Goal: Task Accomplishment & Management: Manage account settings

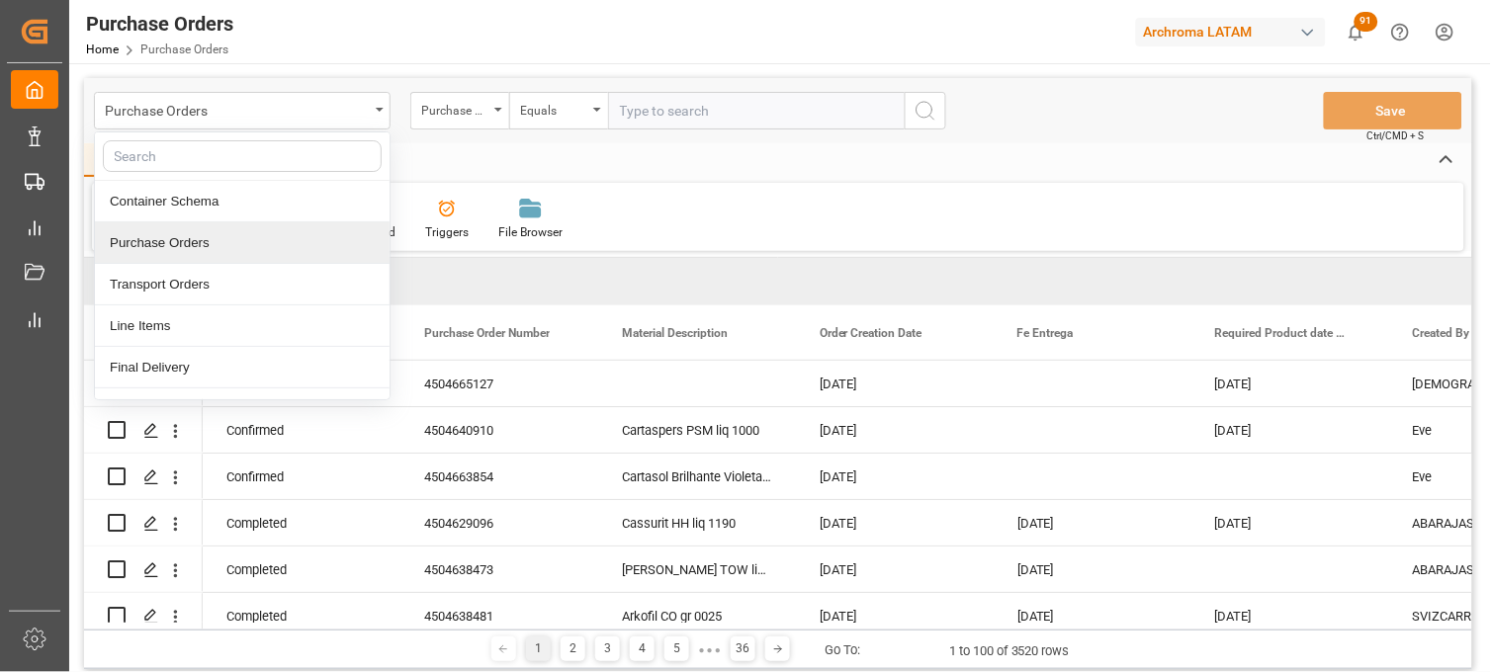
click at [231, 251] on div "Purchase Orders" at bounding box center [242, 243] width 295 height 42
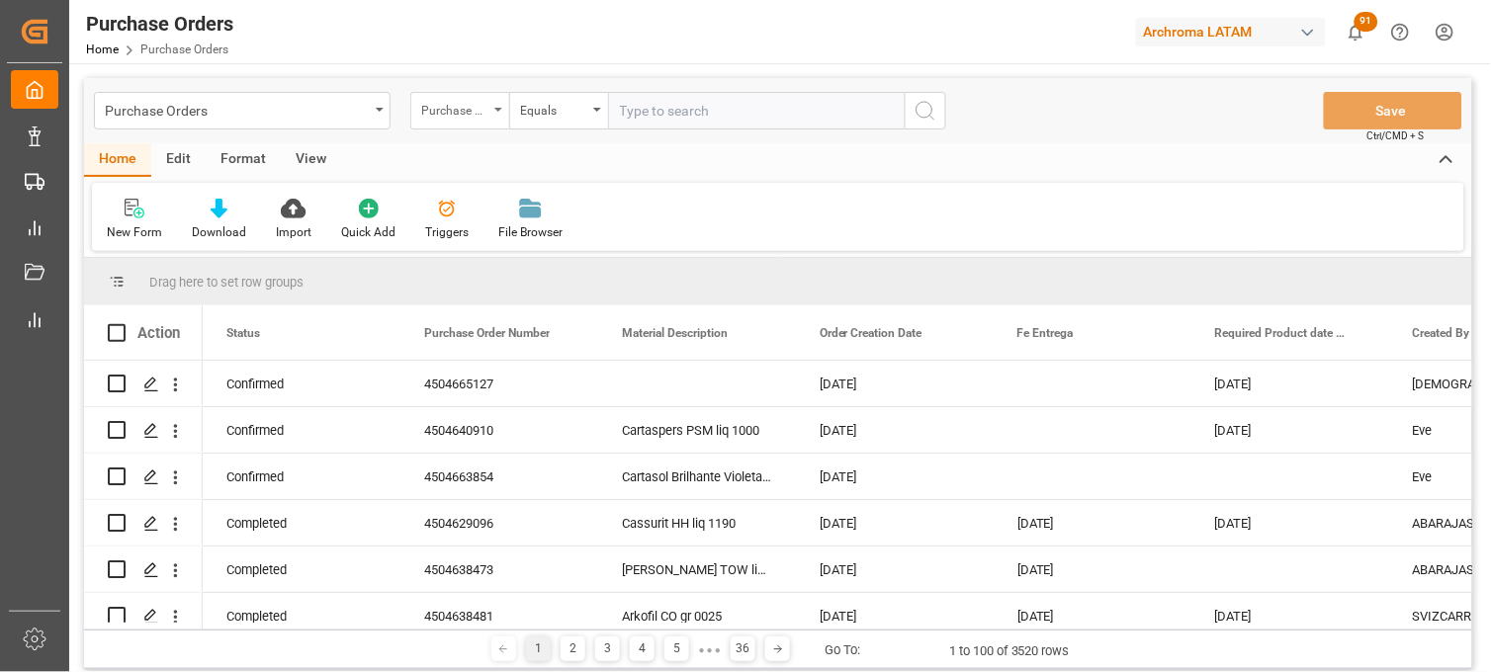
click at [474, 106] on div "Purchase Order Number" at bounding box center [454, 108] width 67 height 23
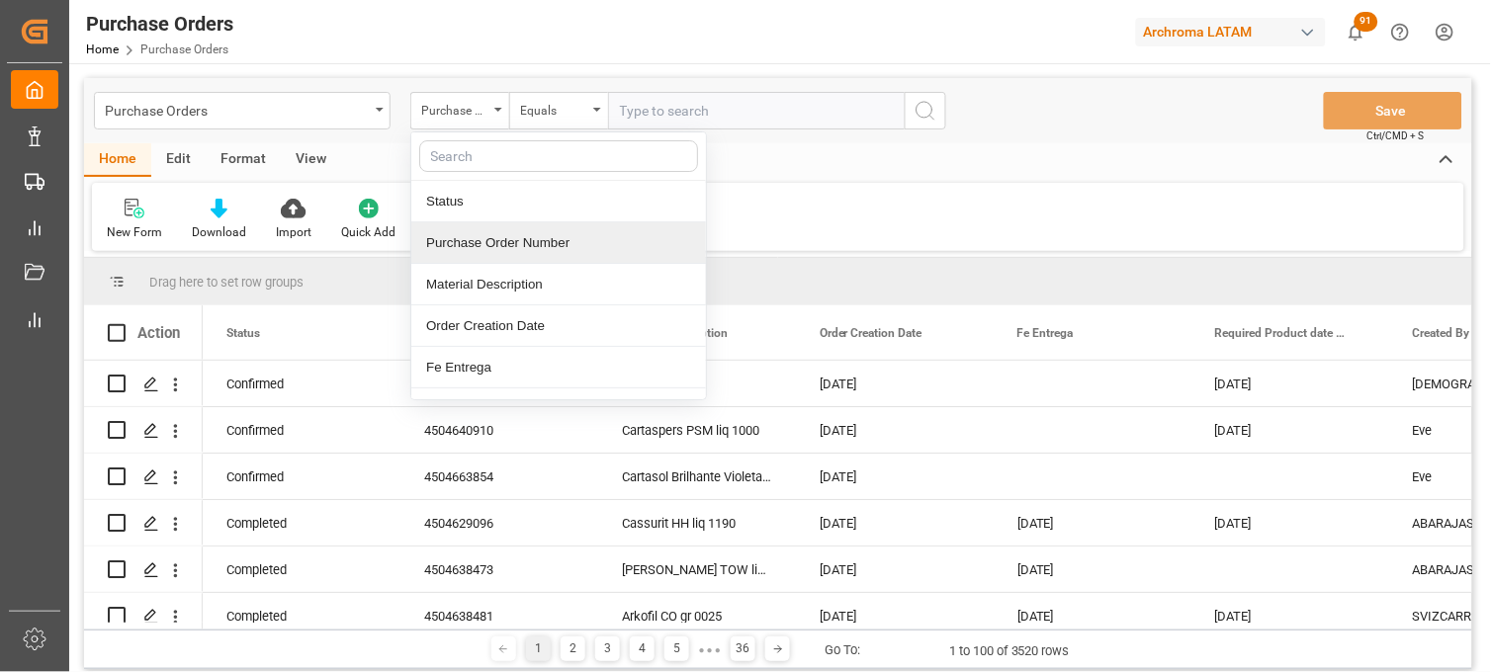
click at [467, 237] on div "Purchase Order Number" at bounding box center [558, 243] width 295 height 42
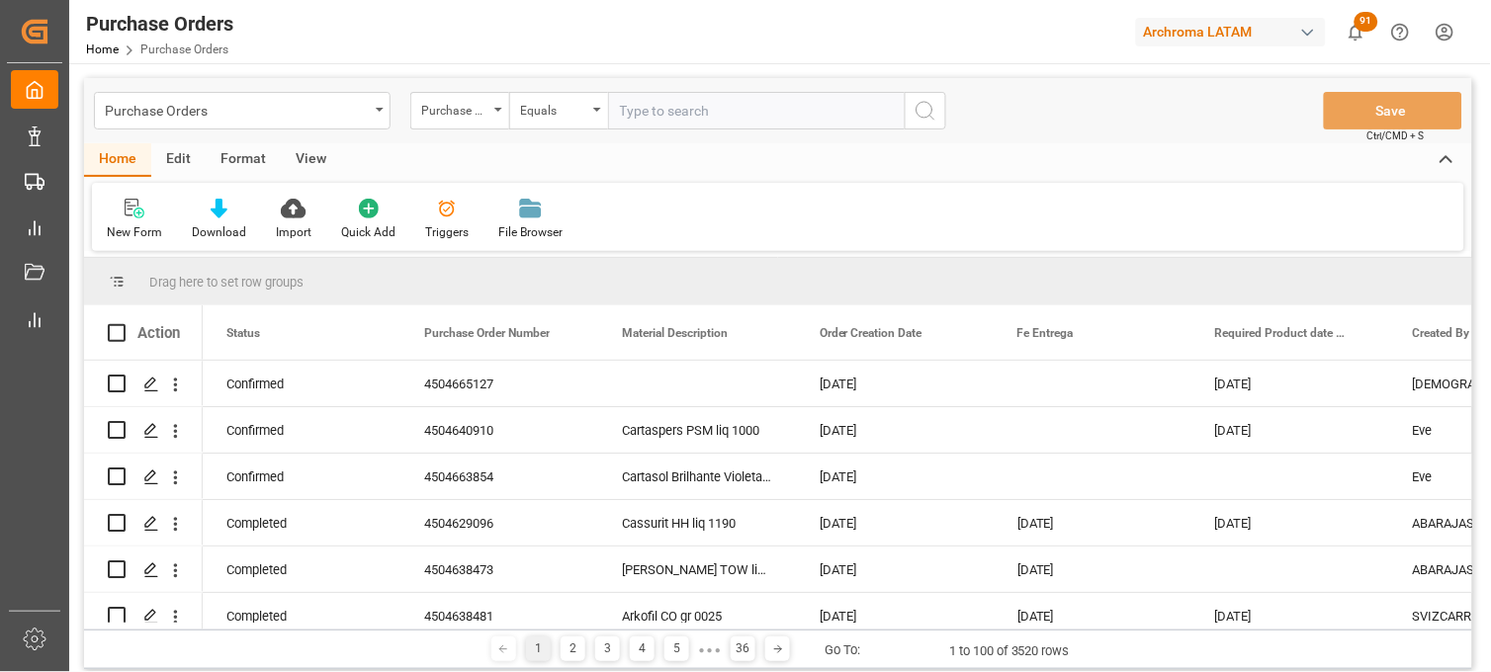
click at [656, 109] on input "text" at bounding box center [756, 111] width 297 height 38
paste input "4504650937"
type input "4504650937"
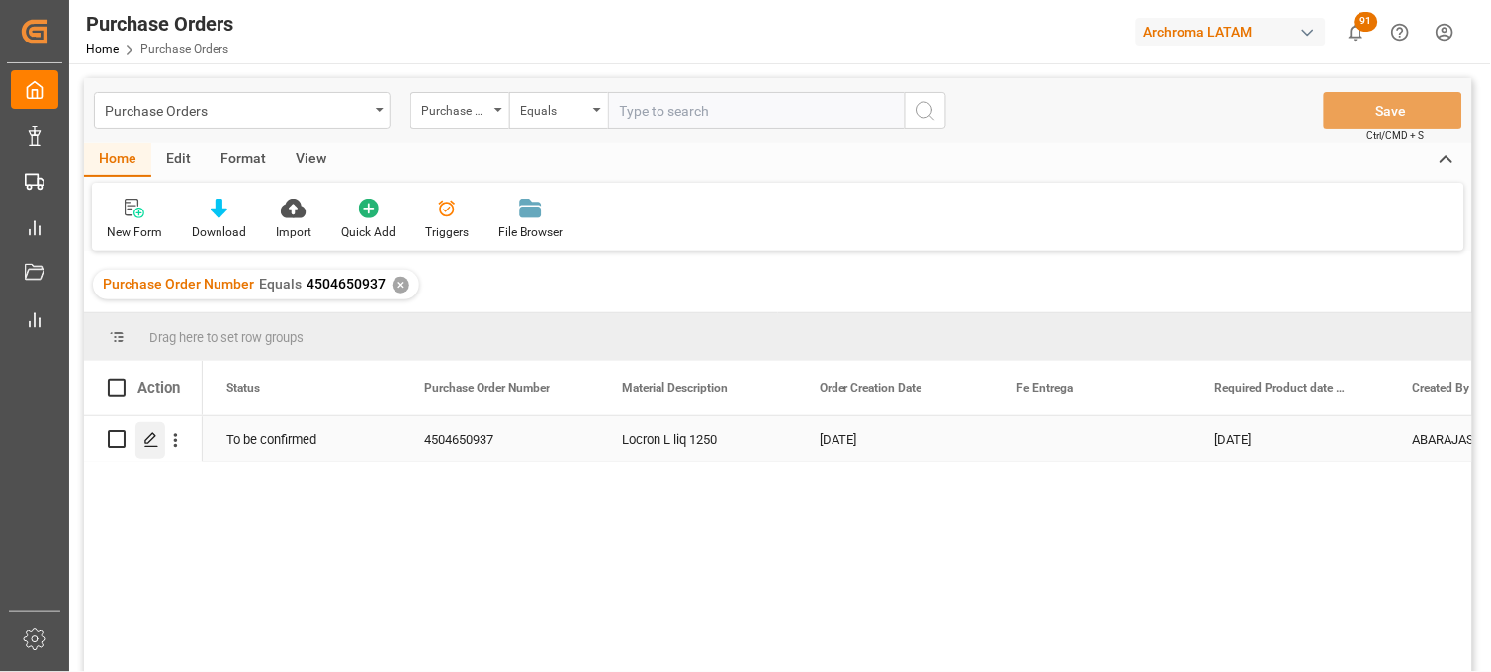
click at [160, 443] on div "Press SPACE to select this row." at bounding box center [150, 440] width 30 height 37
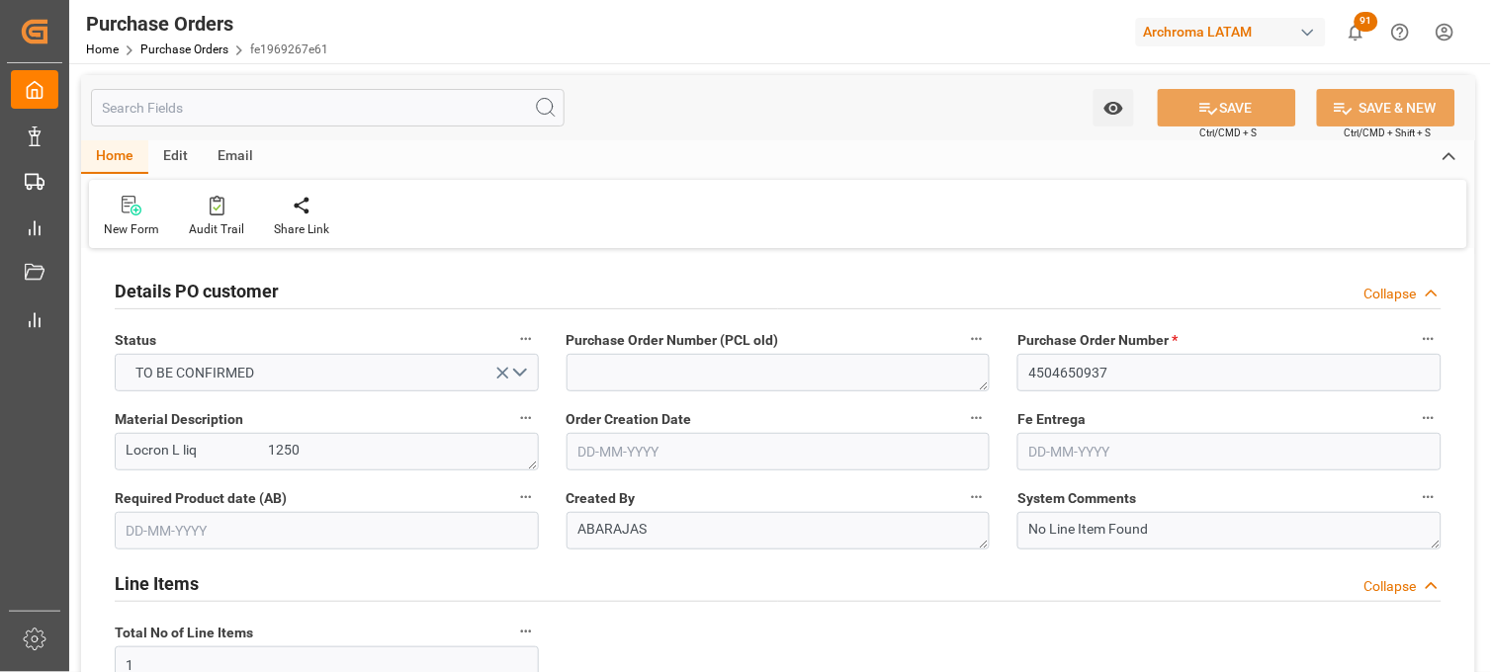
type input "[DATE]"
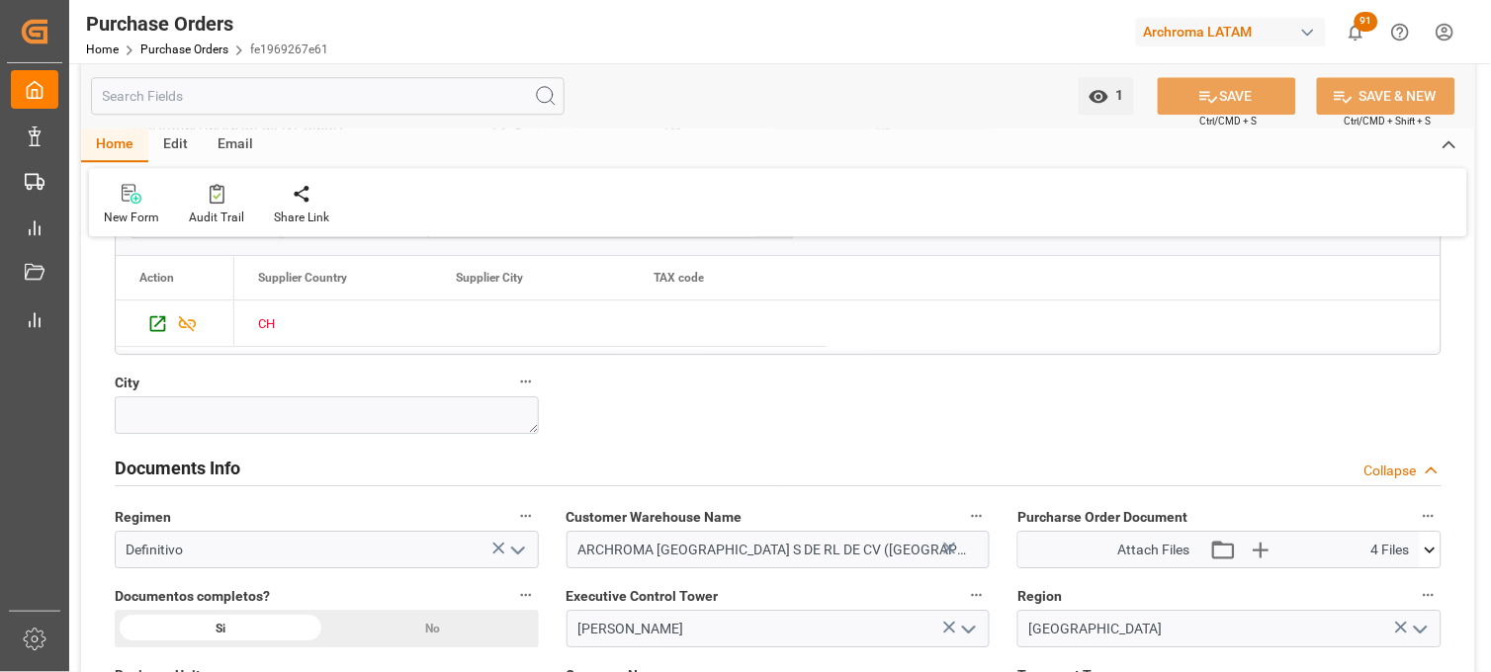
scroll to position [1318, 0]
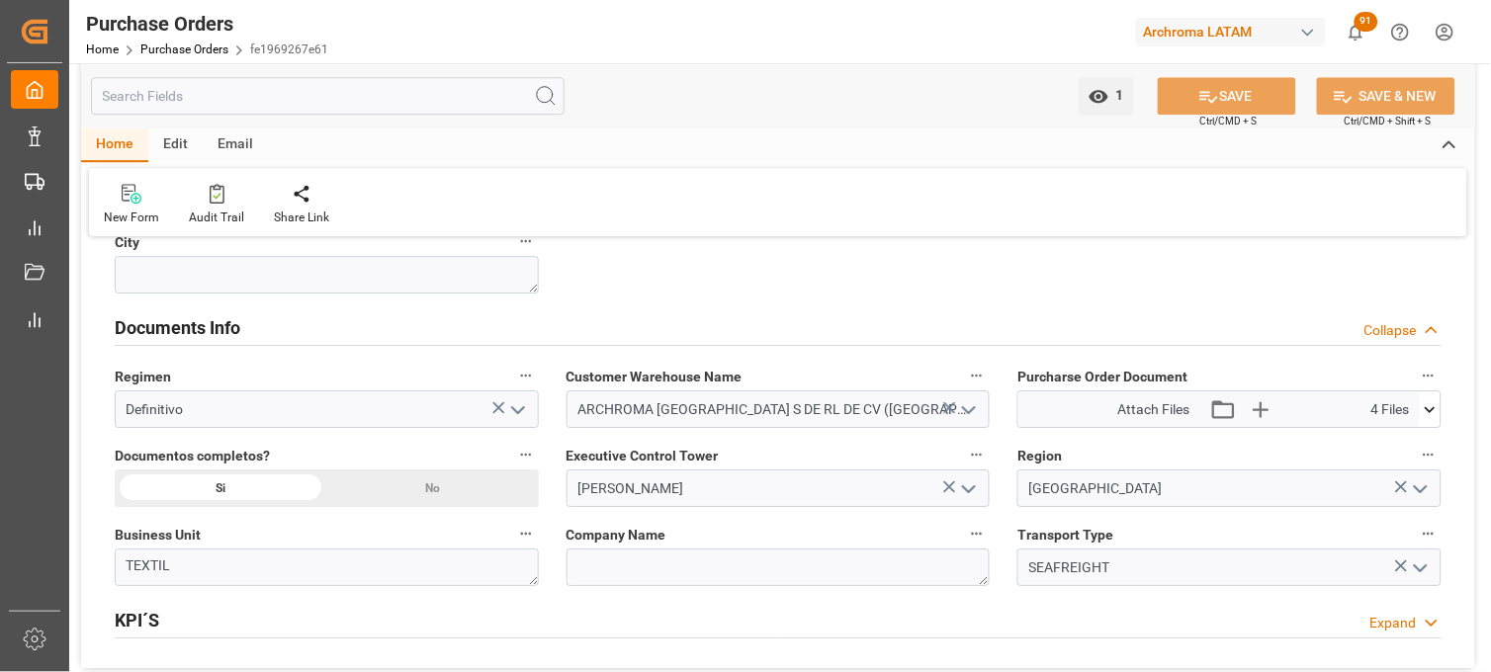
click at [1434, 410] on icon at bounding box center [1429, 409] width 21 height 21
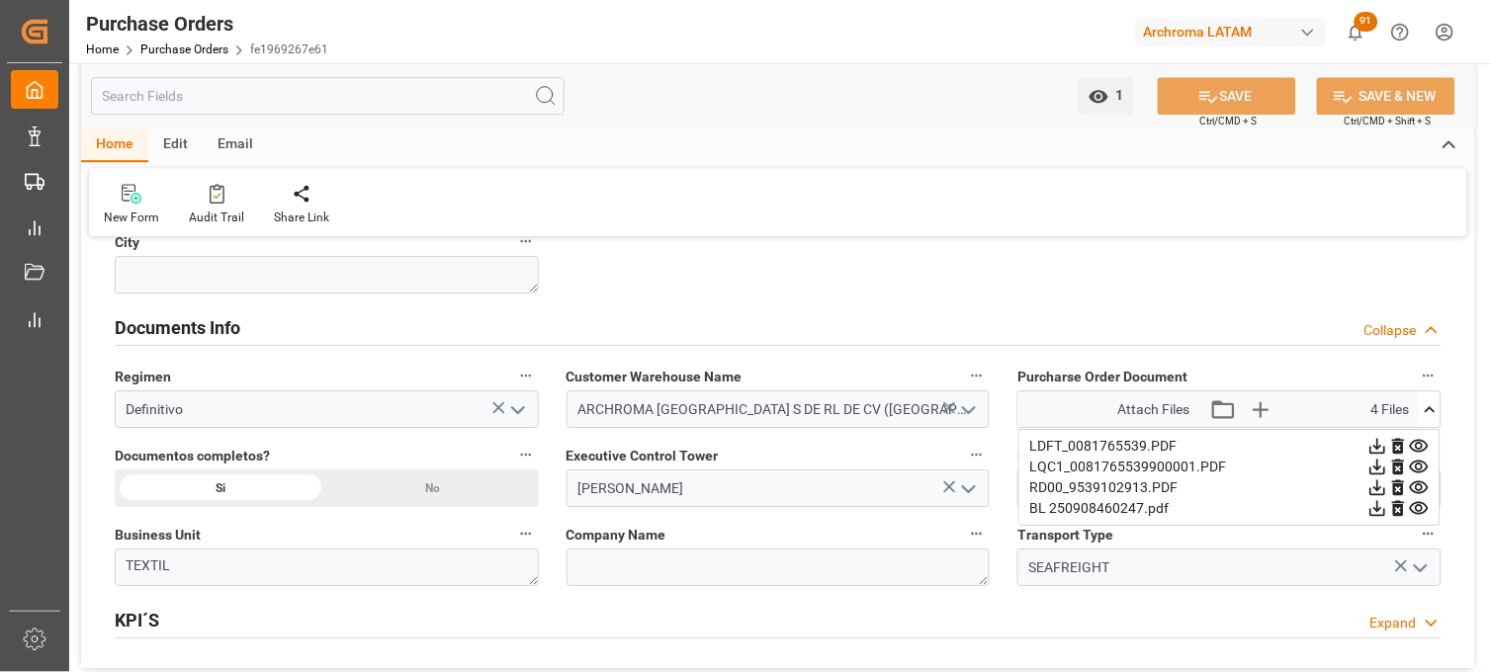
click at [1446, 416] on div "Purcharse Order Document Attach Files Attach existing file Upload new file 4 Fi…" at bounding box center [1229, 395] width 452 height 79
click at [1270, 408] on icon "button" at bounding box center [1259, 409] width 32 height 32
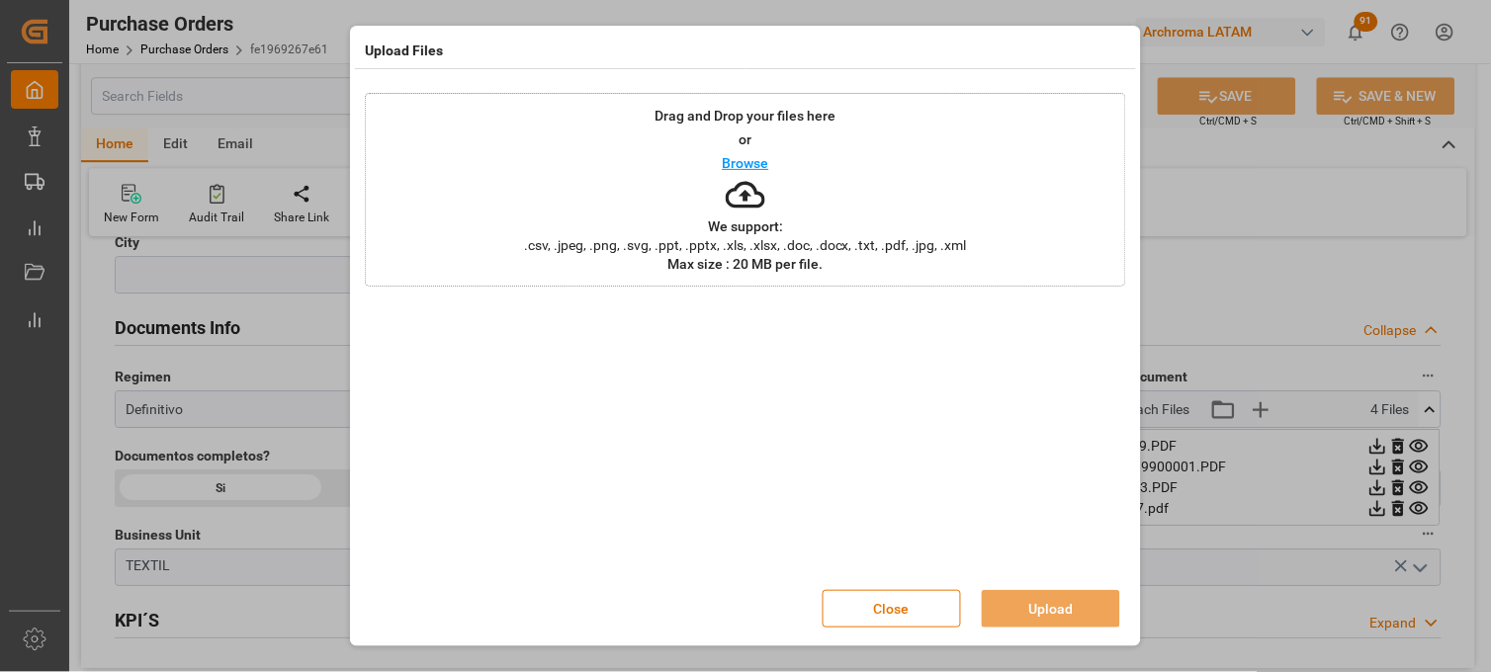
click at [795, 196] on div "Drag and Drop your files here or Browse We support: .csv, .jpeg, .png, .svg, .p…" at bounding box center [745, 190] width 761 height 194
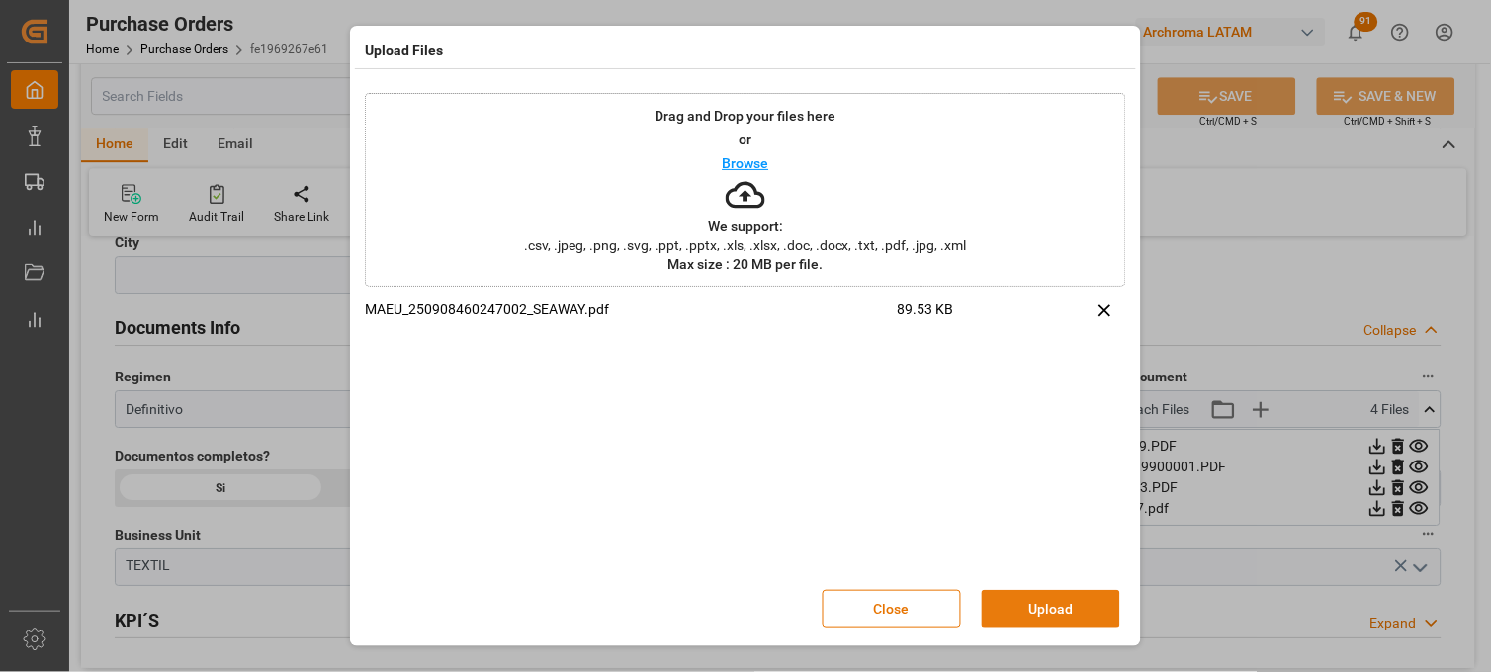
click at [1041, 609] on button "Upload" at bounding box center [1051, 609] width 138 height 38
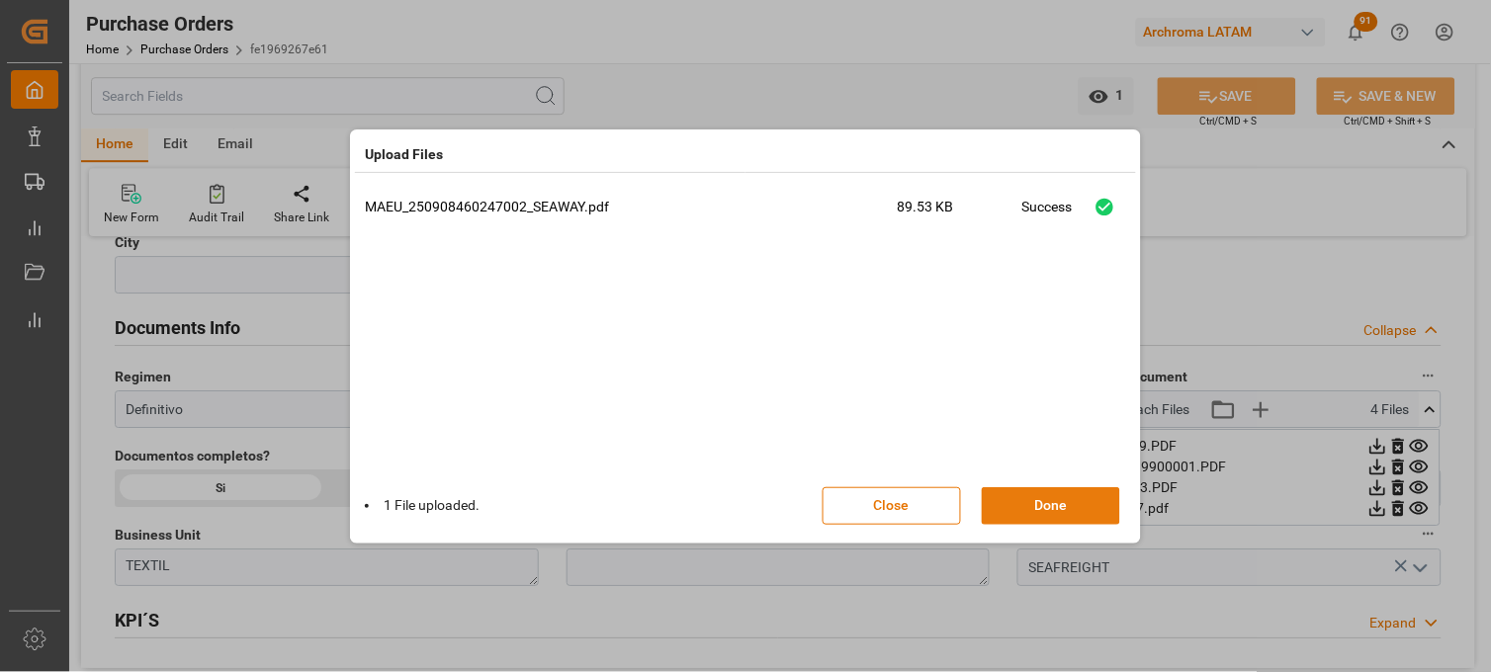
click at [1046, 500] on button "Done" at bounding box center [1051, 506] width 138 height 38
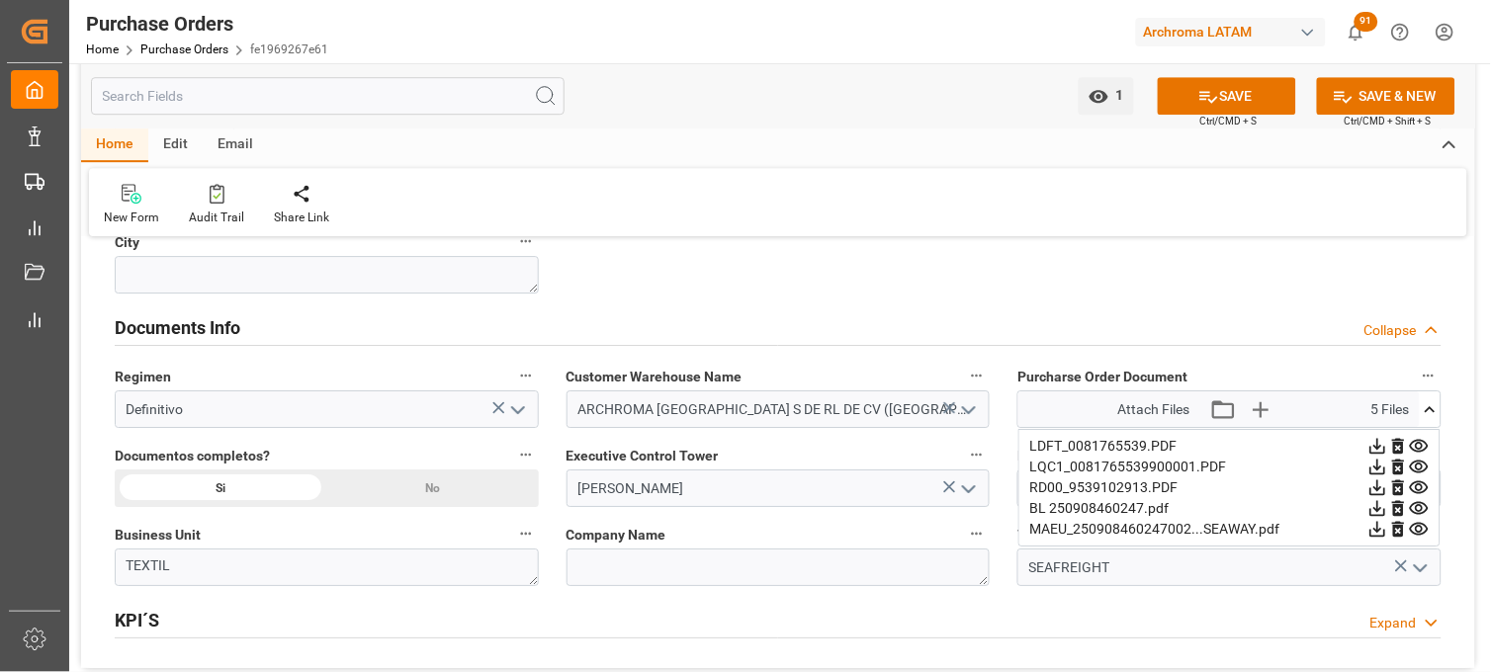
click at [1417, 506] on icon at bounding box center [1418, 508] width 19 height 13
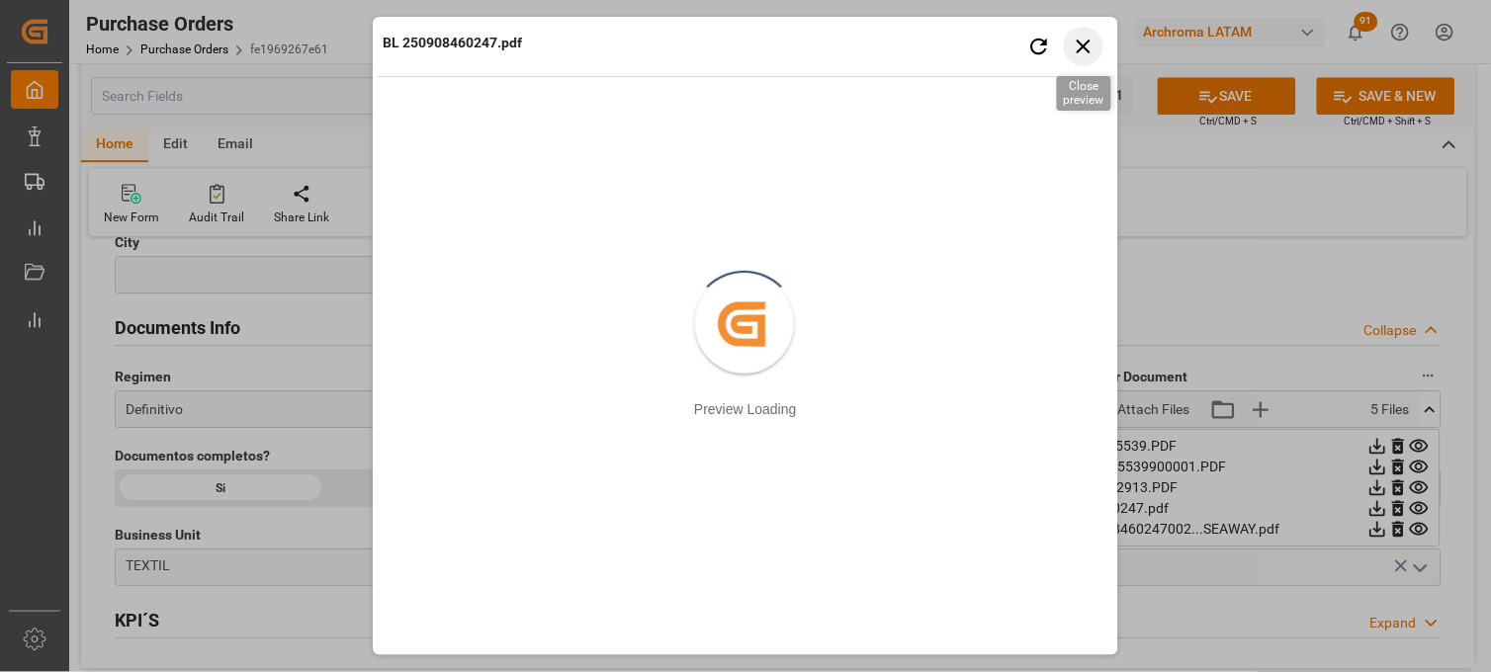
click at [1085, 45] on icon "button" at bounding box center [1083, 46] width 25 height 25
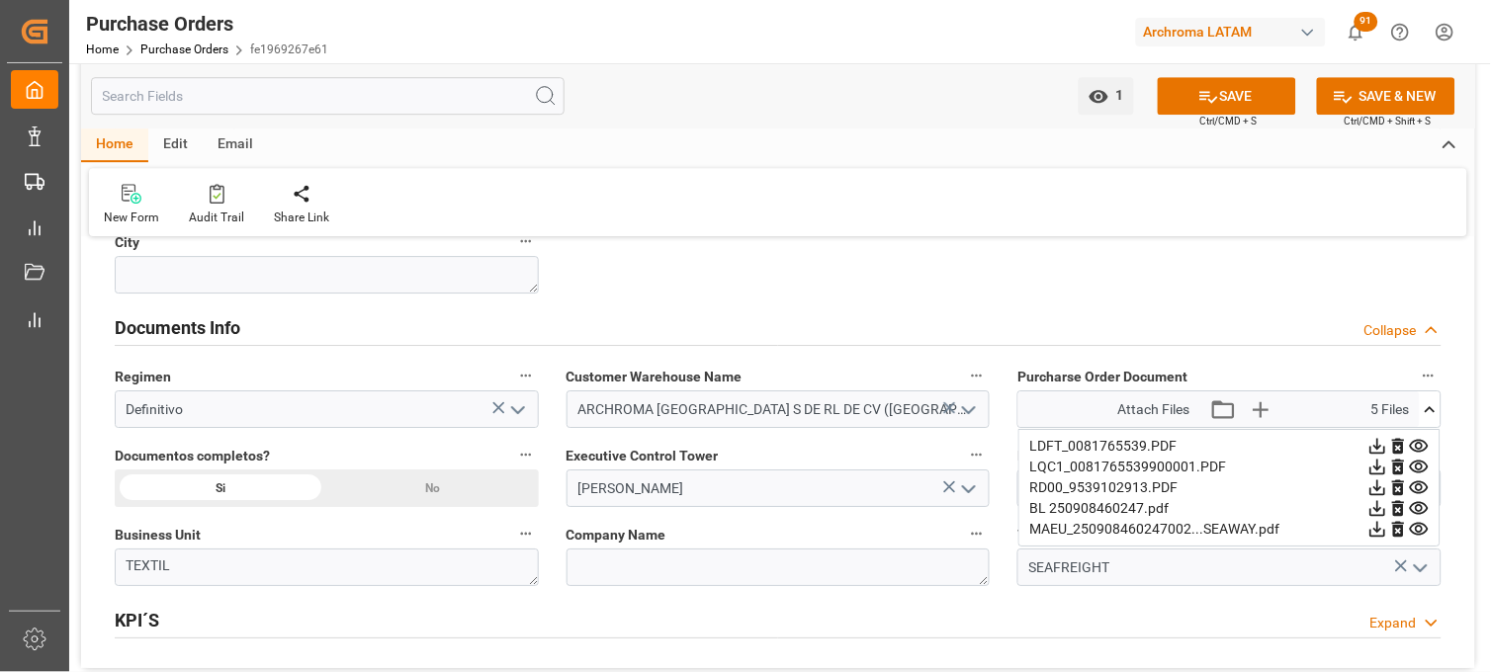
click at [1418, 489] on icon at bounding box center [1419, 487] width 21 height 21
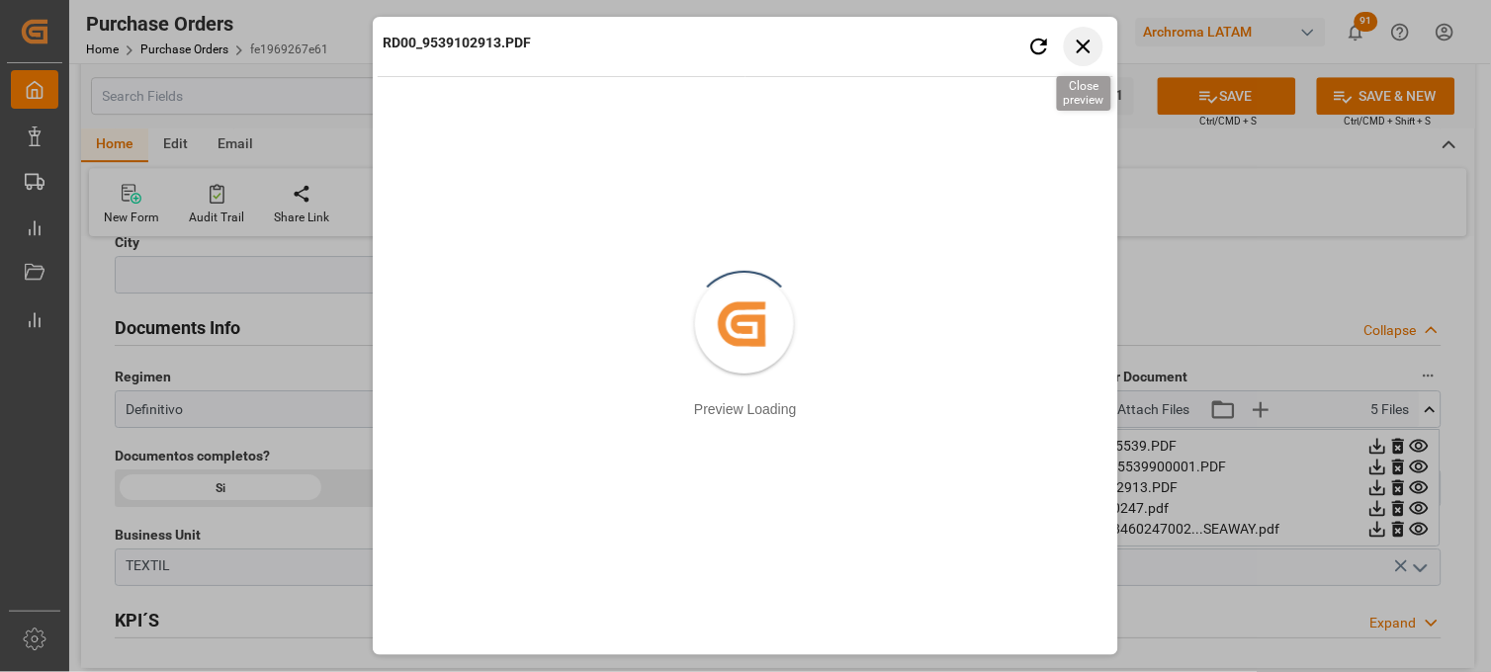
click at [1081, 53] on icon "button" at bounding box center [1083, 46] width 25 height 25
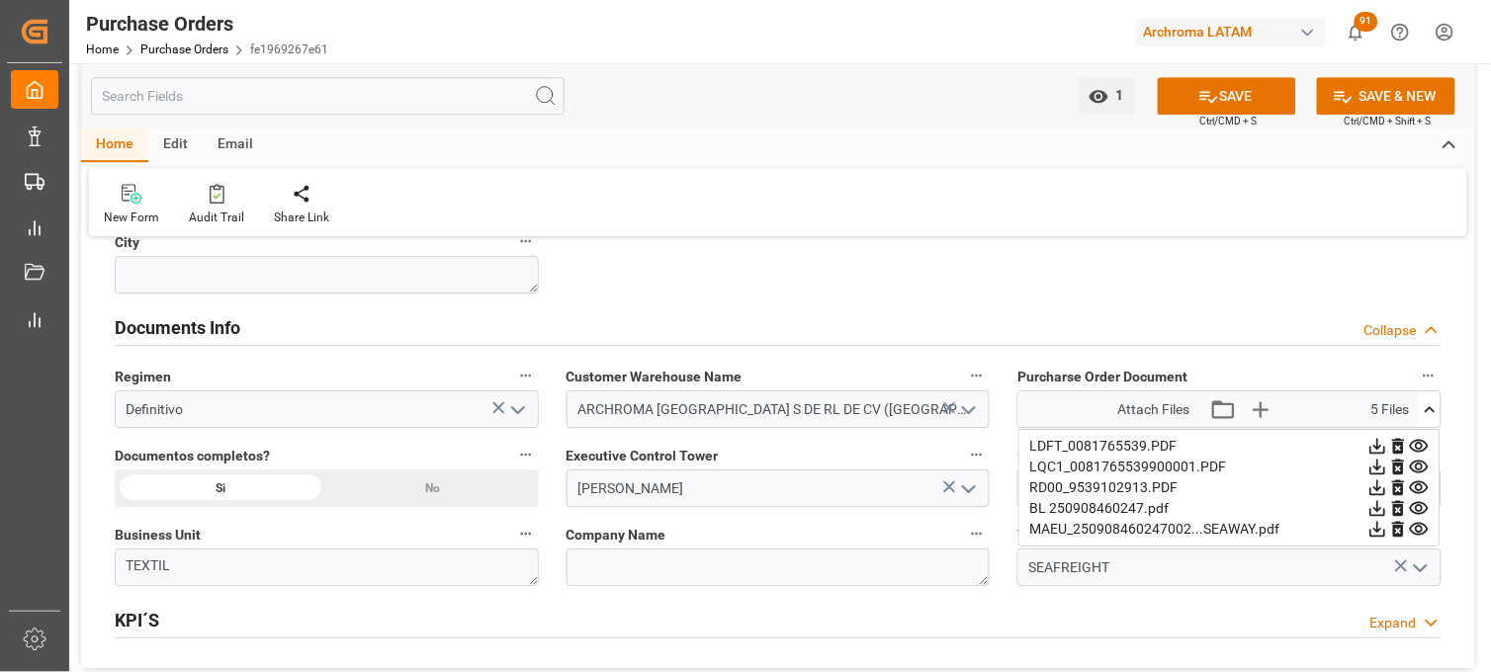
click at [1419, 528] on icon at bounding box center [1419, 529] width 21 height 21
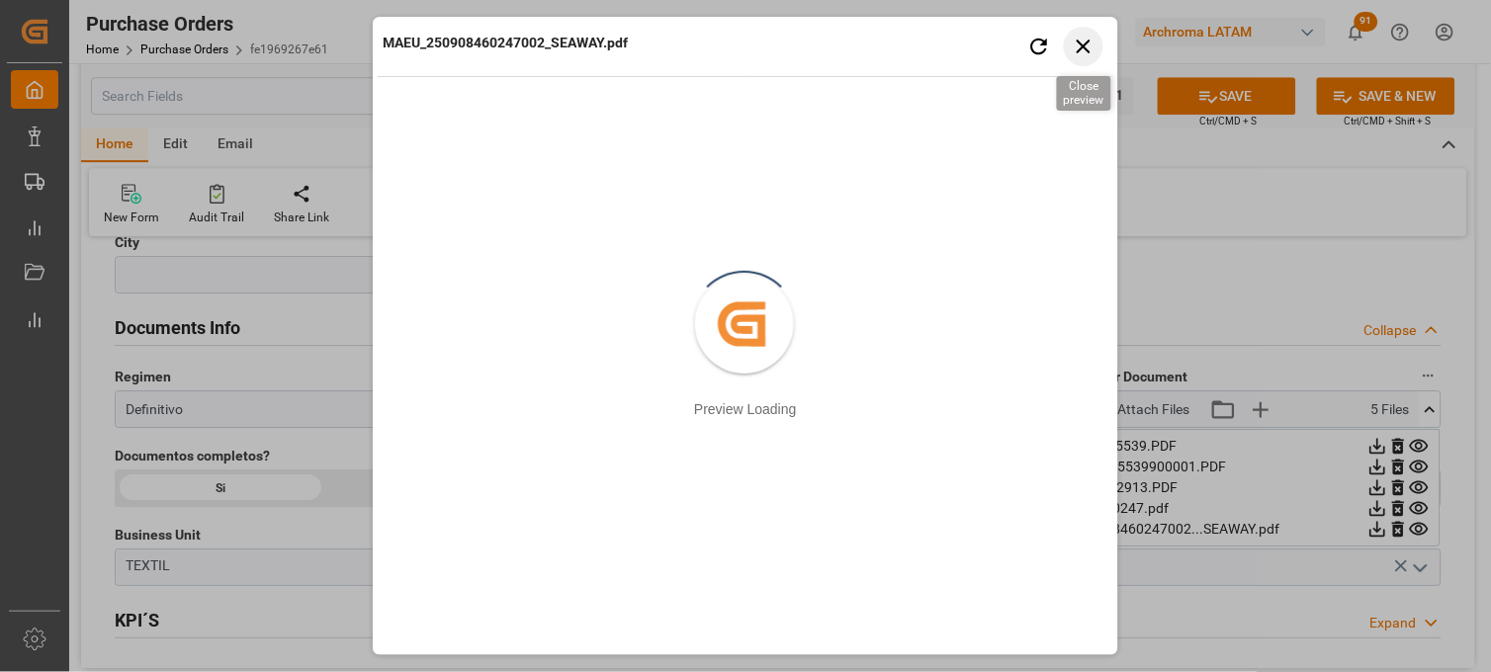
click at [1074, 47] on icon "button" at bounding box center [1083, 46] width 25 height 25
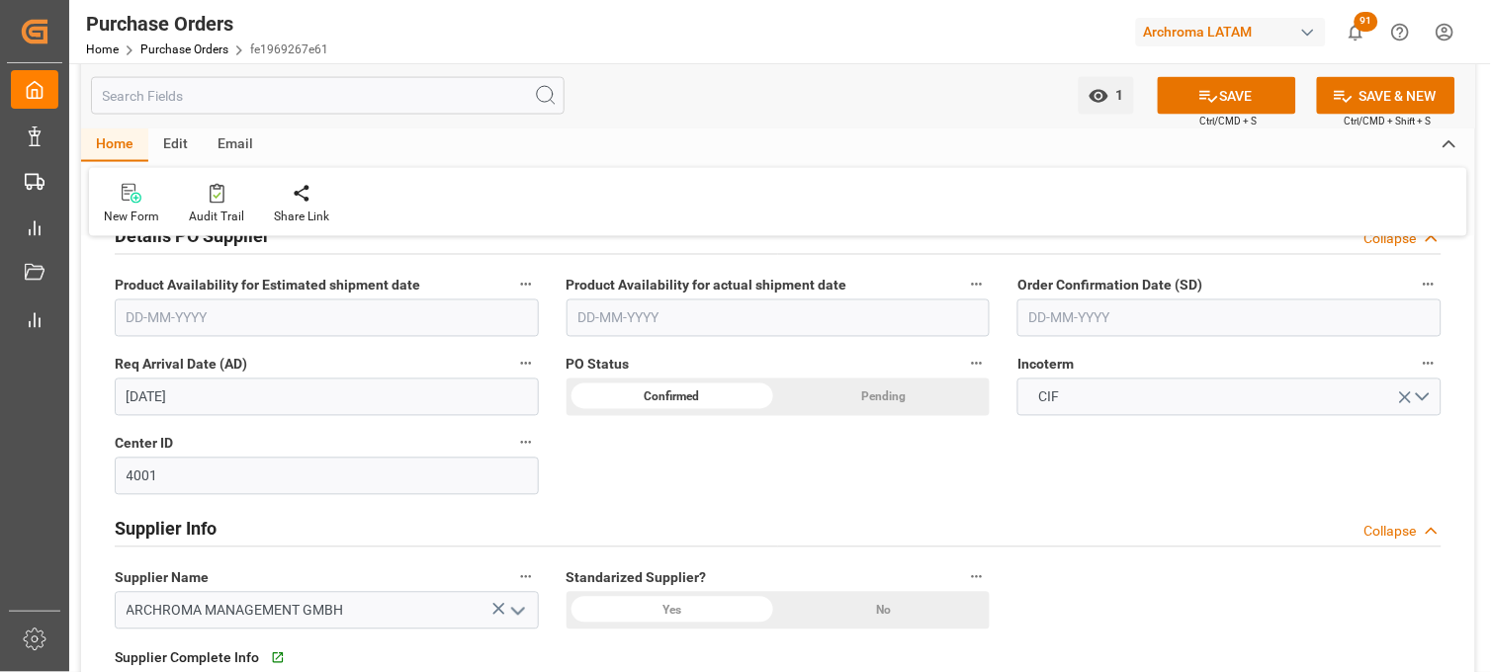
scroll to position [658, 0]
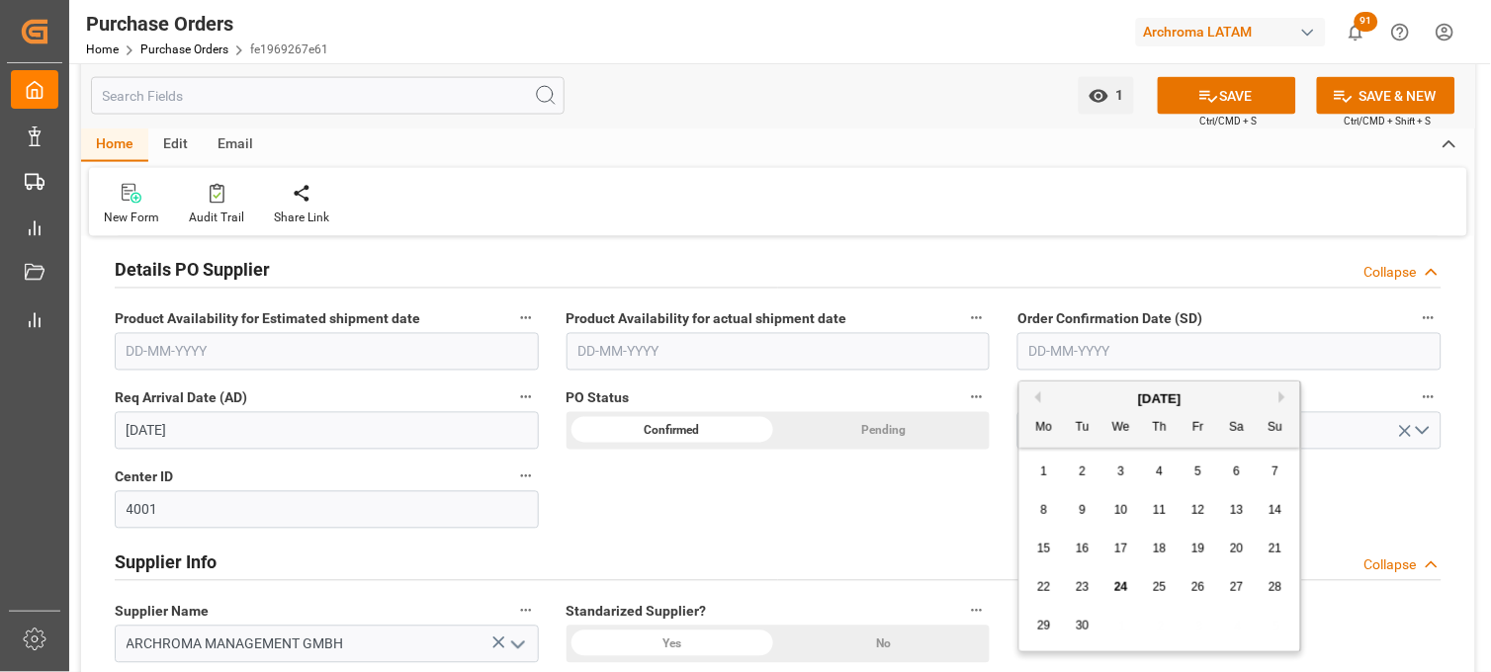
click at [1068, 354] on input "text" at bounding box center [1229, 352] width 424 height 38
click at [1058, 405] on div "[DATE]" at bounding box center [1159, 399] width 281 height 20
click at [1077, 586] on span "23" at bounding box center [1081, 587] width 13 height 14
type input "[DATE]"
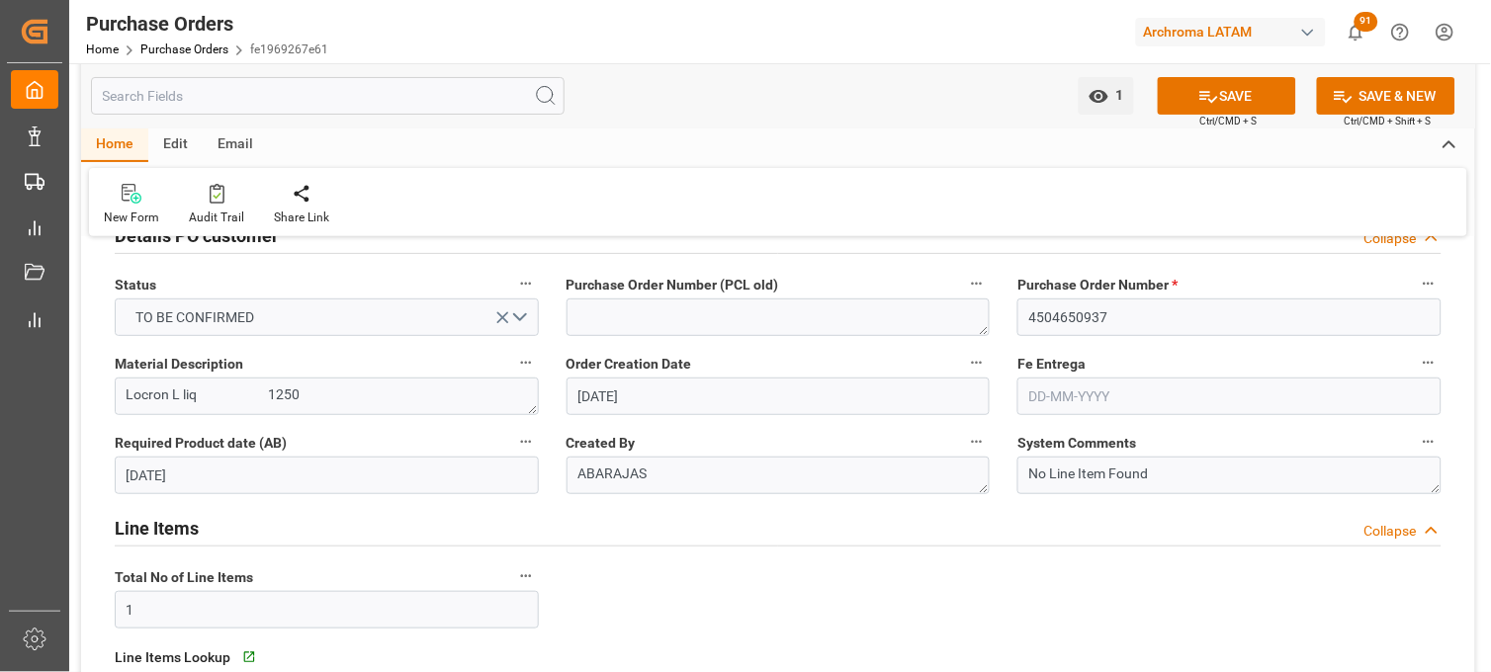
scroll to position [0, 0]
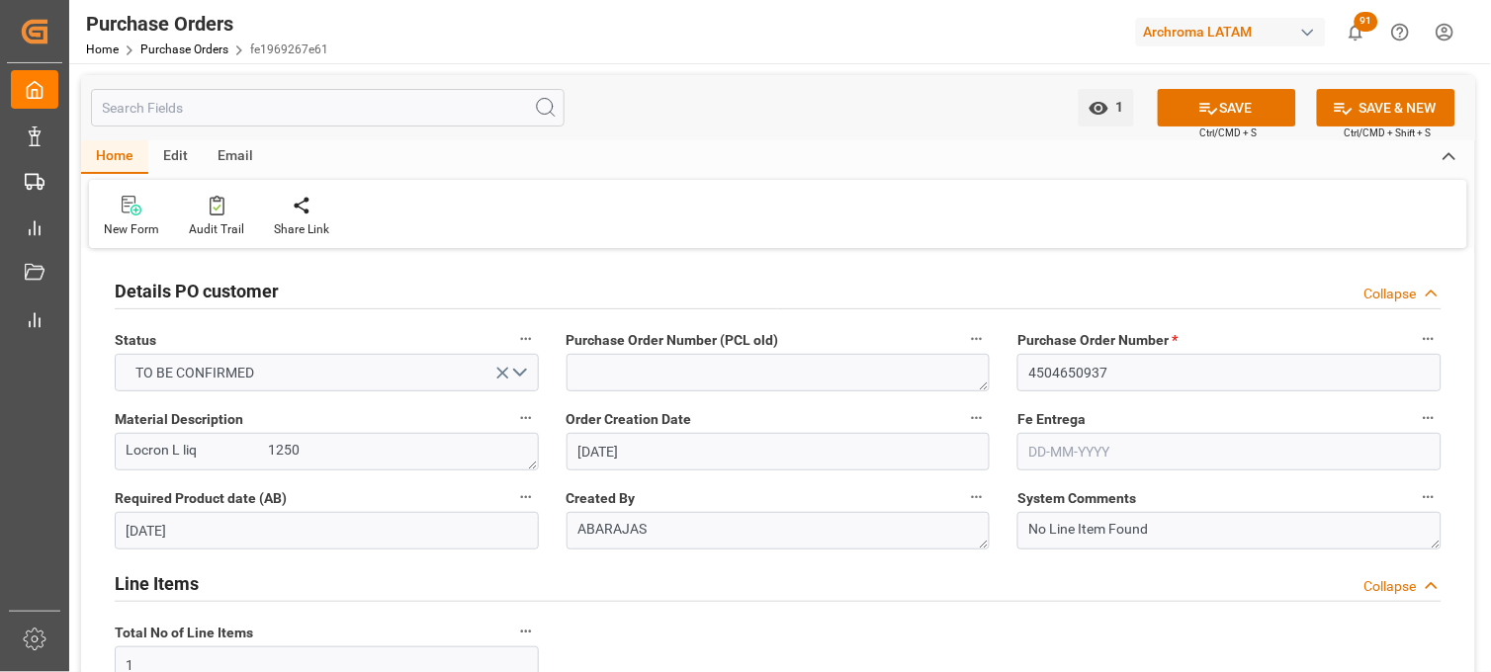
click at [1084, 449] on input "text" at bounding box center [1229, 452] width 424 height 38
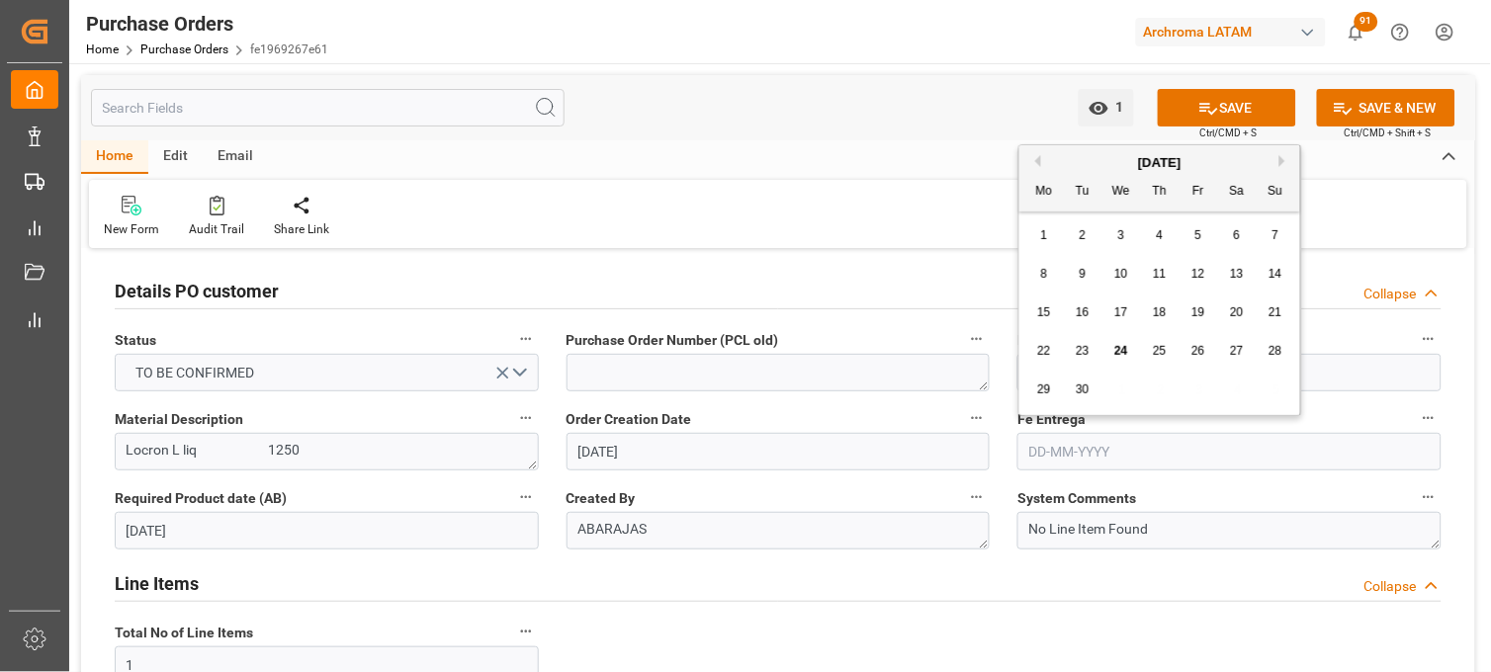
click at [1289, 160] on button "Next Month" at bounding box center [1285, 161] width 12 height 12
click at [1119, 352] on span "22" at bounding box center [1120, 351] width 13 height 14
type input "22-10-2025"
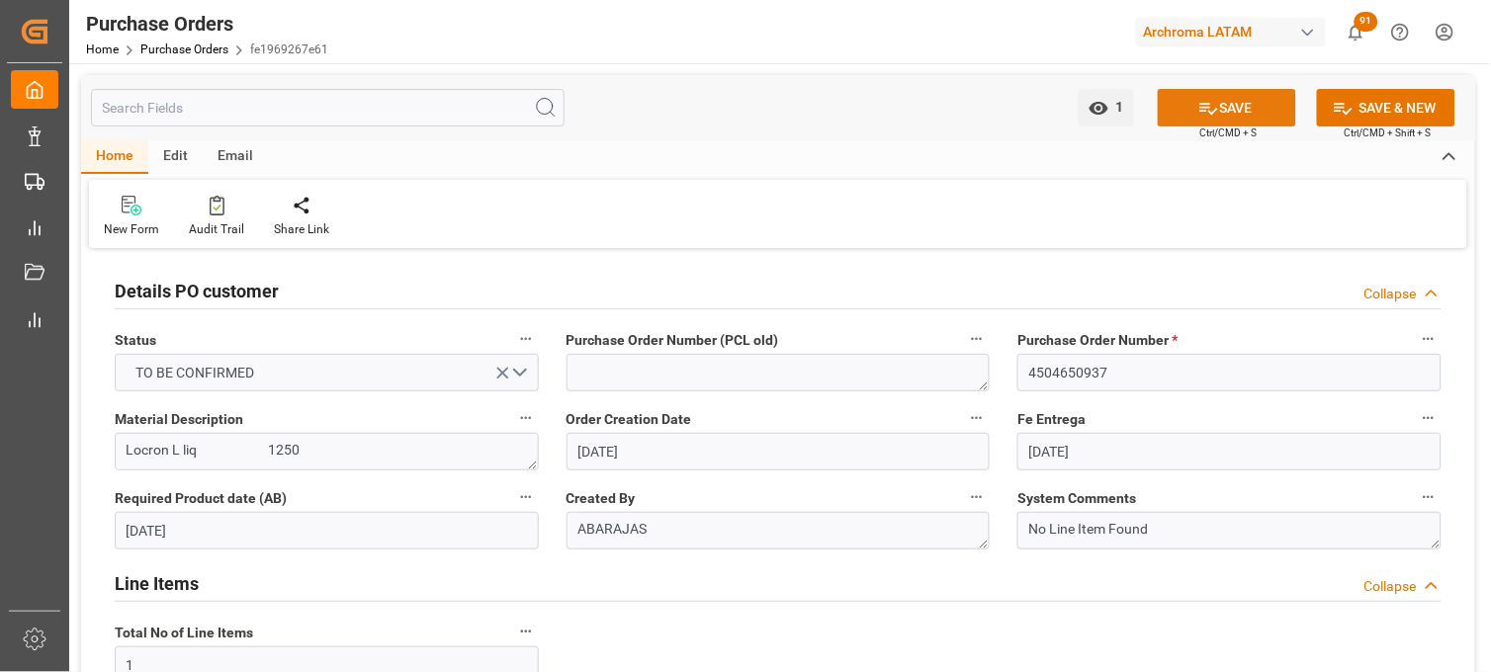
click at [1222, 115] on button "SAVE" at bounding box center [1226, 108] width 138 height 38
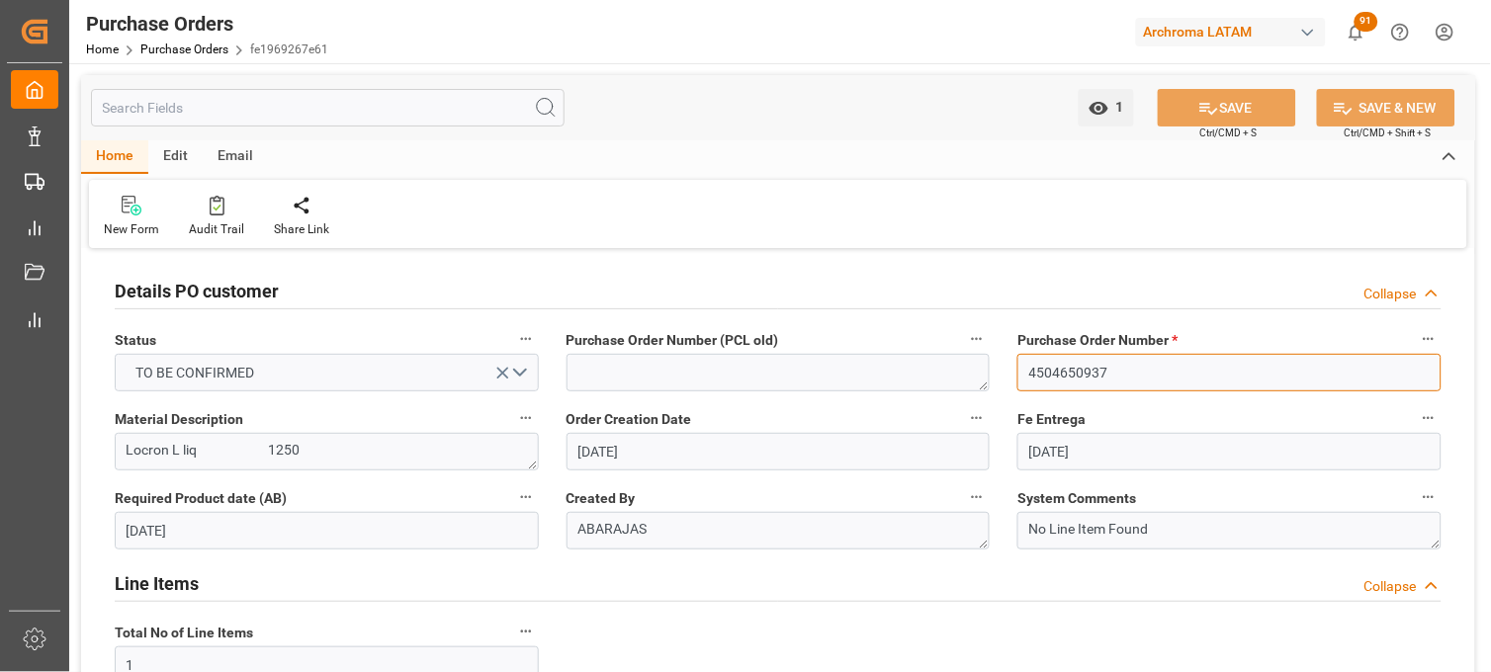
click at [1072, 370] on input "4504650937" at bounding box center [1229, 373] width 424 height 38
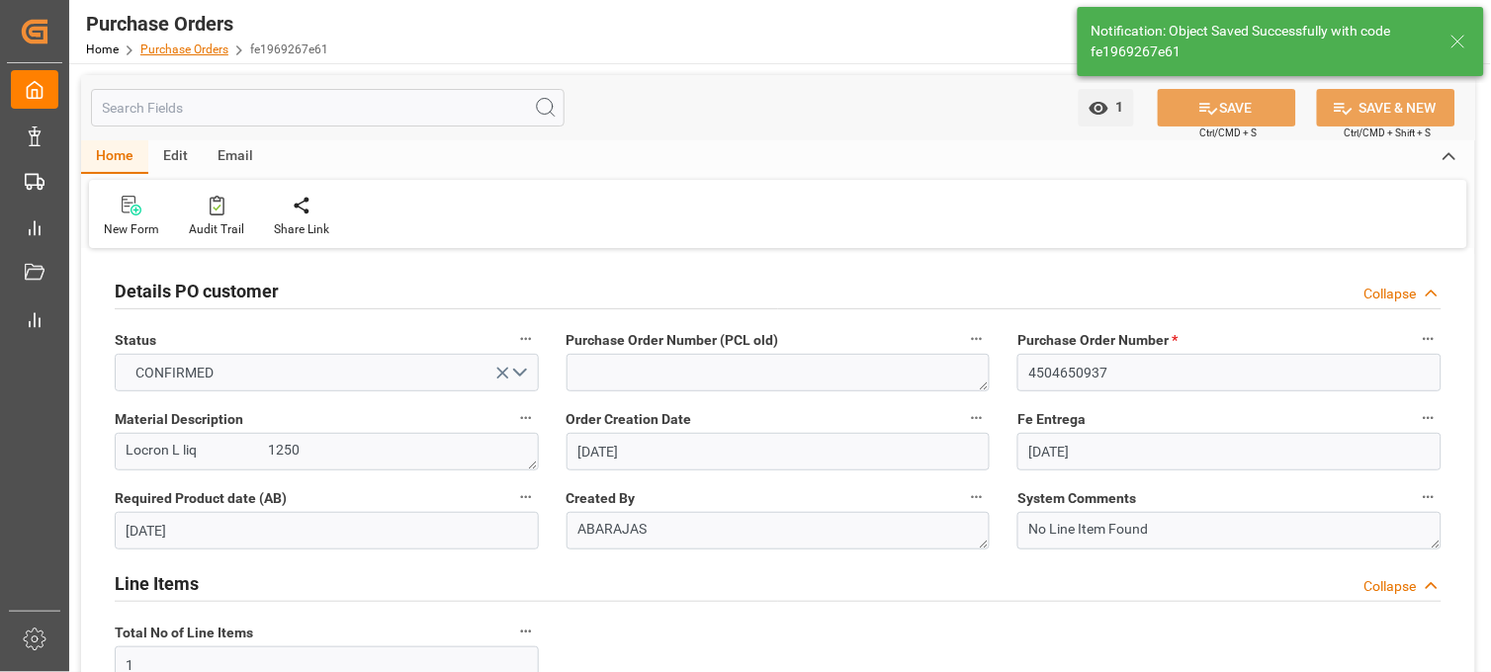
click at [169, 51] on link "Purchase Orders" at bounding box center [184, 50] width 88 height 14
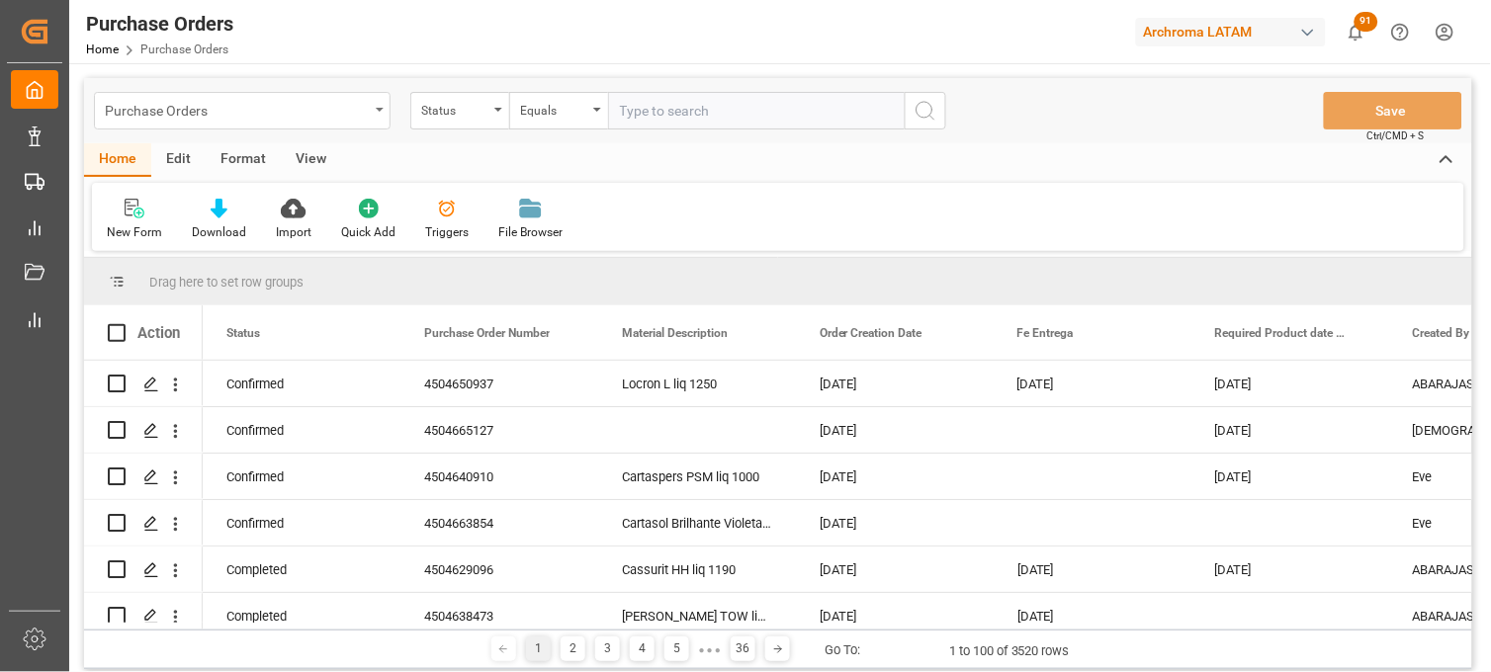
click at [360, 111] on div "Purchase Orders" at bounding box center [237, 109] width 264 height 25
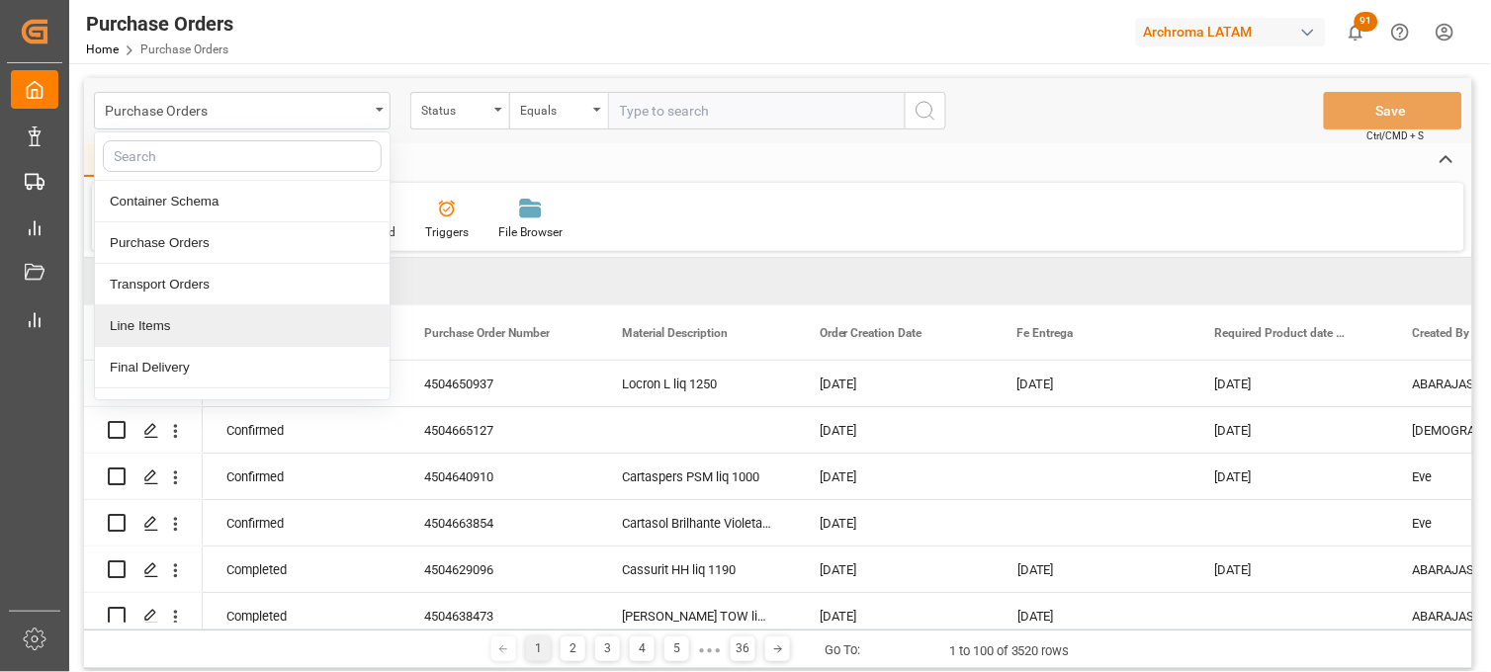
click at [209, 331] on div "Line Items" at bounding box center [242, 326] width 295 height 42
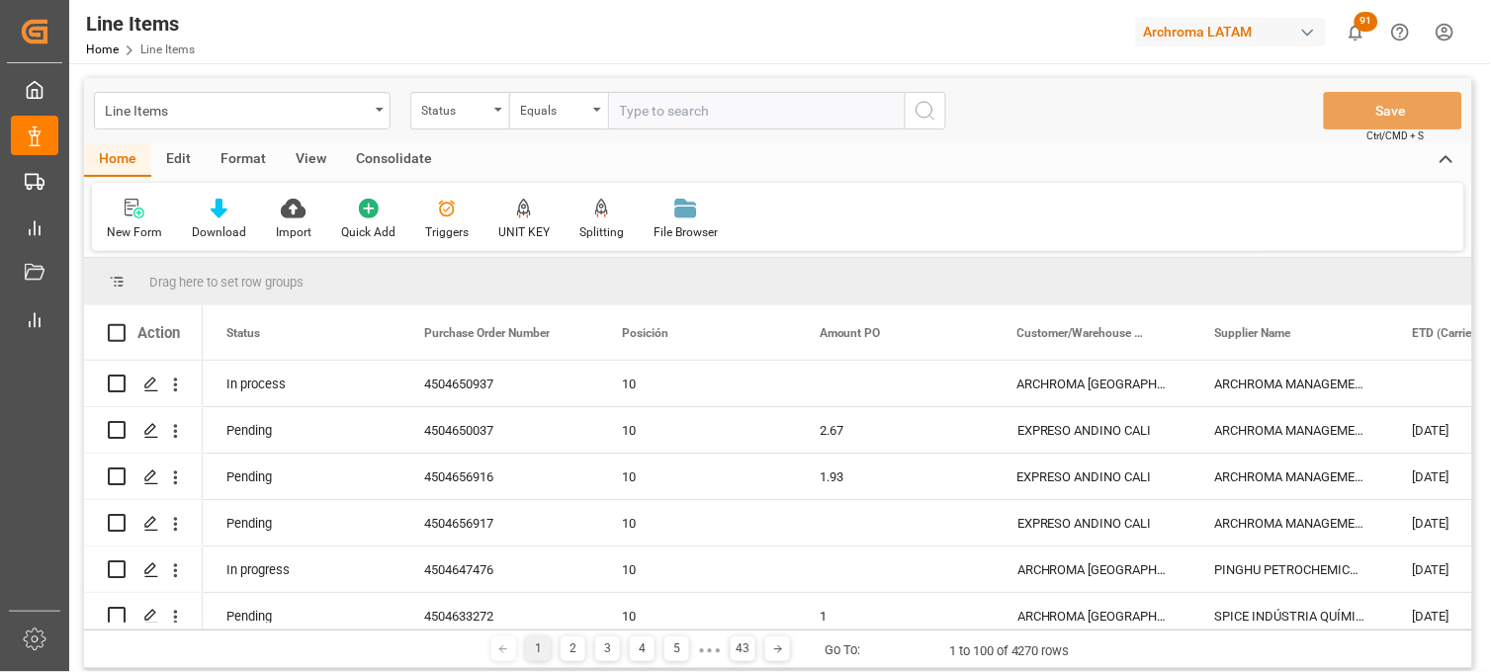
click at [498, 114] on div "Status" at bounding box center [459, 111] width 99 height 38
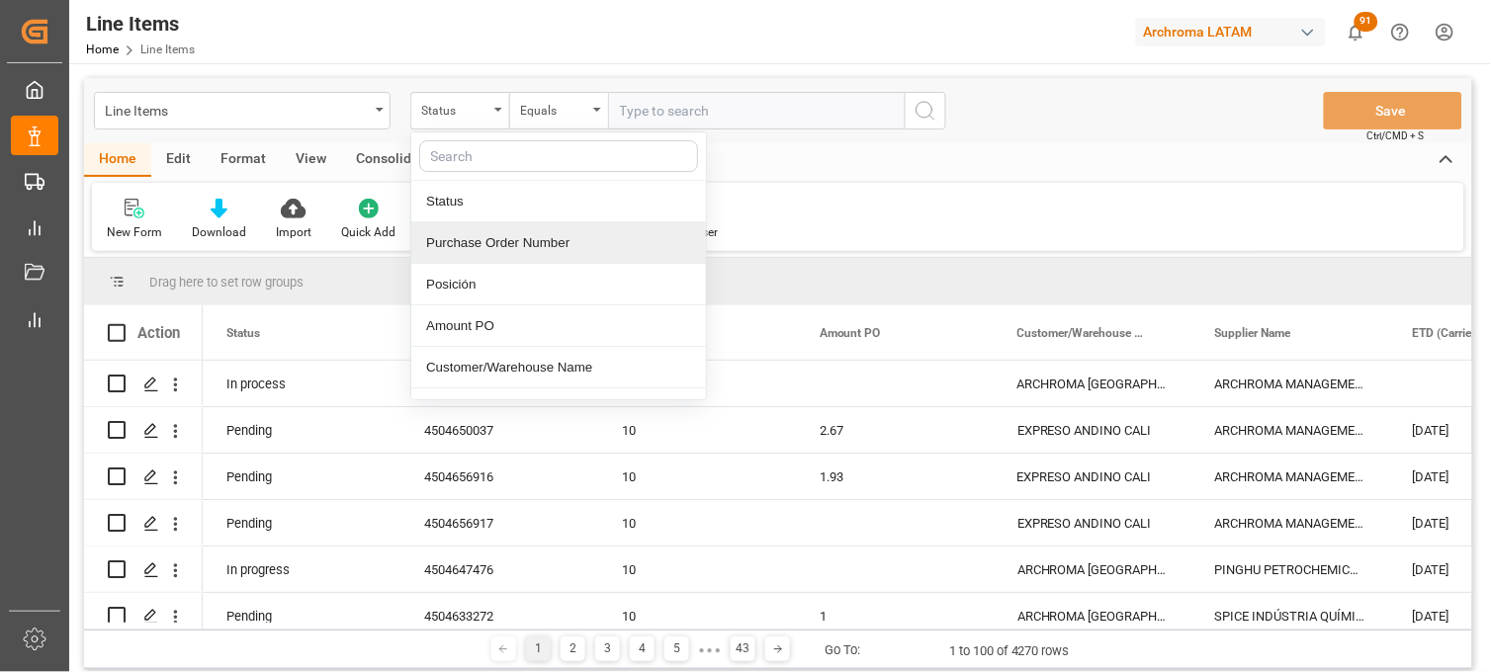
click at [466, 241] on div "Purchase Order Number" at bounding box center [558, 243] width 295 height 42
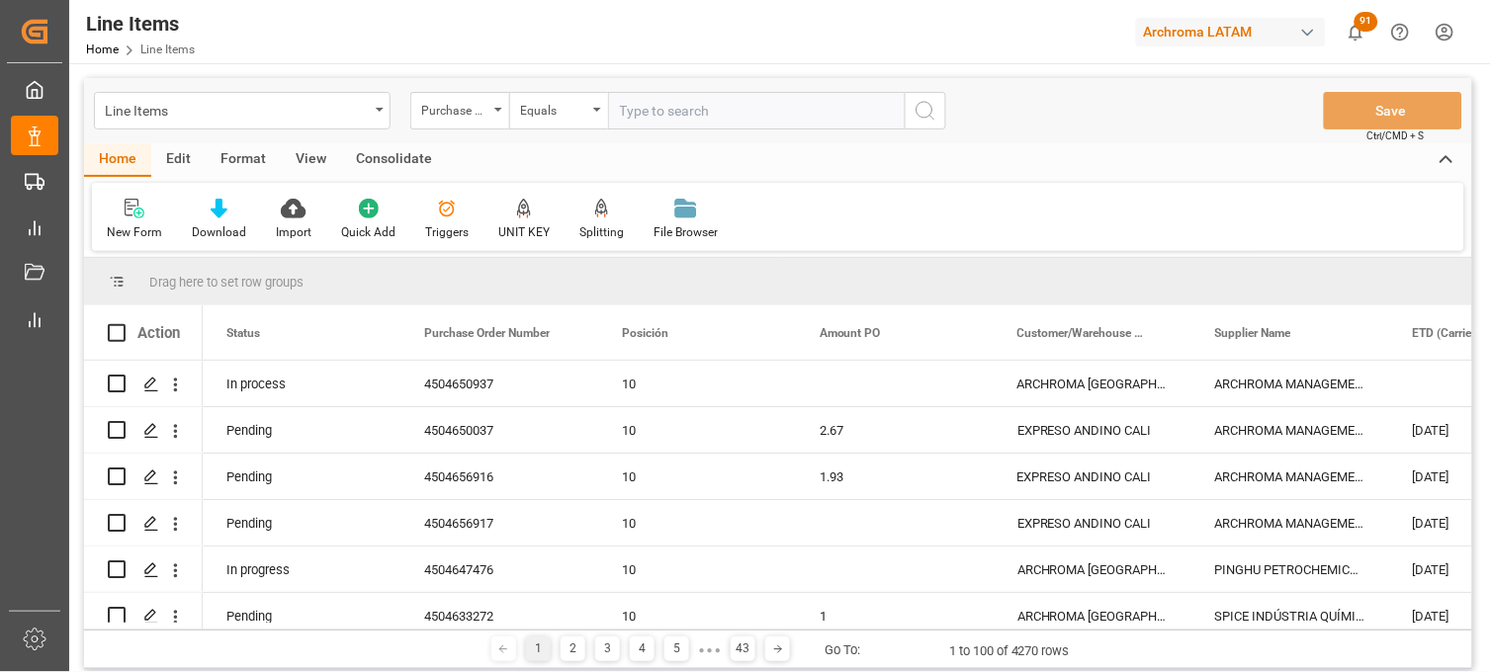
click at [664, 112] on input "text" at bounding box center [756, 111] width 297 height 38
paste input "4504650937"
type input "4504650937"
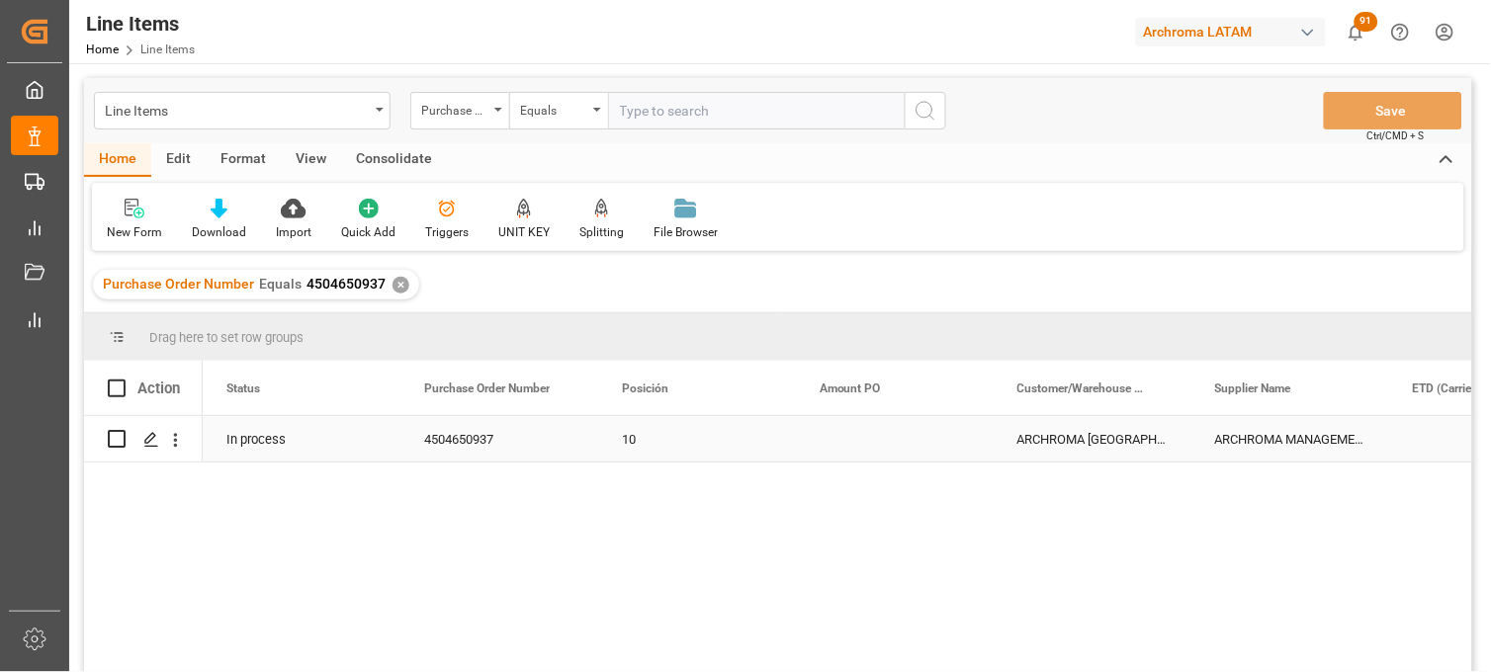
click at [856, 441] on div "Press SPACE to select this row." at bounding box center [895, 438] width 198 height 45
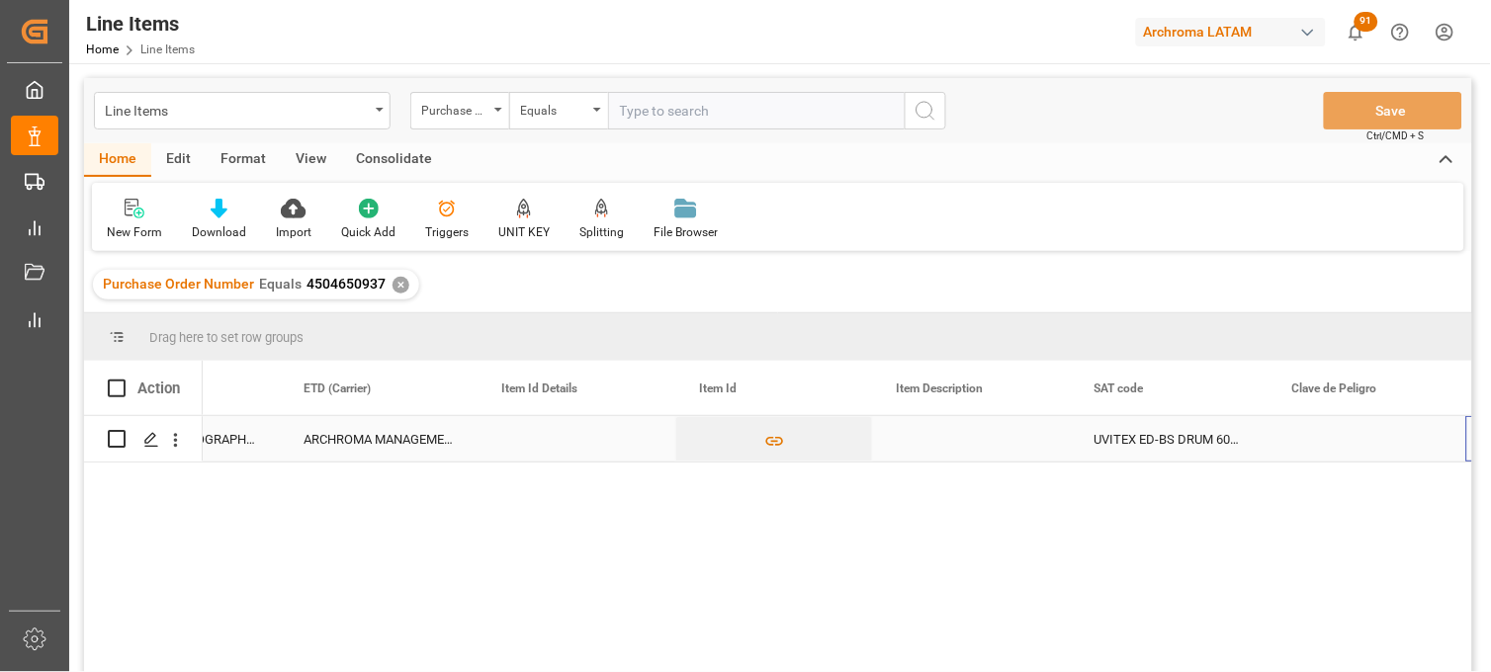
scroll to position [0, 1109]
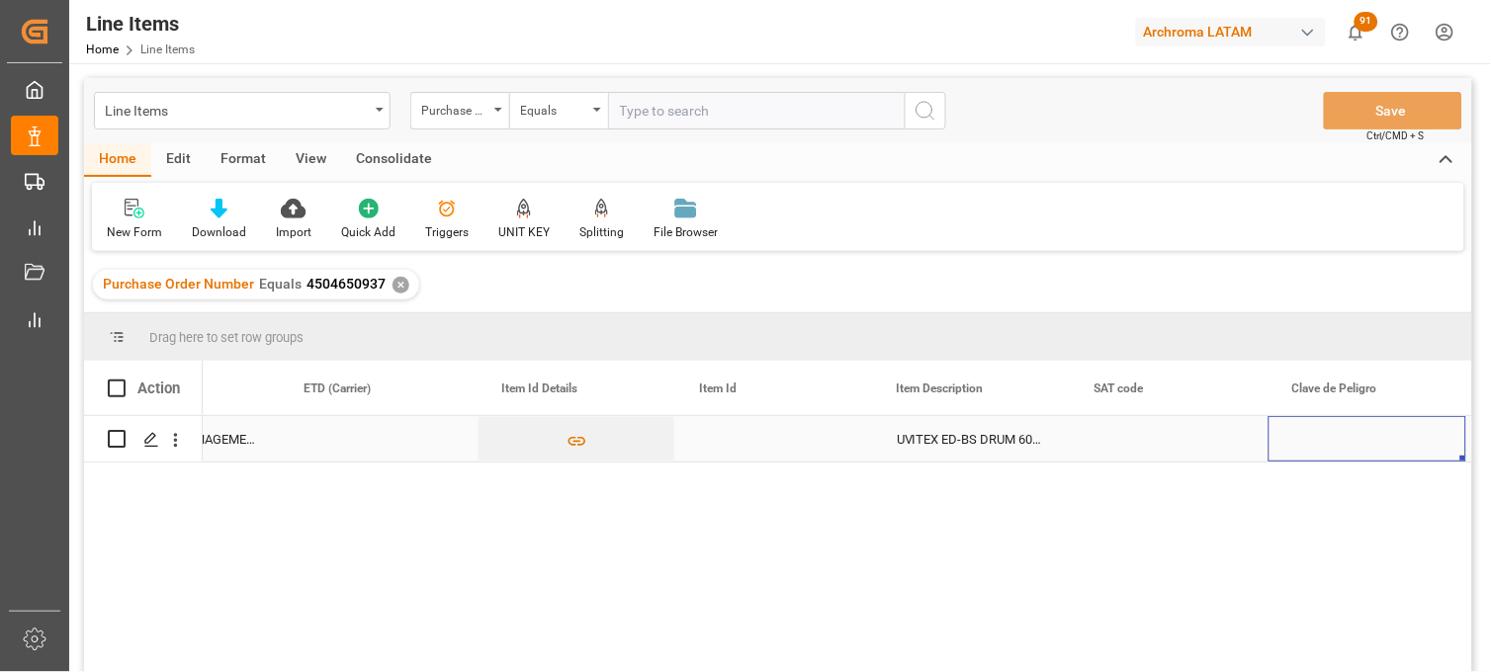
click at [754, 441] on div "Press SPACE to select this row." at bounding box center [774, 438] width 198 height 45
click at [754, 441] on input "Press SPACE to select this row." at bounding box center [774, 451] width 166 height 38
type input "10246630352"
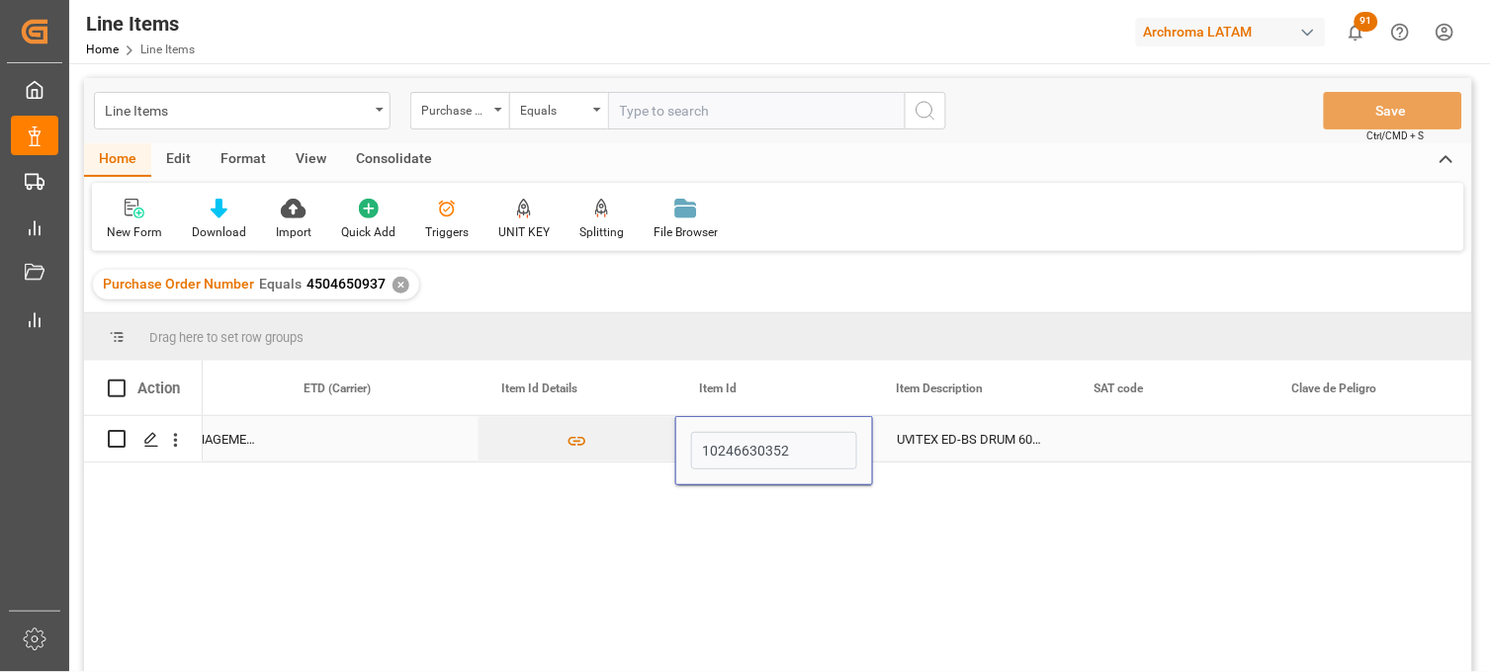
click at [923, 440] on div "UVITEX ED-BS DRUM 60KG" at bounding box center [972, 438] width 198 height 45
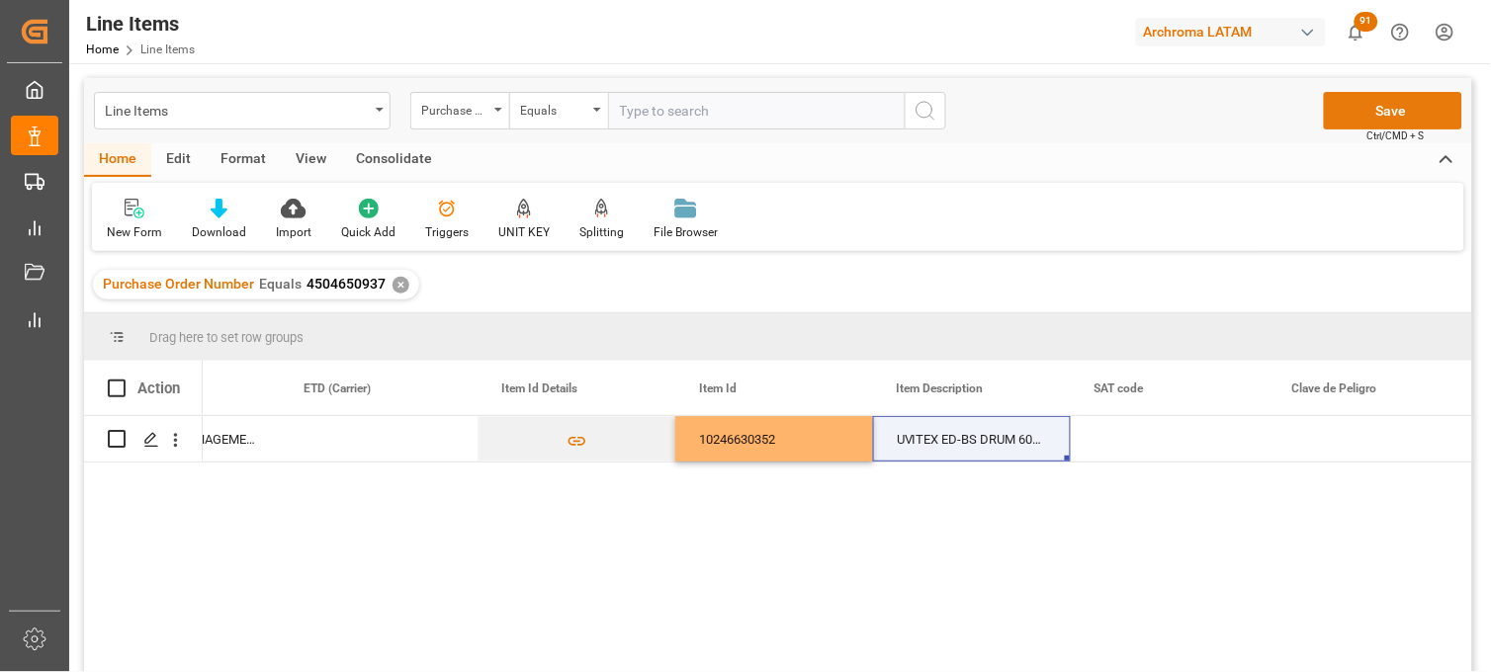
click at [1380, 106] on button "Save" at bounding box center [1393, 111] width 138 height 38
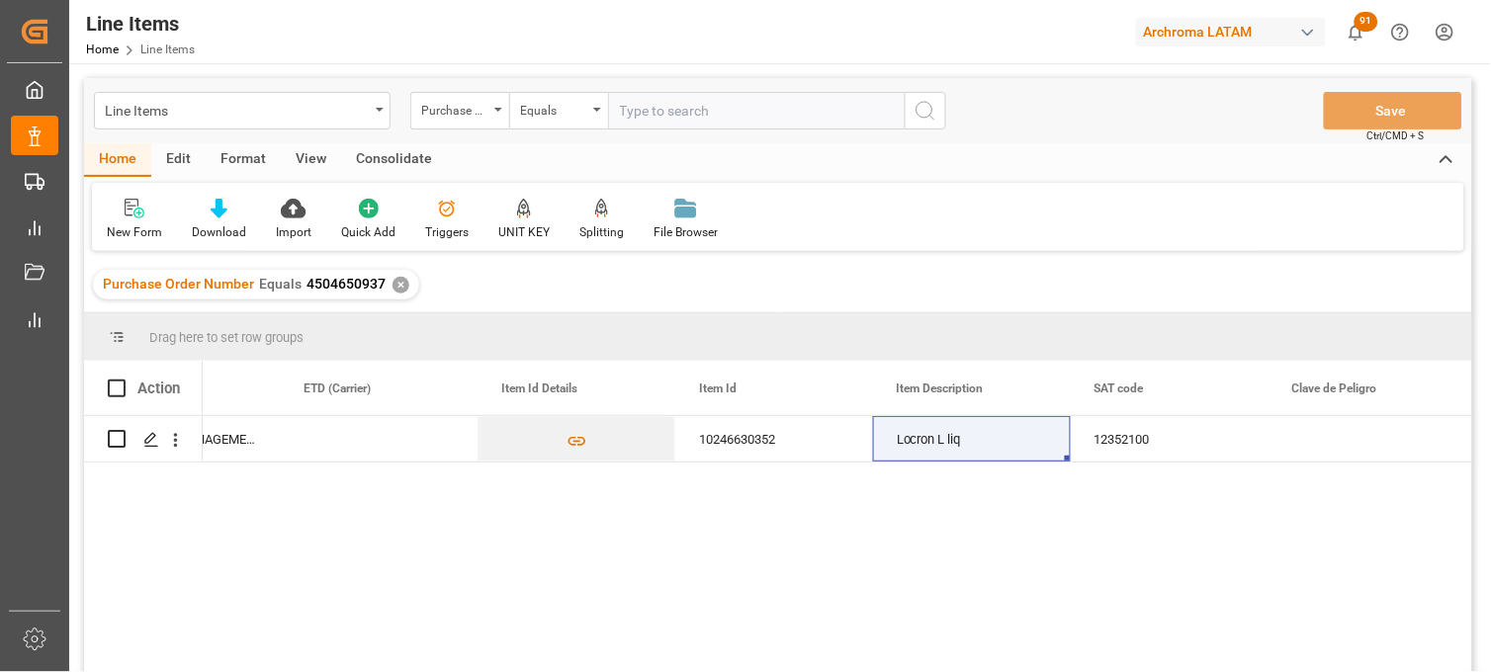
click at [1345, 518] on div "ARCHROMA MEXICO S DE RL DE CV (SANTA CLARA) ARCHROMA MANAGEMENT GMBH 1024663035…" at bounding box center [837, 550] width 1269 height 269
click at [1124, 442] on div "12352100" at bounding box center [1169, 438] width 198 height 45
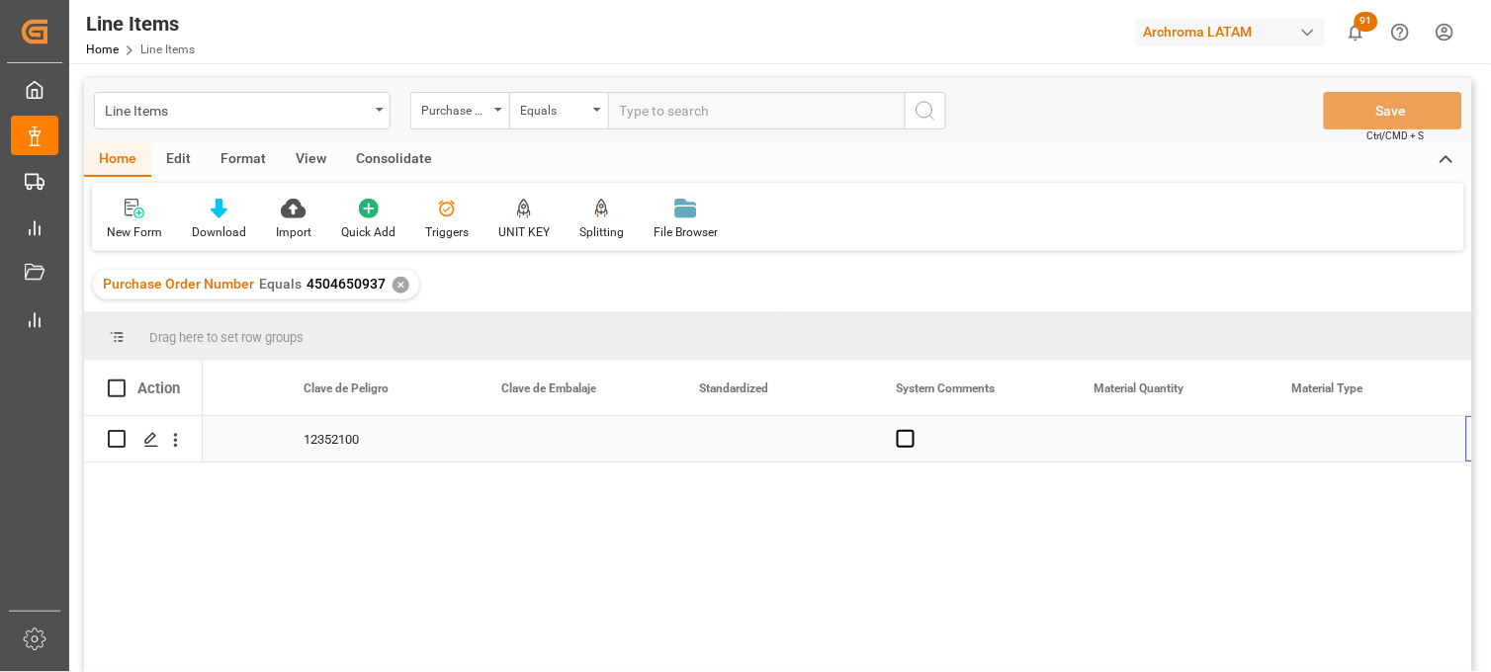
scroll to position [0, 2097]
click at [1100, 436] on div "Press SPACE to select this row." at bounding box center [1169, 438] width 198 height 45
click at [1102, 436] on div "Press SPACE to select this row." at bounding box center [1169, 438] width 198 height 45
click at [1102, 436] on input "Press SPACE to select this row." at bounding box center [1169, 451] width 166 height 38
type input "18"
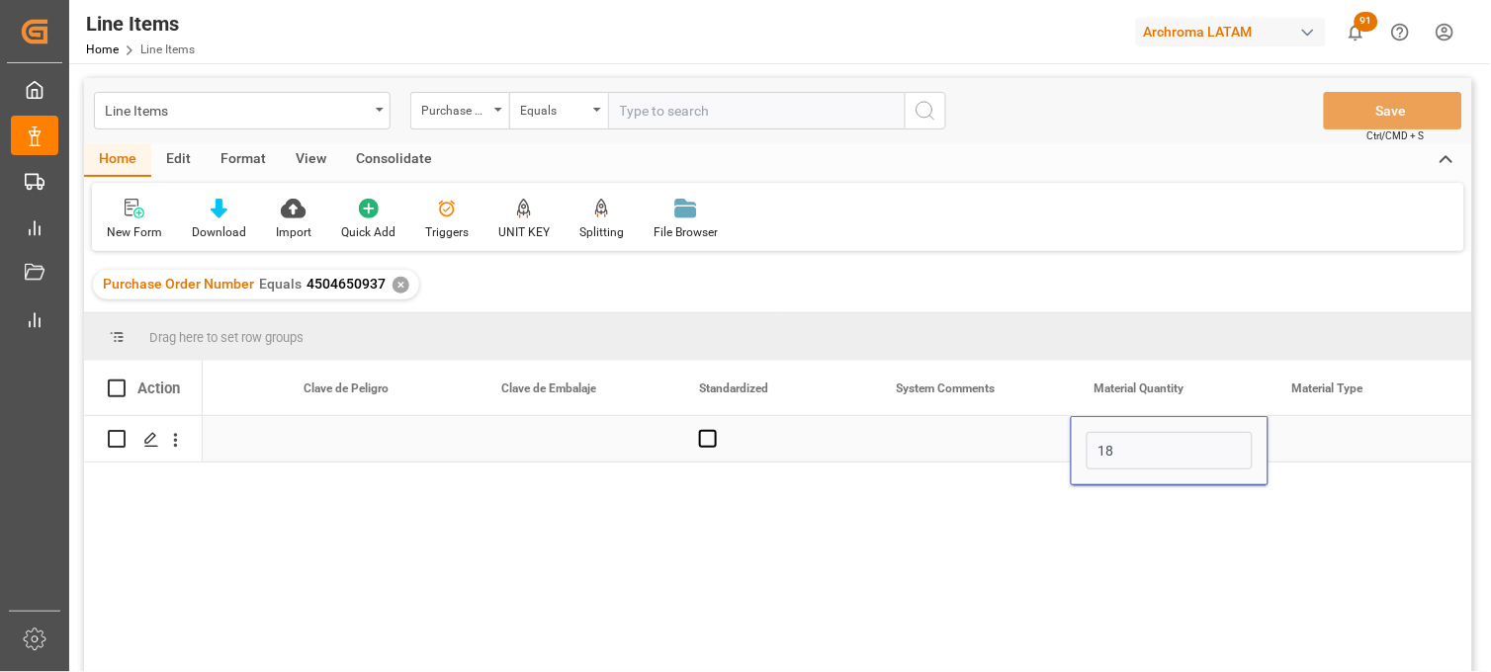
click at [1302, 443] on div "Press SPACE to select this row." at bounding box center [1367, 438] width 198 height 45
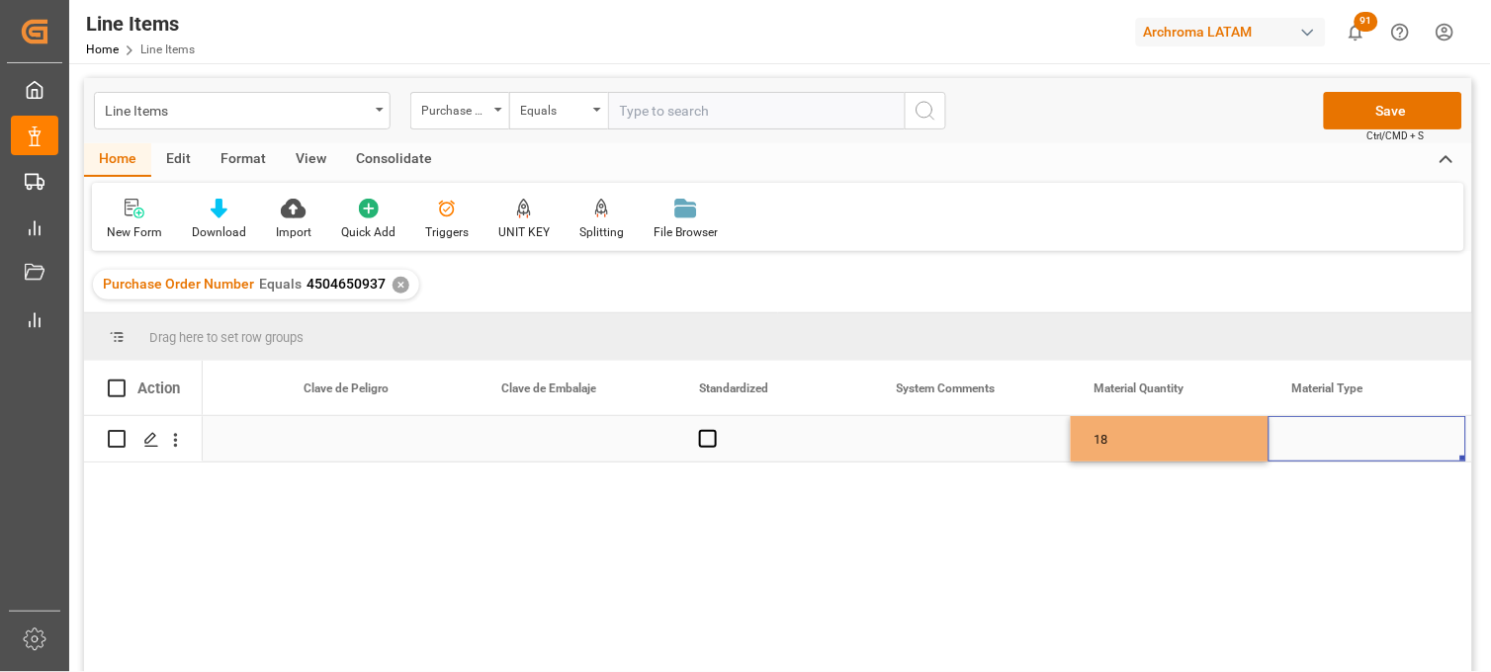
click at [1302, 443] on div "Press SPACE to select this row." at bounding box center [1367, 438] width 198 height 45
click at [1302, 443] on input "Press SPACE to select this row." at bounding box center [1367, 451] width 166 height 38
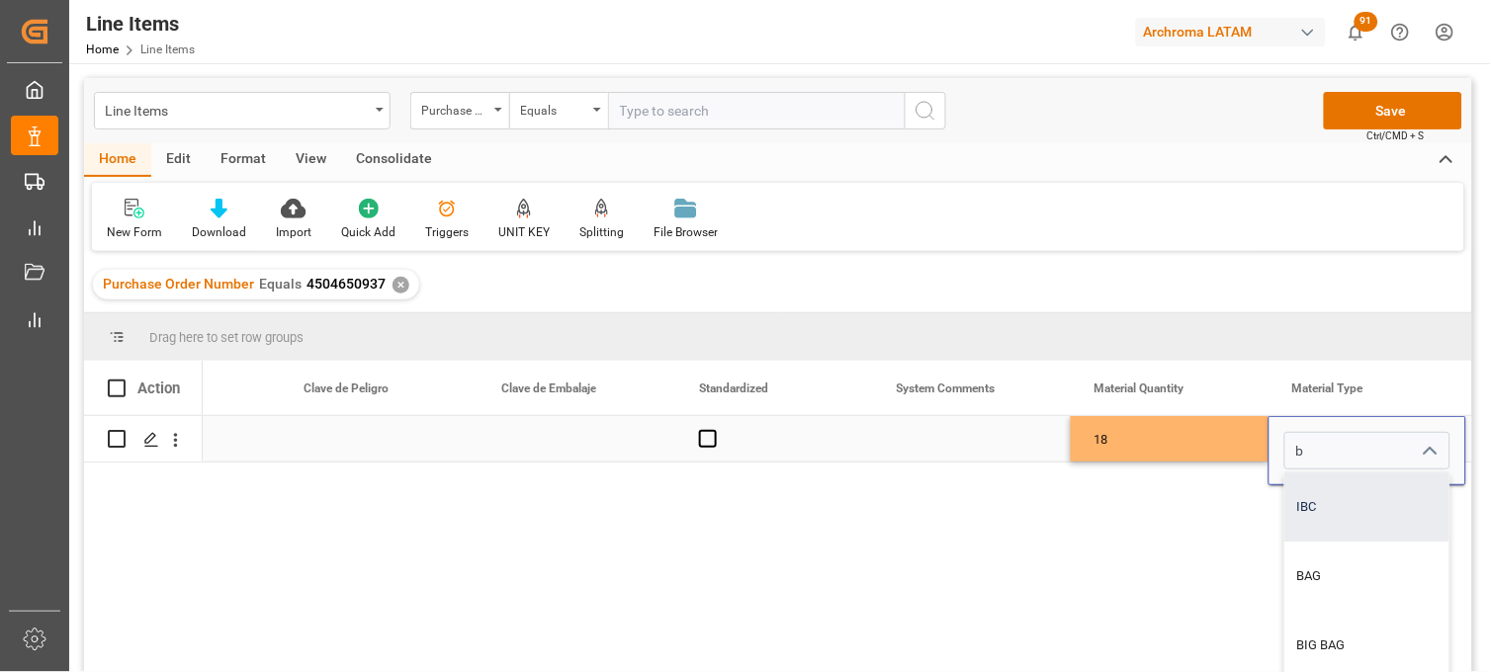
click at [1312, 490] on div "IBC" at bounding box center [1367, 506] width 164 height 69
type input "IBC"
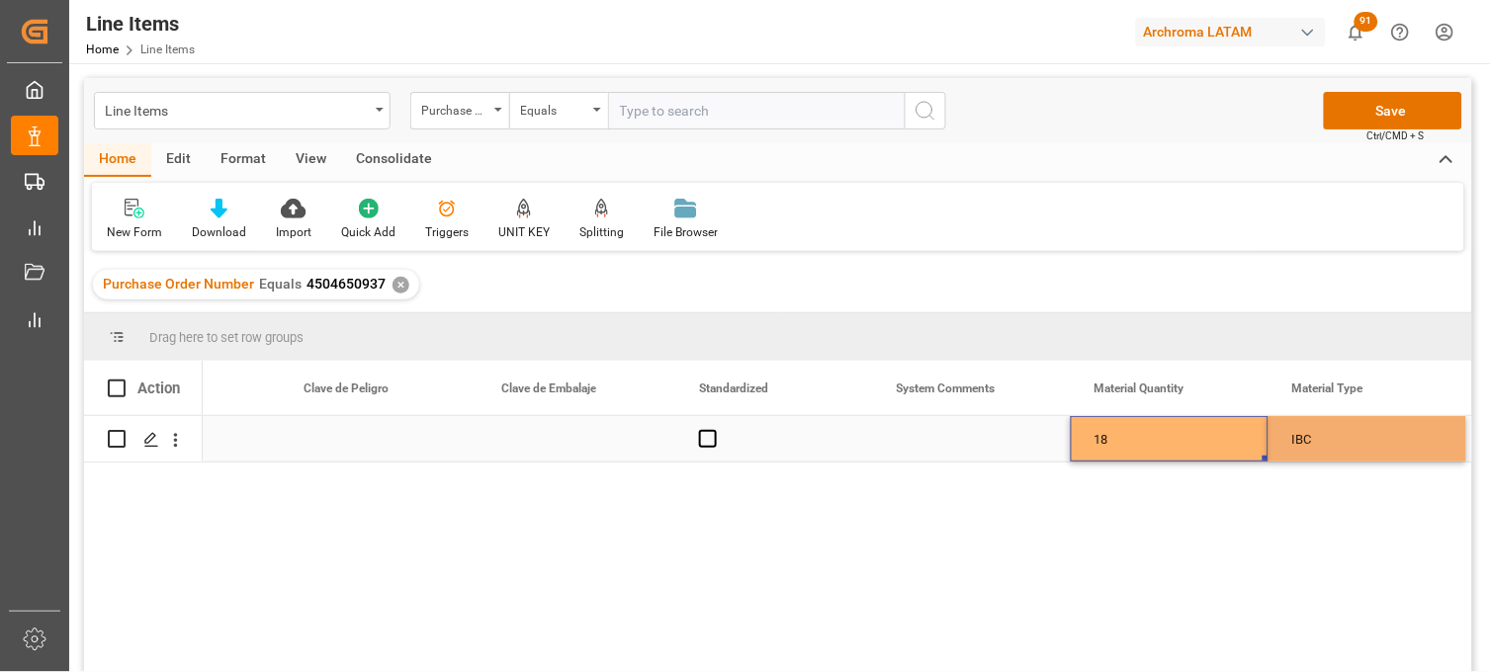
click at [1154, 439] on div "18" at bounding box center [1169, 438] width 198 height 45
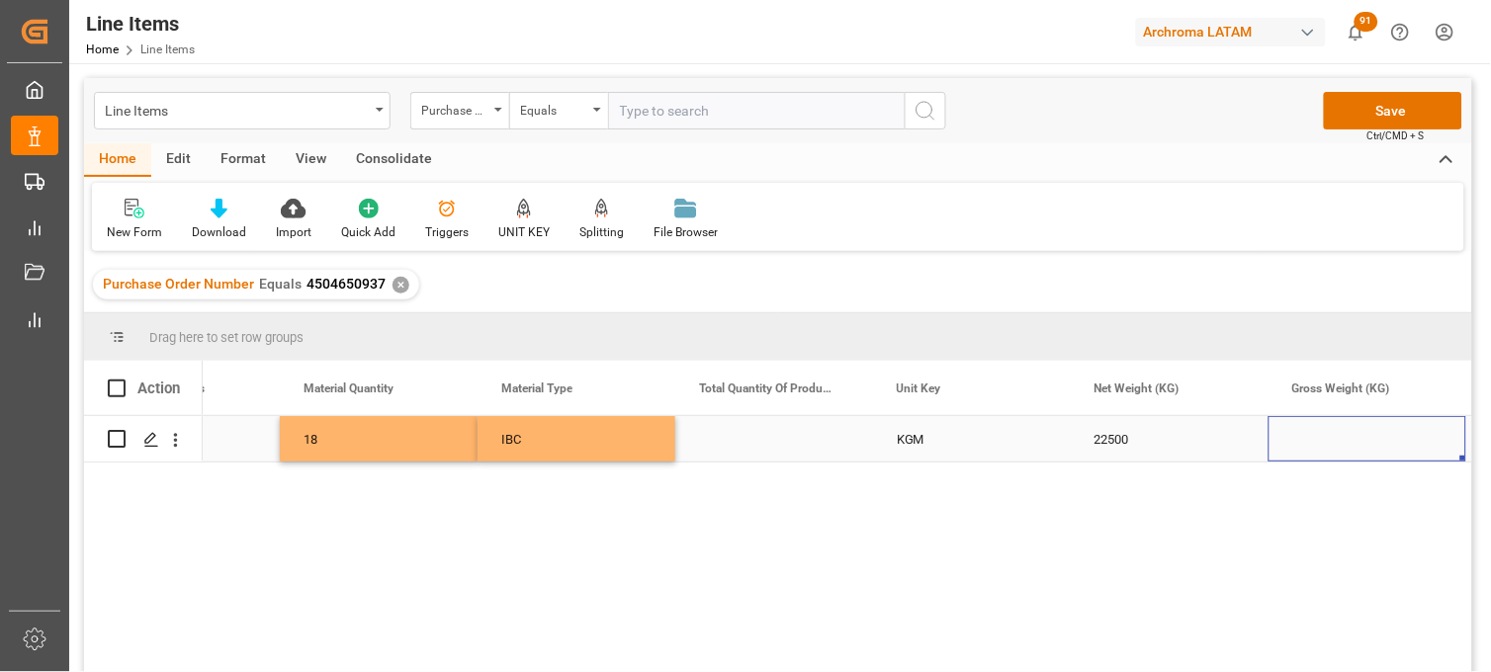
scroll to position [0, 3086]
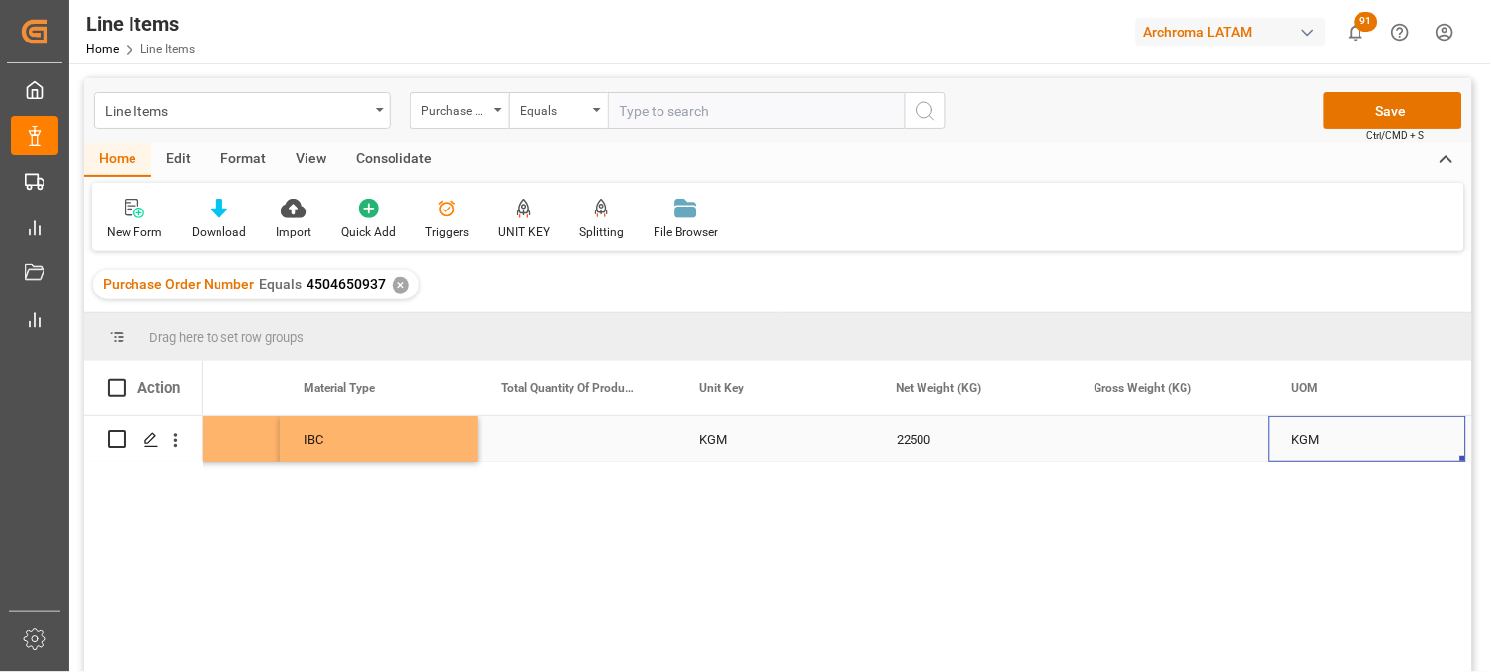
click at [1127, 440] on div "Press SPACE to select this row." at bounding box center [1169, 438] width 198 height 45
type input "23490"
click at [1312, 441] on div "KGM" at bounding box center [1367, 438] width 198 height 45
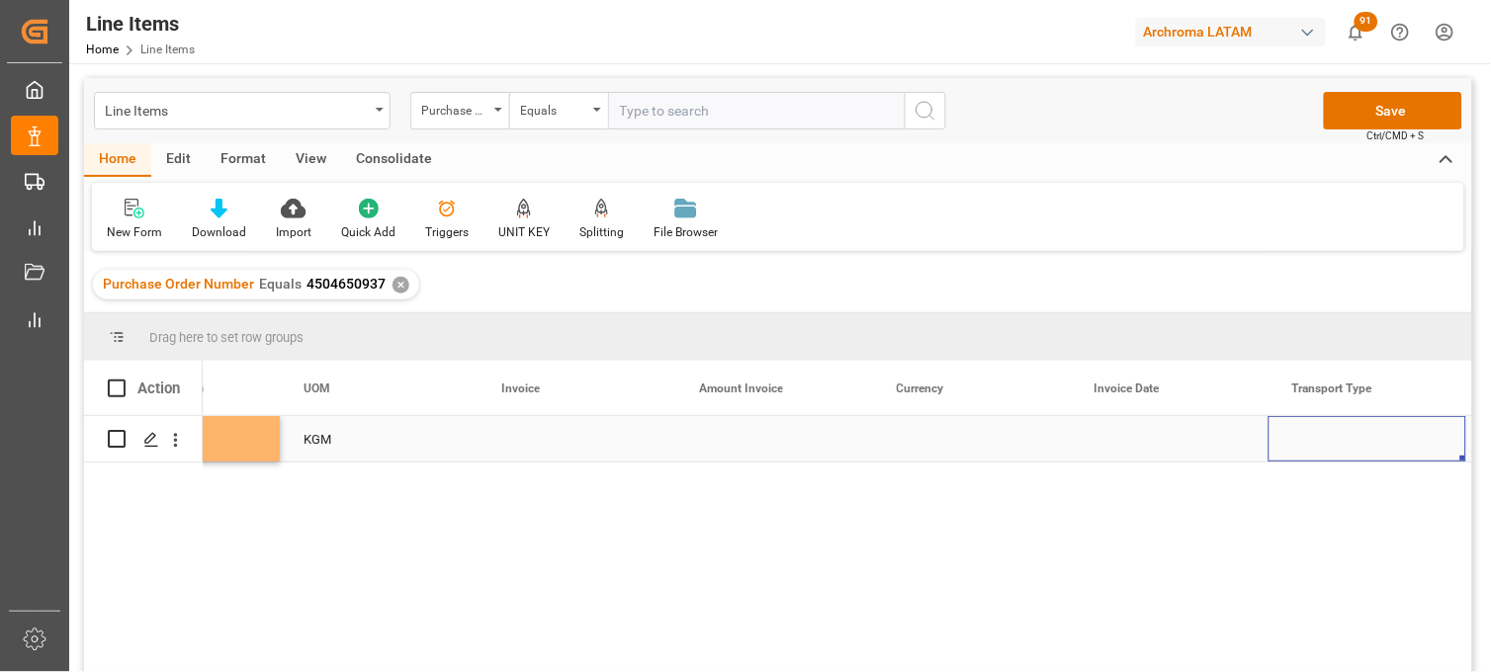
scroll to position [0, 4074]
click at [518, 431] on div "Press SPACE to select this row." at bounding box center [576, 438] width 198 height 45
click at [519, 432] on input "Press SPACE to select this row." at bounding box center [576, 451] width 166 height 38
type input "9539102913"
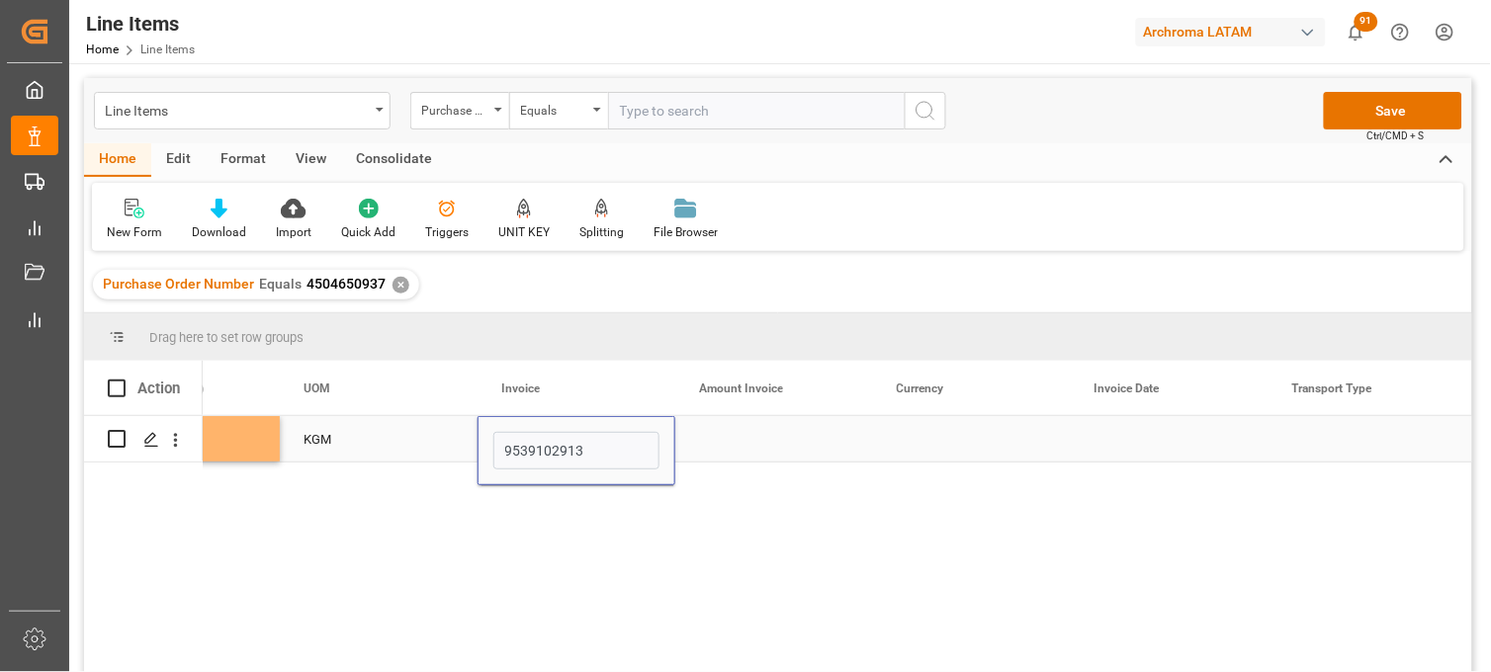
click at [736, 432] on div "Press SPACE to select this row." at bounding box center [774, 438] width 198 height 45
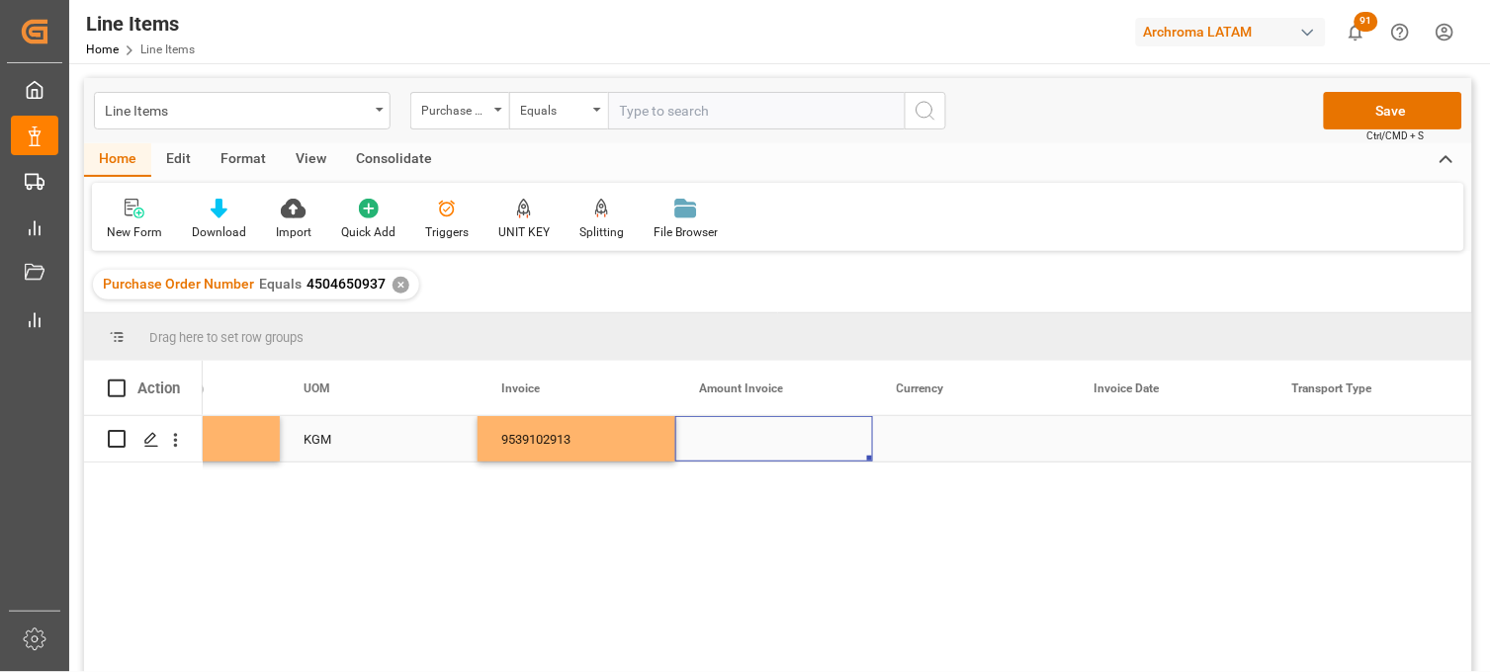
click at [774, 440] on div "Press SPACE to select this row." at bounding box center [774, 438] width 198 height 45
click at [774, 440] on input "Press SPACE to select this row." at bounding box center [774, 451] width 166 height 38
type input "26100"
click at [920, 436] on div "Press SPACE to select this row." at bounding box center [972, 438] width 198 height 45
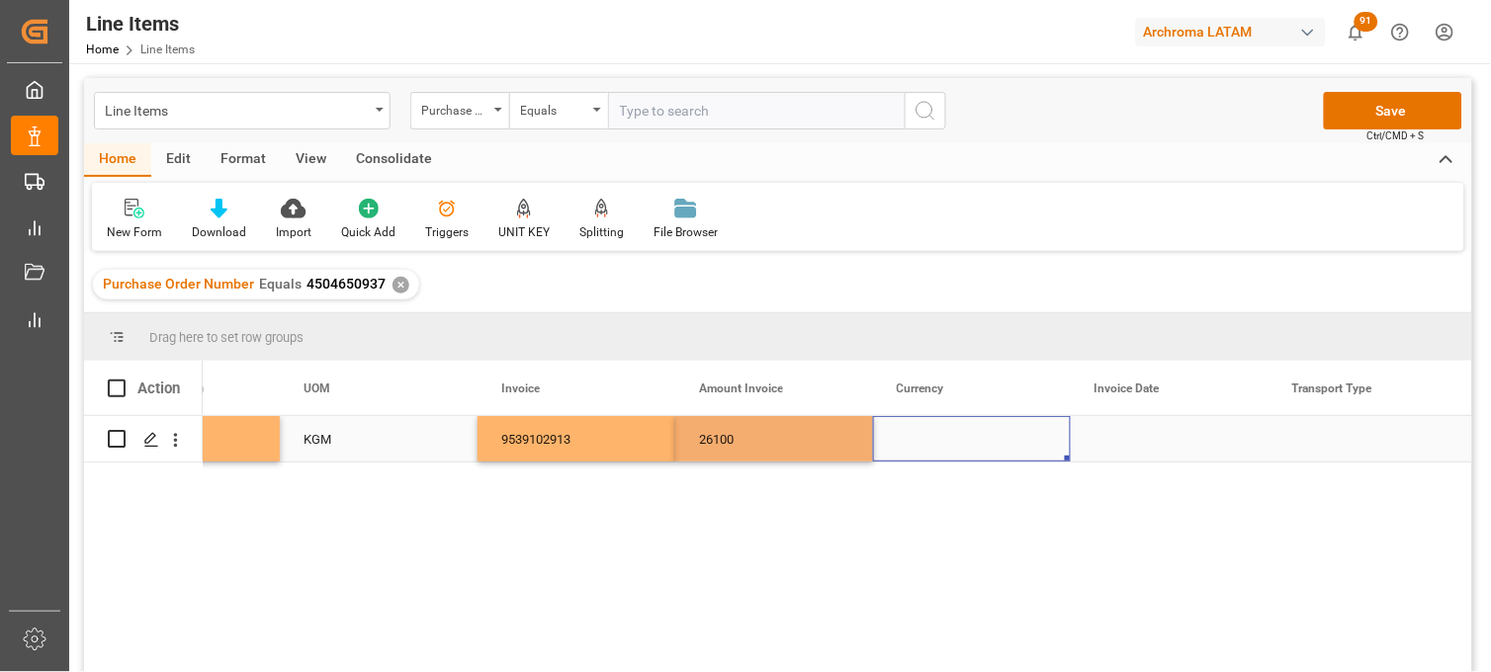
click at [920, 436] on div "Press SPACE to select this row." at bounding box center [972, 438] width 198 height 45
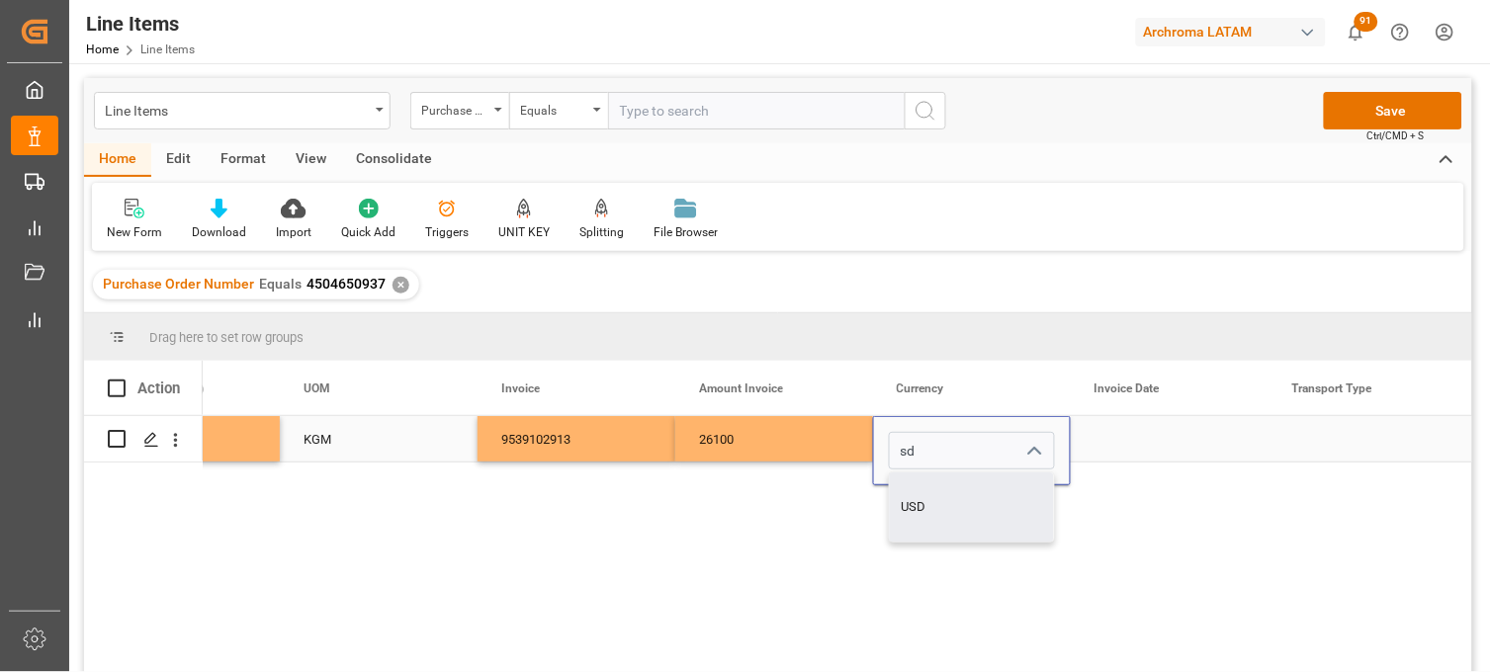
click at [930, 495] on div "USD" at bounding box center [972, 506] width 164 height 69
type input "USD"
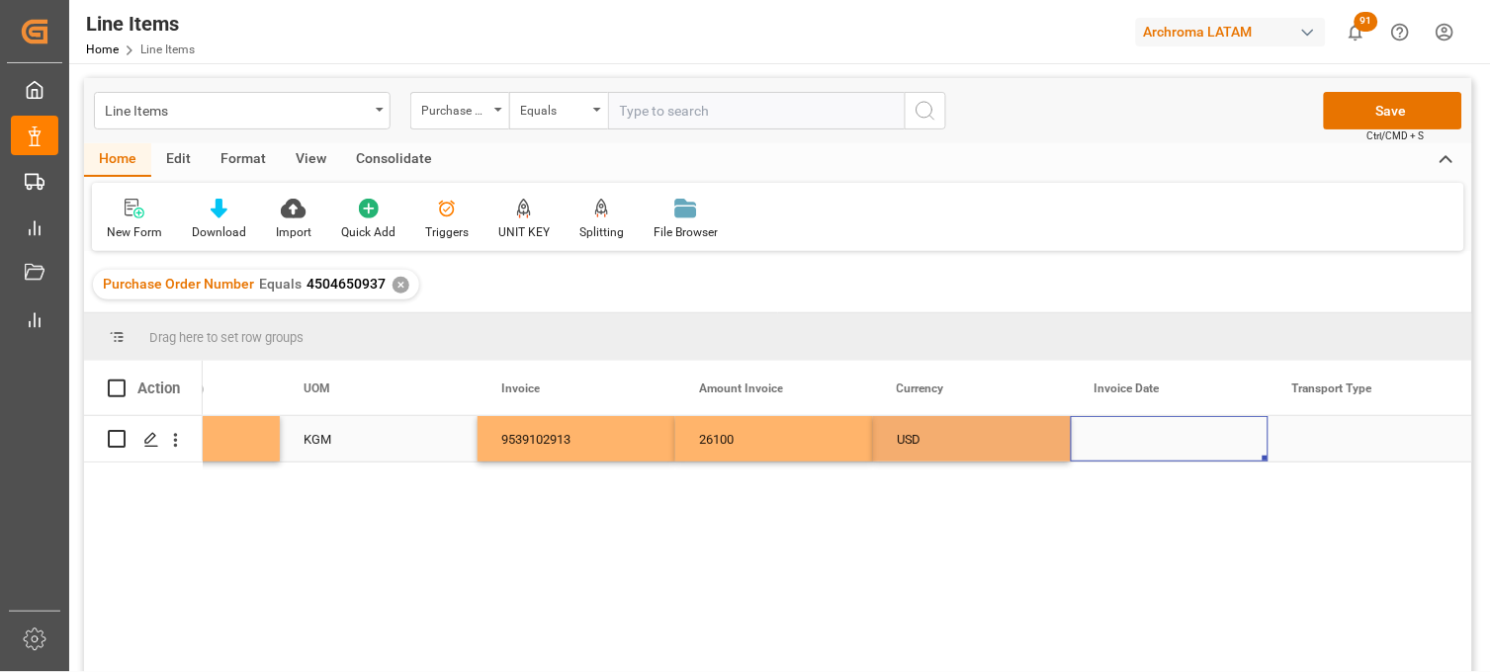
click at [1124, 440] on div "Press SPACE to select this row." at bounding box center [1169, 438] width 198 height 45
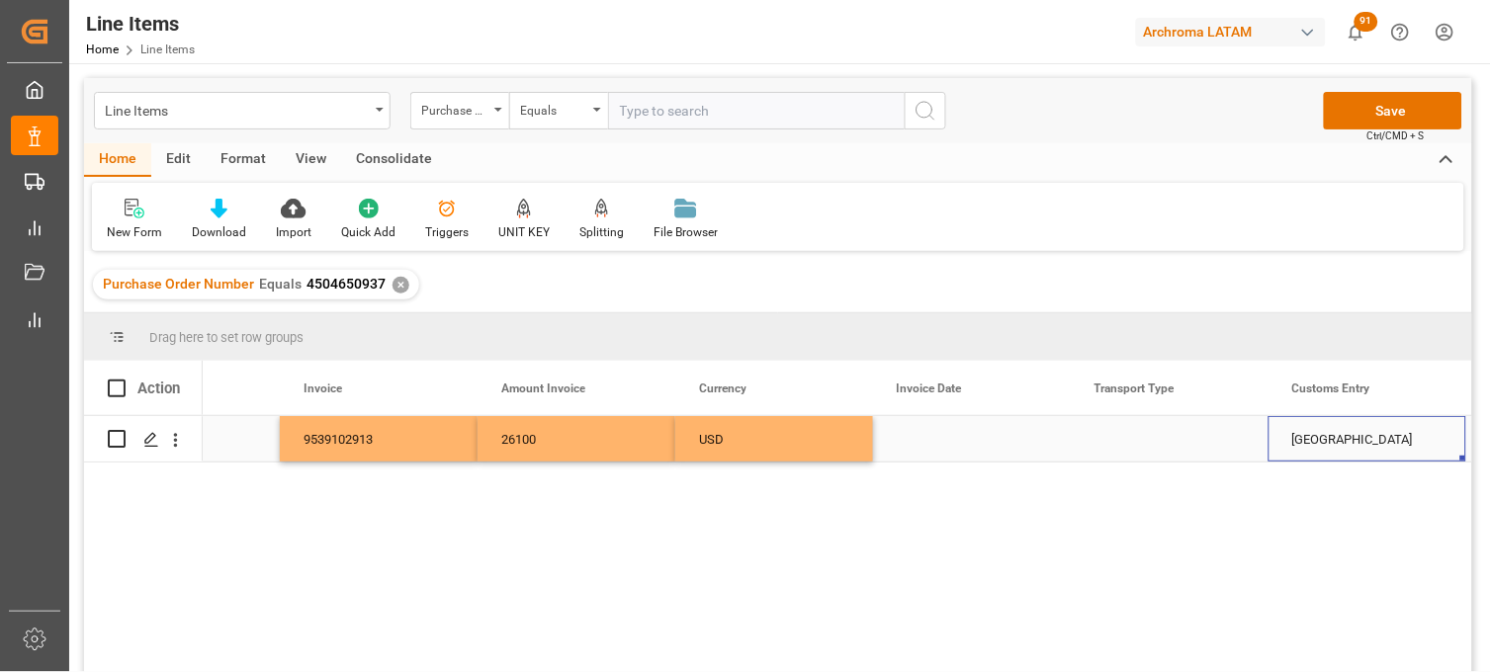
scroll to position [0, 4470]
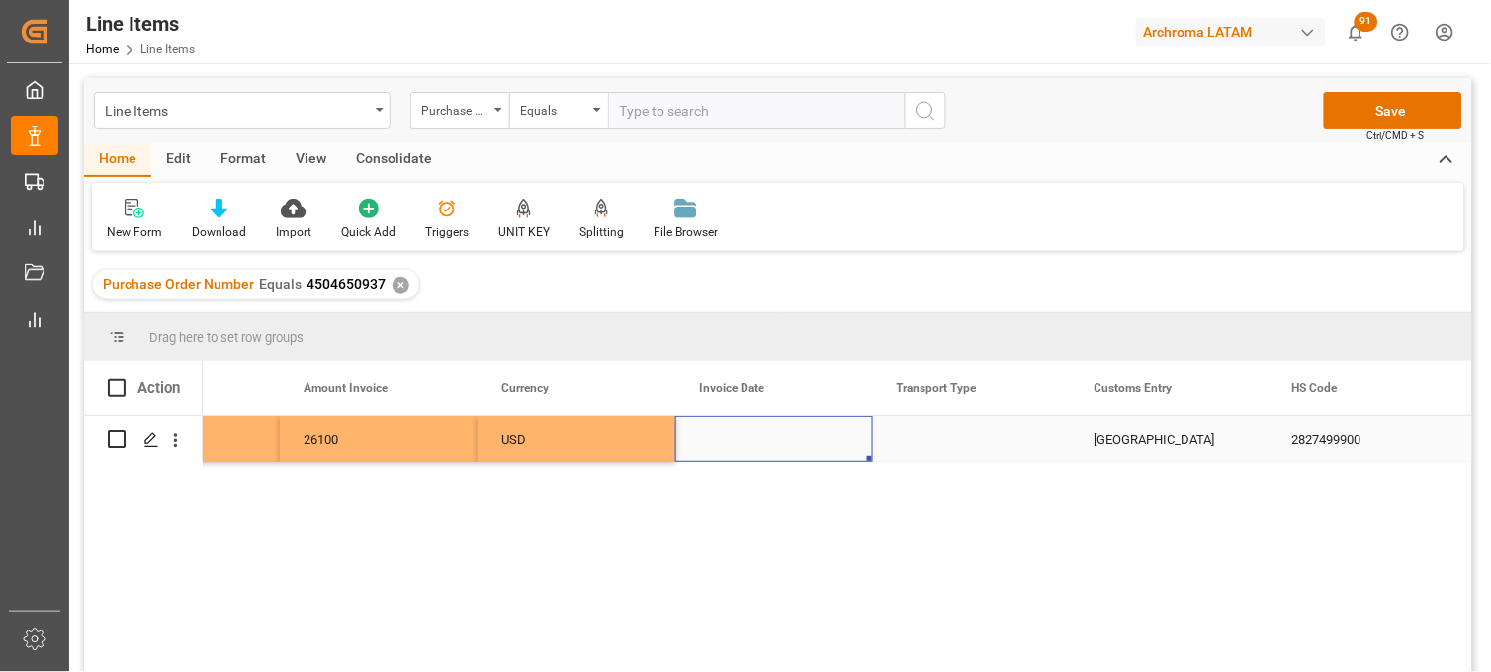
click at [738, 439] on div "Press SPACE to select this row." at bounding box center [774, 438] width 198 height 45
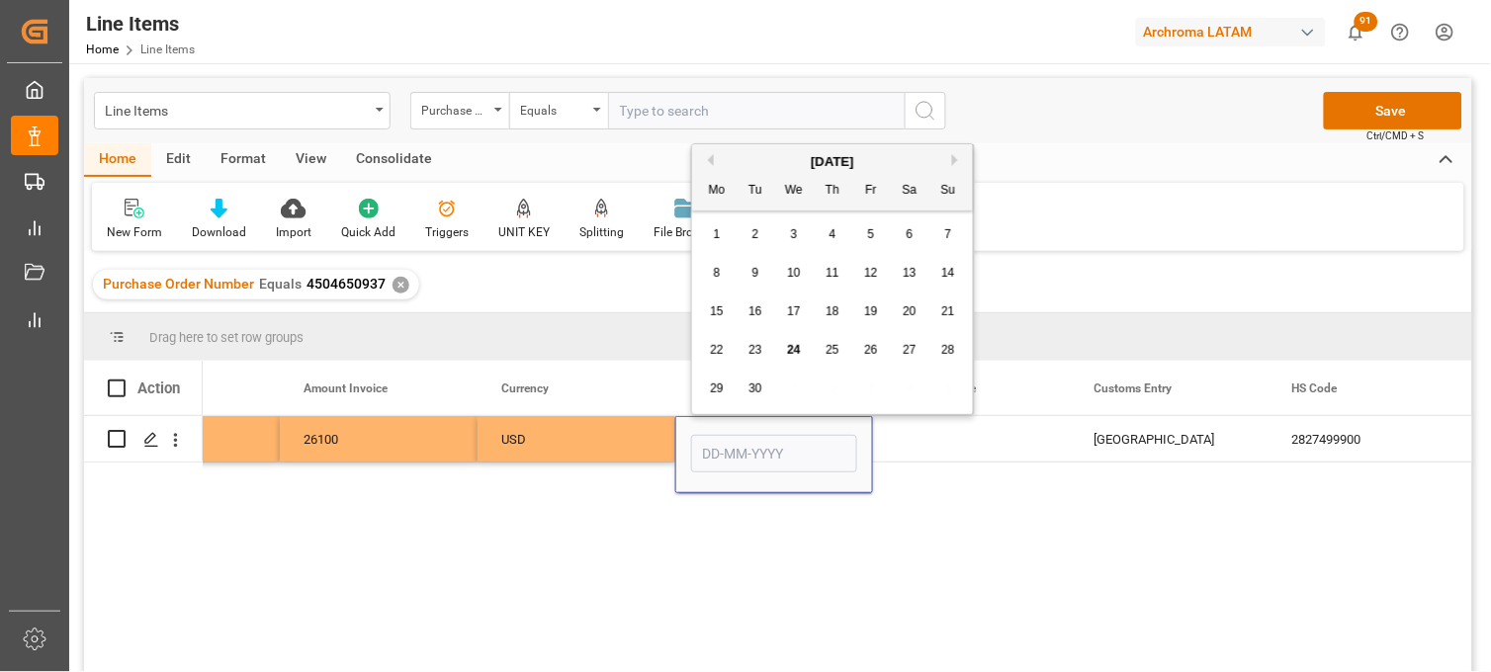
click at [722, 310] on span "15" at bounding box center [716, 311] width 13 height 14
type input "15-09-2025"
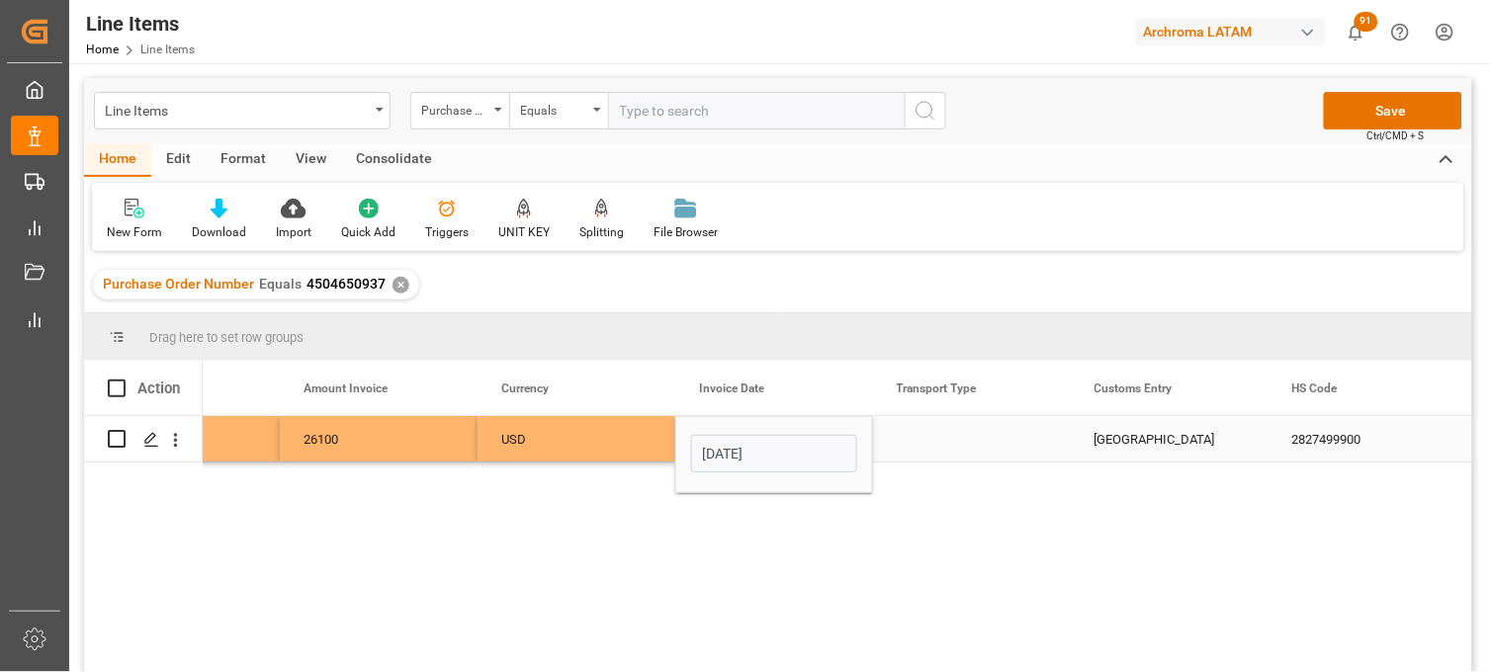
click at [920, 430] on div "Press SPACE to select this row." at bounding box center [972, 438] width 198 height 45
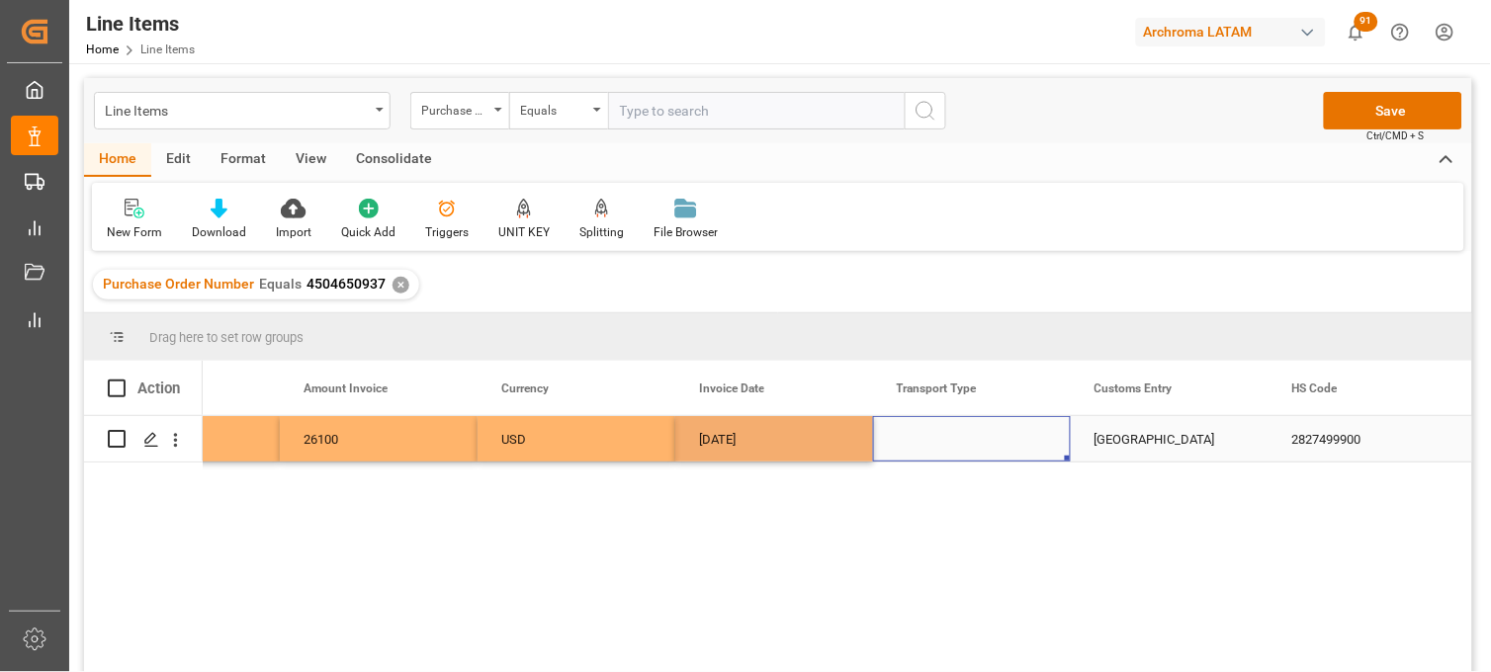
click at [923, 431] on div "Press SPACE to select this row." at bounding box center [972, 438] width 198 height 45
click at [924, 431] on div "Press SPACE to select this row." at bounding box center [972, 438] width 198 height 45
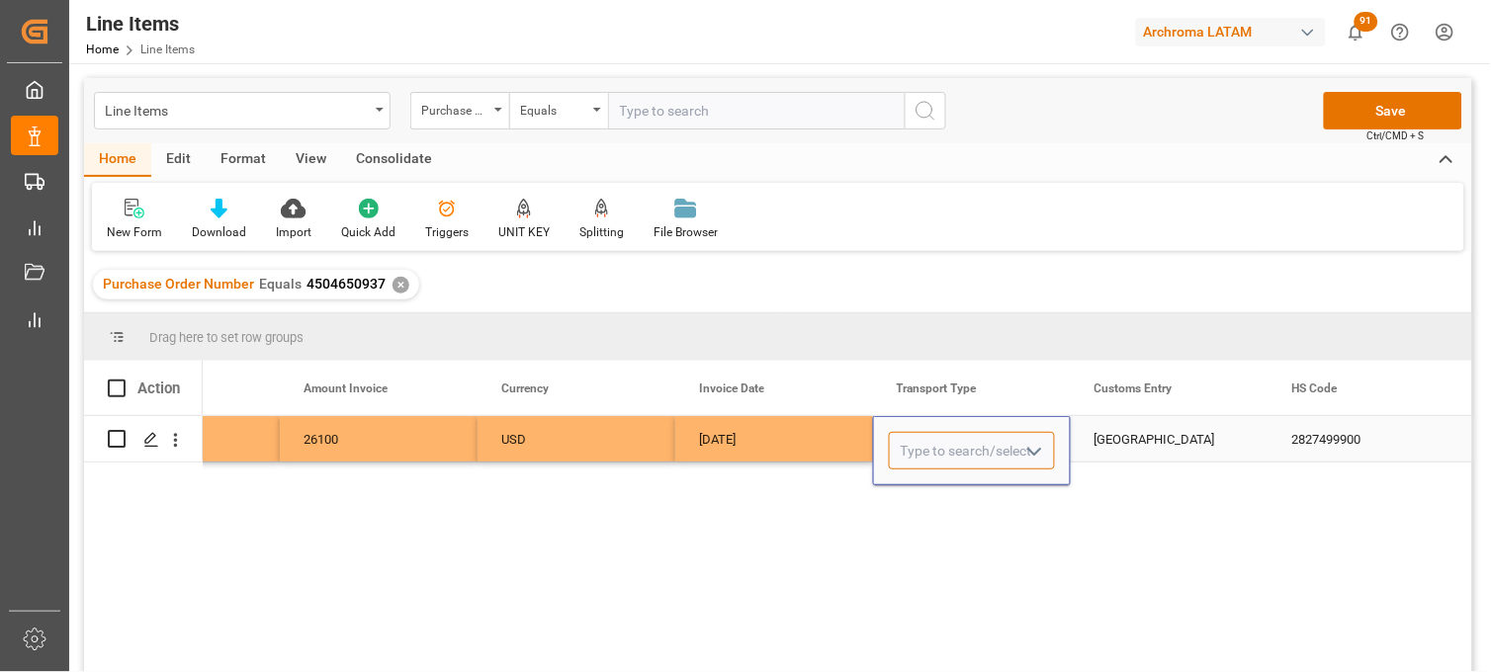
click at [923, 442] on input "Press SPACE to select this row." at bounding box center [972, 451] width 166 height 38
click at [925, 487] on div "SEAFREIGHT" at bounding box center [972, 506] width 164 height 69
type input "SEAFREIGHT"
click at [1115, 440] on div "VERACRUZ" at bounding box center [1169, 438] width 198 height 45
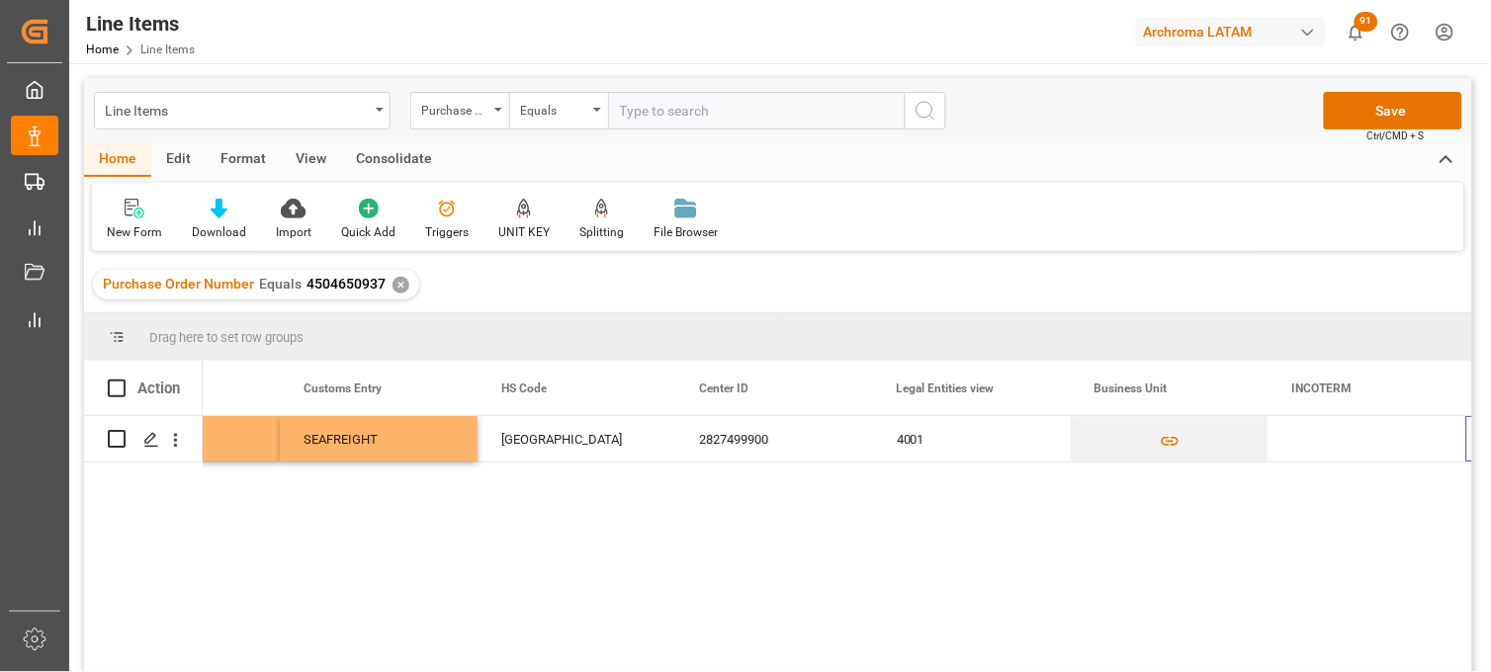
scroll to position [0, 0]
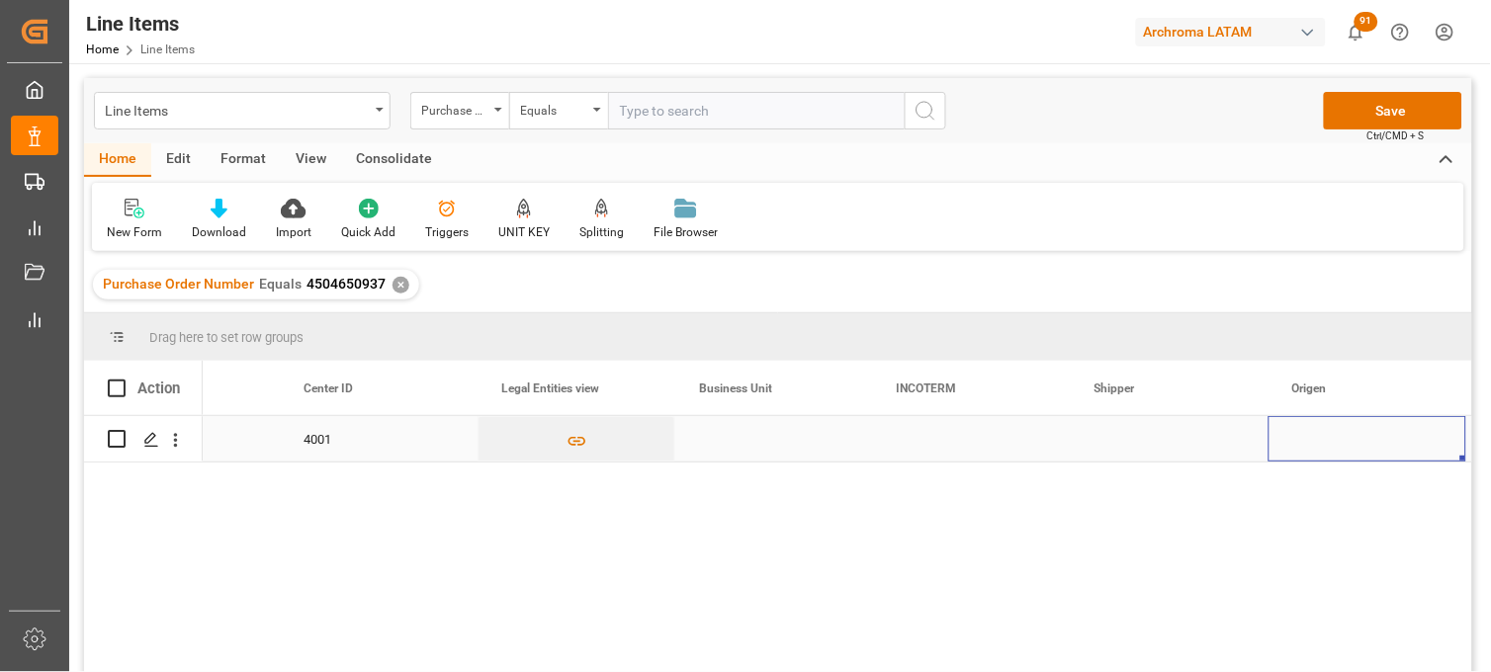
click at [924, 436] on div "Press SPACE to select this row." at bounding box center [972, 438] width 198 height 45
click at [926, 441] on div "Press SPACE to select this row." at bounding box center [972, 438] width 198 height 45
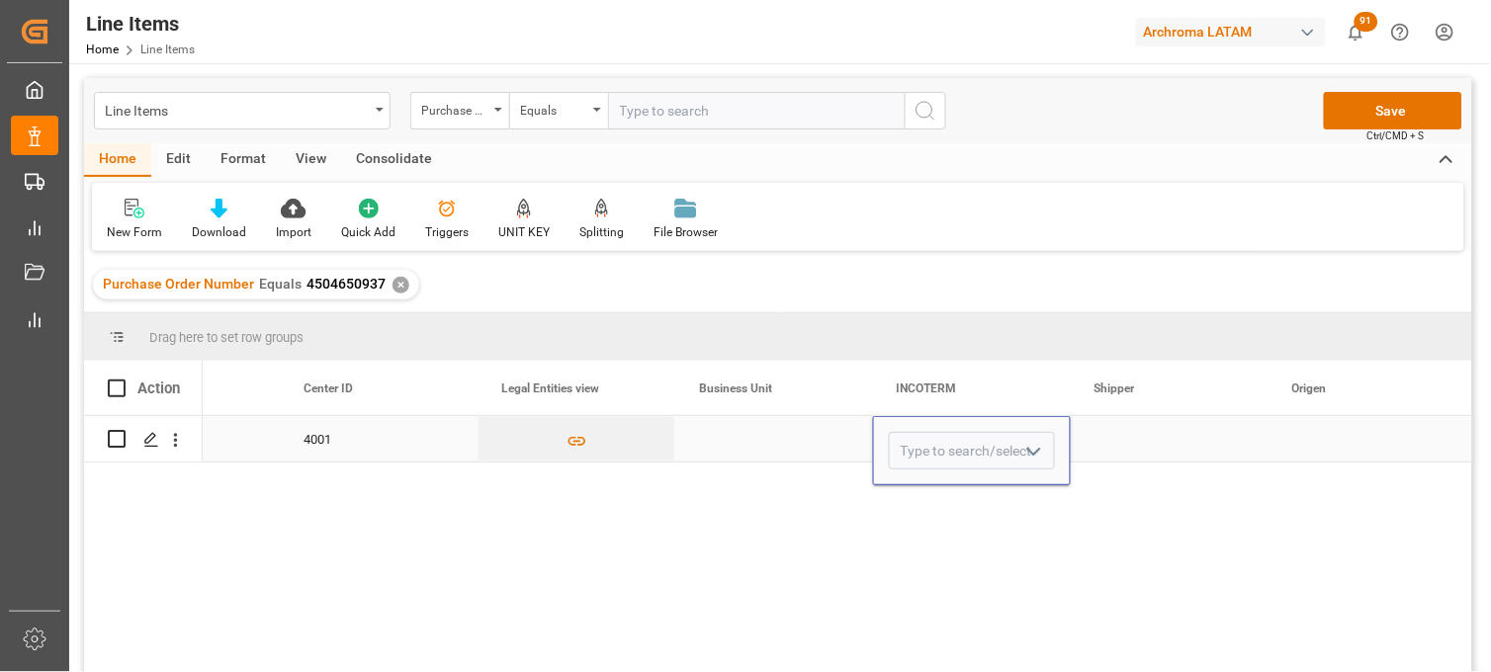
click at [926, 441] on input "Press SPACE to select this row." at bounding box center [972, 451] width 166 height 38
click at [917, 486] on div "CIF" at bounding box center [972, 506] width 164 height 69
type input "CIF"
click at [1125, 443] on div "Press SPACE to select this row." at bounding box center [1169, 438] width 198 height 45
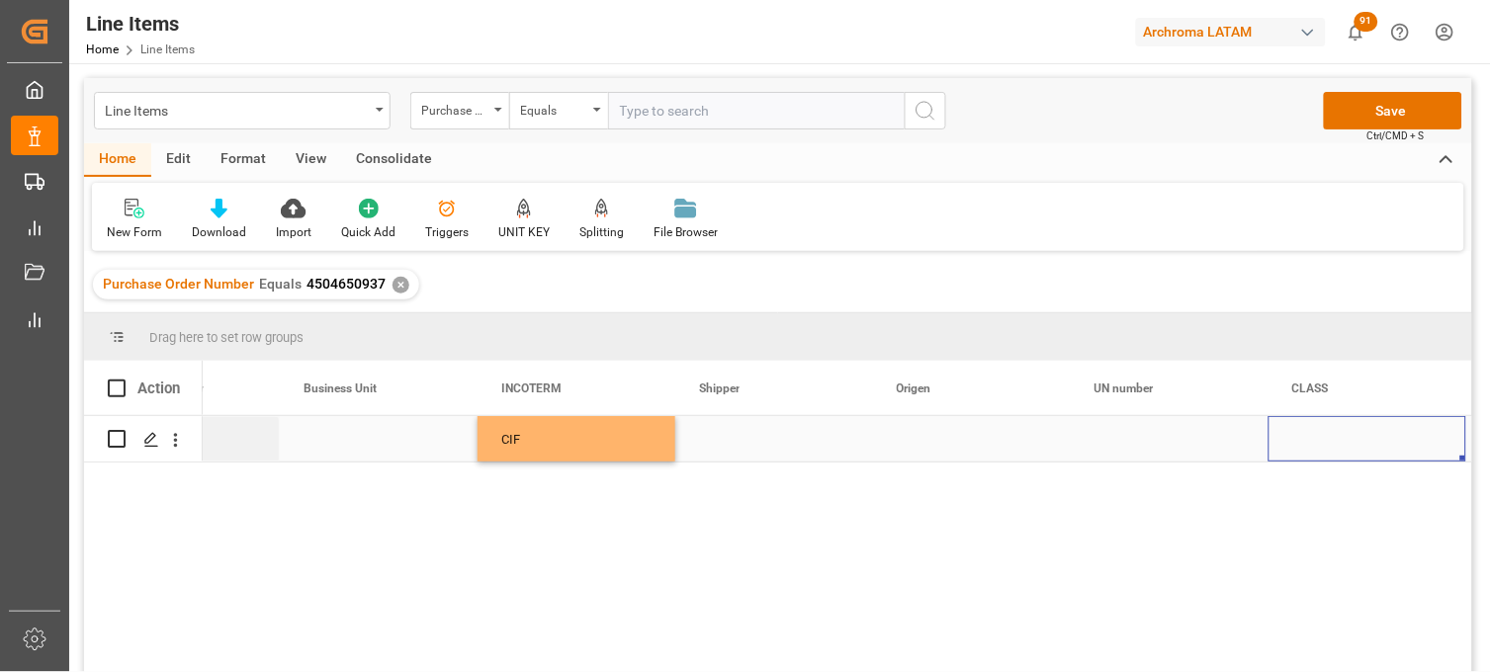
click at [913, 442] on div "Press SPACE to select this row." at bounding box center [972, 438] width 198 height 45
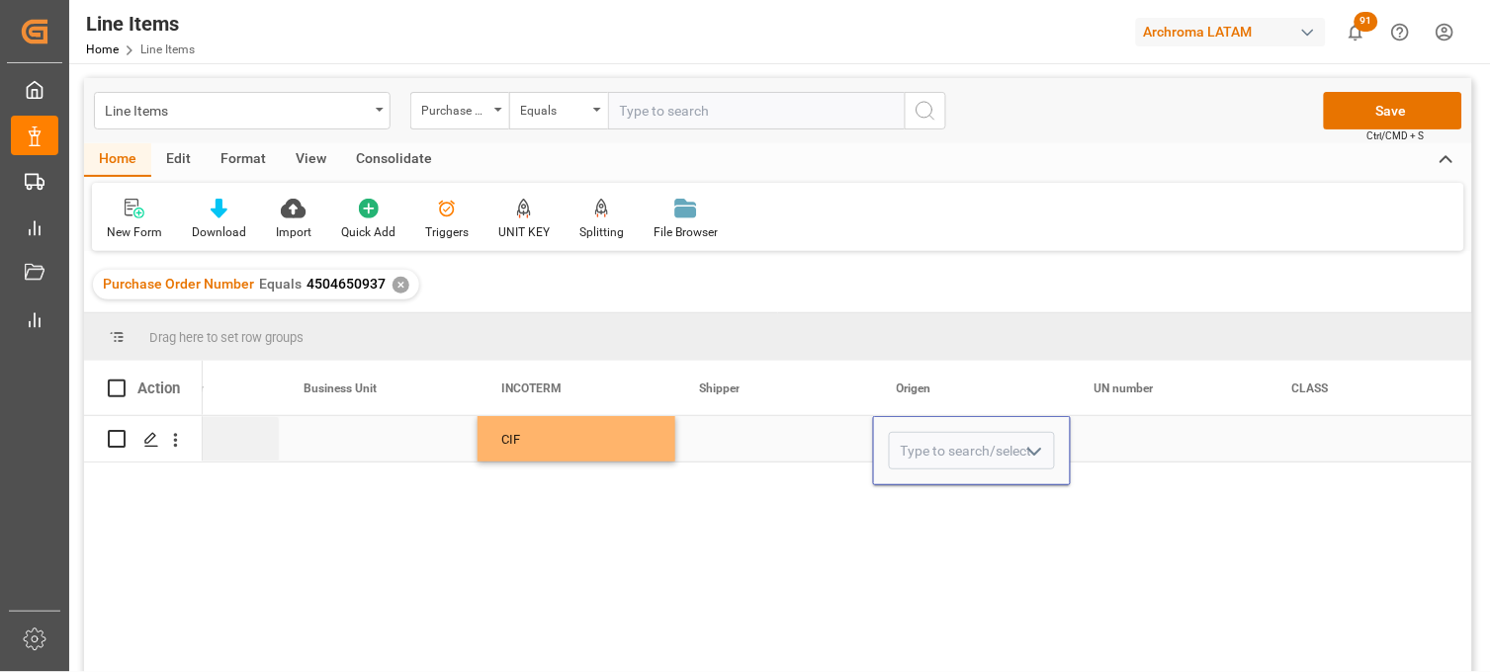
click at [912, 447] on input "Press SPACE to select this row." at bounding box center [972, 451] width 166 height 38
click at [983, 504] on div "ALEMANIA" at bounding box center [972, 506] width 164 height 69
type input "ALEMANIA"
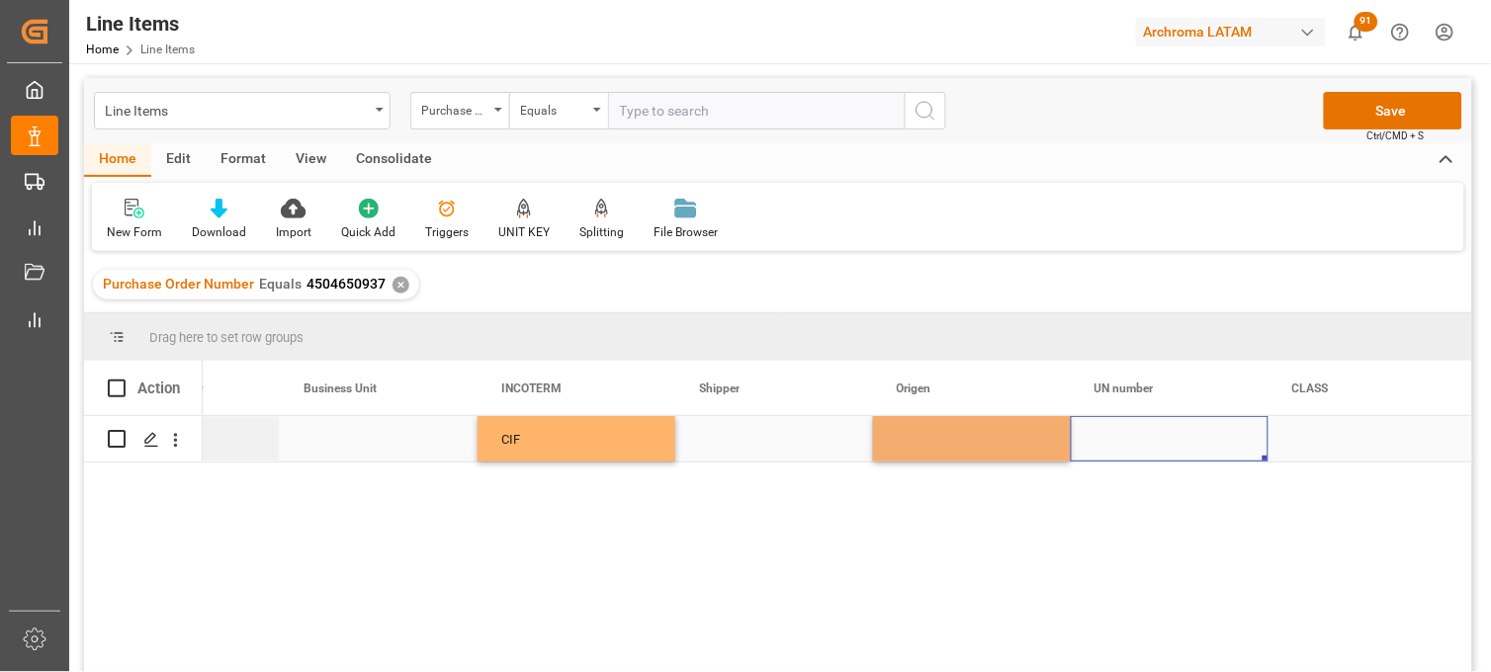
click at [1122, 441] on div "Press SPACE to select this row." at bounding box center [1169, 438] width 198 height 45
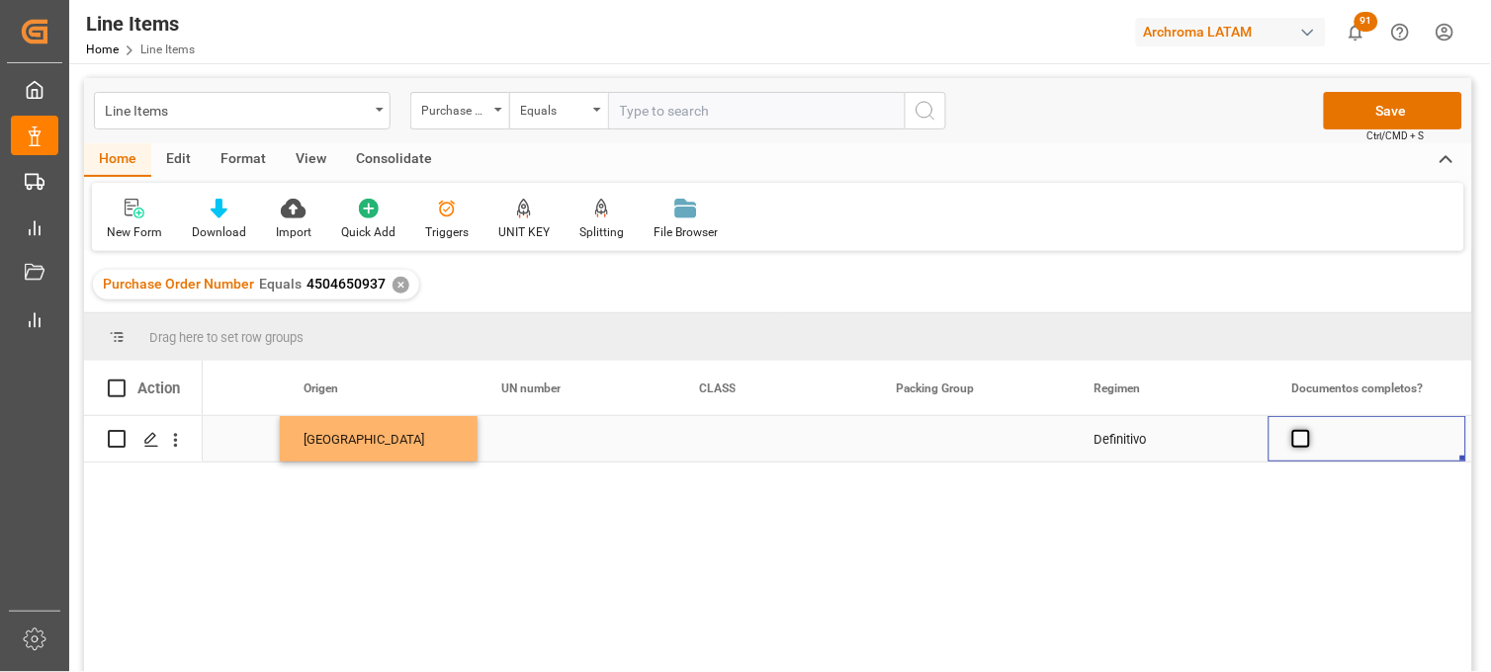
click at [1297, 441] on span "Press SPACE to select this row." at bounding box center [1301, 439] width 18 height 18
click at [1307, 430] on input "Press SPACE to select this row." at bounding box center [1307, 430] width 0 height 0
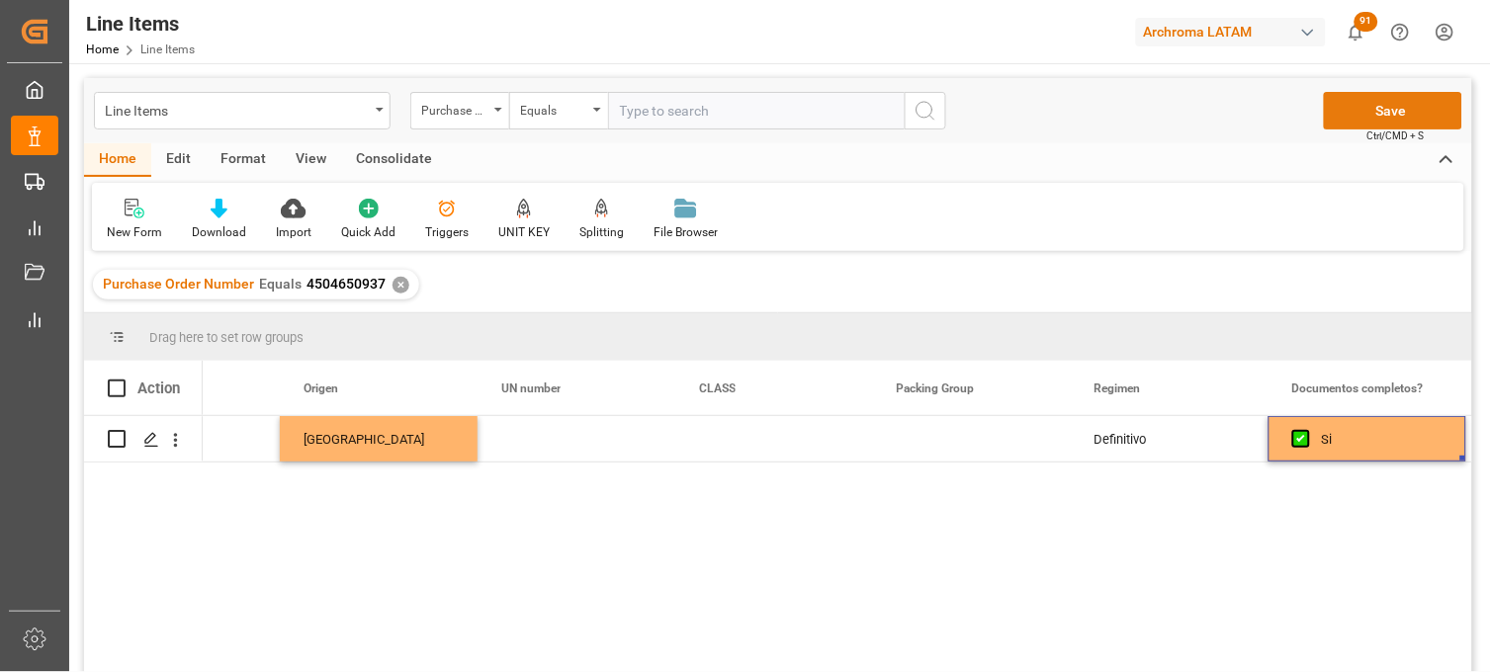
click at [1359, 111] on button "Save" at bounding box center [1393, 111] width 138 height 38
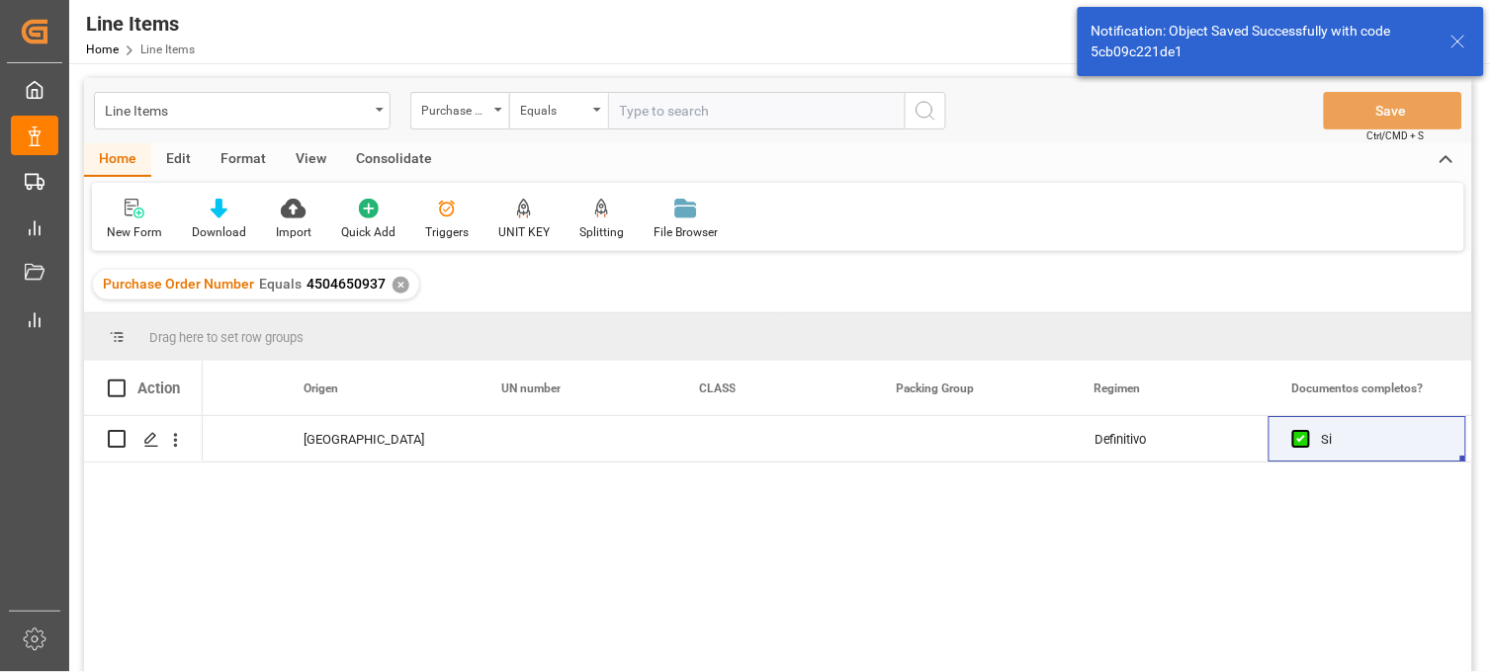
click at [119, 388] on span at bounding box center [117, 389] width 18 height 18
click at [123, 380] on input "checkbox" at bounding box center [123, 380] width 0 height 0
checkbox input "true"
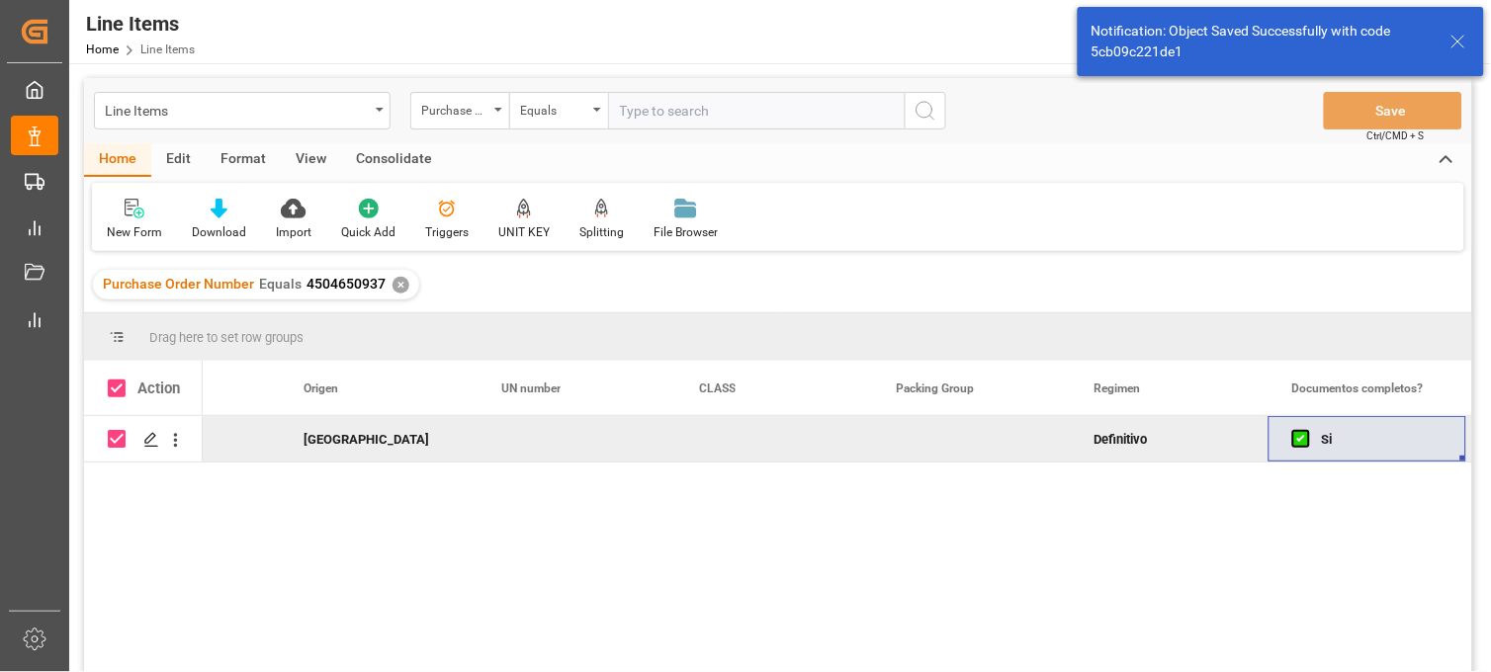
click at [417, 154] on div "Consolidate" at bounding box center [394, 160] width 106 height 34
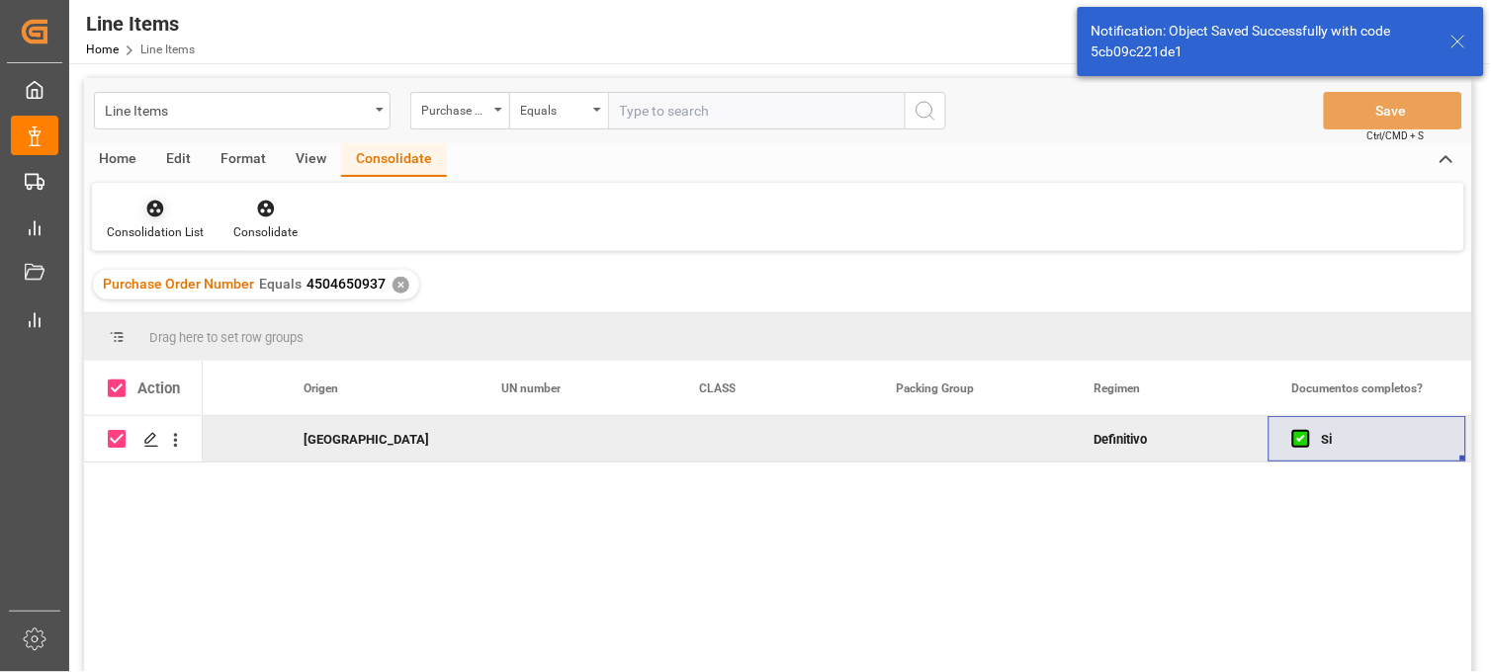
click at [178, 232] on div "Consolidation List" at bounding box center [155, 232] width 97 height 18
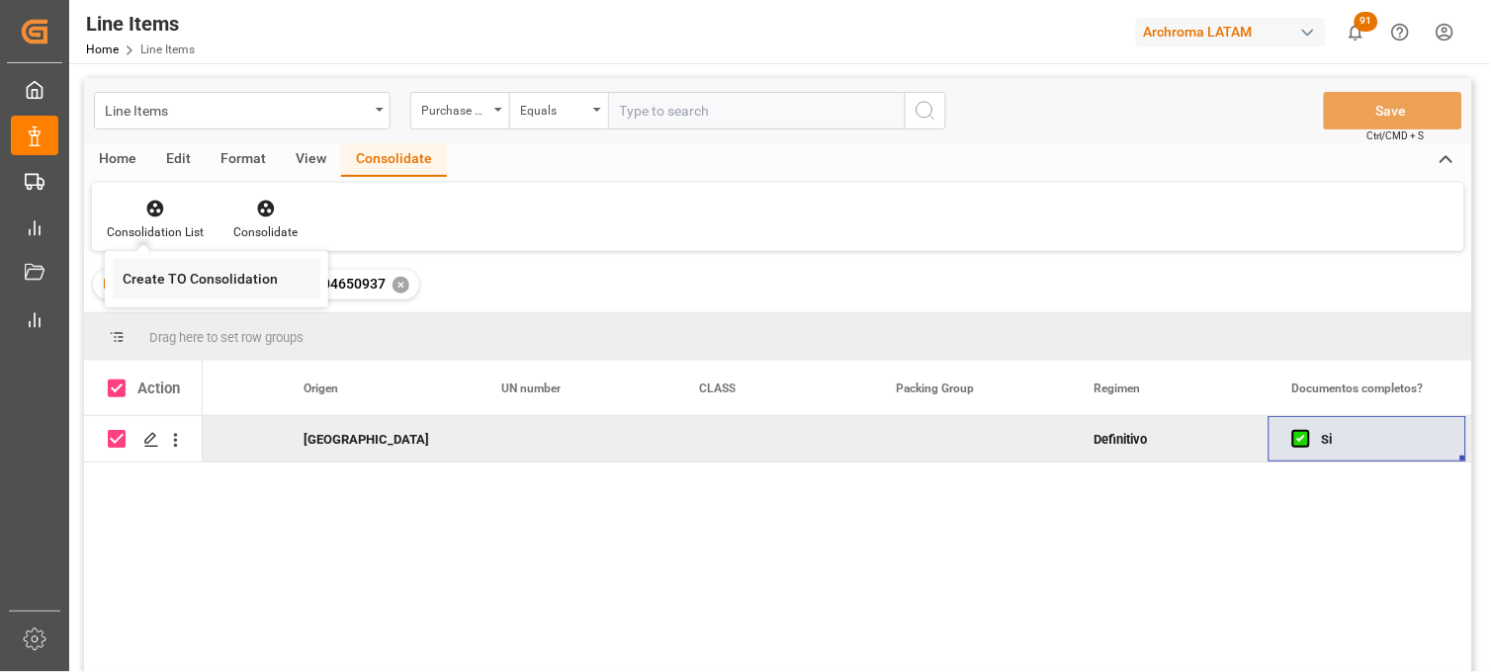
click at [234, 293] on div "Create TO Consolidation" at bounding box center [217, 279] width 208 height 41
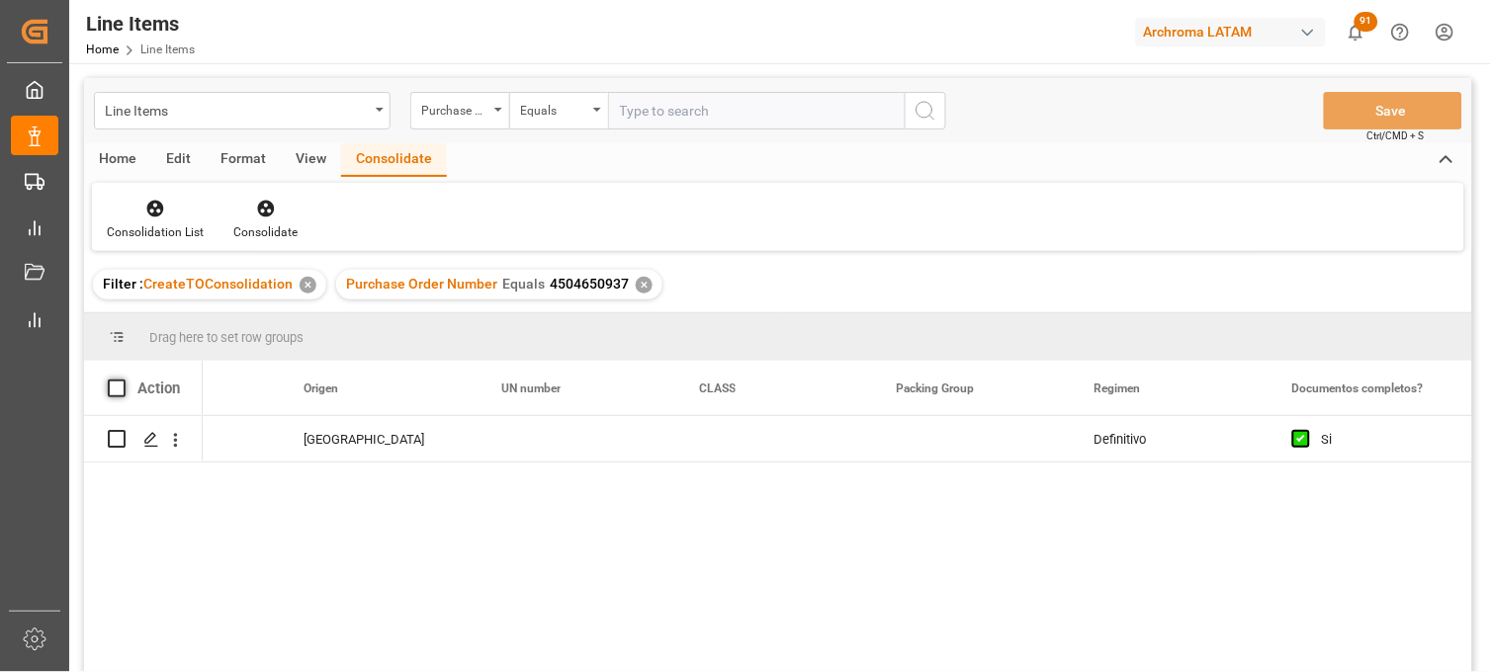
click at [114, 387] on span at bounding box center [117, 389] width 18 height 18
click at [123, 380] on input "checkbox" at bounding box center [123, 380] width 0 height 0
checkbox input "true"
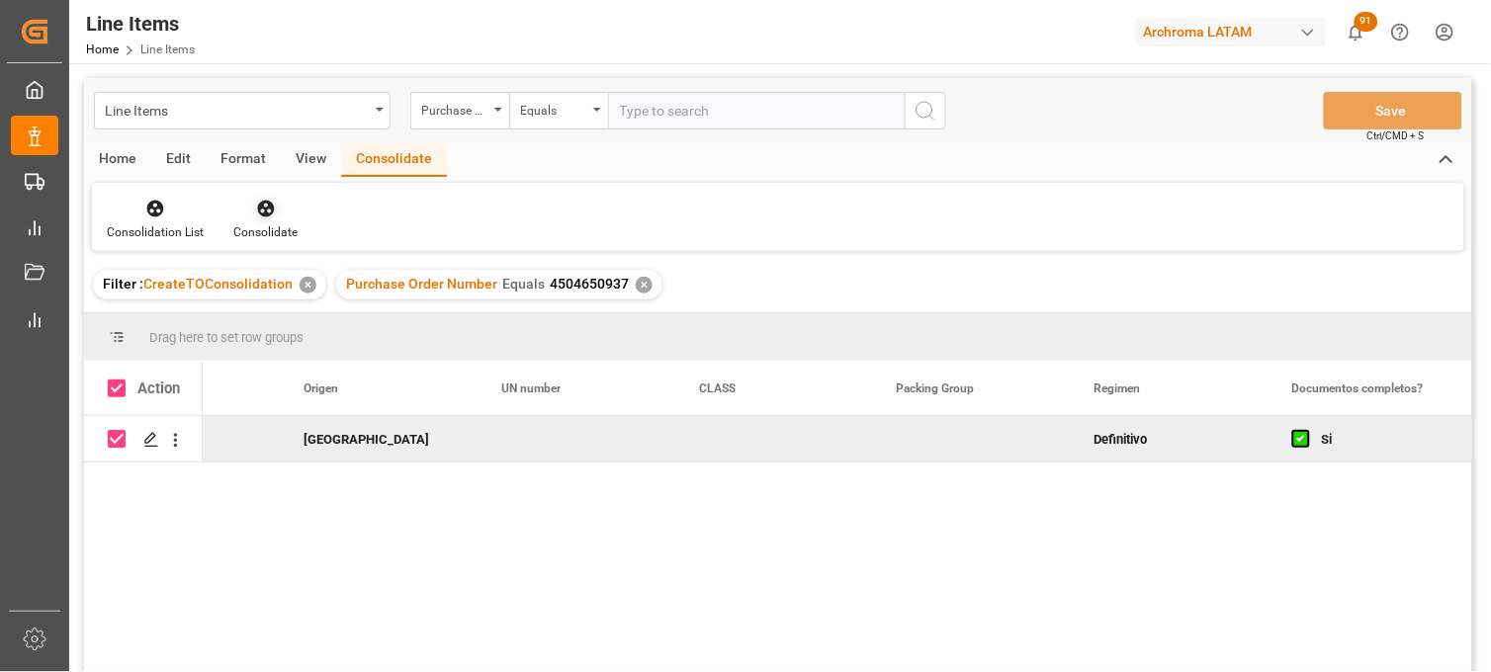
click at [265, 218] on div "Consolidate" at bounding box center [265, 219] width 94 height 43
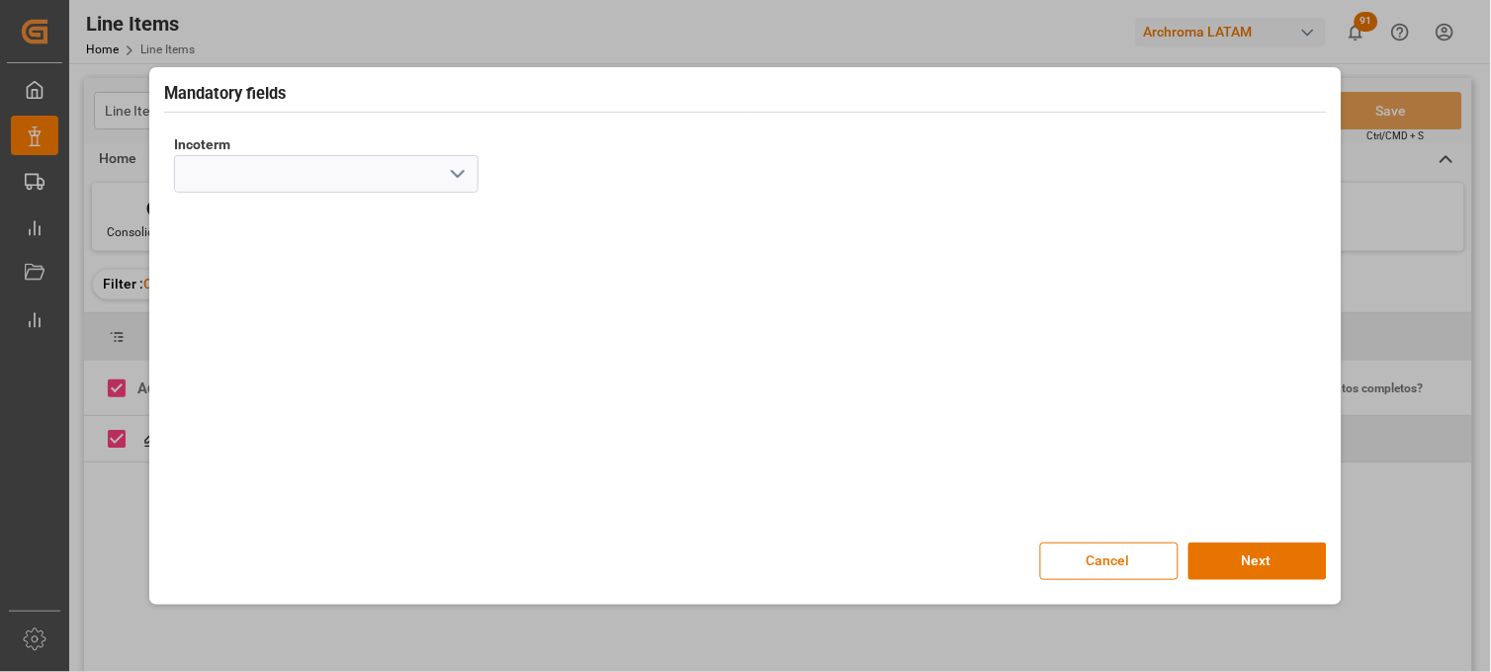
click at [461, 172] on icon "open menu" at bounding box center [458, 174] width 24 height 24
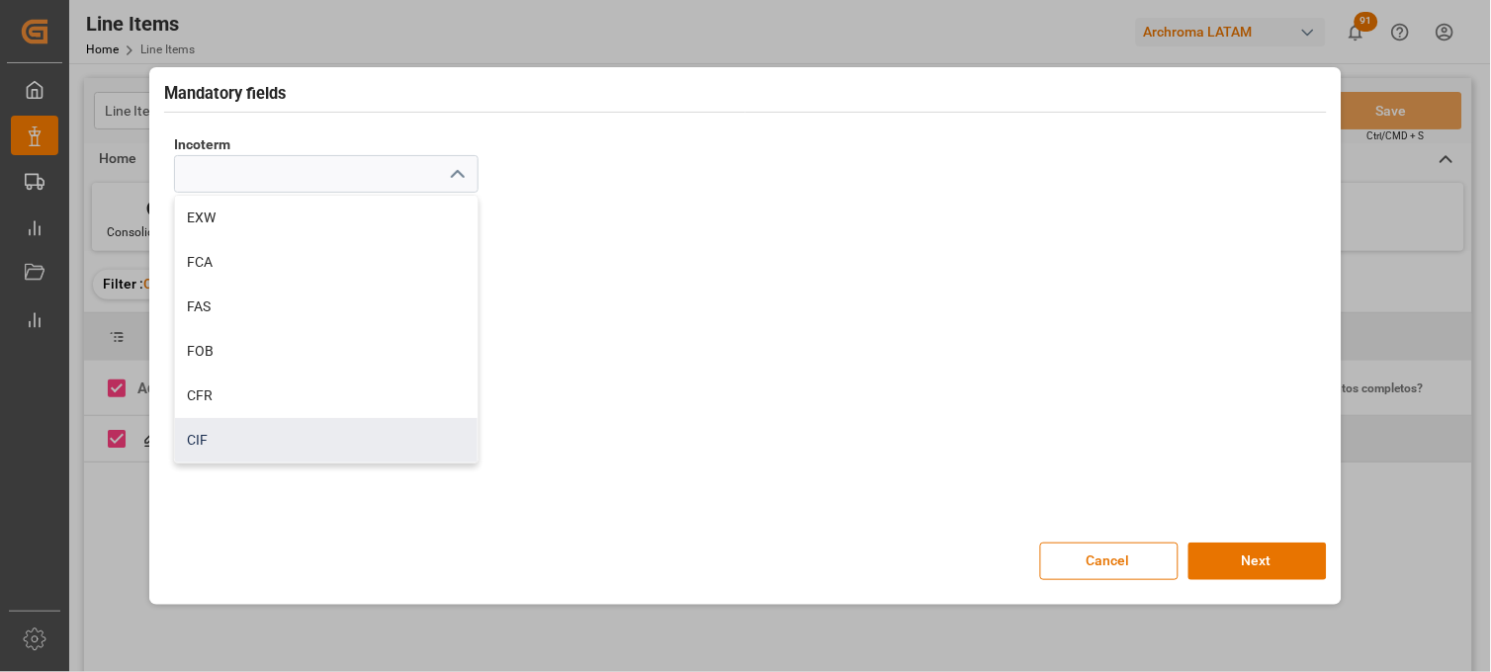
click at [224, 437] on div "CIF" at bounding box center [326, 440] width 302 height 44
type input "CIF"
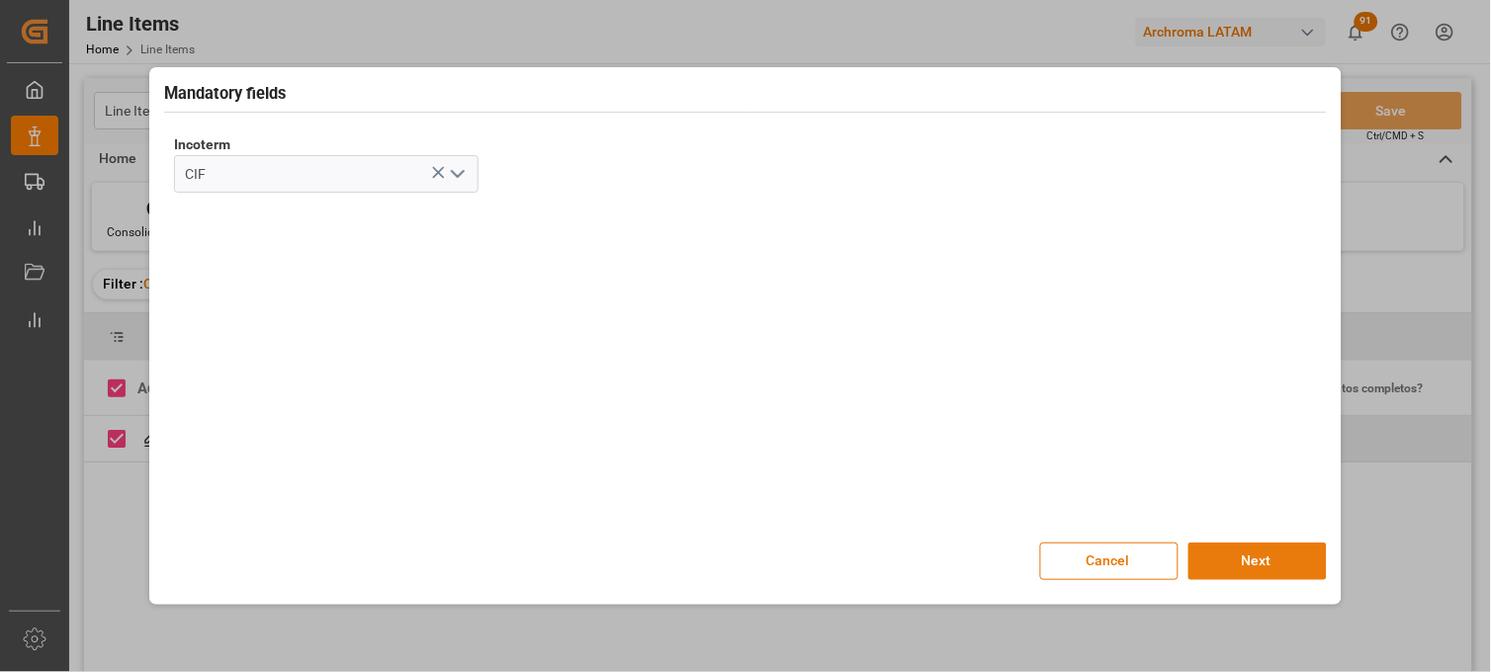
click at [1224, 573] on button "Next" at bounding box center [1257, 562] width 138 height 38
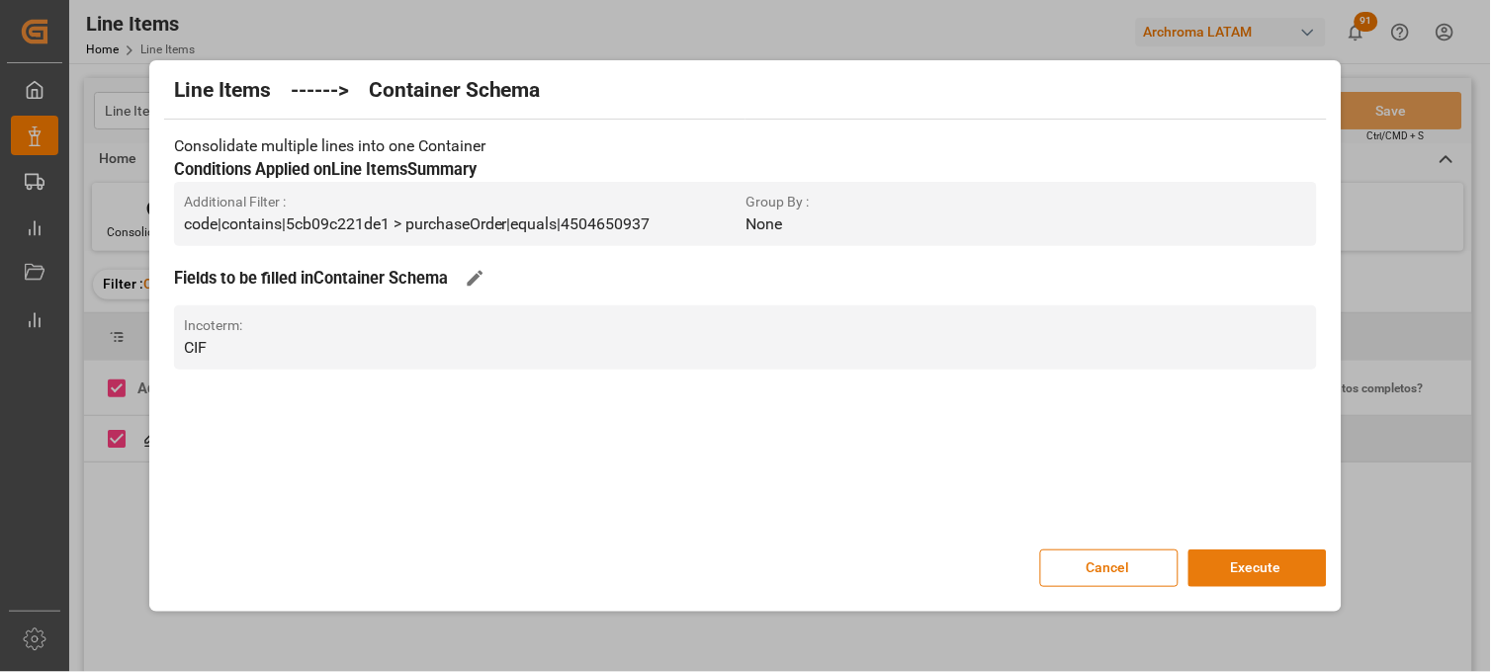
click at [1263, 570] on button "Execute" at bounding box center [1257, 569] width 138 height 38
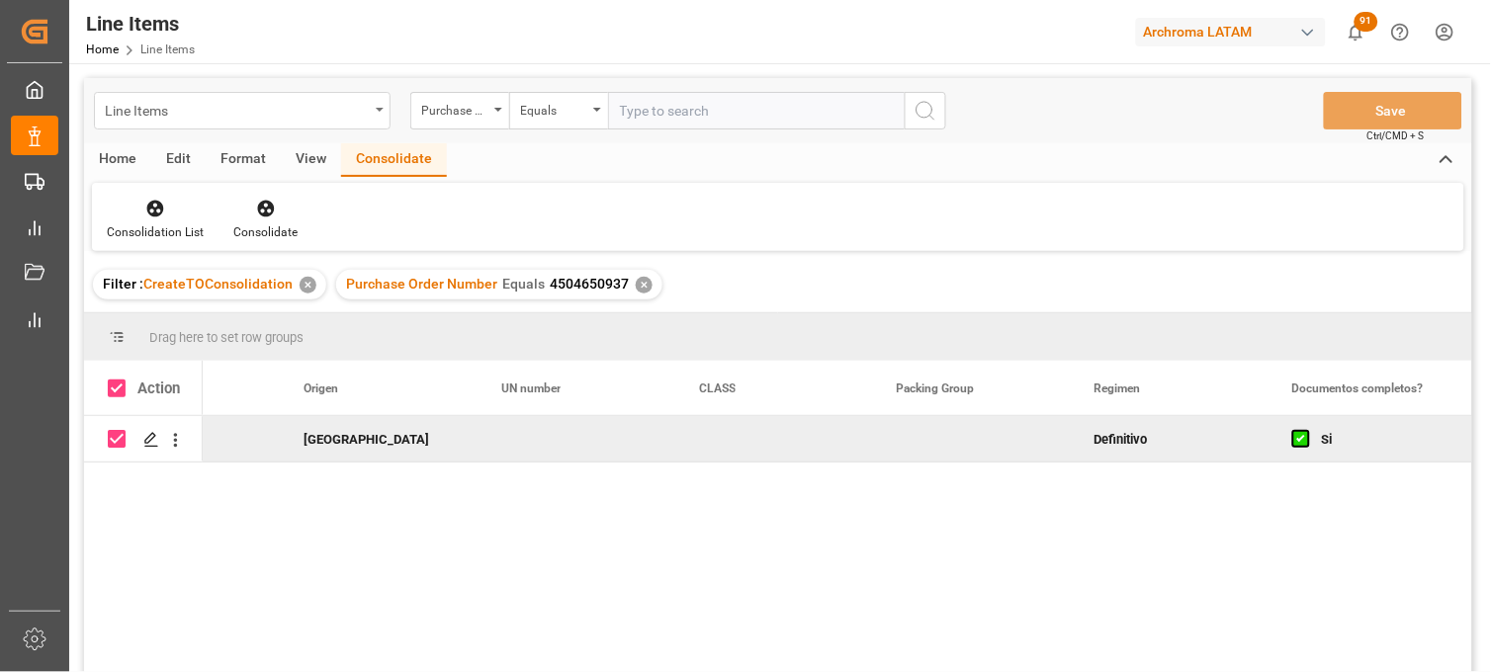
click at [164, 112] on div "Line Items" at bounding box center [237, 109] width 264 height 25
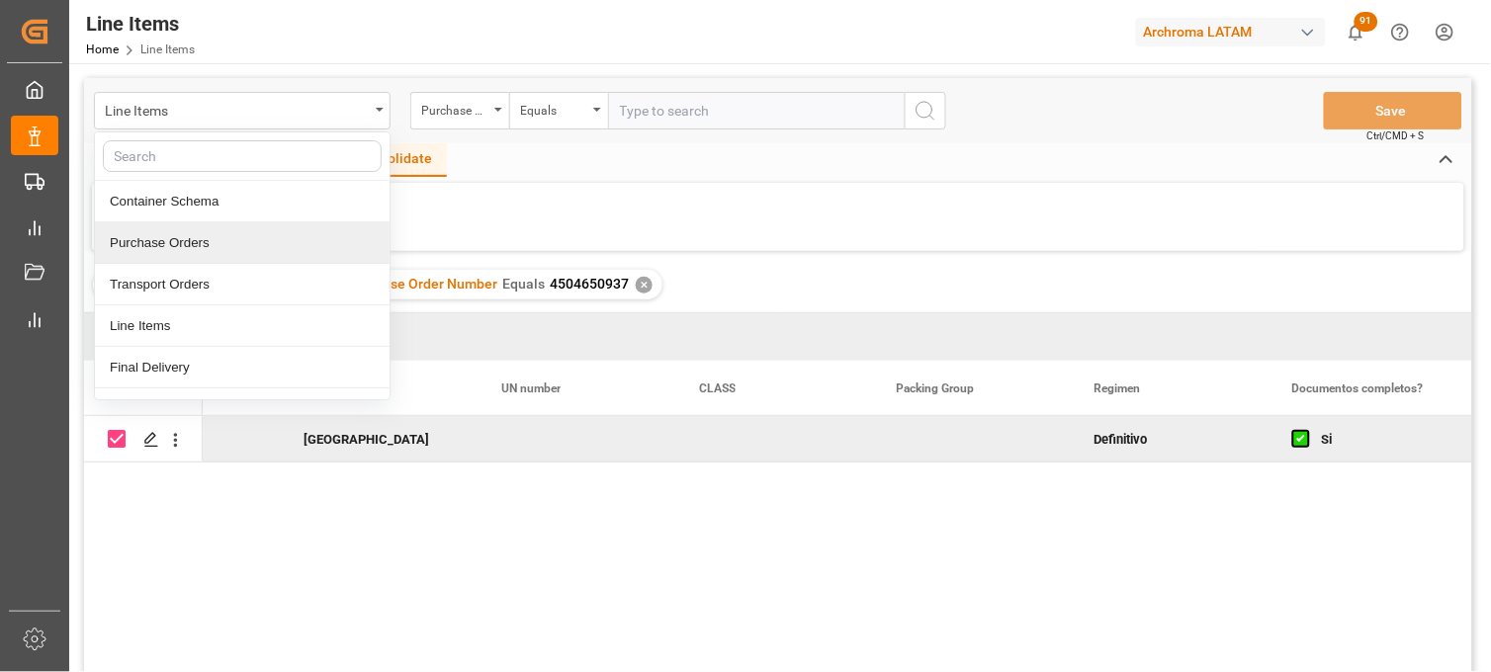
click at [173, 244] on div "Purchase Orders" at bounding box center [242, 243] width 295 height 42
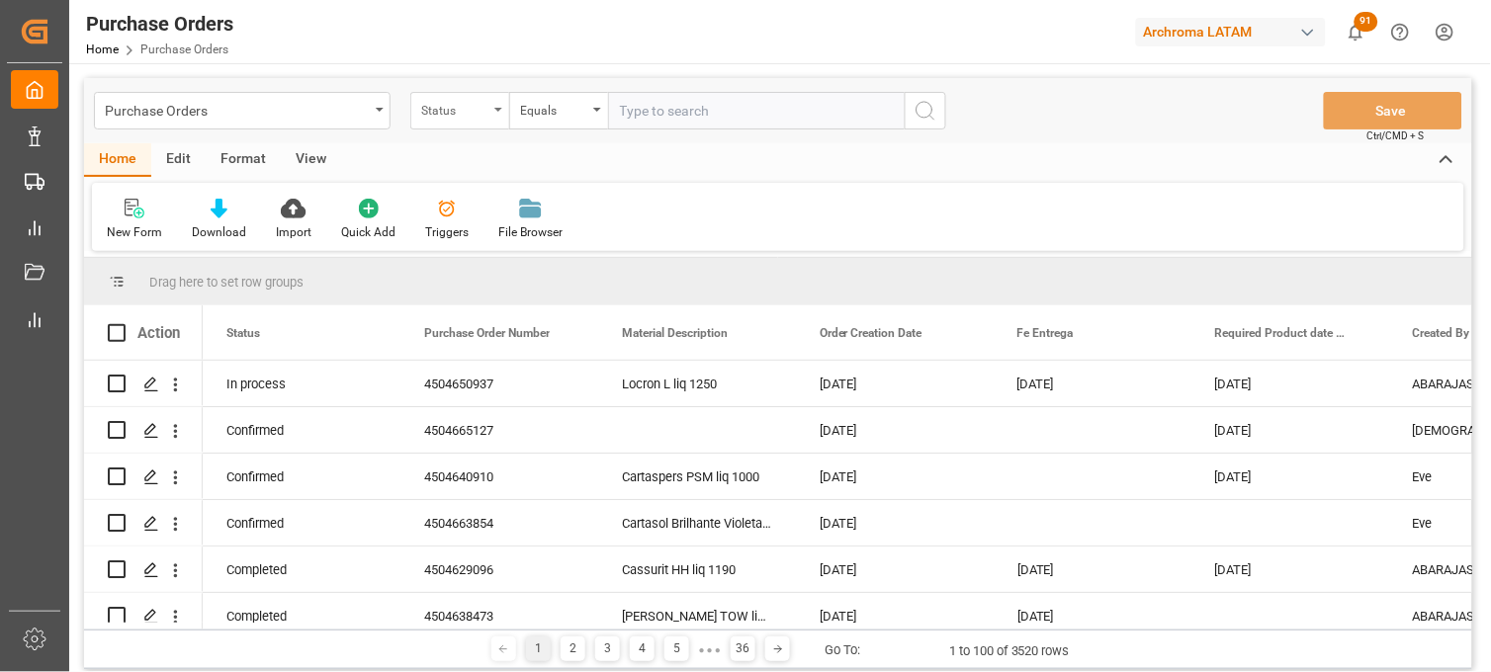
click at [498, 123] on div "Status" at bounding box center [459, 111] width 99 height 38
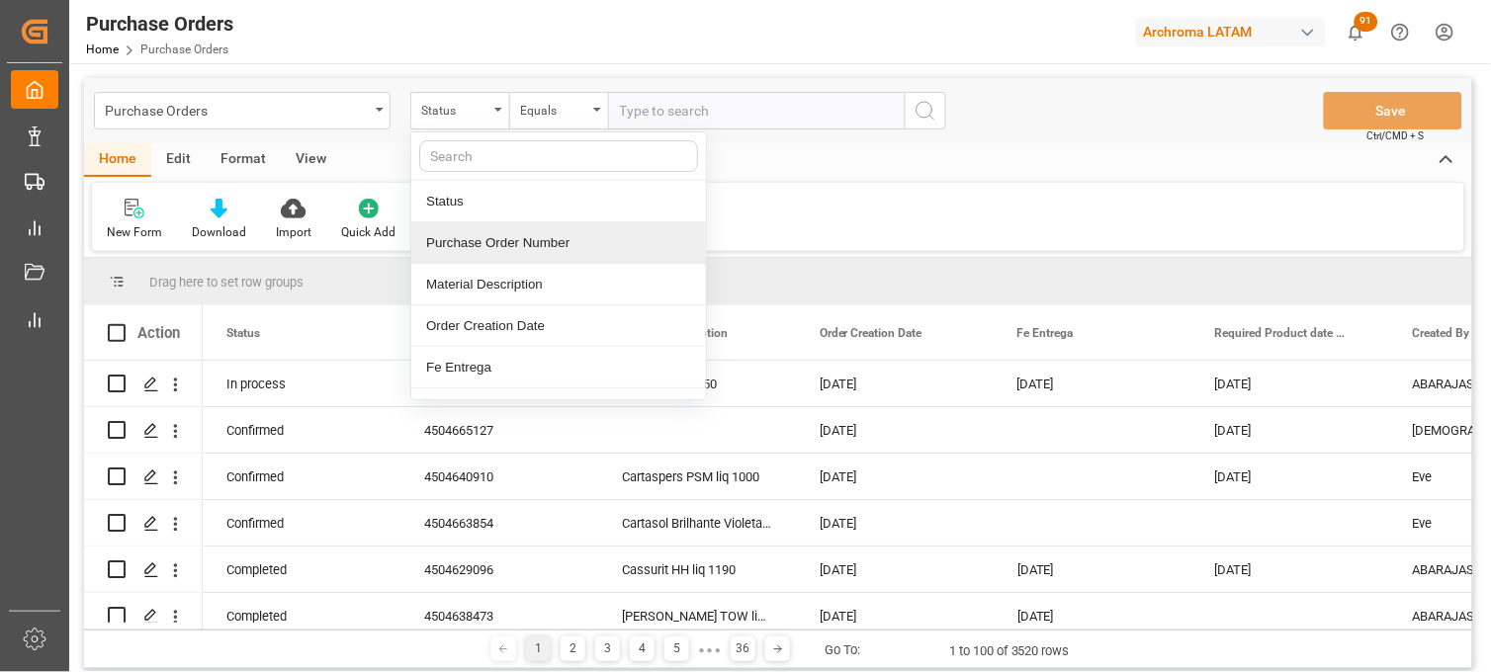
click at [486, 248] on div "Purchase Order Number" at bounding box center [558, 243] width 295 height 42
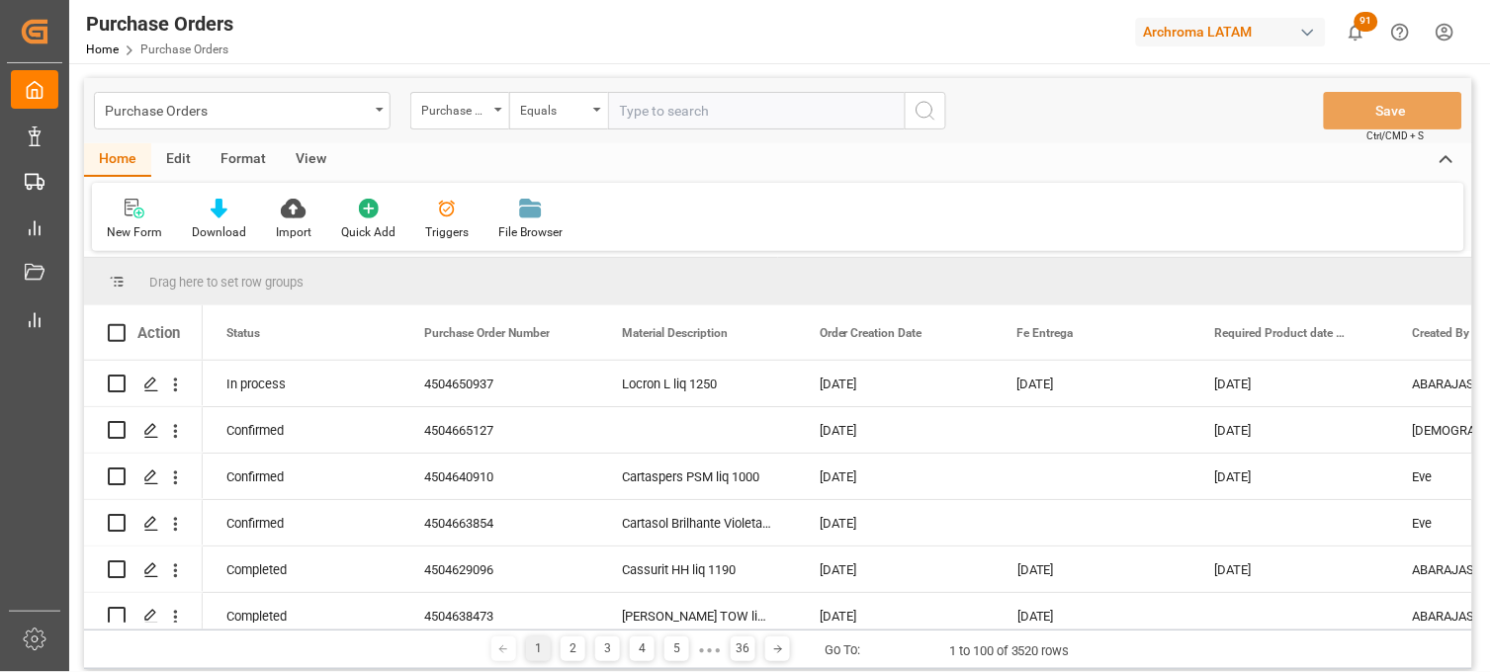
click at [620, 106] on input "text" at bounding box center [756, 111] width 297 height 38
paste input "4504656487"
type input "4504656487"
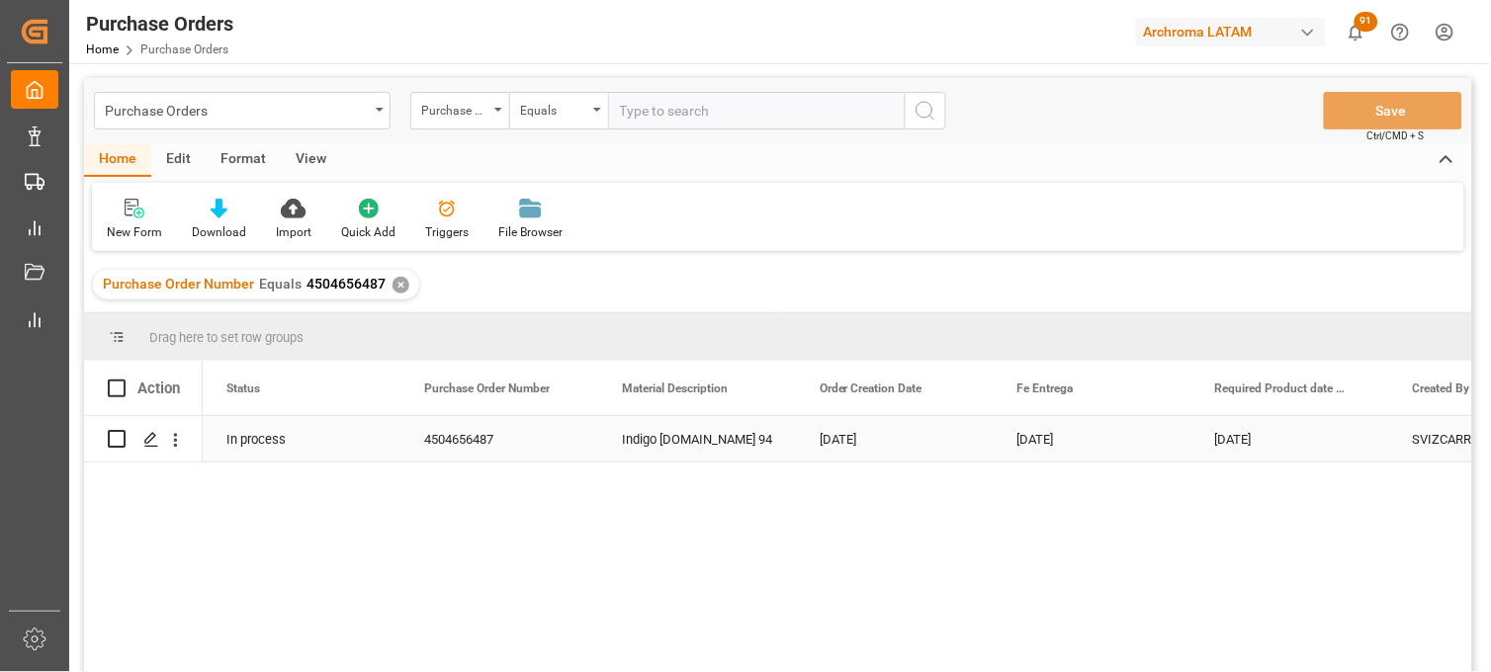
click at [732, 435] on div "Indigo powder.MX 94" at bounding box center [697, 438] width 198 height 45
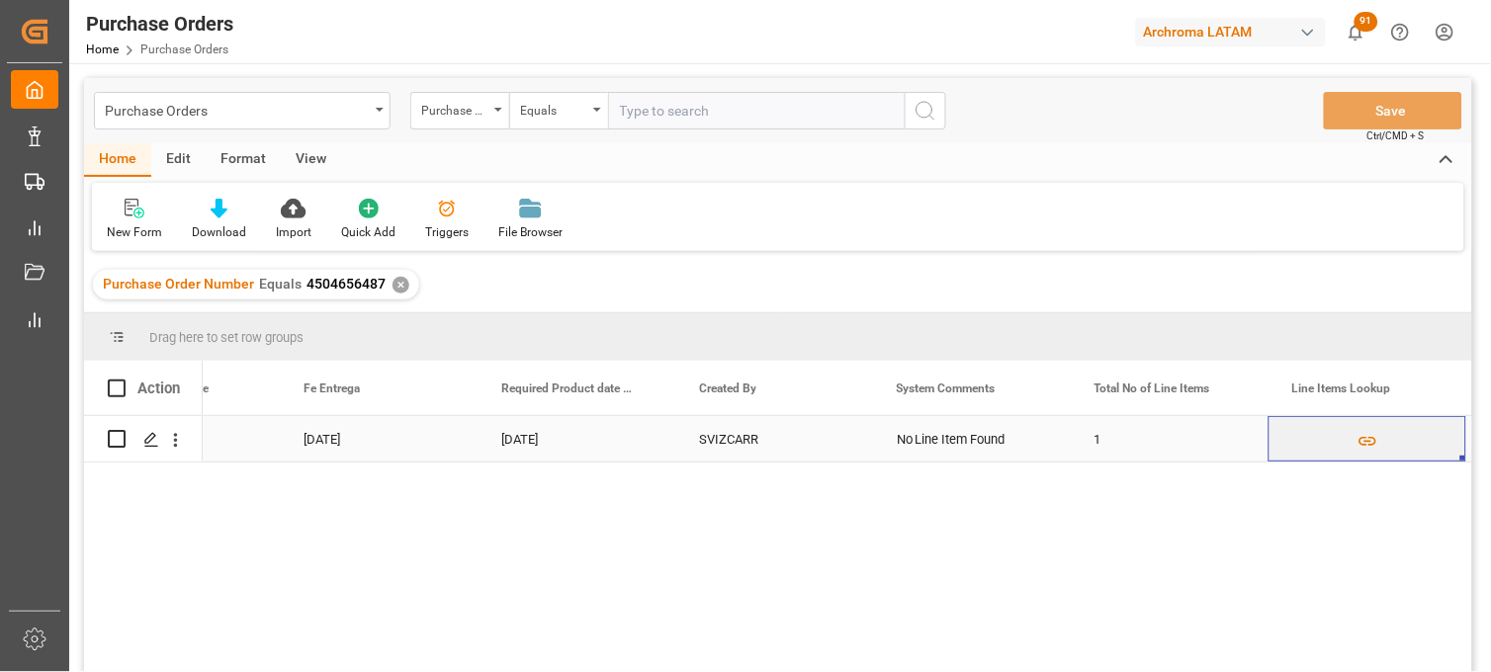
scroll to position [0, 911]
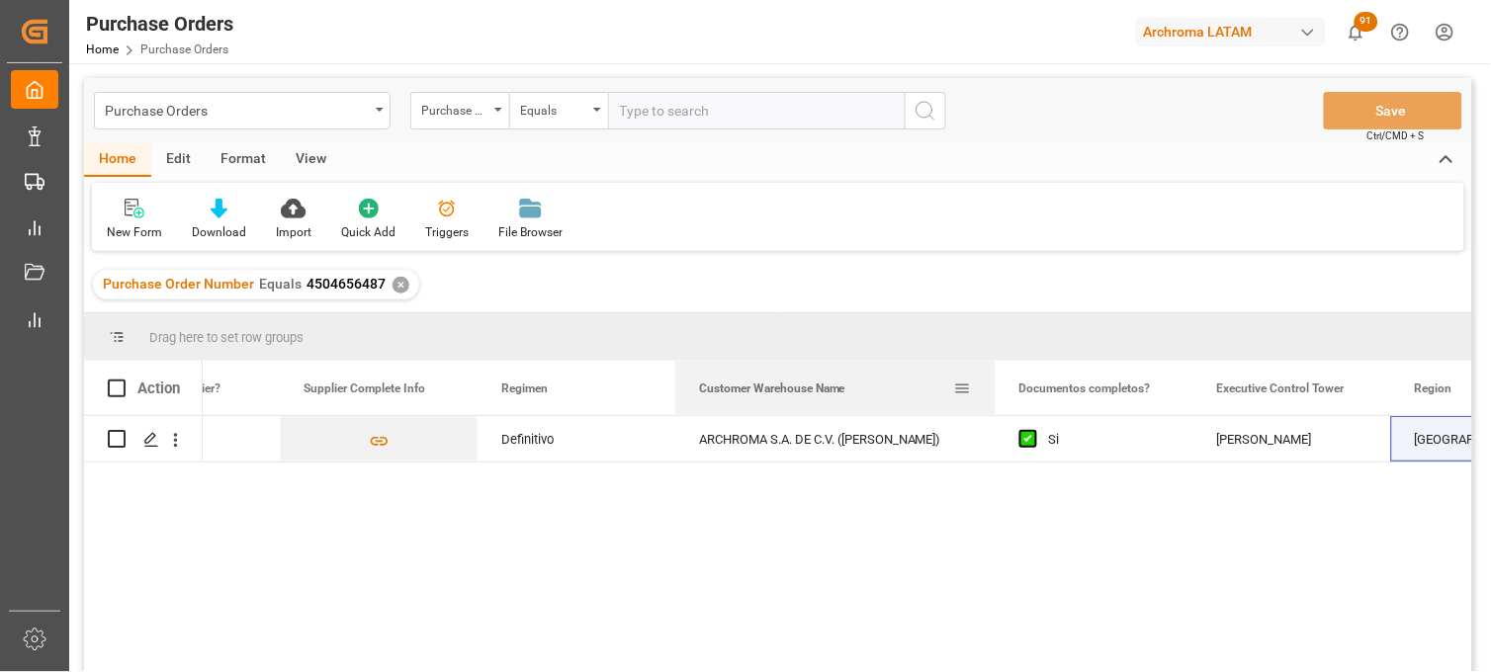
drag, startPoint x: 871, startPoint y: 378, endPoint x: 993, endPoint y: 386, distance: 122.9
click at [993, 386] on div at bounding box center [995, 388] width 8 height 54
click at [395, 283] on div "✕" at bounding box center [400, 285] width 17 height 17
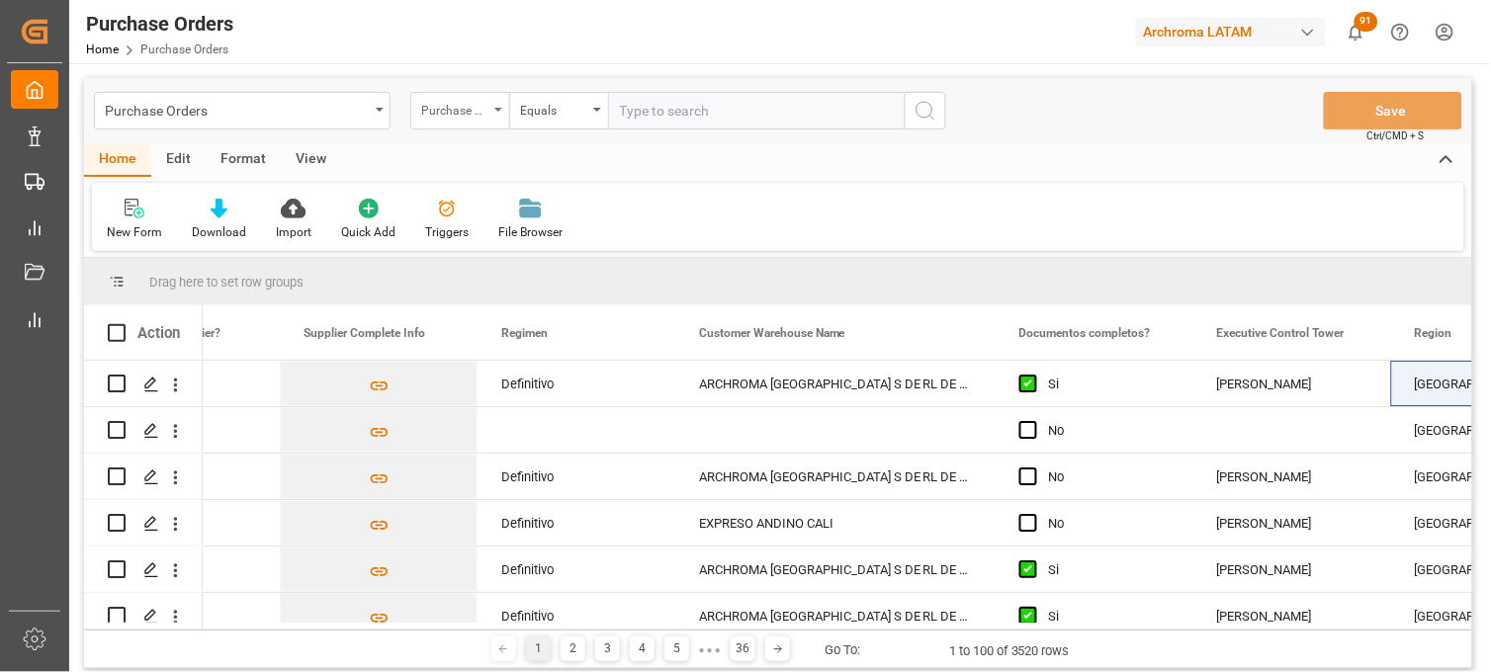
click at [490, 110] on div "Purchase Order Number" at bounding box center [459, 111] width 99 height 38
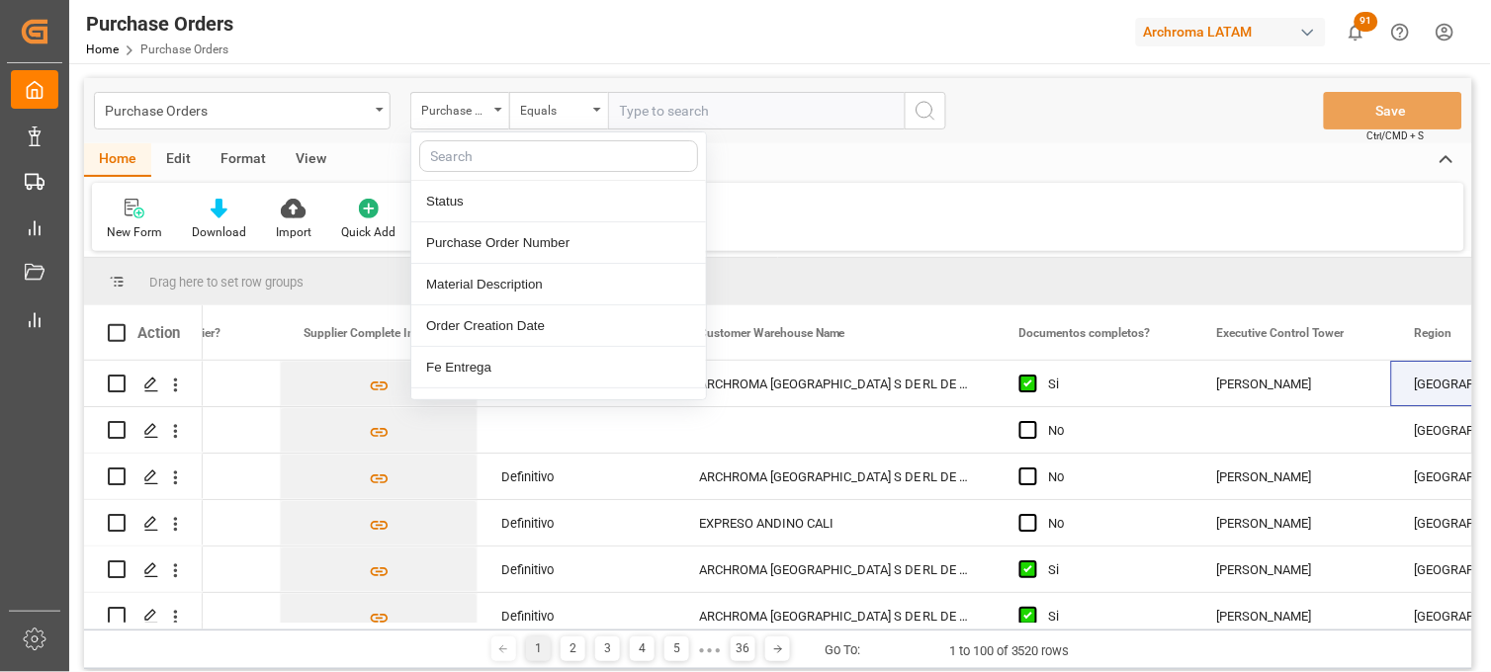
click at [684, 103] on input "text" at bounding box center [756, 111] width 297 height 38
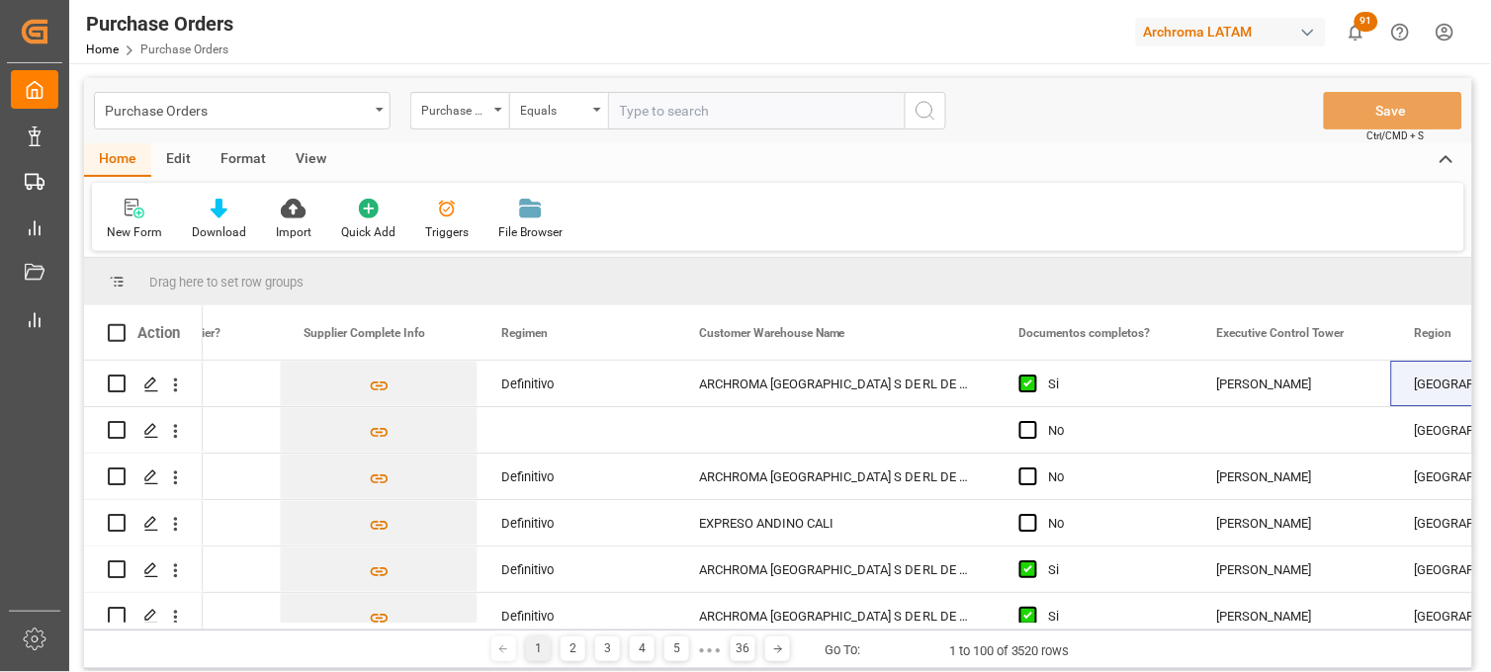
paste input "4504642846"
type input "4504642846"
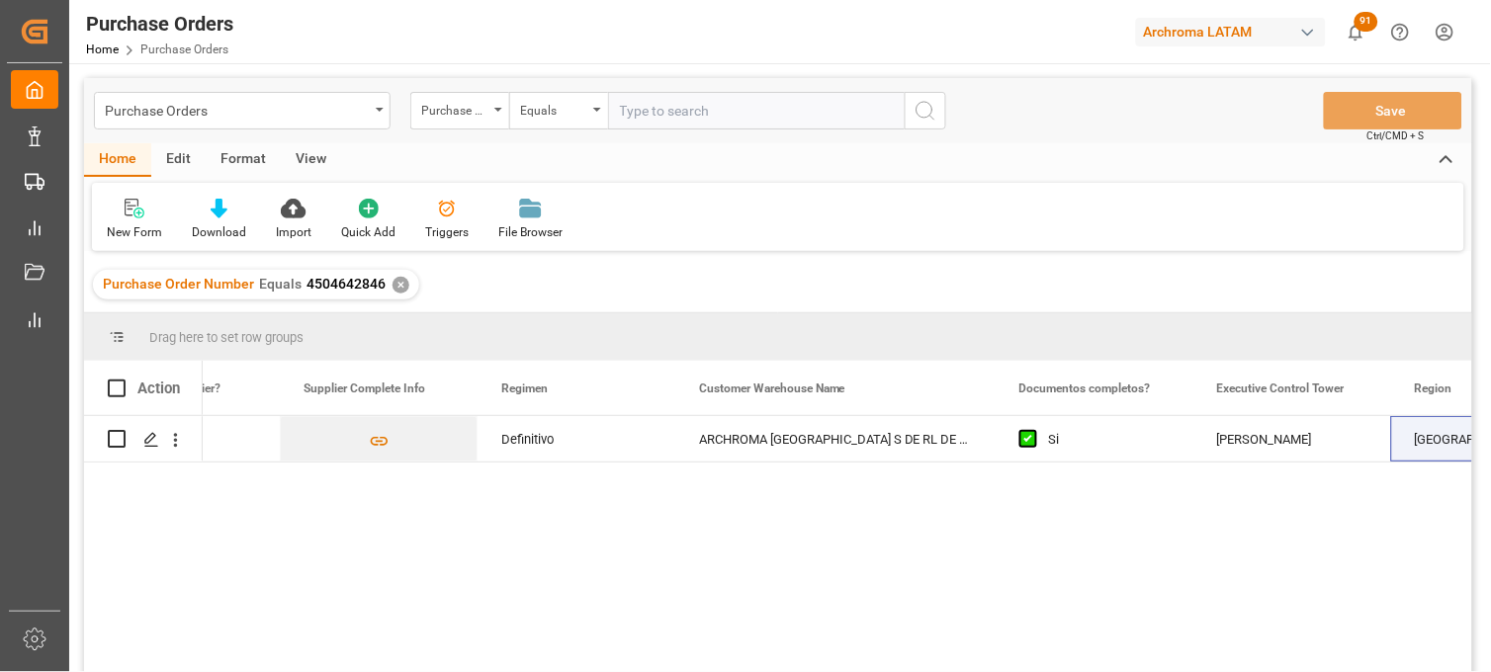
click at [1266, 555] on div "ARCHROMA MANAGEMENT GMBH Definitivo ARCHROMA MEXICO S DE RL DE CV (SANTA CLARA)…" at bounding box center [837, 550] width 1269 height 269
click at [152, 442] on icon "Press SPACE to select this row." at bounding box center [151, 440] width 16 height 16
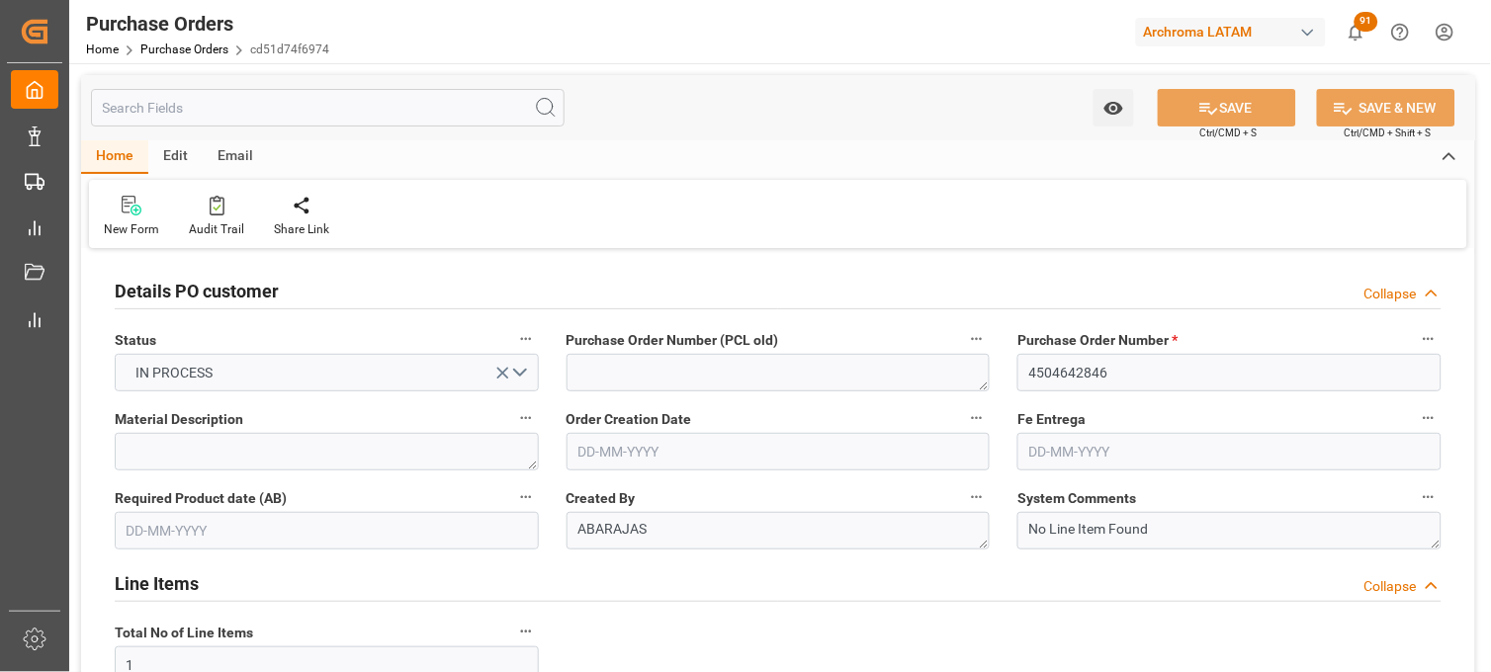
type input "14-07-2025"
type input "21-10-2025"
type input "31-10-2025"
type input "20-09-2025"
type input "09-10-2025"
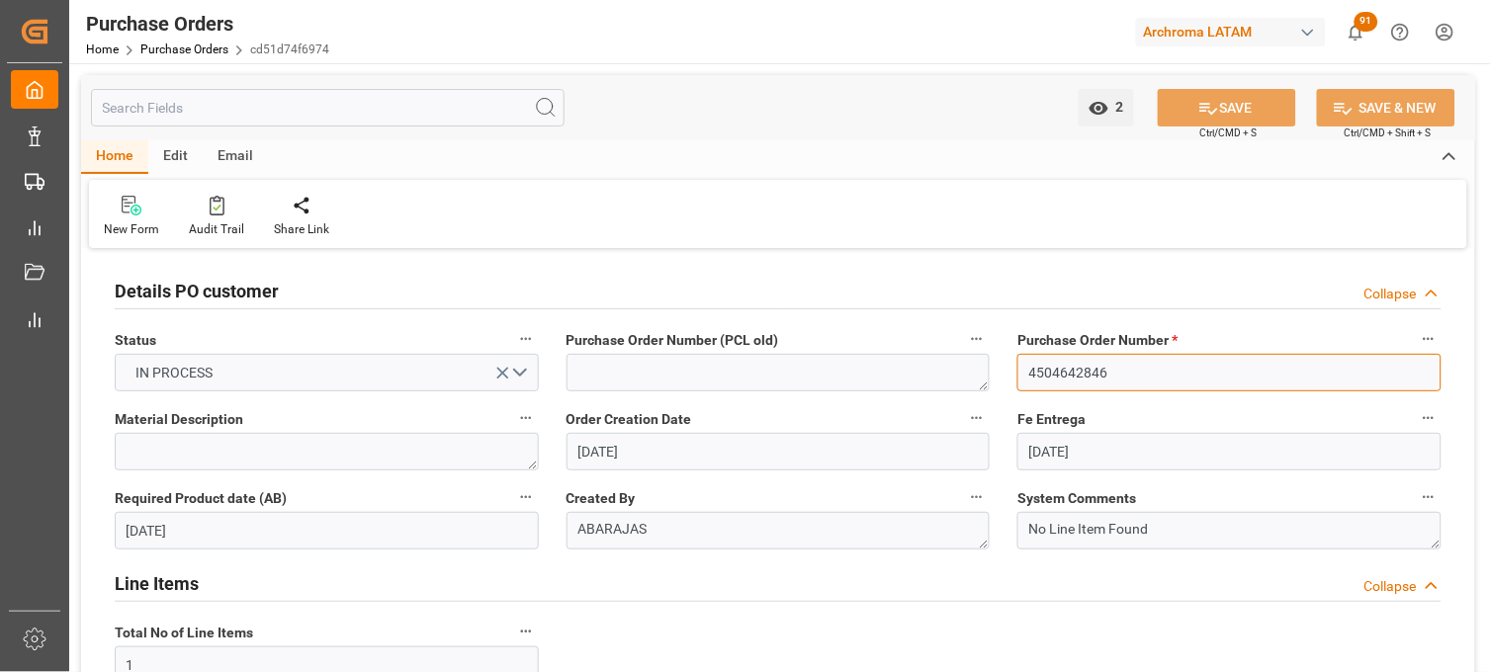
click at [1038, 372] on input "4504642846" at bounding box center [1229, 373] width 424 height 38
click at [1035, 372] on input "4504642846" at bounding box center [1229, 373] width 424 height 38
click at [149, 40] on div "Home Purchase Orders cd51d74f6974" at bounding box center [207, 49] width 243 height 21
click at [162, 45] on link "Purchase Orders" at bounding box center [184, 50] width 88 height 14
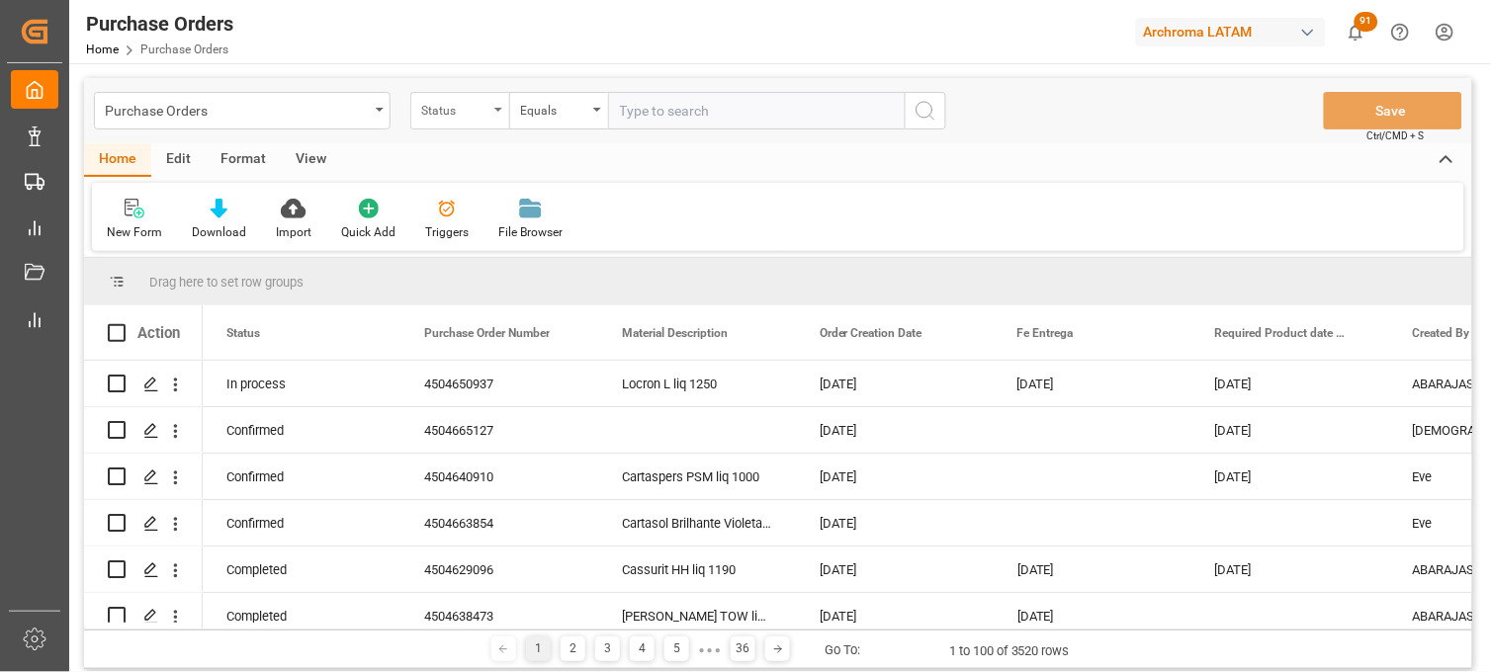
click at [474, 123] on div "Status" at bounding box center [459, 111] width 99 height 38
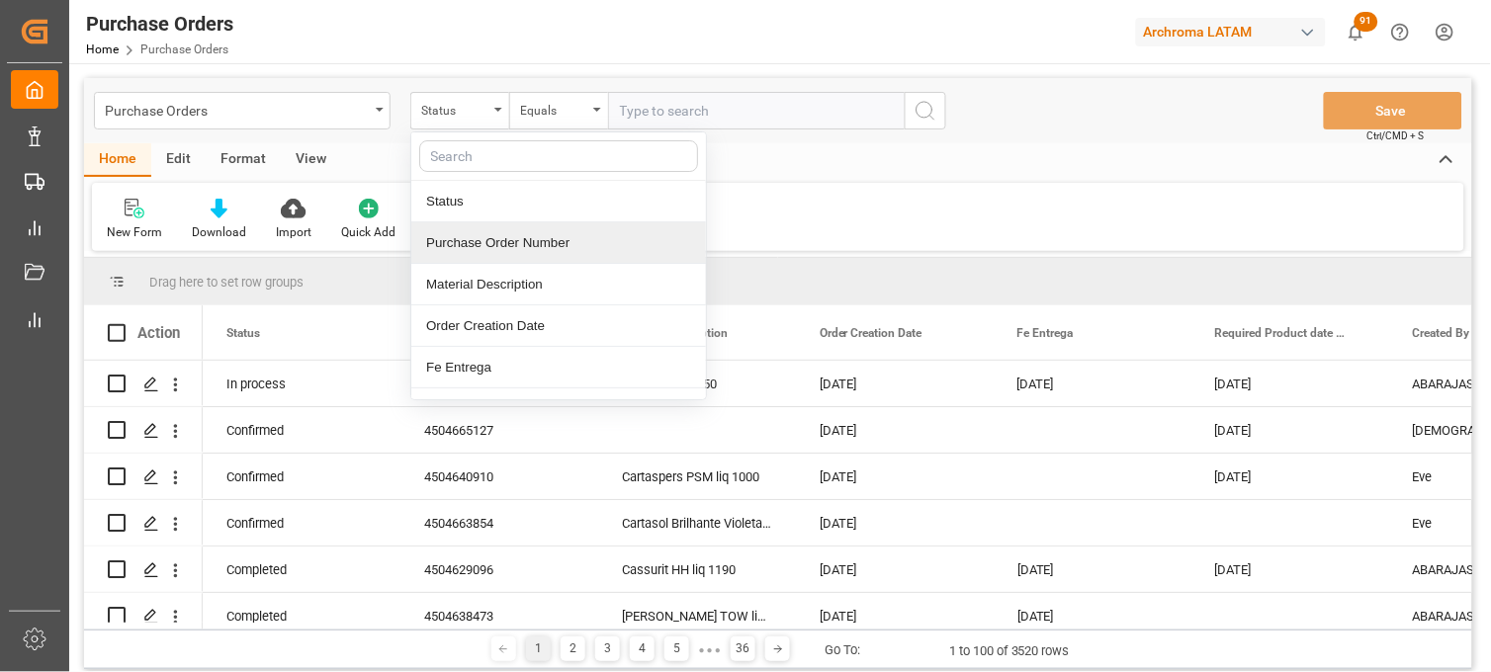
click at [492, 243] on div "Purchase Order Number" at bounding box center [558, 243] width 295 height 42
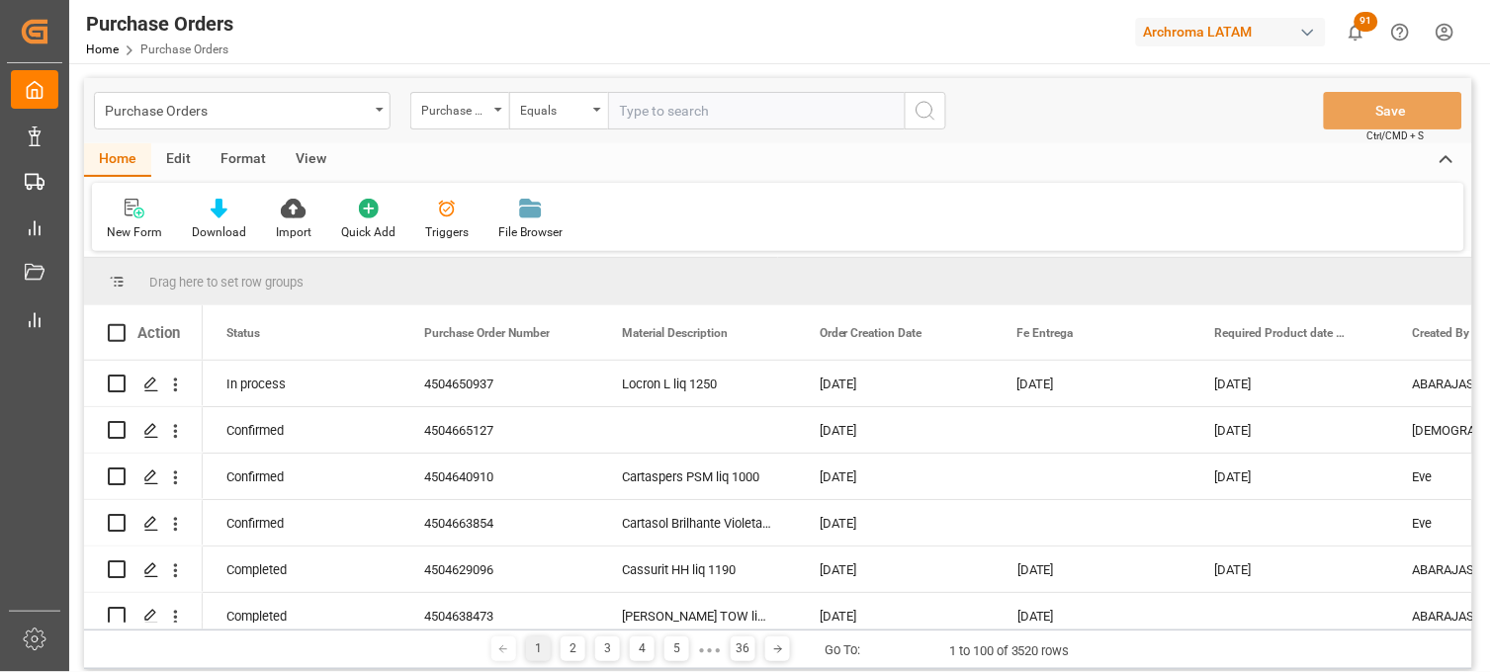
click at [638, 109] on input "text" at bounding box center [756, 111] width 297 height 38
paste input "4504642849"
type input "4504642849"
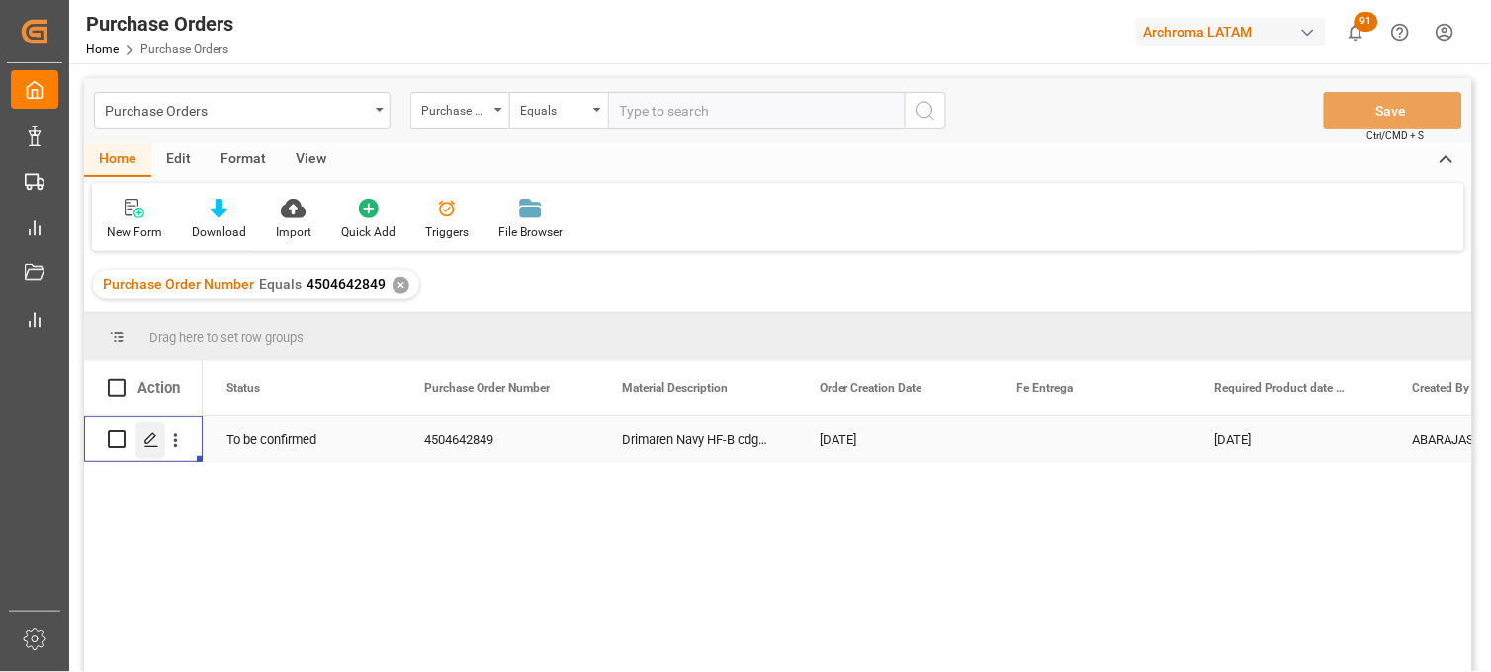
click at [152, 445] on icon "Press SPACE to select this row." at bounding box center [151, 440] width 16 height 16
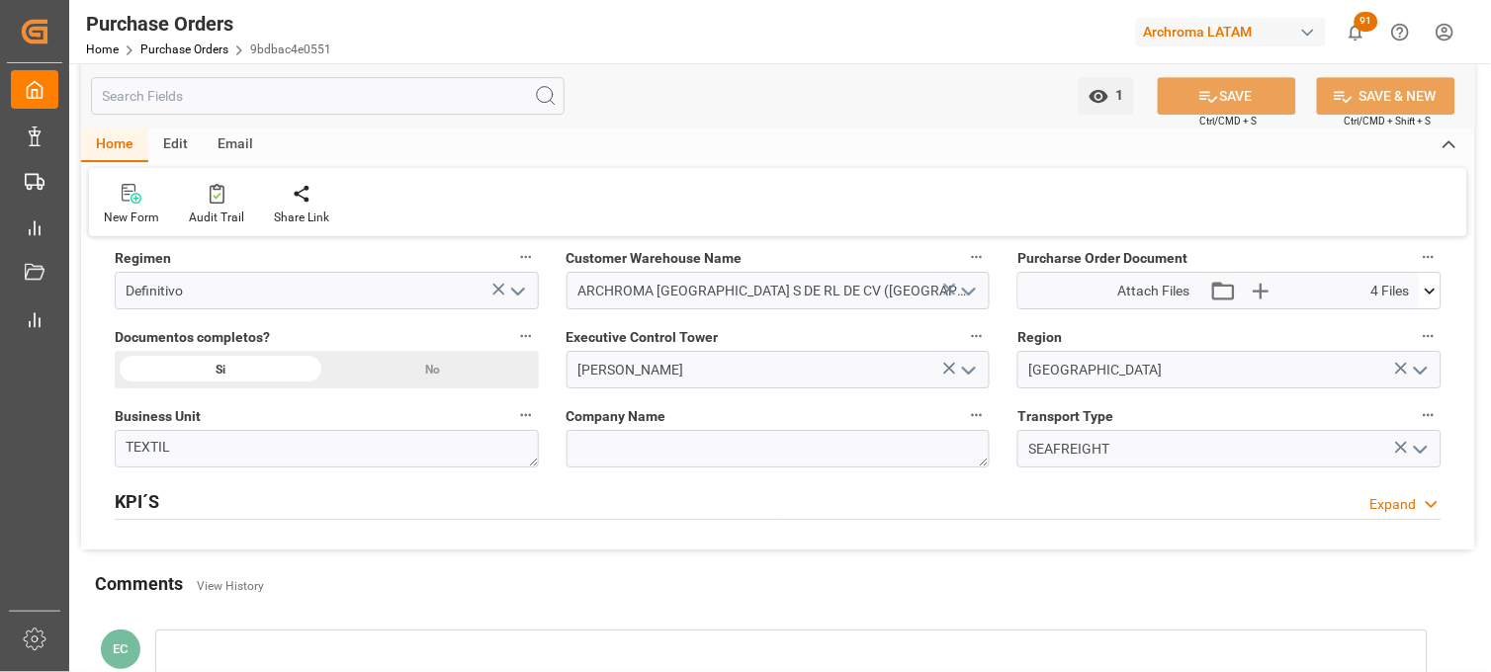
scroll to position [1427, 0]
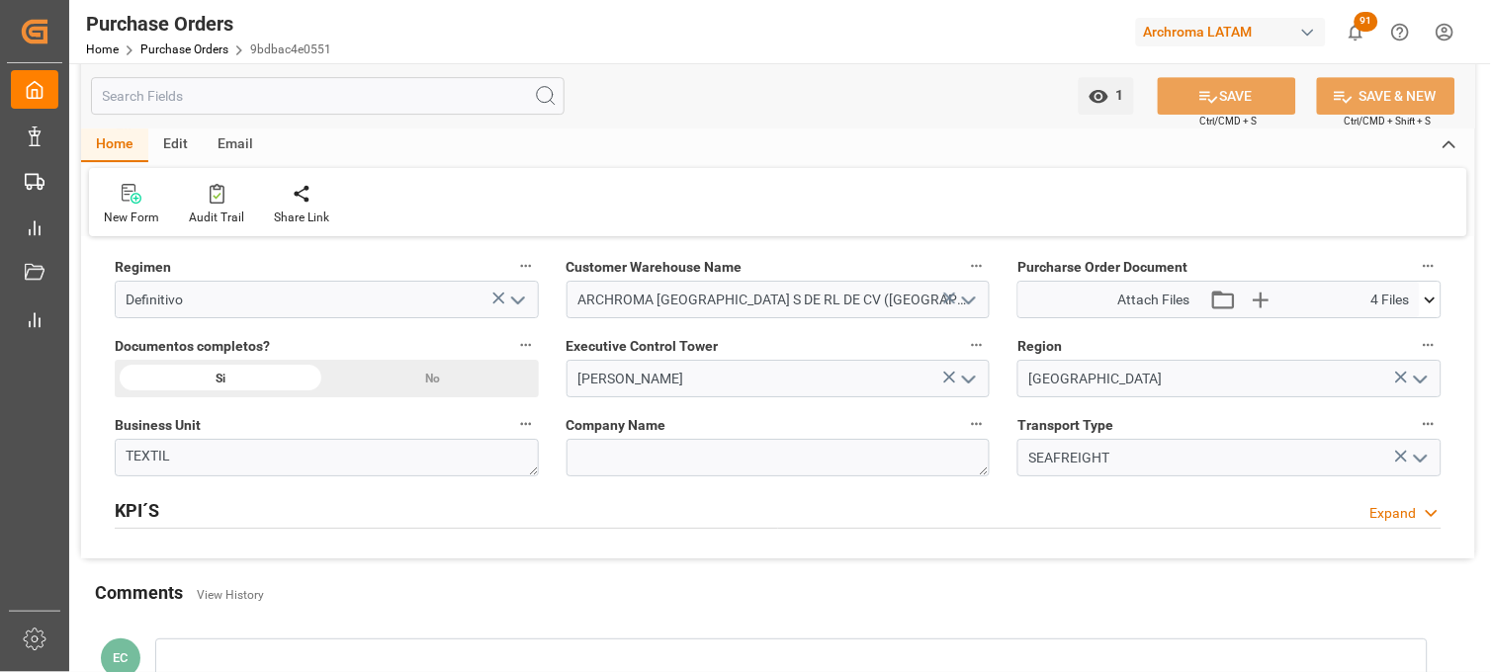
click at [1431, 300] on icon at bounding box center [1429, 300] width 11 height 6
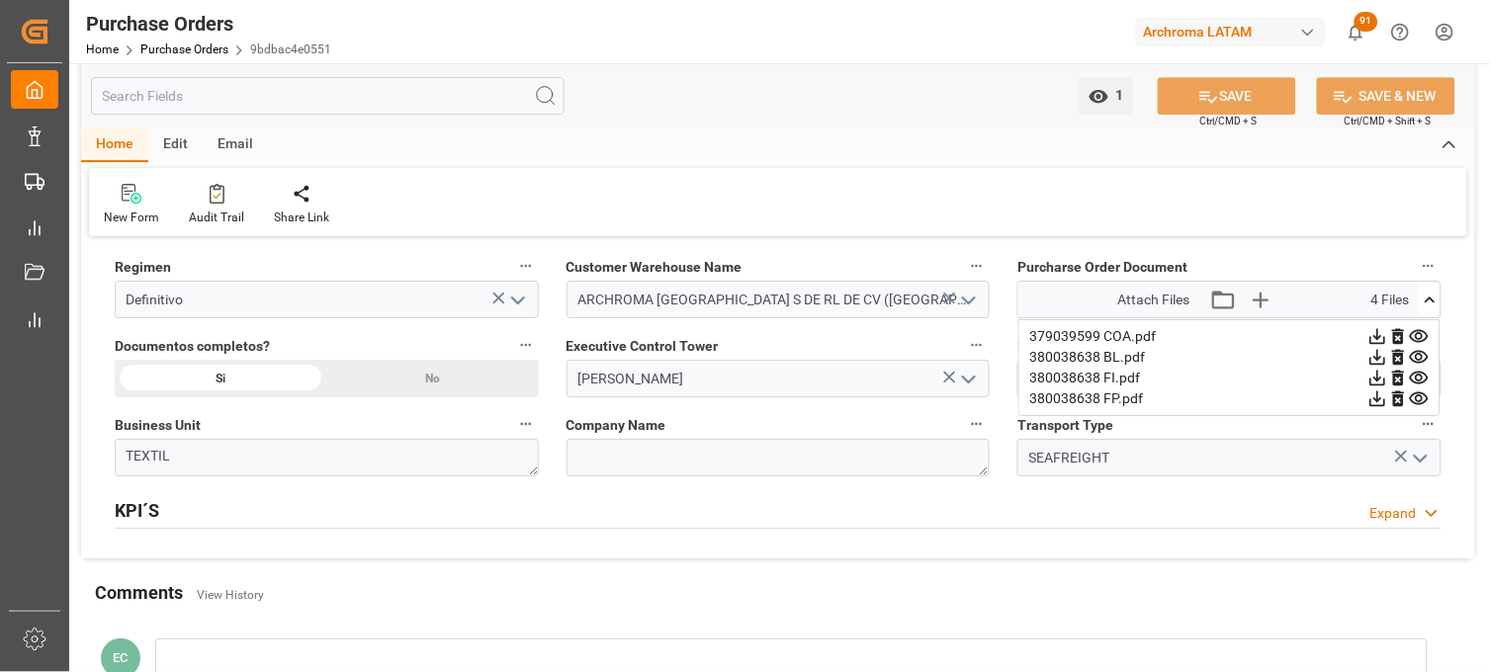
click at [1420, 353] on icon at bounding box center [1419, 357] width 21 height 21
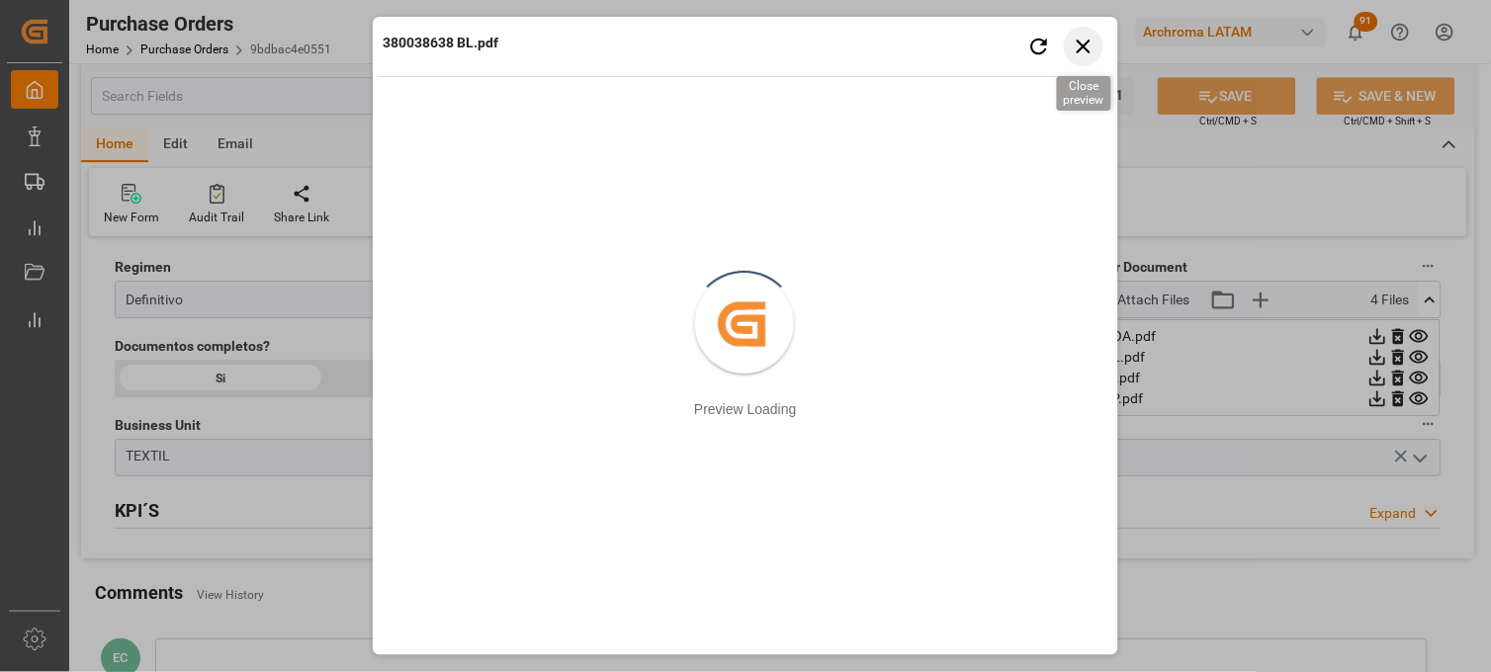
click at [1091, 51] on icon "button" at bounding box center [1083, 46] width 25 height 25
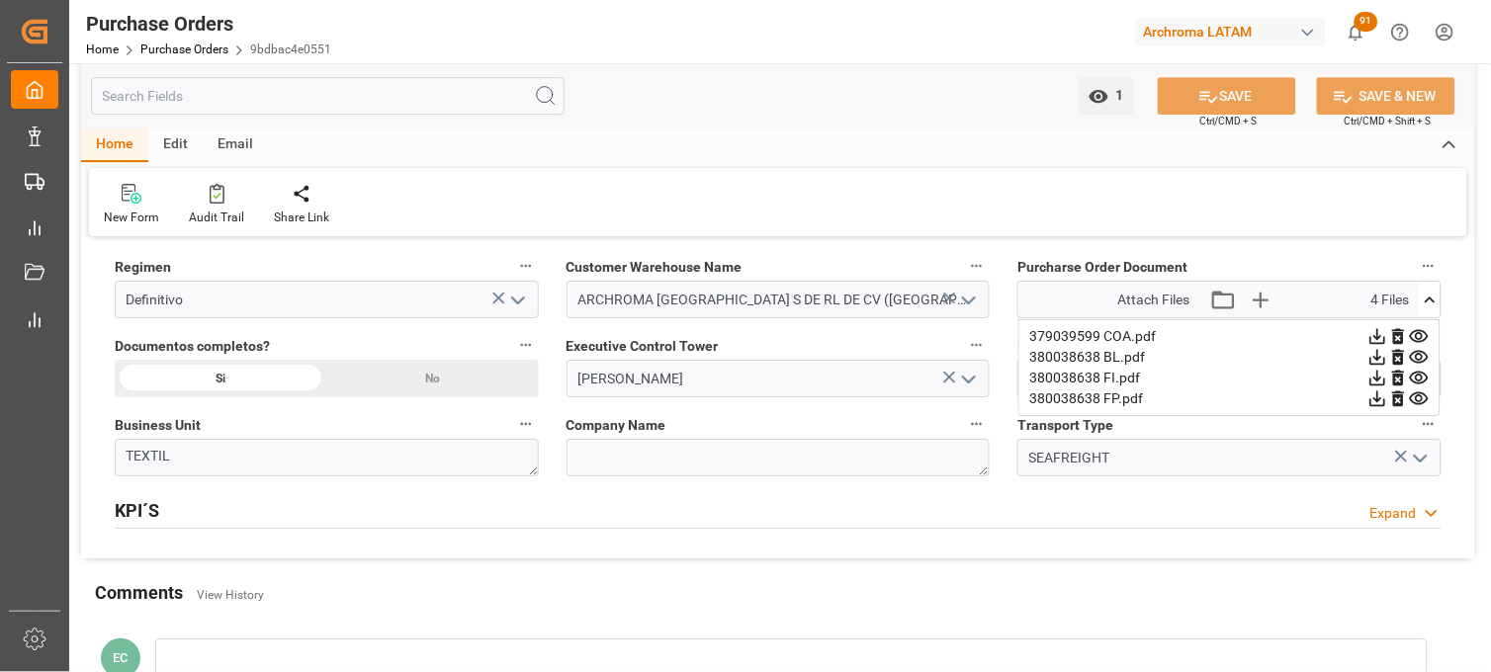
click at [1416, 379] on icon at bounding box center [1418, 378] width 19 height 13
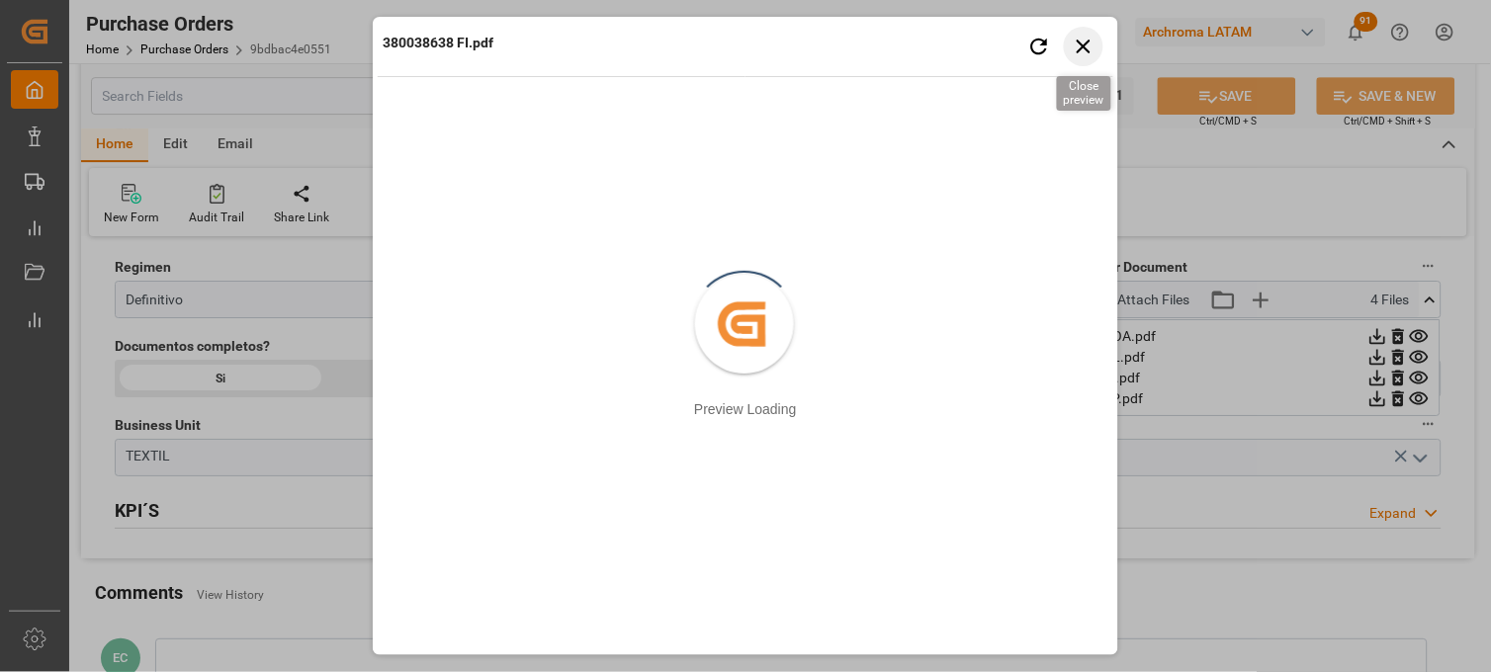
click at [1074, 47] on icon "button" at bounding box center [1083, 46] width 25 height 25
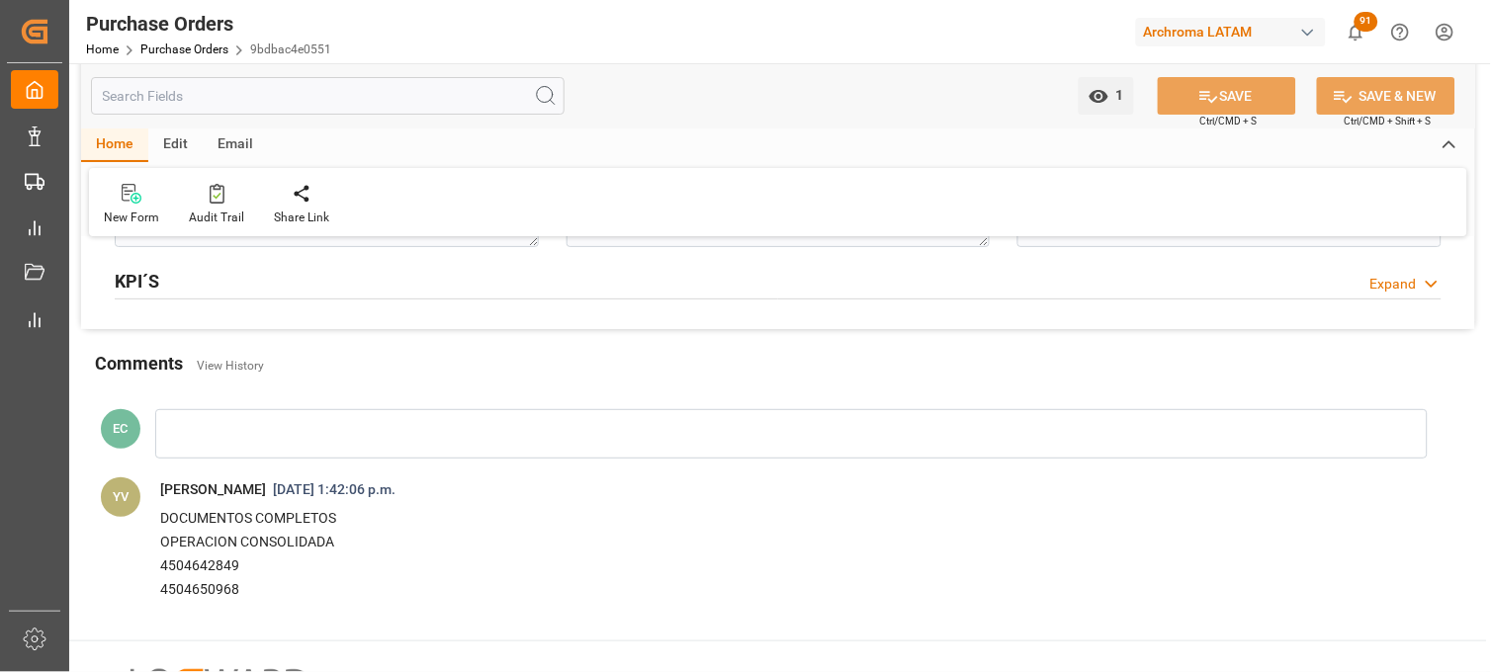
scroll to position [1850, 0]
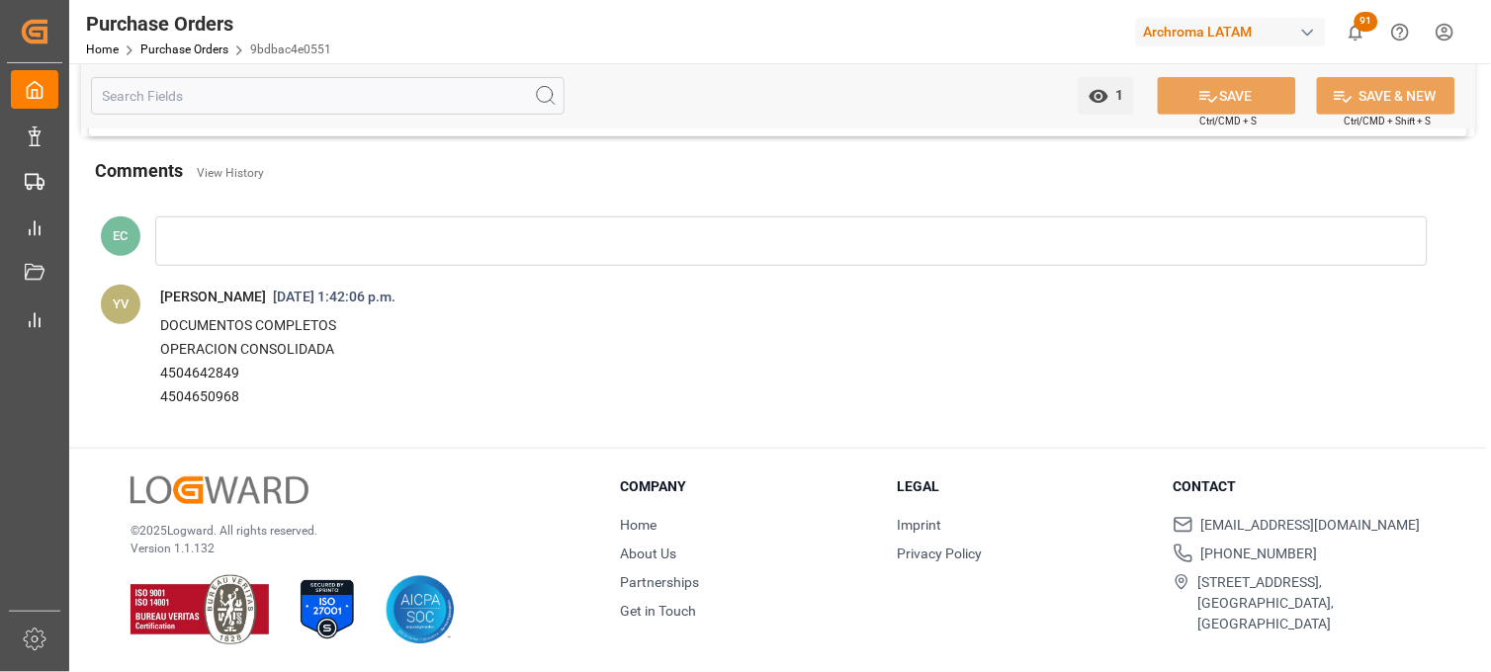
click at [186, 392] on p "4504650968" at bounding box center [771, 397] width 1223 height 24
copy p "4504650968"
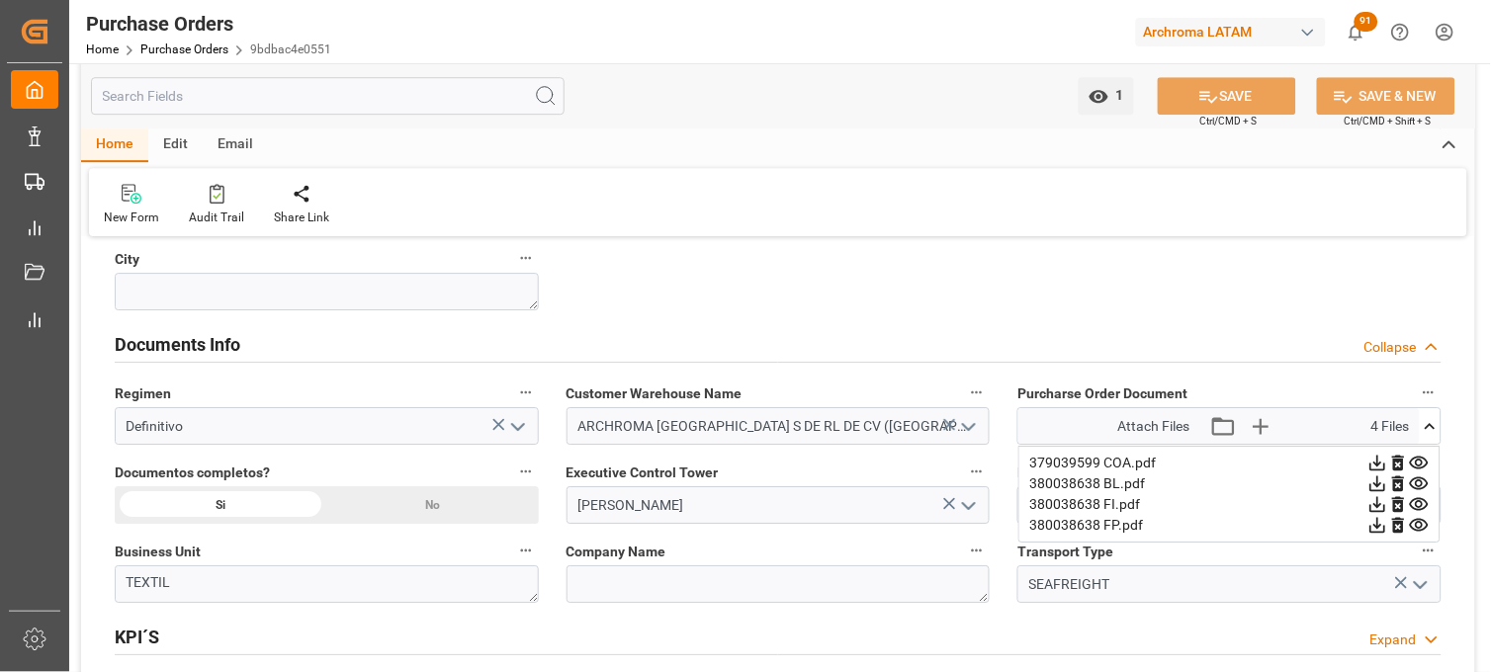
scroll to position [1410, 0]
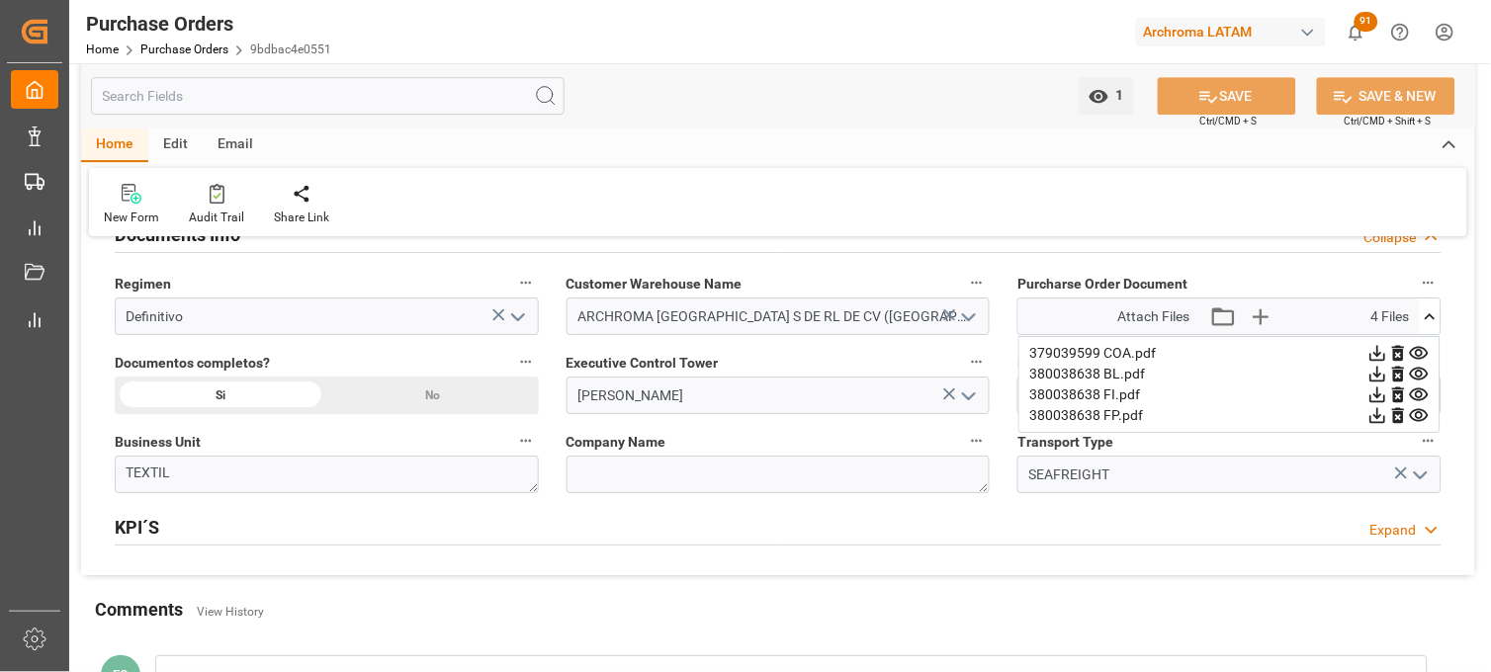
click at [1433, 313] on icon at bounding box center [1429, 316] width 21 height 21
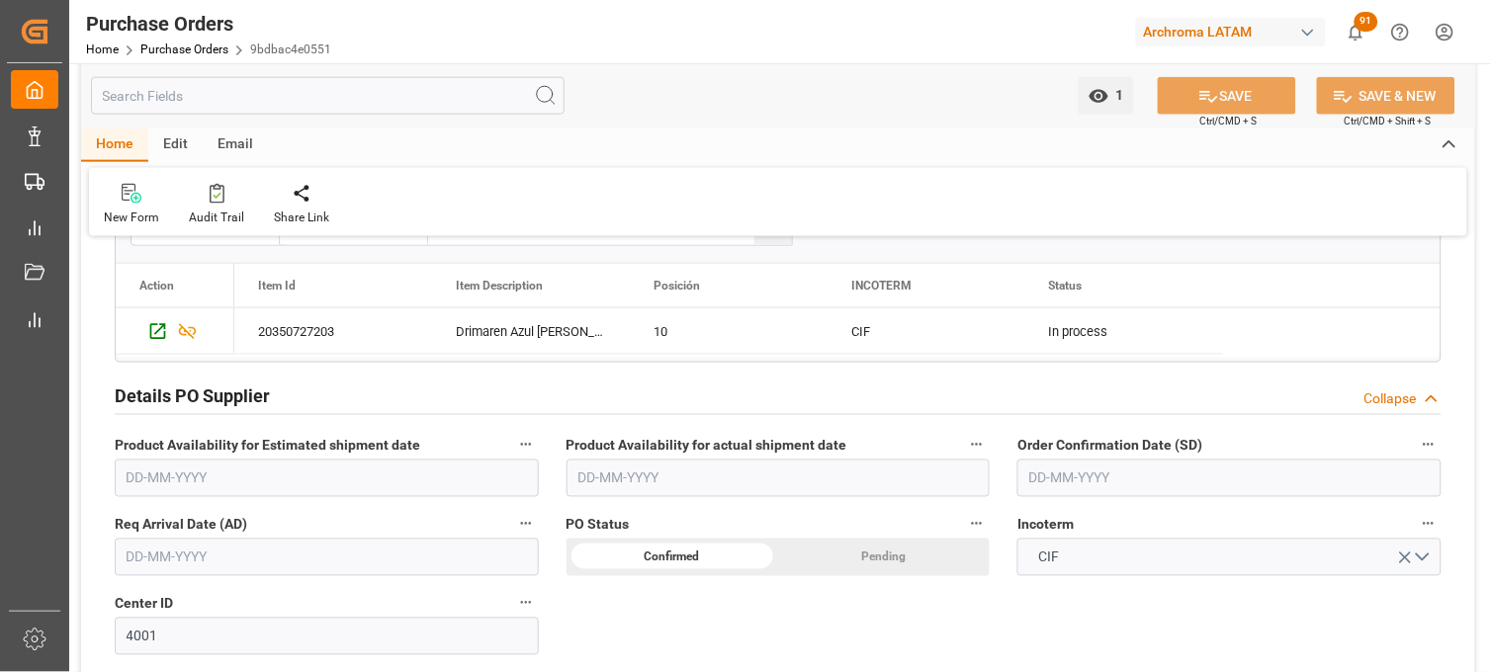
scroll to position [642, 0]
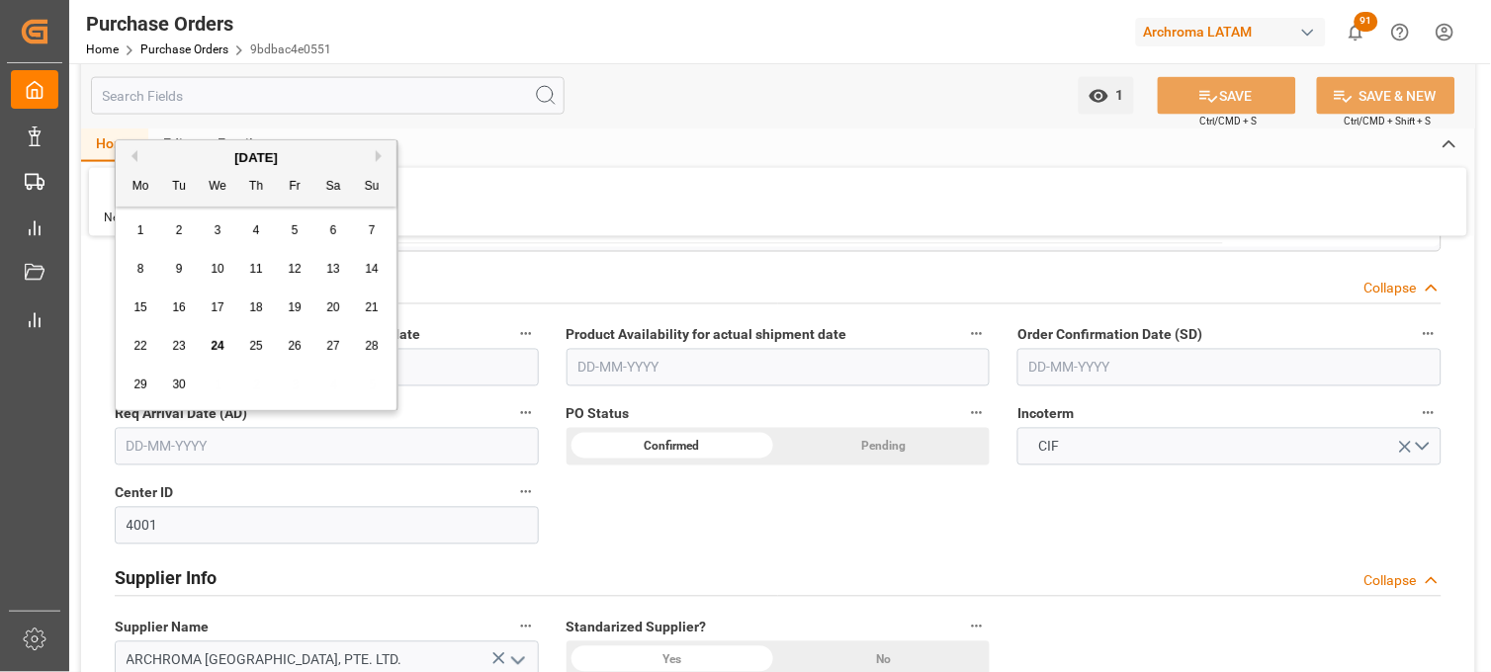
click at [170, 445] on input "text" at bounding box center [327, 447] width 424 height 38
click at [376, 151] on div "September 2025" at bounding box center [256, 158] width 281 height 20
click at [380, 152] on button "Next Month" at bounding box center [382, 156] width 12 height 12
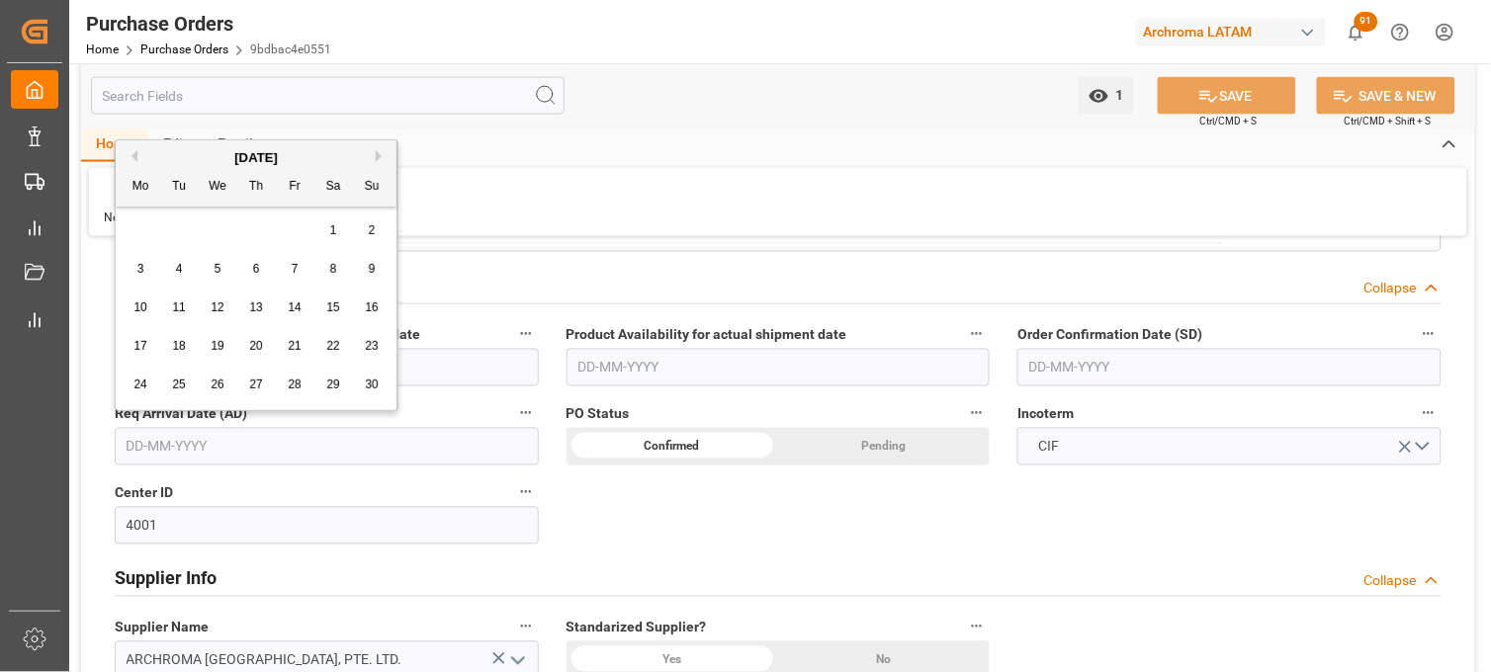
click at [214, 270] on span "5" at bounding box center [217, 269] width 7 height 14
type input "[DATE]"
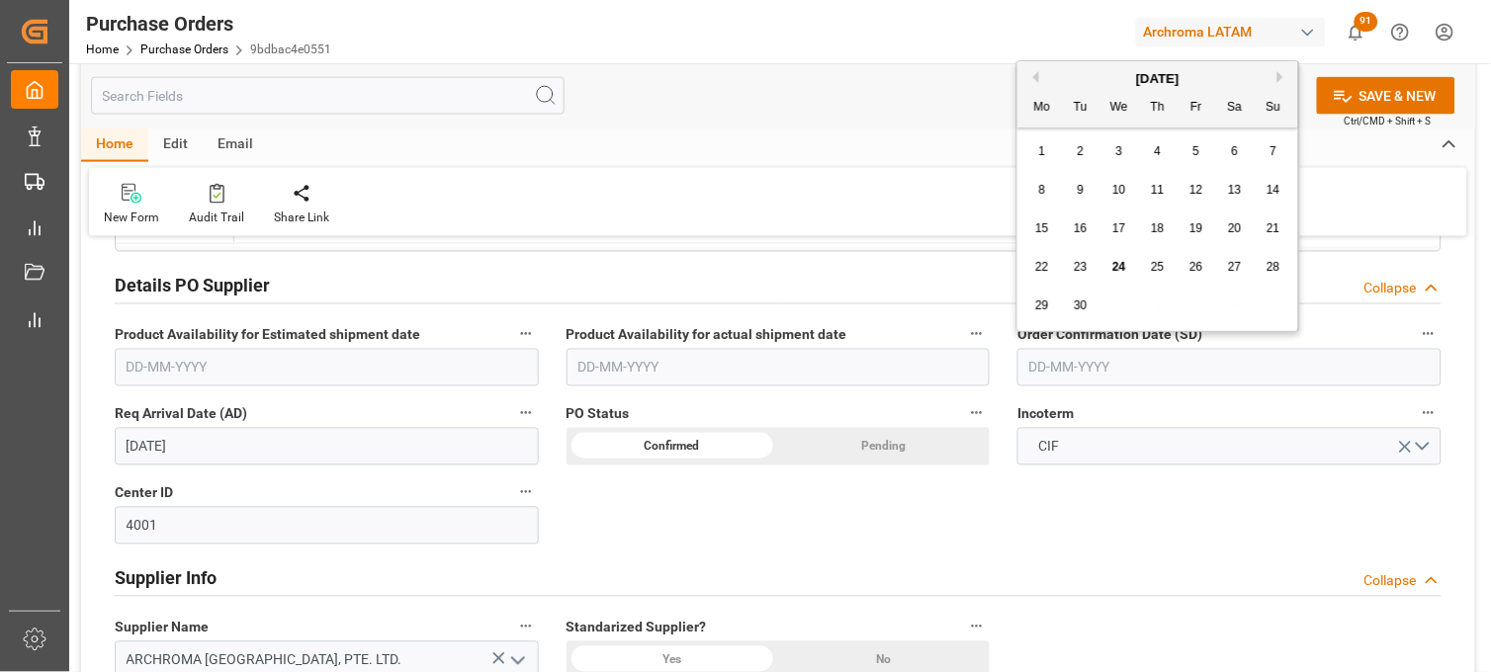
click at [1059, 366] on input "text" at bounding box center [1229, 368] width 424 height 38
click at [1232, 189] on span "13" at bounding box center [1236, 190] width 13 height 14
type input "13-09-2025"
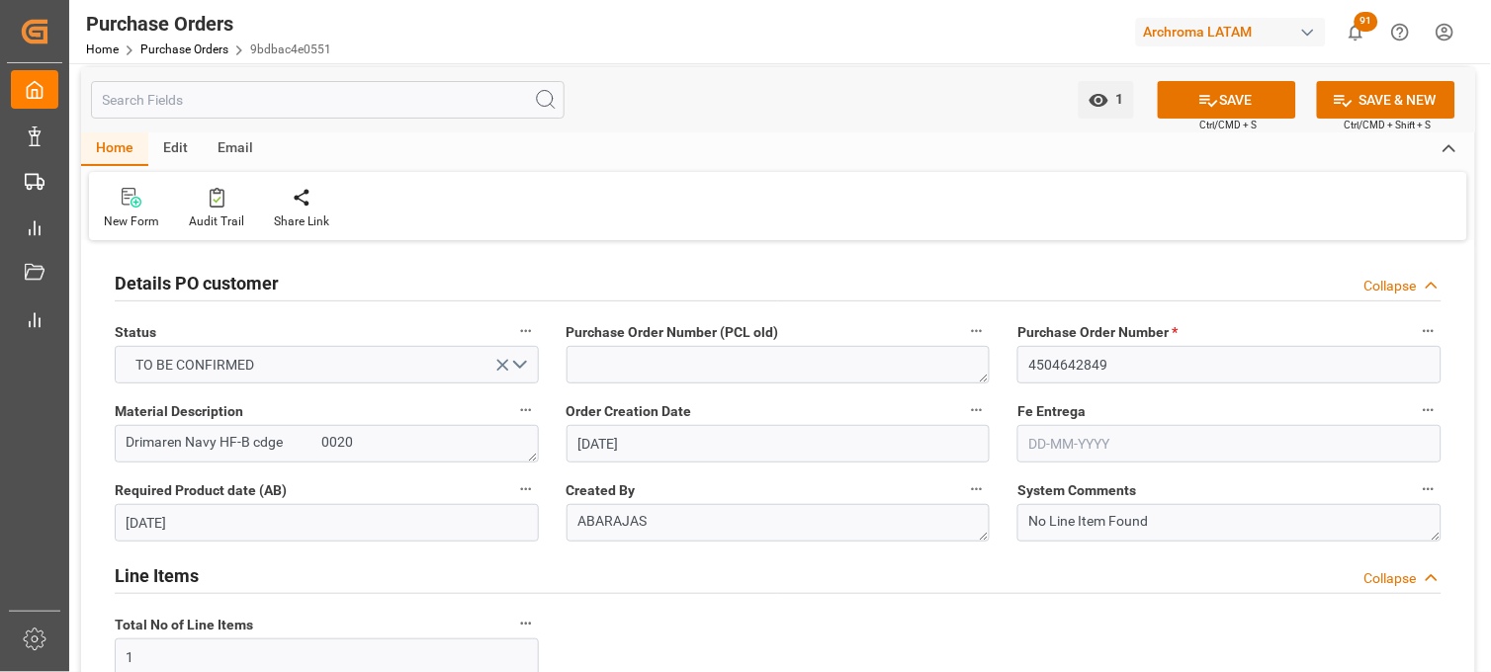
scroll to position [0, 0]
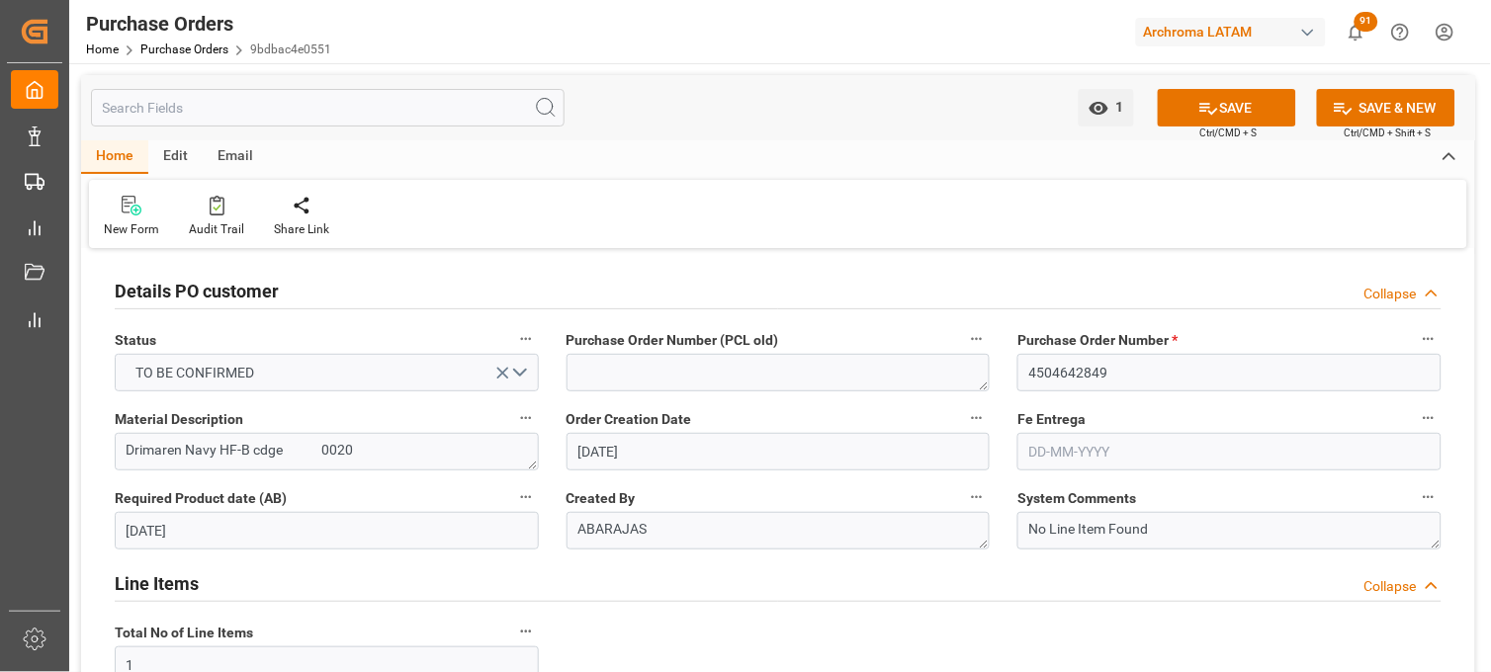
click at [1066, 441] on input "text" at bounding box center [1229, 452] width 424 height 38
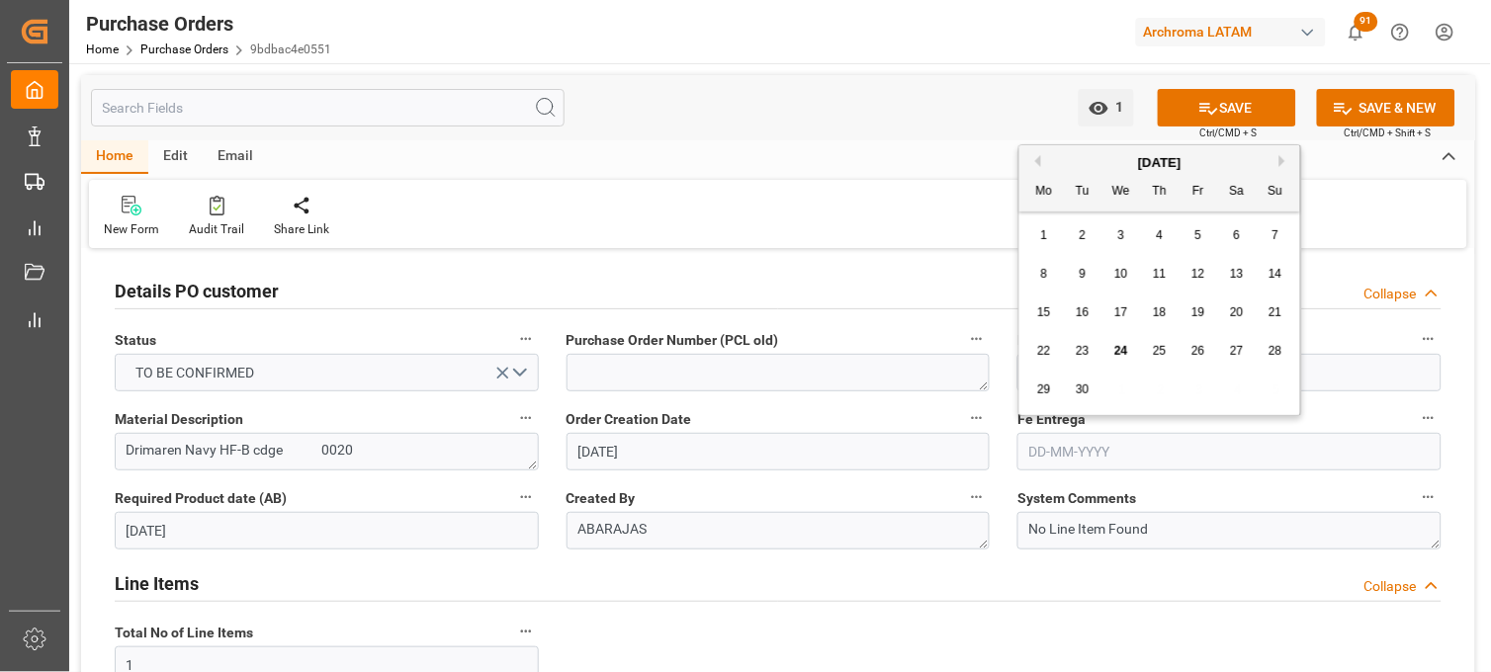
click at [1286, 158] on button "Next Month" at bounding box center [1285, 161] width 12 height 12
click at [1049, 348] on span "17" at bounding box center [1043, 351] width 13 height 14
type input "17-11-2025"
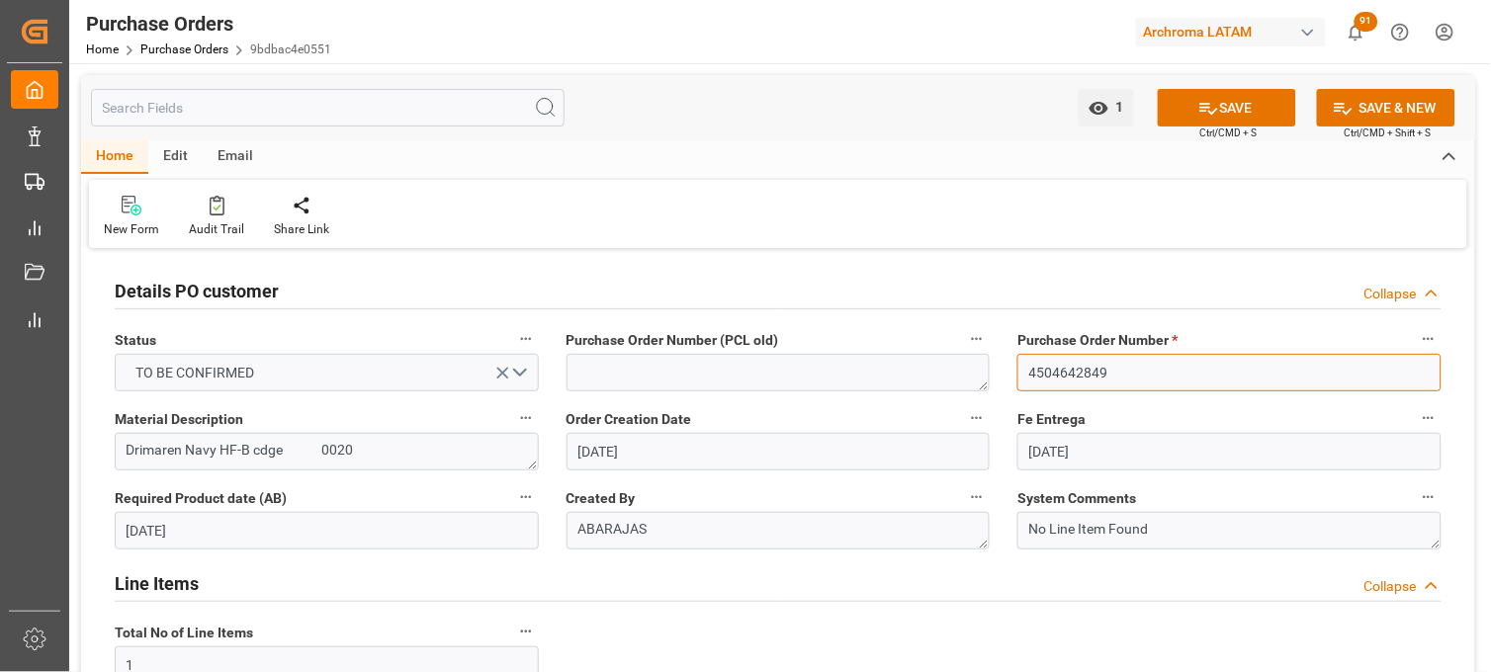
click at [1059, 358] on input "4504642849" at bounding box center [1229, 373] width 424 height 38
click at [1183, 101] on button "SAVE" at bounding box center [1226, 108] width 138 height 38
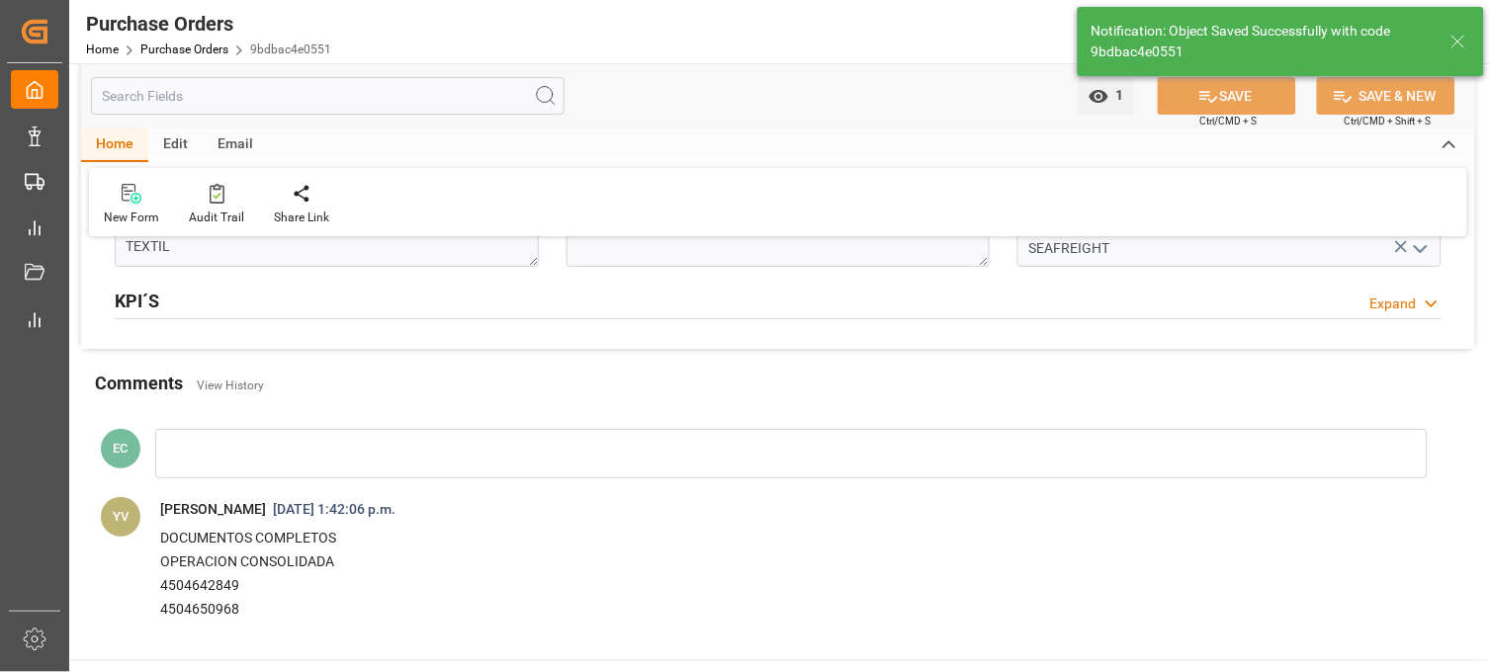
scroll to position [1850, 0]
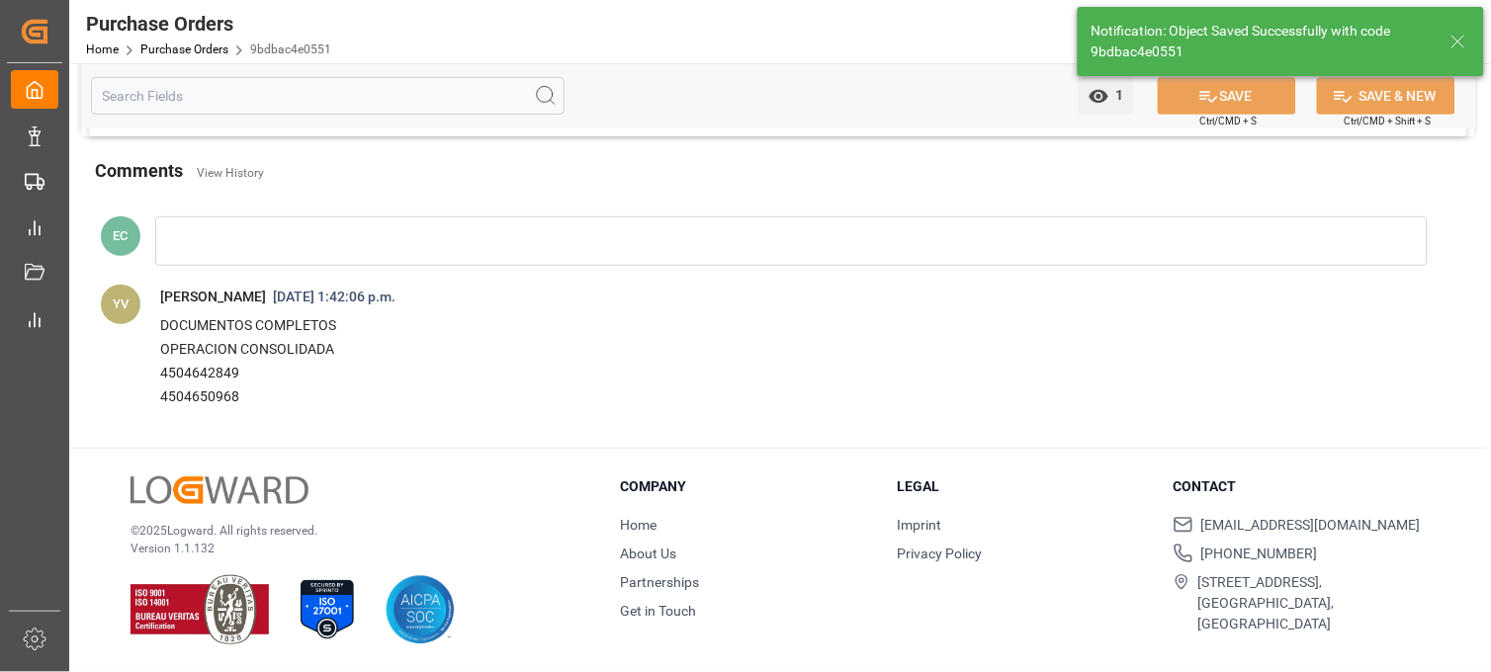
drag, startPoint x: 271, startPoint y: 398, endPoint x: 242, endPoint y: 398, distance: 28.7
click at [270, 398] on p "4504650968" at bounding box center [771, 397] width 1223 height 24
drag, startPoint x: 240, startPoint y: 398, endPoint x: 158, endPoint y: 380, distance: 84.2
click at [158, 380] on span "DOCUMENTOS COMPLETOS OPERACION CONSOLIDADA 4504642849 4504650968" at bounding box center [790, 361] width 1290 height 105
copy div "4504642849 4504650968"
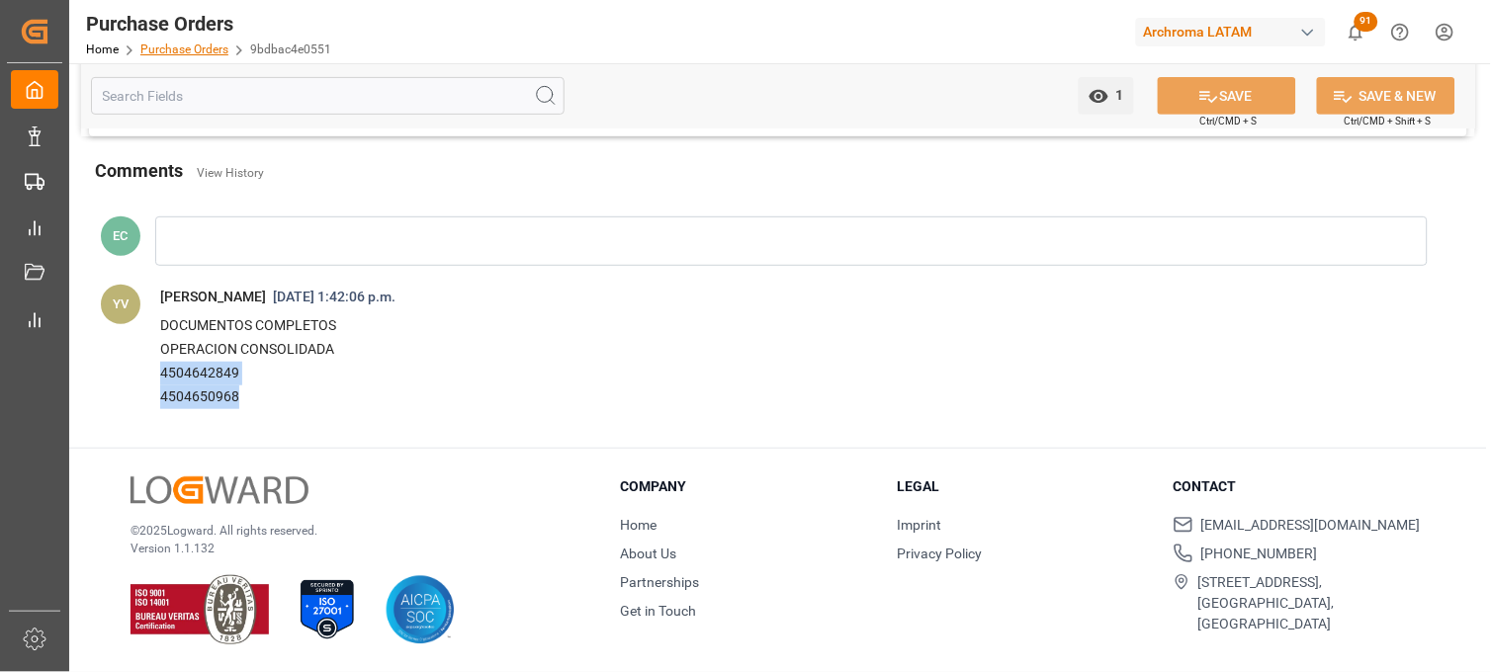
click at [194, 45] on link "Purchase Orders" at bounding box center [184, 50] width 88 height 14
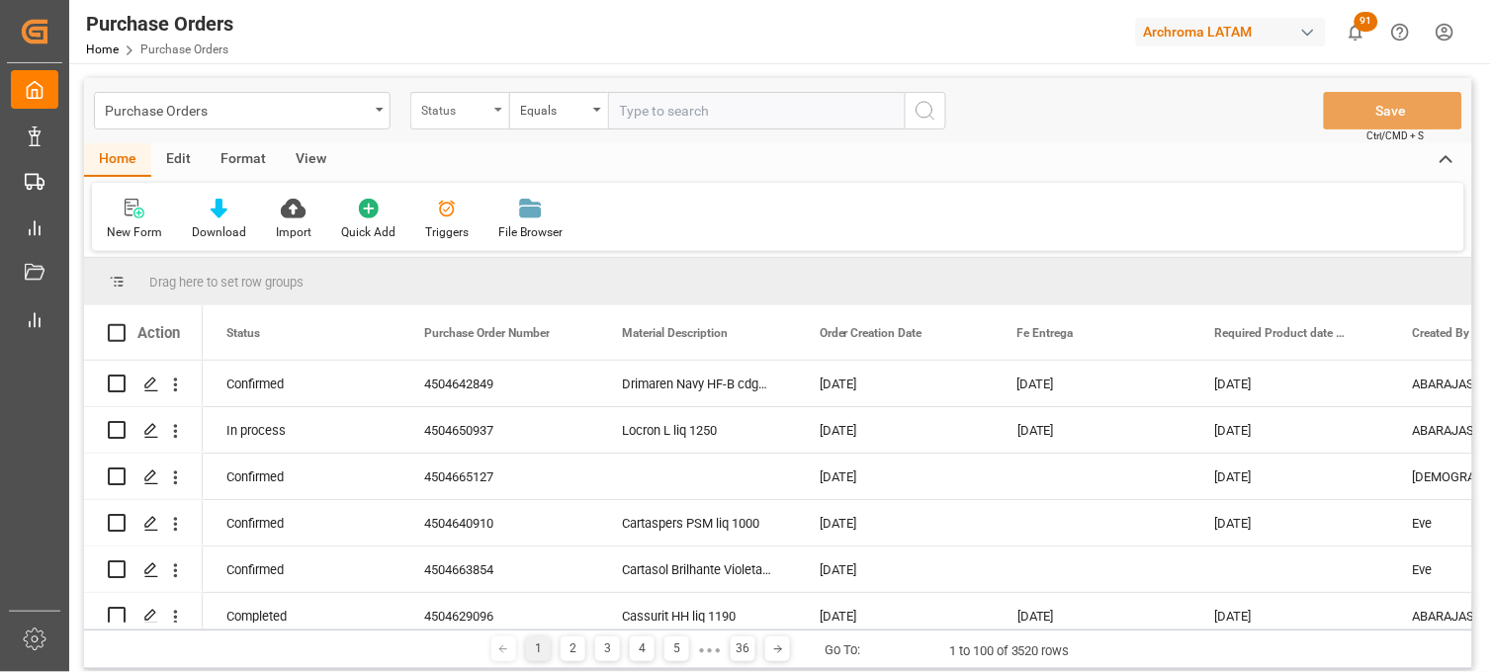
click at [495, 120] on div "Status" at bounding box center [459, 111] width 99 height 38
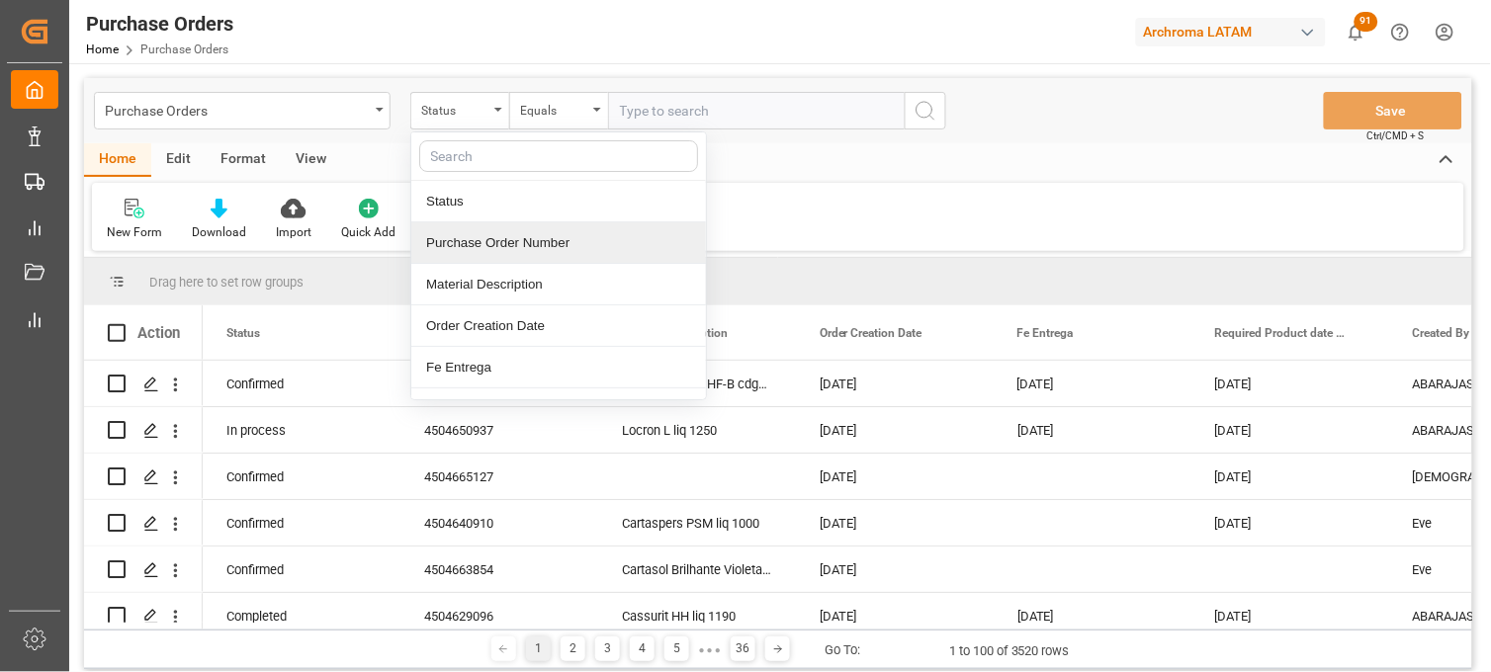
click at [494, 247] on div "Purchase Order Number" at bounding box center [558, 243] width 295 height 42
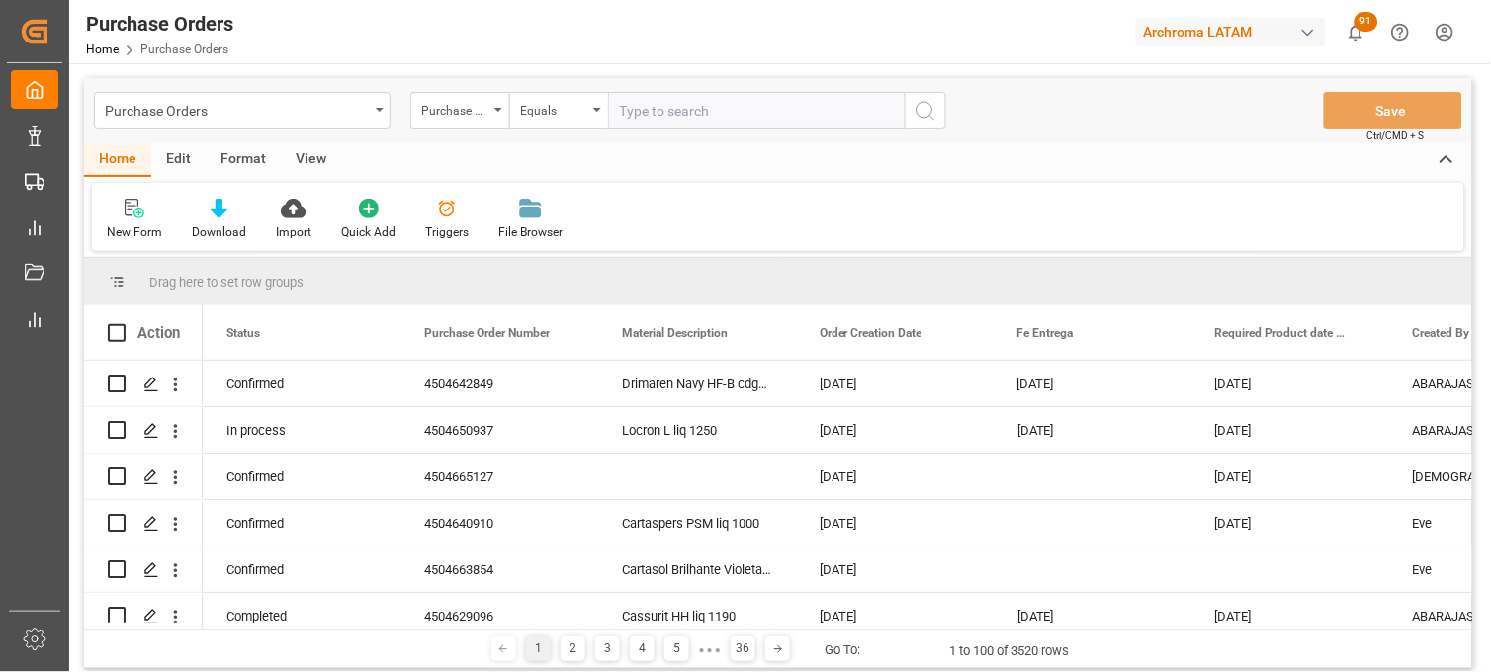
click at [608, 114] on input "text" at bounding box center [756, 111] width 297 height 38
click at [596, 119] on div "Equals" at bounding box center [558, 111] width 99 height 38
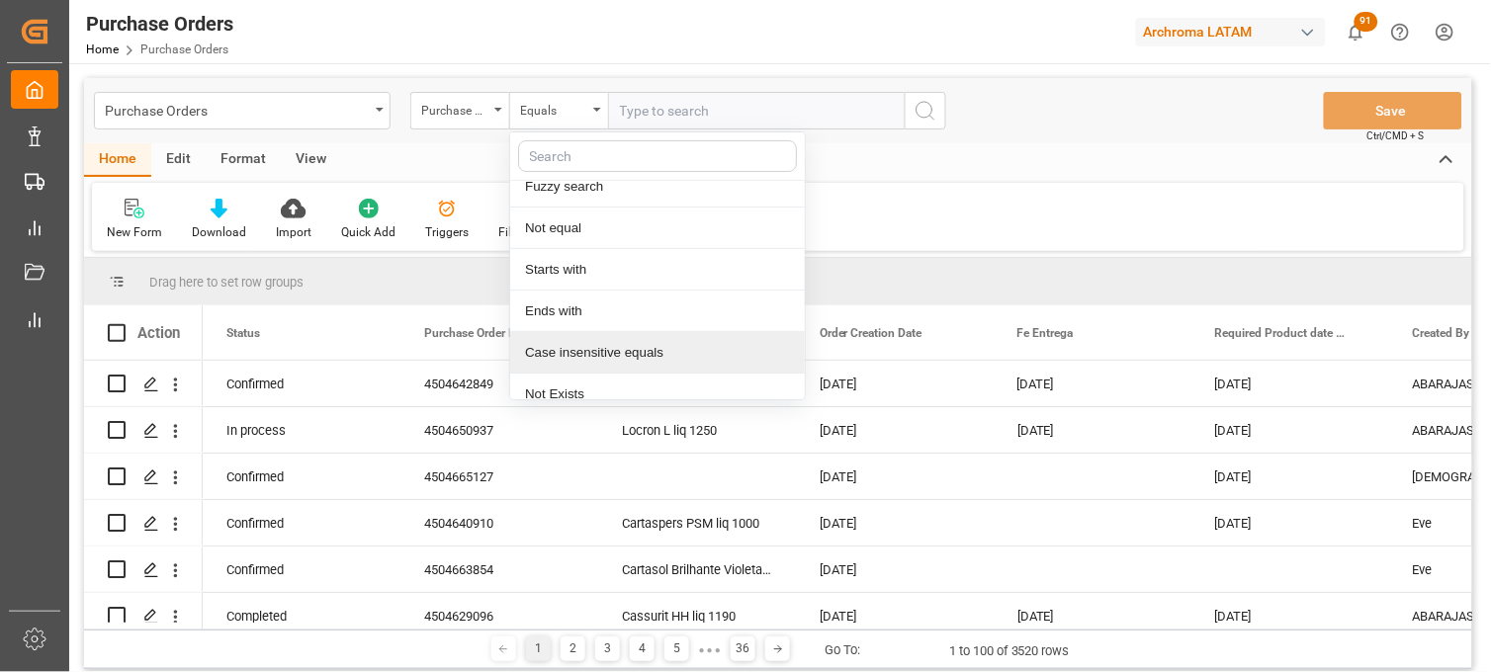
scroll to position [114, 0]
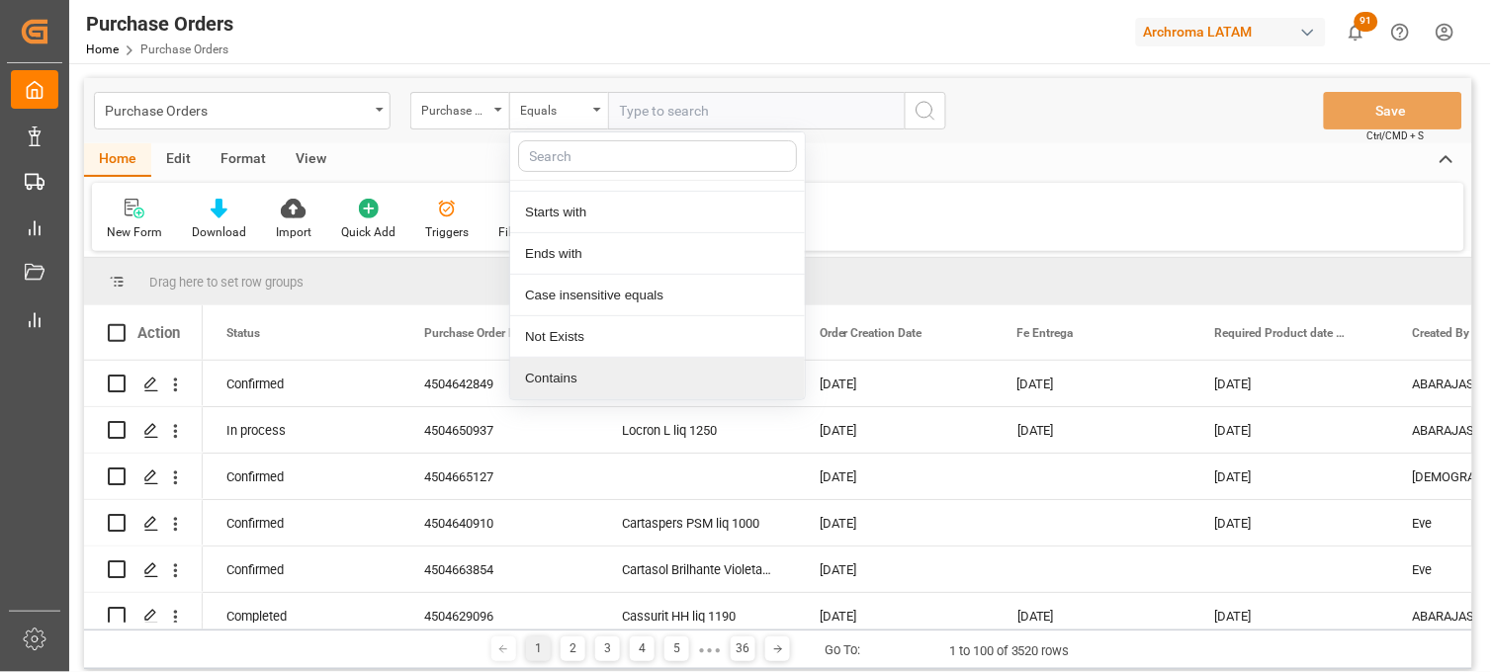
click at [579, 362] on div "Contains" at bounding box center [657, 379] width 295 height 42
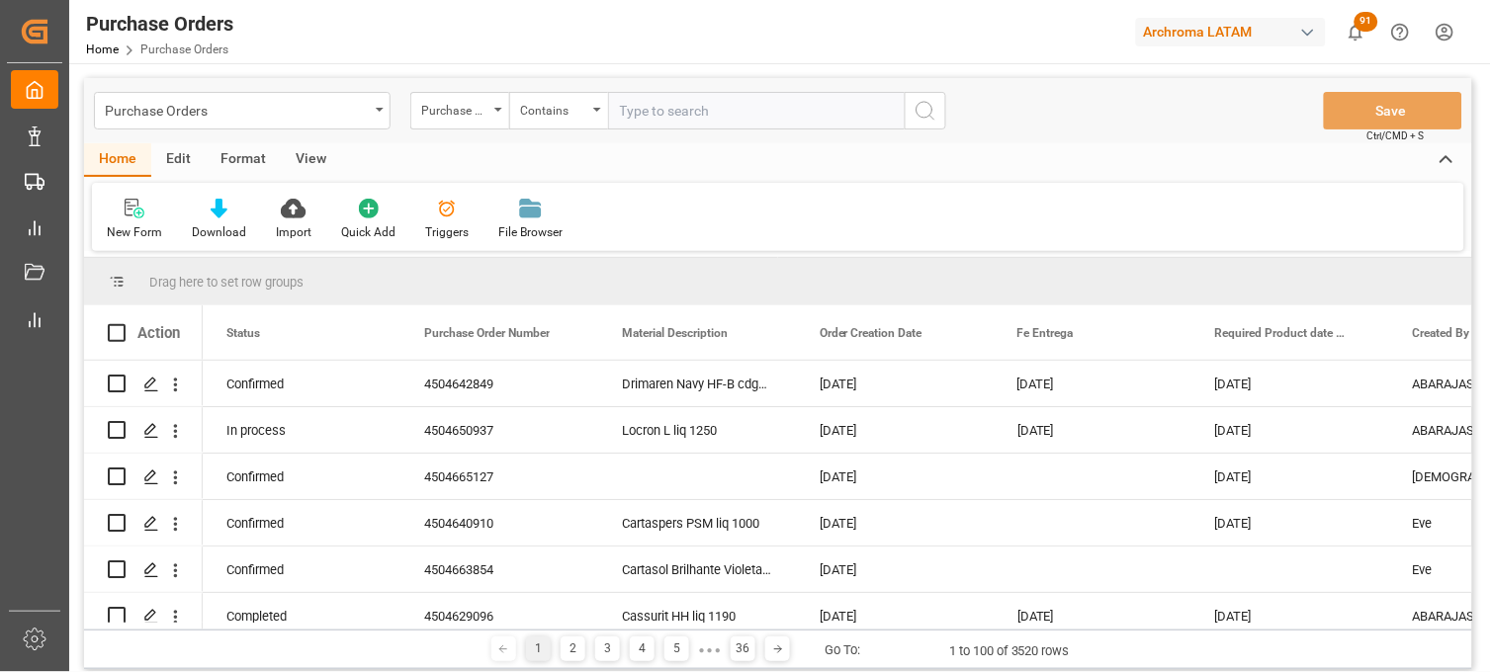
click at [642, 106] on input "text" at bounding box center [756, 111] width 297 height 38
paste input "4504642849 4504650968"
click at [697, 111] on input "4504642849 4504650968" at bounding box center [756, 111] width 297 height 38
click at [806, 111] on input "4504642849,4504650968" at bounding box center [756, 111] width 297 height 38
click at [621, 109] on input "4504642849,4504650968" at bounding box center [756, 111] width 297 height 38
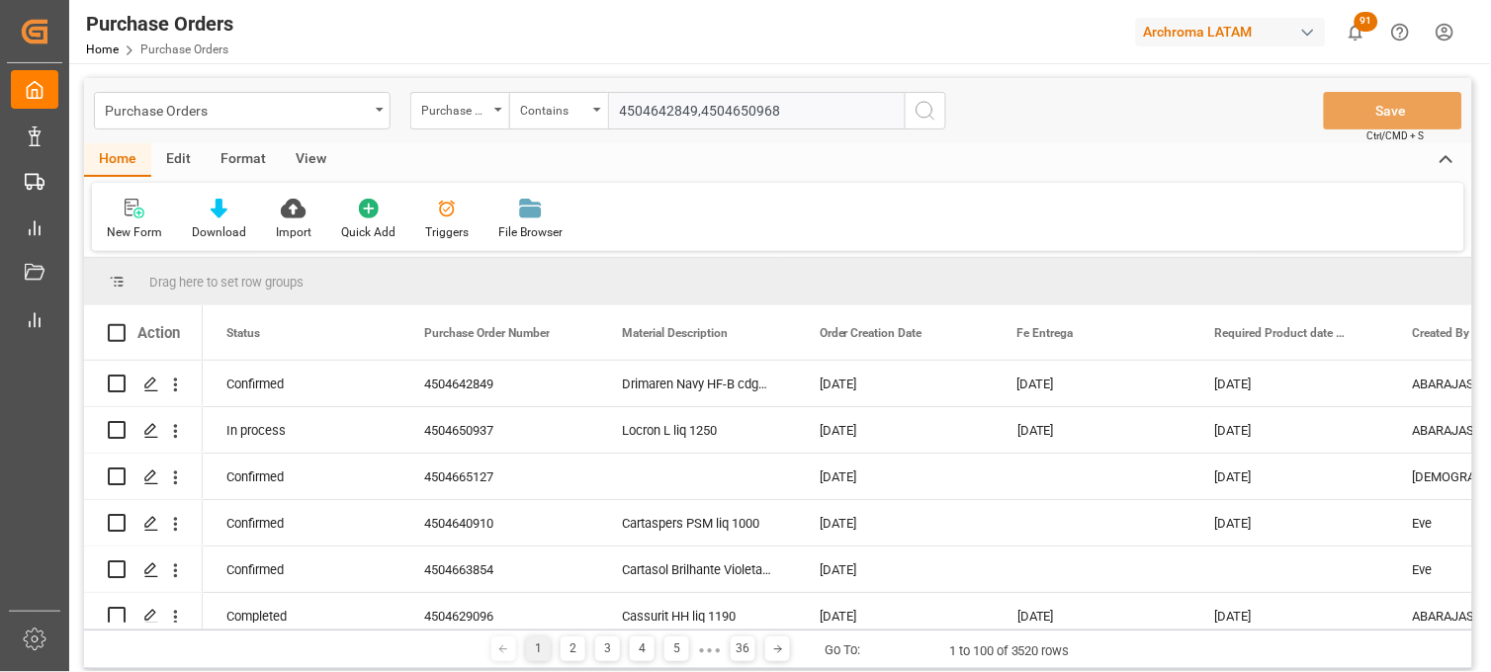
drag, startPoint x: 804, startPoint y: 109, endPoint x: 617, endPoint y: 110, distance: 186.8
click at [618, 111] on input "4504642849,4504650968" at bounding box center [756, 111] width 297 height 38
click at [782, 111] on input "4504642849,4504650968" at bounding box center [756, 111] width 297 height 38
type input "4504642849,4504650968"
click at [931, 110] on icon "search button" at bounding box center [925, 111] width 24 height 24
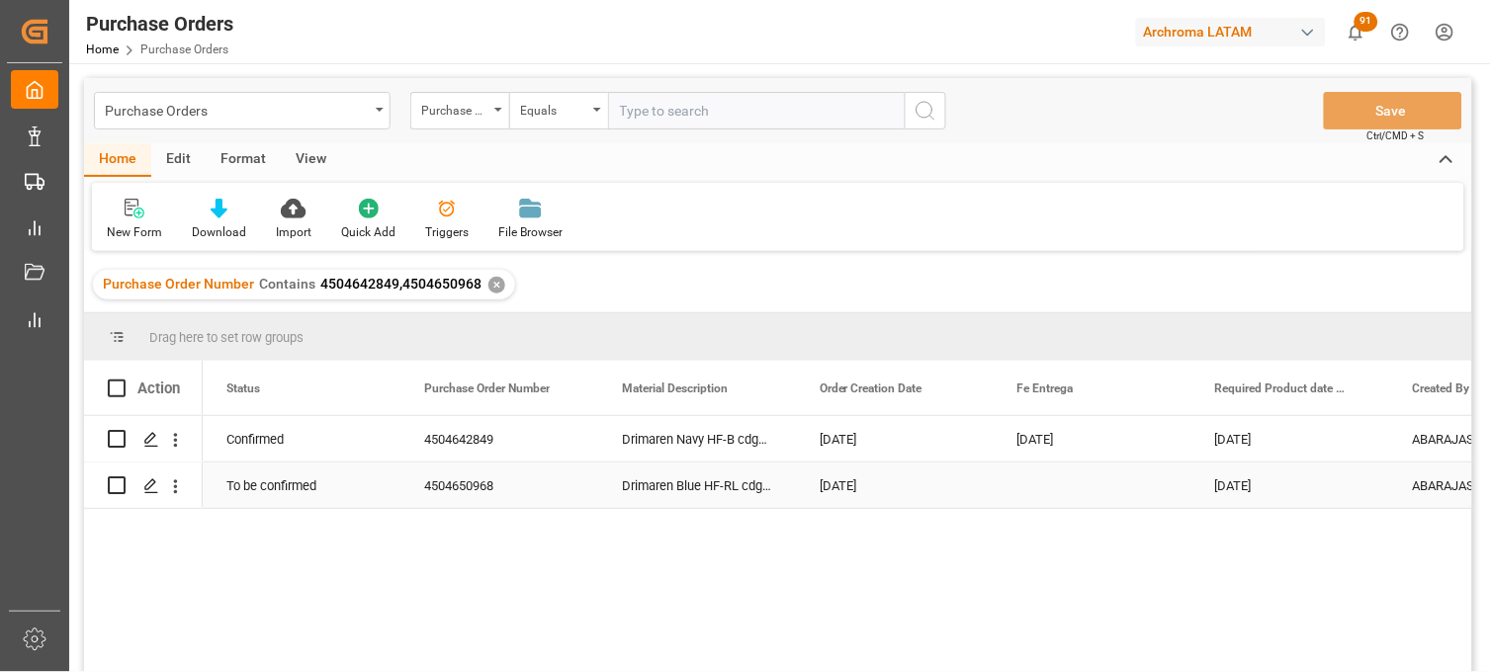
click at [1050, 487] on div "Press SPACE to select this row." at bounding box center [1092, 485] width 198 height 45
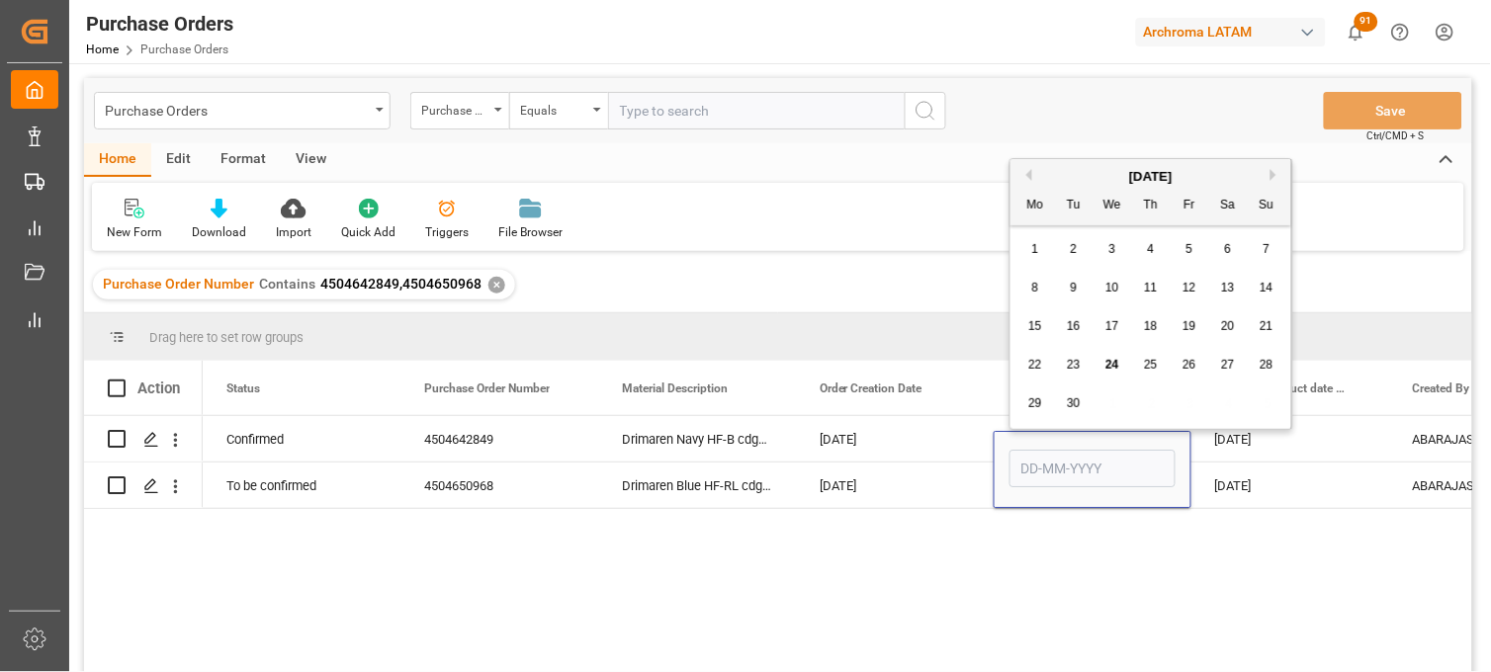
click at [1279, 176] on button "Next Month" at bounding box center [1276, 175] width 12 height 12
click at [1025, 174] on button "Previous Month" at bounding box center [1026, 175] width 12 height 12
click at [1043, 366] on div "17" at bounding box center [1035, 366] width 25 height 24
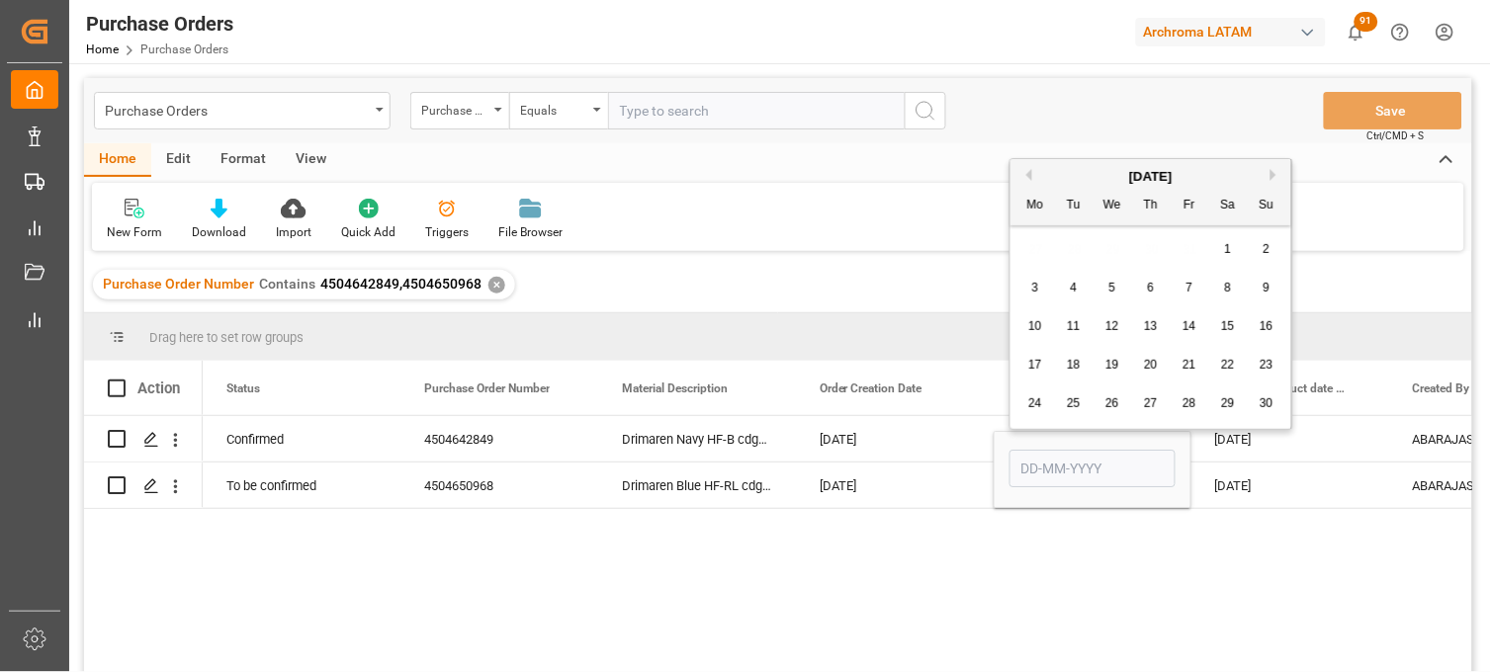
type input "17-11-2025"
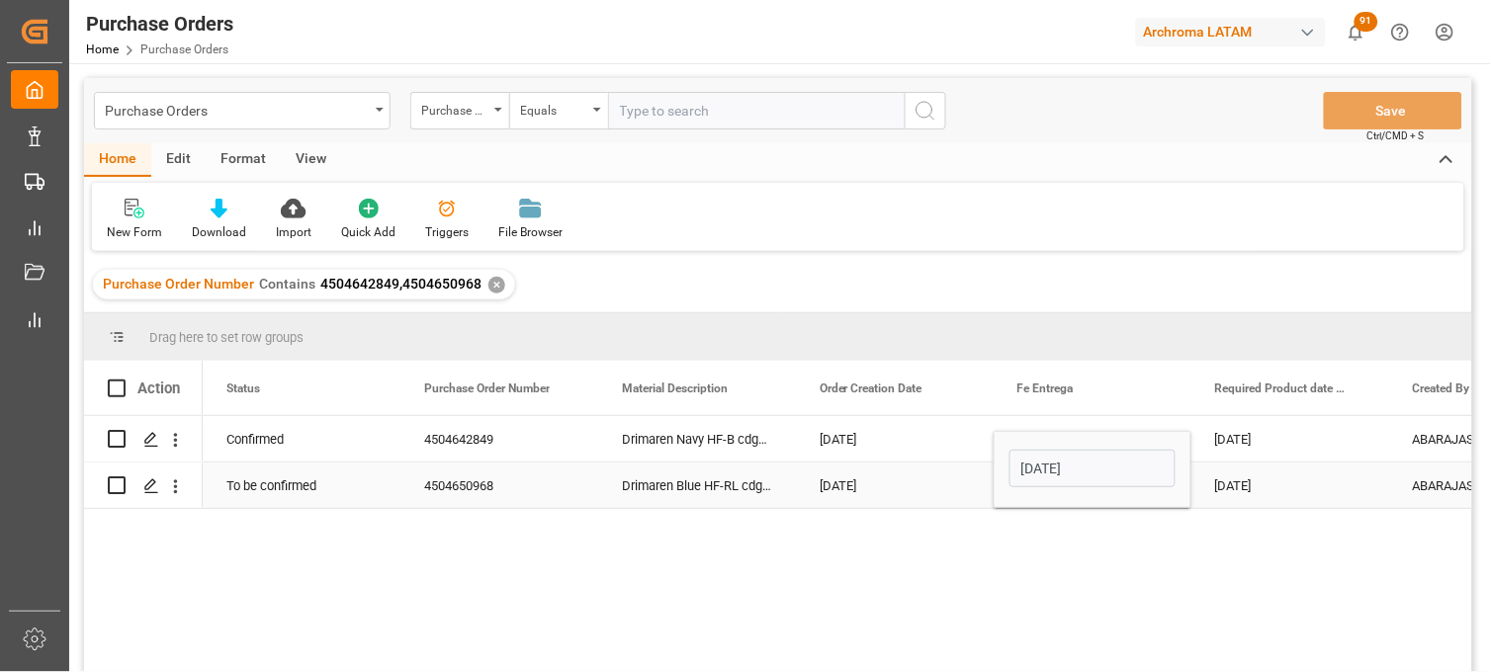
click at [1266, 480] on div "13-10-2025" at bounding box center [1290, 485] width 198 height 45
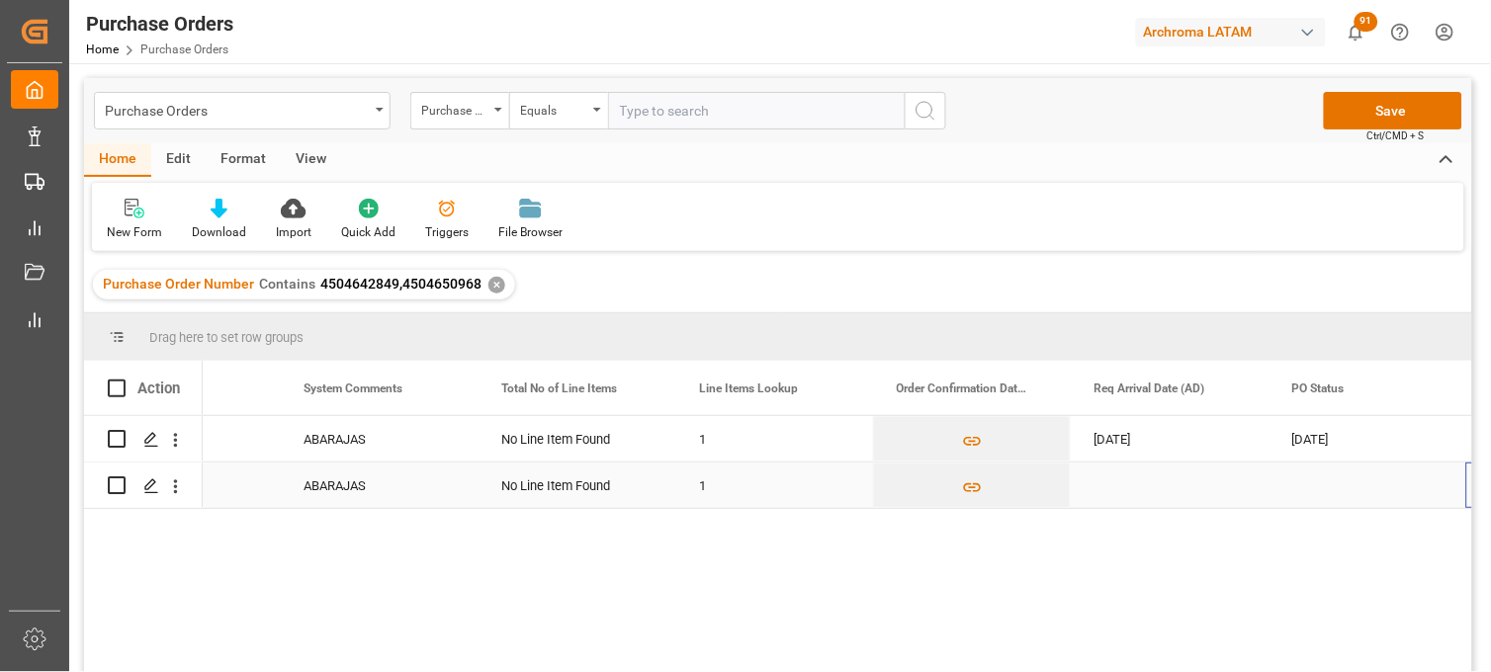
scroll to position [0, 1307]
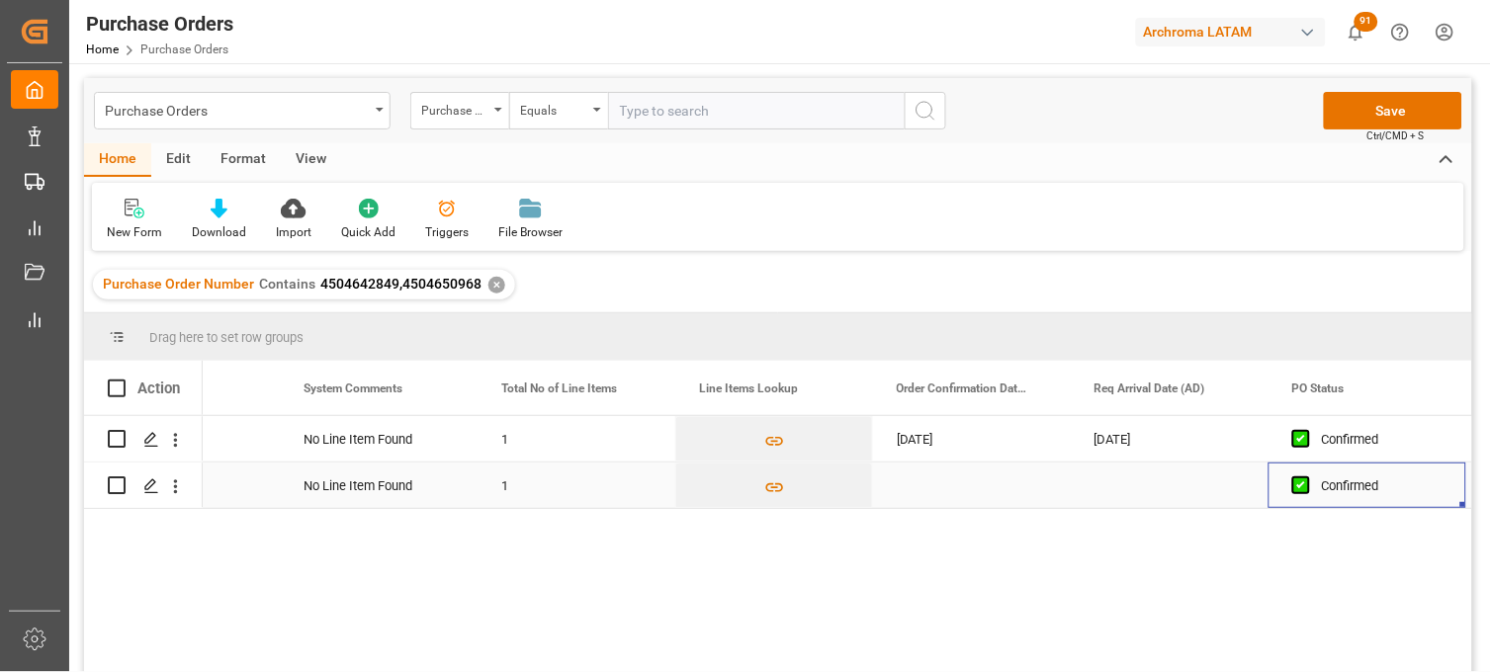
click at [926, 484] on div "Press SPACE to select this row." at bounding box center [972, 485] width 198 height 45
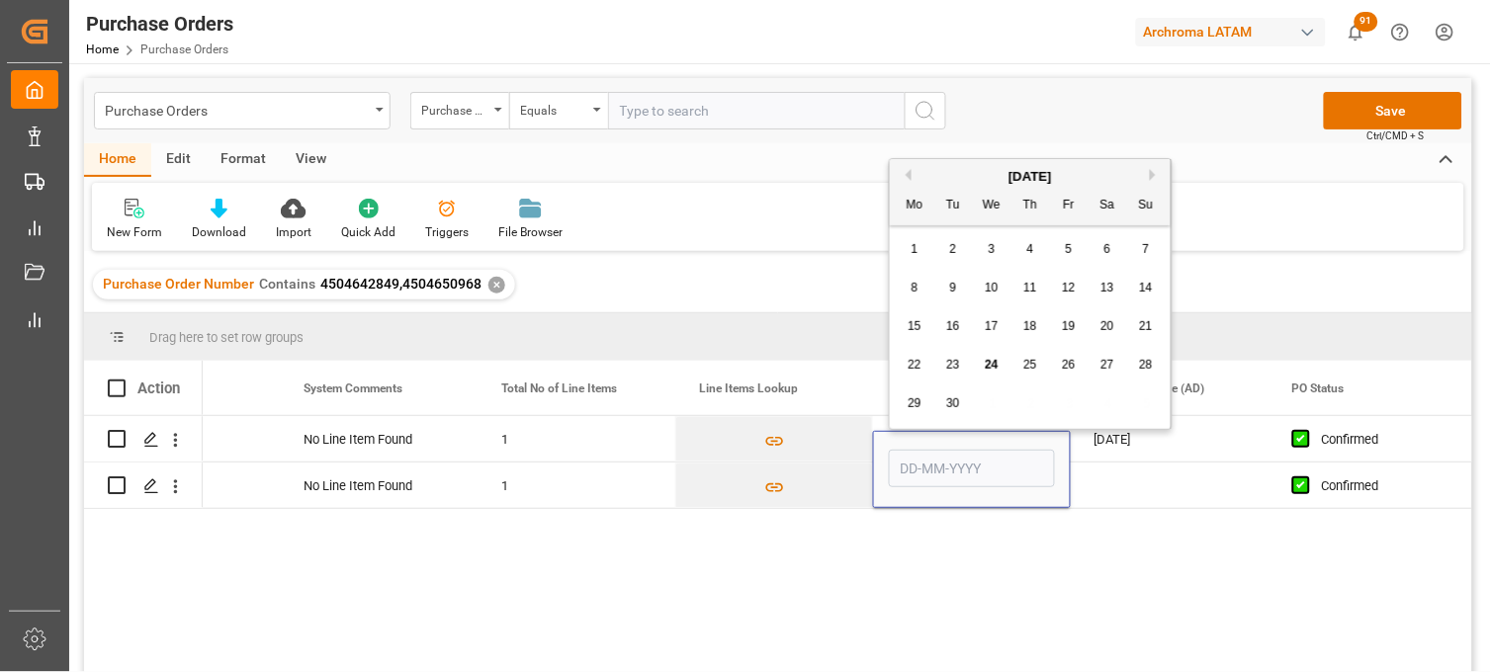
click at [1104, 290] on span "13" at bounding box center [1106, 288] width 13 height 14
type input "13-09-2025"
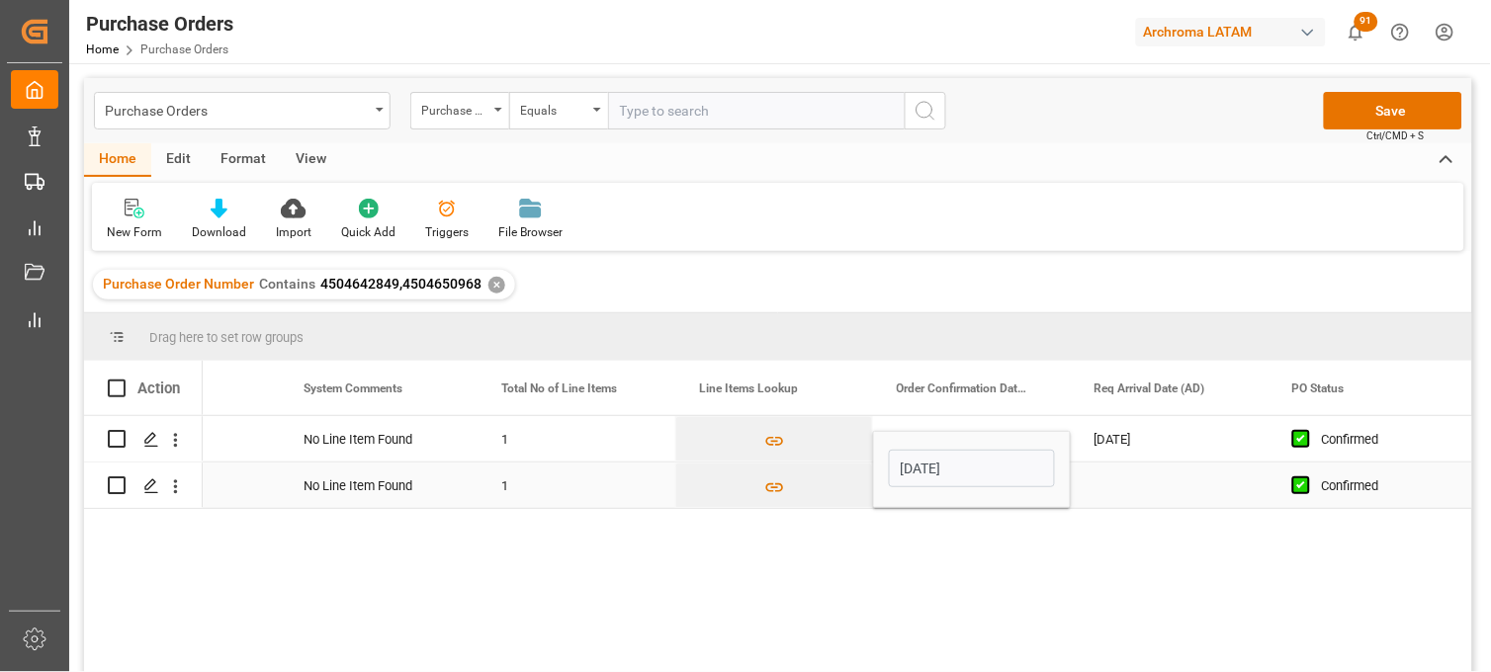
click at [1122, 480] on div "Press SPACE to select this row." at bounding box center [1169, 485] width 198 height 45
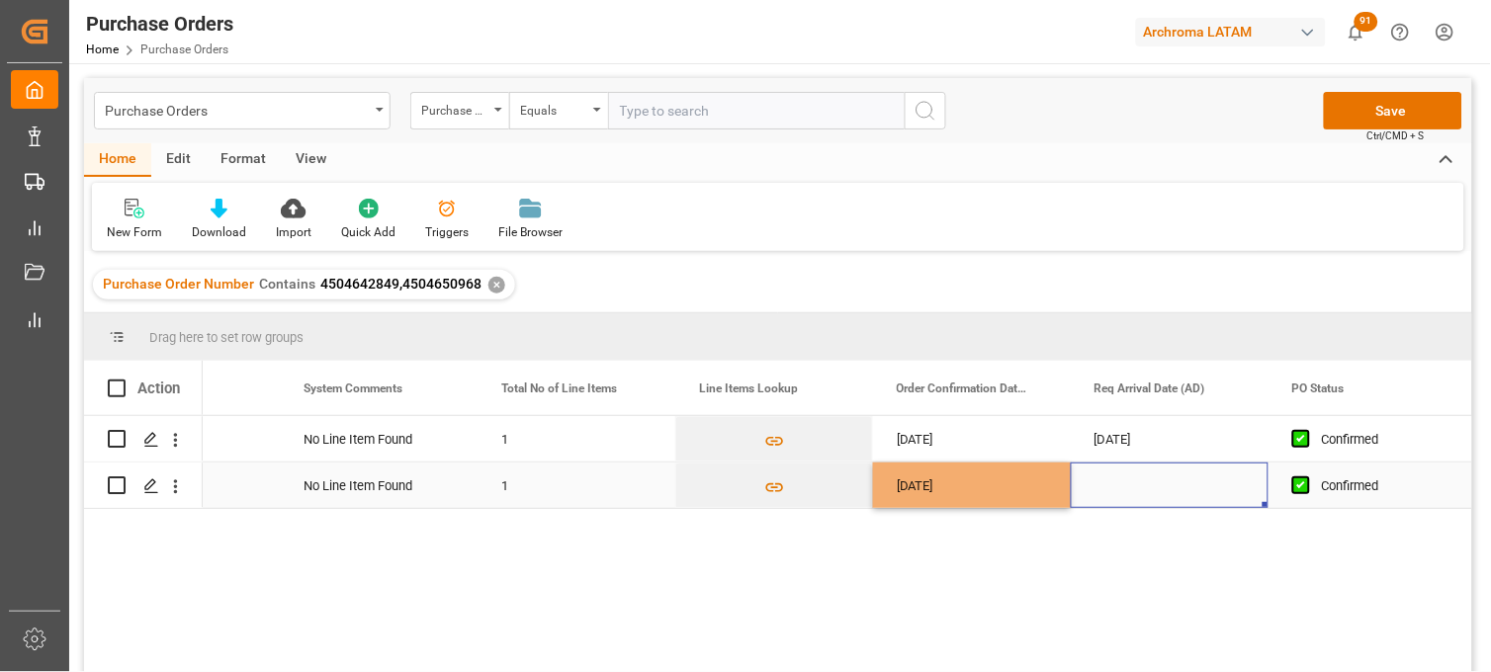
click at [1122, 480] on div "Press SPACE to select this row." at bounding box center [1169, 485] width 198 height 45
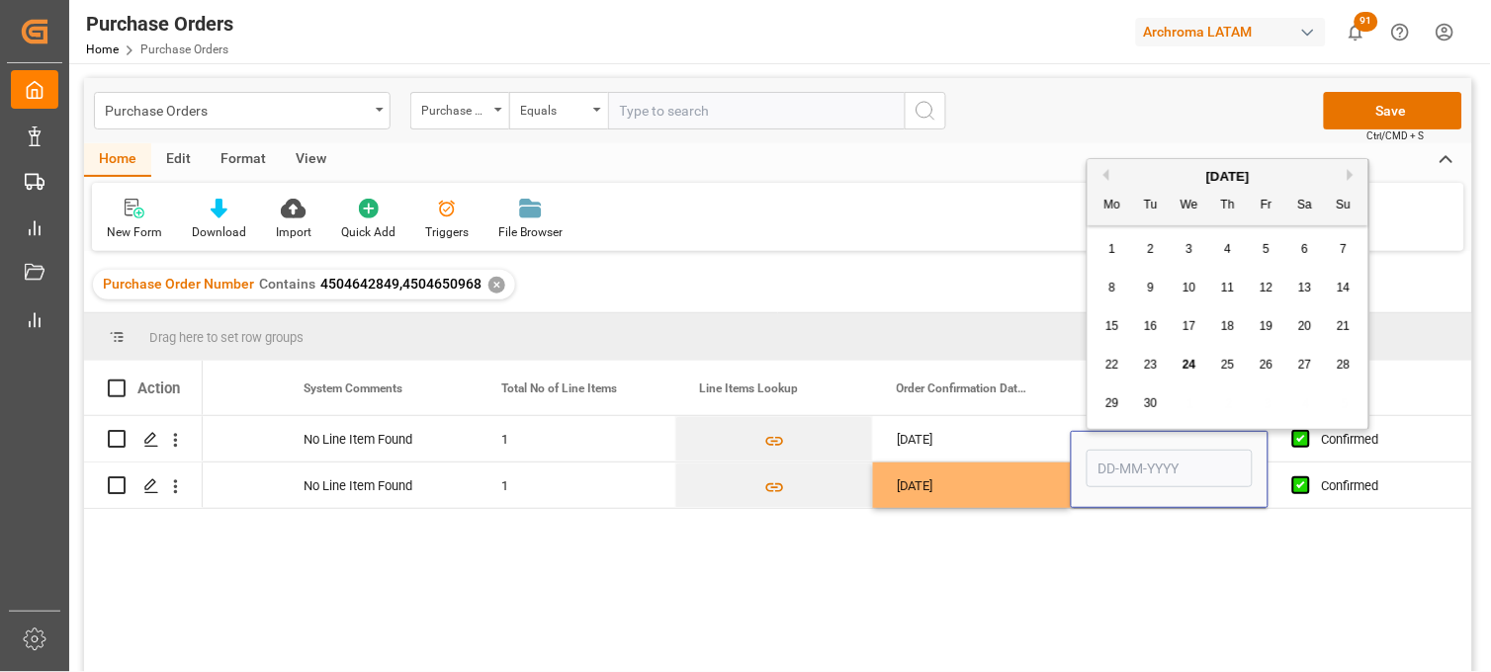
click at [1348, 173] on button "Next Month" at bounding box center [1353, 175] width 12 height 12
click at [1352, 175] on button "Next Month" at bounding box center [1353, 175] width 12 height 12
click at [1181, 284] on div "5" at bounding box center [1189, 289] width 25 height 24
type input "[DATE]"
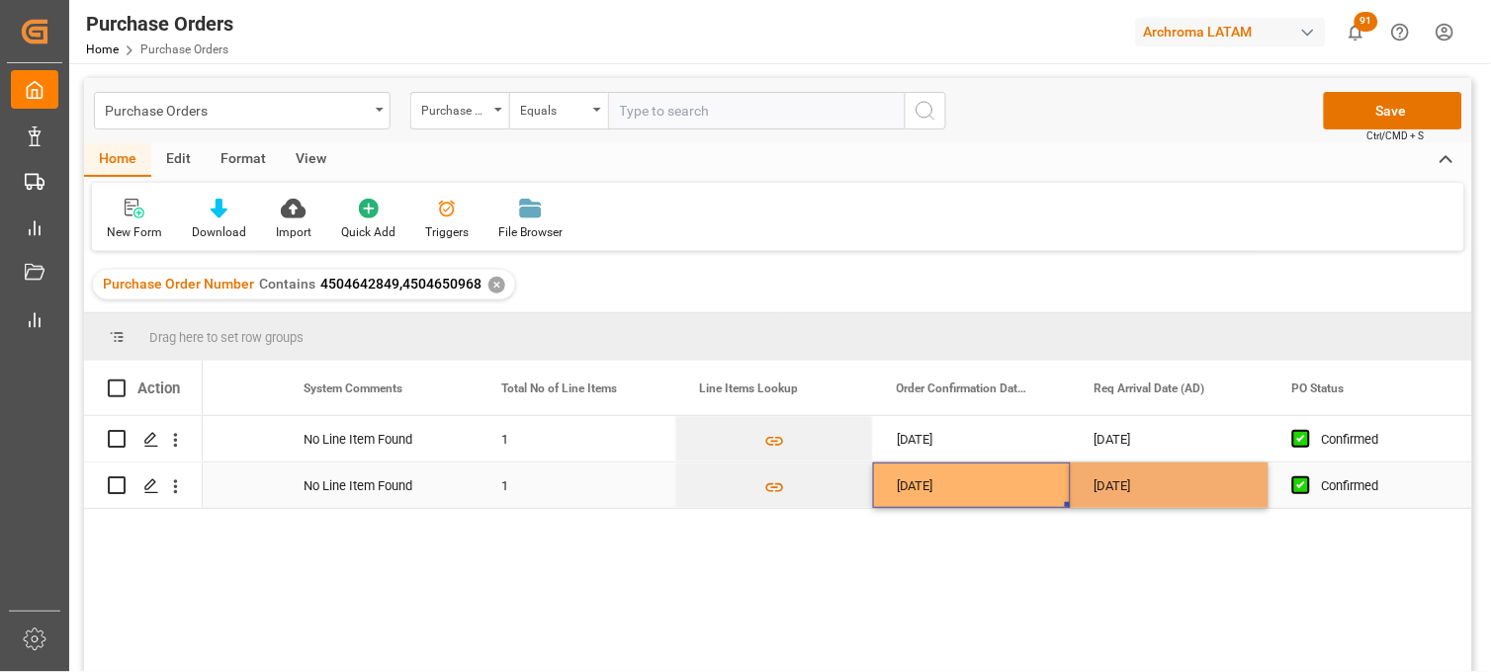
click at [950, 484] on div "13-09-2025" at bounding box center [972, 485] width 198 height 45
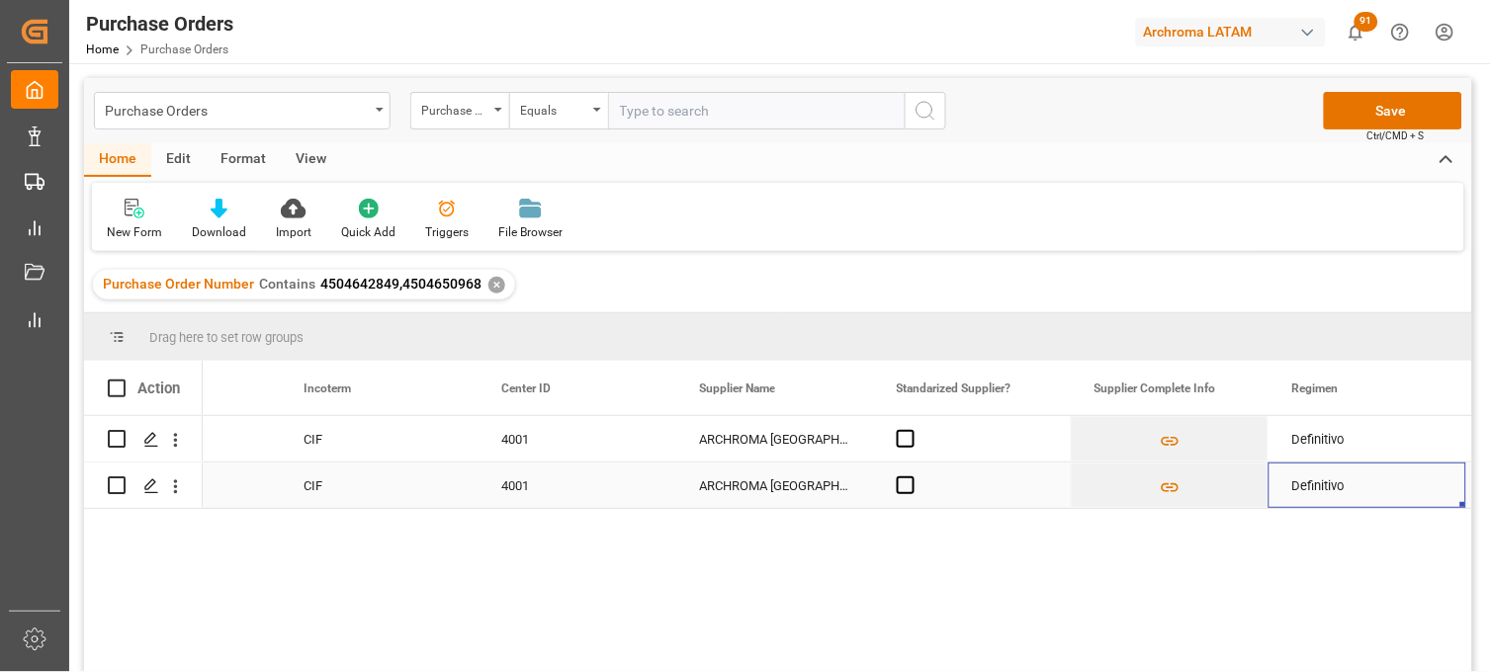
scroll to position [0, 2691]
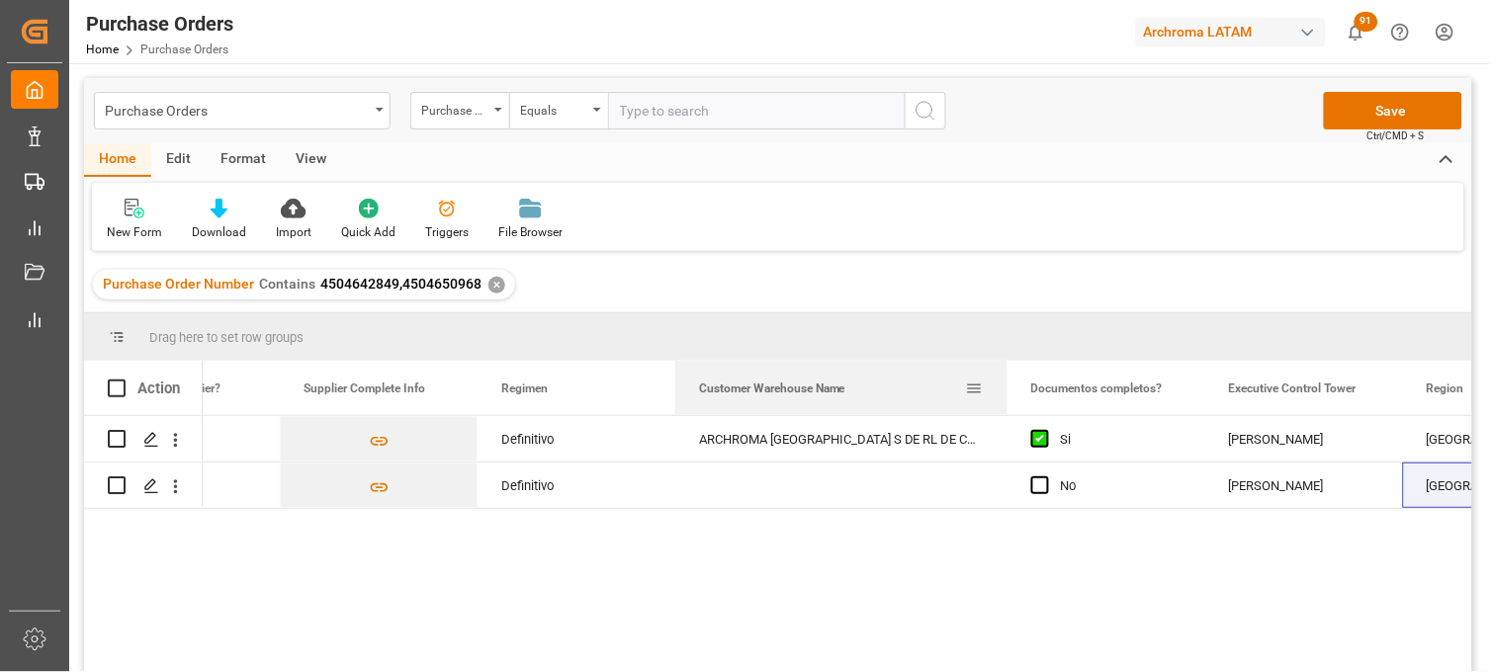
drag, startPoint x: 873, startPoint y: 368, endPoint x: 1005, endPoint y: 370, distance: 132.5
click at [1005, 370] on div at bounding box center [1007, 388] width 8 height 54
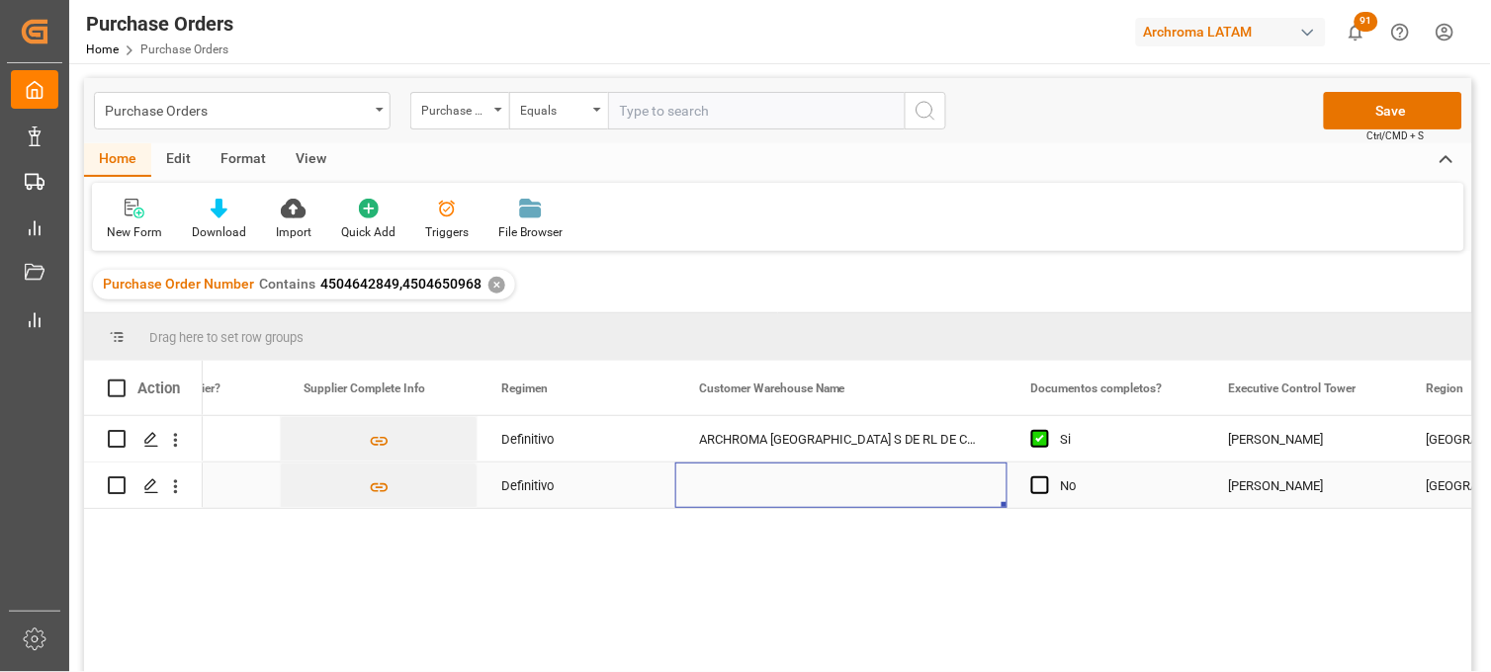
click at [804, 484] on div "Press SPACE to select this row." at bounding box center [841, 485] width 332 height 45
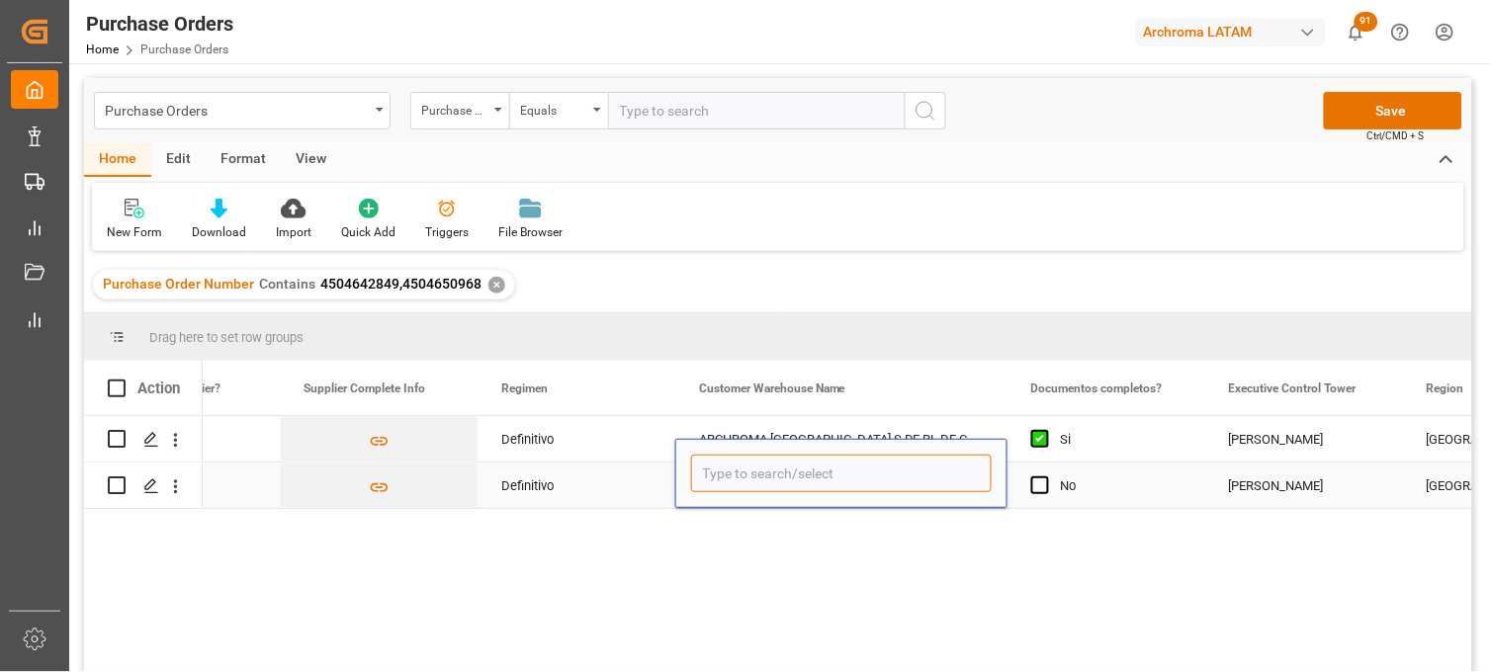
click at [804, 484] on input "Press SPACE to select this row." at bounding box center [841, 474] width 300 height 38
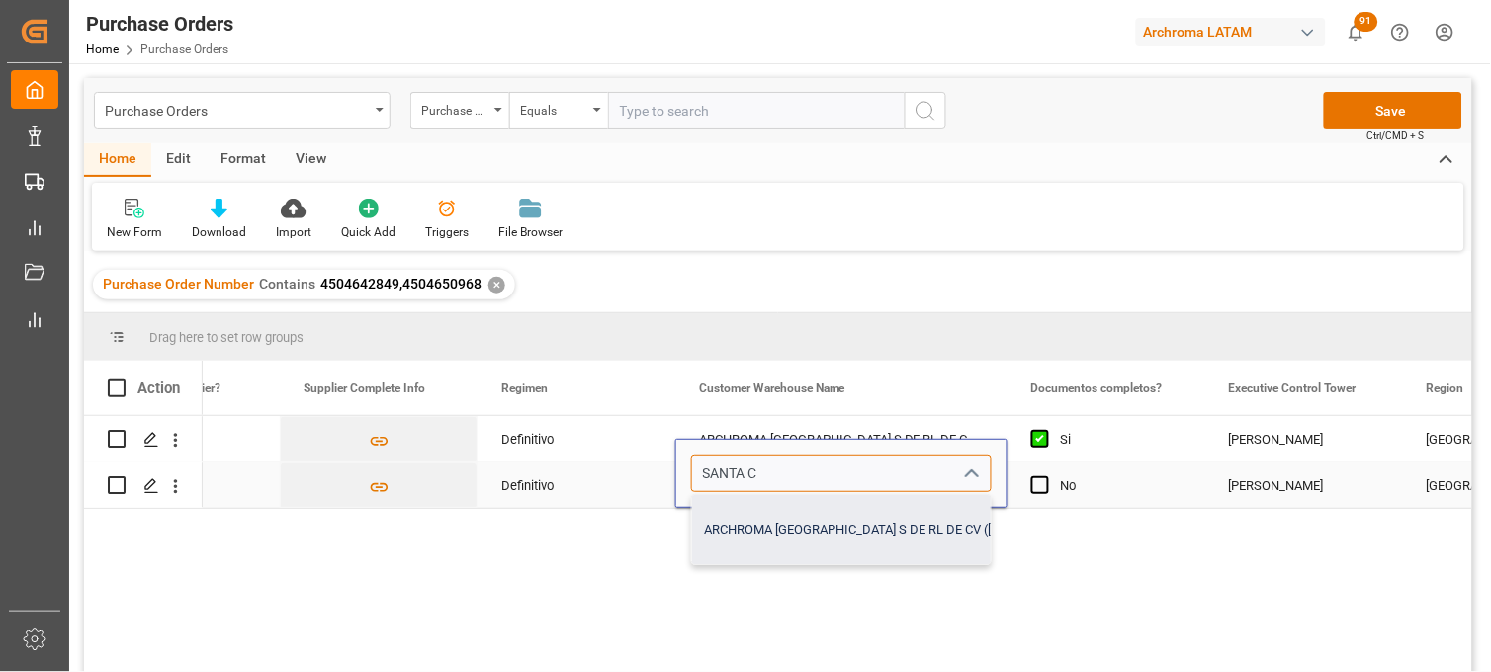
click at [799, 518] on div "ARCHROMA [GEOGRAPHIC_DATA] S DE RL DE CV ([GEOGRAPHIC_DATA][PERSON_NAME])" at bounding box center [956, 529] width 528 height 69
type input "ARCHROMA [GEOGRAPHIC_DATA] S DE RL DE CV ([GEOGRAPHIC_DATA][PERSON_NAME])"
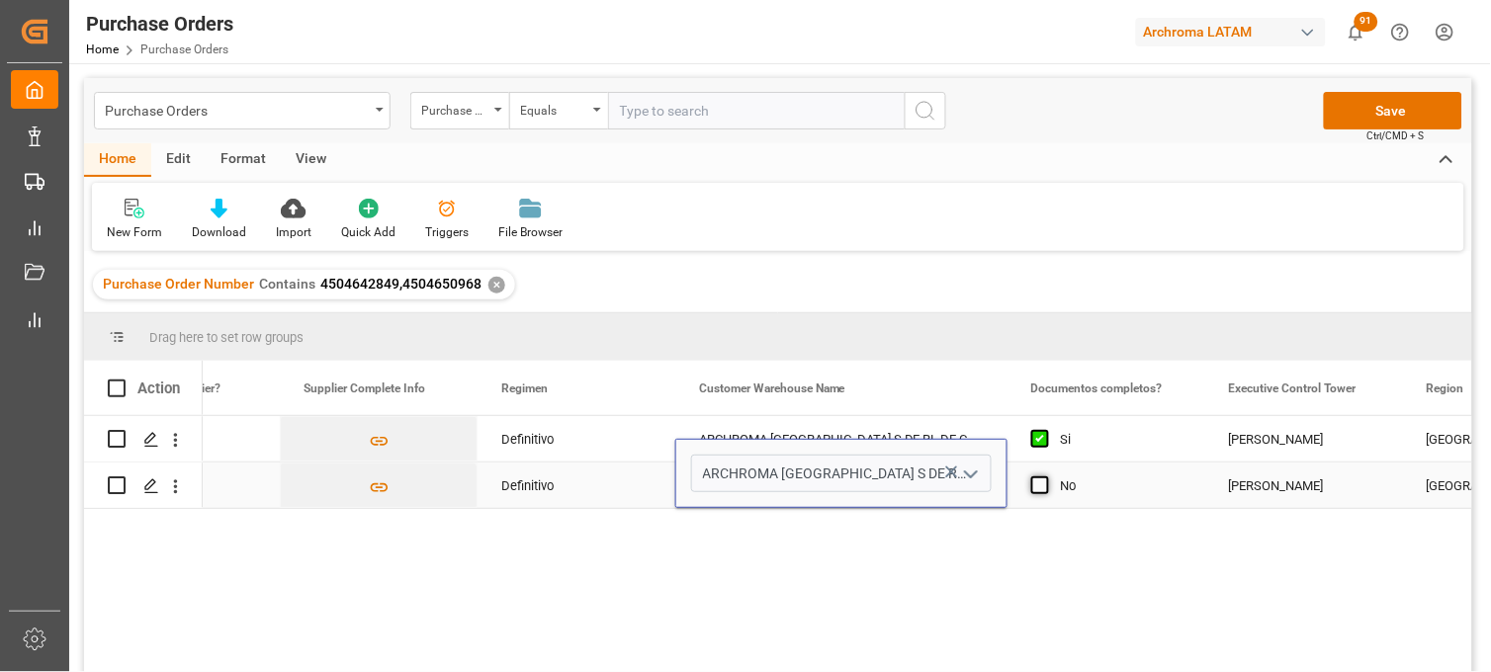
click at [1031, 487] on span "Press SPACE to select this row." at bounding box center [1040, 485] width 18 height 18
click at [1046, 476] on input "Press SPACE to select this row." at bounding box center [1046, 476] width 0 height 0
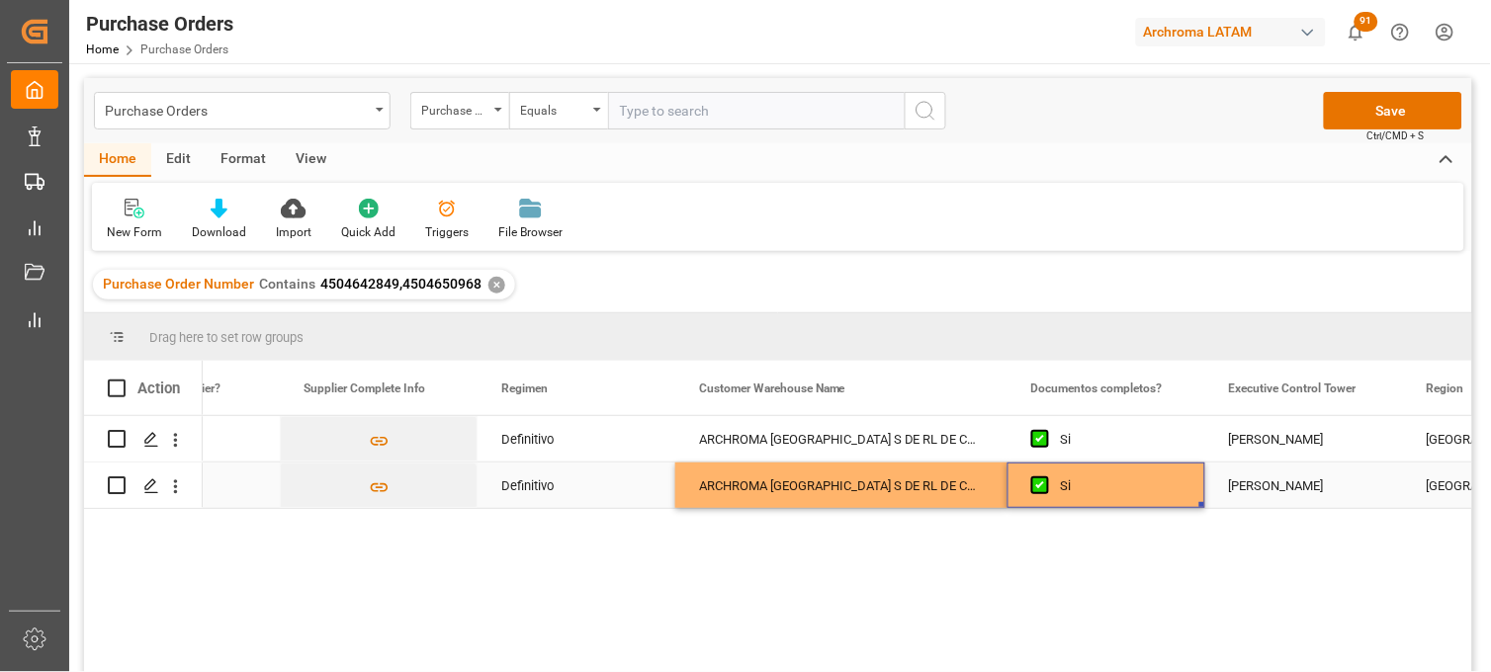
click at [1272, 481] on div "[PERSON_NAME]" at bounding box center [1304, 486] width 150 height 45
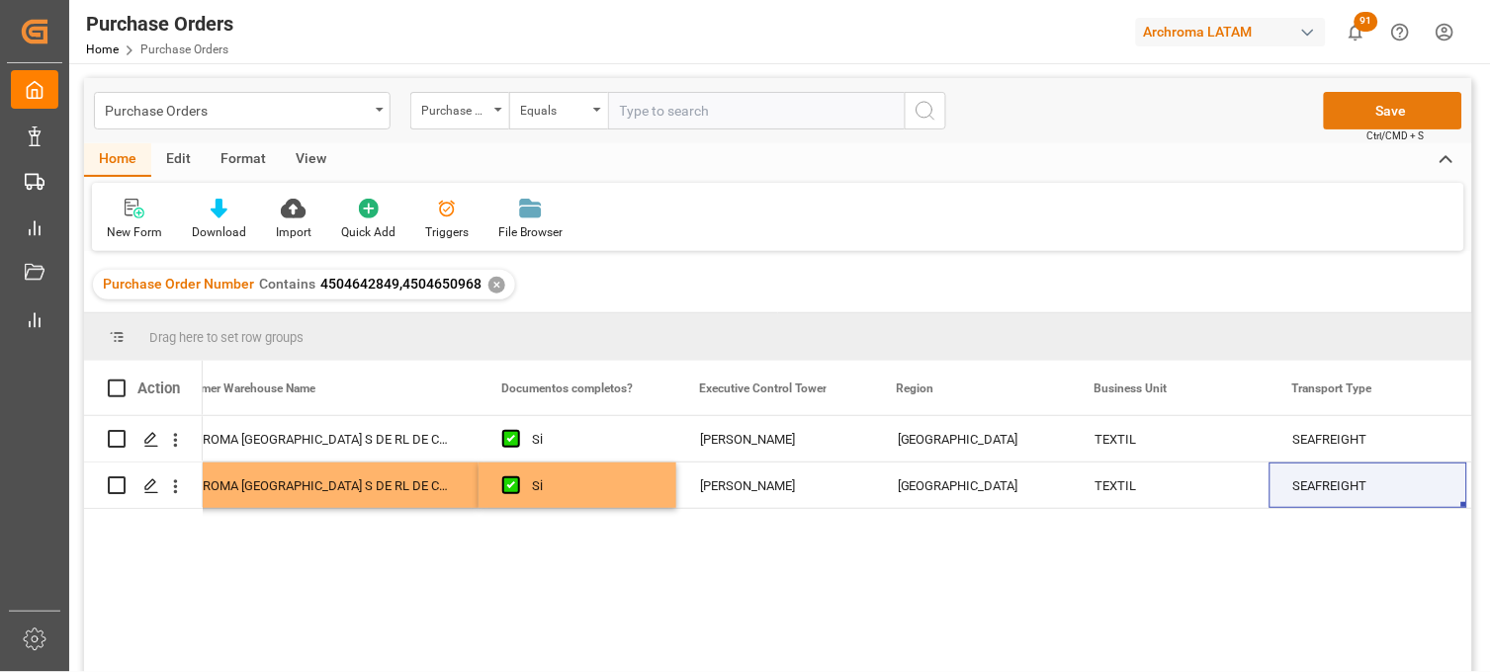
click at [1346, 120] on button "Save" at bounding box center [1393, 111] width 138 height 38
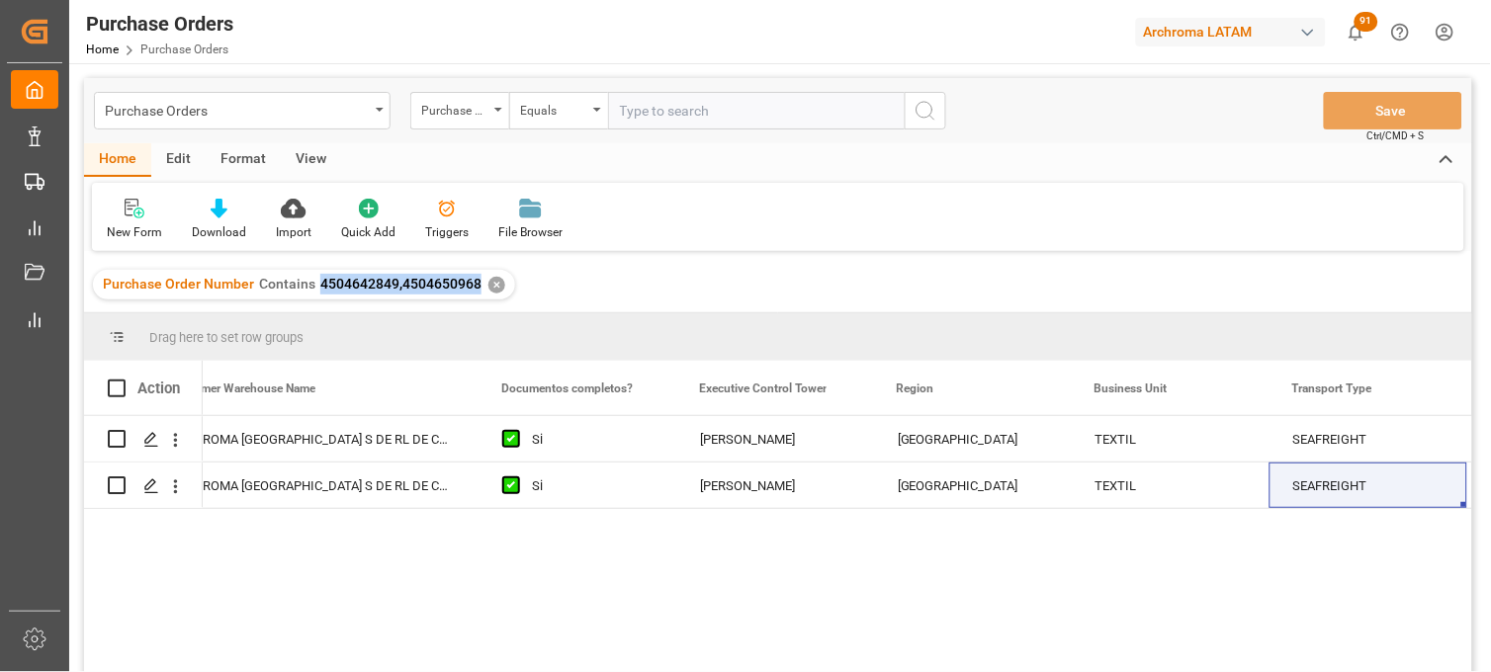
drag, startPoint x: 316, startPoint y: 282, endPoint x: 477, endPoint y: 287, distance: 161.2
click at [477, 287] on div "Purchase Order Number Contains 4504642849,4504650968 ✕" at bounding box center [304, 285] width 422 height 30
copy span "4504642849,4504650968"
click at [353, 110] on div "Purchase Orders" at bounding box center [237, 109] width 264 height 25
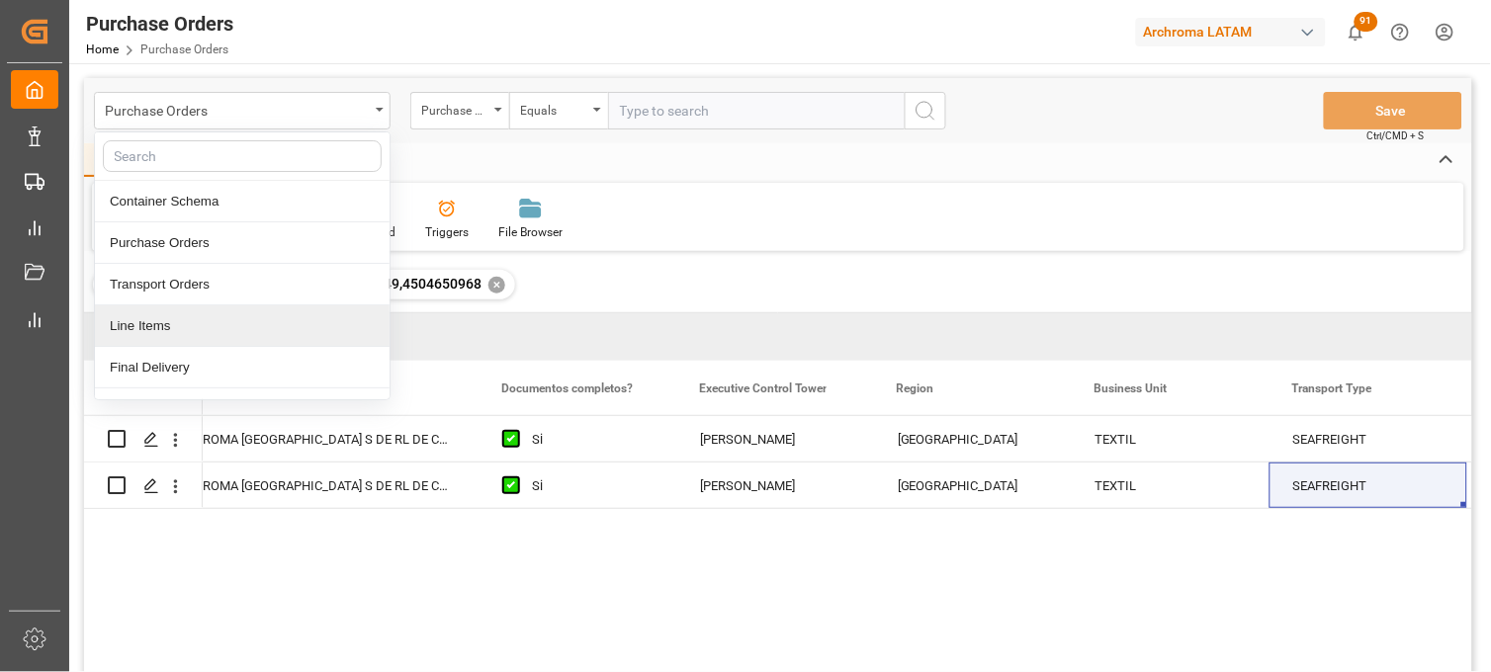
click at [200, 330] on div "Line Items" at bounding box center [242, 326] width 295 height 42
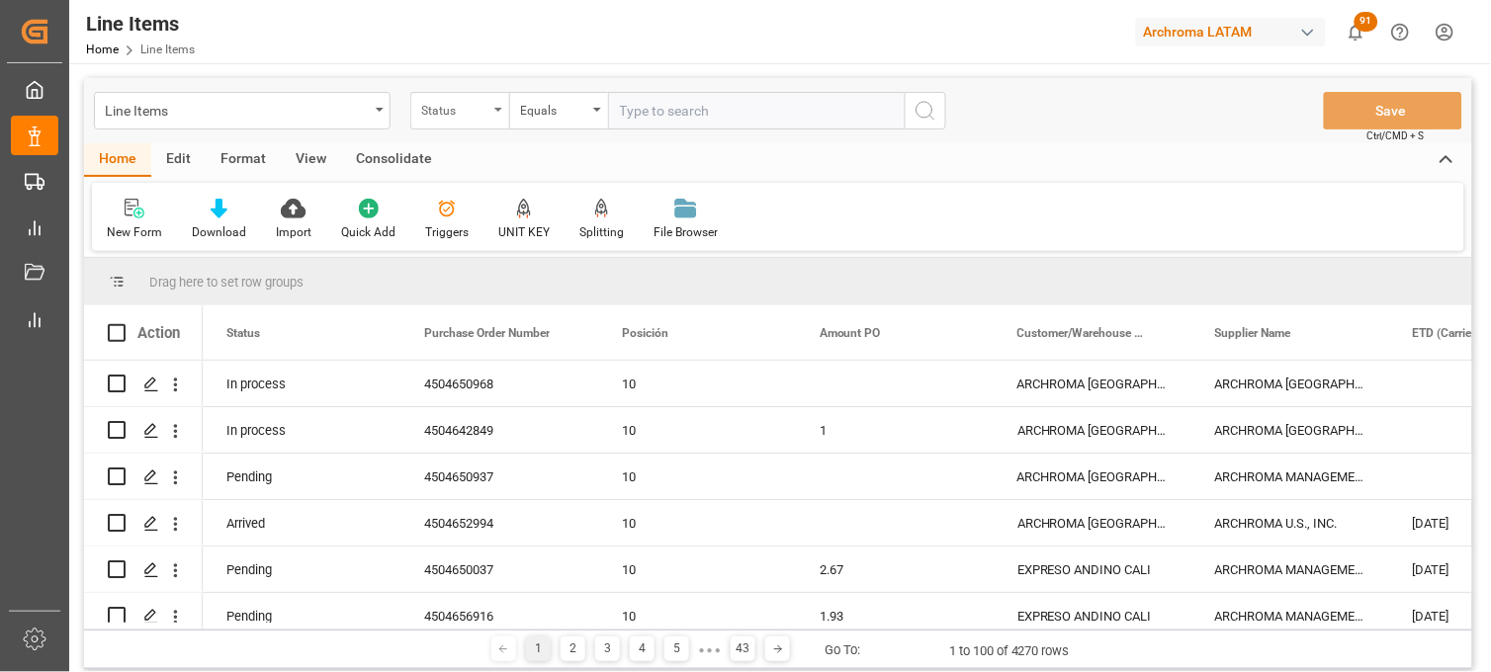
click at [484, 110] on div "Status" at bounding box center [454, 108] width 67 height 23
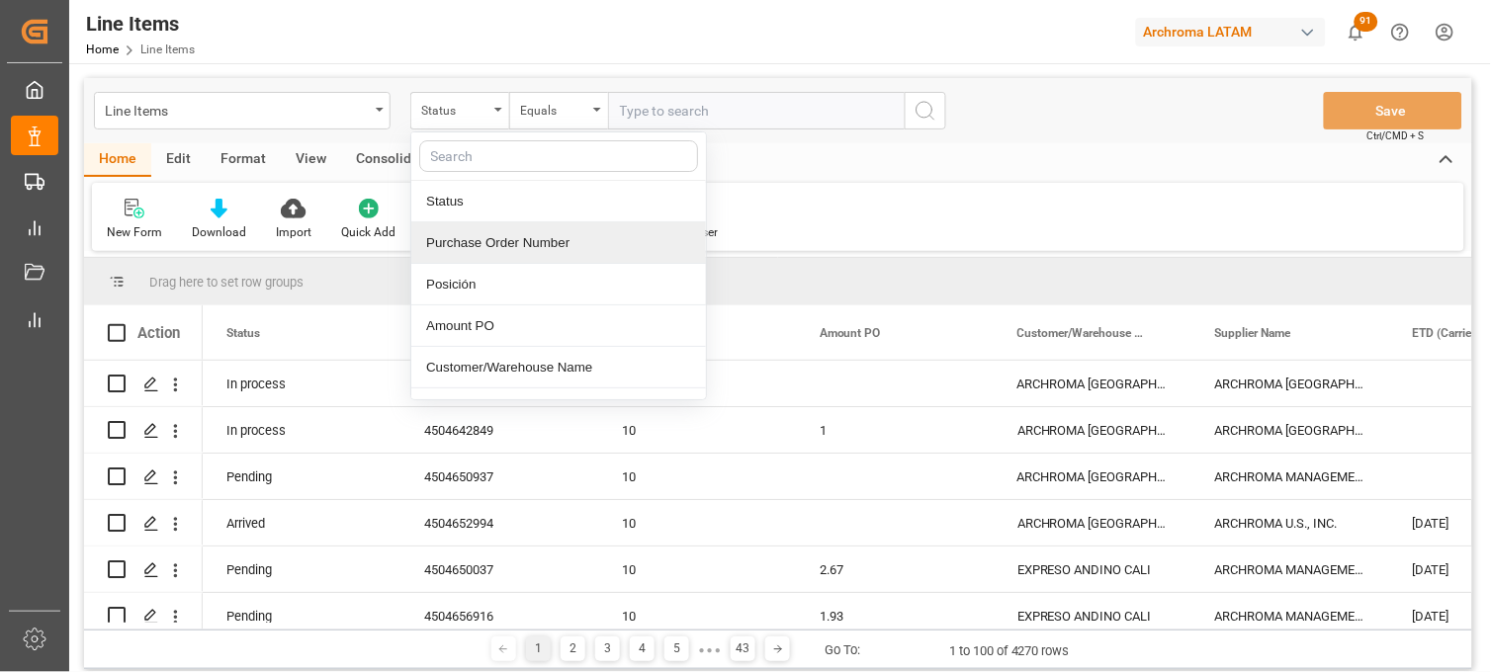
click at [528, 248] on div "Purchase Order Number" at bounding box center [558, 243] width 295 height 42
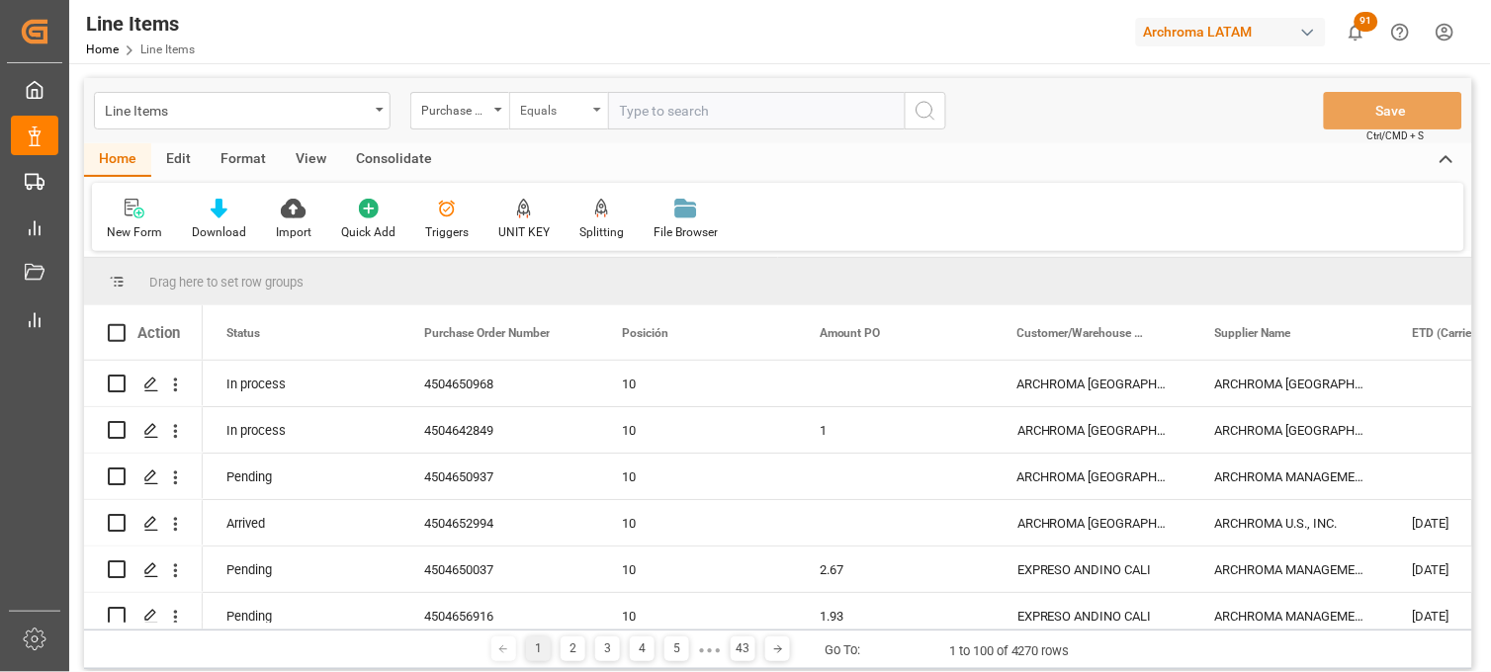
click at [594, 111] on icon "open menu" at bounding box center [597, 110] width 8 height 4
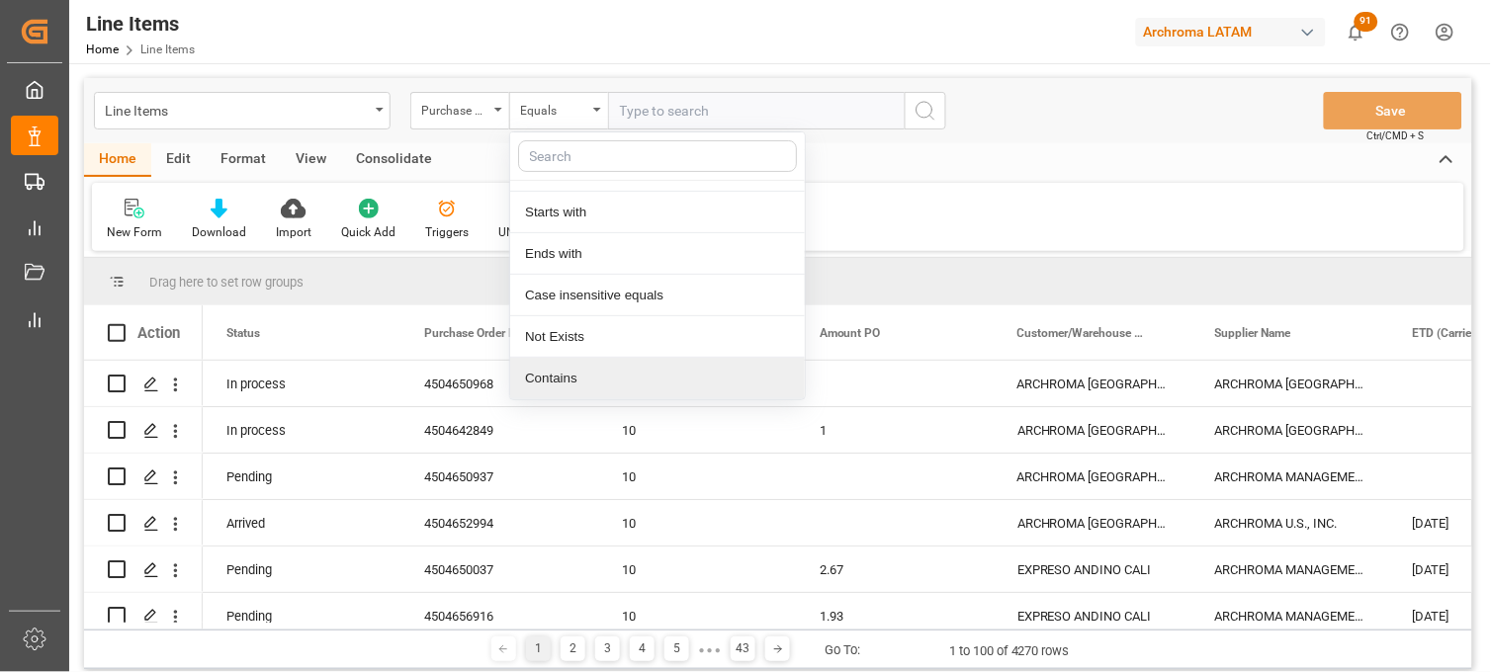
click at [609, 373] on div "Contains" at bounding box center [657, 379] width 295 height 42
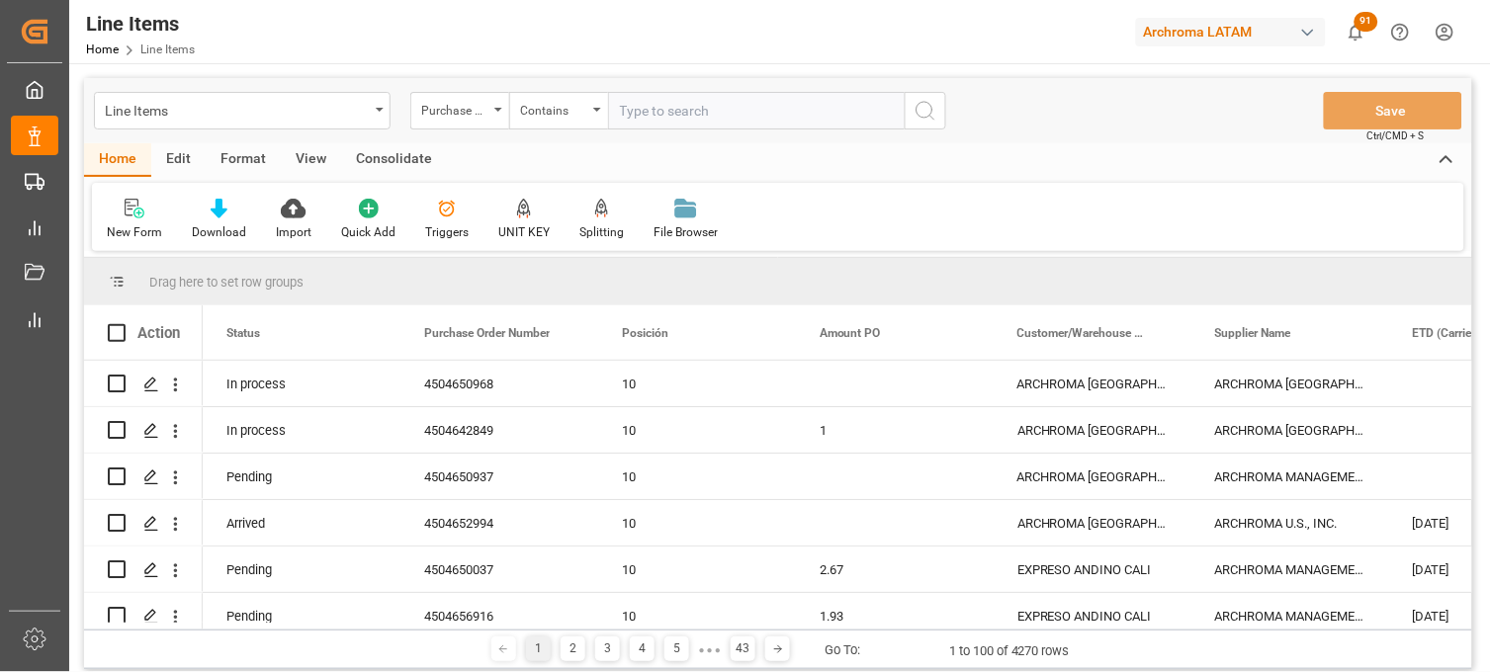
click at [621, 103] on input "text" at bounding box center [756, 111] width 297 height 38
paste input "4504642849,4504650968"
type input "4504642849,4504650968"
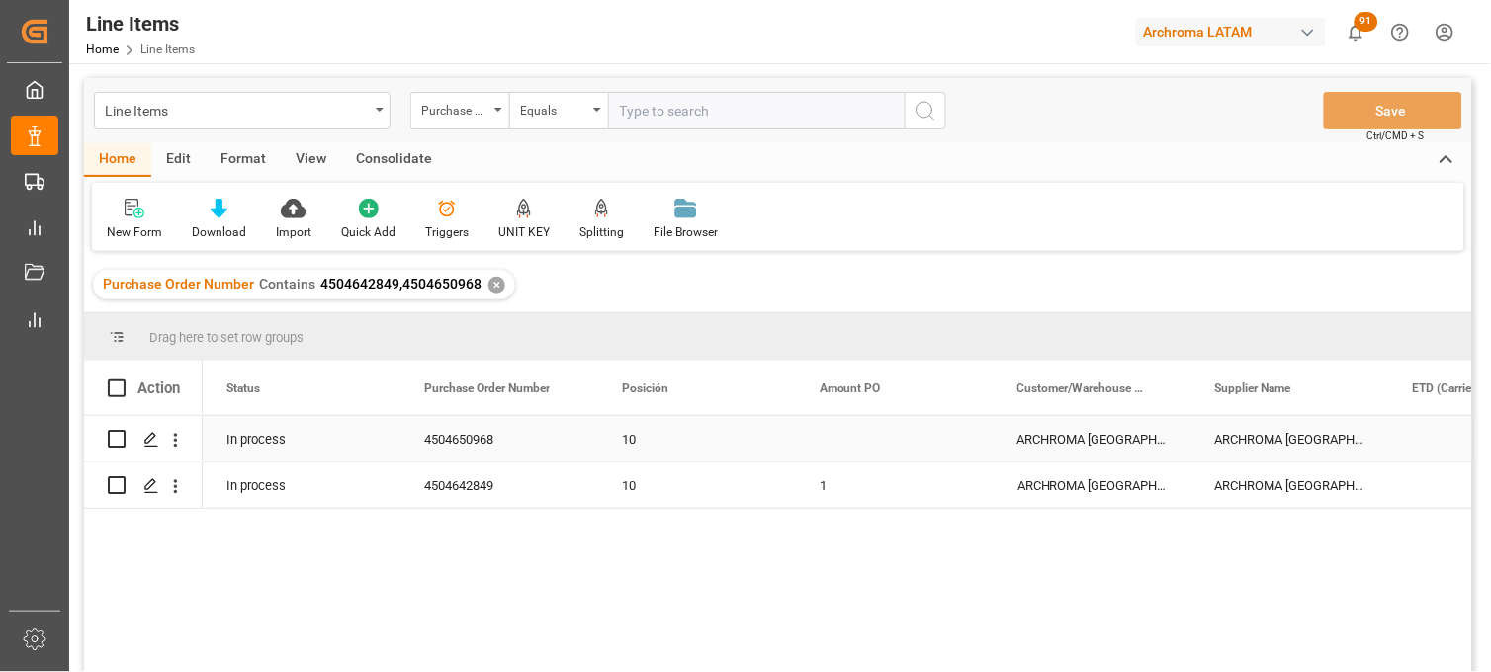
click at [1061, 431] on div "ARCHROMA [GEOGRAPHIC_DATA] S DE RL DE CV ([GEOGRAPHIC_DATA][PERSON_NAME])" at bounding box center [1092, 438] width 198 height 45
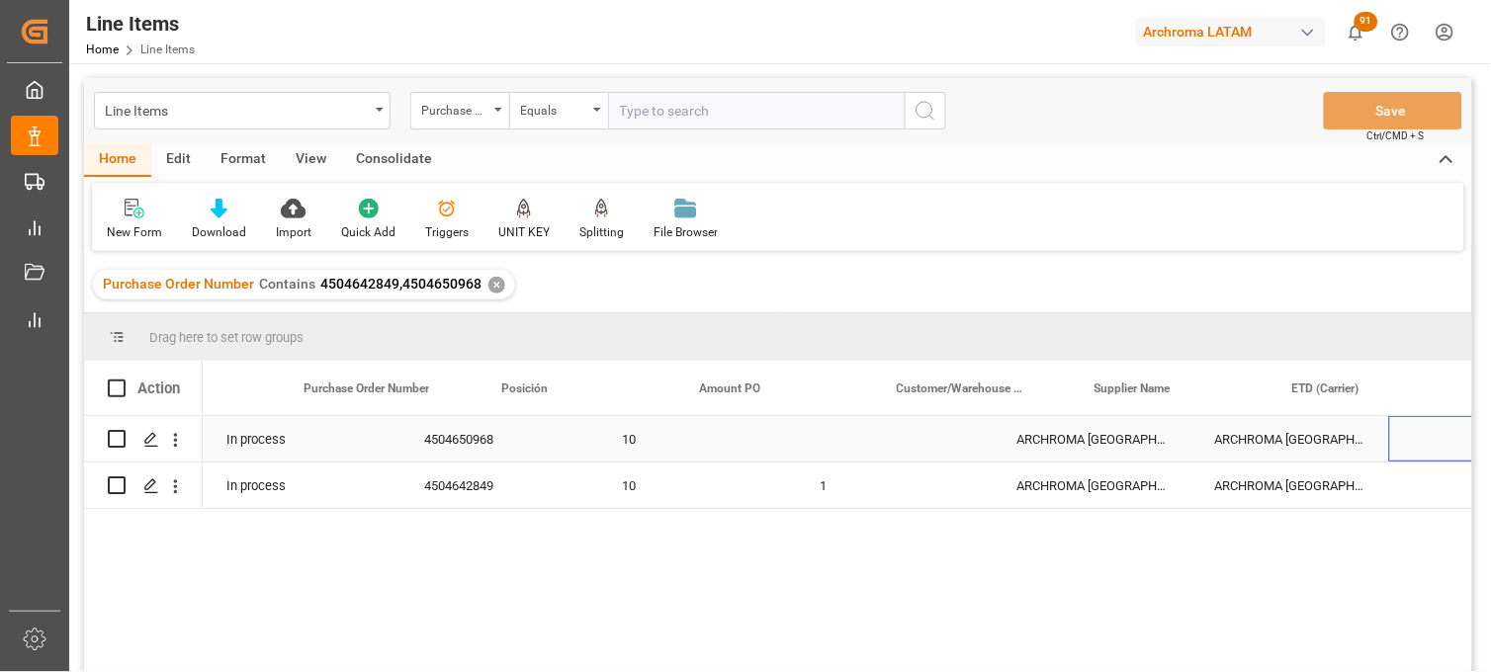
scroll to position [0, 121]
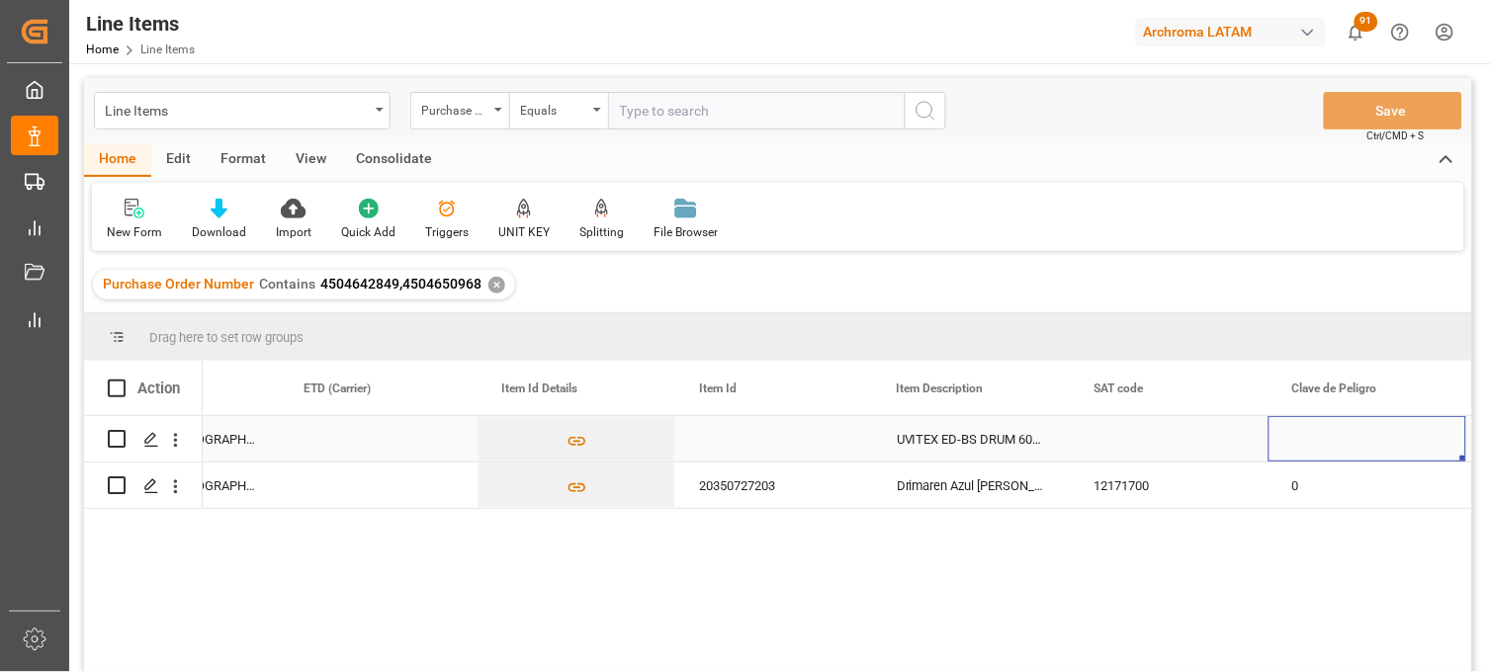
click at [731, 445] on div "Press SPACE to select this row." at bounding box center [774, 438] width 198 height 45
click at [731, 445] on input "Press SPACE to select this row." at bounding box center [774, 451] width 166 height 38
type input "20350727203"
click at [932, 436] on div "UVITEX ED-BS DRUM 60KG" at bounding box center [972, 438] width 198 height 45
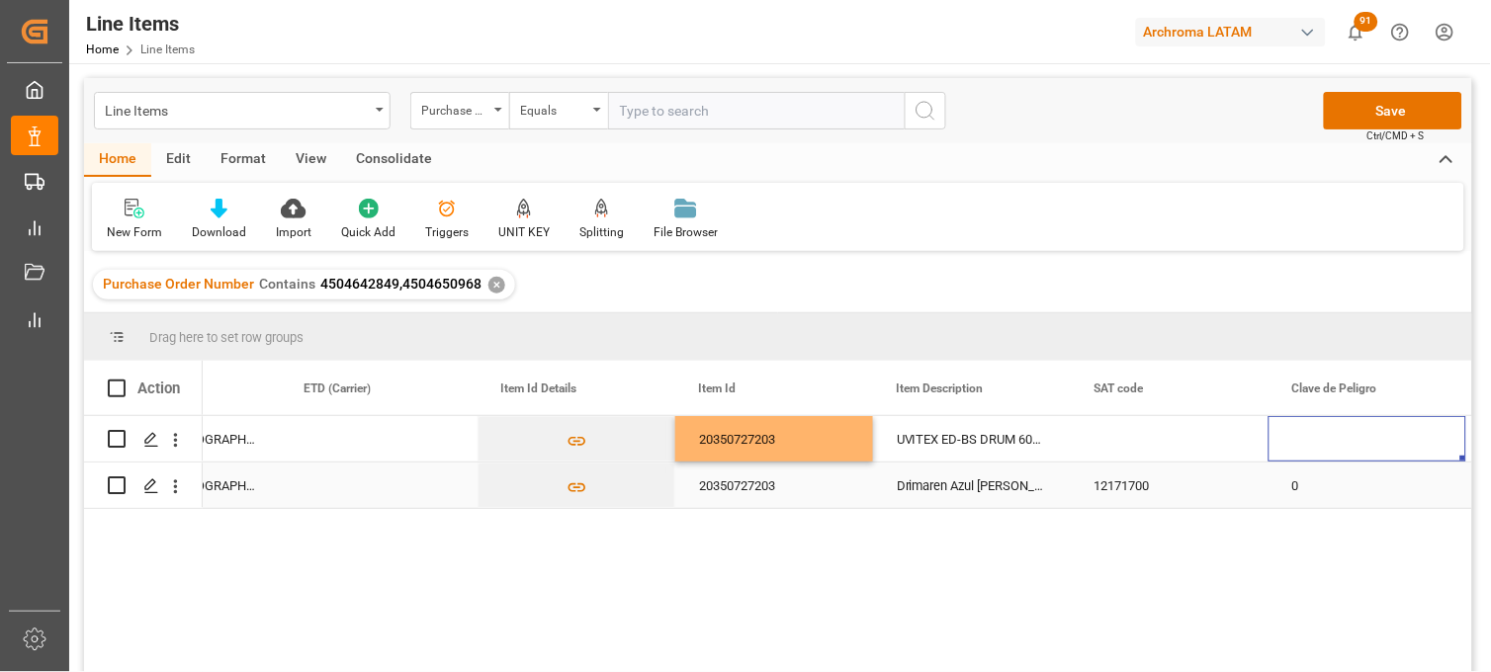
scroll to position [0, 1307]
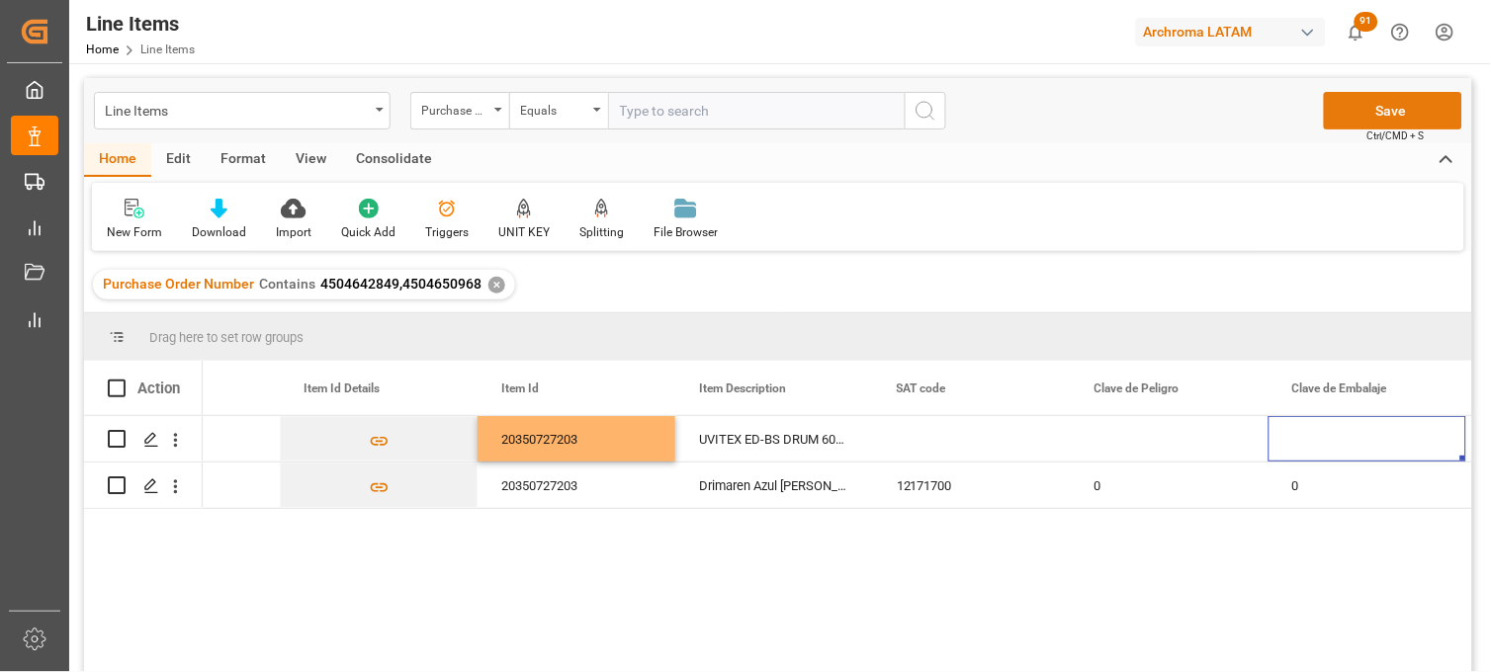
click at [1352, 119] on button "Save" at bounding box center [1393, 111] width 138 height 38
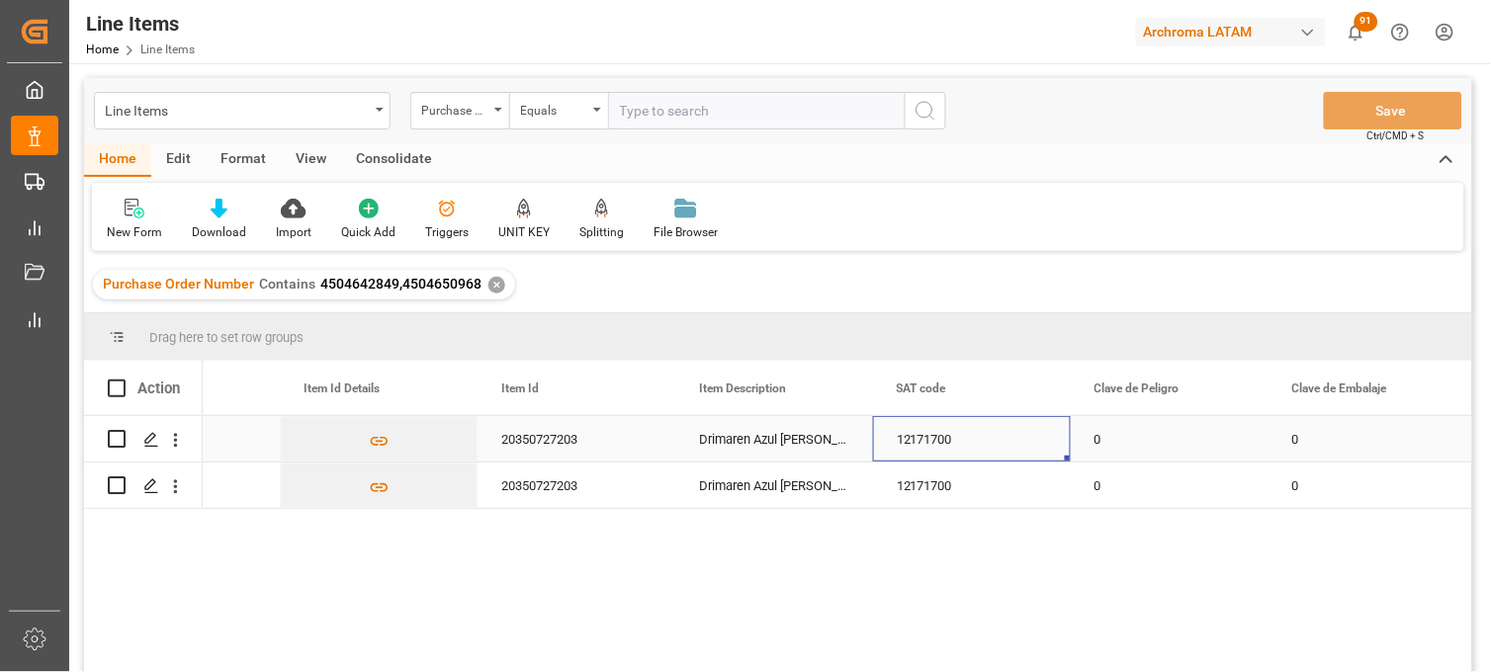
click at [907, 429] on div "12171700" at bounding box center [972, 438] width 198 height 45
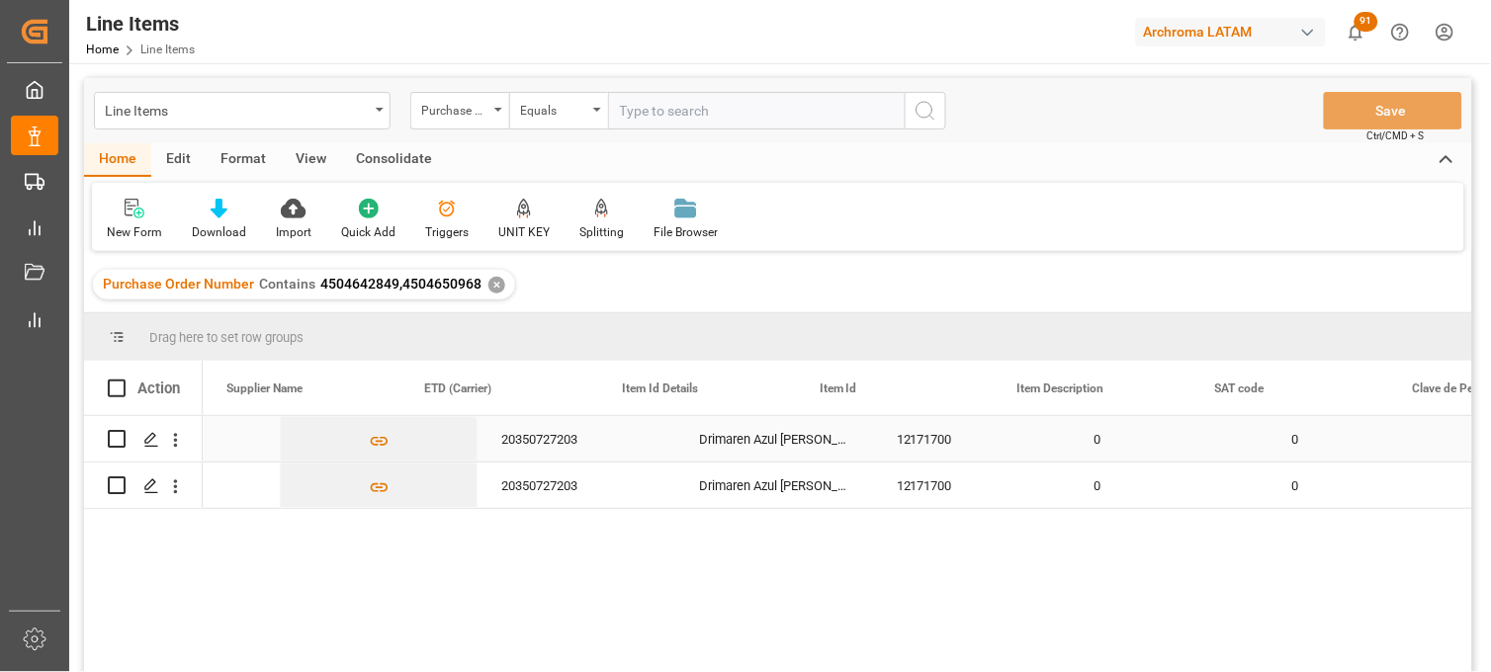
scroll to position [0, 0]
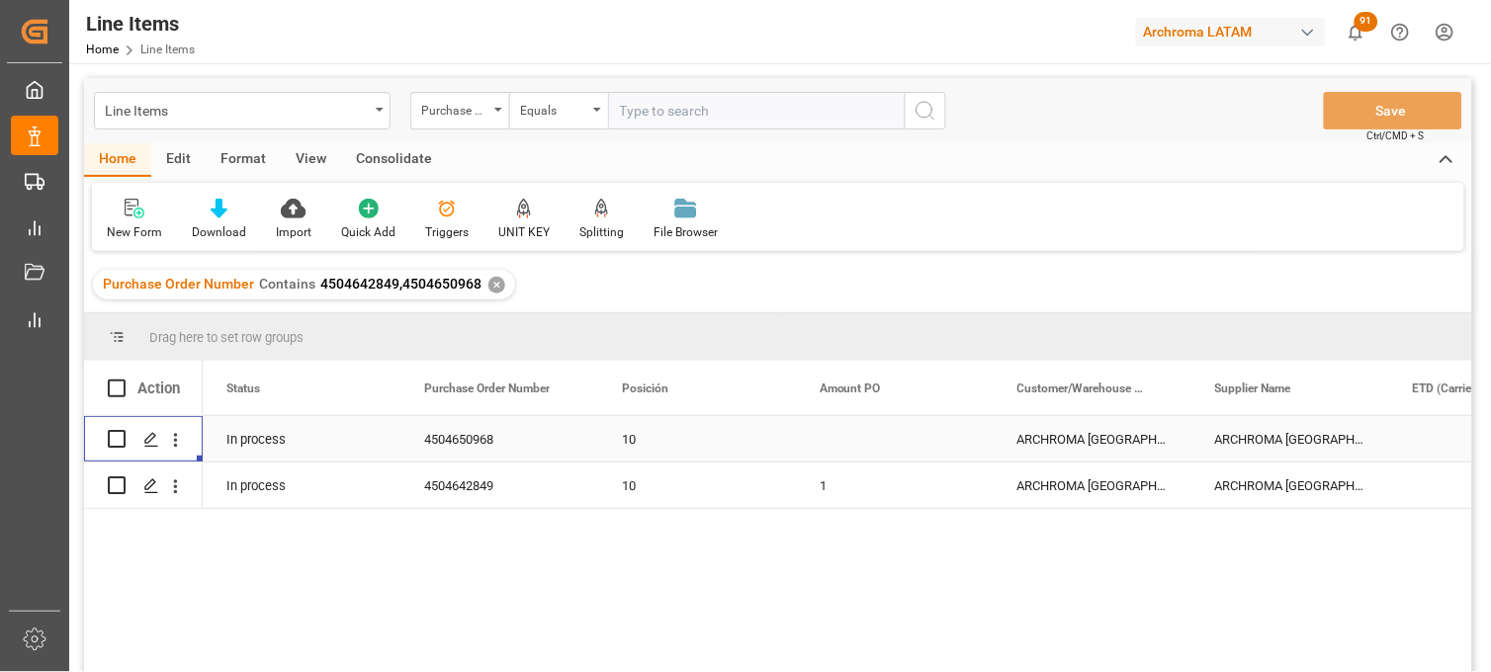
click at [1036, 443] on div "ARCHROMA [GEOGRAPHIC_DATA] S DE RL DE CV ([GEOGRAPHIC_DATA][PERSON_NAME])" at bounding box center [1092, 438] width 198 height 45
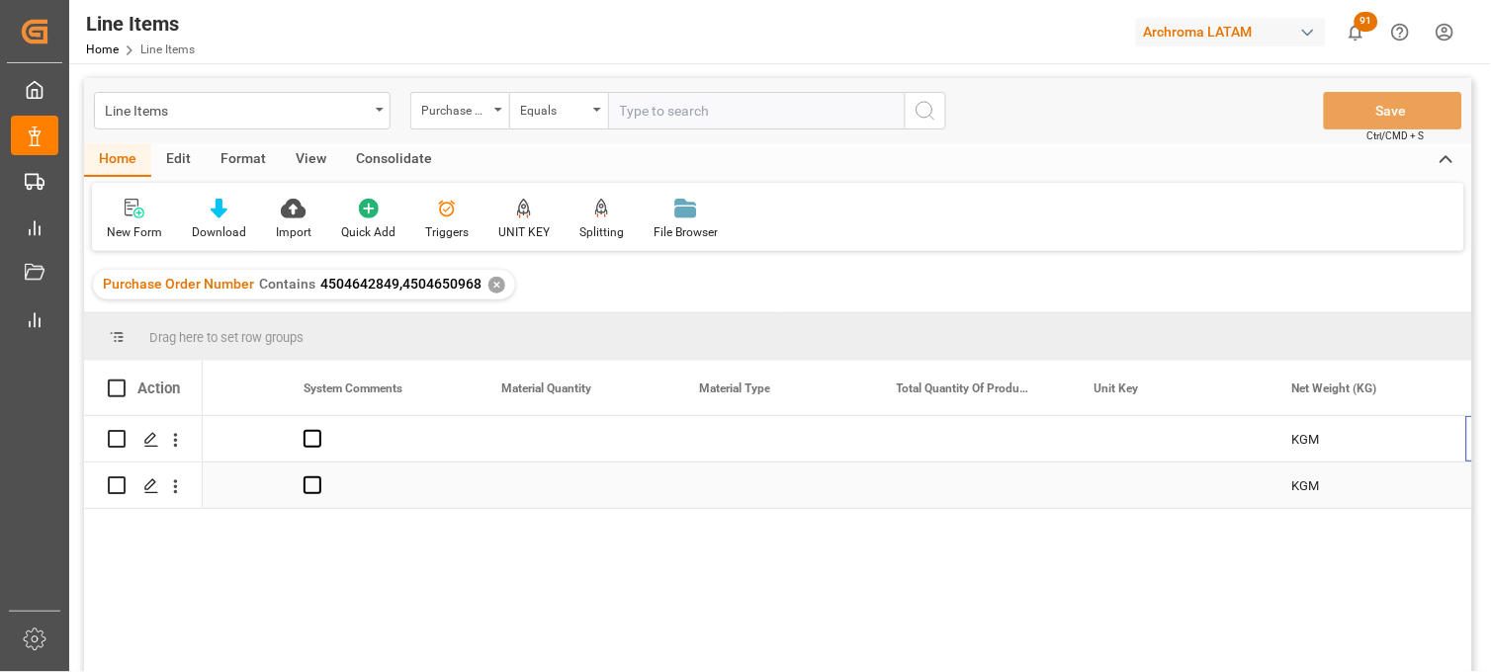
scroll to position [0, 2691]
click at [549, 439] on div "Press SPACE to select this row." at bounding box center [576, 438] width 198 height 45
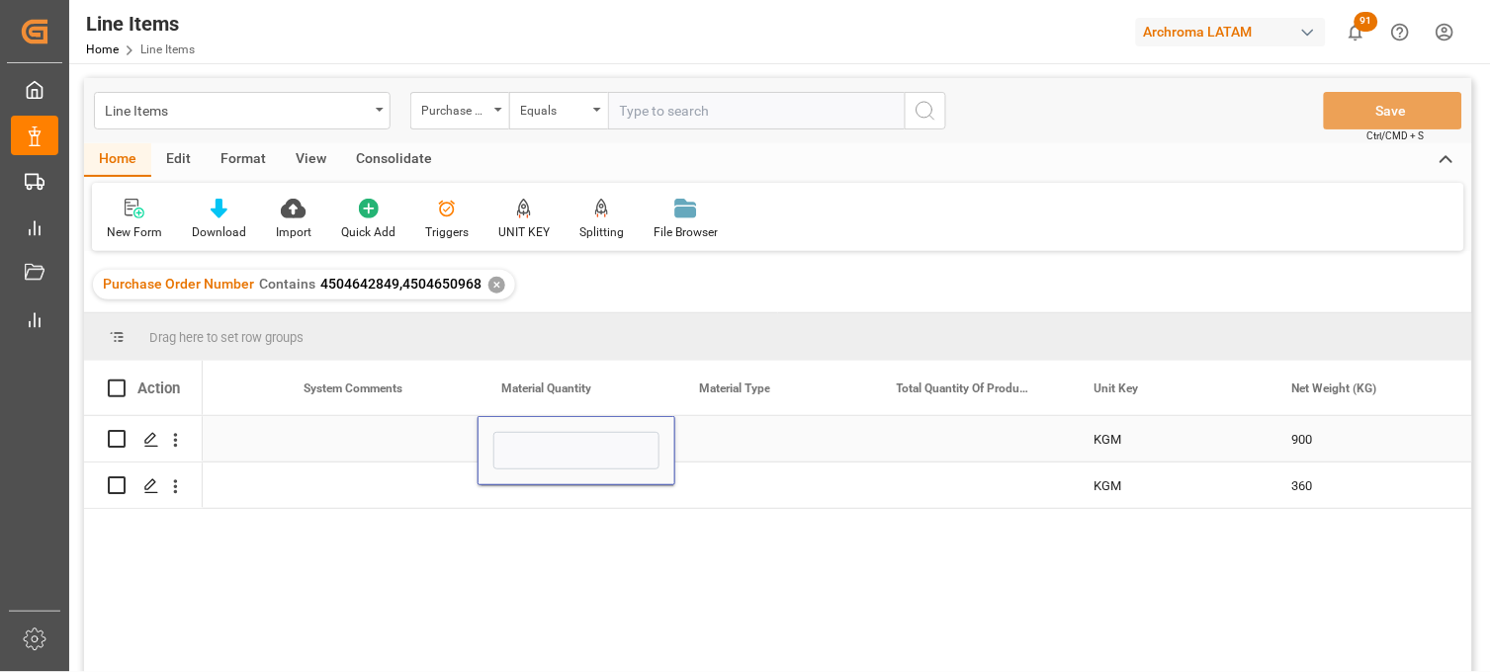
click at [549, 439] on input "Press SPACE to select this row." at bounding box center [576, 451] width 166 height 38
type input "36"
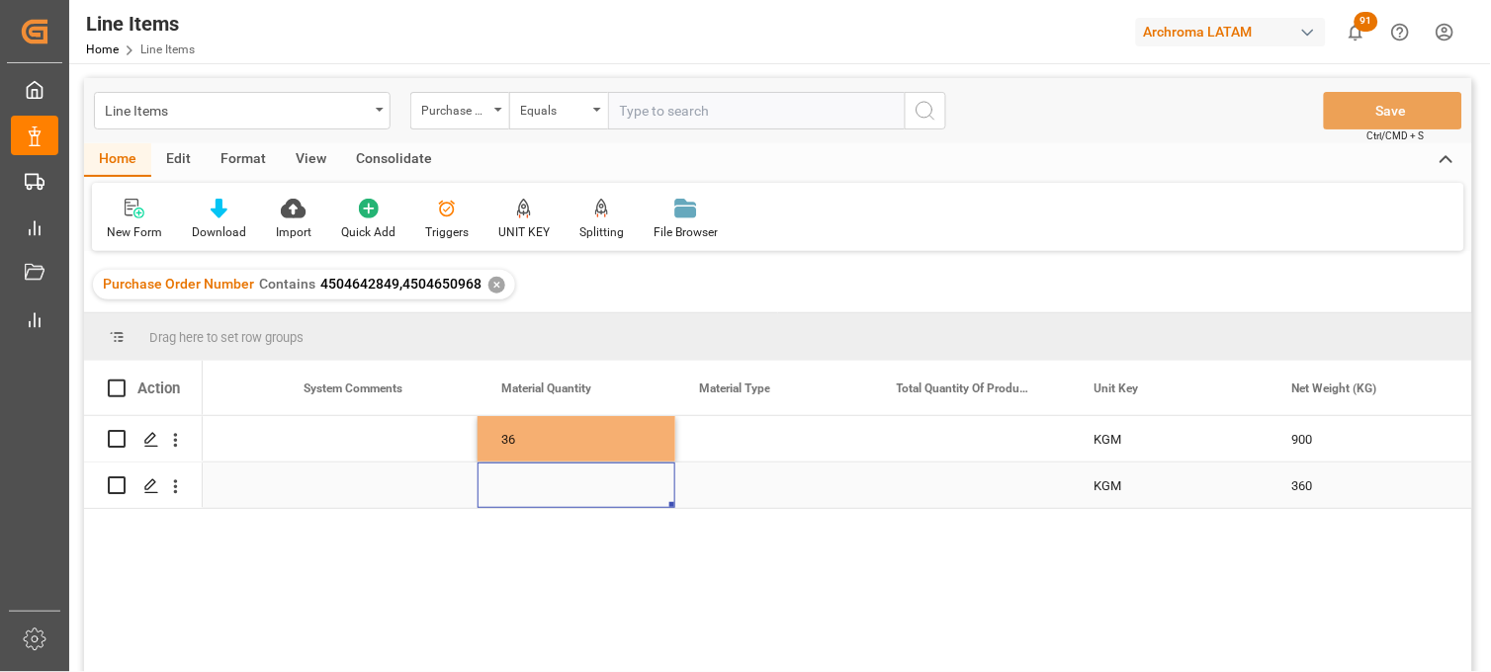
click at [515, 491] on div "Press SPACE to select this row." at bounding box center [576, 485] width 198 height 45
click at [510, 481] on div "Press SPACE to select this row." at bounding box center [576, 485] width 198 height 45
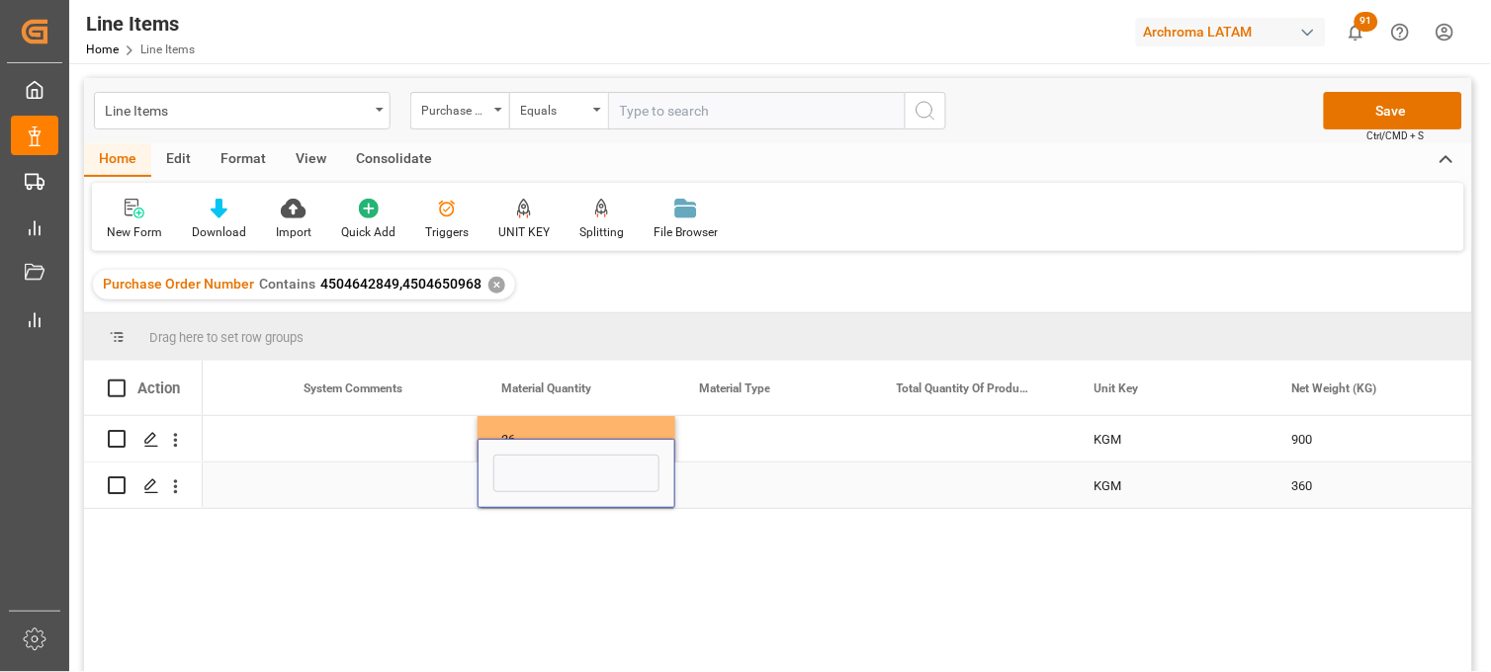
click at [510, 481] on input "Press SPACE to select this row." at bounding box center [576, 474] width 166 height 38
type input "18"
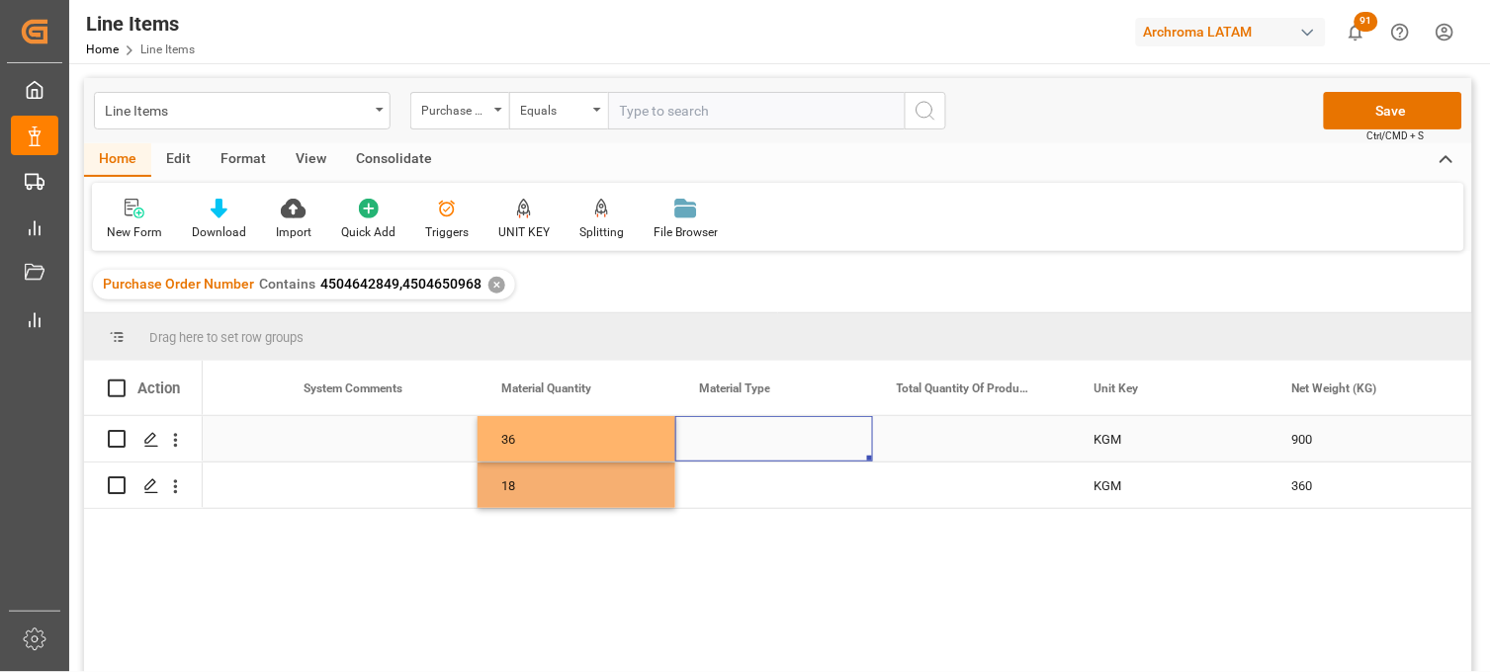
click at [745, 437] on div "Press SPACE to select this row." at bounding box center [774, 438] width 198 height 45
click at [734, 441] on div "Press SPACE to select this row." at bounding box center [774, 438] width 198 height 45
click at [734, 439] on div "Press SPACE to select this row." at bounding box center [774, 438] width 198 height 45
click at [734, 439] on input "Press SPACE to select this row." at bounding box center [774, 451] width 166 height 38
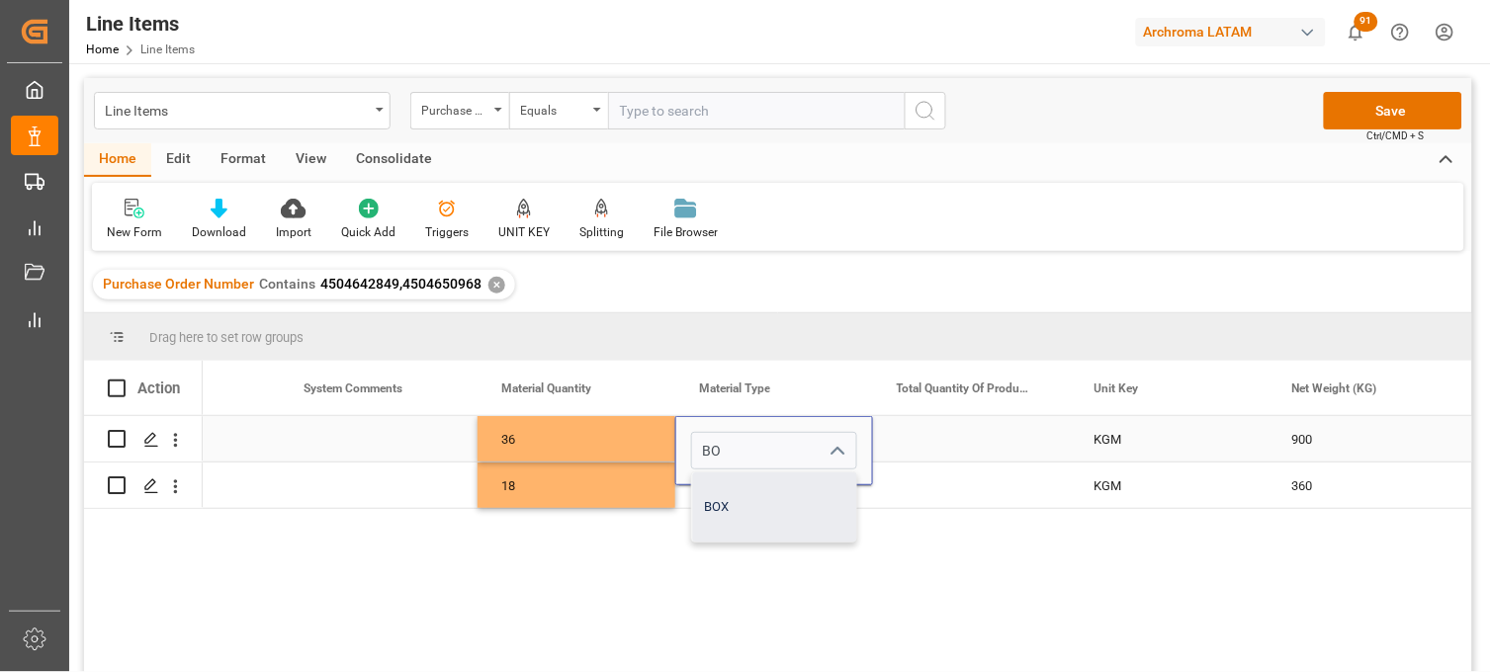
click at [715, 490] on div "BOX" at bounding box center [774, 506] width 164 height 69
type input "BOX"
click at [720, 481] on div "BOX" at bounding box center [774, 450] width 198 height 69
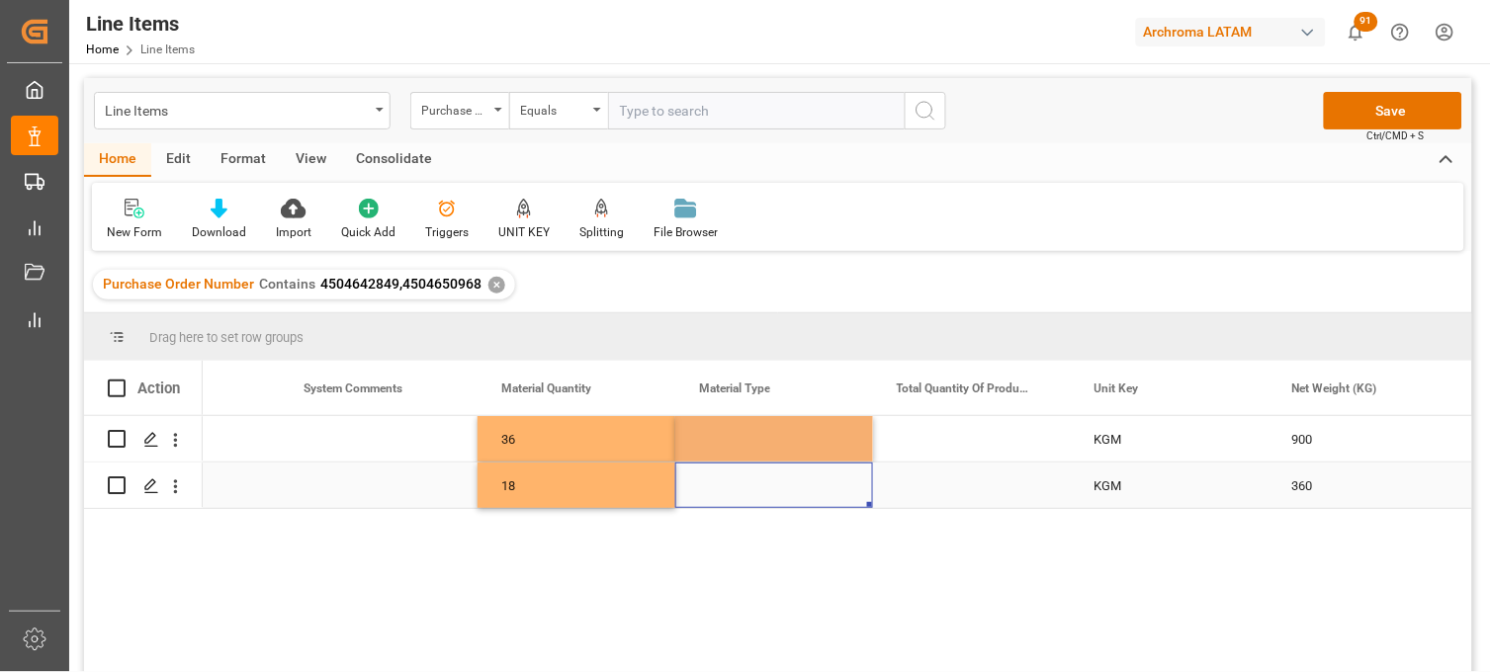
click at [717, 489] on div "Press SPACE to select this row." at bounding box center [774, 485] width 198 height 45
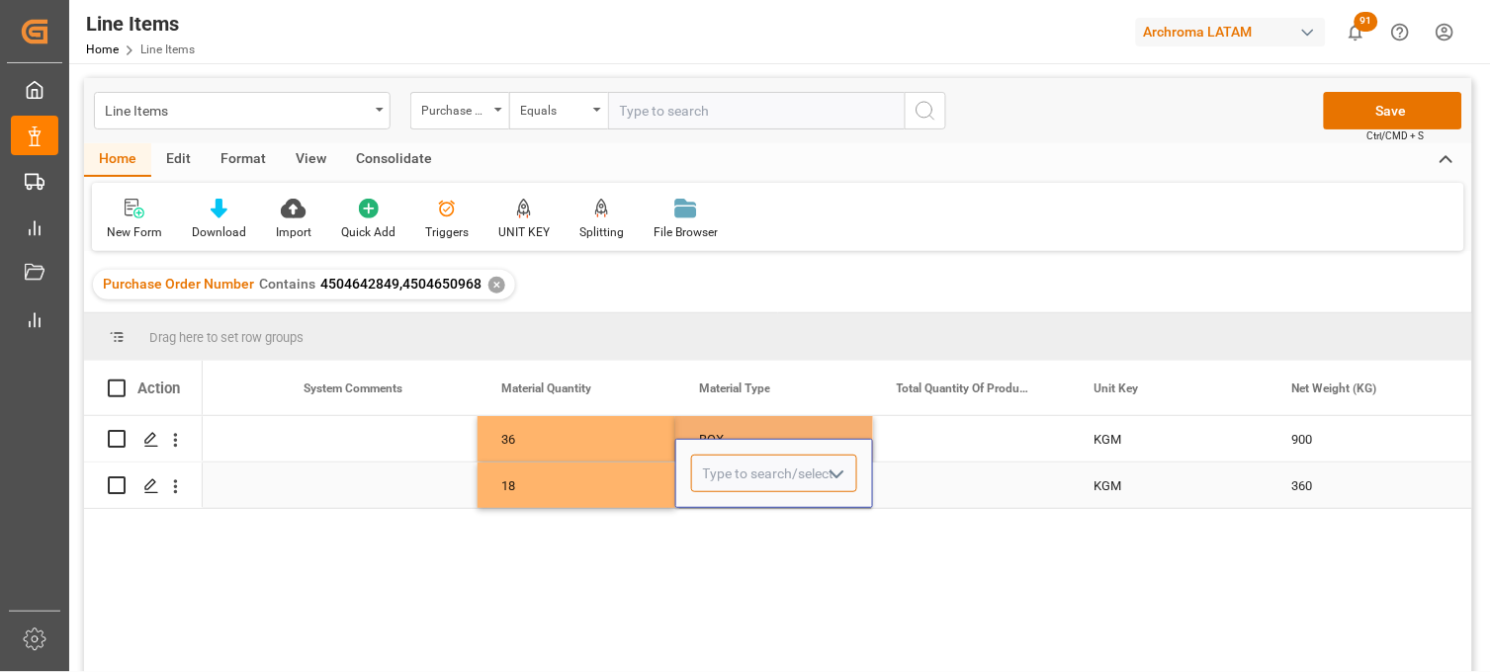
click at [716, 488] on input "Press SPACE to select this row." at bounding box center [774, 474] width 166 height 38
click at [722, 511] on div "BOX" at bounding box center [774, 529] width 164 height 69
type input "BOX"
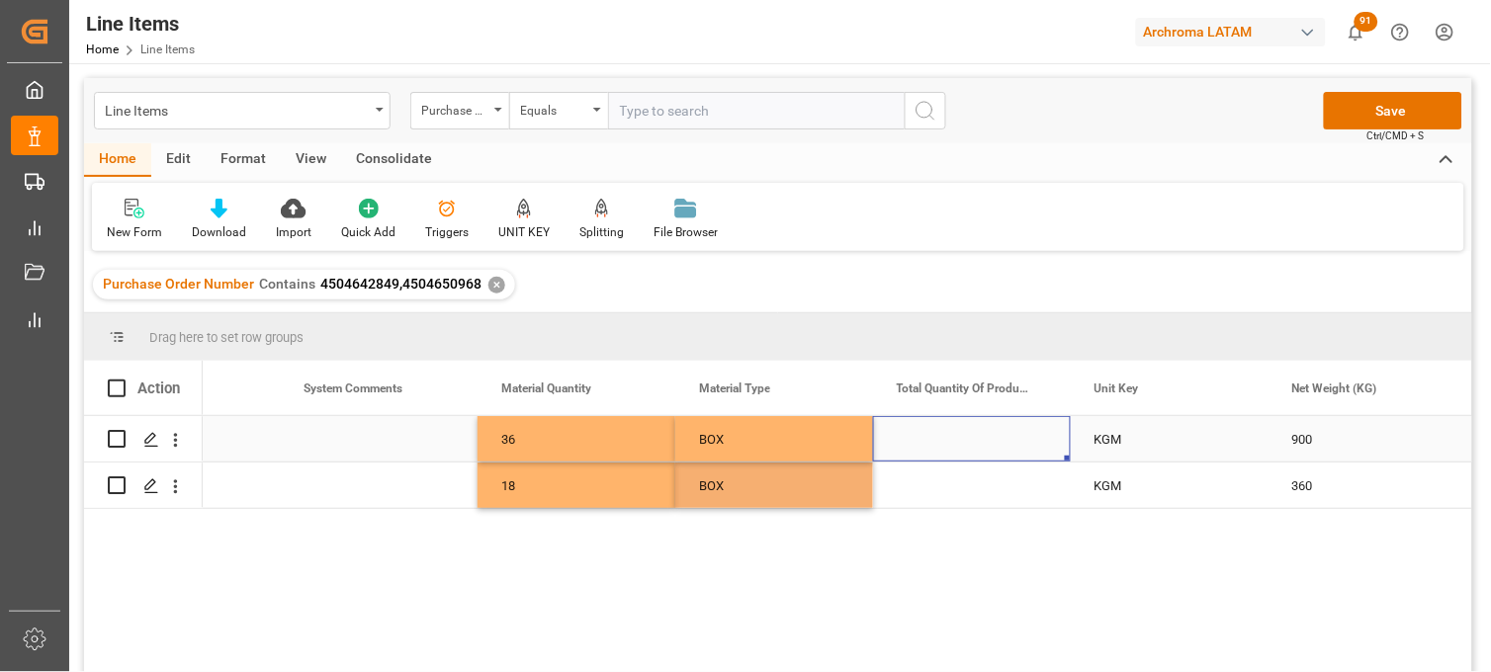
click at [960, 432] on div "Press SPACE to select this row." at bounding box center [972, 438] width 198 height 45
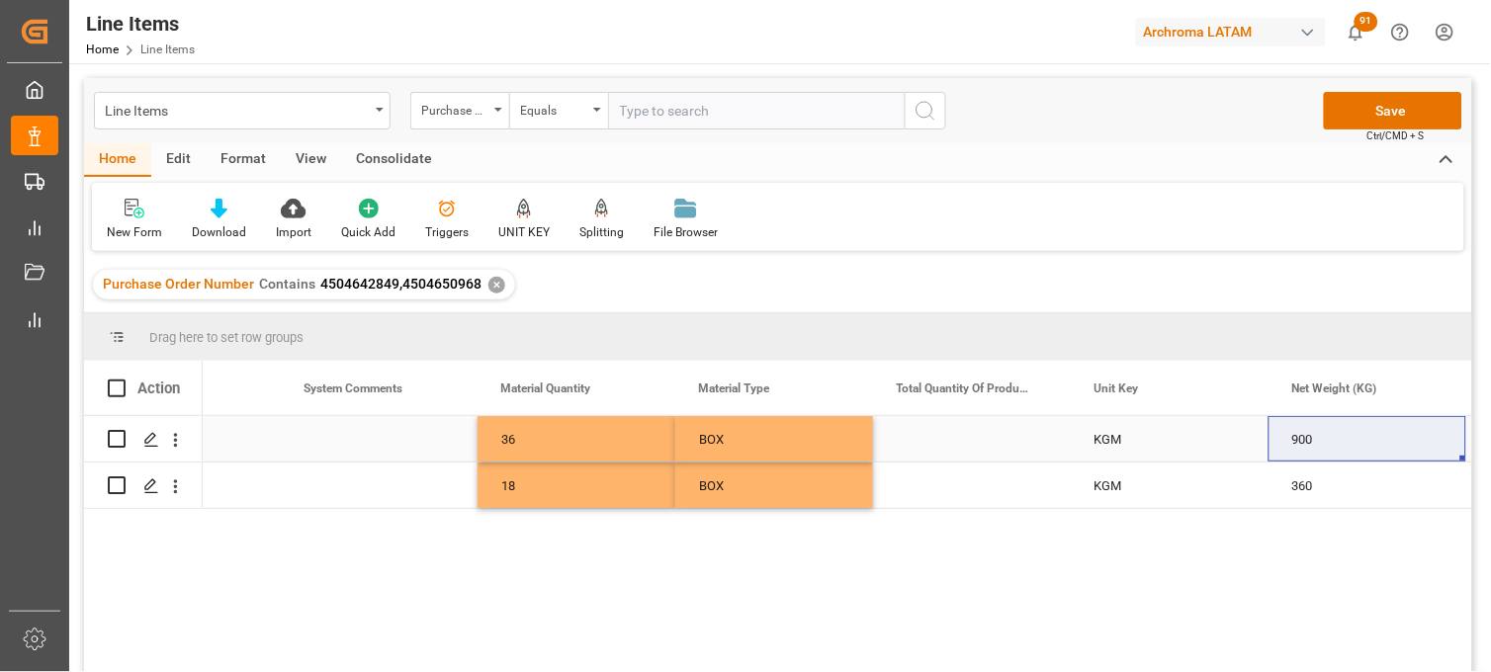
click at [960, 438] on div "Press SPACE to select this row." at bounding box center [972, 438] width 198 height 45
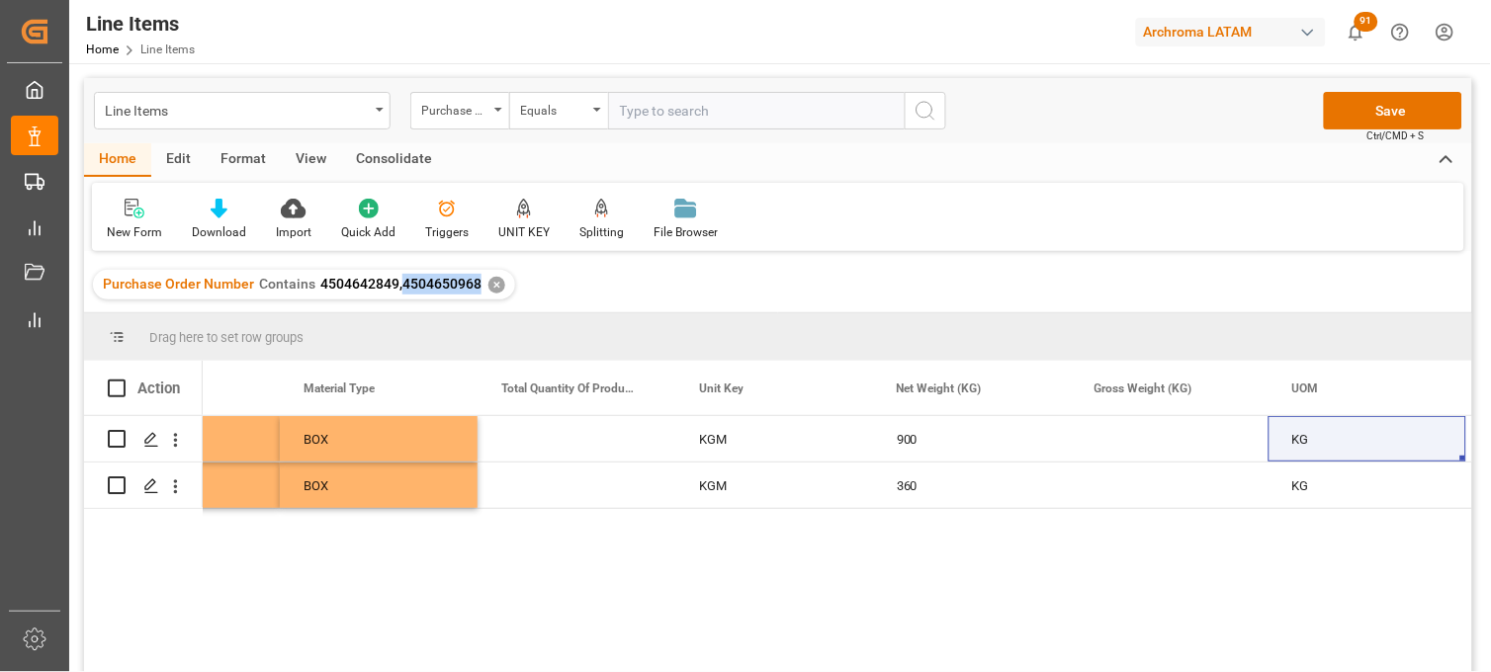
drag, startPoint x: 475, startPoint y: 289, endPoint x: 399, endPoint y: 288, distance: 76.1
click at [399, 288] on span "4504642849,4504650968" at bounding box center [400, 284] width 161 height 16
copy span "4504650968"
drag, startPoint x: 395, startPoint y: 285, endPoint x: 317, endPoint y: 289, distance: 78.2
click at [320, 289] on span "4504642849,4504650968" at bounding box center [400, 284] width 161 height 16
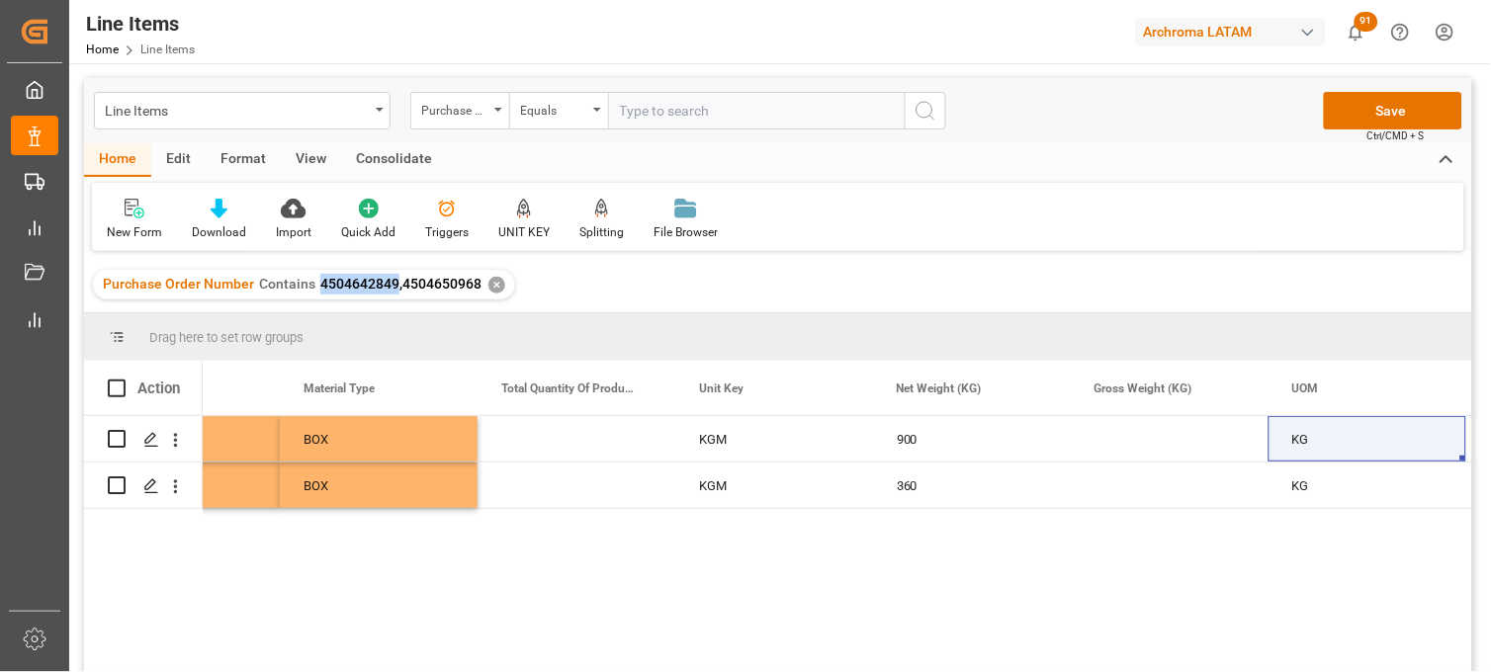
copy span "4504642849"
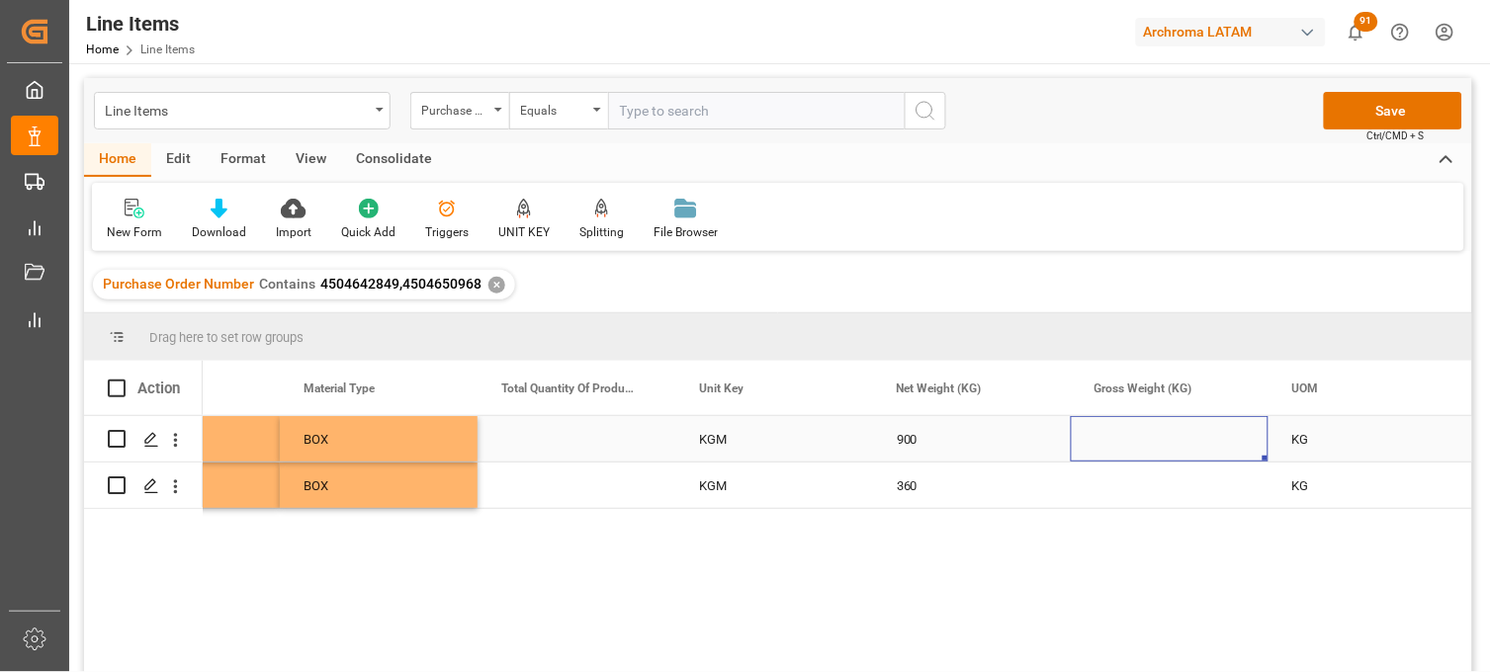
click at [1121, 439] on div "Press SPACE to select this row." at bounding box center [1169, 438] width 198 height 45
click at [1121, 439] on input "Press SPACE to select this row." at bounding box center [1169, 451] width 166 height 38
type input "964.800"
click at [1318, 447] on div "KG" at bounding box center [1367, 438] width 198 height 45
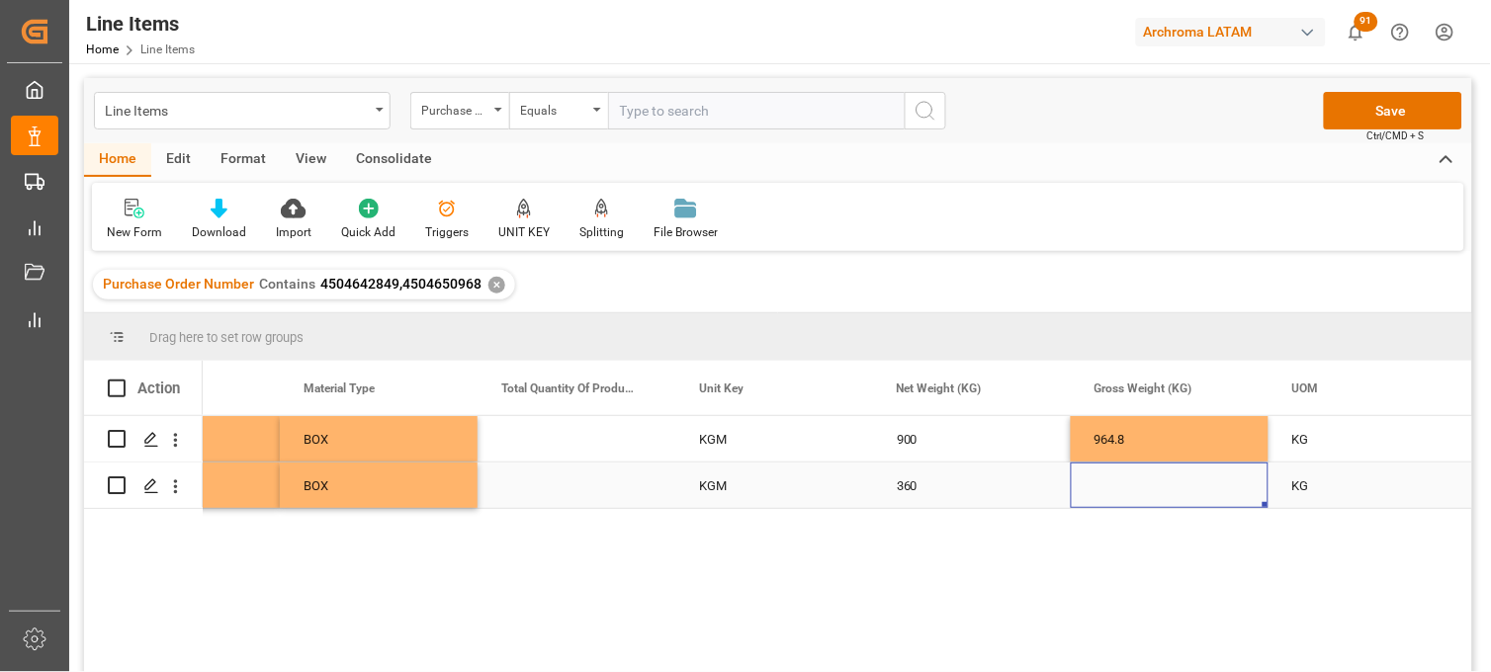
click at [1128, 486] on div "Press SPACE to select this row." at bounding box center [1169, 485] width 198 height 45
click at [1117, 486] on div "Press SPACE to select this row." at bounding box center [1169, 485] width 198 height 45
click at [1117, 486] on input "Press SPACE to select this row." at bounding box center [1169, 474] width 166 height 38
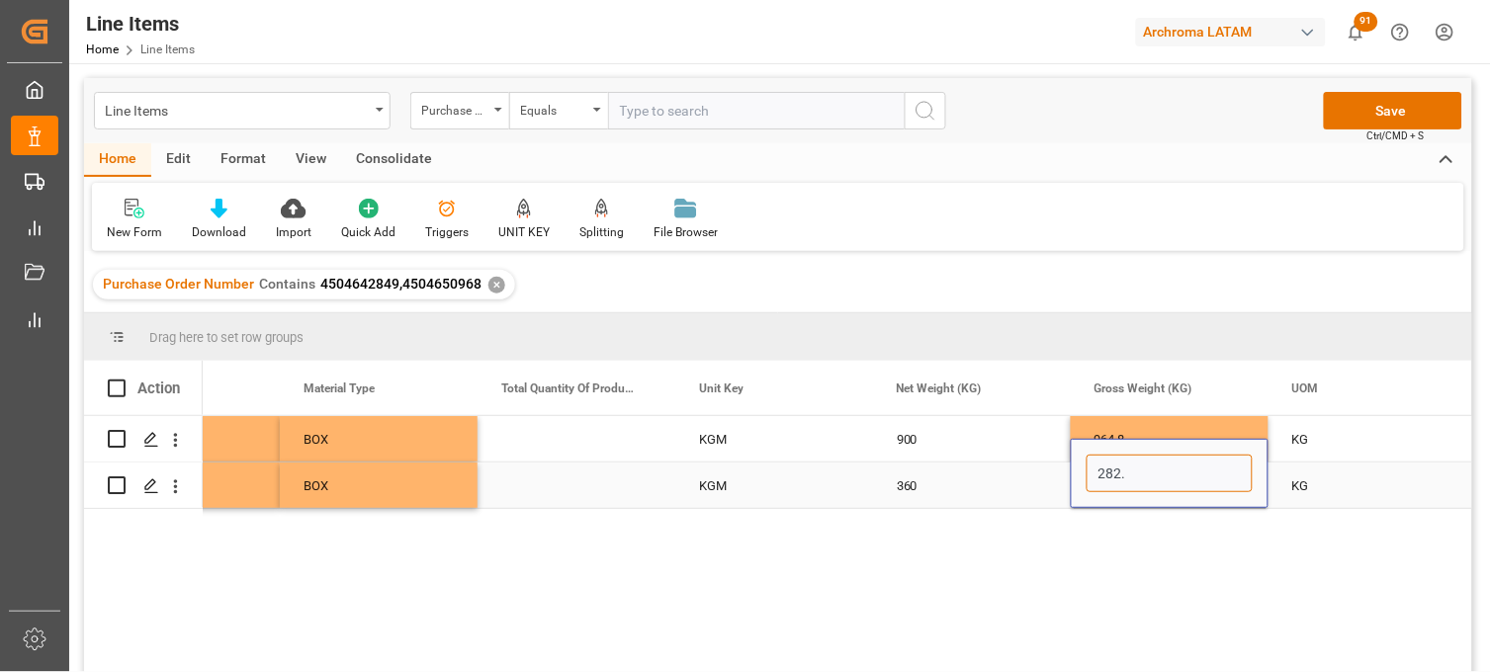
click at [1118, 471] on input "282." at bounding box center [1169, 474] width 166 height 38
drag, startPoint x: 1123, startPoint y: 471, endPoint x: 1071, endPoint y: 471, distance: 51.4
click at [1071, 471] on div "282." at bounding box center [1169, 473] width 198 height 69
type input "392.400"
click at [1305, 485] on div "KG" at bounding box center [1367, 485] width 198 height 45
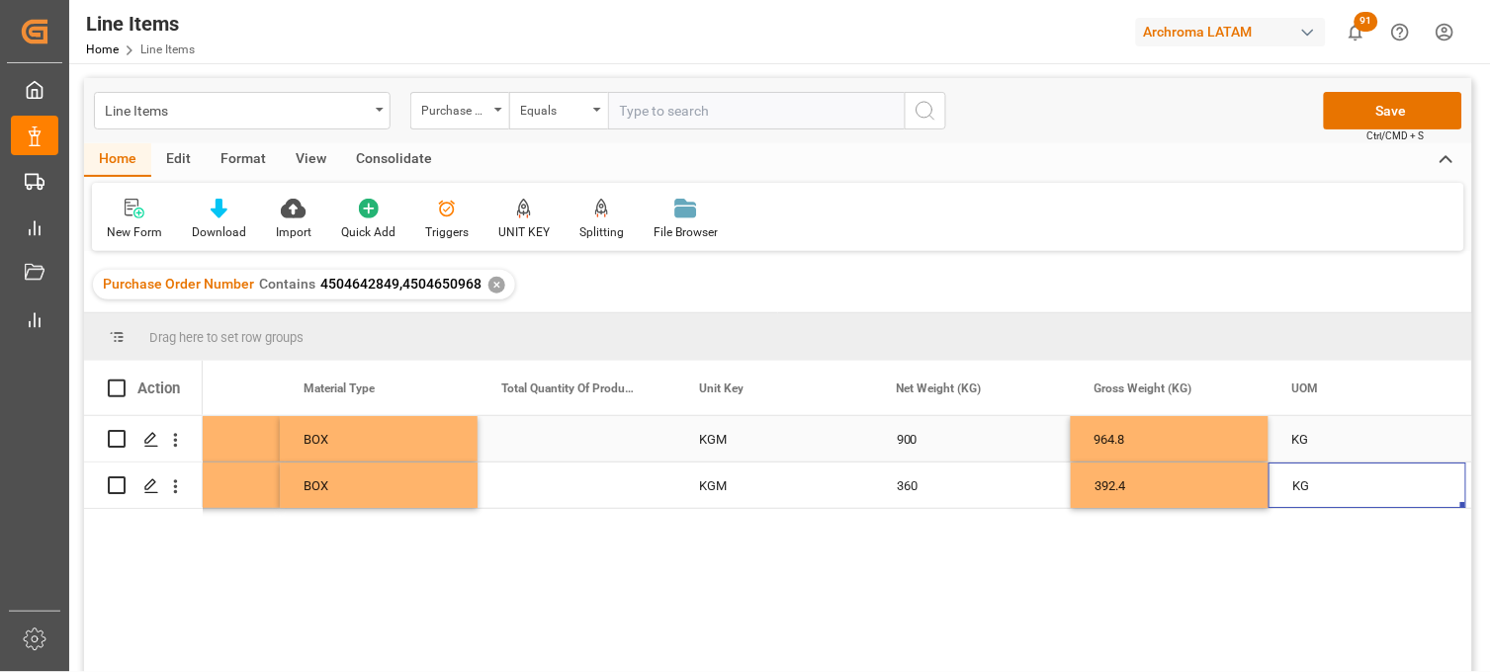
click at [1151, 436] on div "964.8" at bounding box center [1169, 438] width 198 height 45
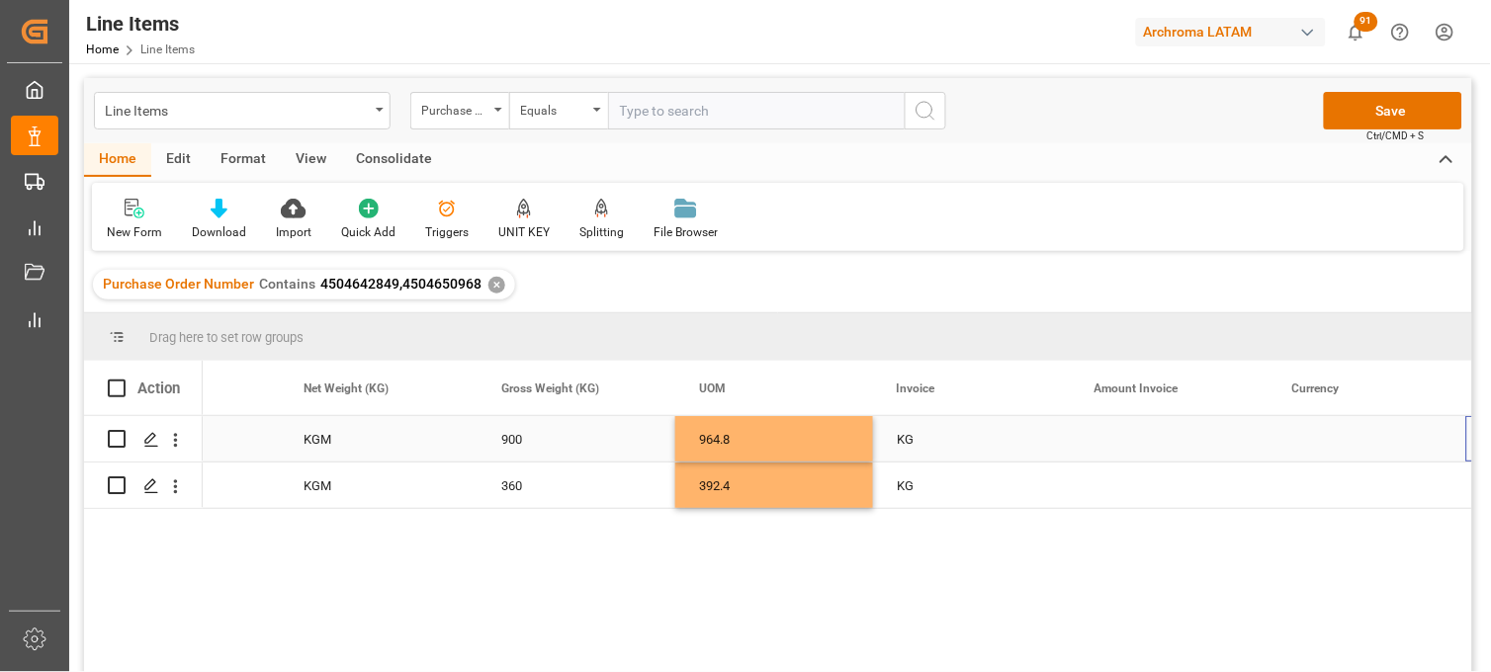
scroll to position [0, 3679]
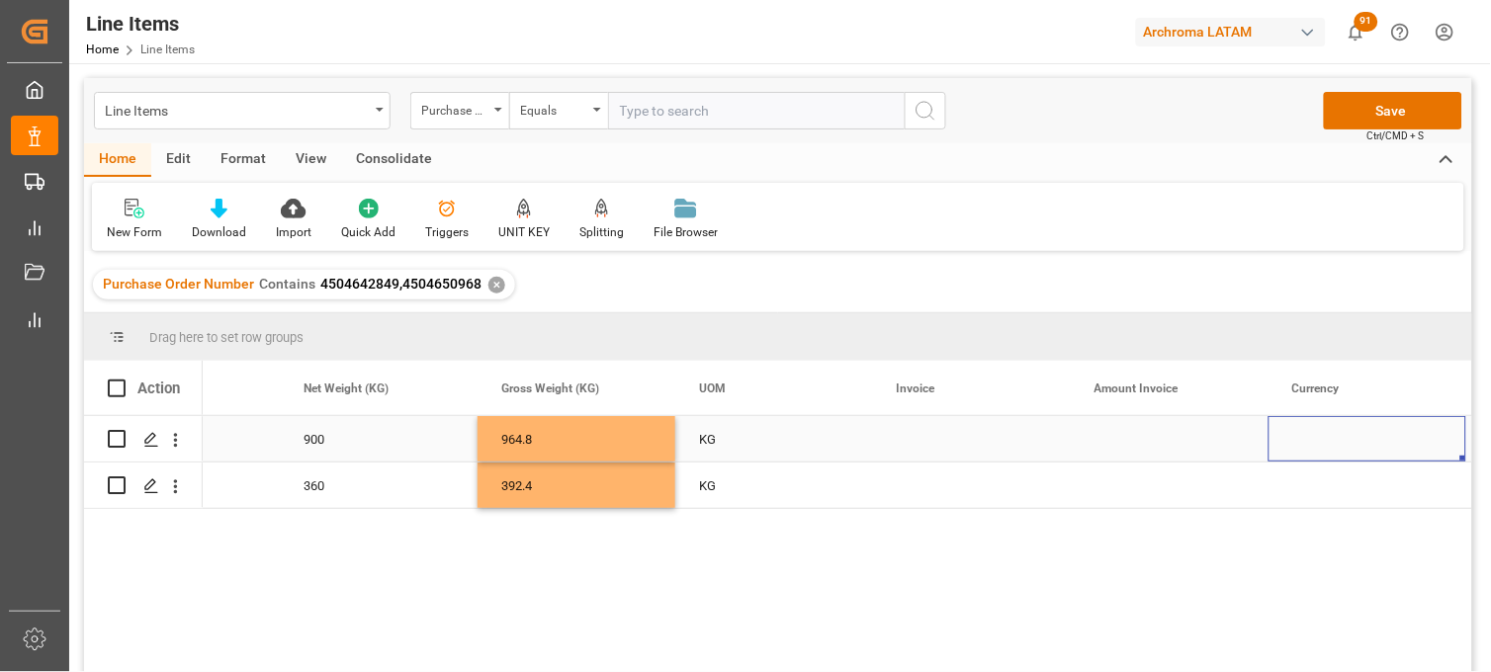
click at [925, 441] on div "Press SPACE to select this row." at bounding box center [972, 438] width 198 height 45
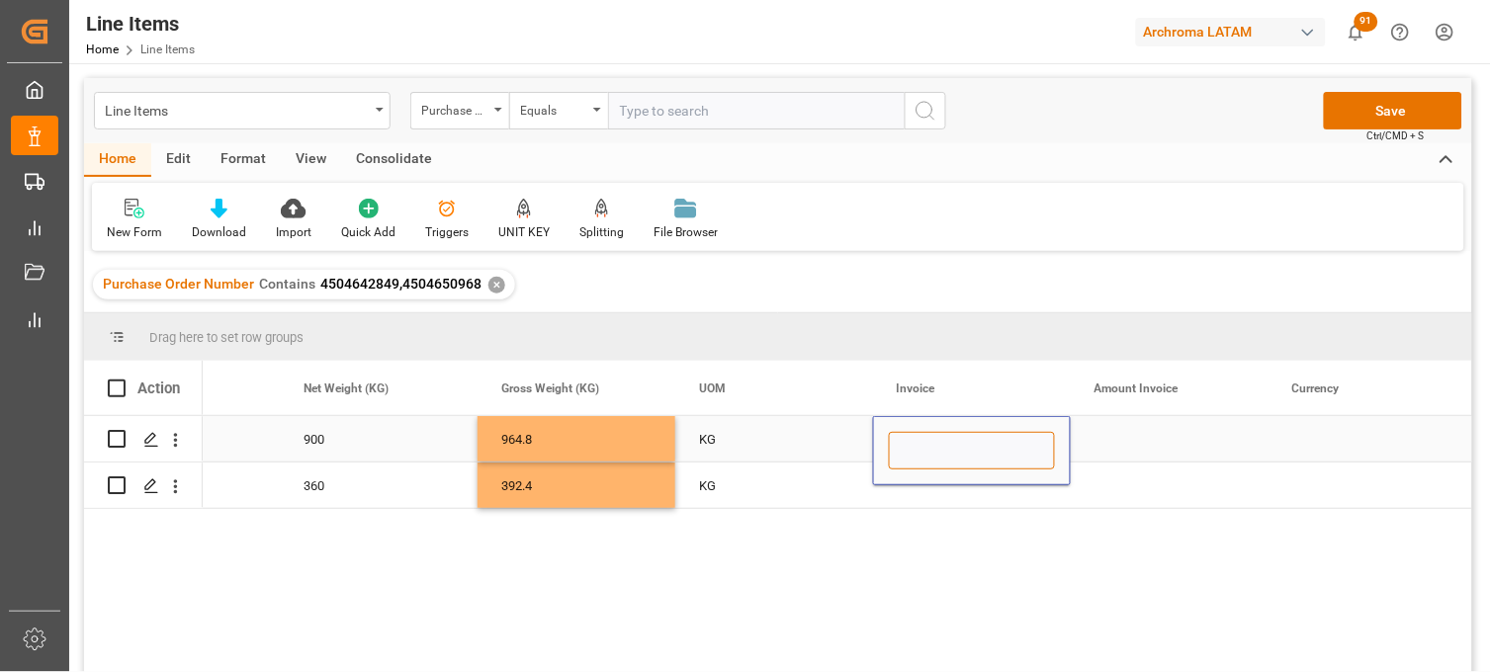
click at [925, 441] on input "Press SPACE to select this row." at bounding box center [972, 451] width 166 height 38
paste input "EI/380038638"
type input "EI/380038638"
click at [940, 492] on div "Press SPACE to select this row." at bounding box center [972, 485] width 198 height 45
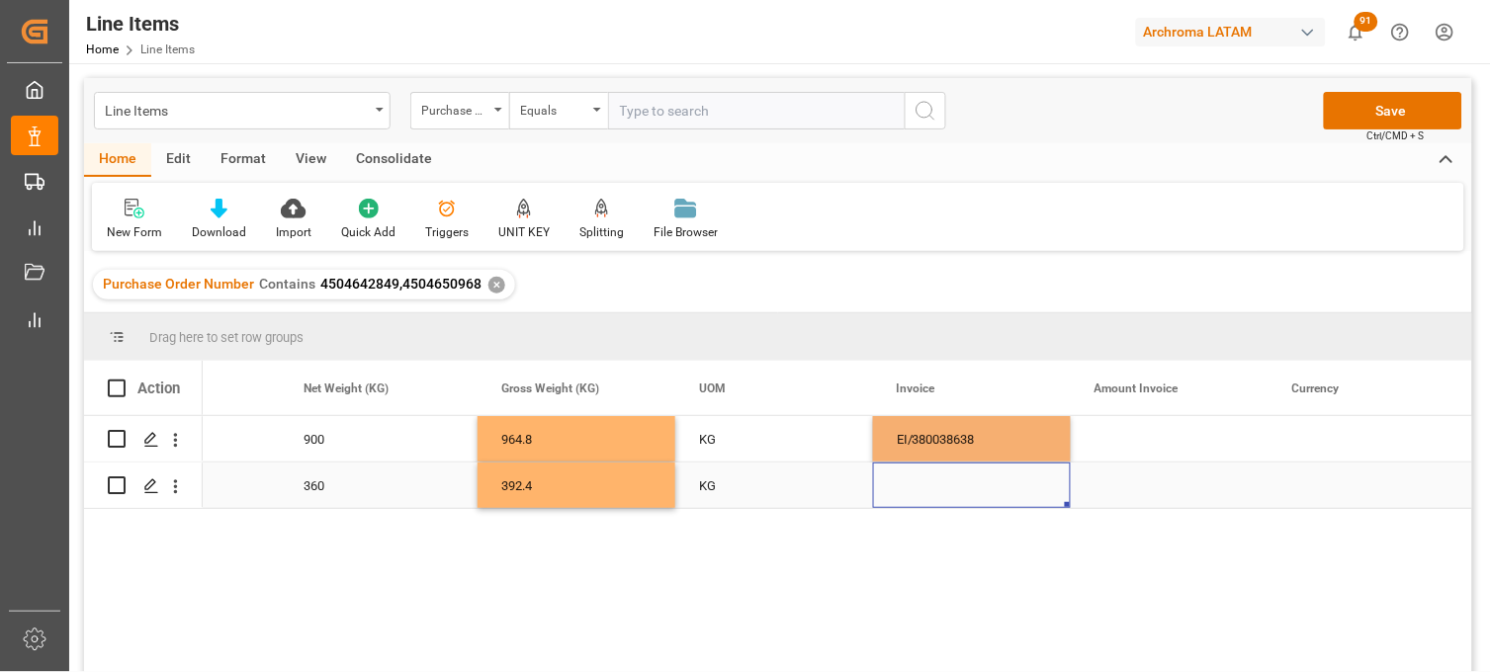
click at [926, 487] on div "Press SPACE to select this row." at bounding box center [972, 485] width 198 height 45
click at [925, 485] on div "Press SPACE to select this row." at bounding box center [972, 485] width 198 height 45
click at [925, 485] on input "Press SPACE to select this row." at bounding box center [972, 474] width 166 height 38
paste input "EI/380038638"
type input "EI/380038638"
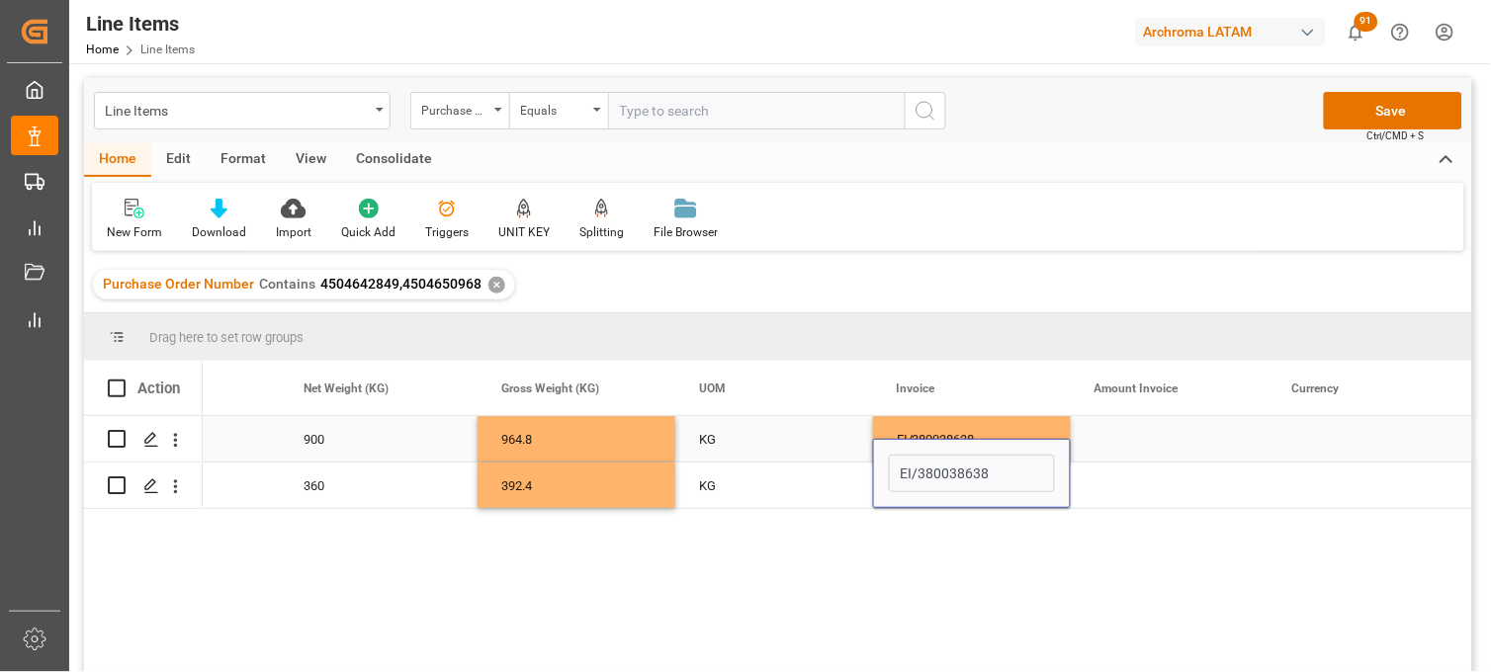
click at [1117, 438] on div "Press SPACE to select this row." at bounding box center [1169, 438] width 198 height 45
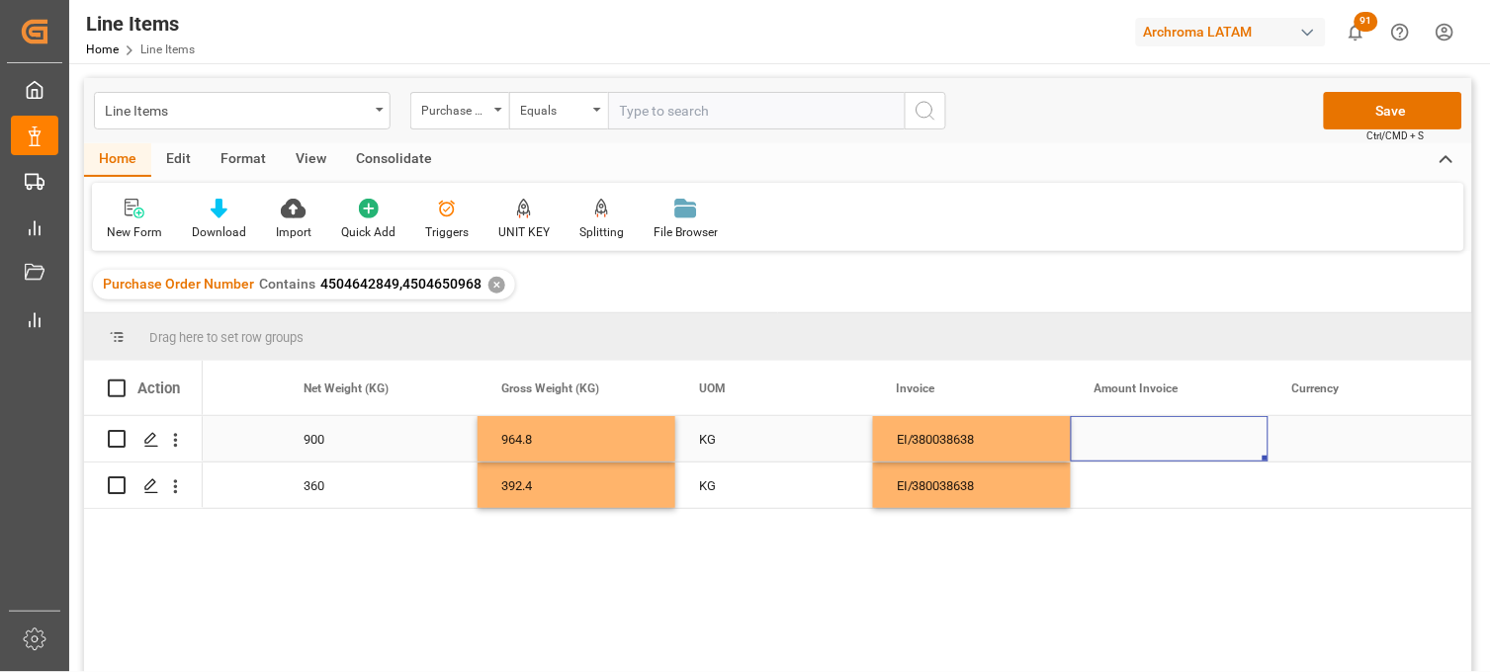
click at [1150, 438] on div "Press SPACE to select this row." at bounding box center [1169, 438] width 198 height 45
click at [1150, 438] on input "Press SPACE to select this row." at bounding box center [1169, 451] width 166 height 38
type input "11925"
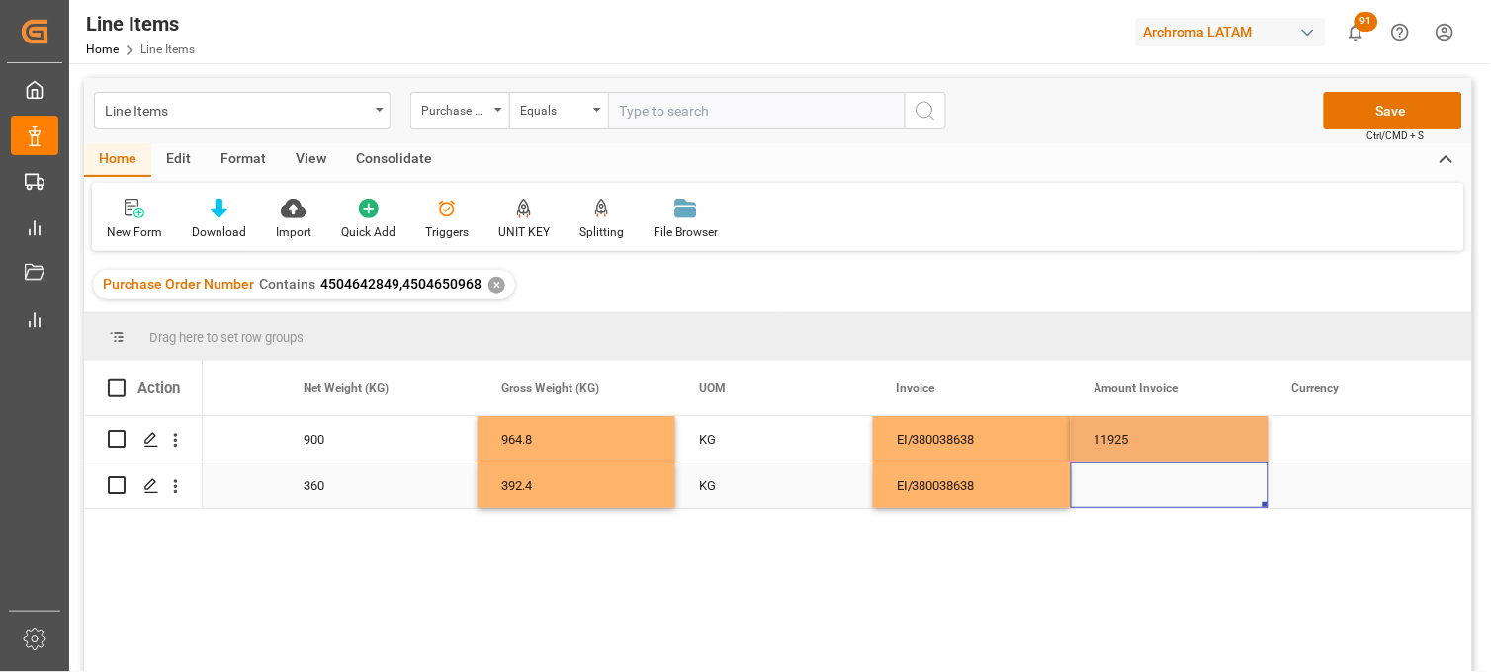
click at [1119, 490] on div "Press SPACE to select this row." at bounding box center [1169, 485] width 198 height 45
click at [1119, 482] on div "Press SPACE to select this row." at bounding box center [1169, 485] width 198 height 45
click at [1119, 482] on input "Press SPACE to select this row." at bounding box center [1169, 474] width 166 height 38
type input "3934.80"
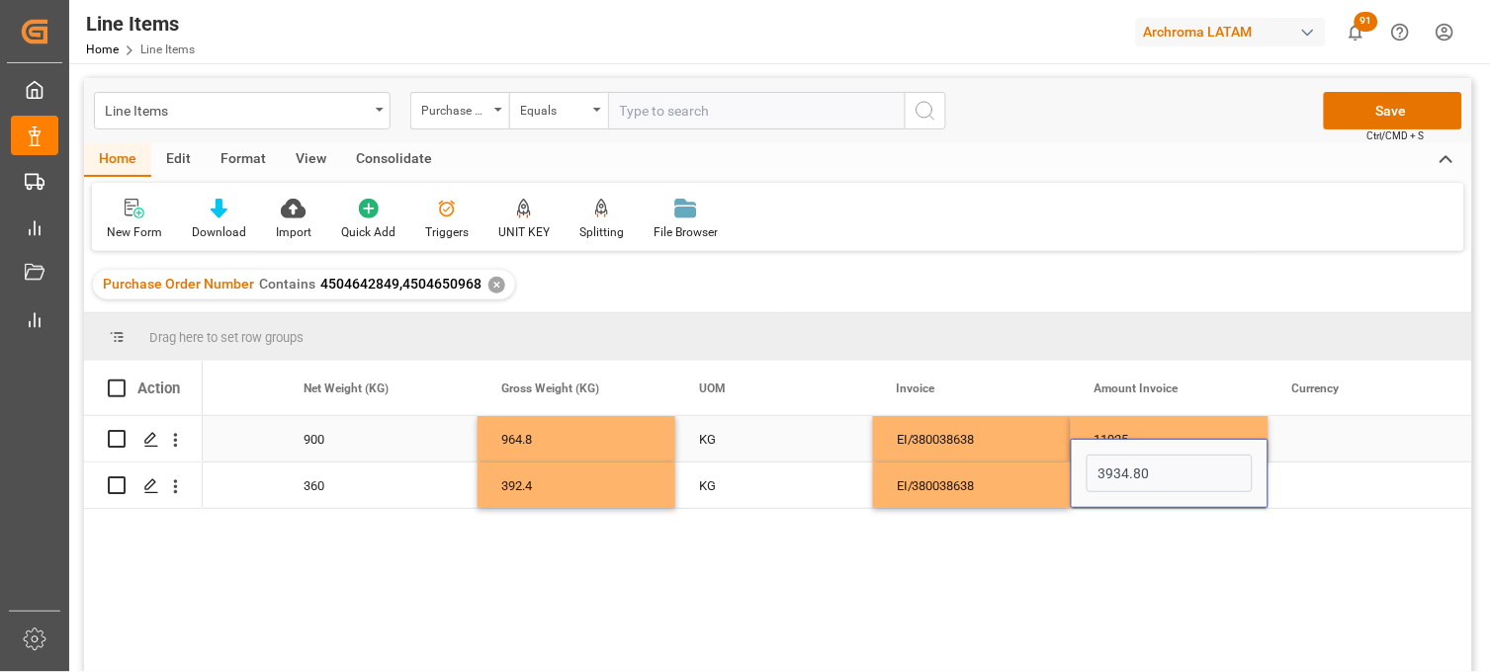
click at [1313, 435] on div "Press SPACE to select this row." at bounding box center [1367, 438] width 198 height 45
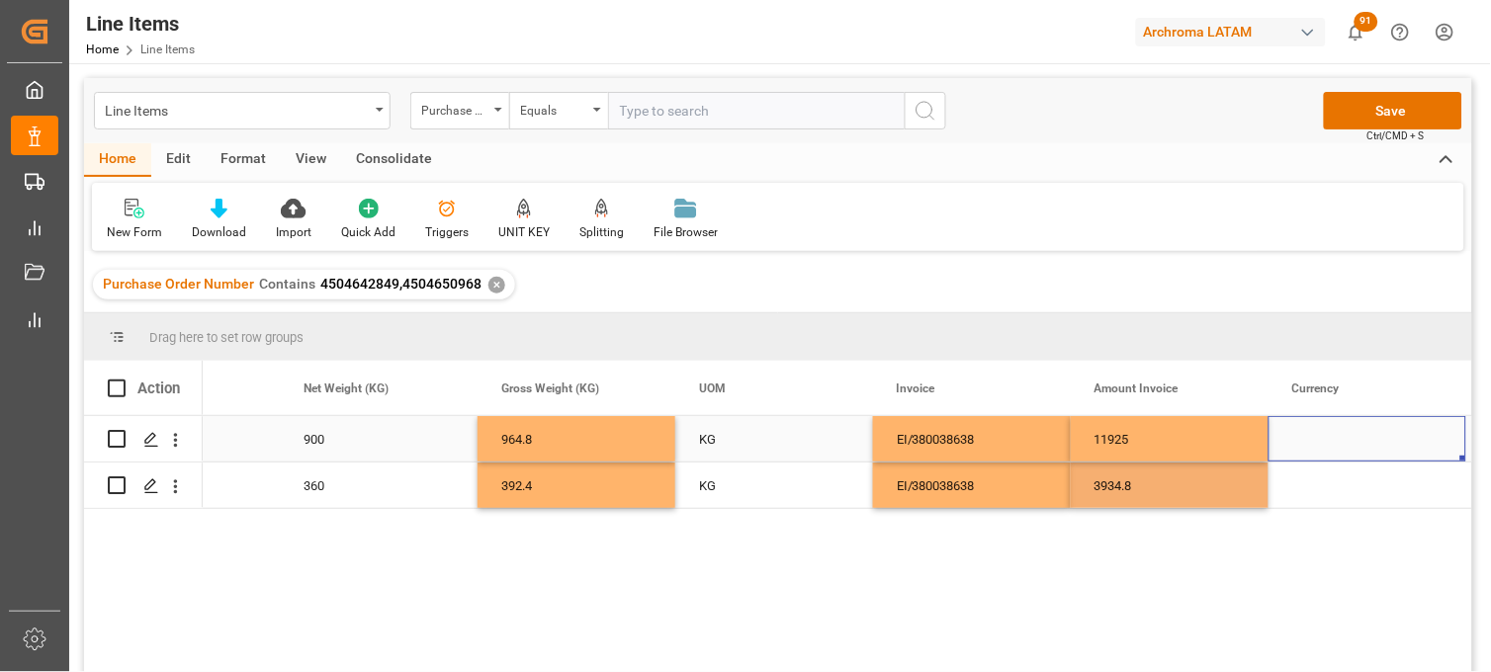
click at [1313, 441] on div "Press SPACE to select this row." at bounding box center [1367, 438] width 198 height 45
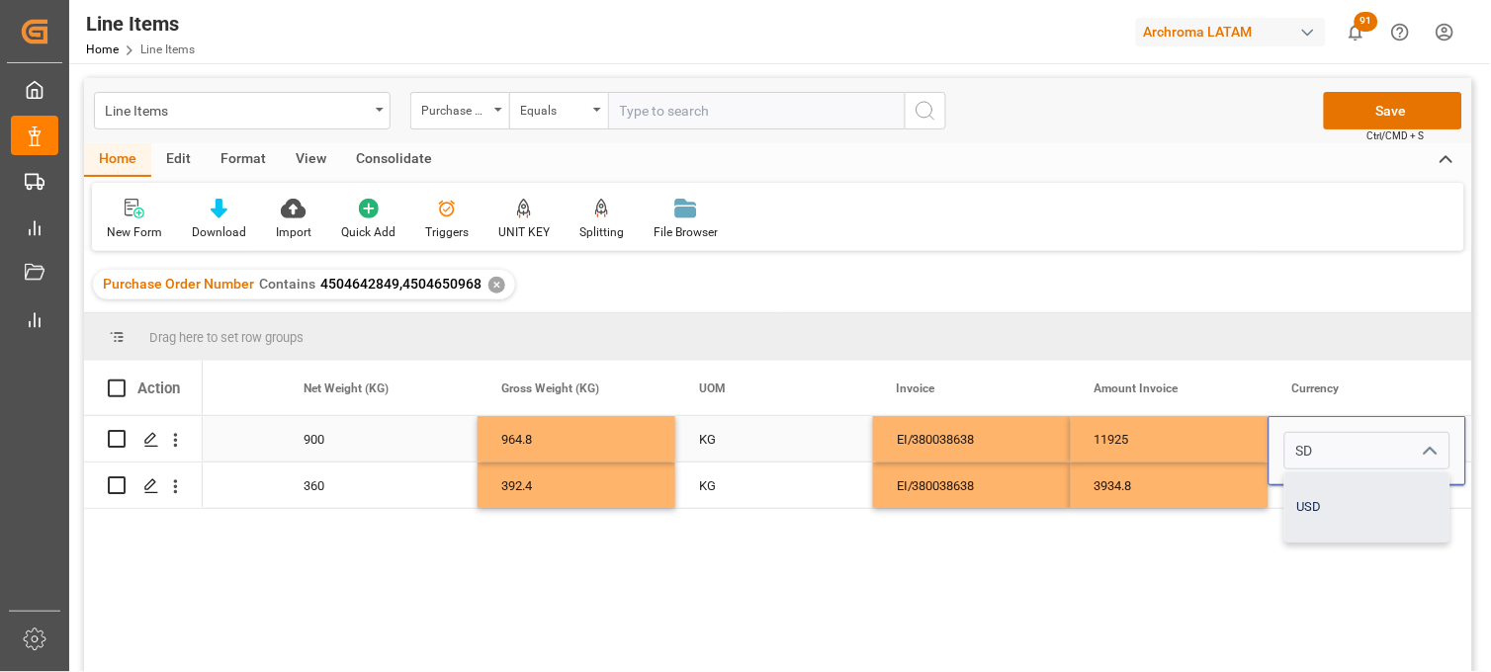
click at [1321, 504] on div "USD" at bounding box center [1367, 506] width 164 height 69
type input "USD"
click at [1319, 488] on div "Press SPACE to select this row." at bounding box center [1367, 485] width 198 height 45
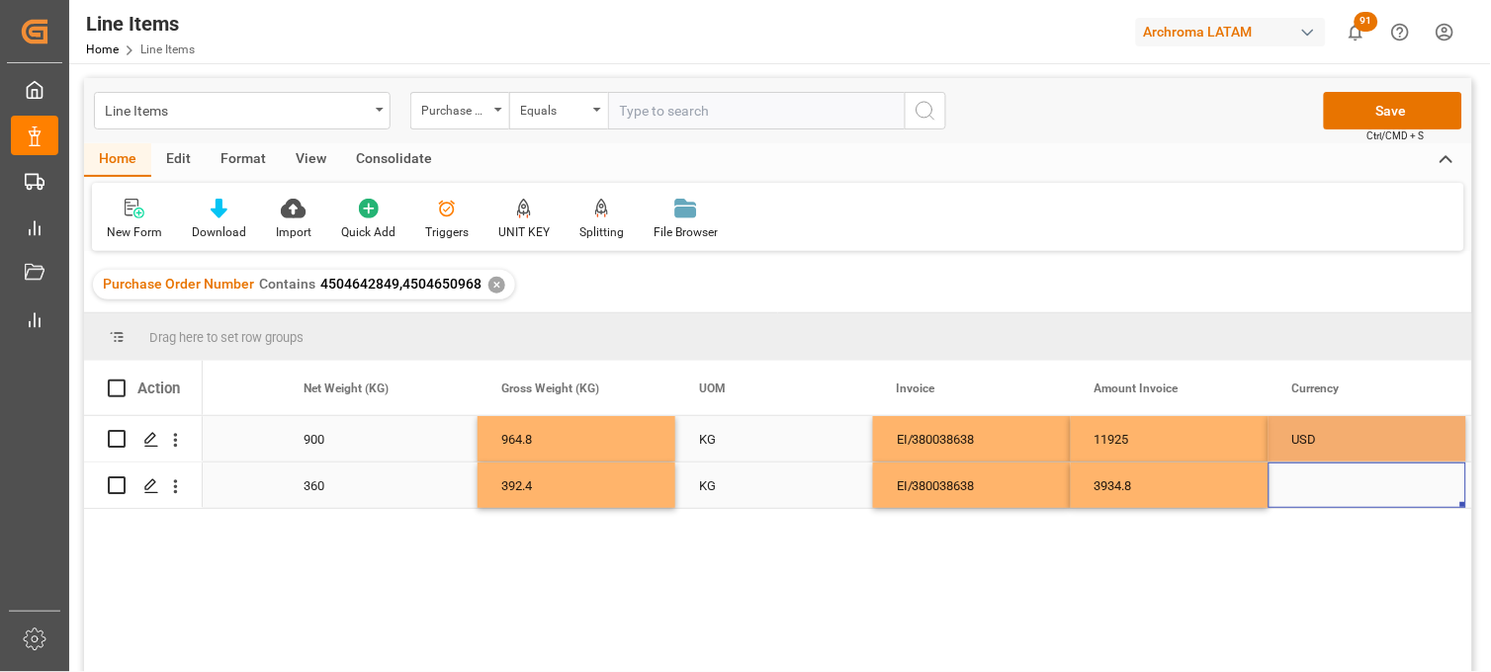
click at [1313, 482] on div "Press SPACE to select this row." at bounding box center [1367, 485] width 198 height 45
click at [1313, 482] on input "Press SPACE to select this row." at bounding box center [1367, 474] width 166 height 38
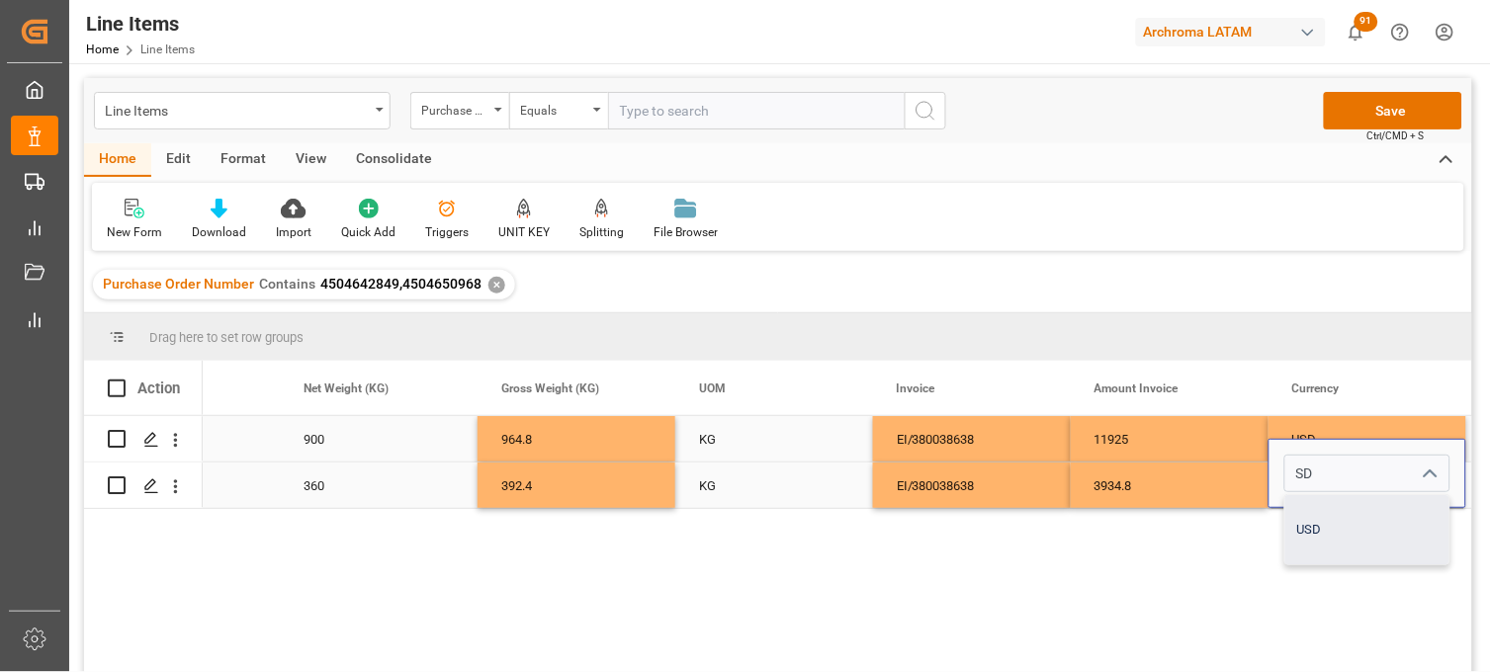
click at [1305, 508] on div "USD" at bounding box center [1367, 529] width 164 height 69
type input "USD"
click at [1189, 445] on div "11925" at bounding box center [1169, 438] width 198 height 45
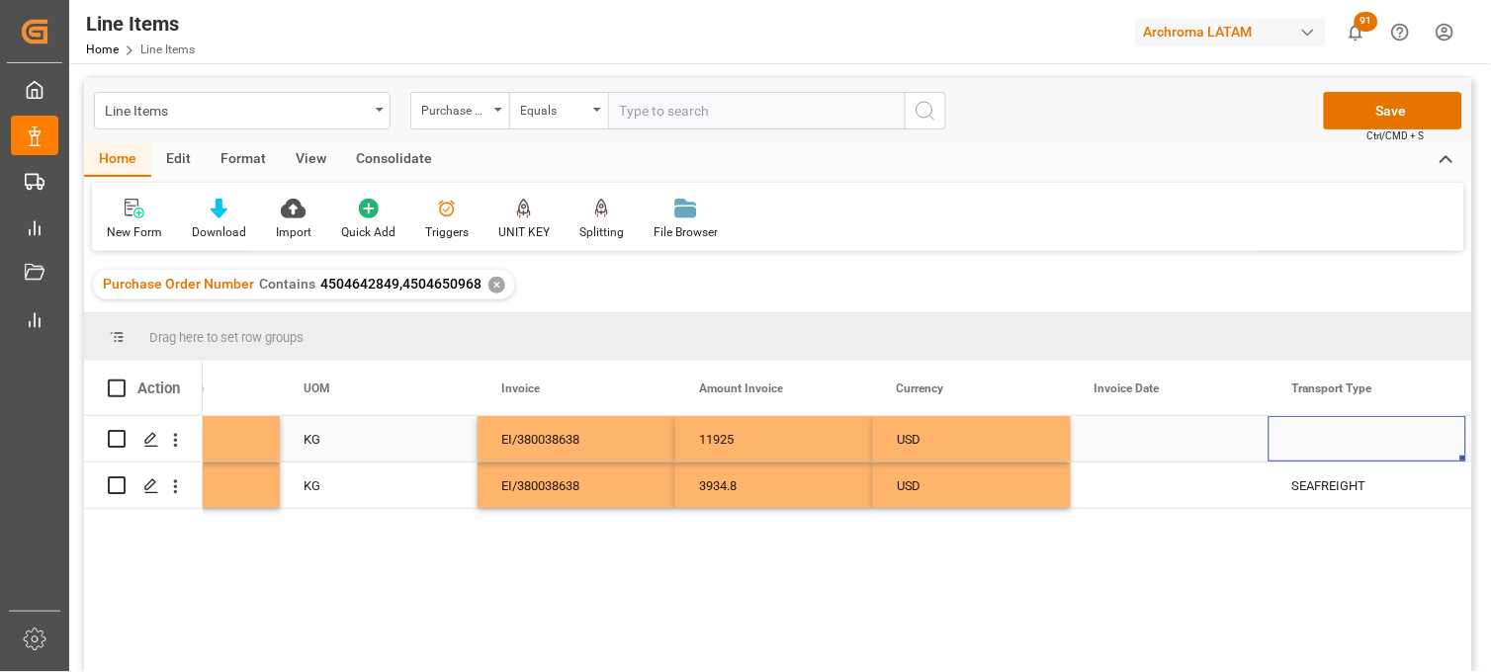
scroll to position [0, 4272]
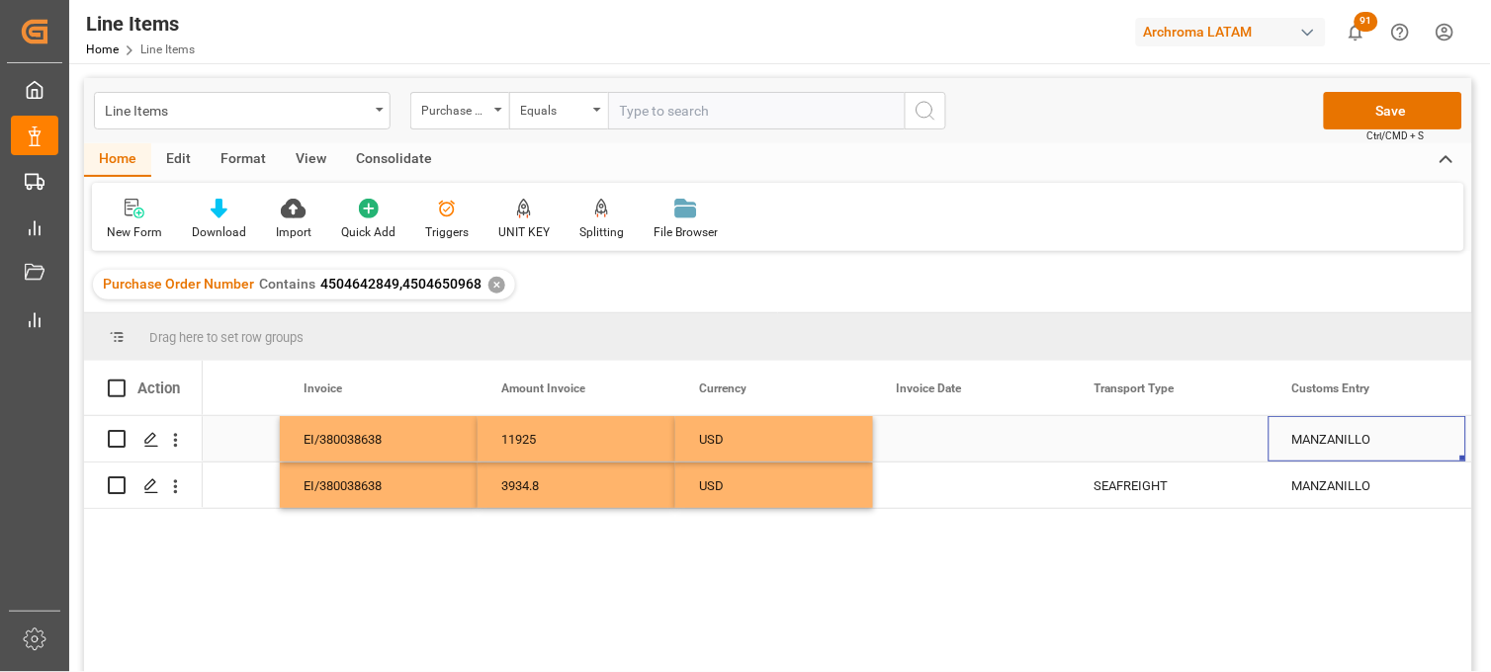
click at [1132, 440] on div "Press SPACE to select this row." at bounding box center [1169, 438] width 198 height 45
click at [1132, 440] on input "Press SPACE to select this row." at bounding box center [1169, 451] width 166 height 38
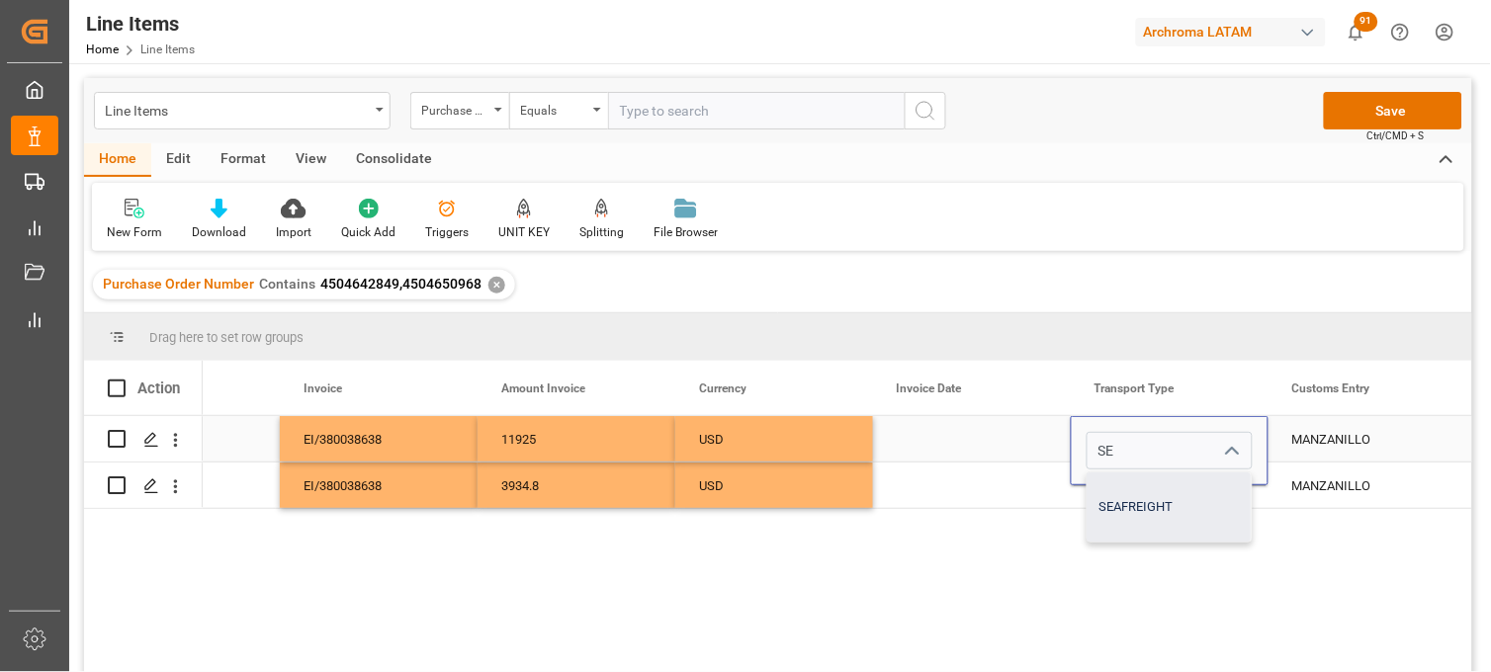
click at [1145, 500] on div "SEAFREIGHT" at bounding box center [1169, 506] width 164 height 69
type input "SEAFREIGHT"
click at [975, 436] on div "Press SPACE to select this row." at bounding box center [972, 438] width 198 height 45
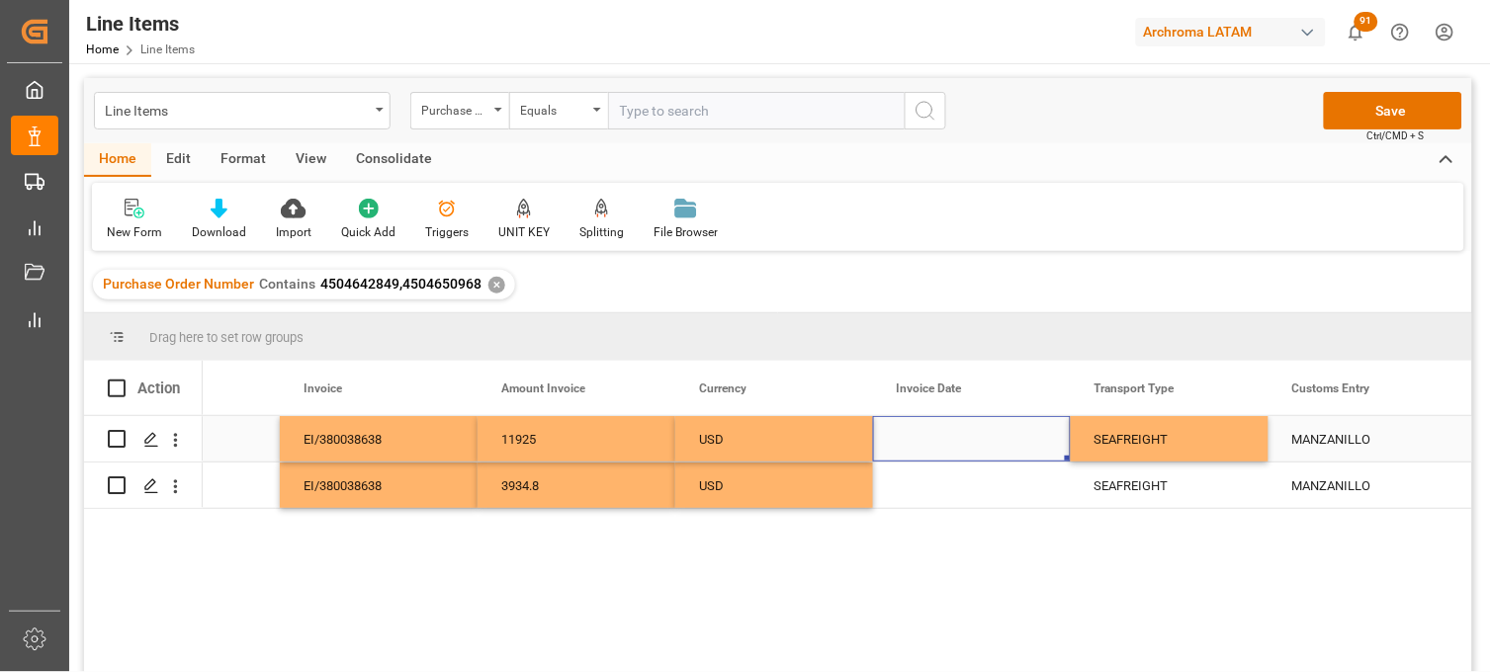
click at [925, 433] on div "Press SPACE to select this row." at bounding box center [972, 438] width 198 height 45
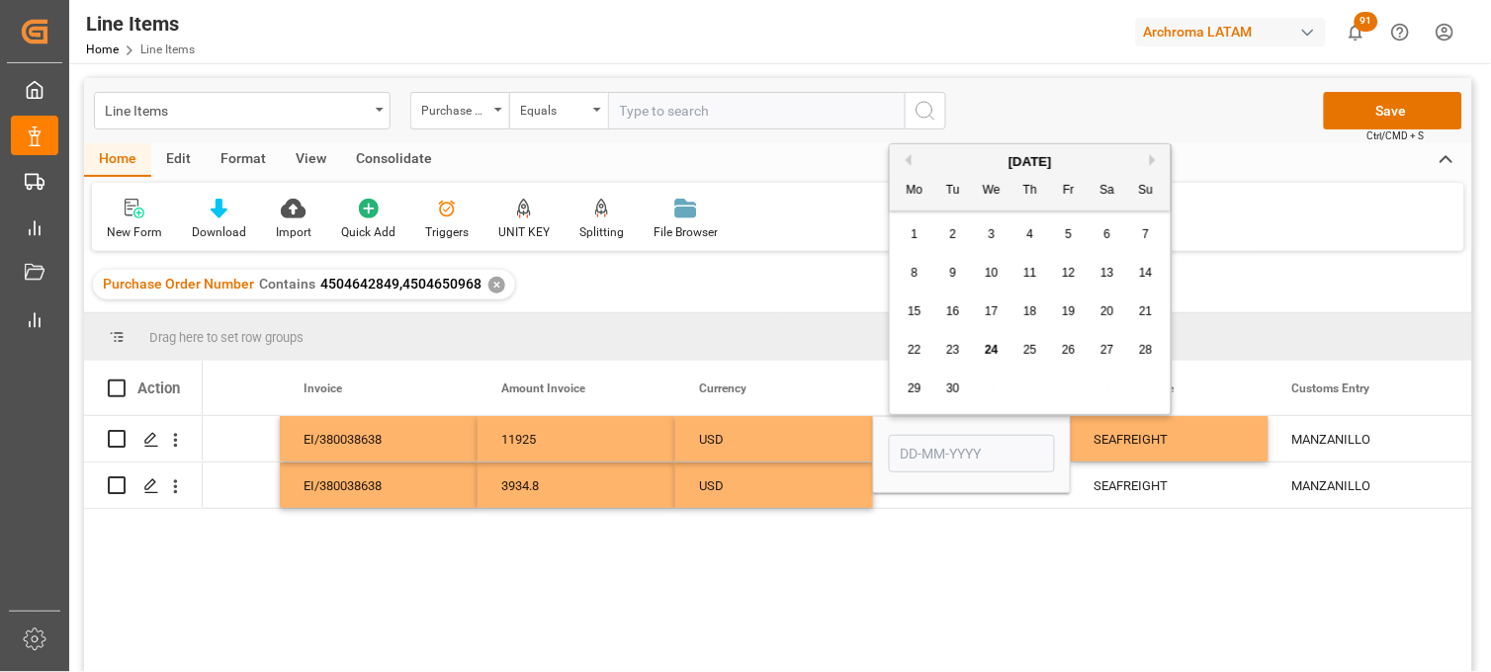
drag, startPoint x: 1112, startPoint y: 282, endPoint x: 1090, endPoint y: 303, distance: 30.8
click at [1110, 281] on div "13" at bounding box center [1107, 274] width 25 height 24
type input "13-09-2025"
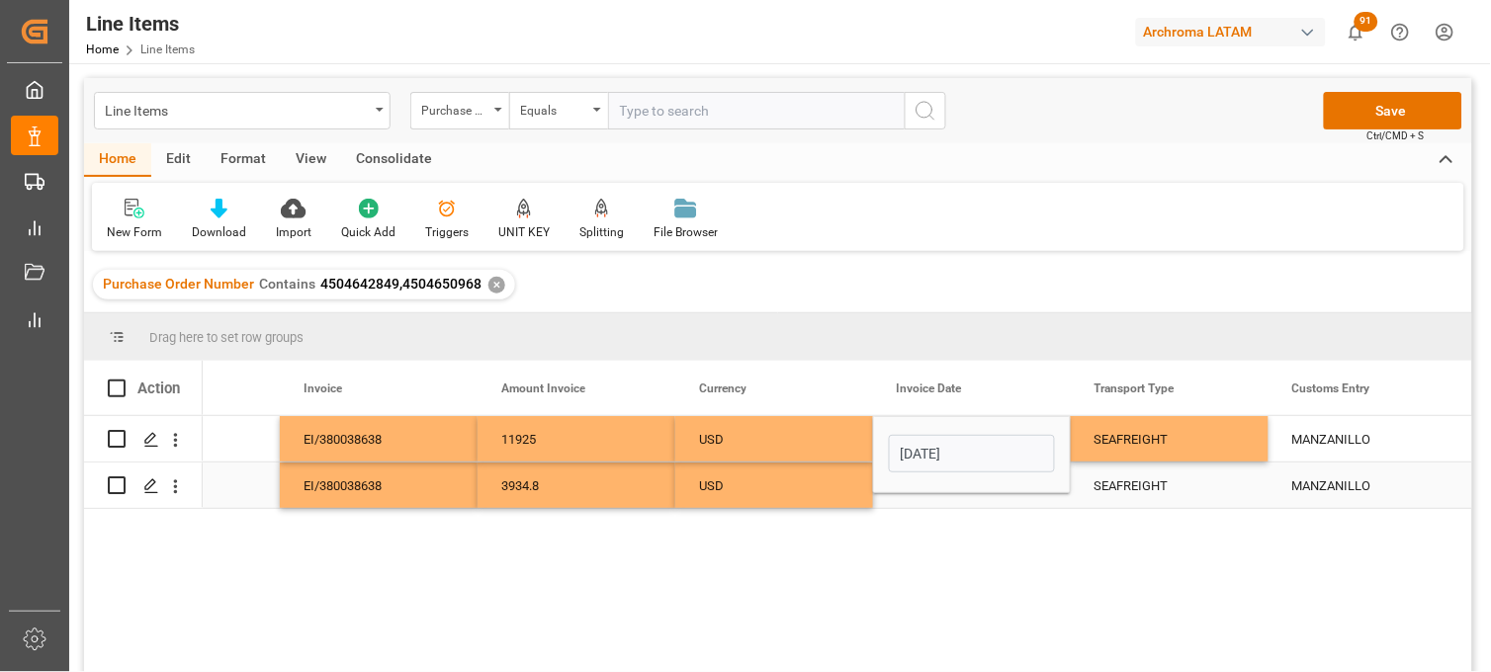
click at [927, 496] on div "Press SPACE to select this row." at bounding box center [972, 485] width 198 height 45
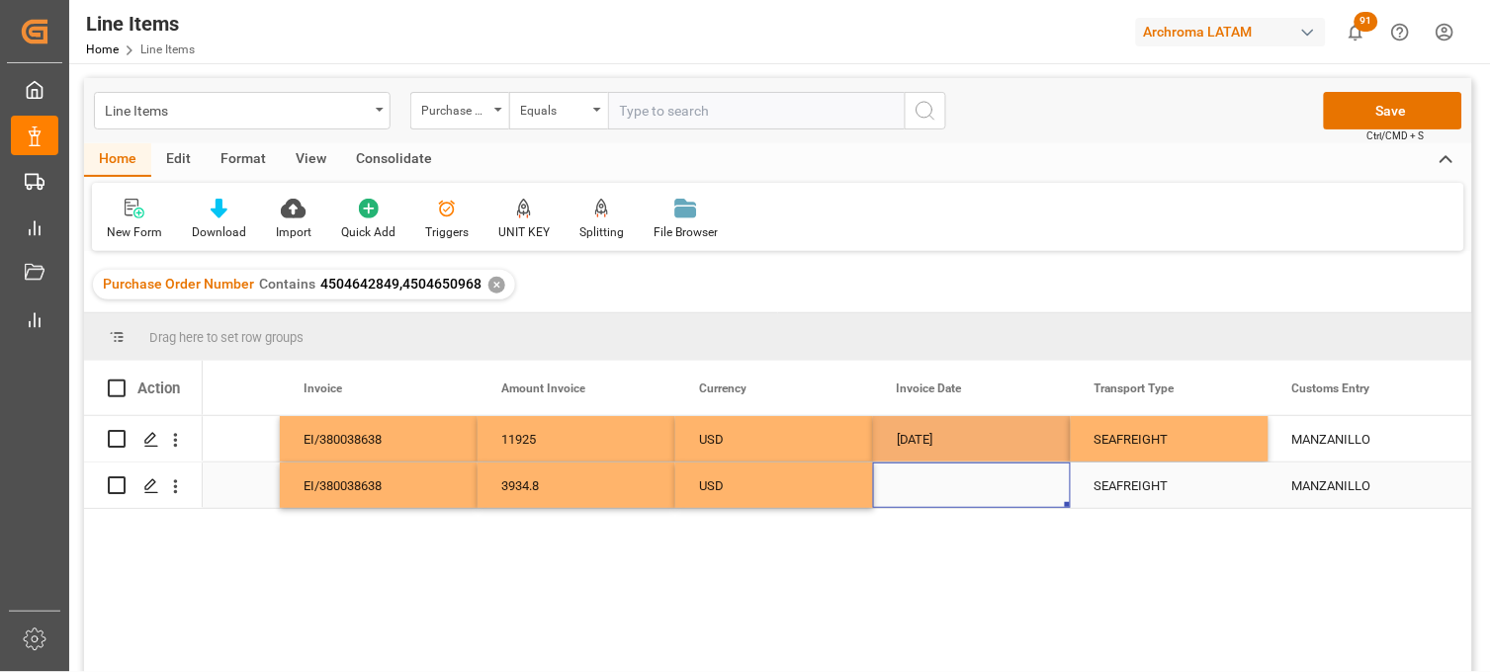
click at [906, 482] on div "Press SPACE to select this row." at bounding box center [972, 485] width 198 height 45
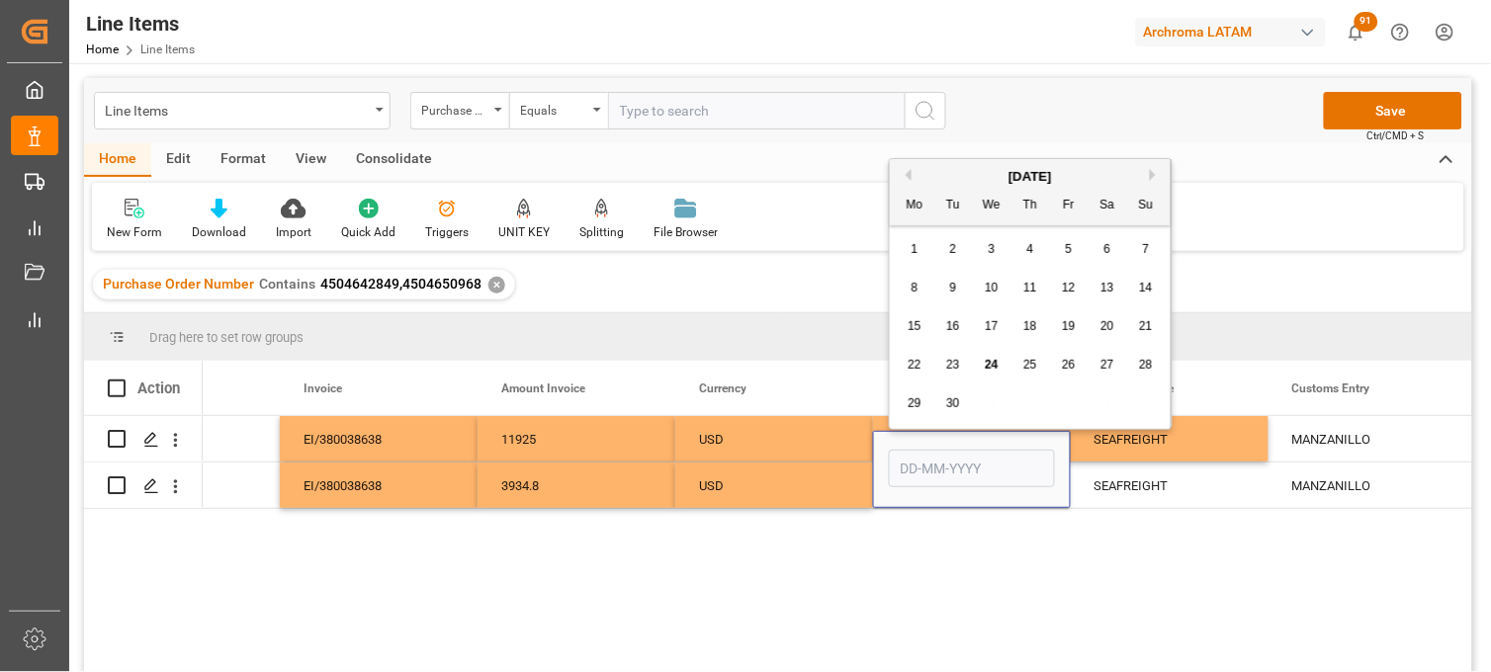
click at [1101, 288] on span "13" at bounding box center [1106, 288] width 13 height 14
type input "13-09-2025"
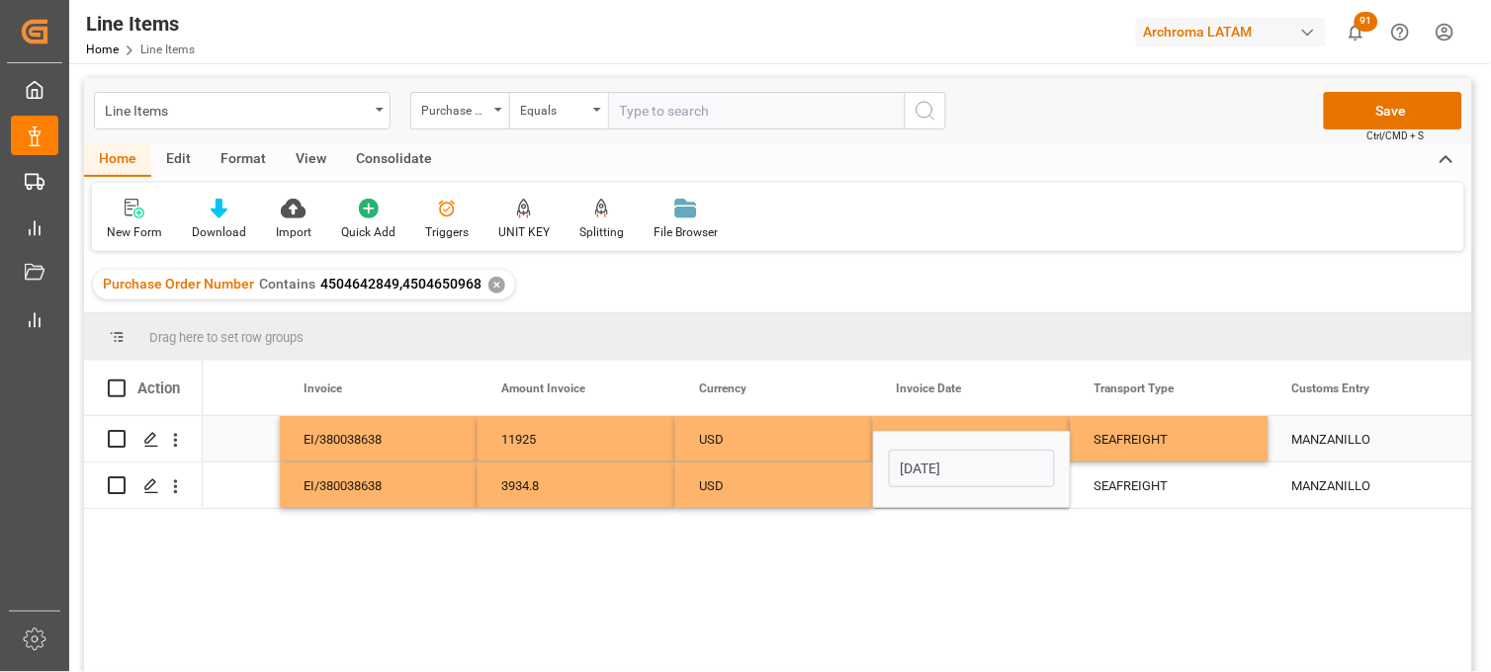
click at [1117, 433] on div "SEAFREIGHT" at bounding box center [1169, 439] width 150 height 45
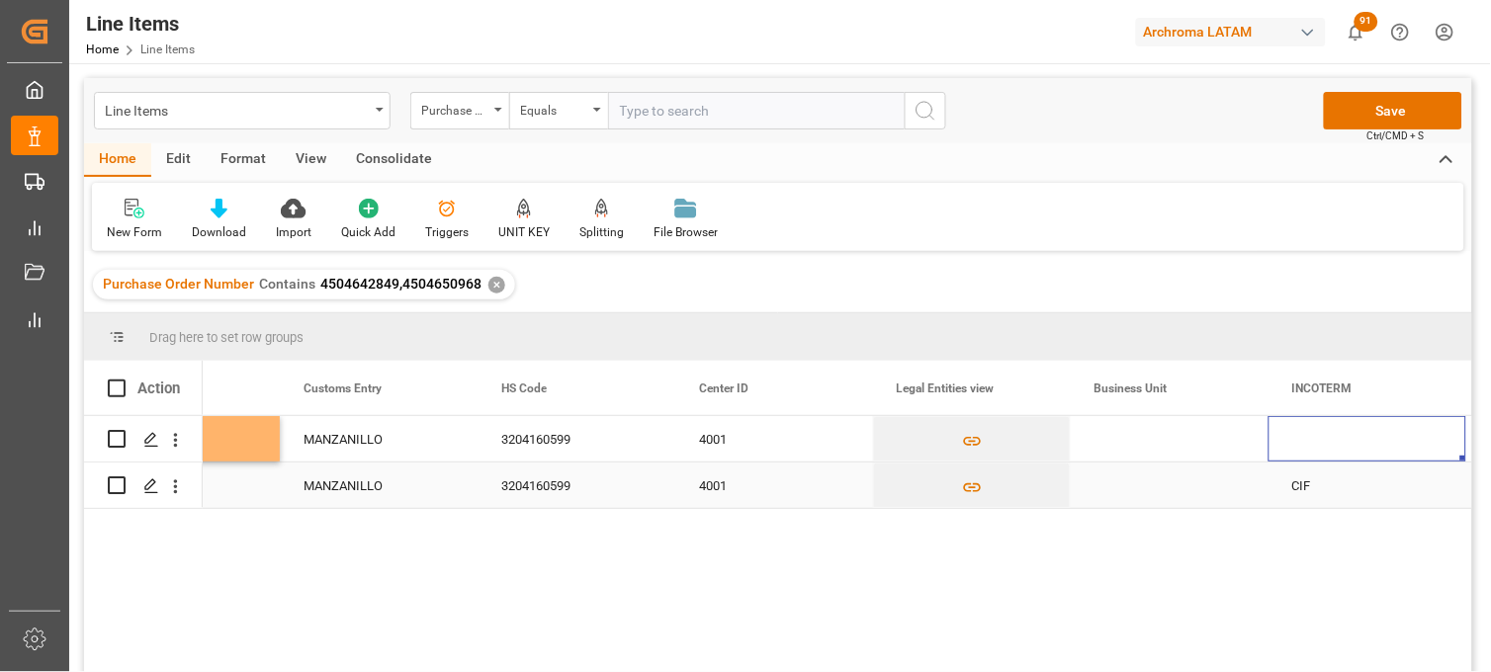
scroll to position [0, 5458]
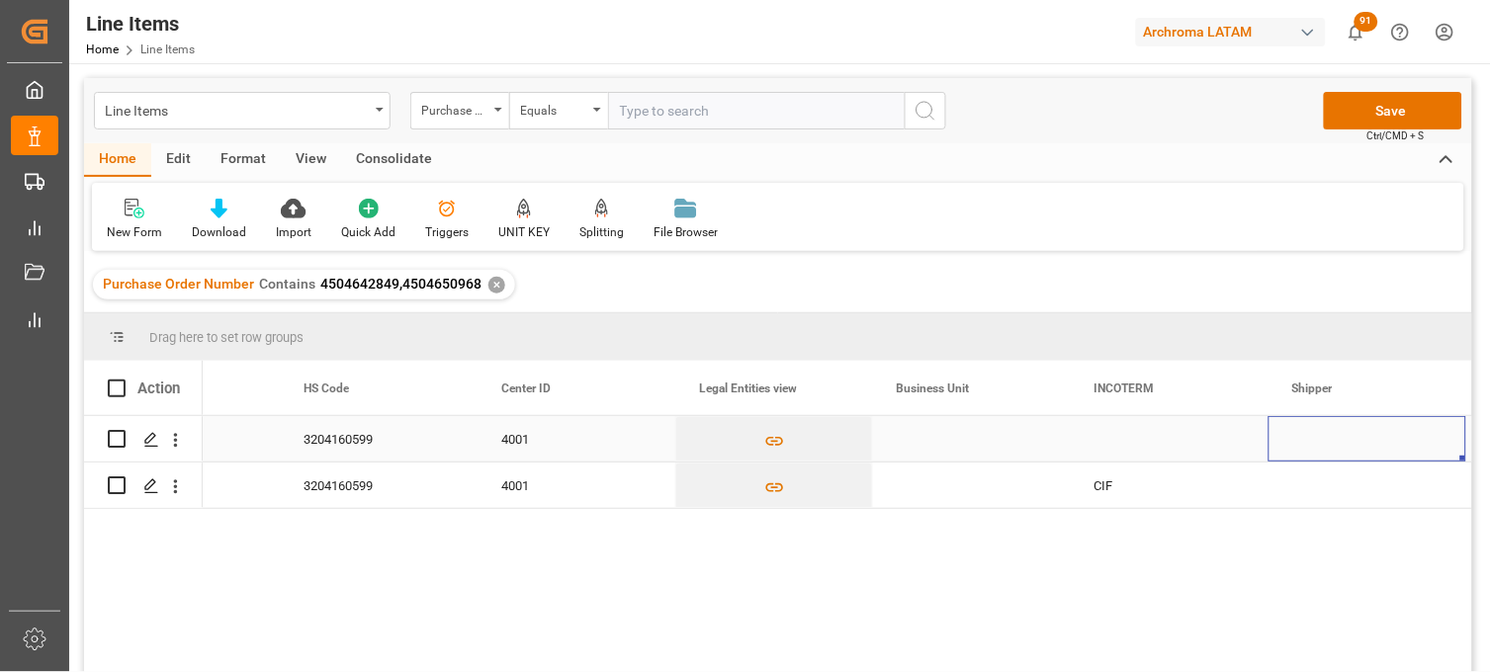
click at [1121, 447] on div "Press SPACE to select this row." at bounding box center [1169, 438] width 198 height 45
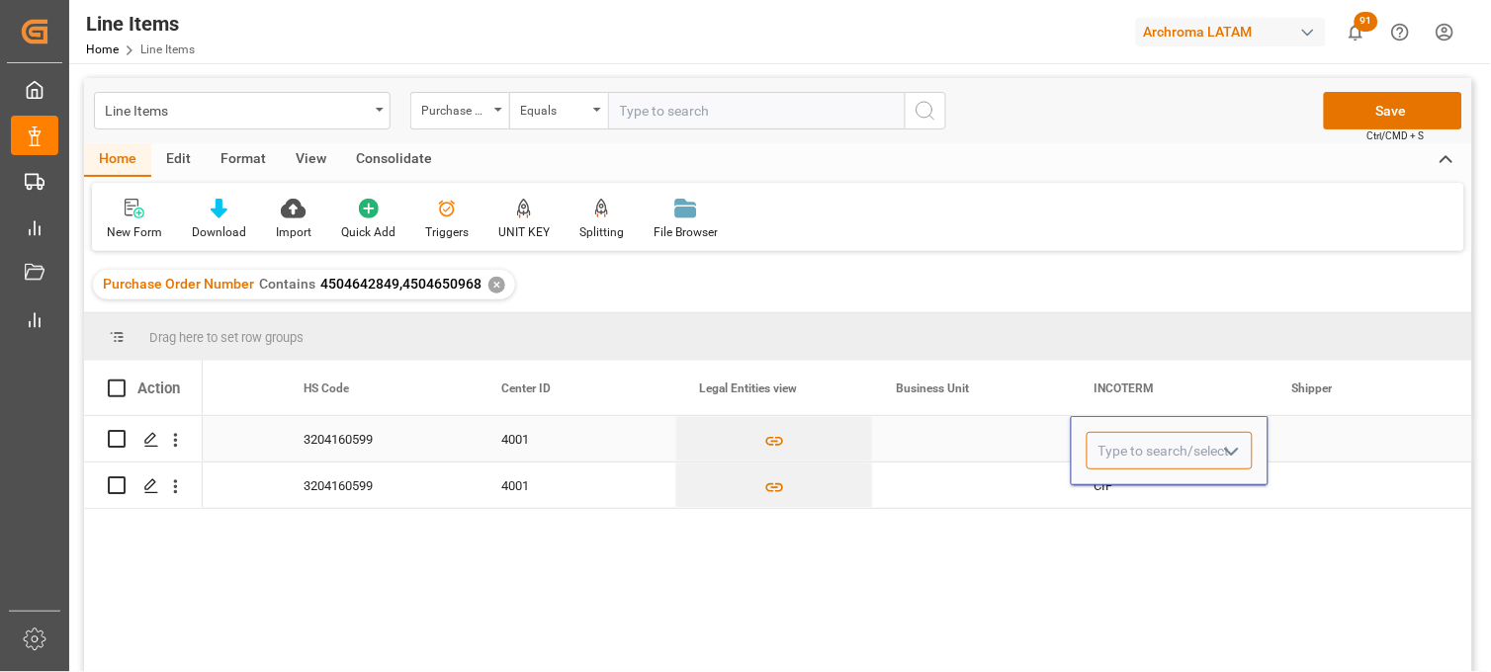
click at [1121, 447] on input "Press SPACE to select this row." at bounding box center [1169, 451] width 166 height 38
click at [1120, 487] on div "CIF" at bounding box center [1169, 506] width 164 height 69
type input "CIF"
click at [1309, 440] on div "Press SPACE to select this row." at bounding box center [1367, 438] width 198 height 45
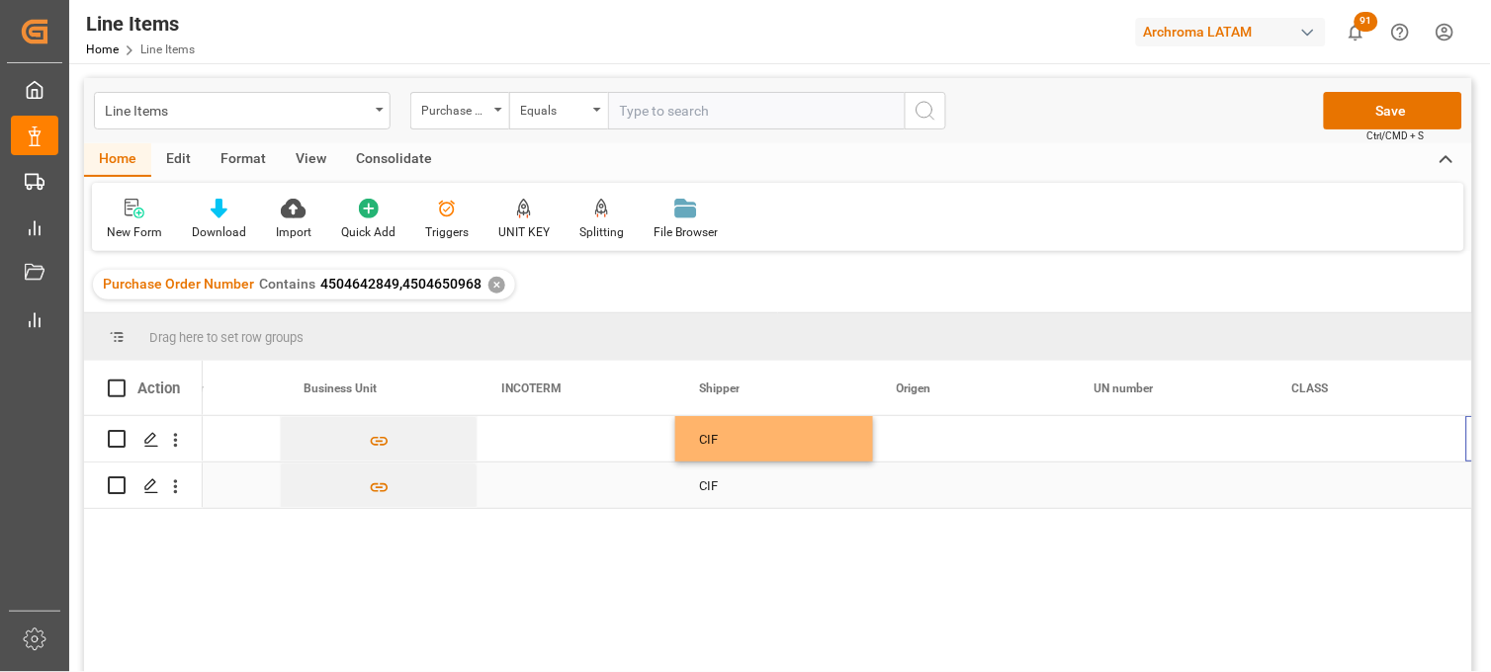
scroll to position [0, 6051]
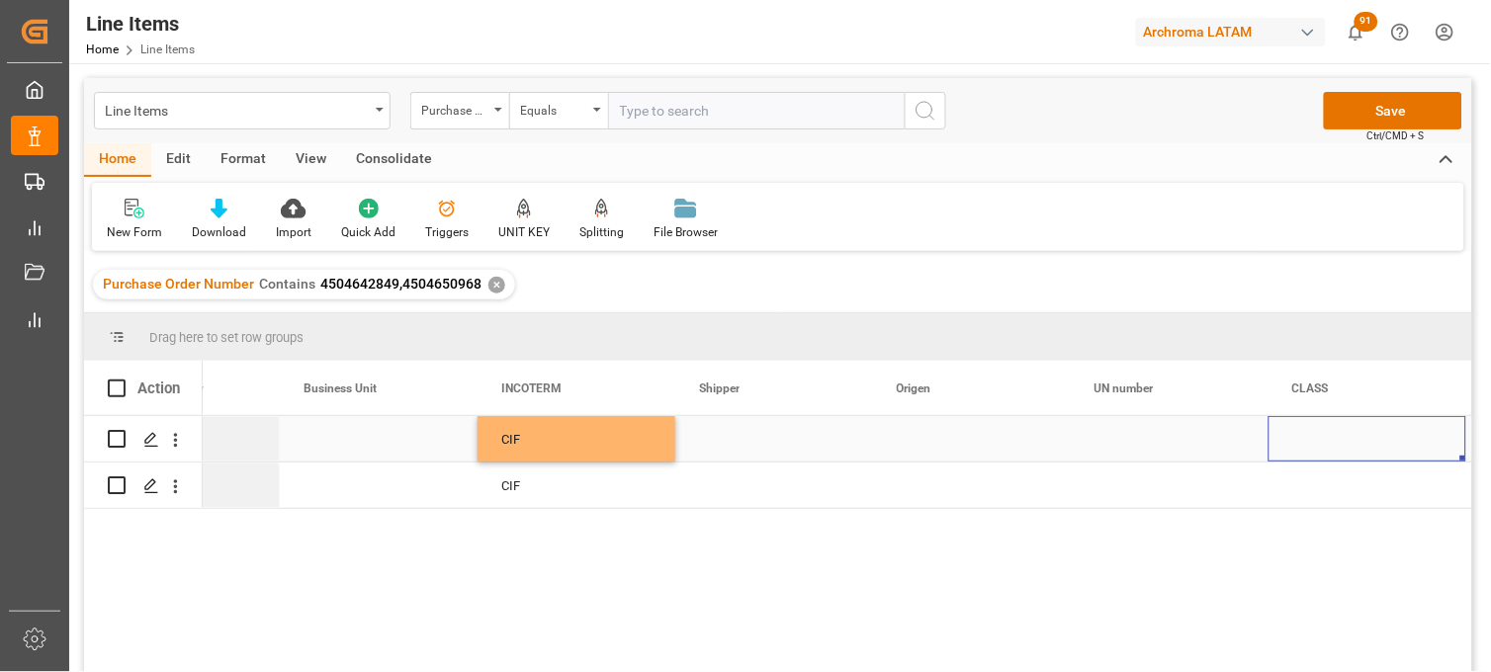
click at [921, 431] on div "Press SPACE to select this row." at bounding box center [972, 438] width 198 height 45
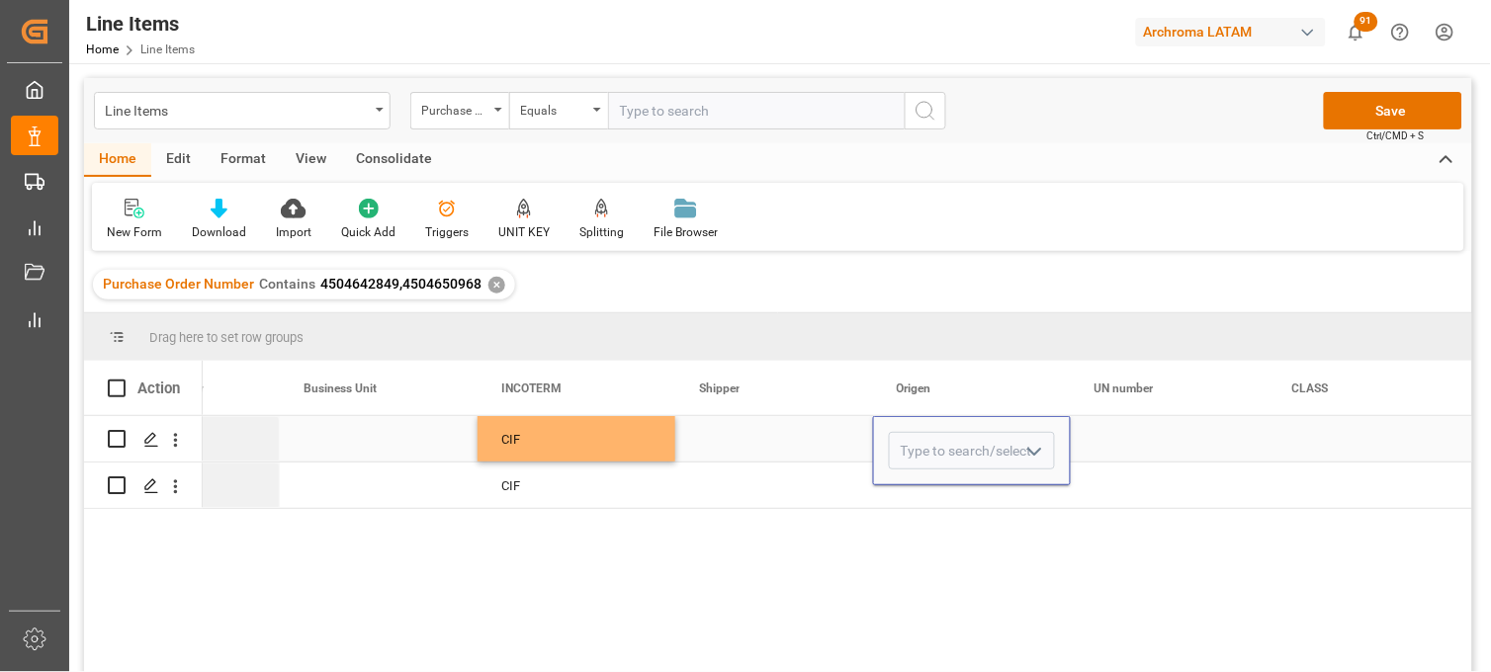
click at [920, 438] on input "Press SPACE to select this row." at bounding box center [972, 451] width 166 height 38
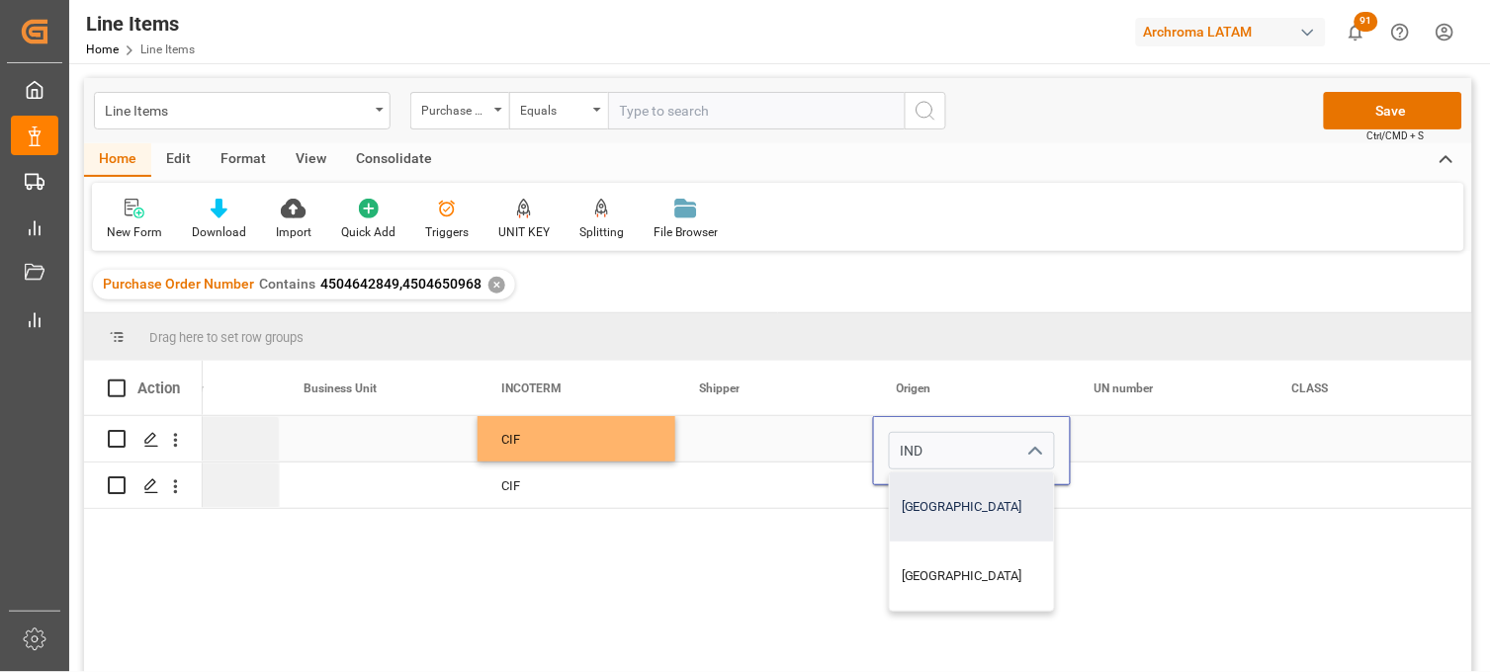
click at [942, 495] on div "INDIA" at bounding box center [972, 506] width 164 height 69
type input "INDIA"
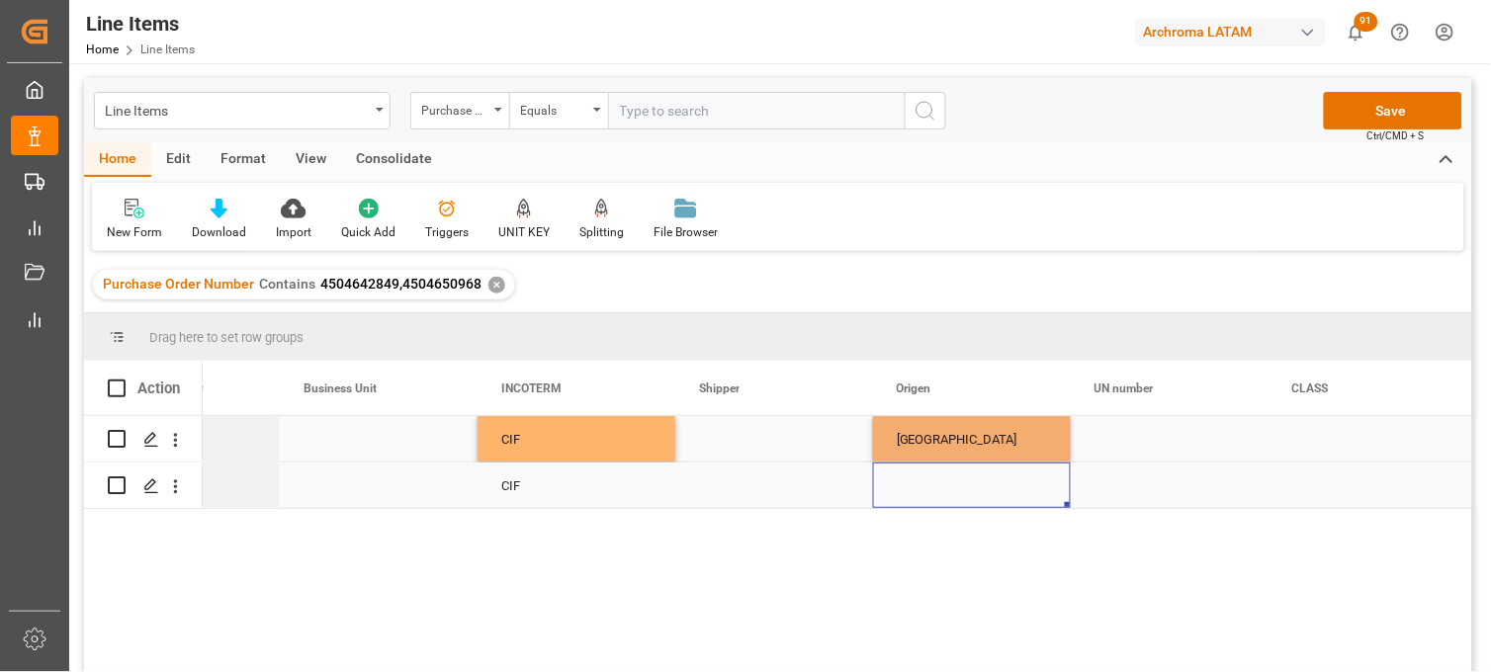
click at [921, 490] on div "Press SPACE to select this row." at bounding box center [972, 485] width 198 height 45
click at [920, 481] on div "Press SPACE to select this row." at bounding box center [972, 485] width 198 height 45
click at [920, 481] on input "Press SPACE to select this row." at bounding box center [972, 474] width 166 height 38
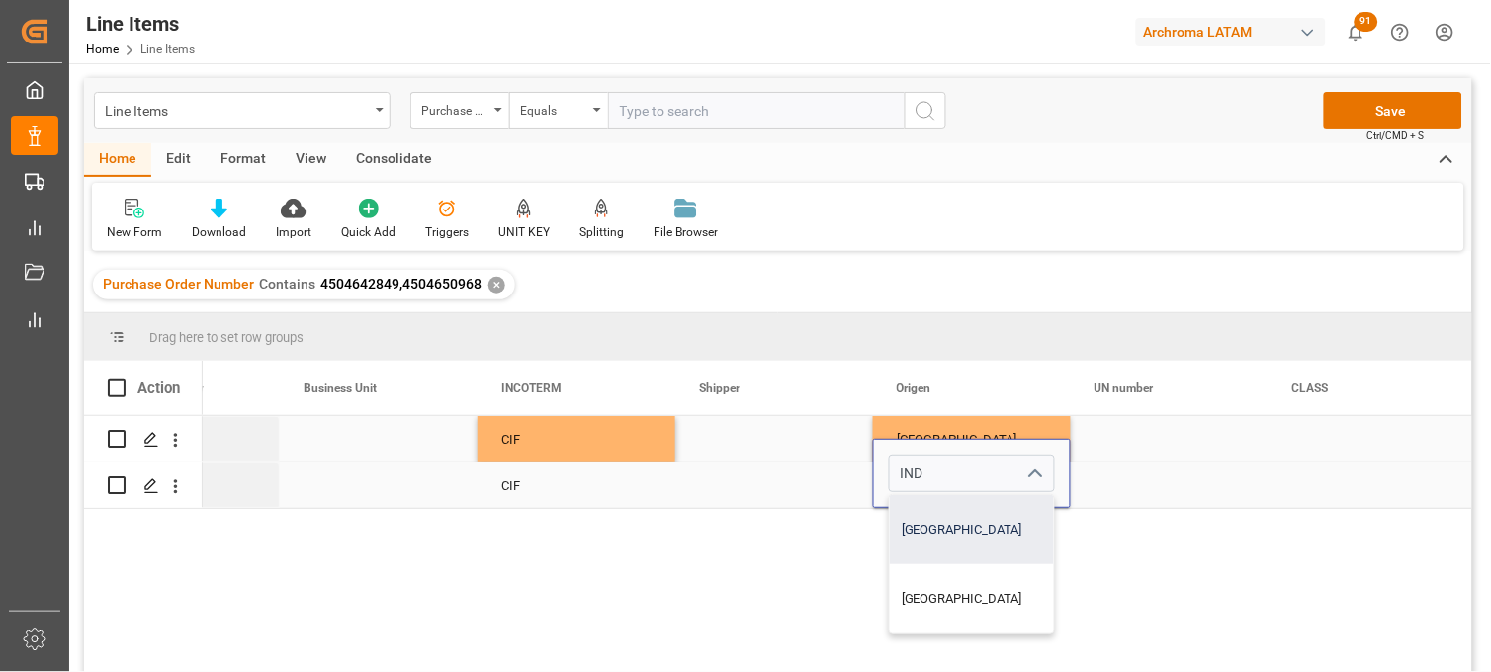
click at [937, 518] on div "INDIA" at bounding box center [972, 529] width 164 height 69
type input "INDIA"
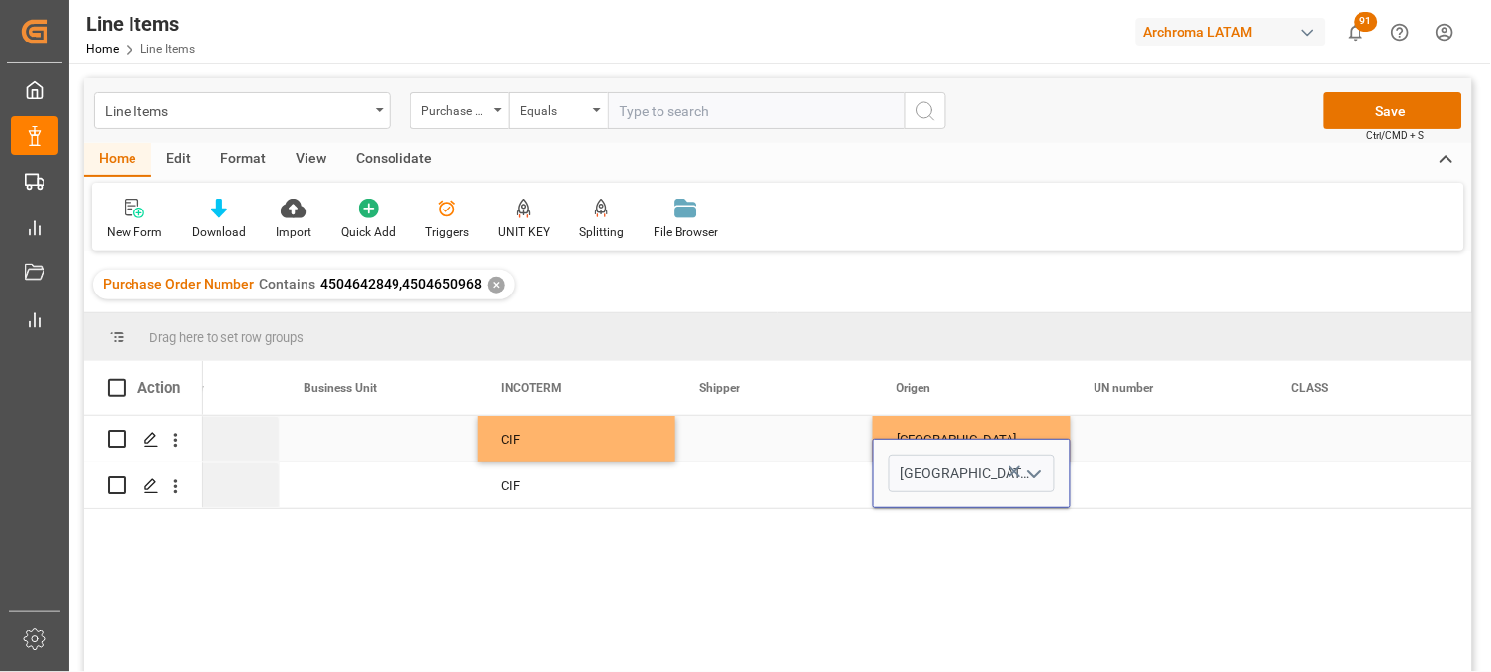
drag, startPoint x: 1127, startPoint y: 440, endPoint x: 1118, endPoint y: 448, distance: 11.9
click at [1125, 440] on div "Press SPACE to select this row." at bounding box center [1169, 438] width 198 height 45
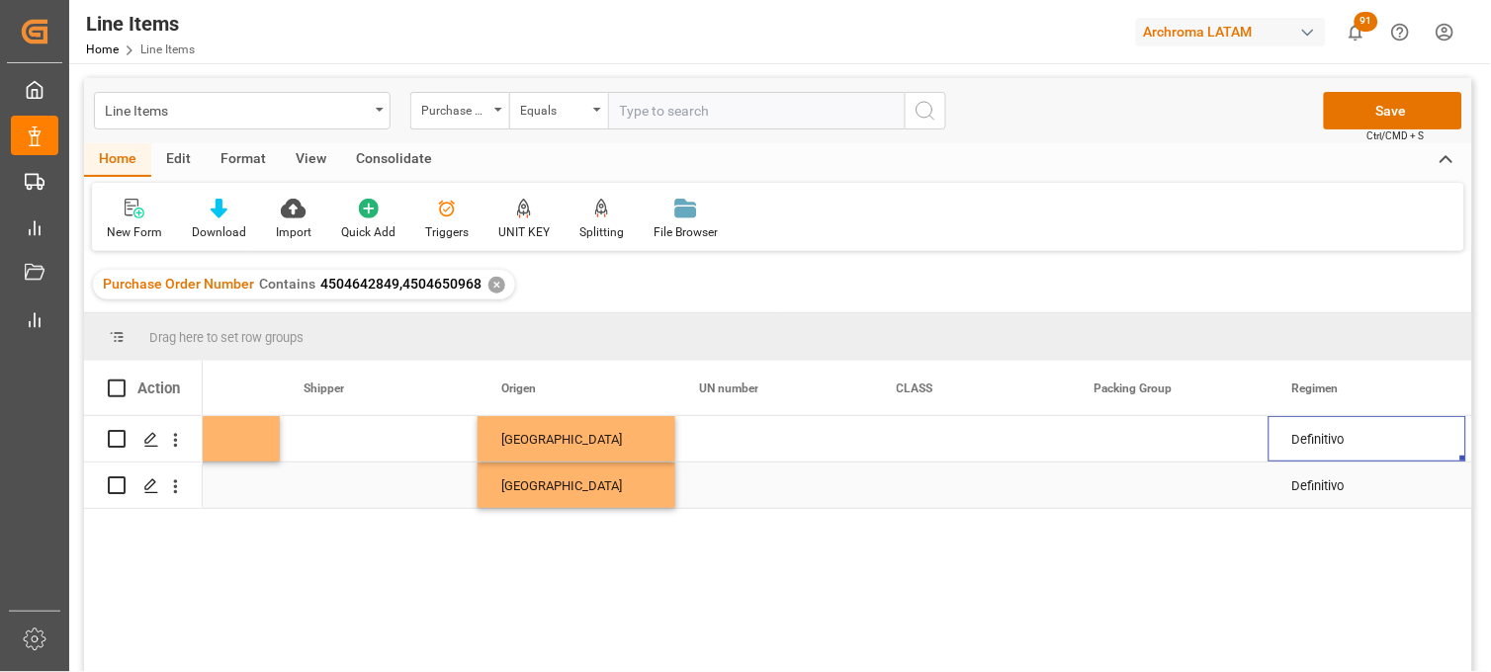
scroll to position [0, 6644]
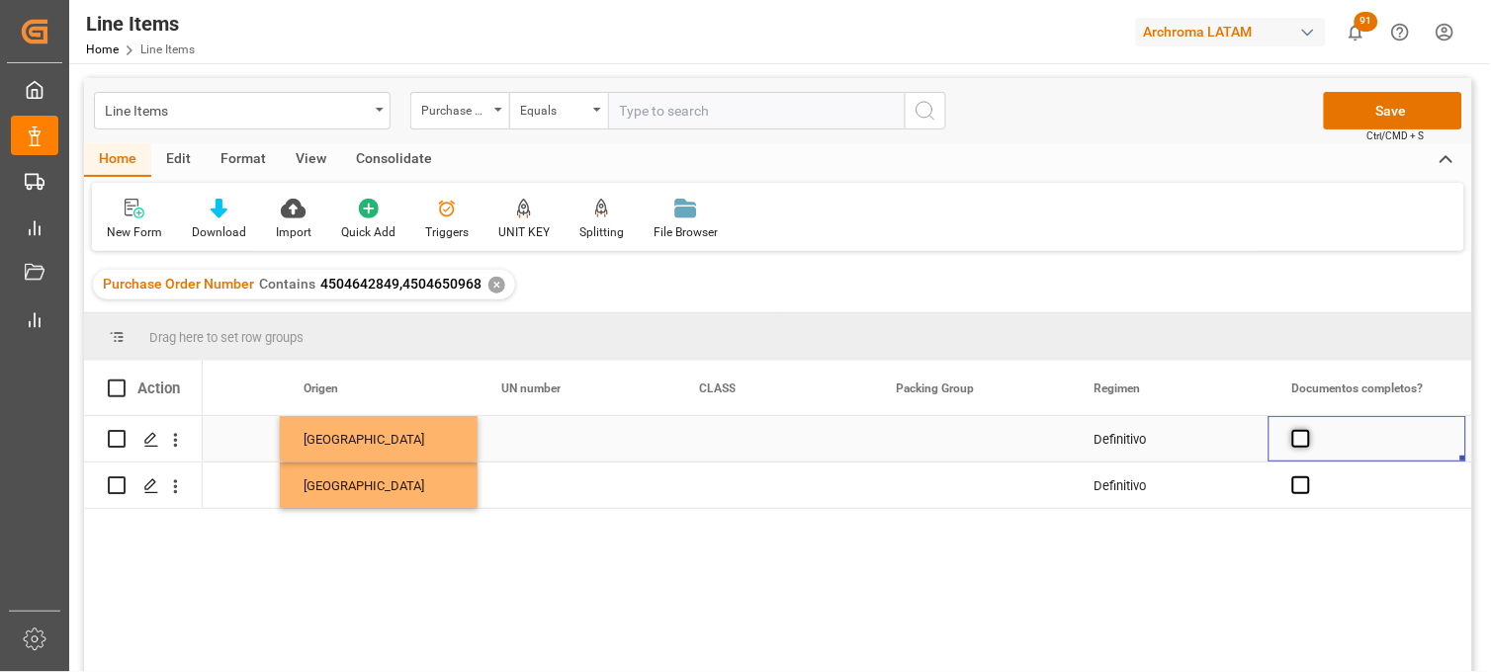
click at [1295, 443] on span "Press SPACE to select this row." at bounding box center [1301, 439] width 18 height 18
click at [1307, 430] on input "Press SPACE to select this row." at bounding box center [1307, 430] width 0 height 0
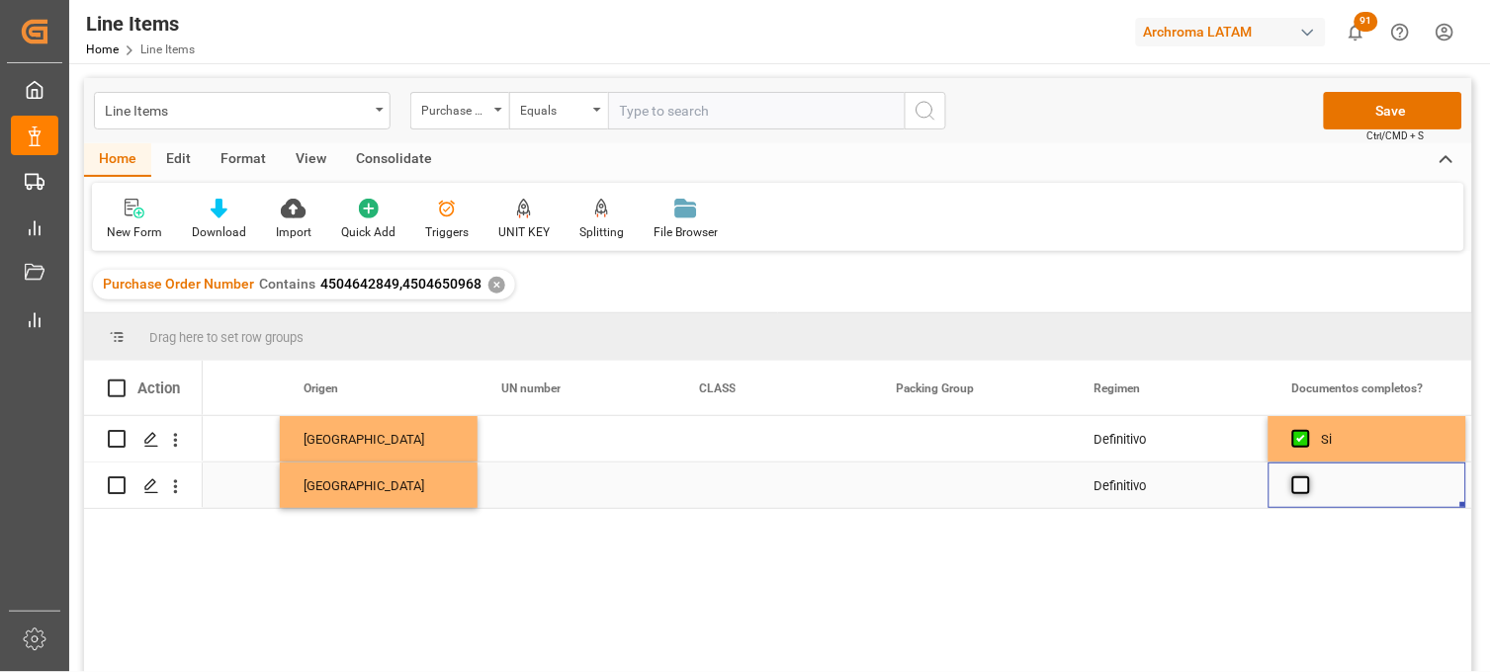
click at [1297, 487] on span "Press SPACE to select this row." at bounding box center [1301, 485] width 18 height 18
click at [1307, 476] on input "Press SPACE to select this row." at bounding box center [1307, 476] width 0 height 0
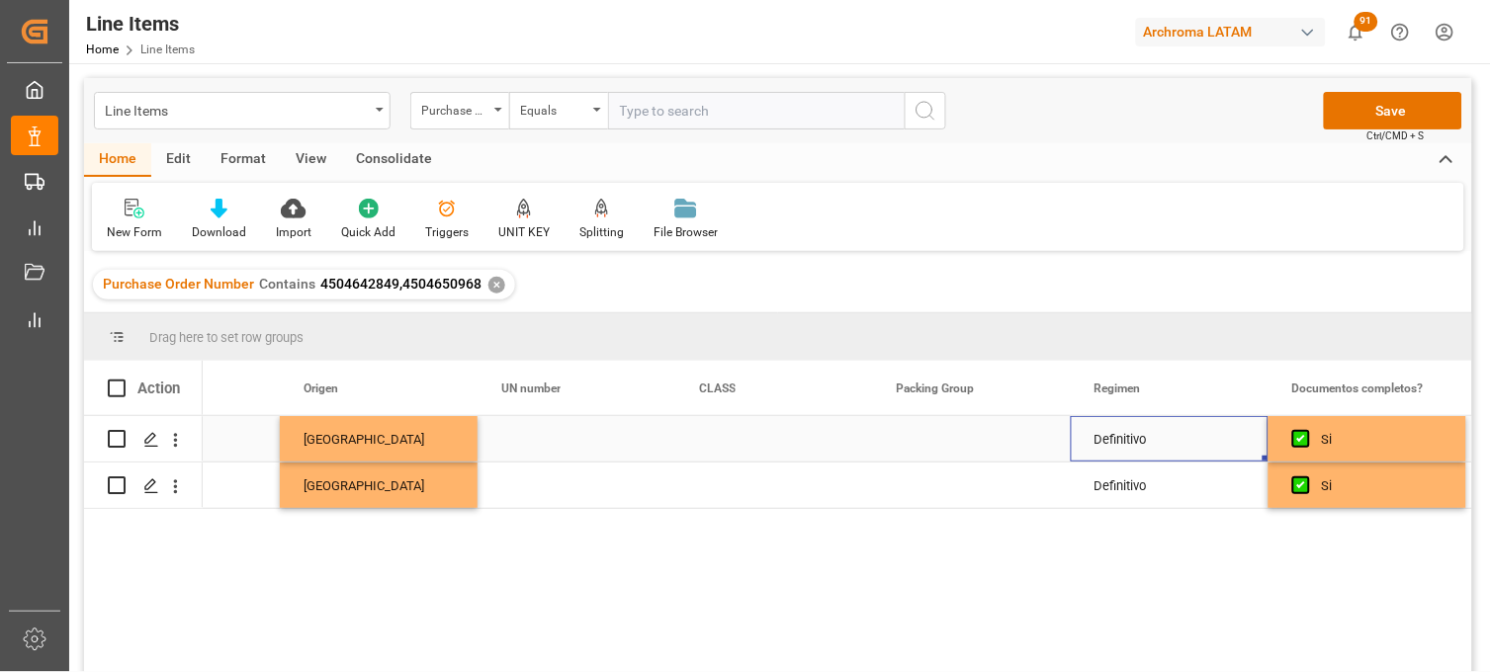
click at [1147, 445] on div "Definitivo" at bounding box center [1169, 438] width 198 height 45
click at [1344, 115] on button "Save" at bounding box center [1393, 111] width 138 height 38
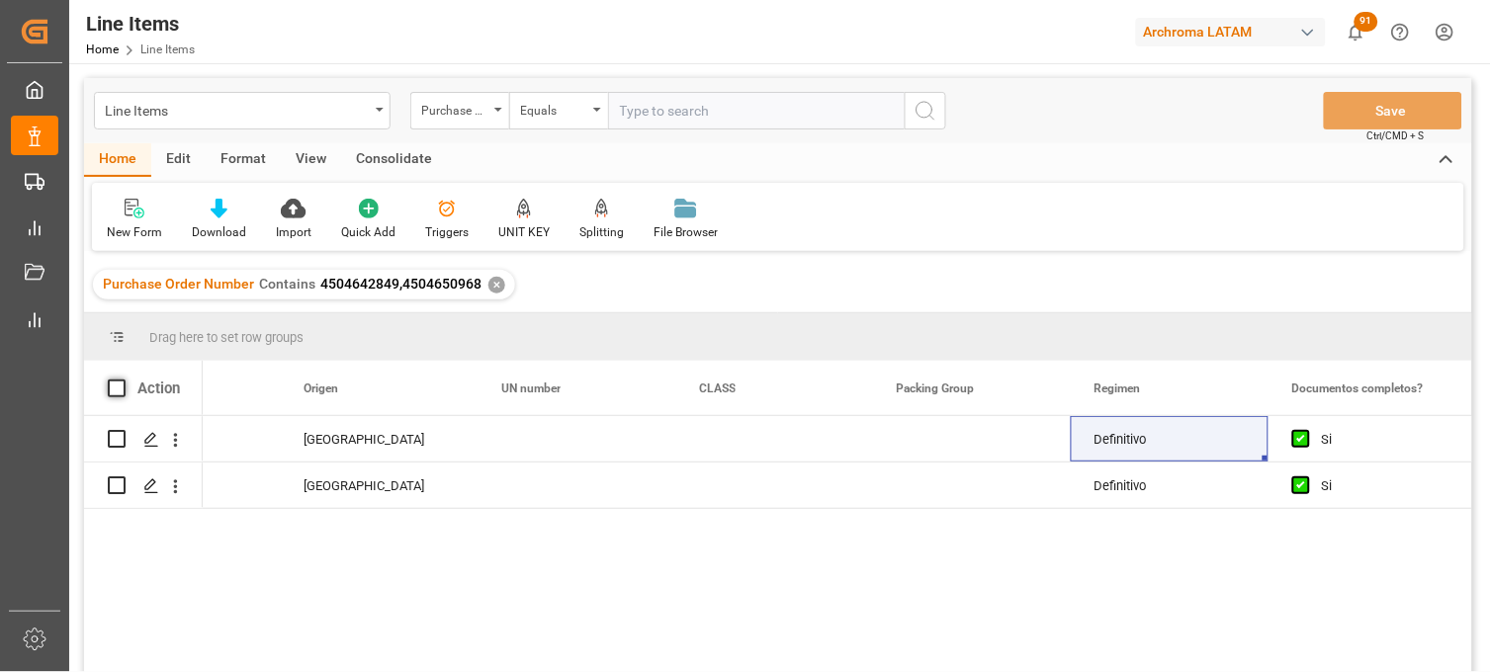
click at [115, 384] on span at bounding box center [117, 389] width 18 height 18
click at [123, 380] on input "checkbox" at bounding box center [123, 380] width 0 height 0
checkbox input "true"
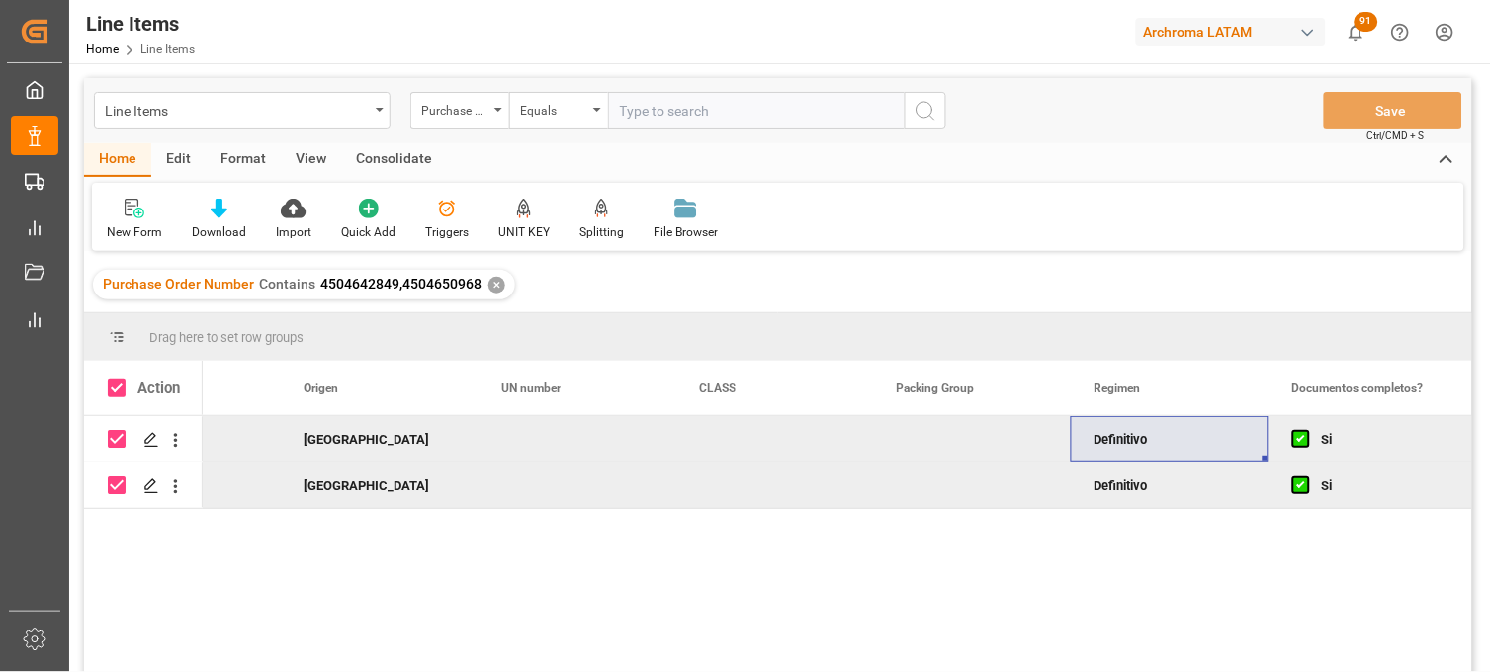
click at [380, 162] on div "Consolidate" at bounding box center [394, 160] width 106 height 34
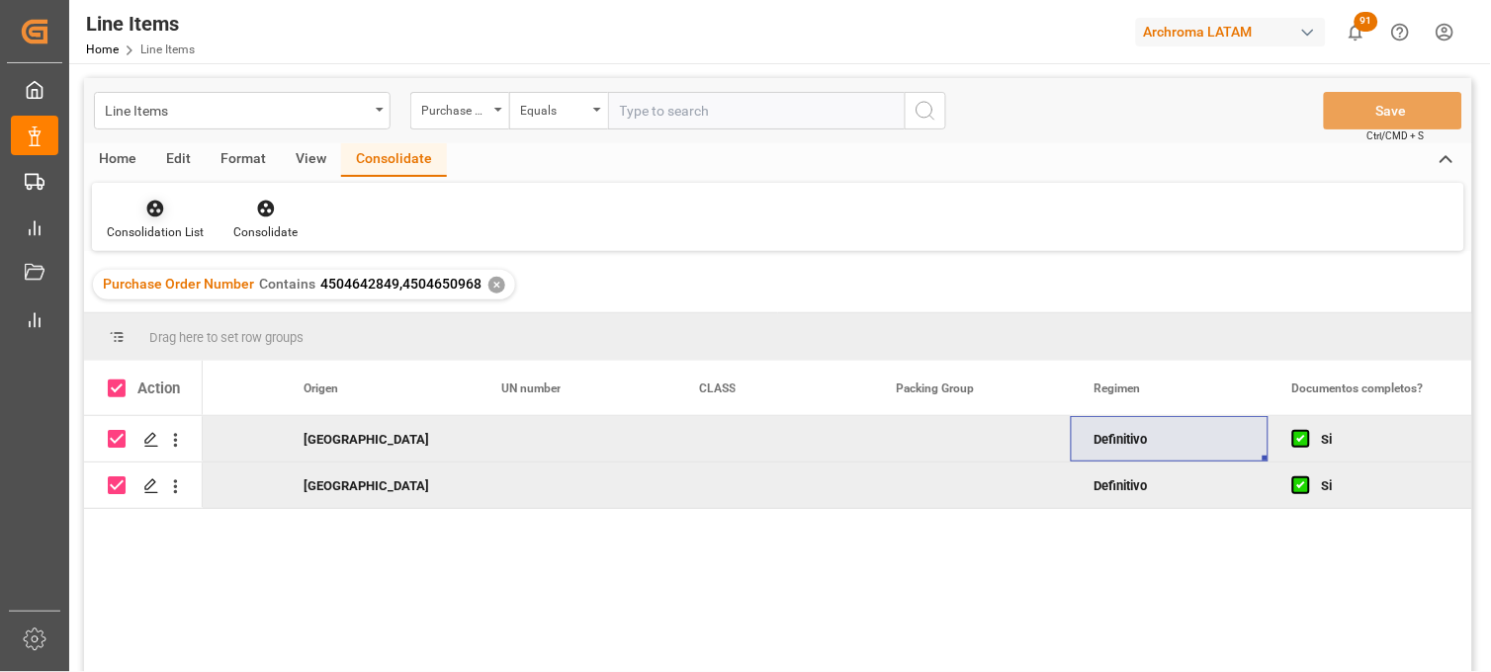
click at [161, 218] on div "Consolidation List" at bounding box center [155, 219] width 127 height 43
click at [175, 278] on div "Create TO Consolidation" at bounding box center [200, 279] width 155 height 21
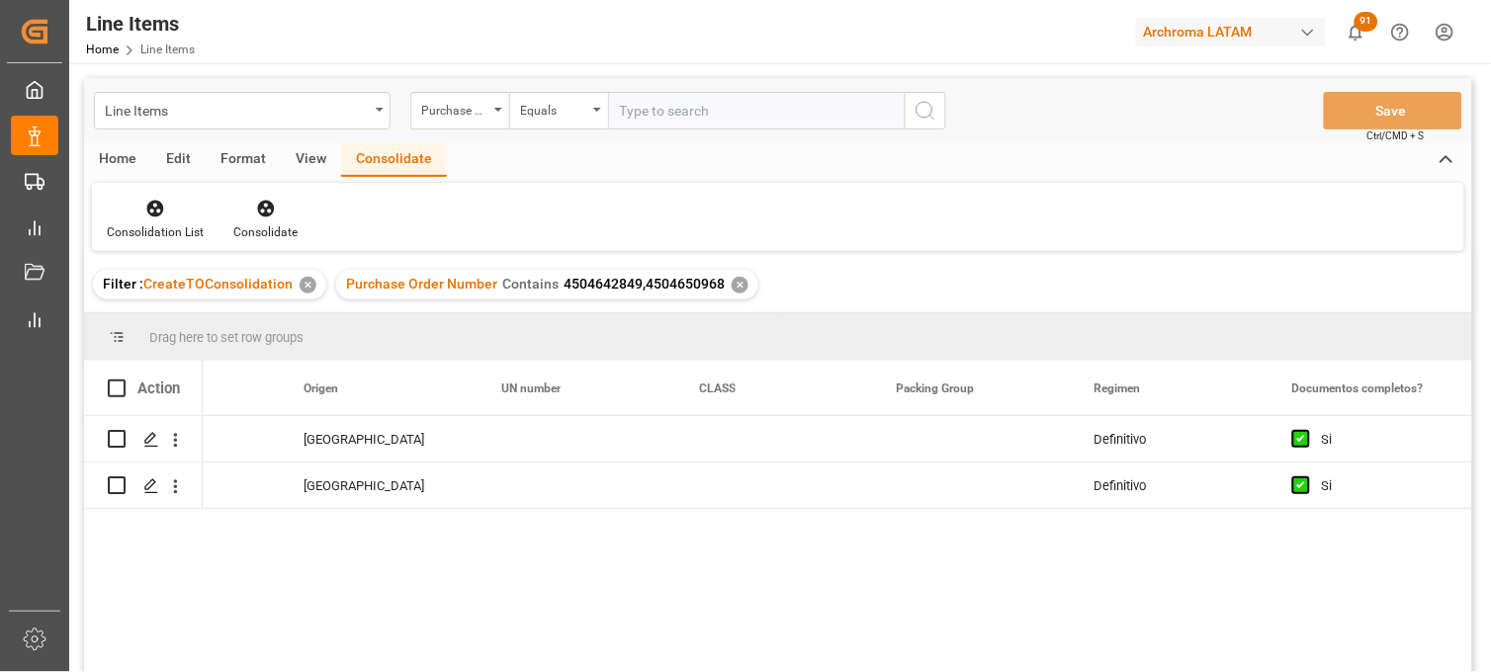
click at [117, 388] on span at bounding box center [117, 389] width 18 height 18
click at [123, 380] on input "checkbox" at bounding box center [123, 380] width 0 height 0
checkbox input "true"
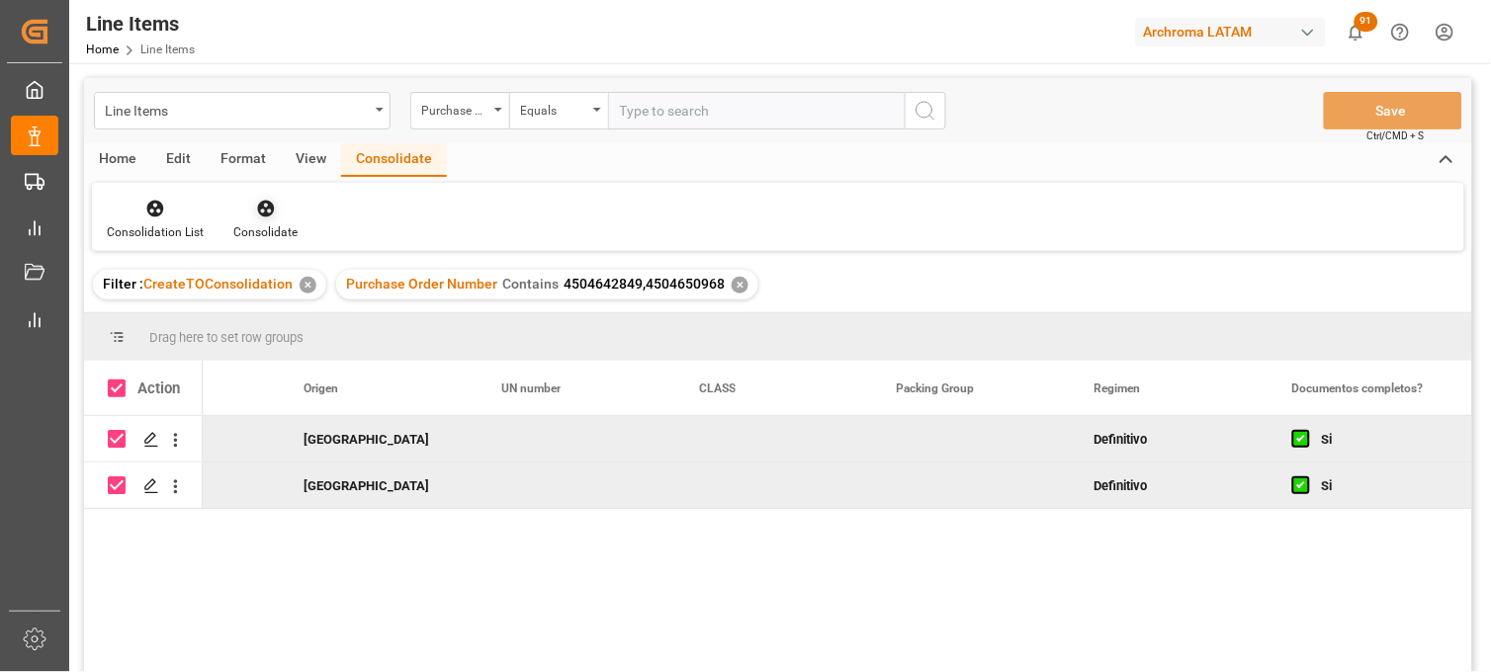
click at [272, 214] on icon at bounding box center [266, 209] width 20 height 20
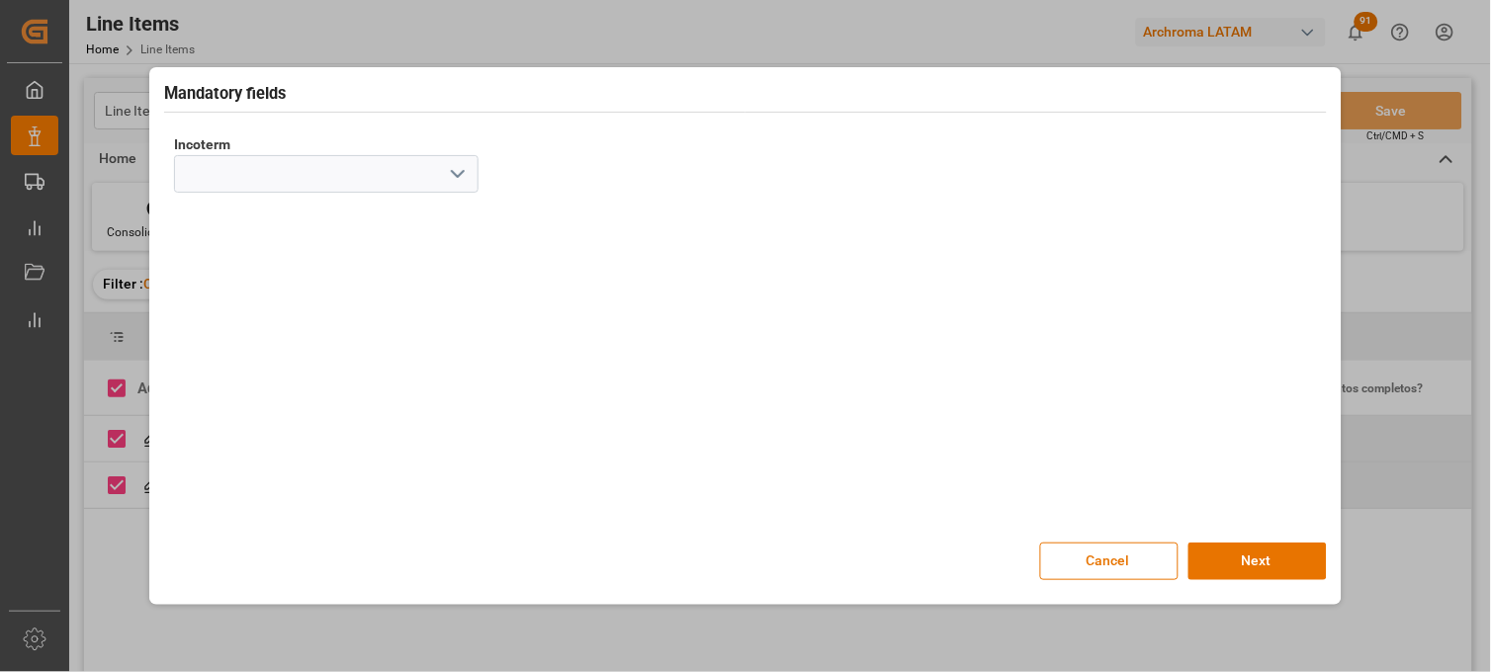
click at [461, 170] on icon "open menu" at bounding box center [458, 174] width 24 height 24
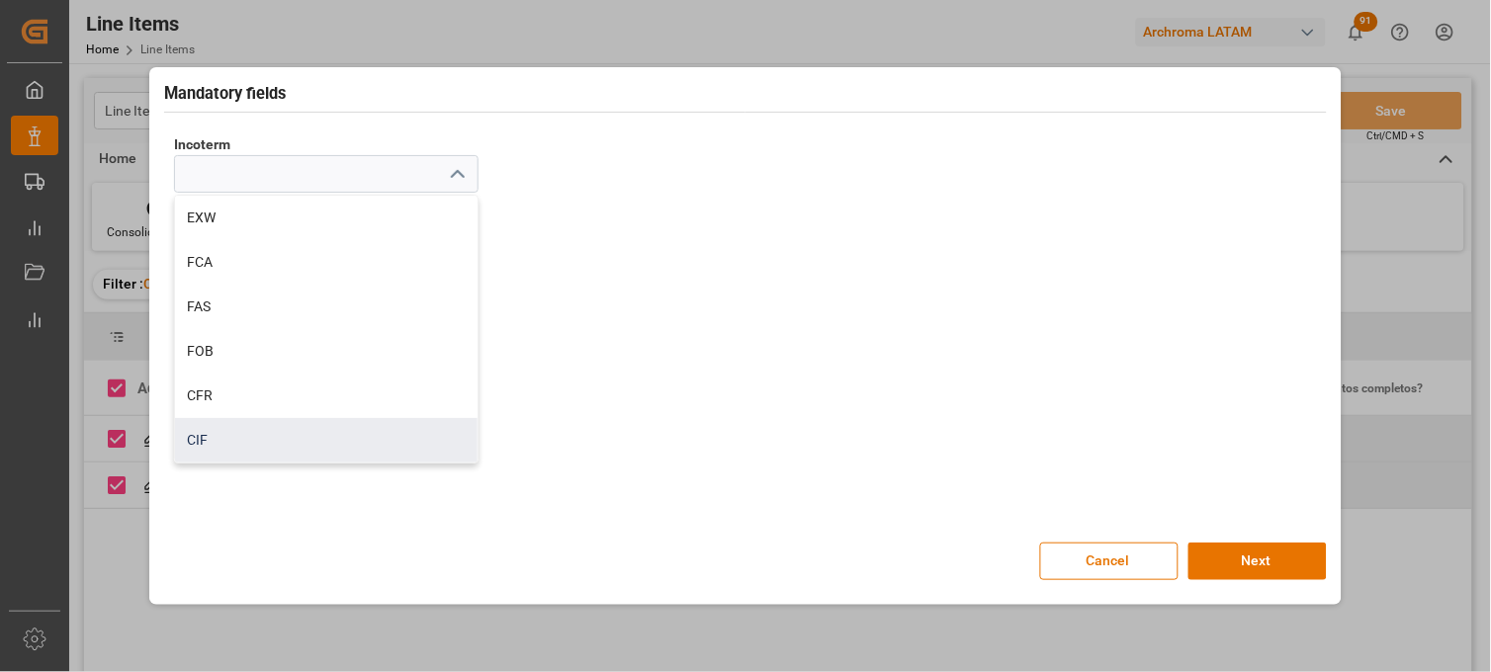
click at [290, 432] on div "CIF" at bounding box center [326, 440] width 302 height 44
type input "CIF"
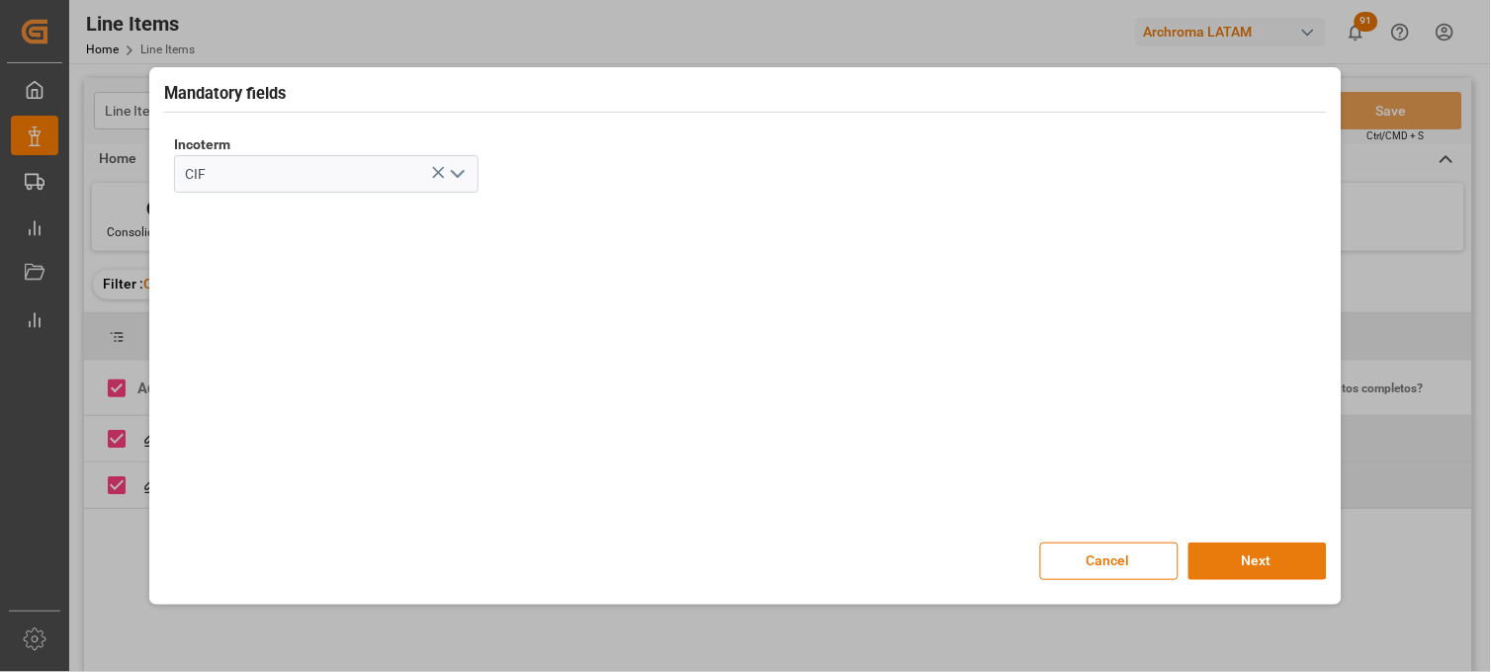
click at [1233, 555] on button "Next" at bounding box center [1257, 562] width 138 height 38
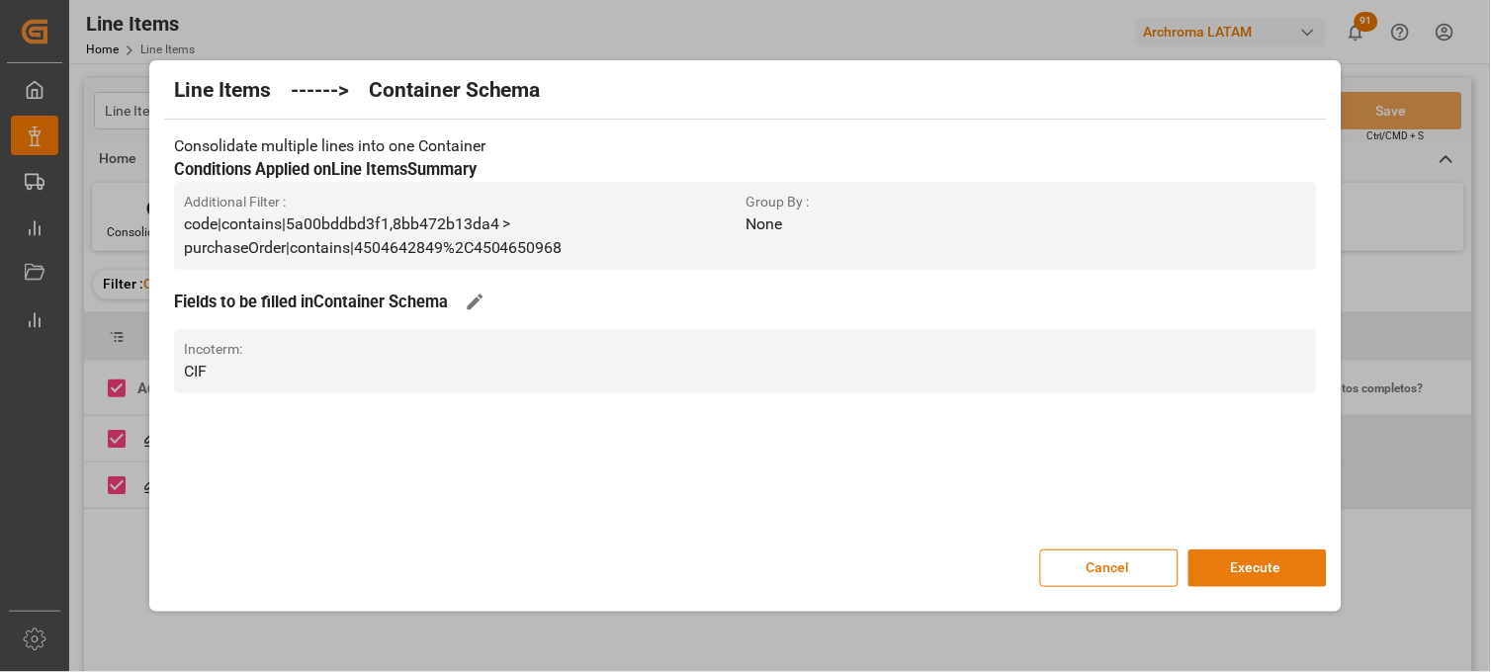
click at [1236, 573] on button "Execute" at bounding box center [1257, 569] width 138 height 38
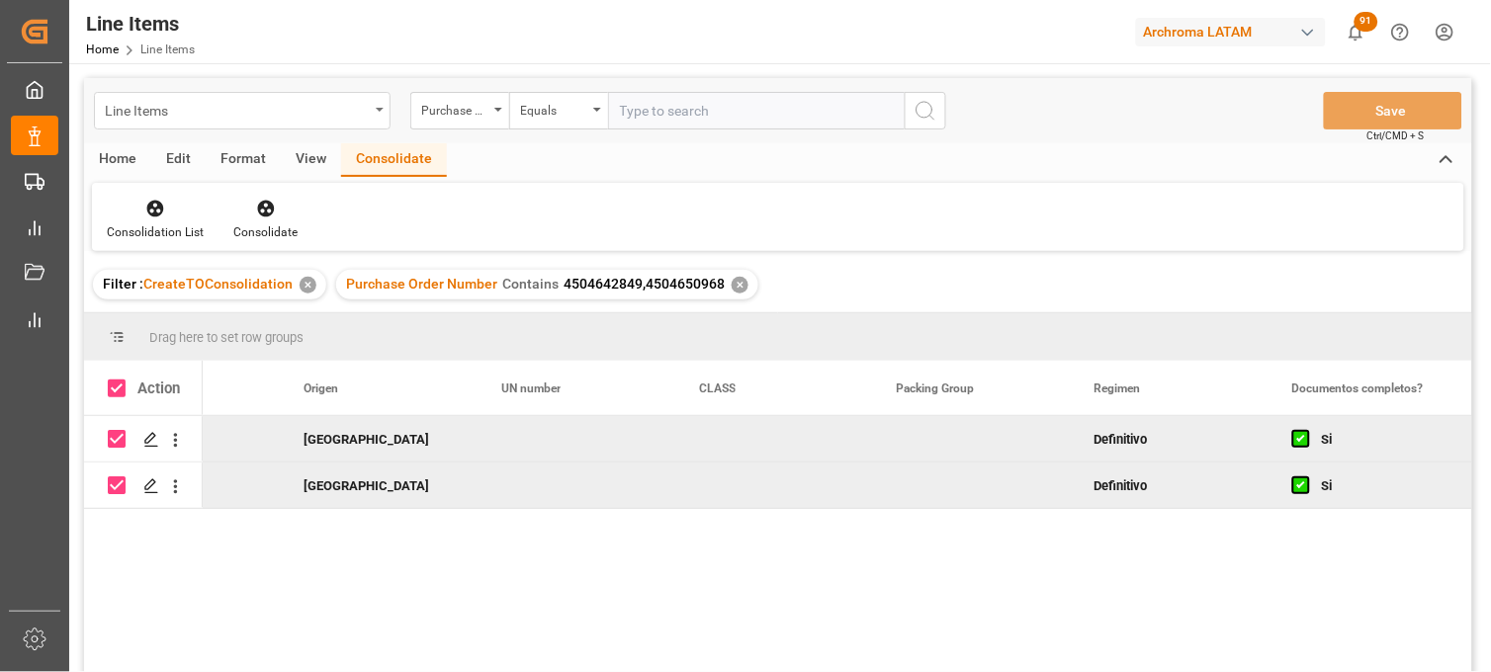
click at [294, 113] on div "Line Items" at bounding box center [237, 109] width 264 height 25
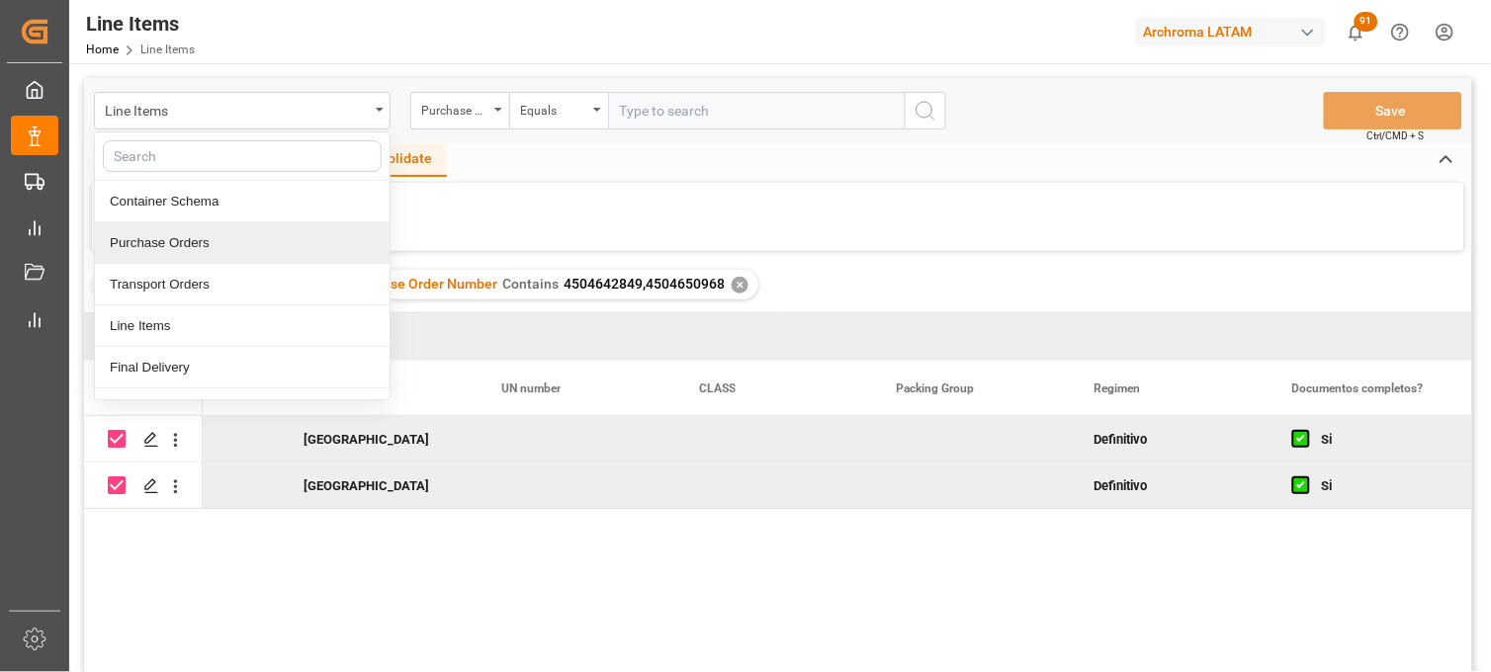
click at [212, 250] on div "Purchase Orders" at bounding box center [242, 243] width 295 height 42
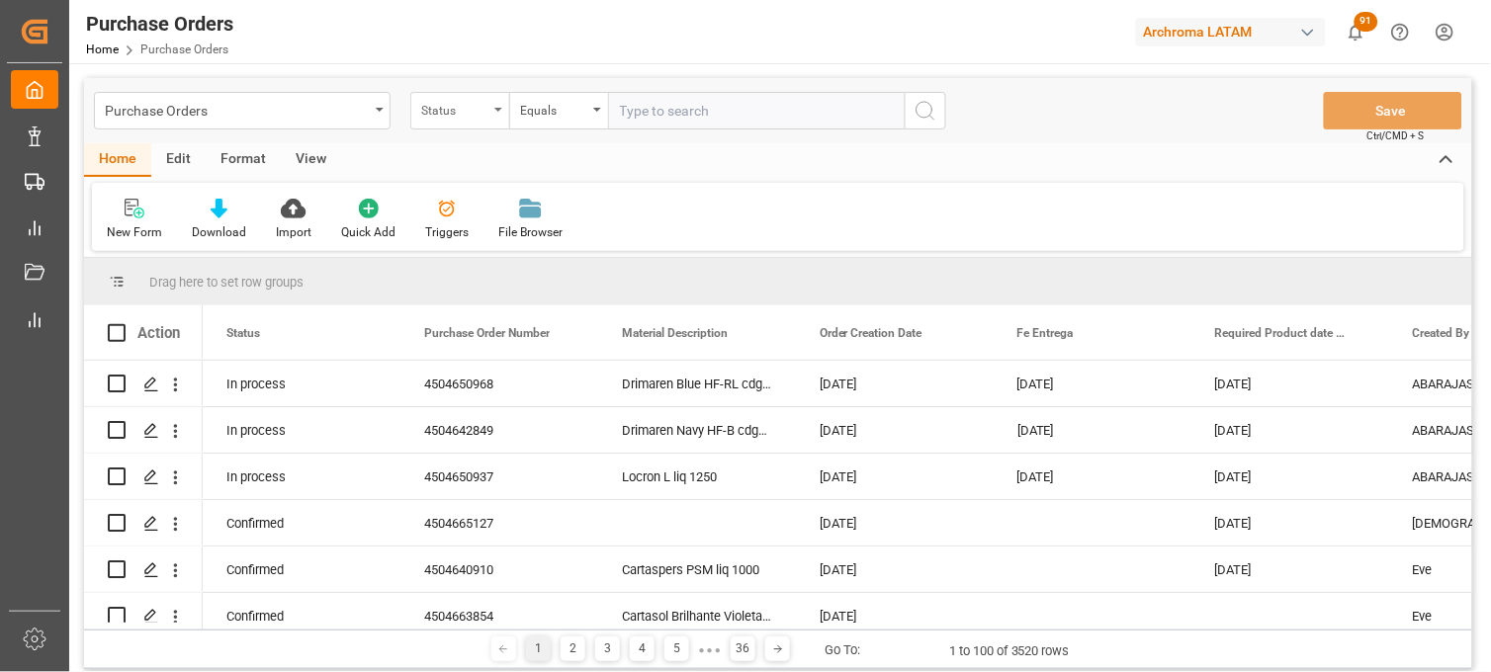
click at [452, 112] on div "Status" at bounding box center [454, 108] width 67 height 23
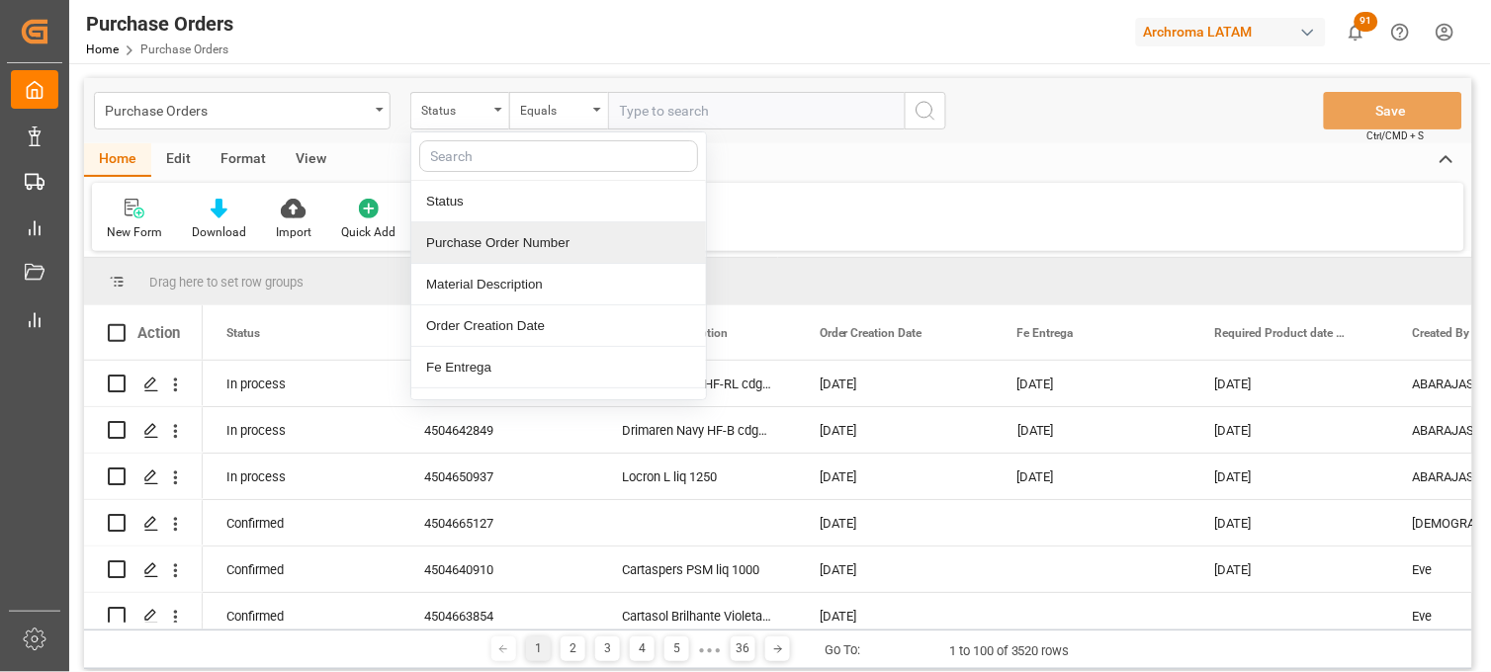
click at [499, 237] on div "Purchase Order Number" at bounding box center [558, 243] width 295 height 42
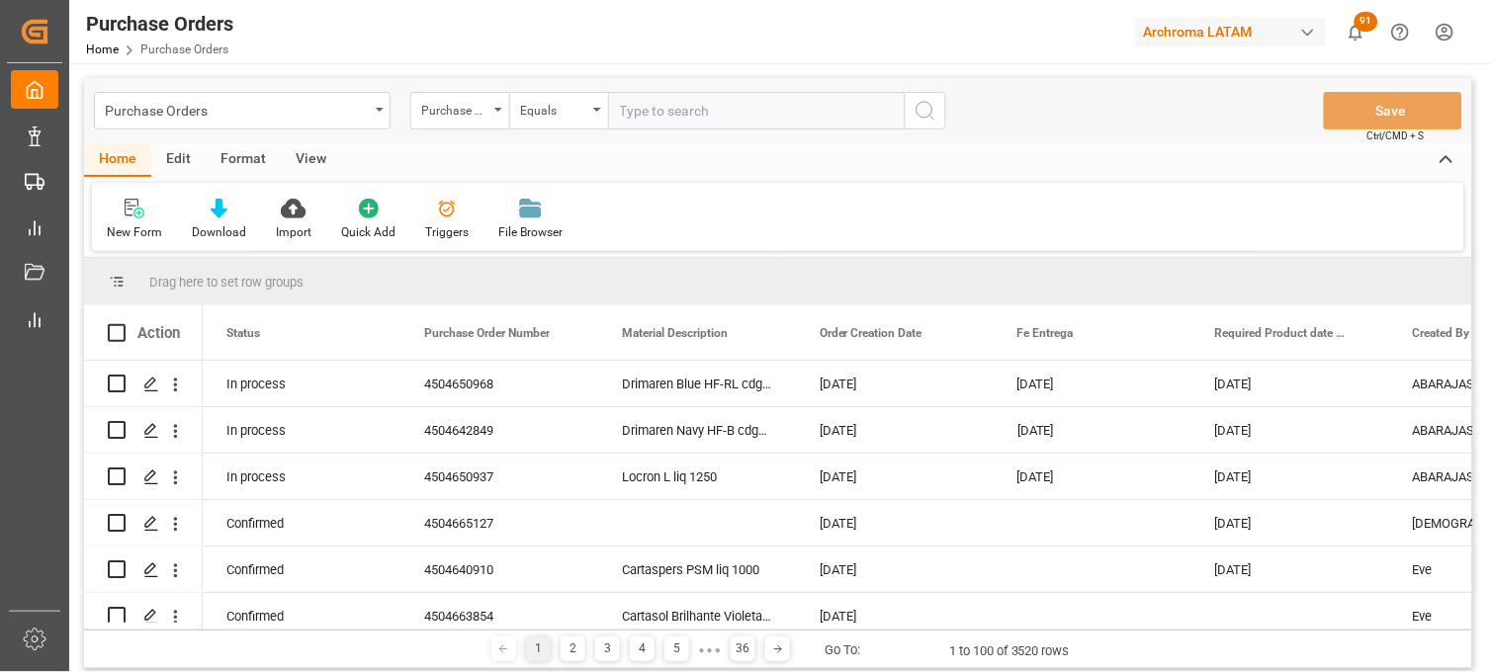
click at [641, 120] on input "text" at bounding box center [756, 111] width 297 height 38
paste input "4504650971"
type input "4504650971"
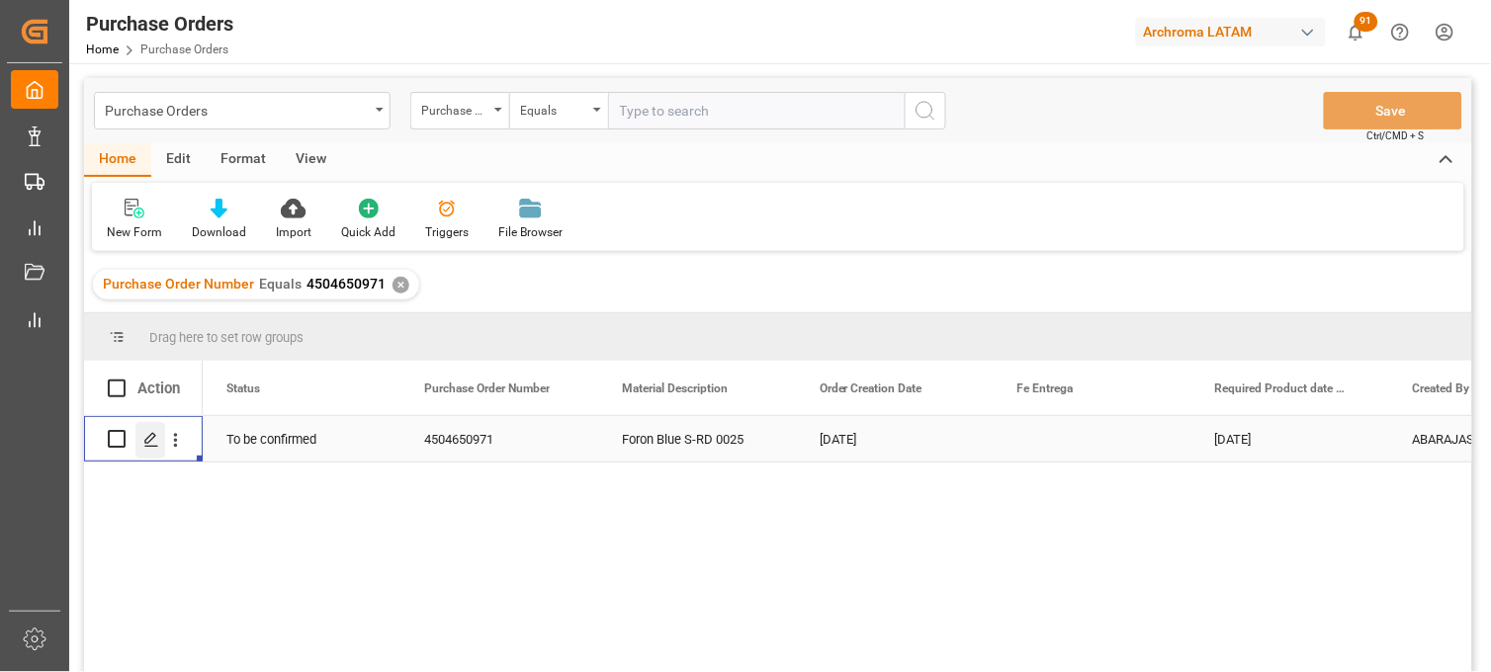
click at [143, 446] on icon "Press SPACE to select this row." at bounding box center [151, 440] width 16 height 16
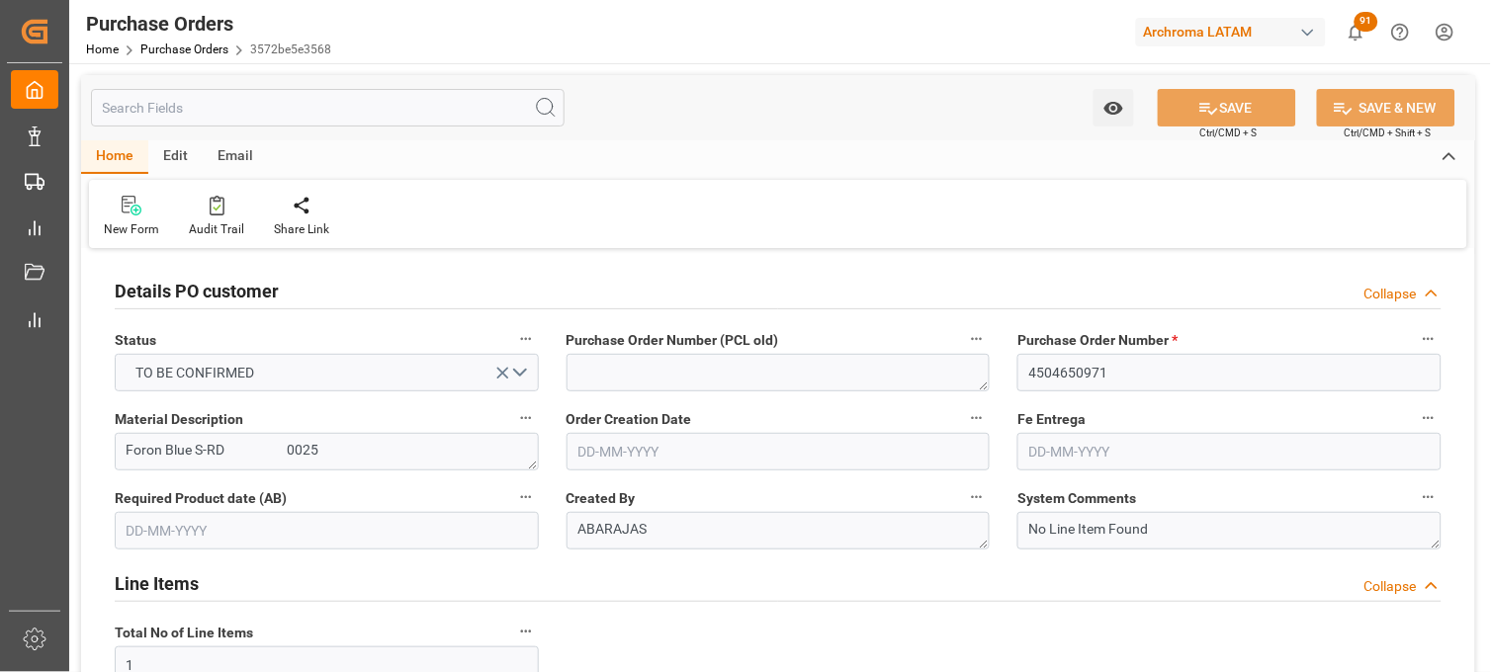
type input "02-08-2025"
type input "03-11-2025"
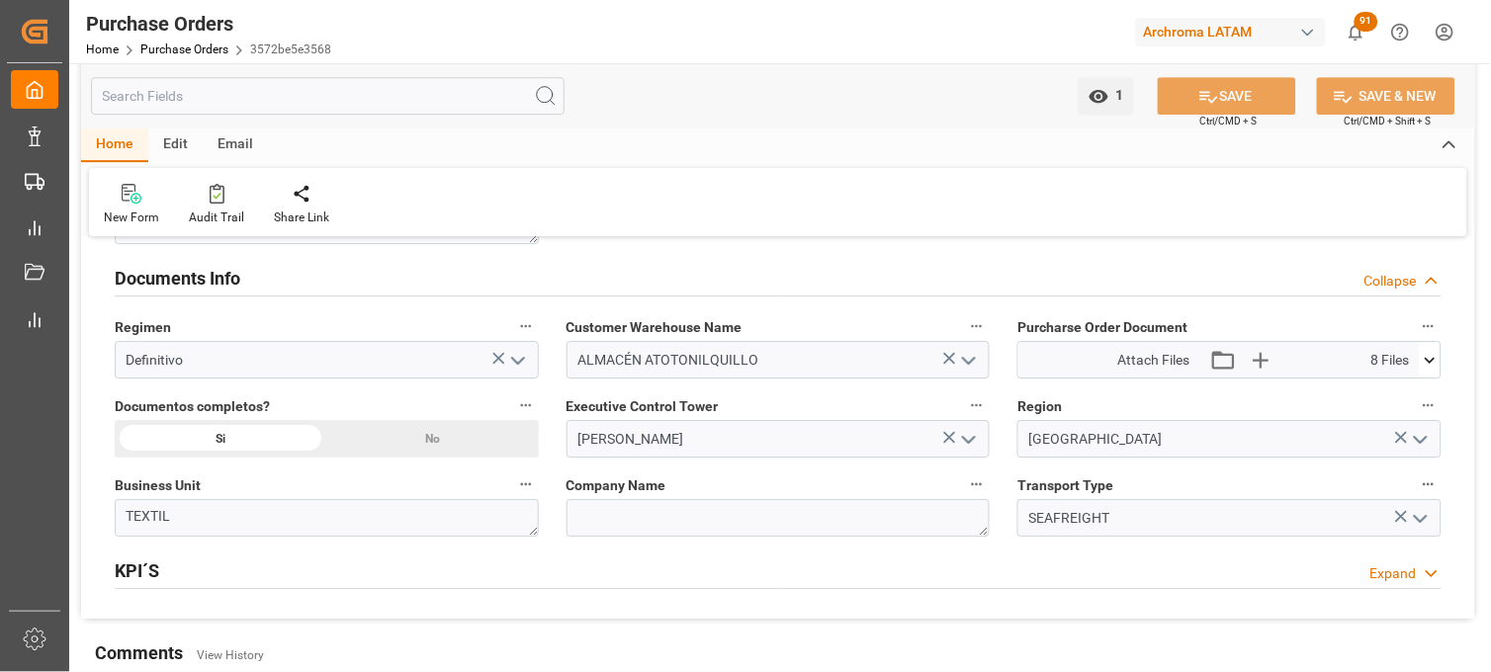
scroll to position [1318, 0]
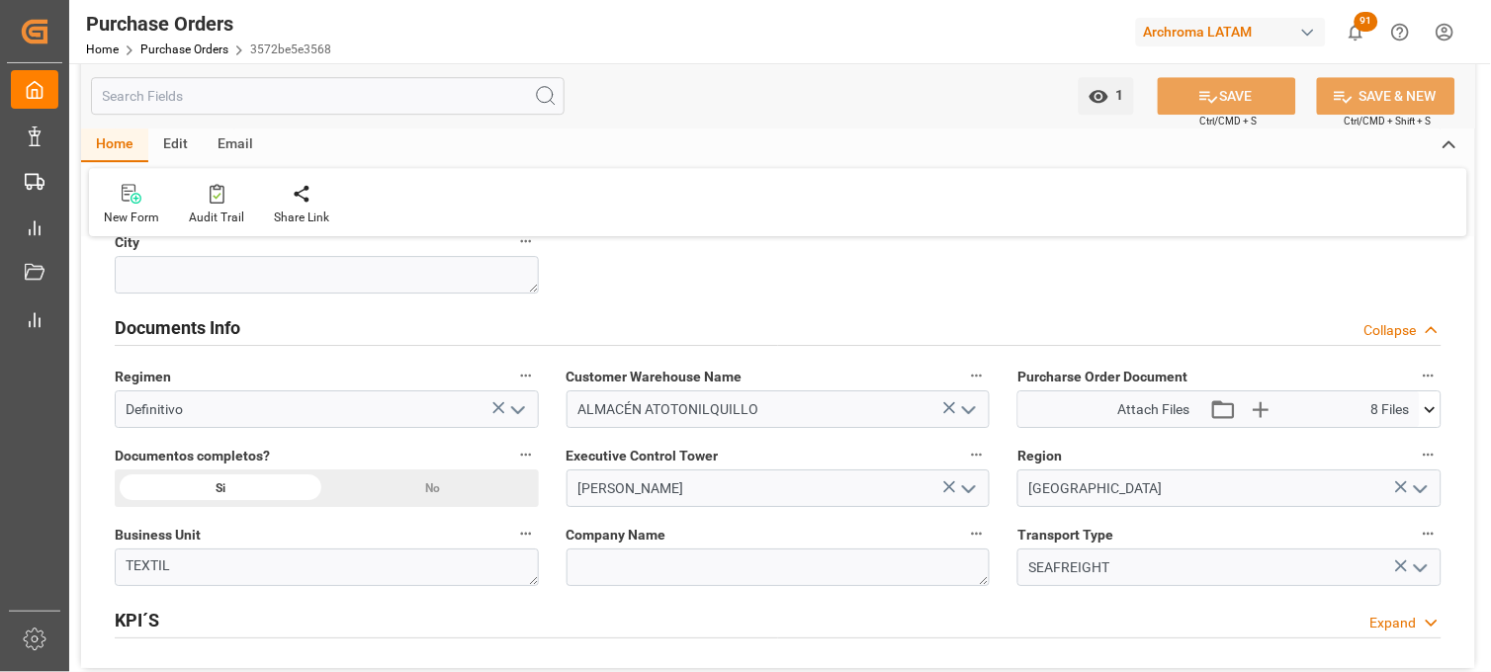
click at [1437, 416] on icon at bounding box center [1429, 409] width 21 height 21
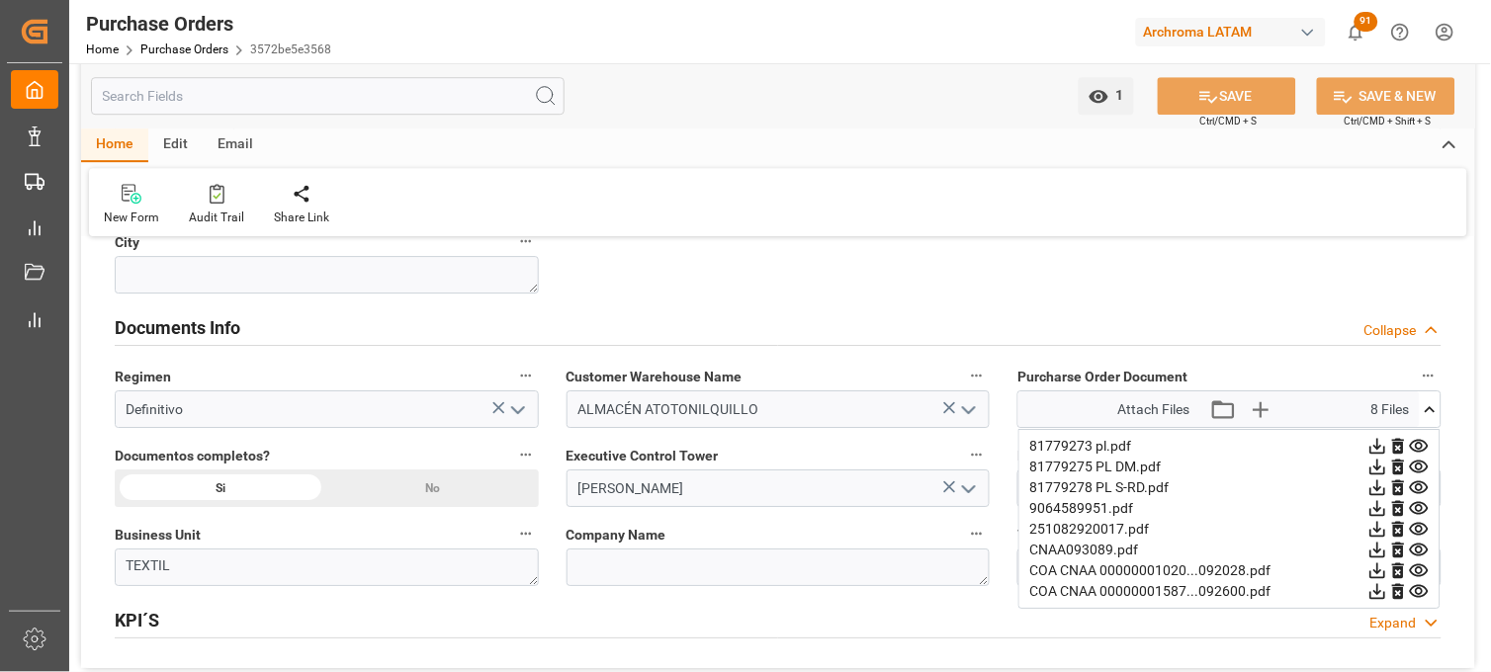
click at [1419, 552] on icon at bounding box center [1418, 550] width 19 height 13
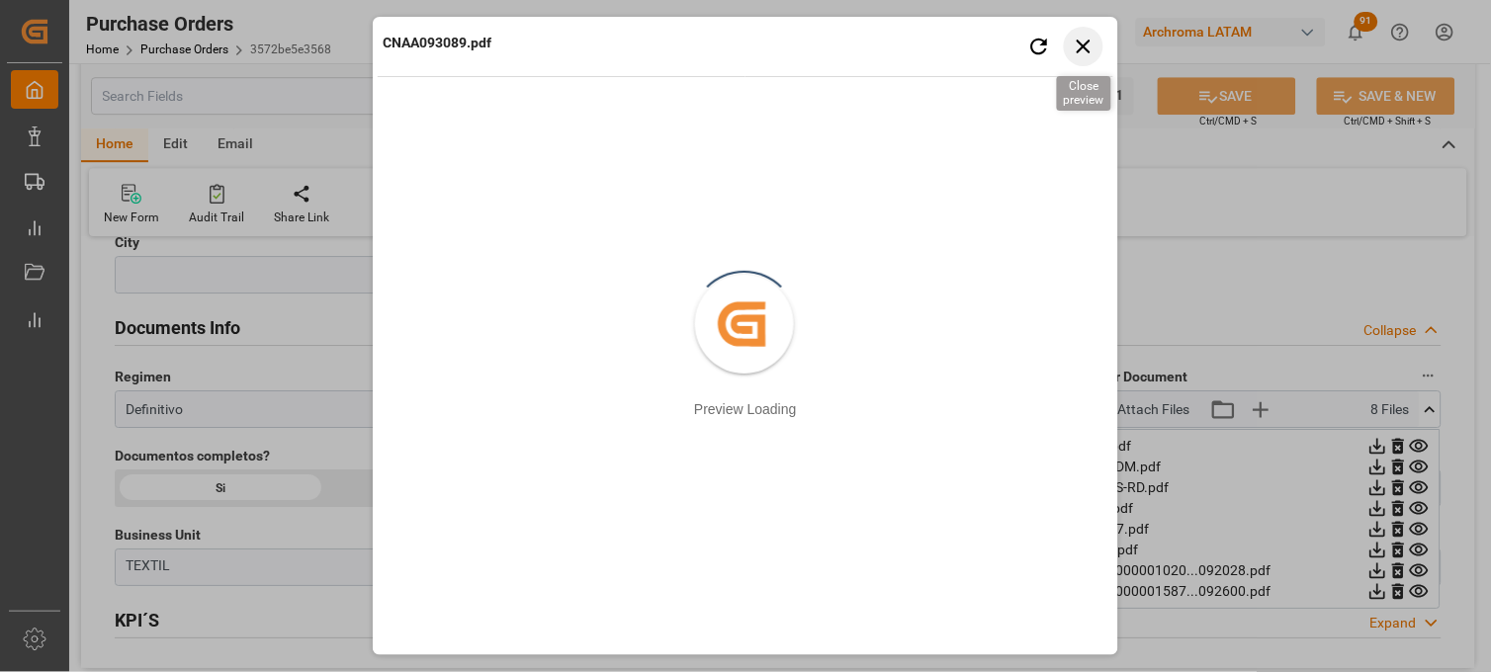
click at [1078, 50] on icon "button" at bounding box center [1083, 47] width 14 height 14
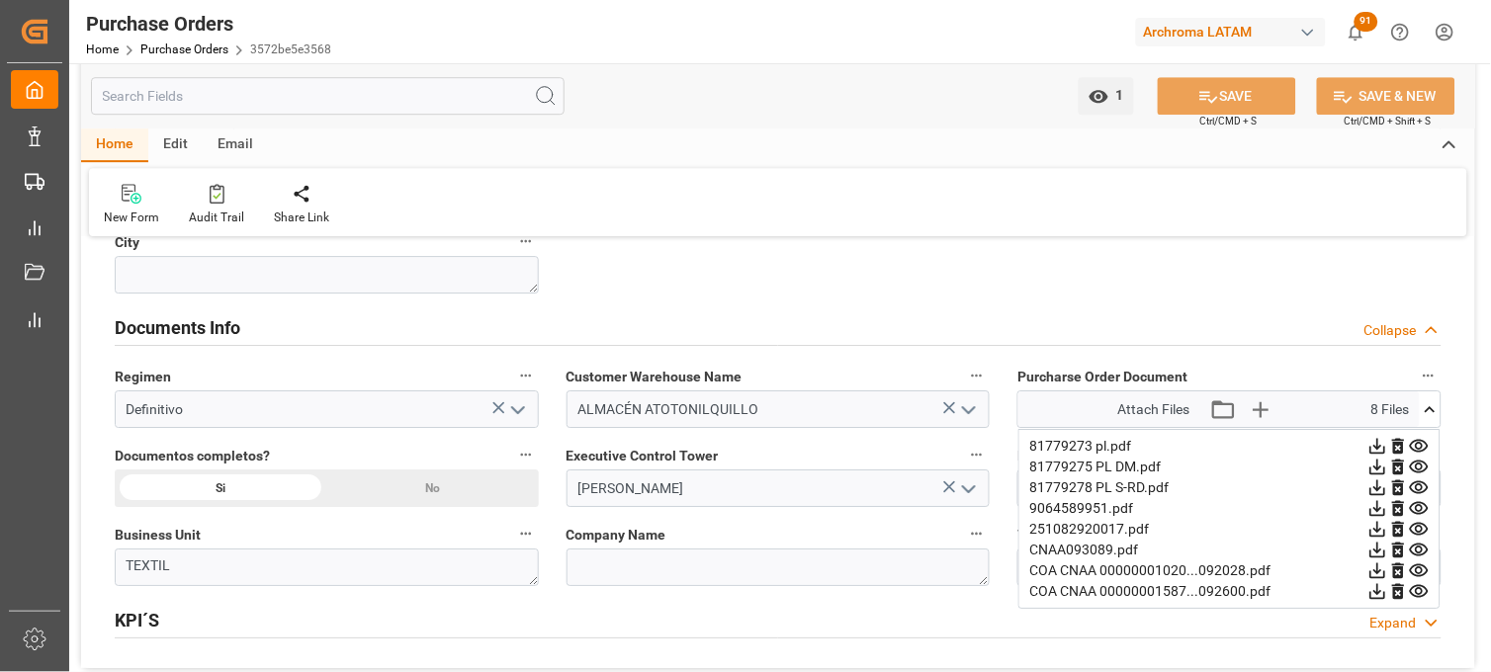
click at [1415, 527] on icon at bounding box center [1419, 529] width 21 height 21
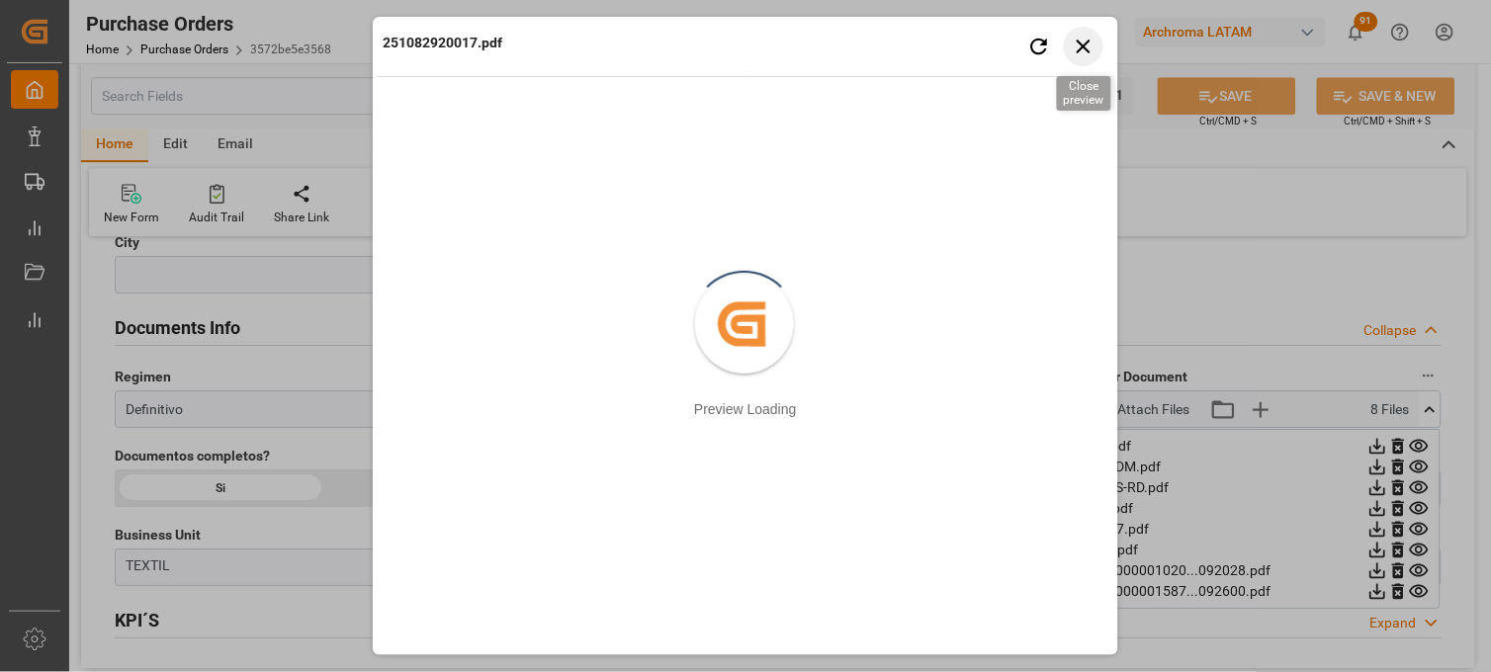
click at [1088, 44] on icon "button" at bounding box center [1083, 46] width 25 height 25
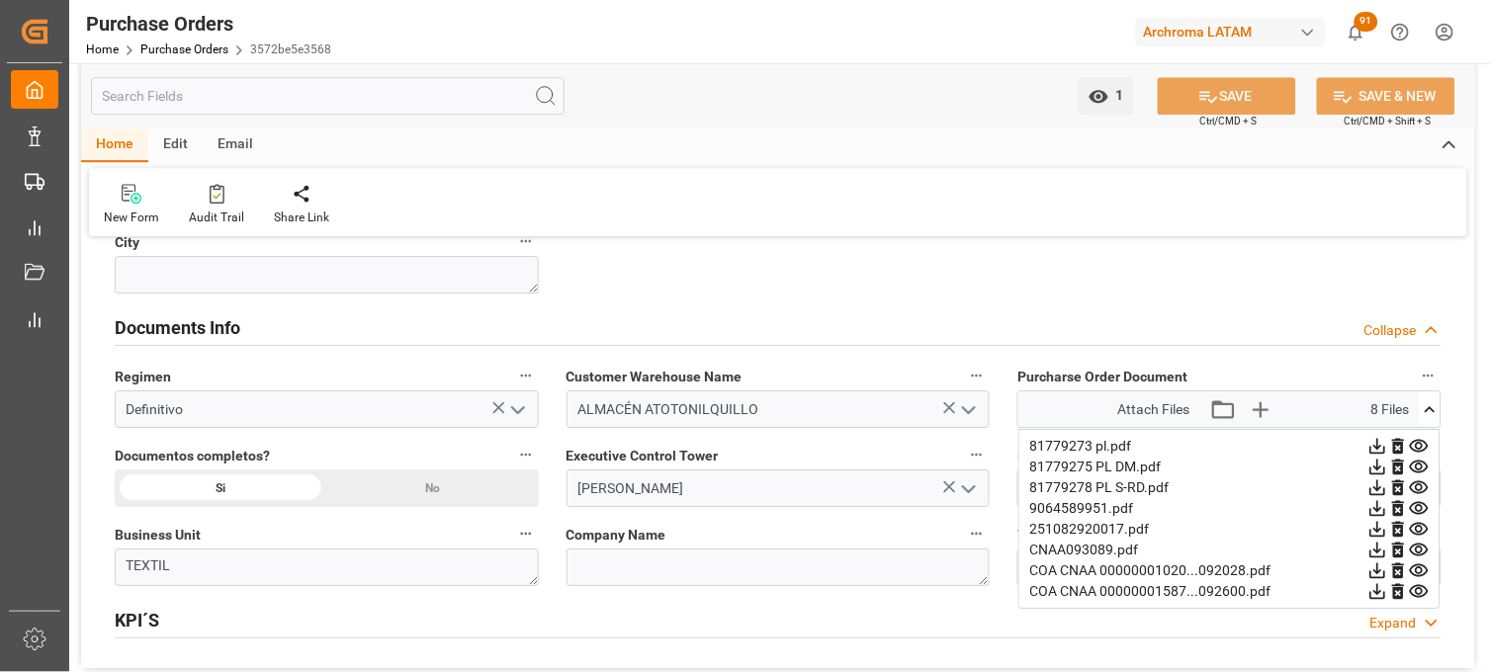
click at [1423, 505] on icon at bounding box center [1419, 508] width 21 height 21
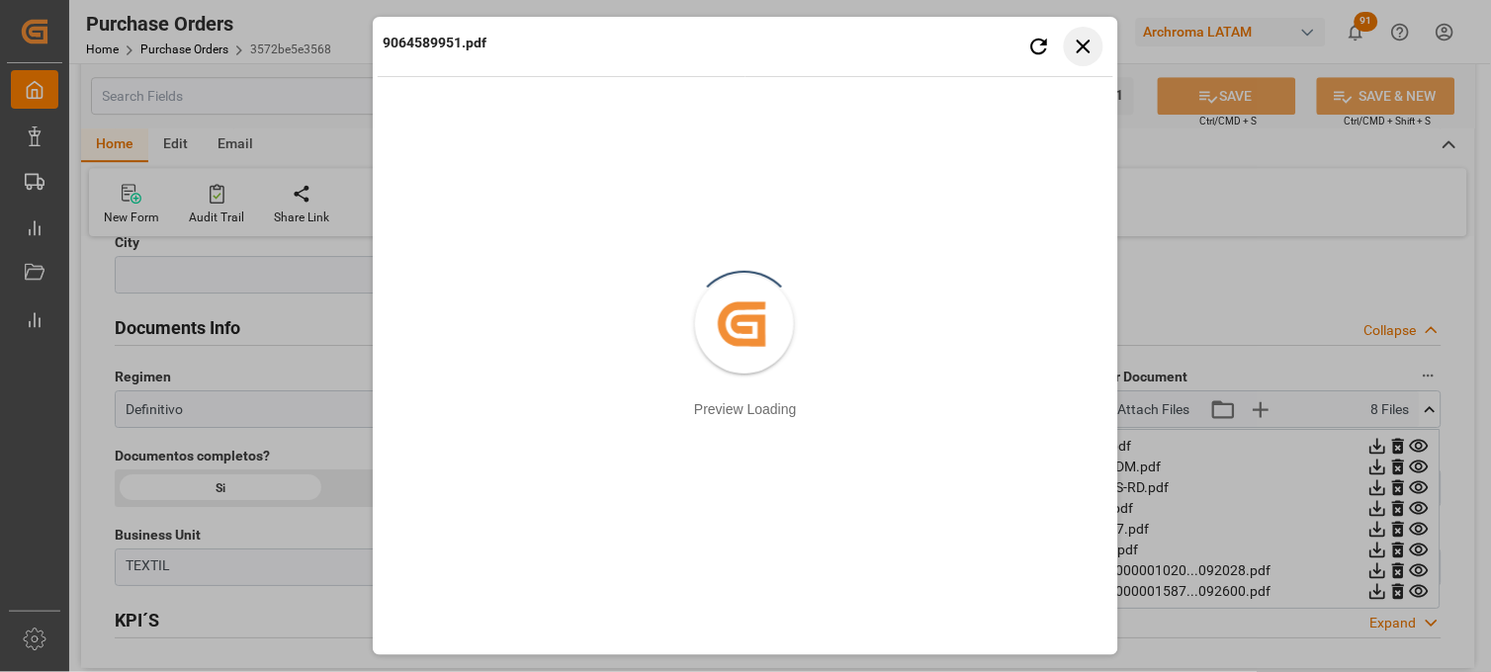
drag, startPoint x: 1083, startPoint y: 43, endPoint x: 1081, endPoint y: 148, distance: 105.8
click at [1083, 43] on icon "button" at bounding box center [1083, 46] width 25 height 25
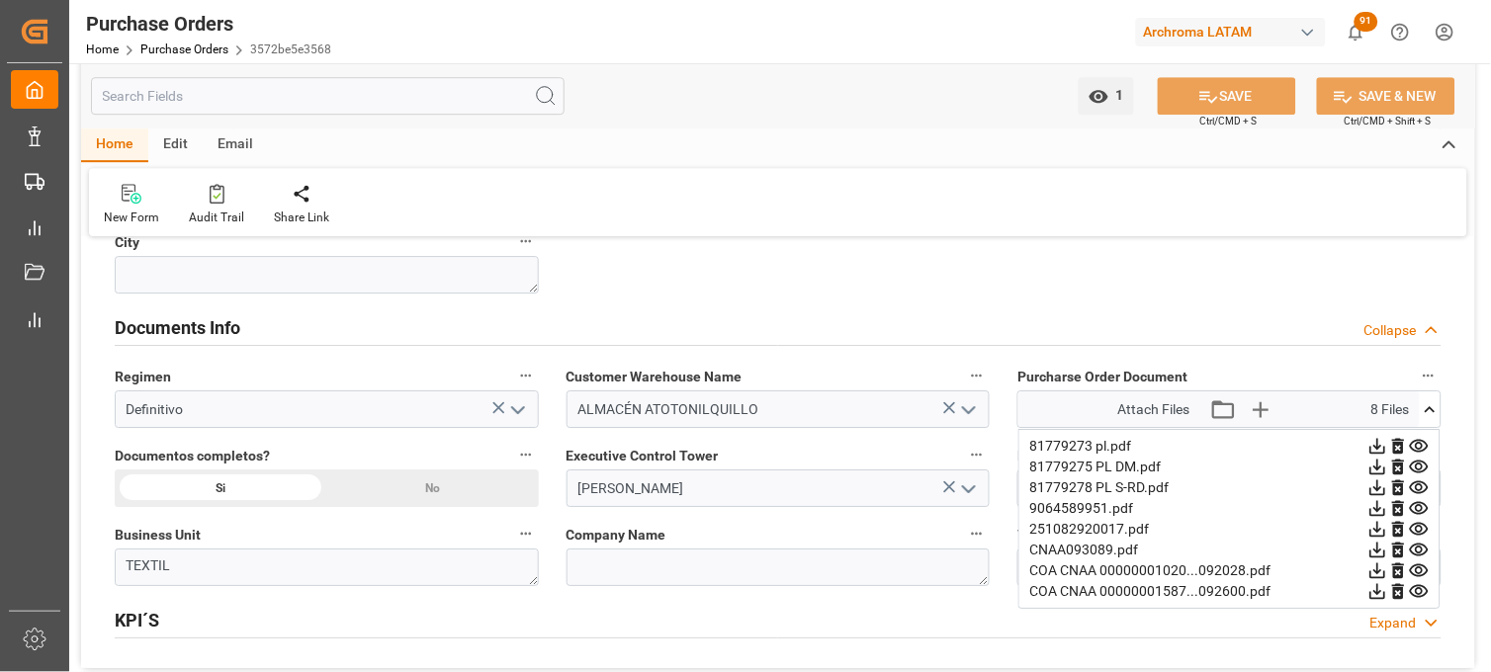
click at [1418, 447] on icon at bounding box center [1419, 446] width 21 height 21
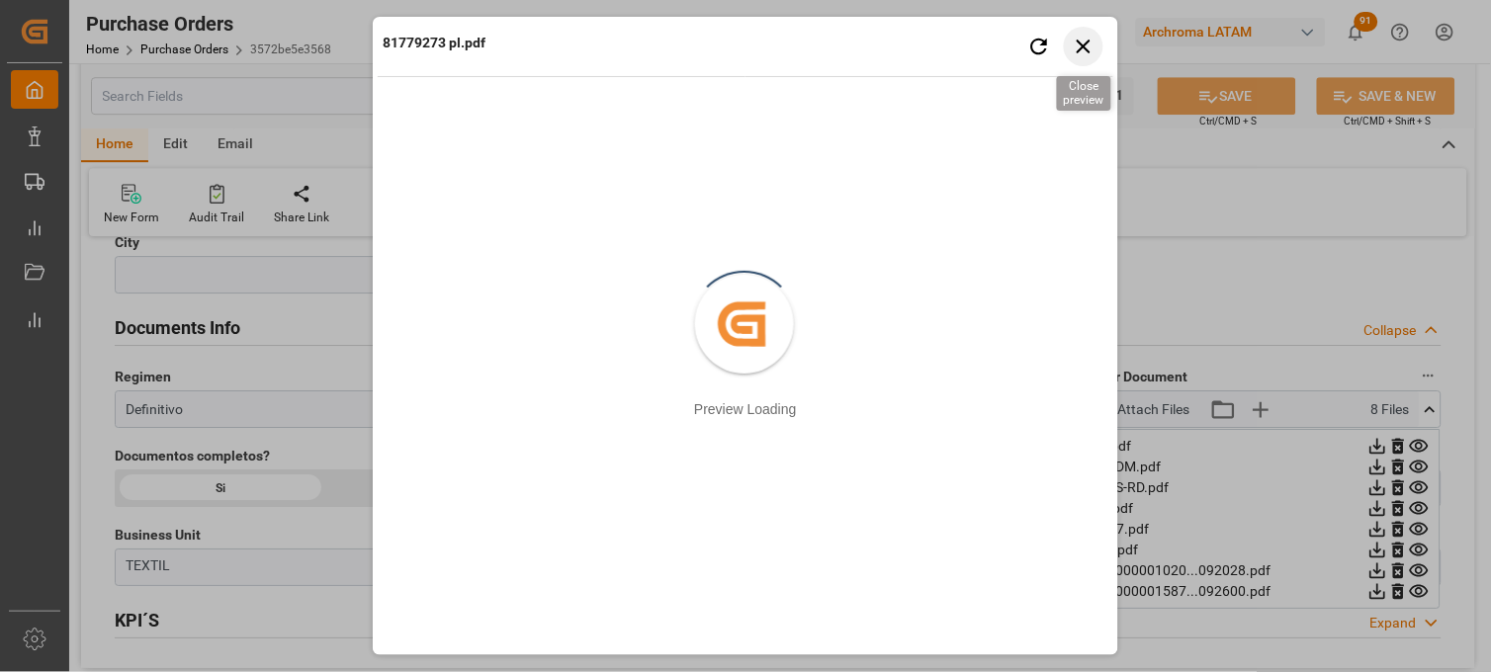
click at [1078, 45] on icon "button" at bounding box center [1083, 46] width 25 height 25
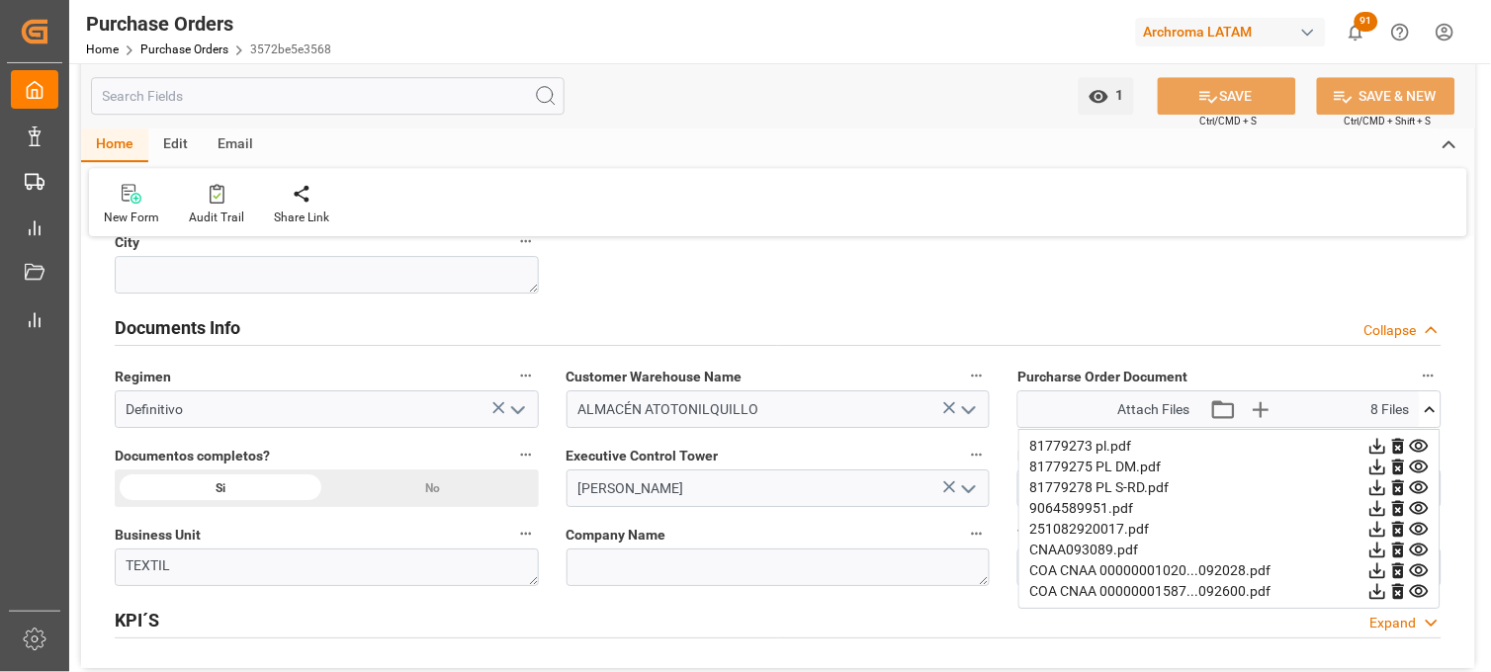
click at [1417, 467] on icon at bounding box center [1419, 467] width 21 height 21
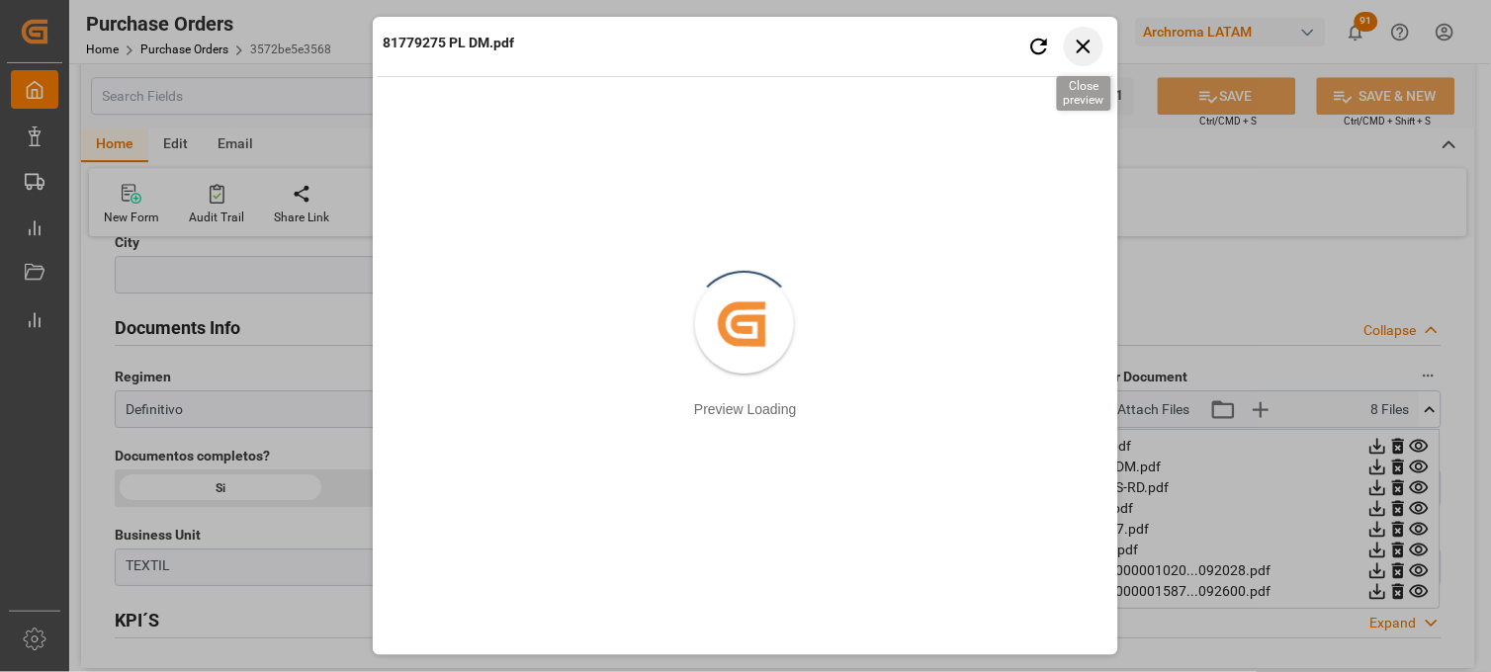
click at [1088, 52] on icon "button" at bounding box center [1083, 46] width 25 height 25
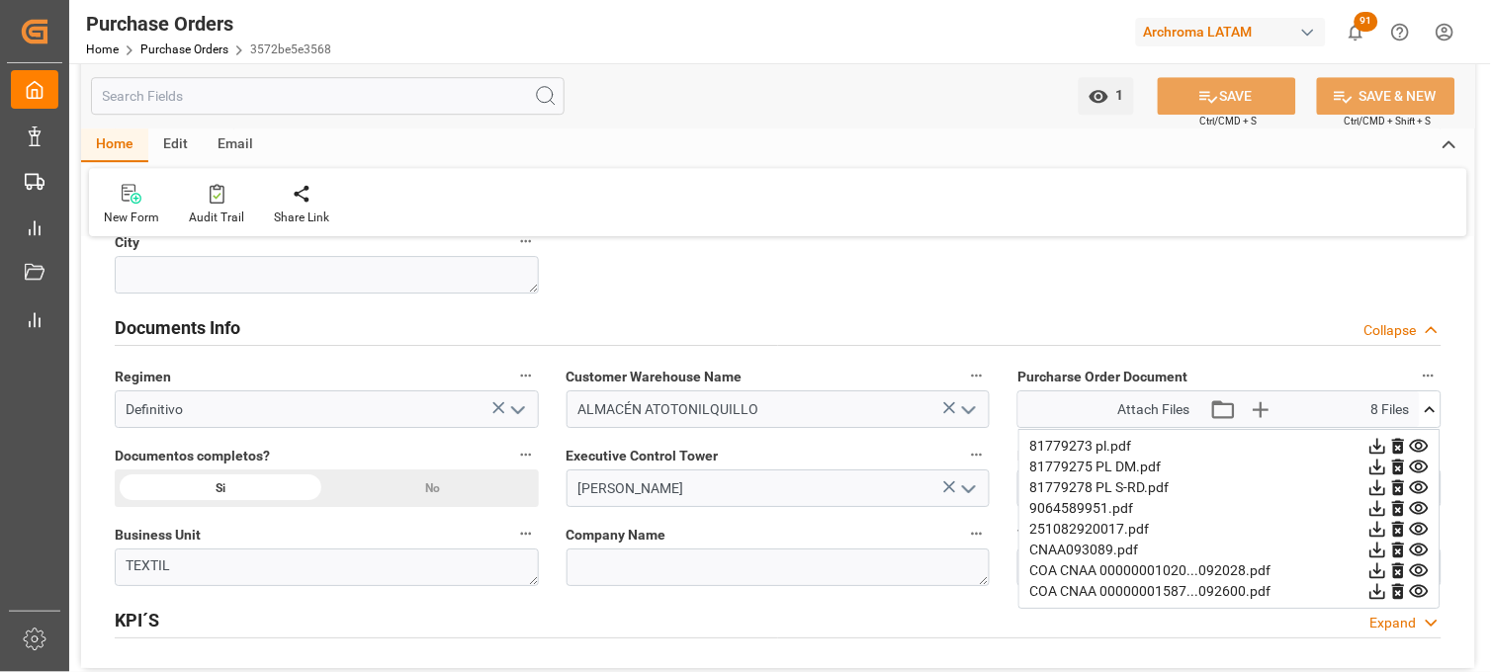
click at [1420, 487] on icon at bounding box center [1419, 487] width 21 height 21
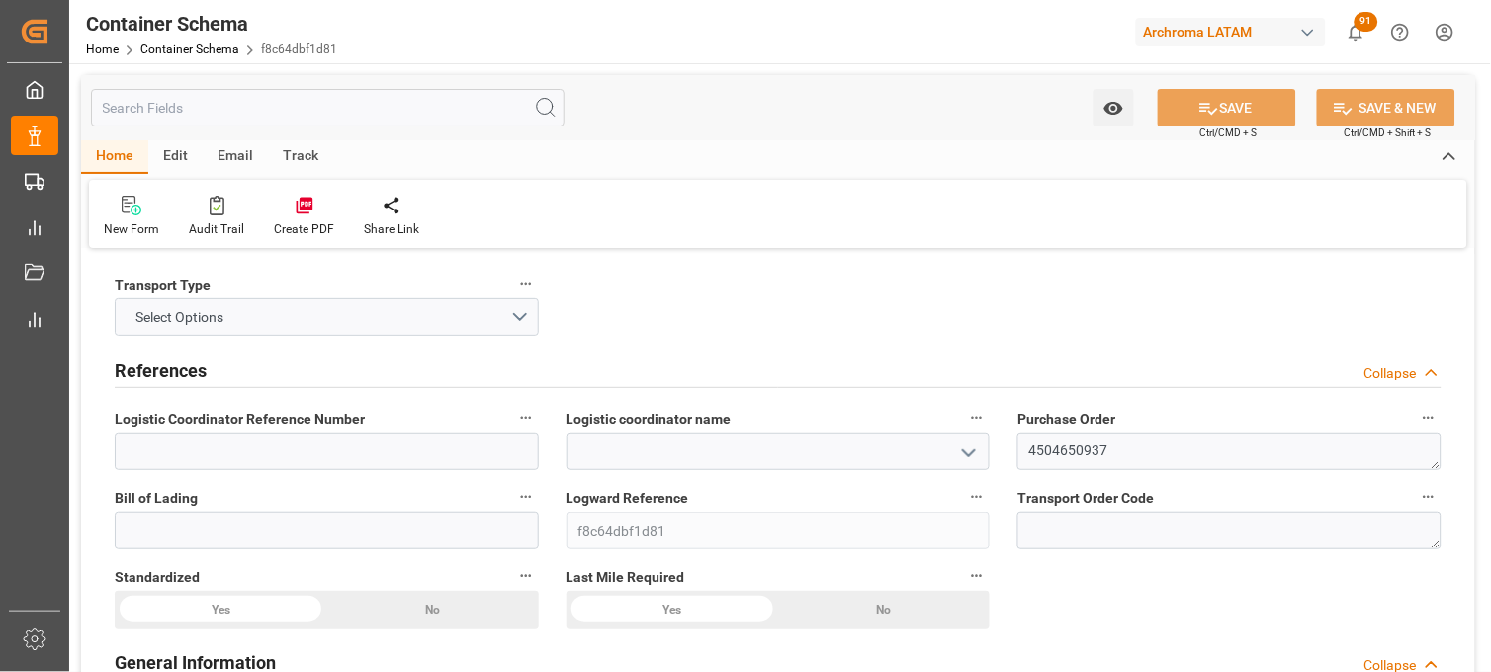
type input "0"
type input "1"
type input "18"
type input "22500"
type input "23490"
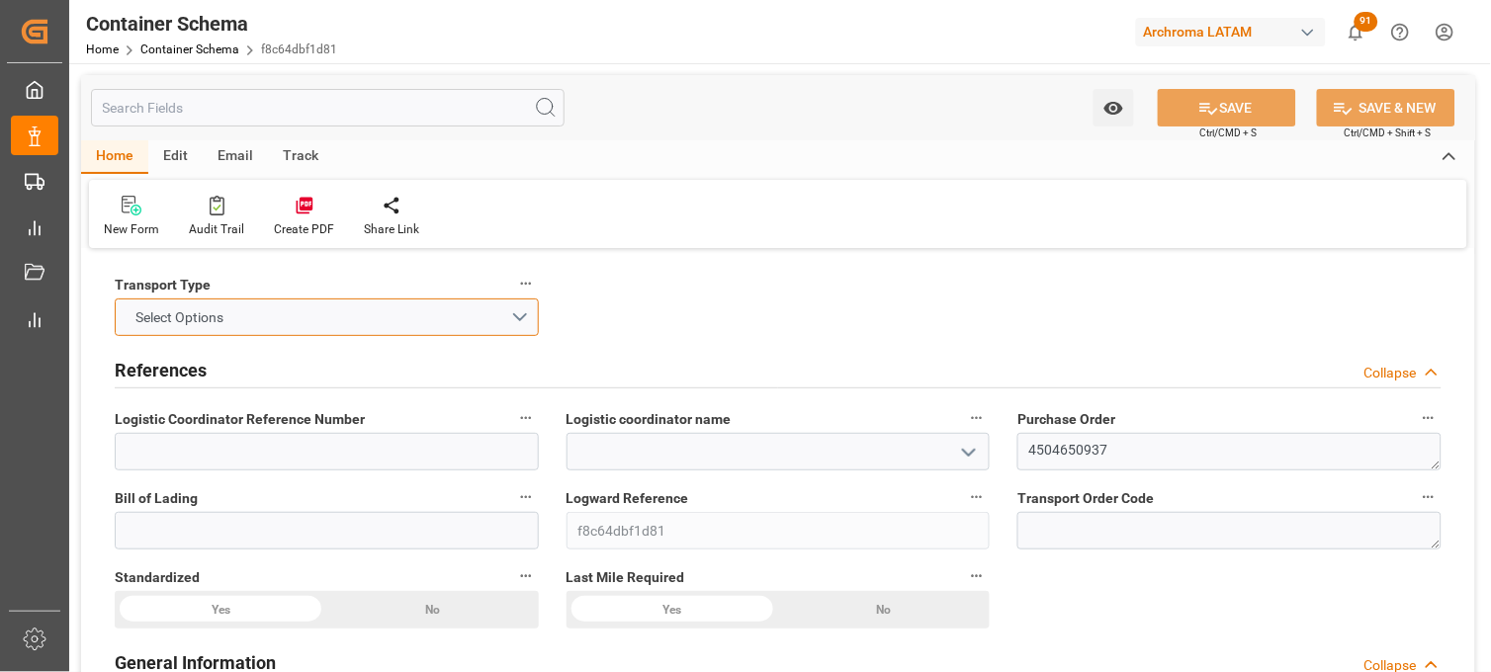
click at [295, 319] on button "Select Options" at bounding box center [327, 318] width 424 height 38
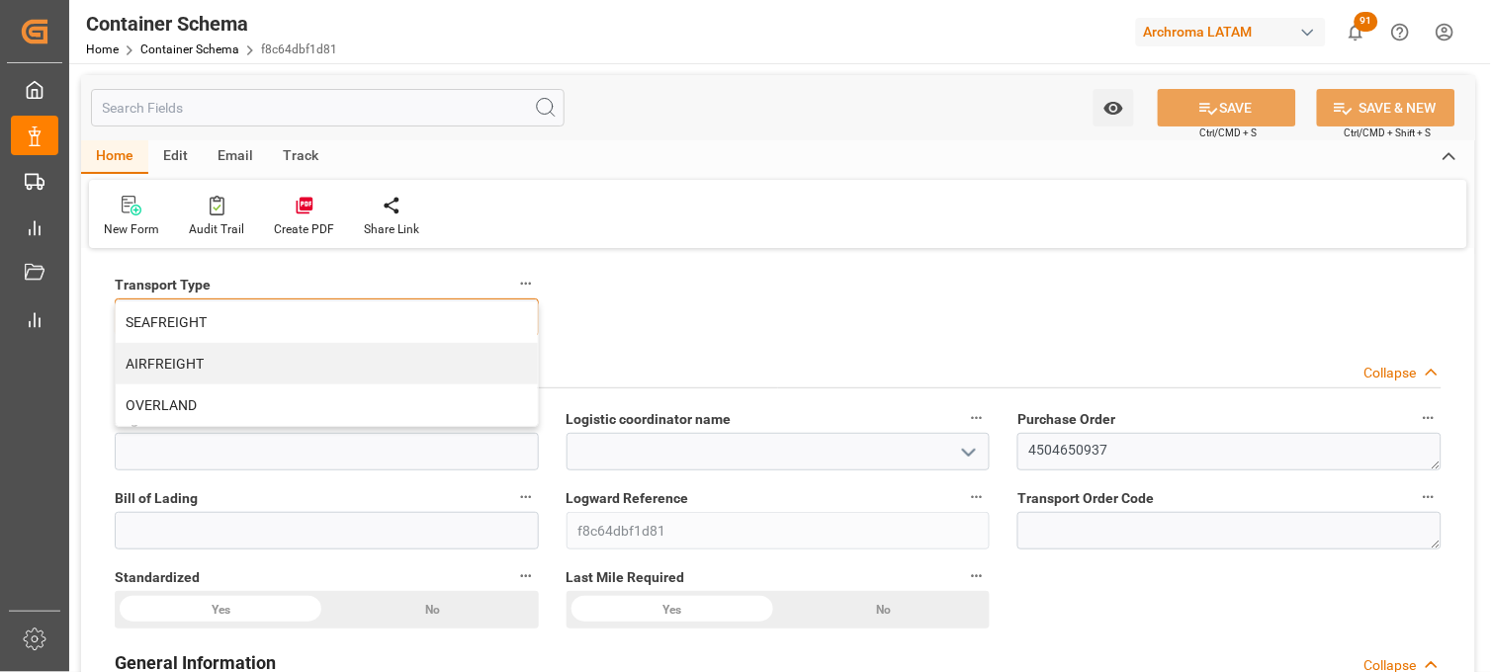
click at [310, 320] on div "SEAFREIGHT" at bounding box center [327, 322] width 422 height 42
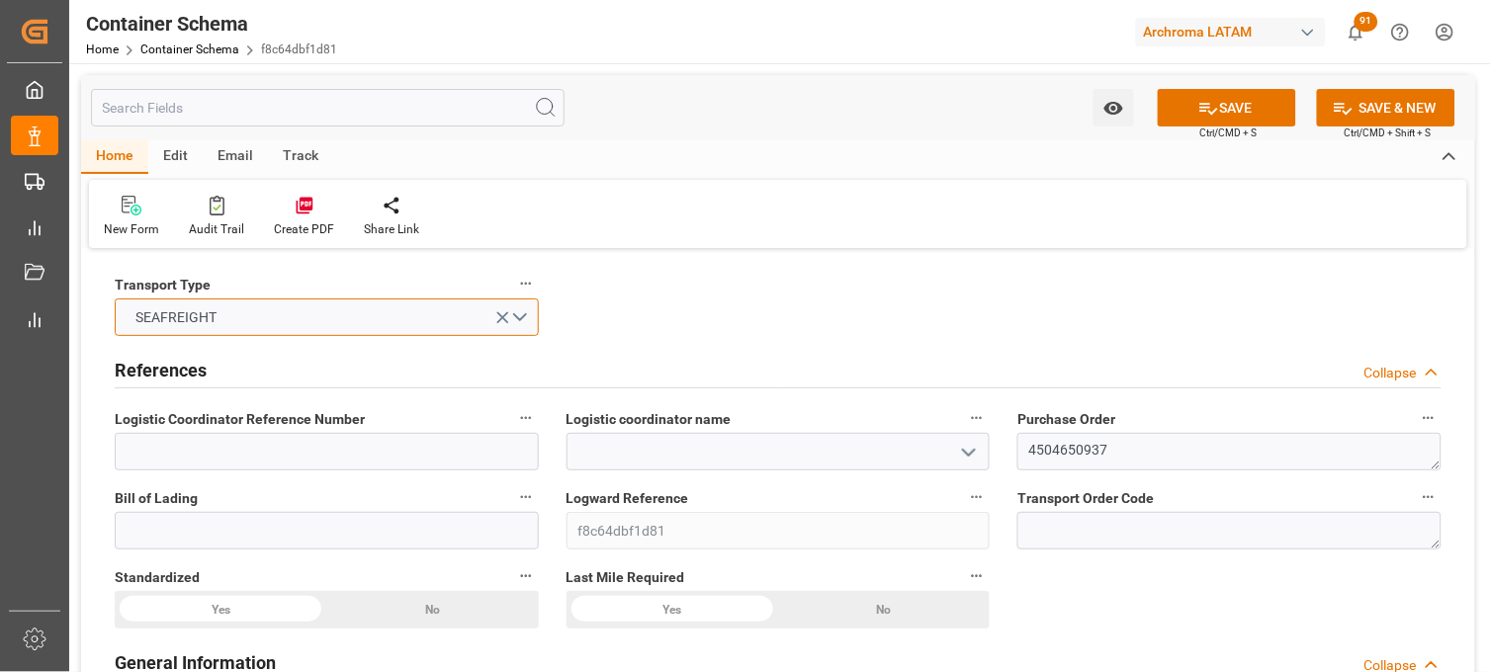
scroll to position [110, 0]
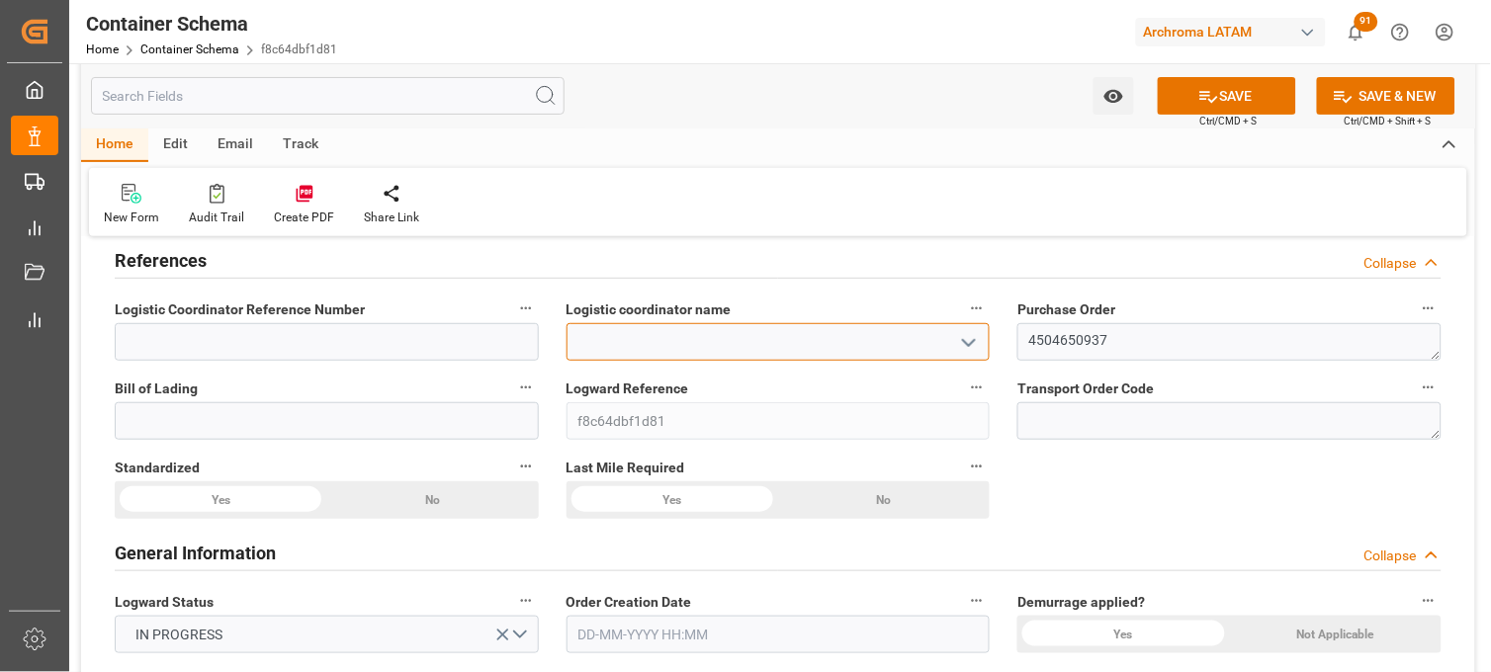
click at [625, 339] on input at bounding box center [778, 342] width 424 height 38
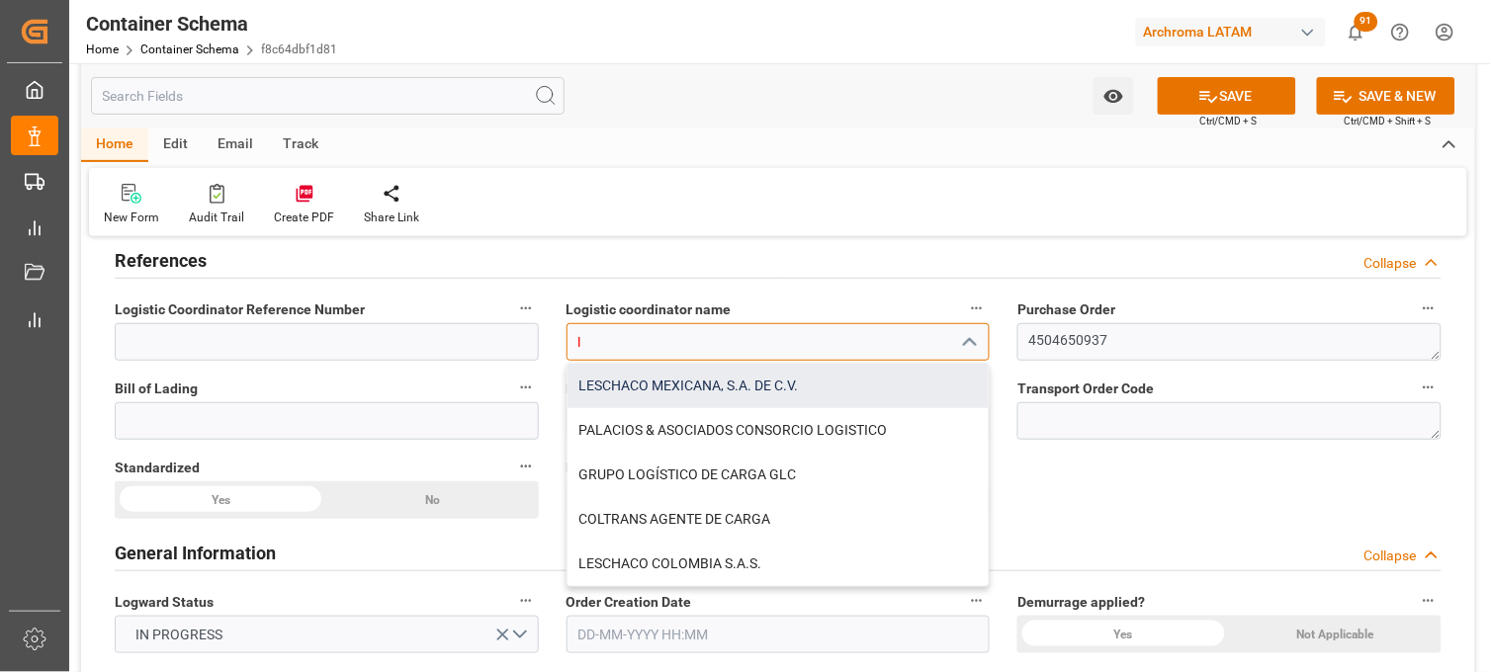
click at [636, 385] on div "LESCHACO MEXICANA, S.A. DE C.V." at bounding box center [778, 386] width 422 height 44
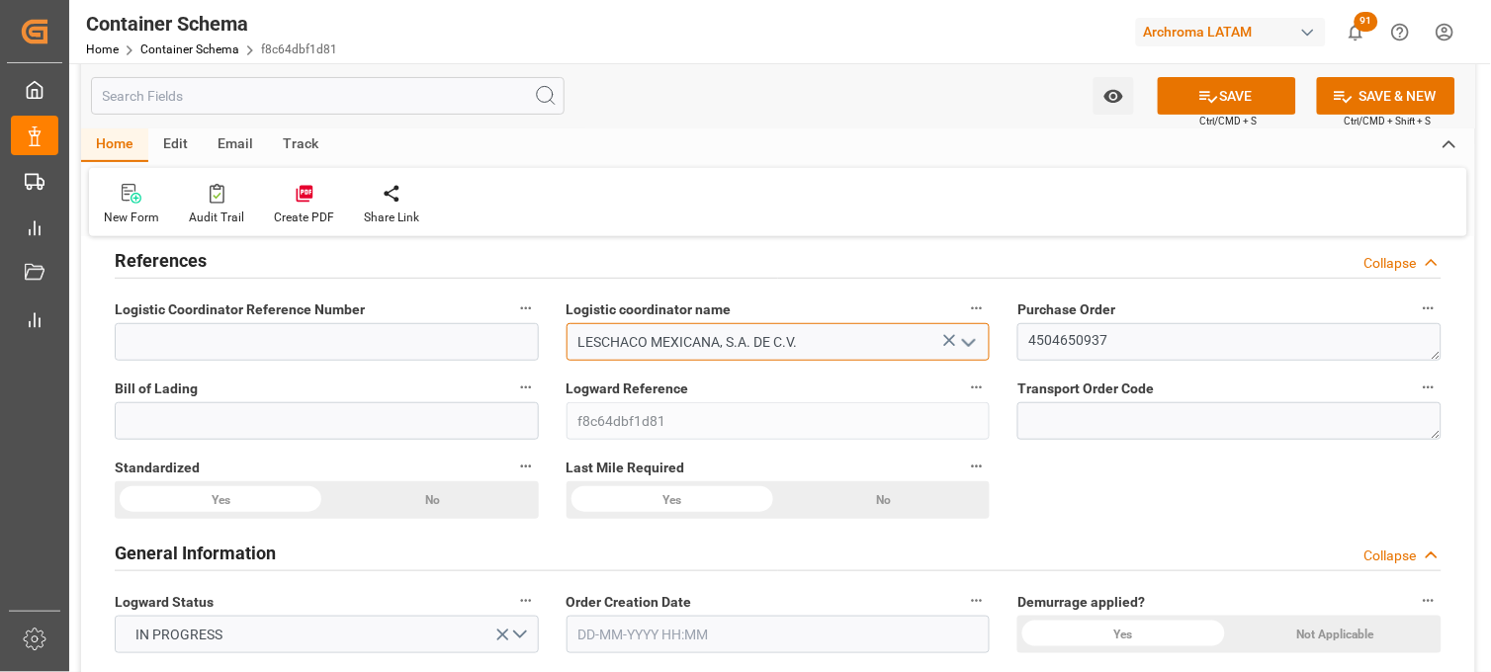
type input "LESCHACO MEXICANA, S.A. DE C.V."
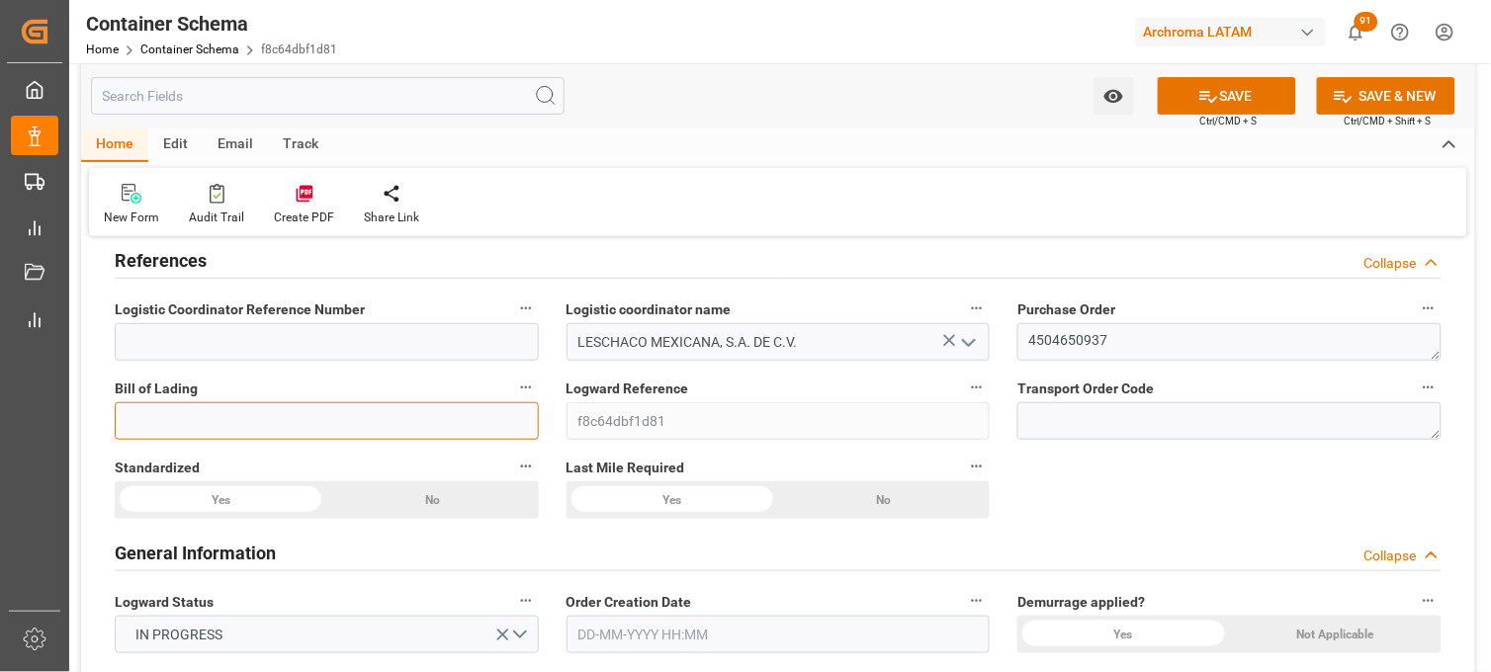
click at [458, 402] on input at bounding box center [327, 421] width 424 height 38
paste input "258509276"
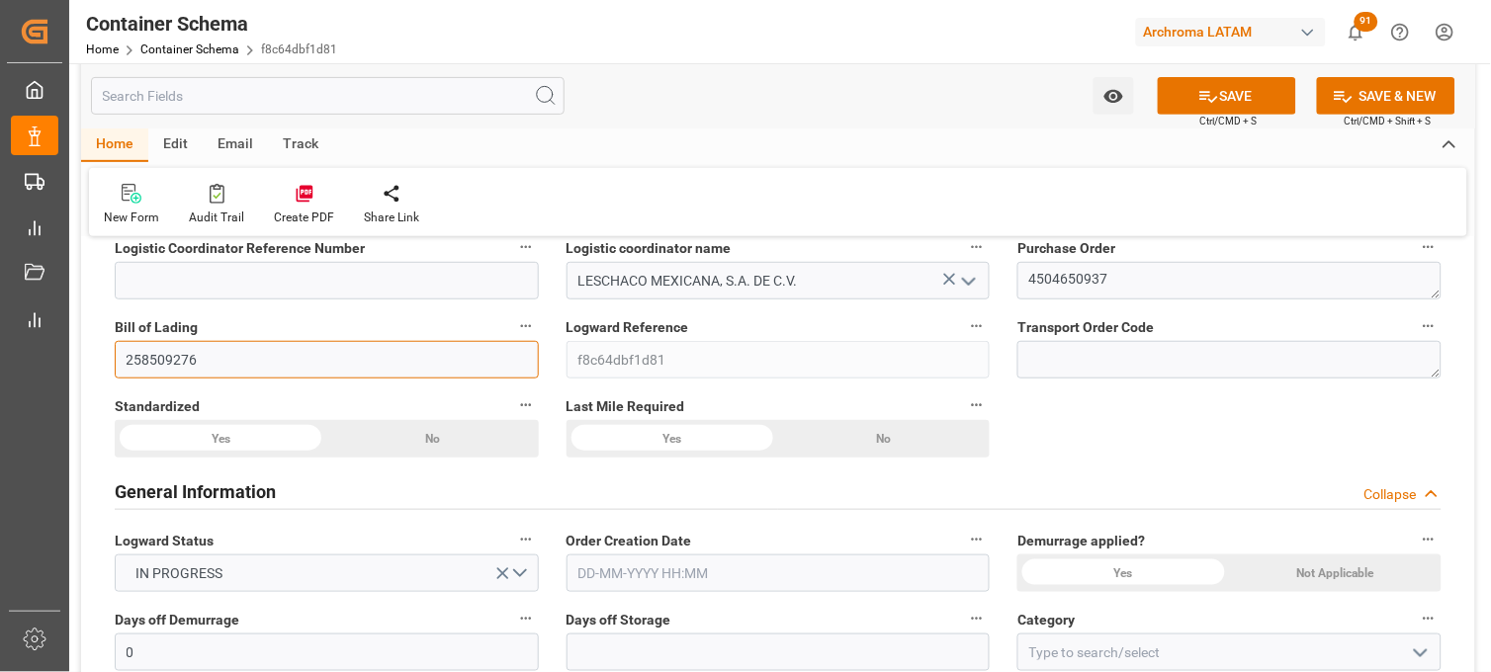
scroll to position [219, 0]
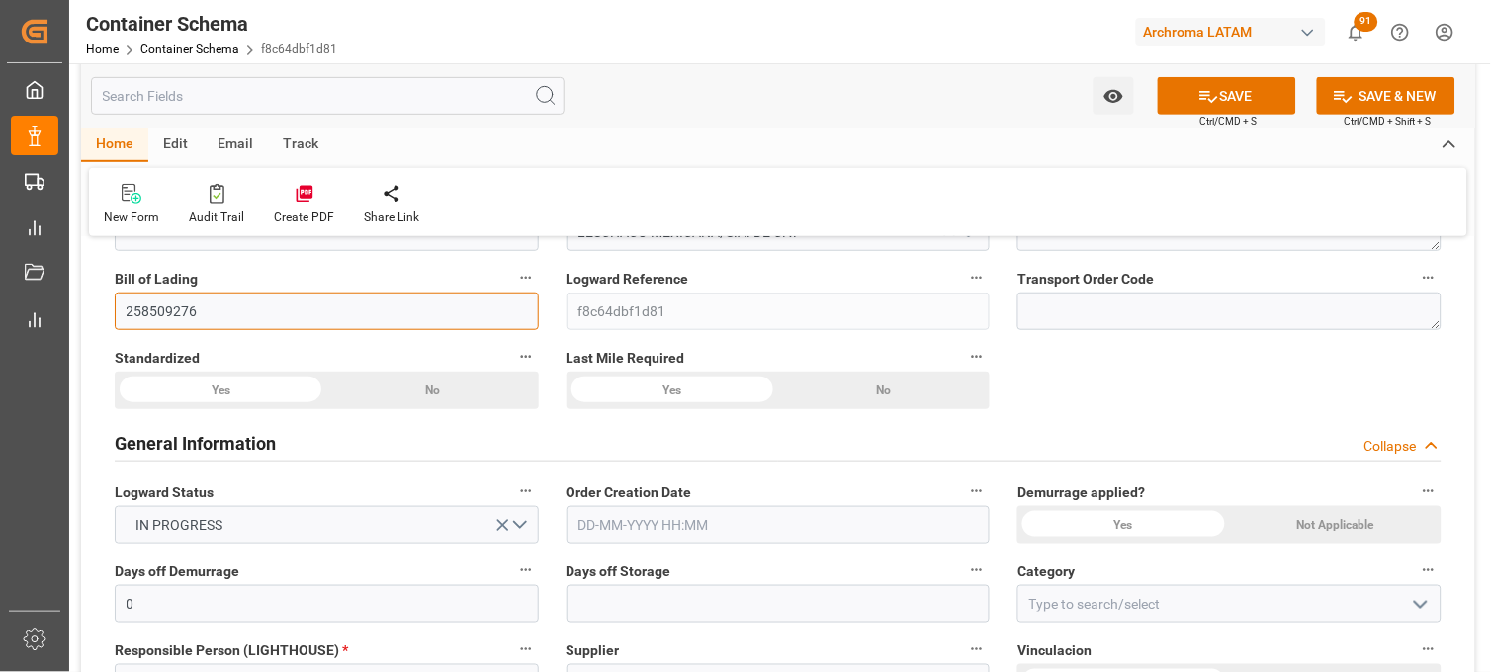
type input "258509276"
click at [647, 529] on input "text" at bounding box center [778, 525] width 424 height 38
click at [646, 528] on input "text" at bounding box center [778, 525] width 424 height 38
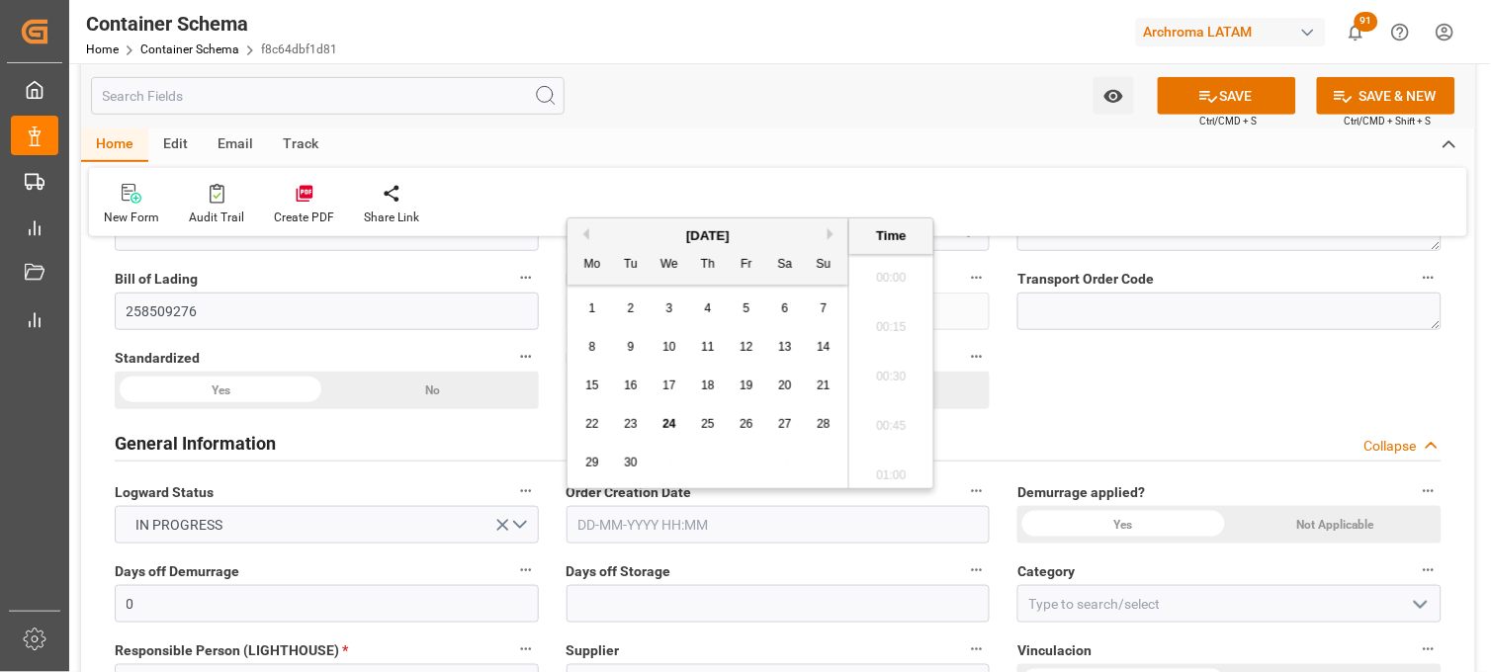
scroll to position [3119, 0]
click at [607, 447] on div "29 30 1 2 3 4 5" at bounding box center [708, 463] width 270 height 39
click at [668, 425] on span "24" at bounding box center [668, 424] width 13 height 14
click at [878, 364] on li "16:15" at bounding box center [891, 371] width 84 height 49
type input "24-09-2025 16:15"
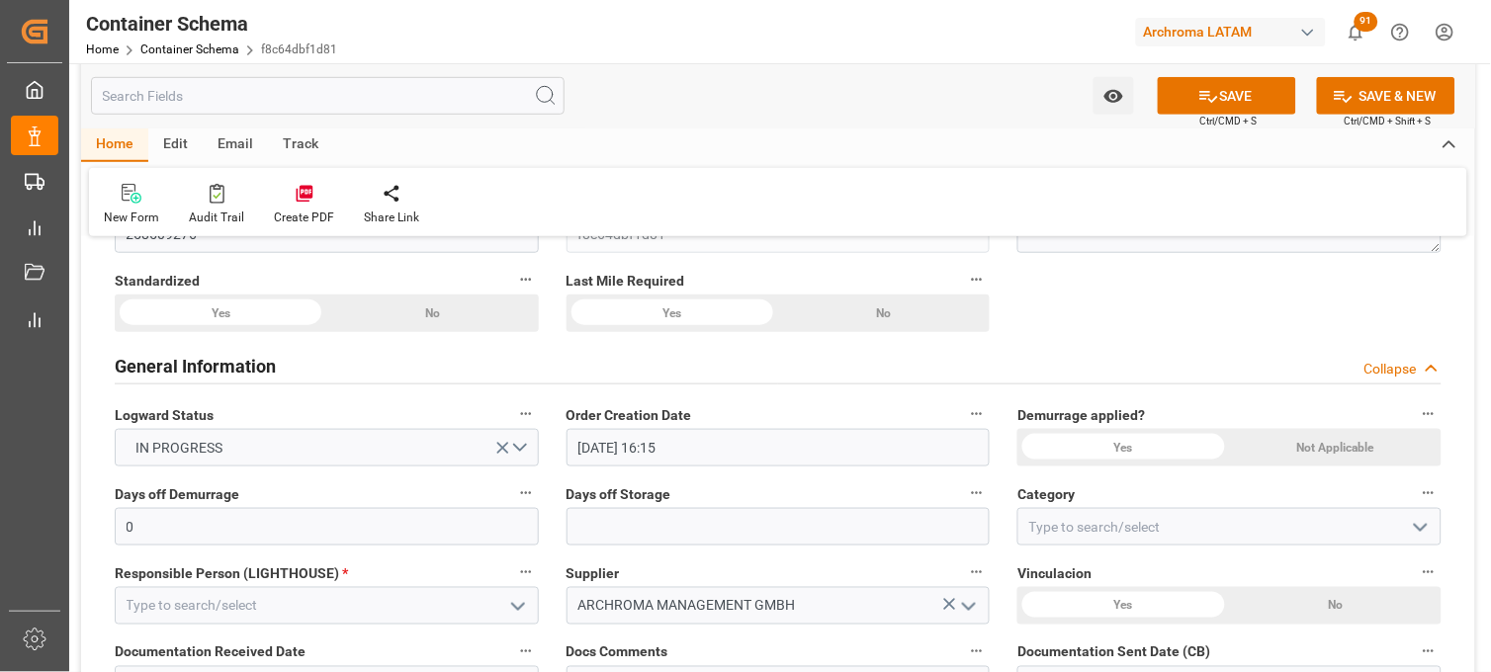
scroll to position [329, 0]
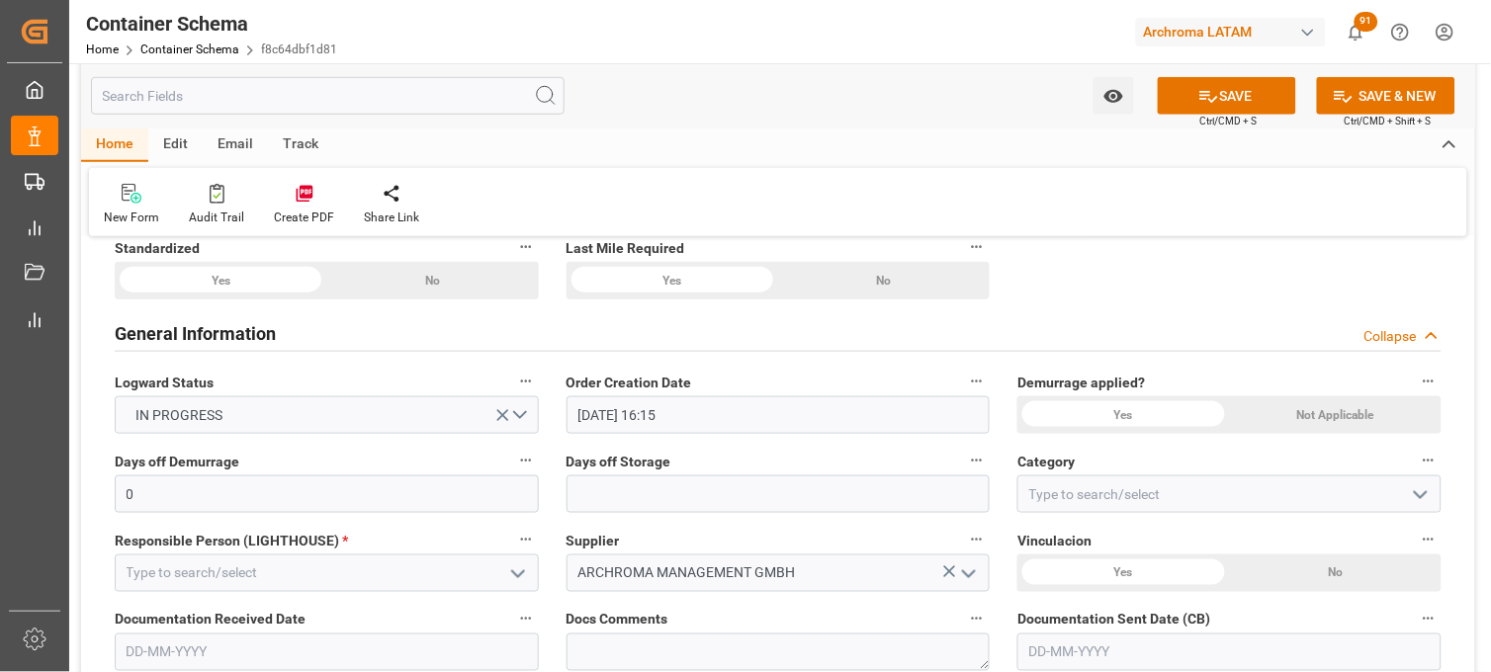
click at [1087, 415] on div "Yes" at bounding box center [1123, 415] width 212 height 38
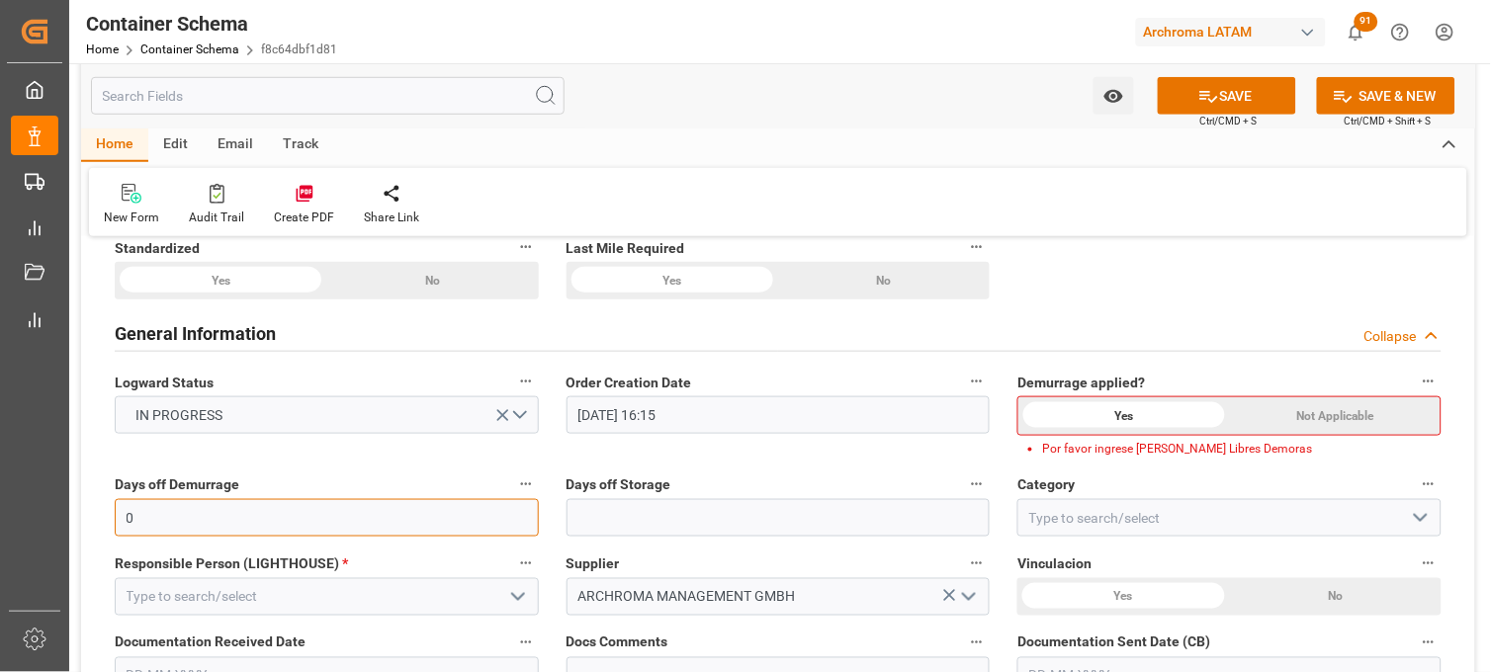
click at [449, 517] on input "0" at bounding box center [327, 518] width 424 height 38
type input "14"
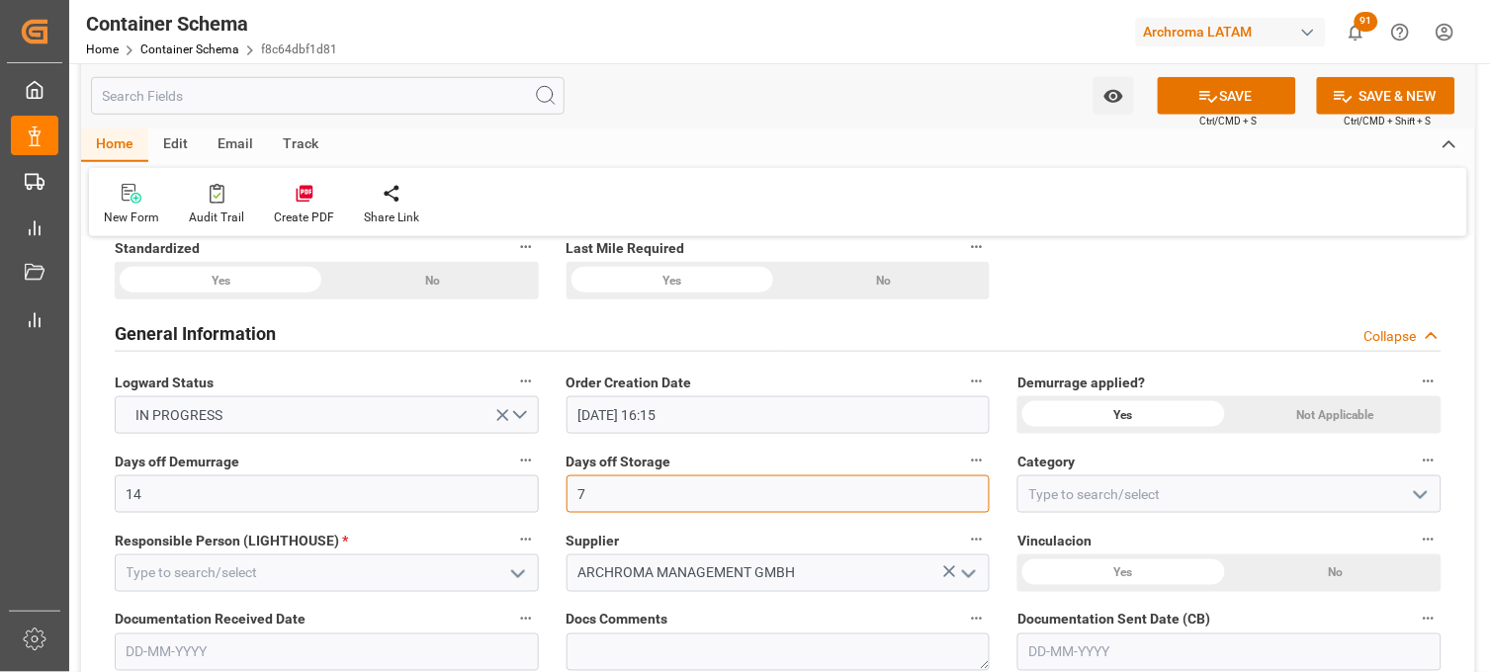
type input "7"
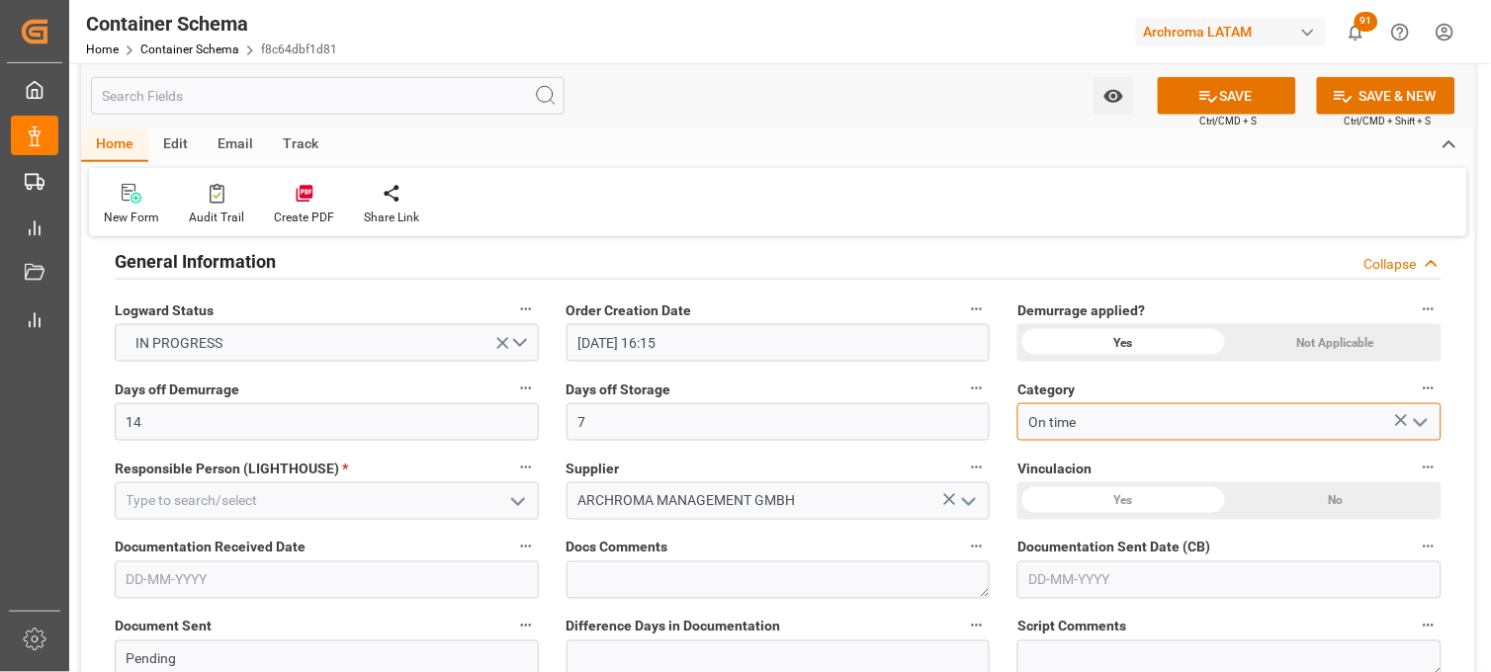
scroll to position [439, 0]
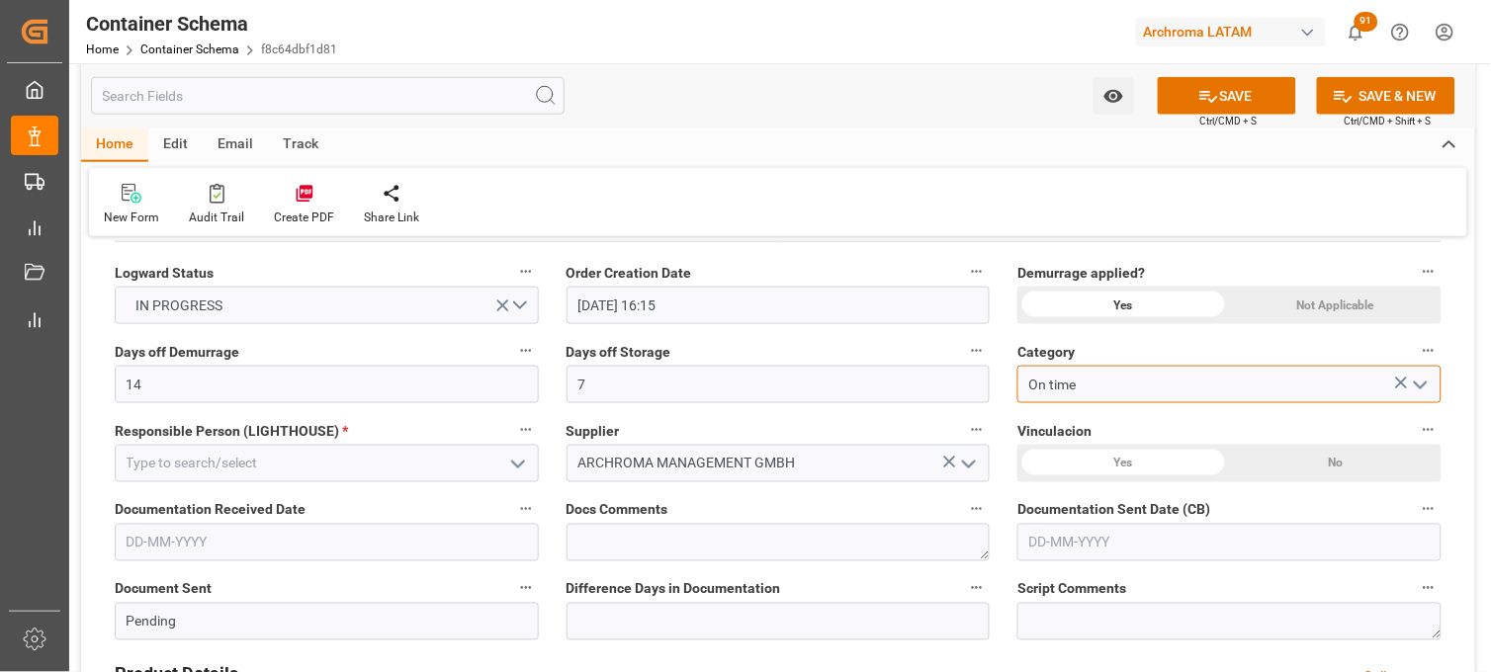
type input "On time"
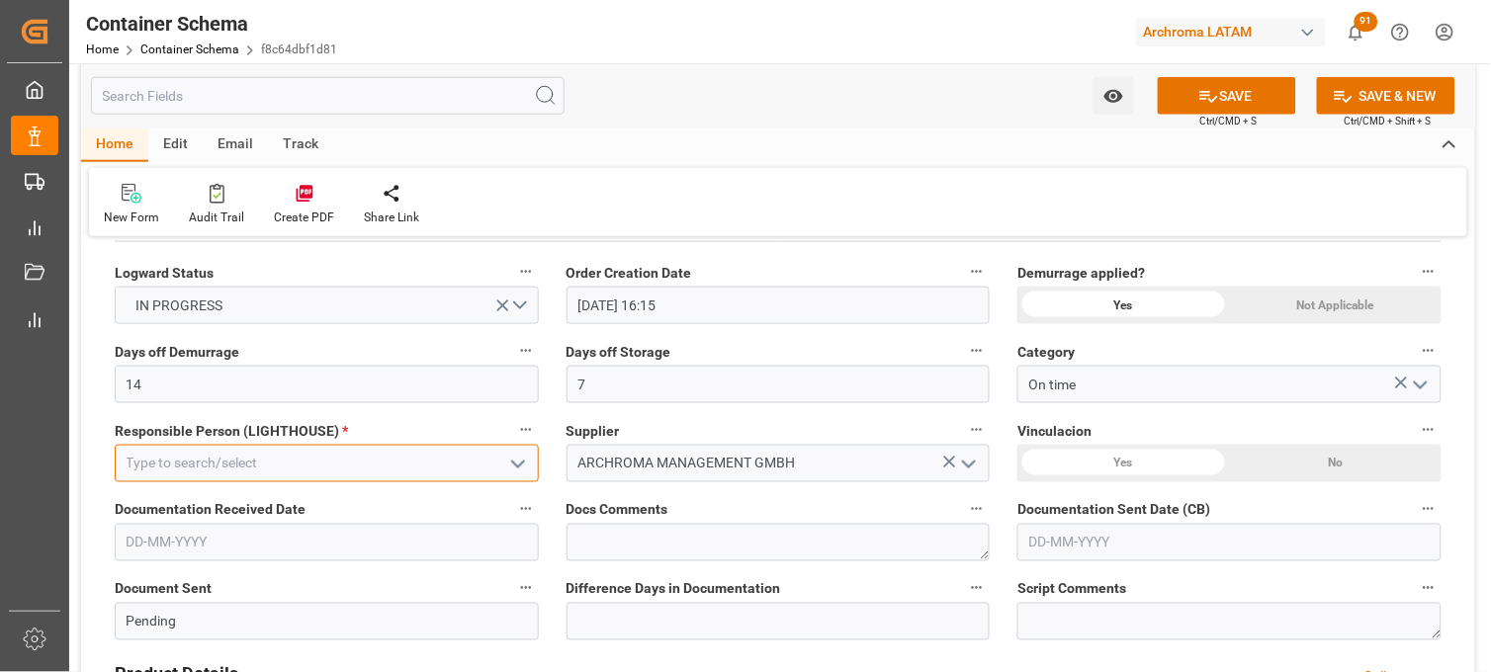
click at [253, 469] on input at bounding box center [327, 464] width 424 height 38
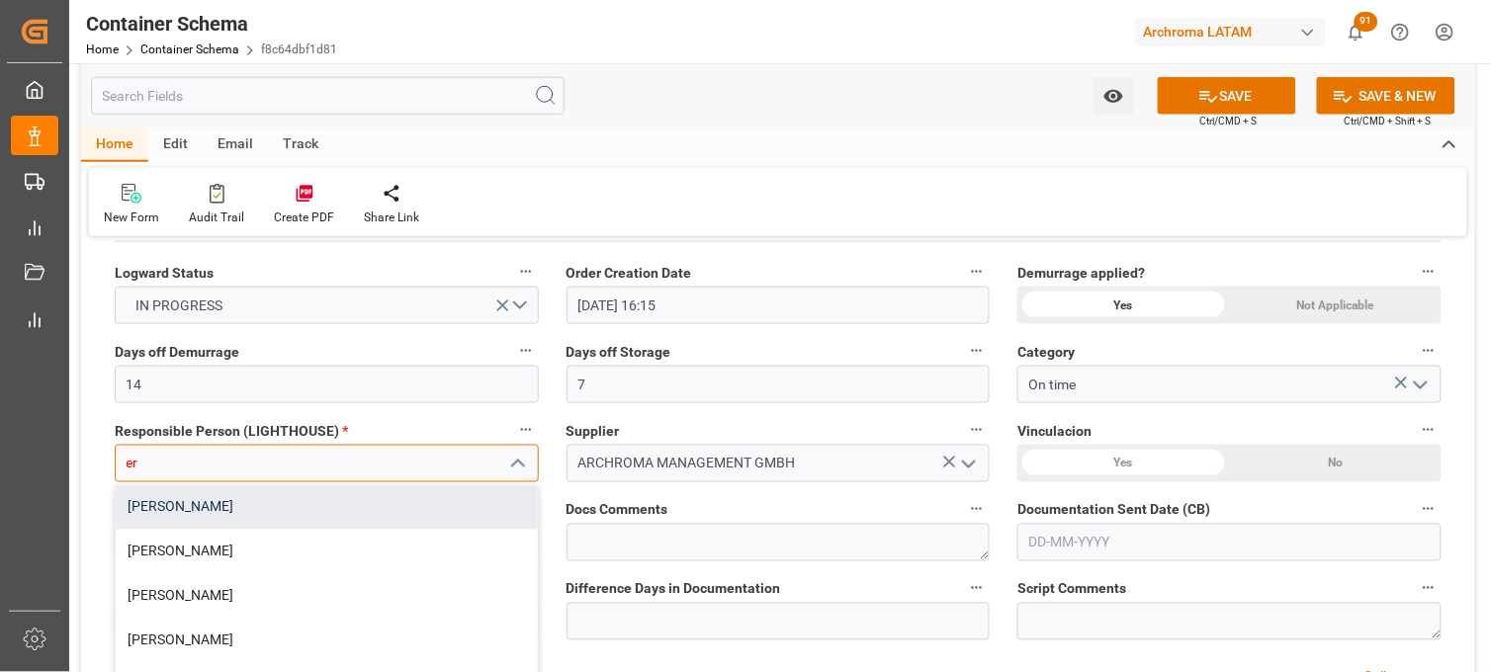
click at [244, 501] on div "[PERSON_NAME]" at bounding box center [327, 507] width 422 height 44
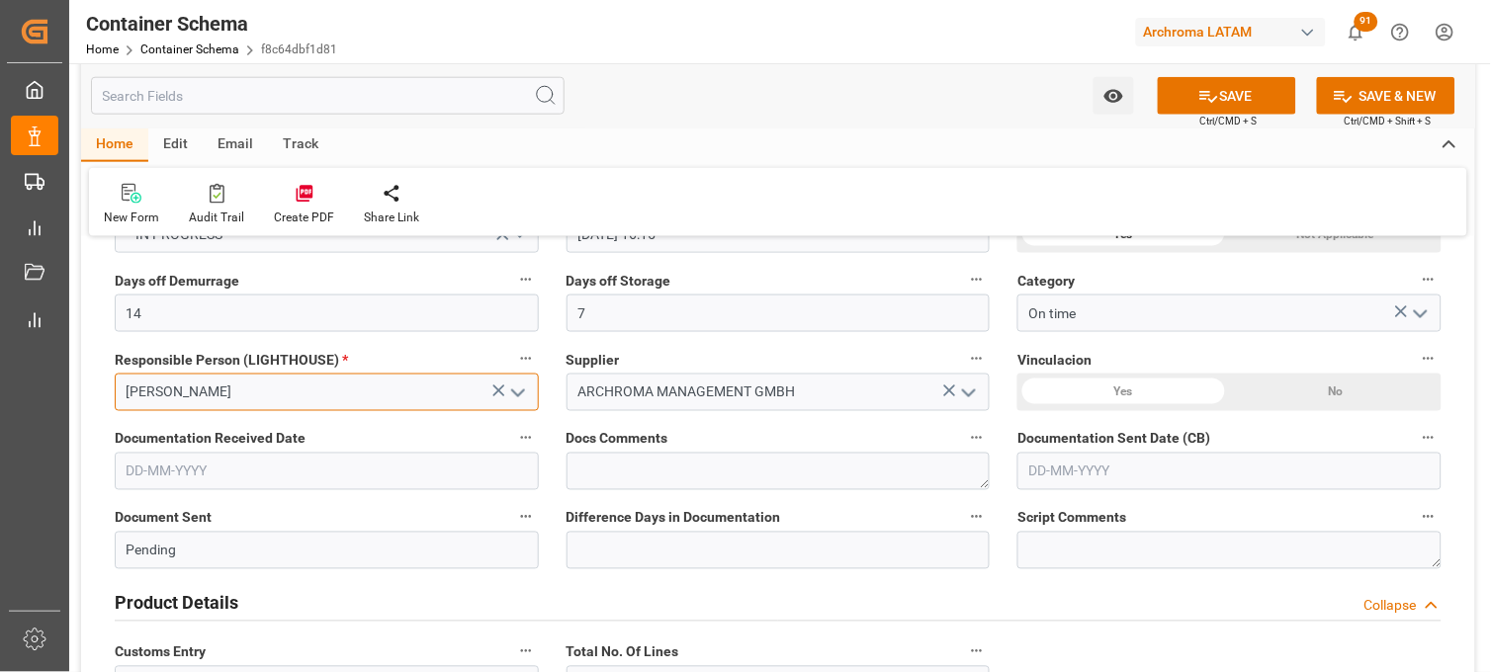
scroll to position [549, 0]
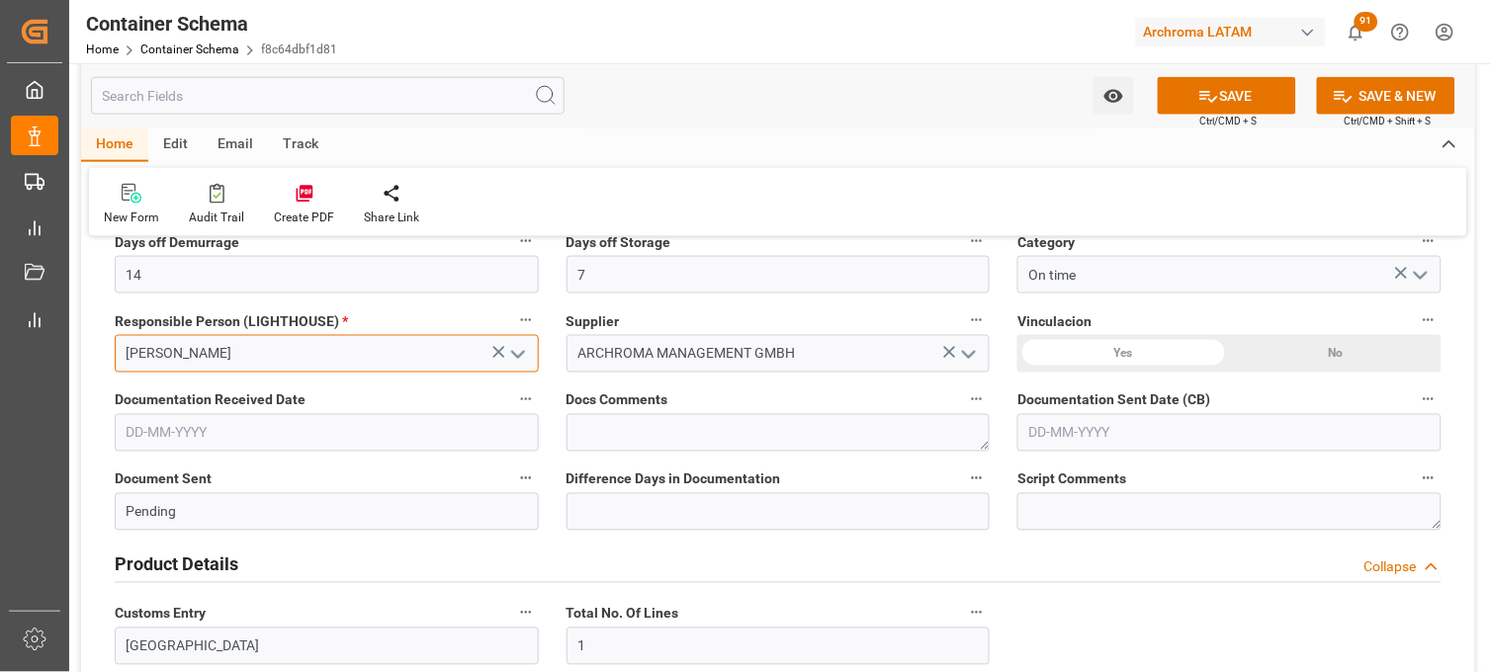
type input "[PERSON_NAME]"
click at [244, 440] on input "text" at bounding box center [327, 433] width 424 height 38
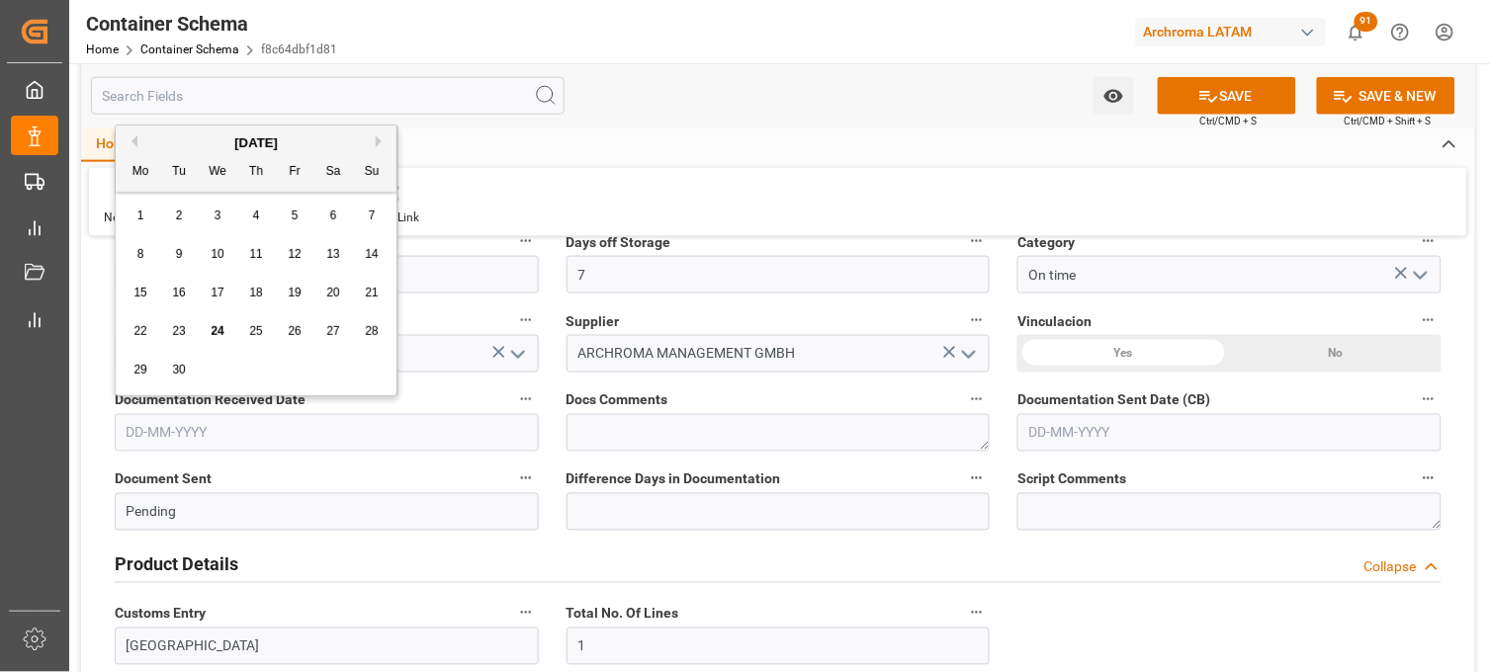
click at [149, 348] on div "22 23 24 25 26 27 28" at bounding box center [257, 331] width 270 height 39
click at [215, 331] on span "24" at bounding box center [217, 331] width 13 height 14
type input "[DATE]"
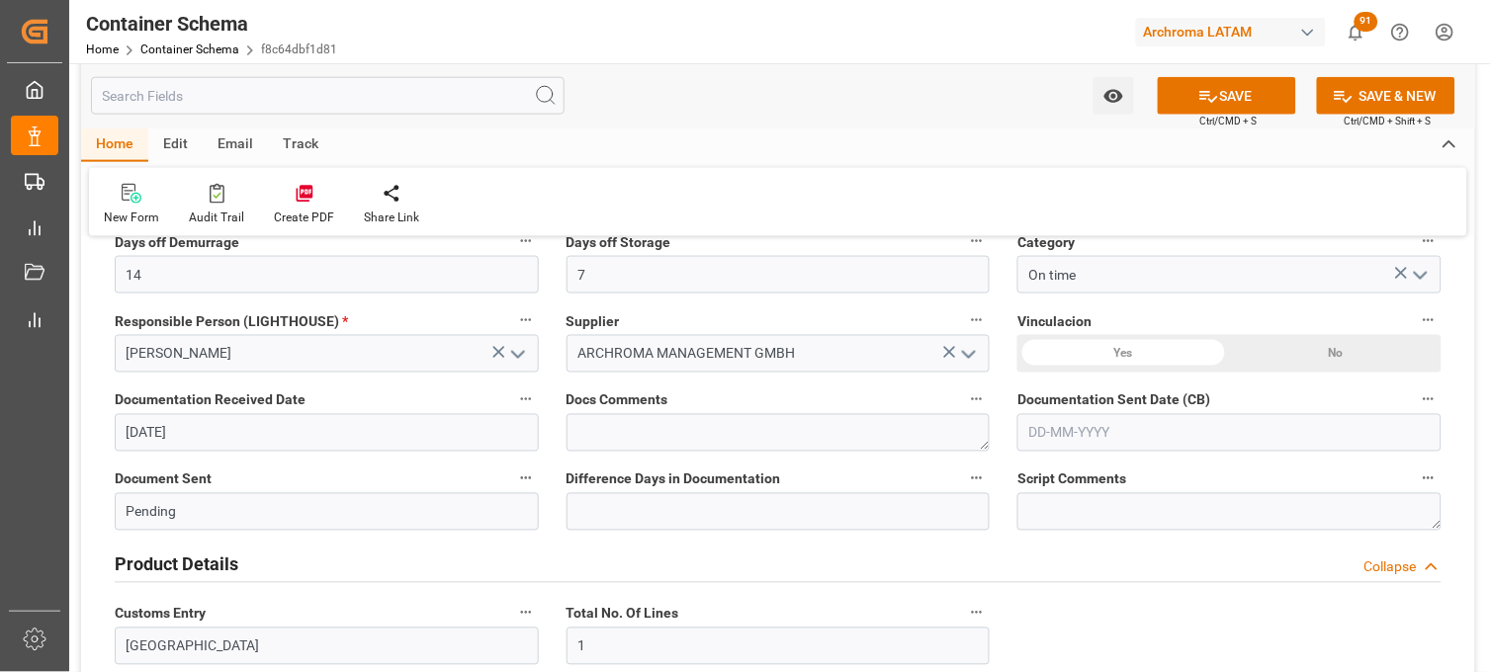
click at [1108, 442] on input "text" at bounding box center [1229, 433] width 424 height 38
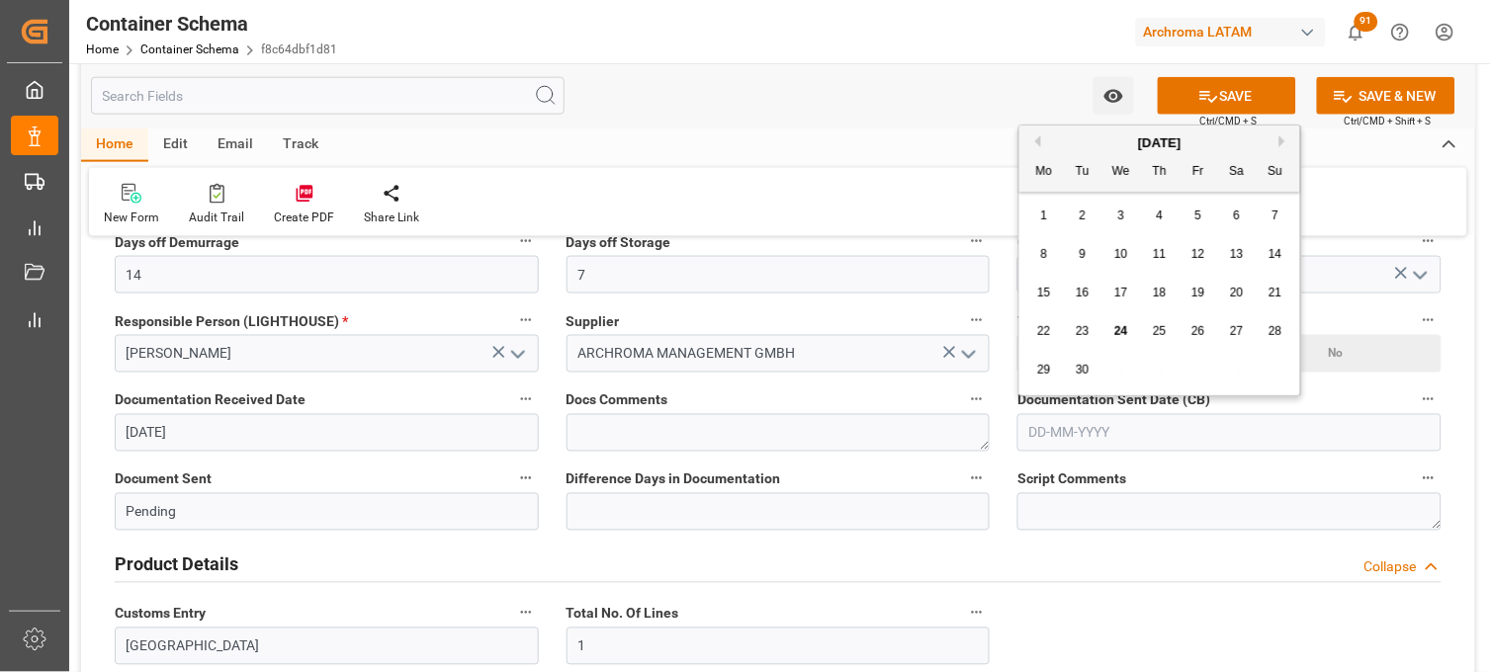
click at [1056, 353] on div "29 30 1 2 3 4 5" at bounding box center [1160, 370] width 270 height 39
click at [1117, 332] on span "24" at bounding box center [1120, 331] width 13 height 14
type input "[DATE]"
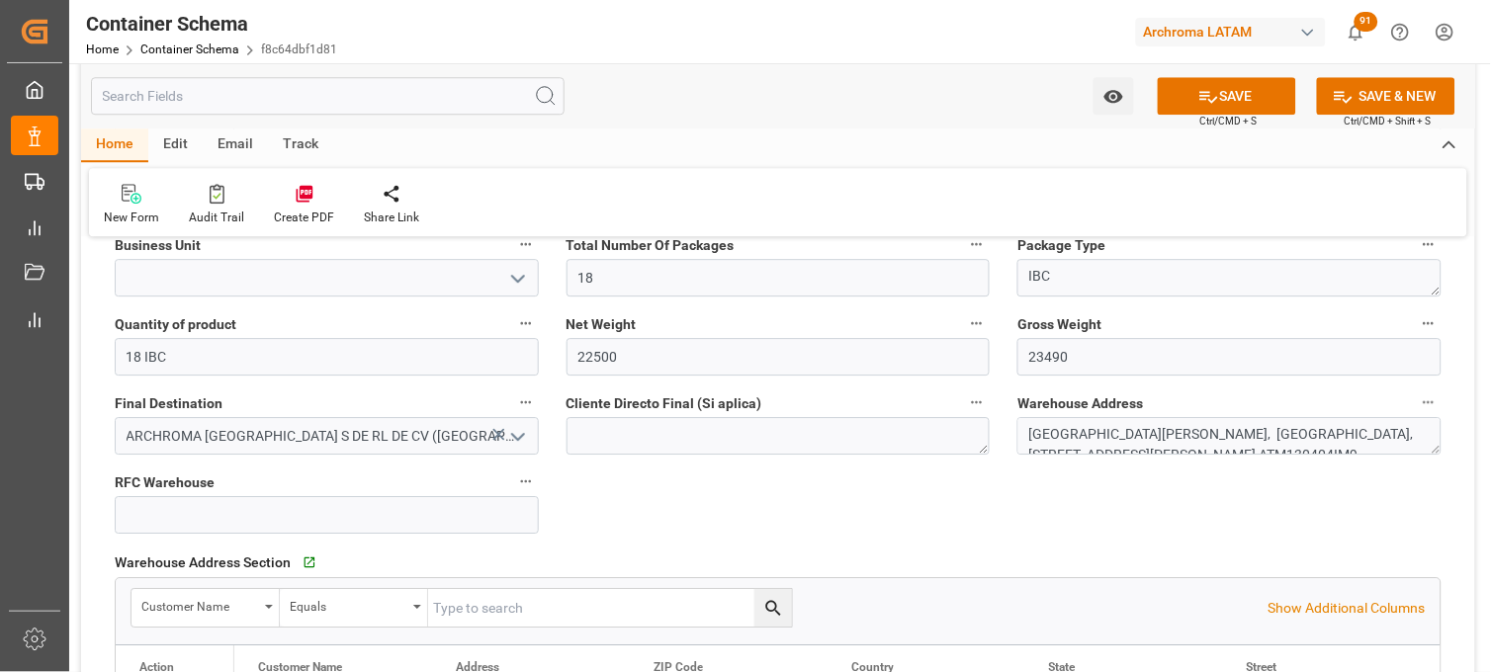
scroll to position [1208, 0]
click at [522, 283] on icon "open menu" at bounding box center [518, 278] width 24 height 24
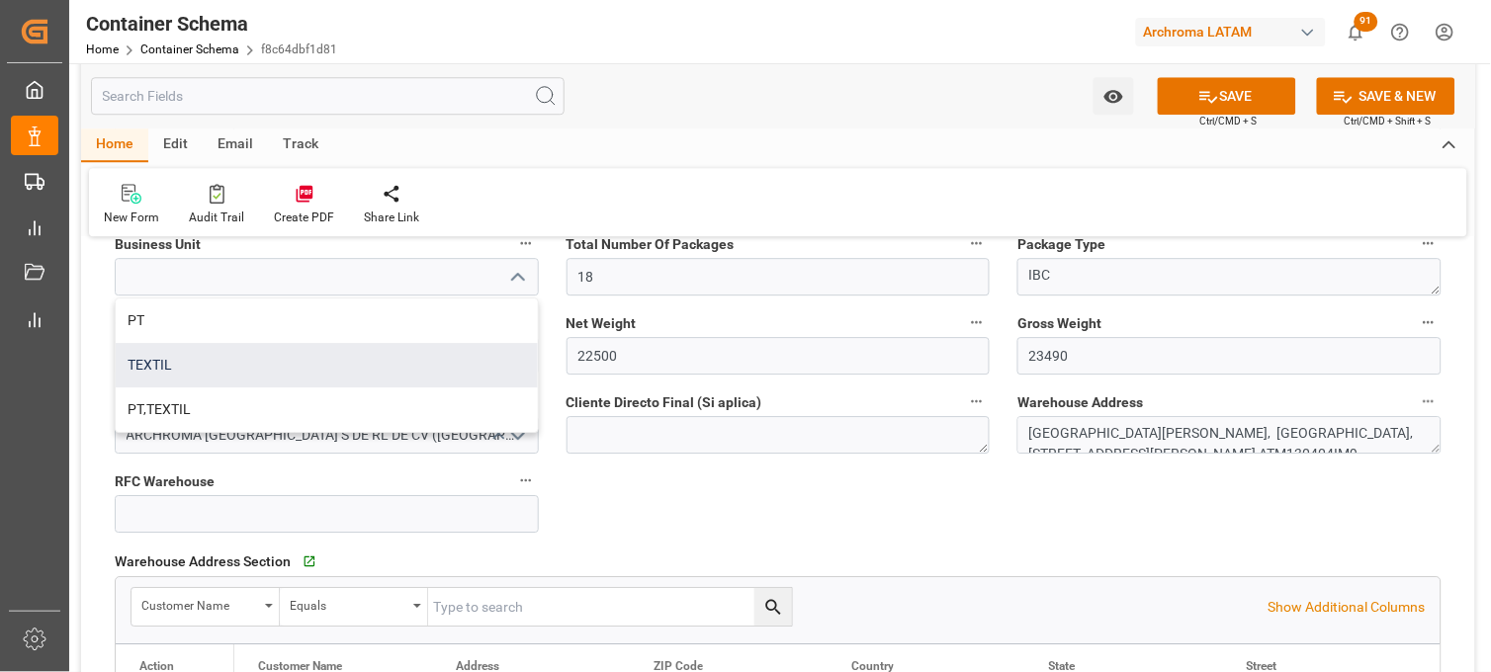
click at [475, 363] on div "TEXTIL" at bounding box center [327, 365] width 422 height 44
type input "TEXTIL"
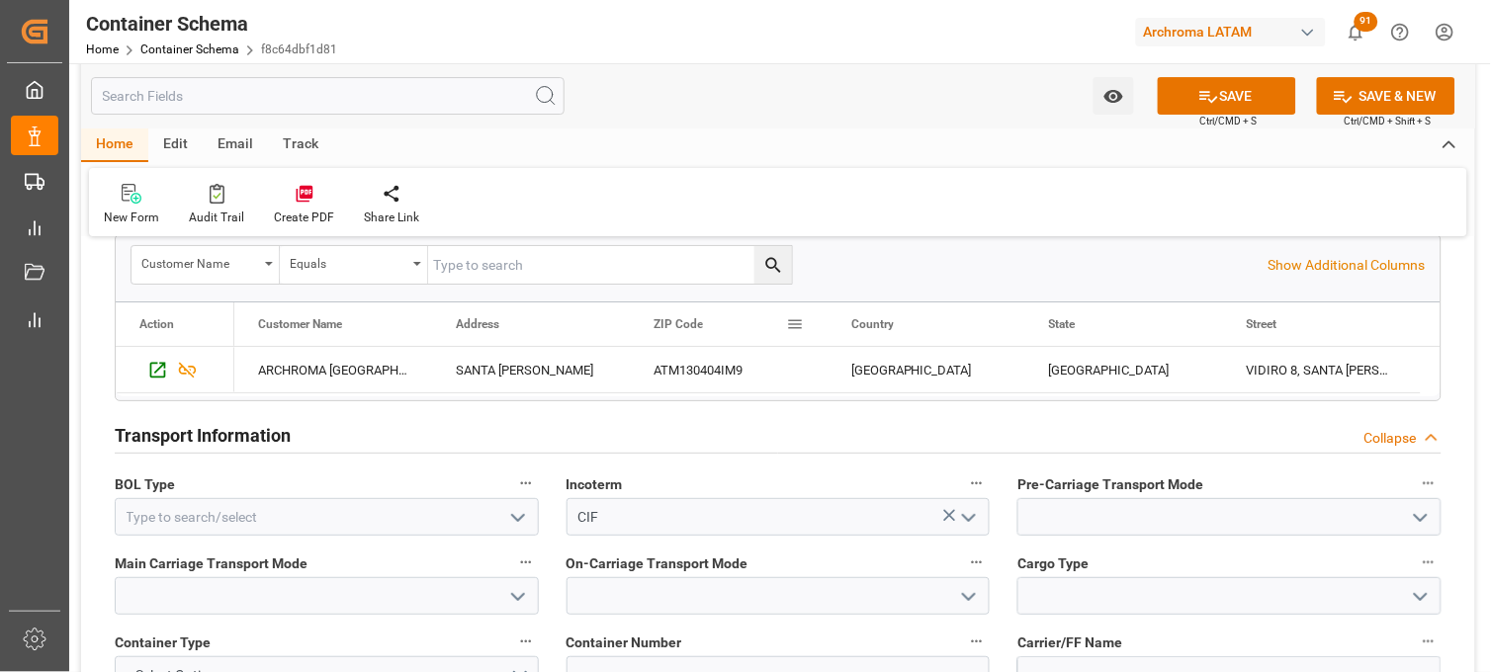
scroll to position [1647, 0]
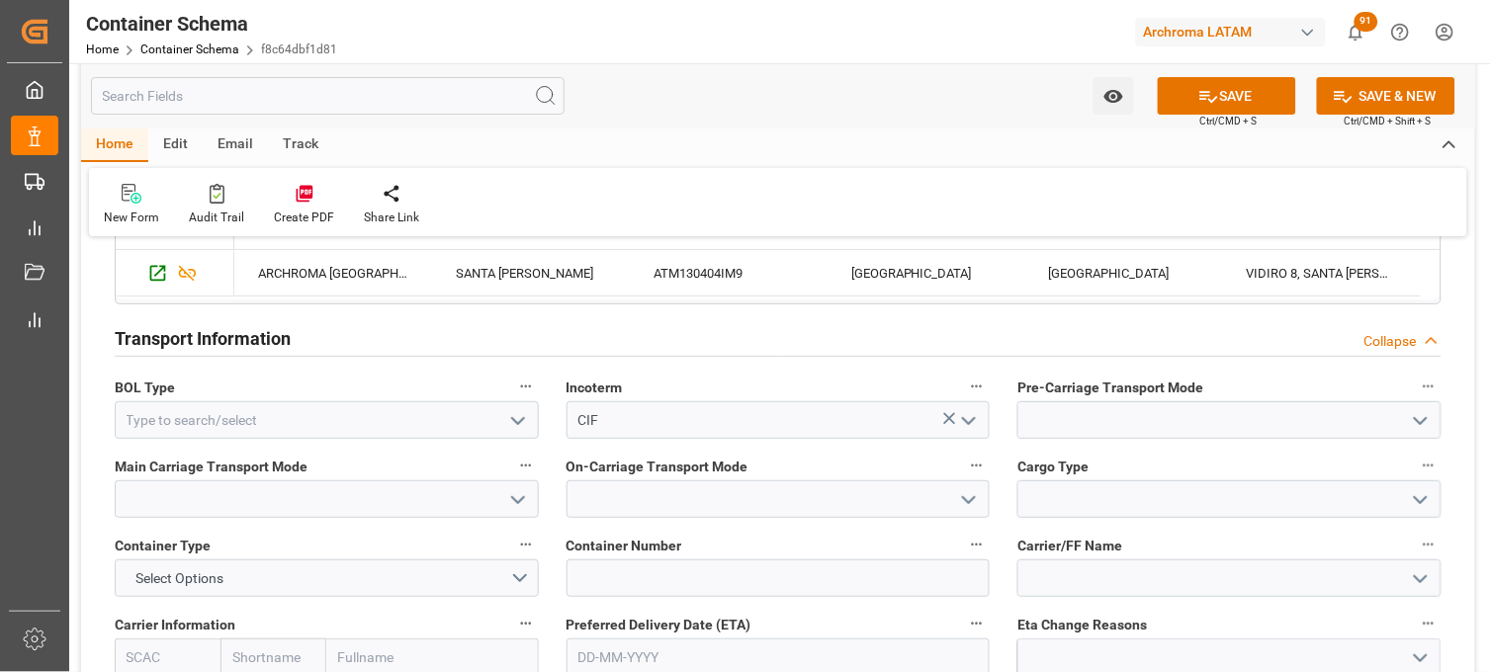
click at [518, 418] on icon "open menu" at bounding box center [518, 421] width 24 height 24
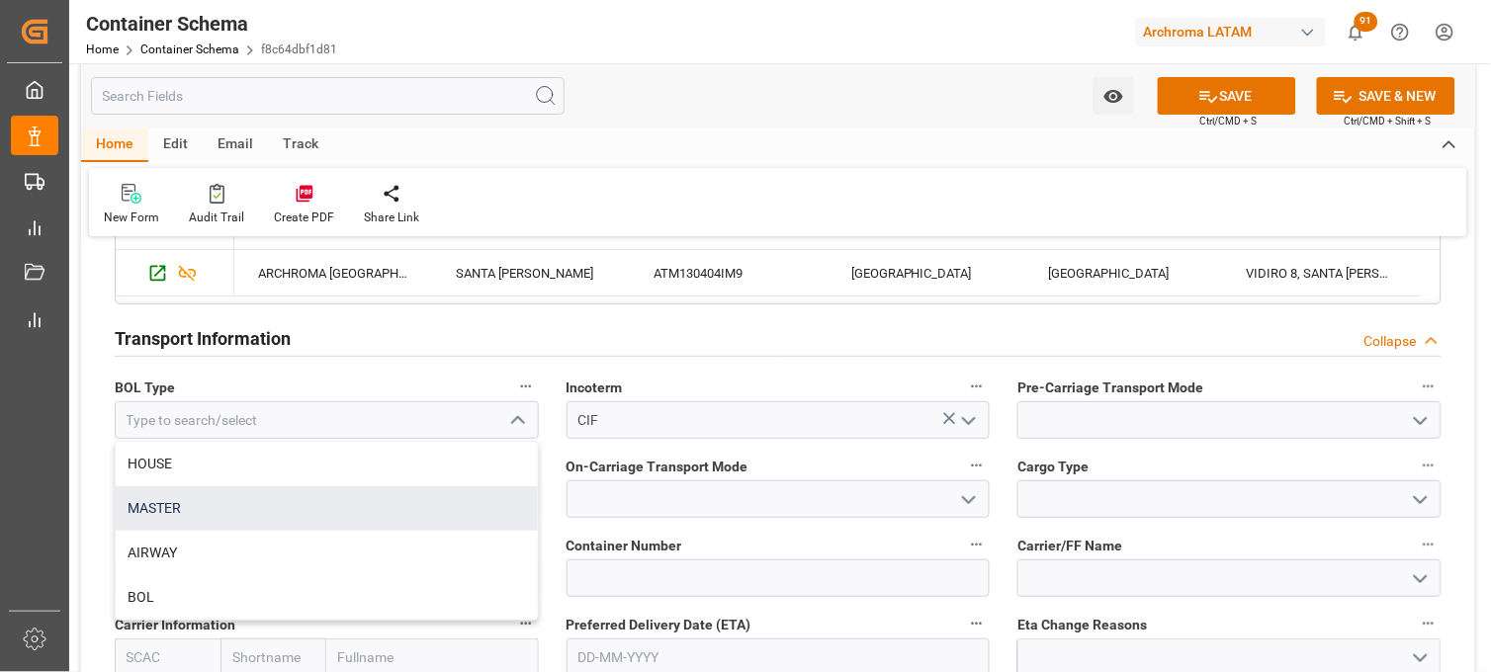
click at [392, 499] on div "MASTER" at bounding box center [327, 508] width 422 height 44
type input "MASTER"
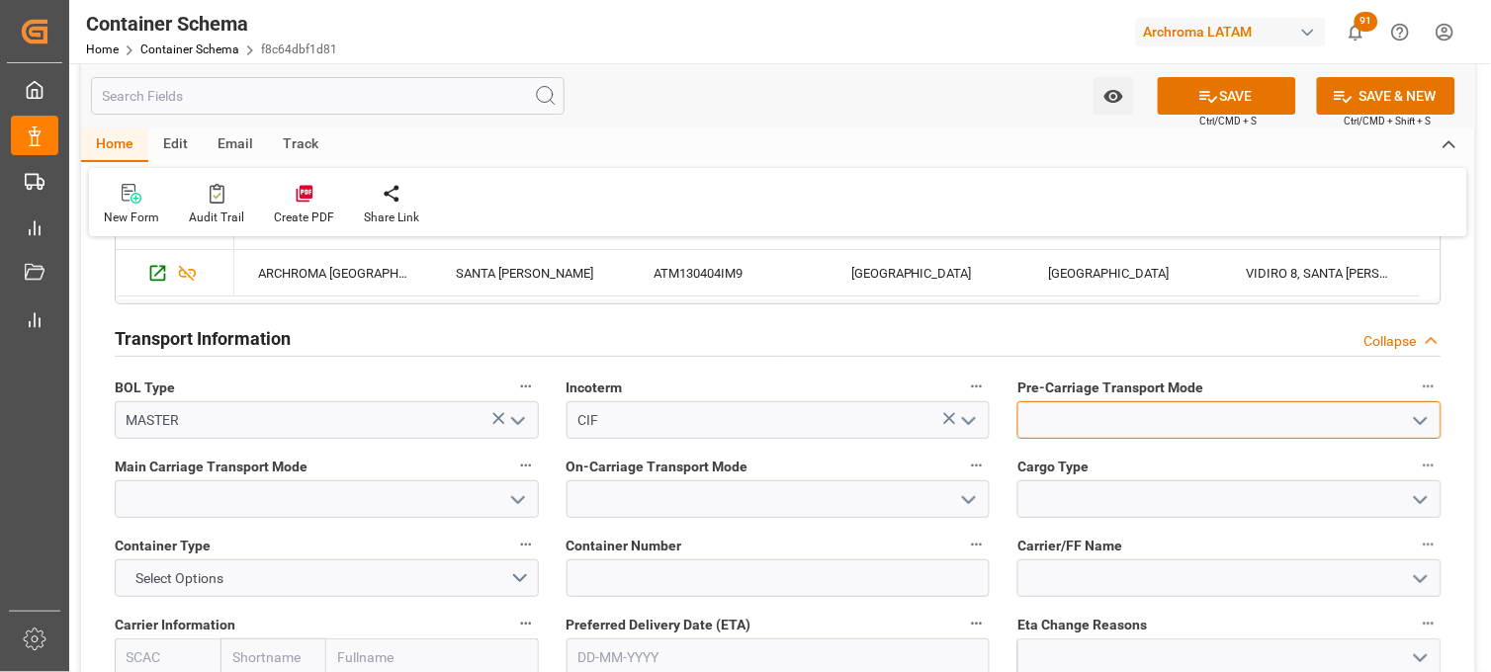
click at [1059, 415] on input at bounding box center [1229, 420] width 424 height 38
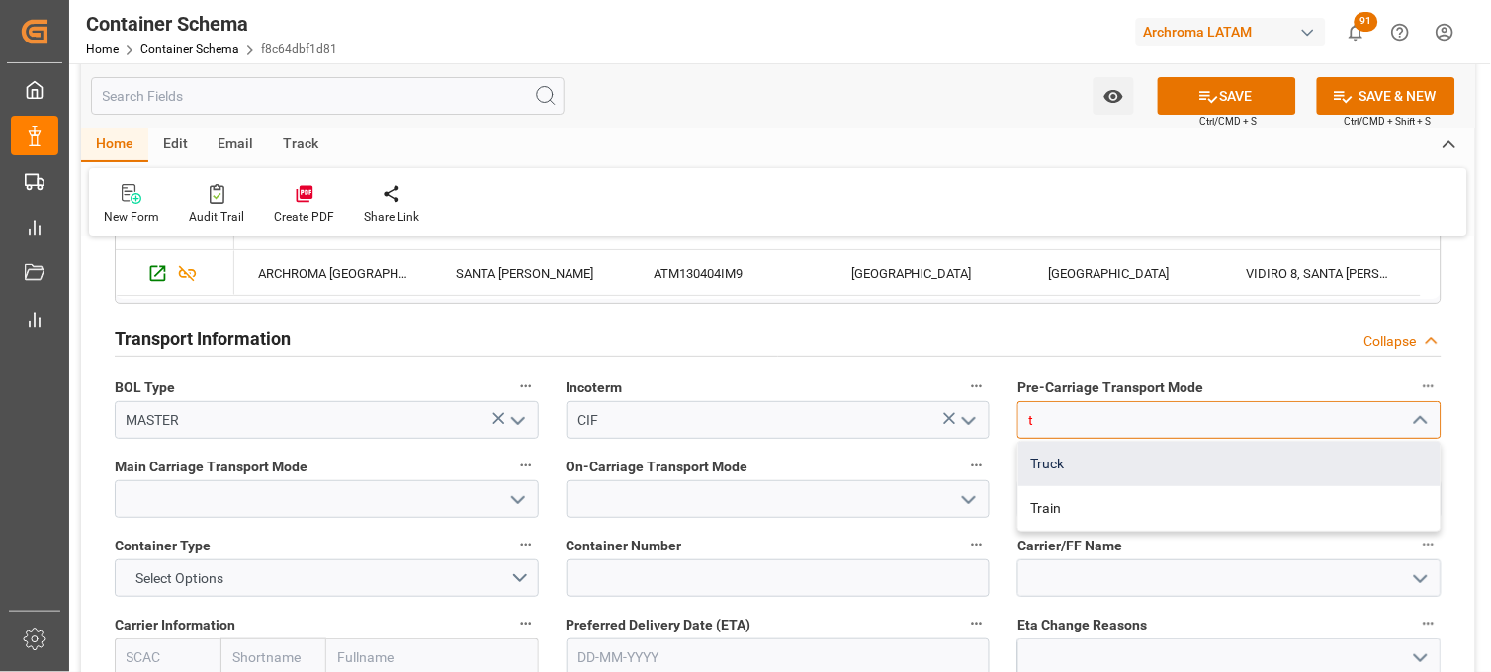
click at [1053, 452] on div "Truck" at bounding box center [1229, 464] width 422 height 44
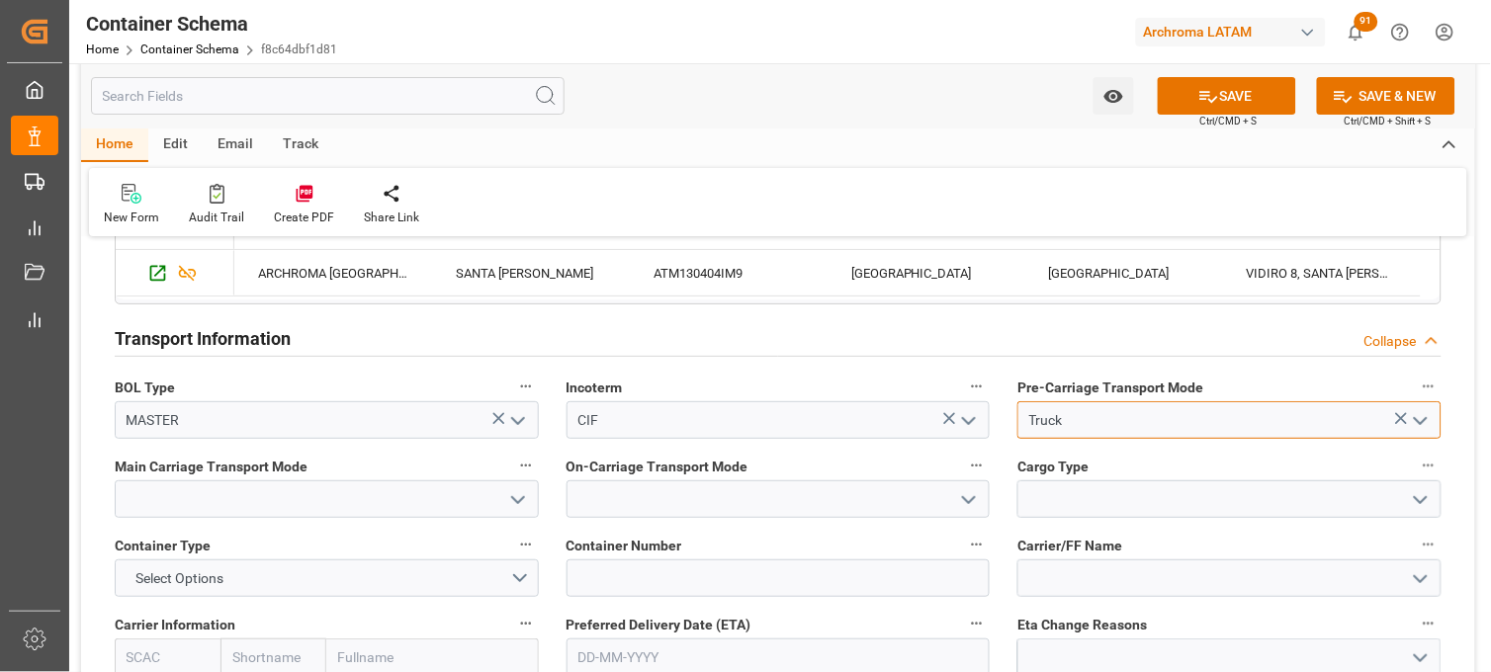
type input "Truck"
click at [372, 495] on input at bounding box center [327, 499] width 424 height 38
click at [374, 489] on input at bounding box center [327, 499] width 424 height 38
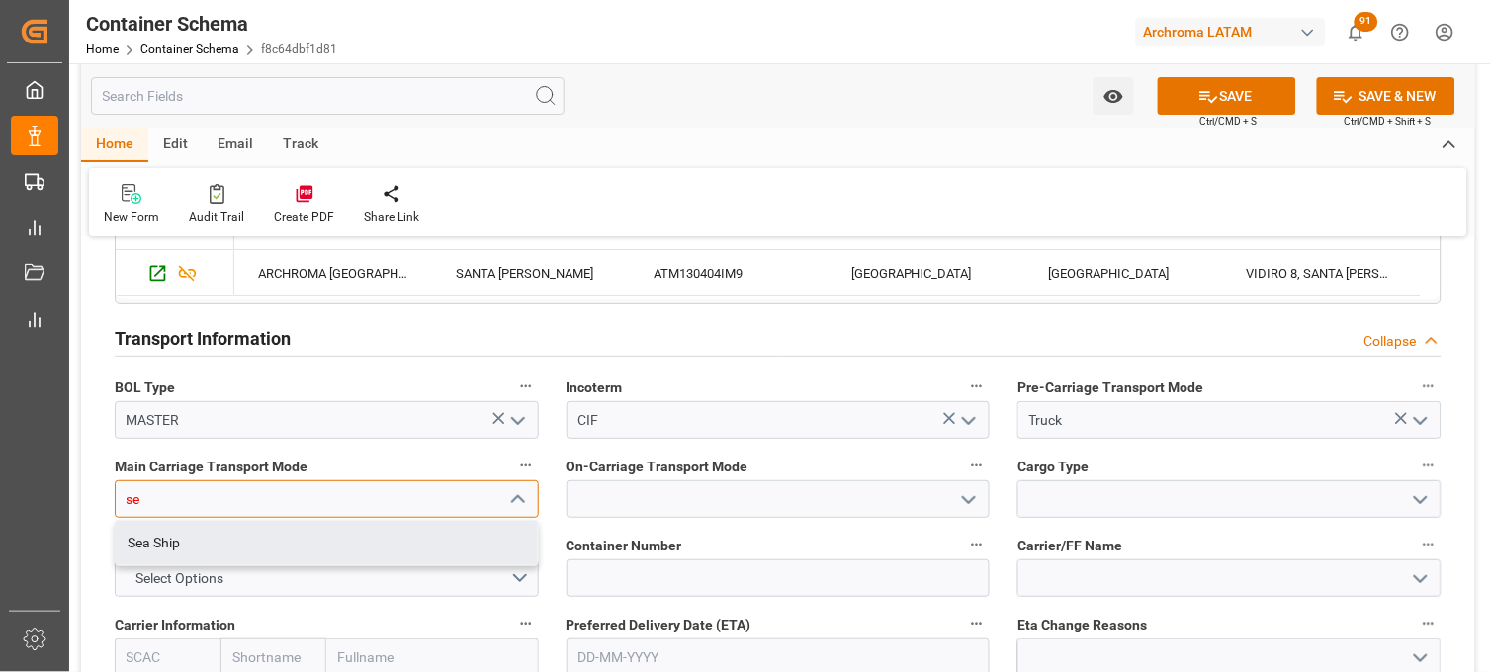
drag, startPoint x: 309, startPoint y: 537, endPoint x: 329, endPoint y: 514, distance: 30.1
click at [309, 538] on div "Sea Ship" at bounding box center [327, 543] width 422 height 44
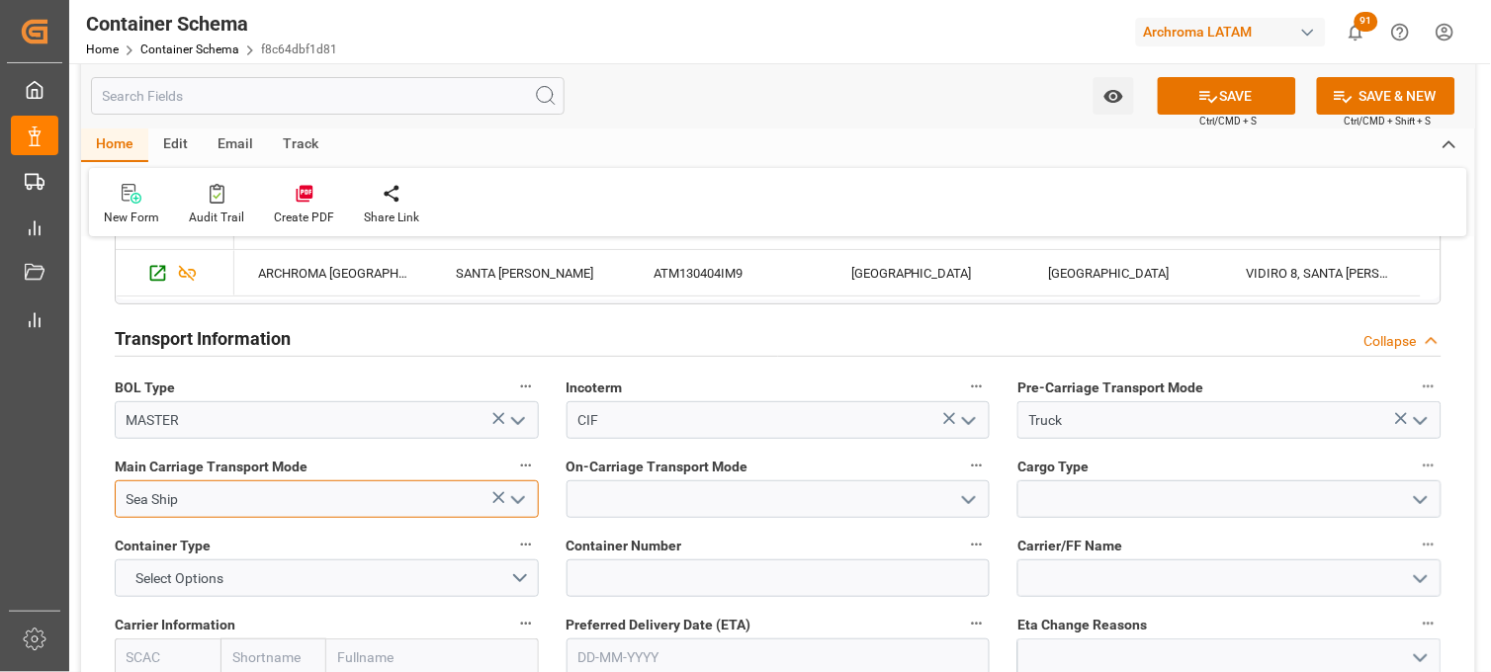
type input "Sea Ship"
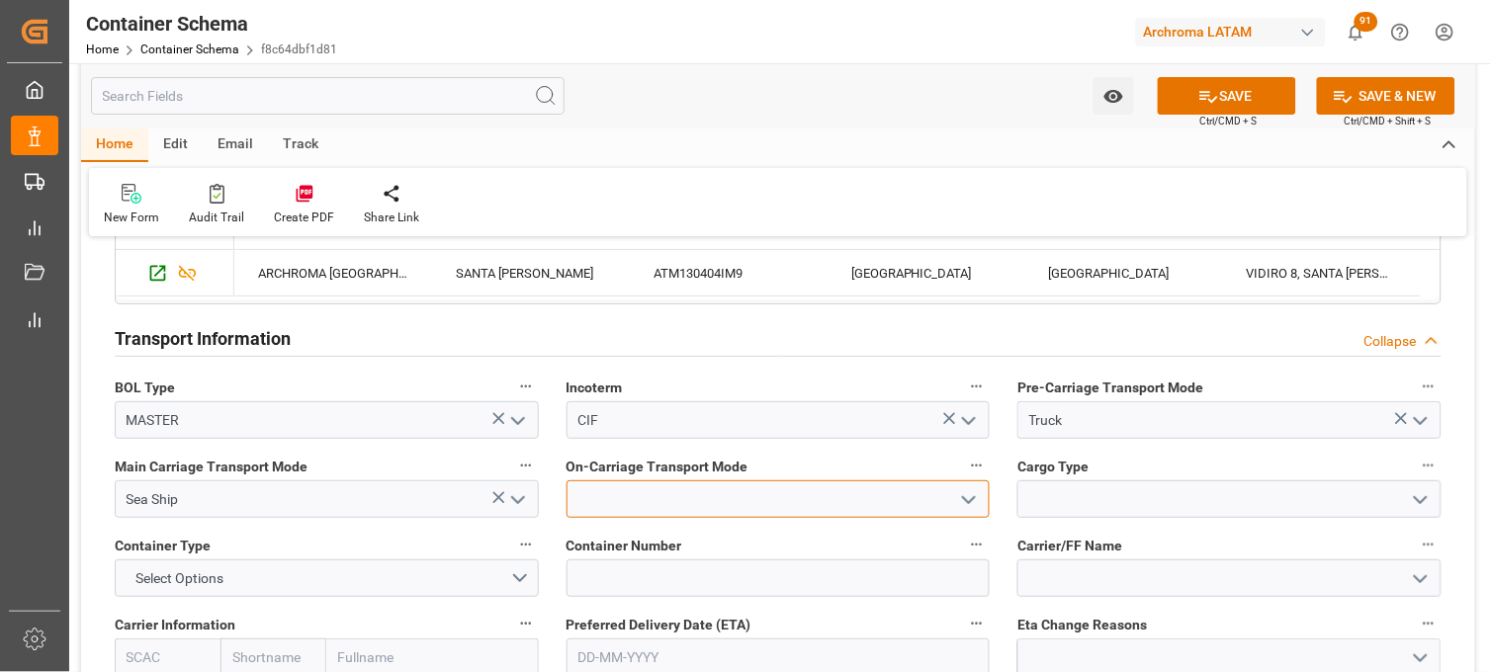
click at [674, 488] on input at bounding box center [778, 499] width 424 height 38
type input "o"
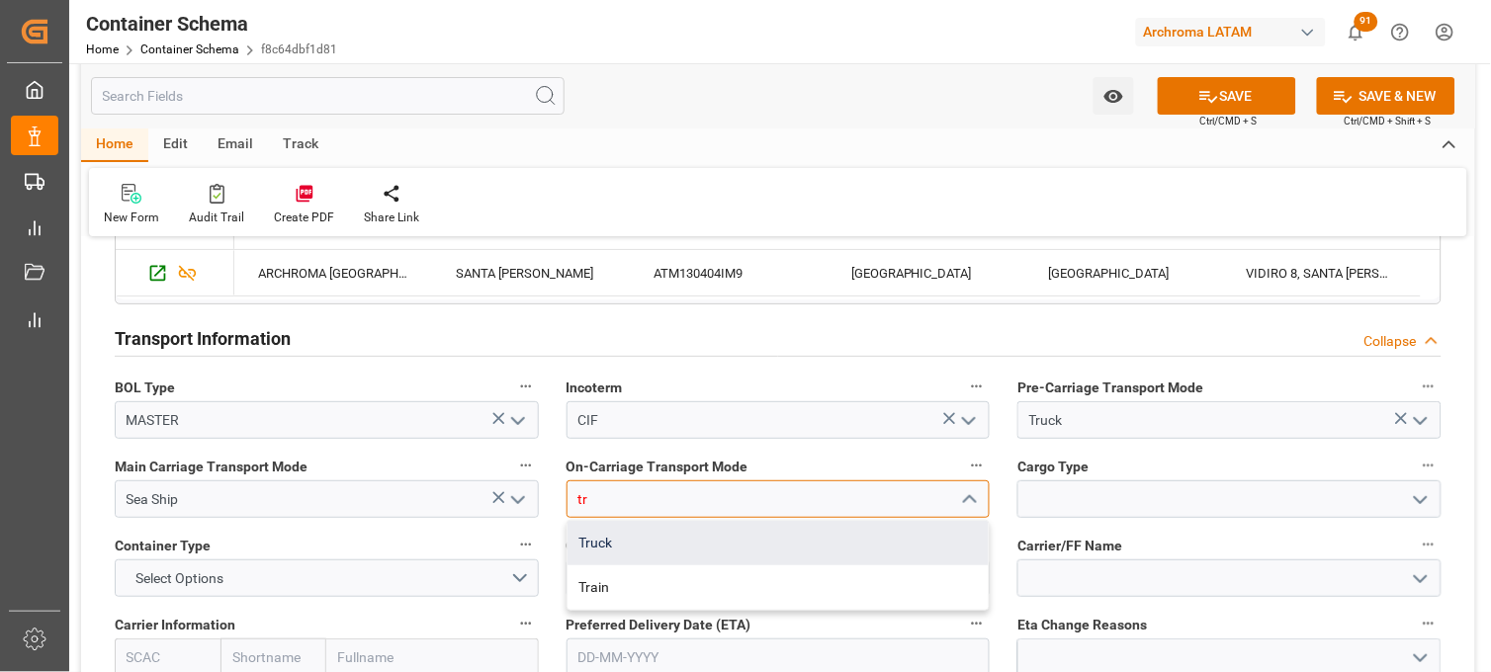
click at [644, 531] on div "Truck" at bounding box center [778, 543] width 422 height 44
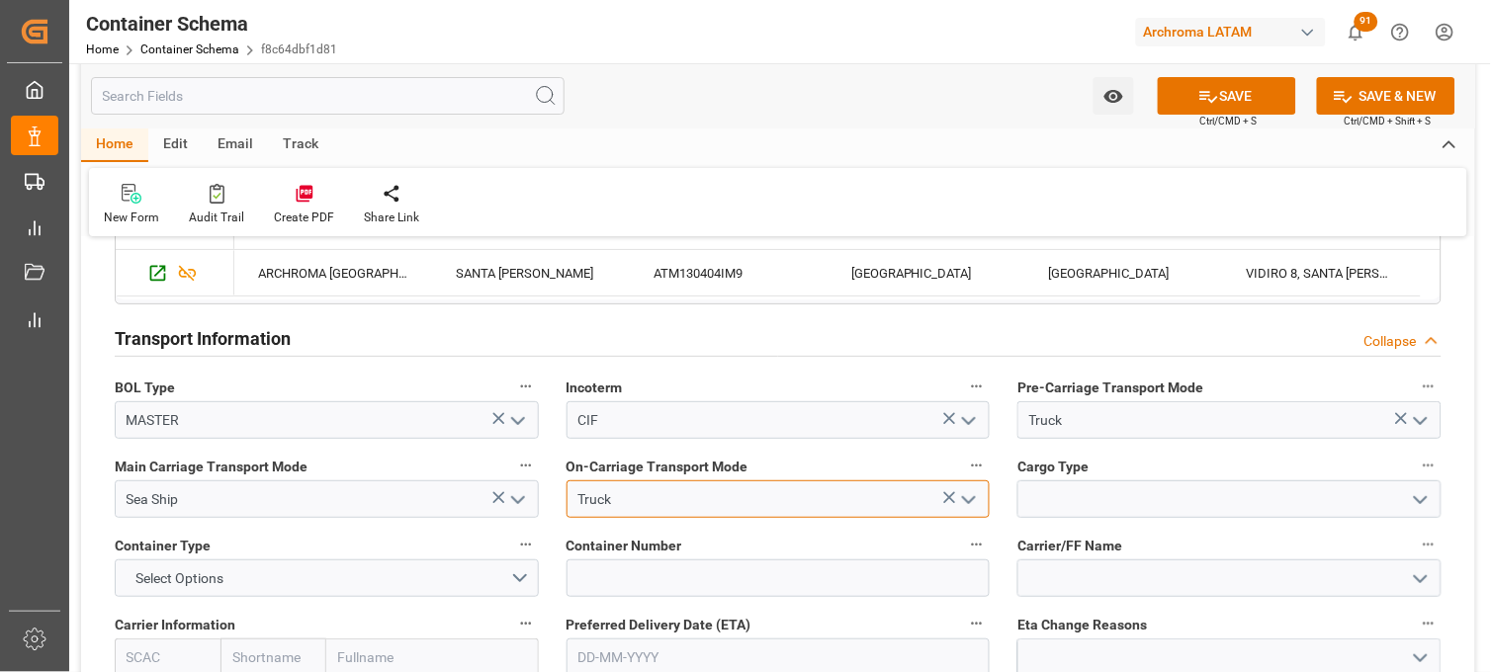
type input "Truck"
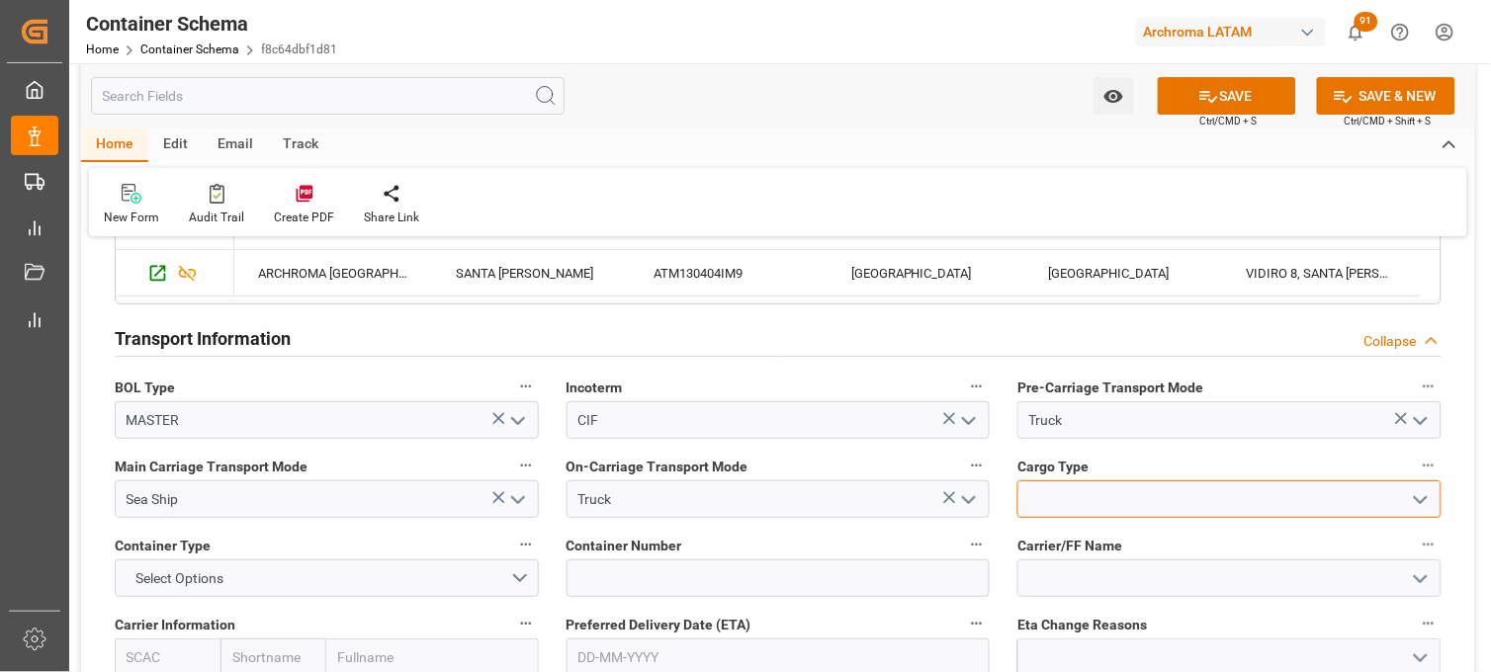
click at [1042, 500] on input at bounding box center [1229, 499] width 424 height 38
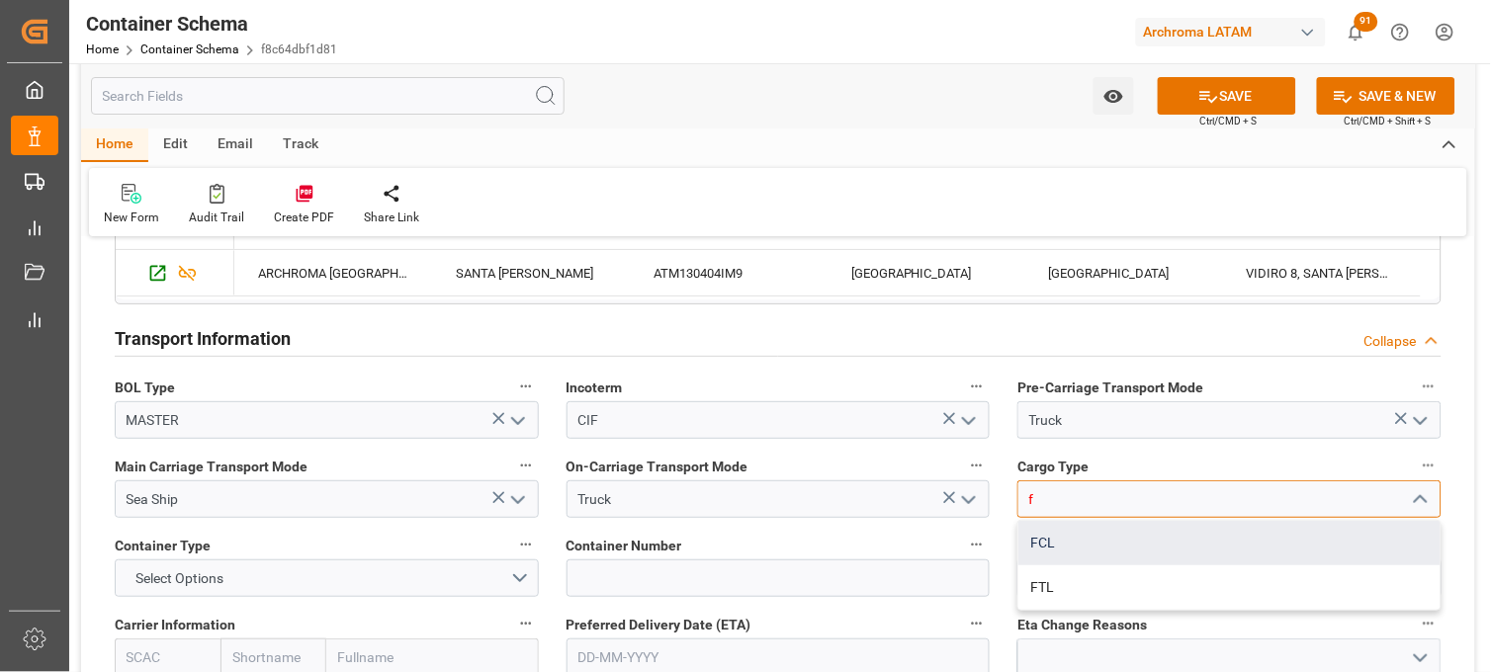
click at [1043, 531] on div "FCL" at bounding box center [1229, 543] width 422 height 44
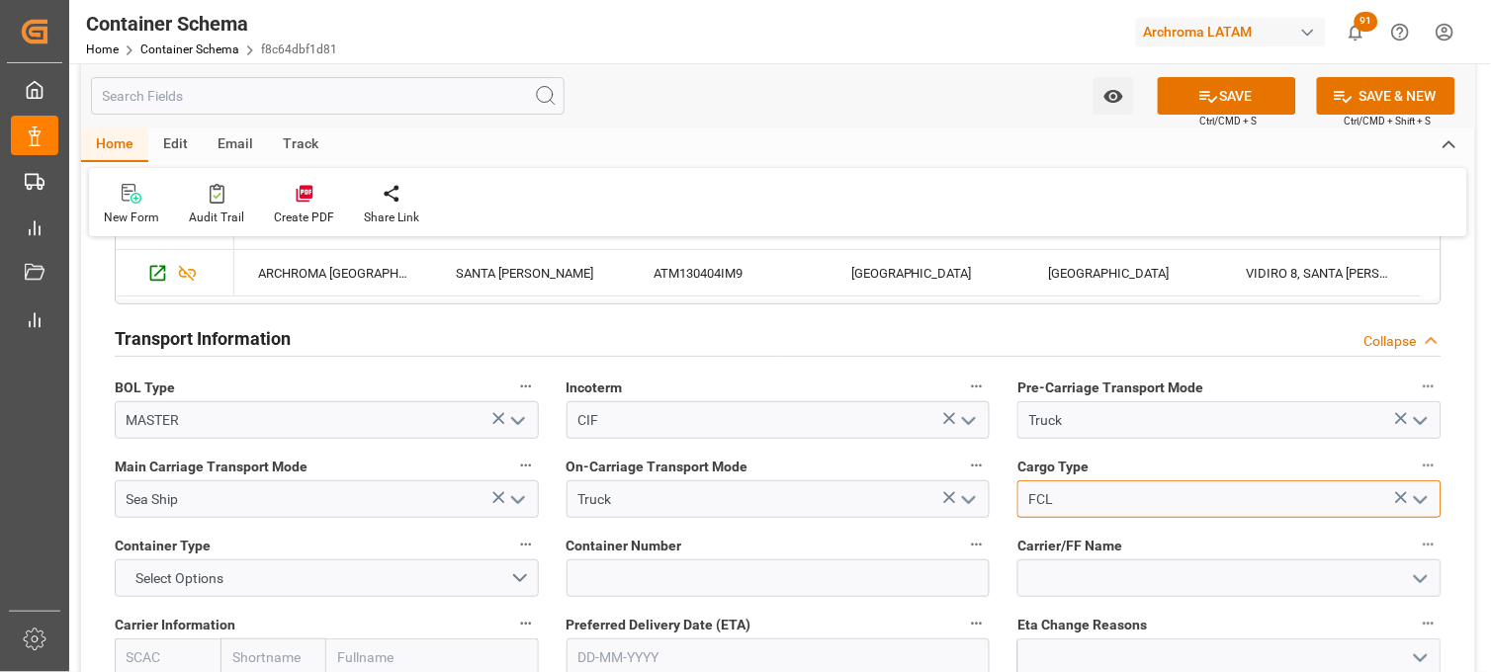
type input "FCL"
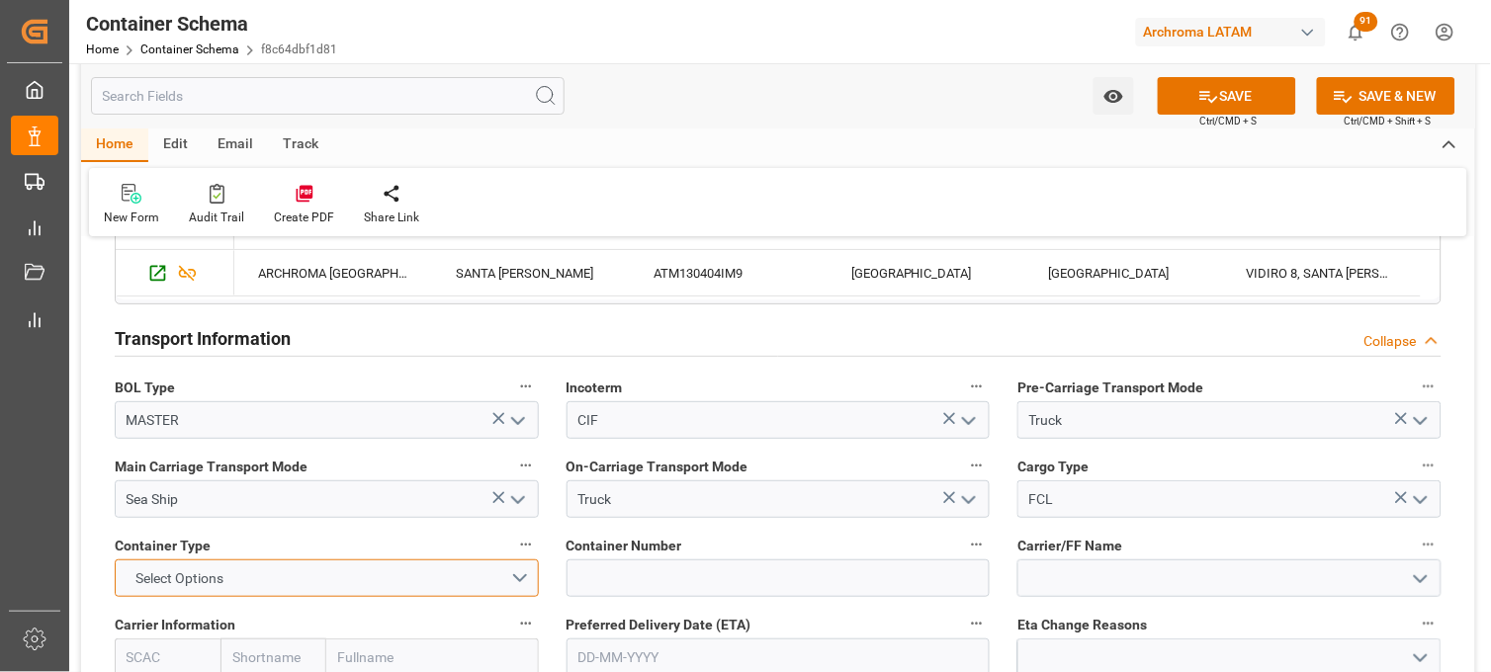
click at [281, 578] on button "Select Options" at bounding box center [327, 578] width 424 height 38
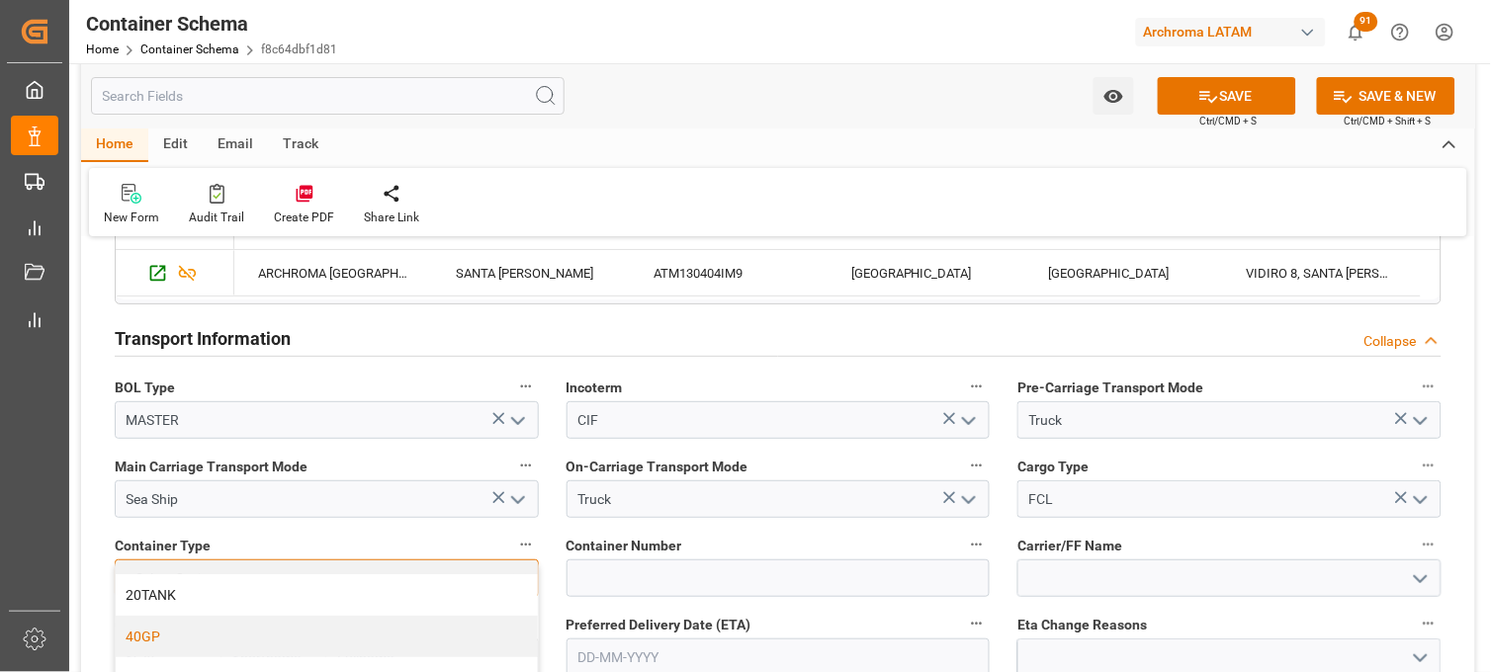
scroll to position [110, 0]
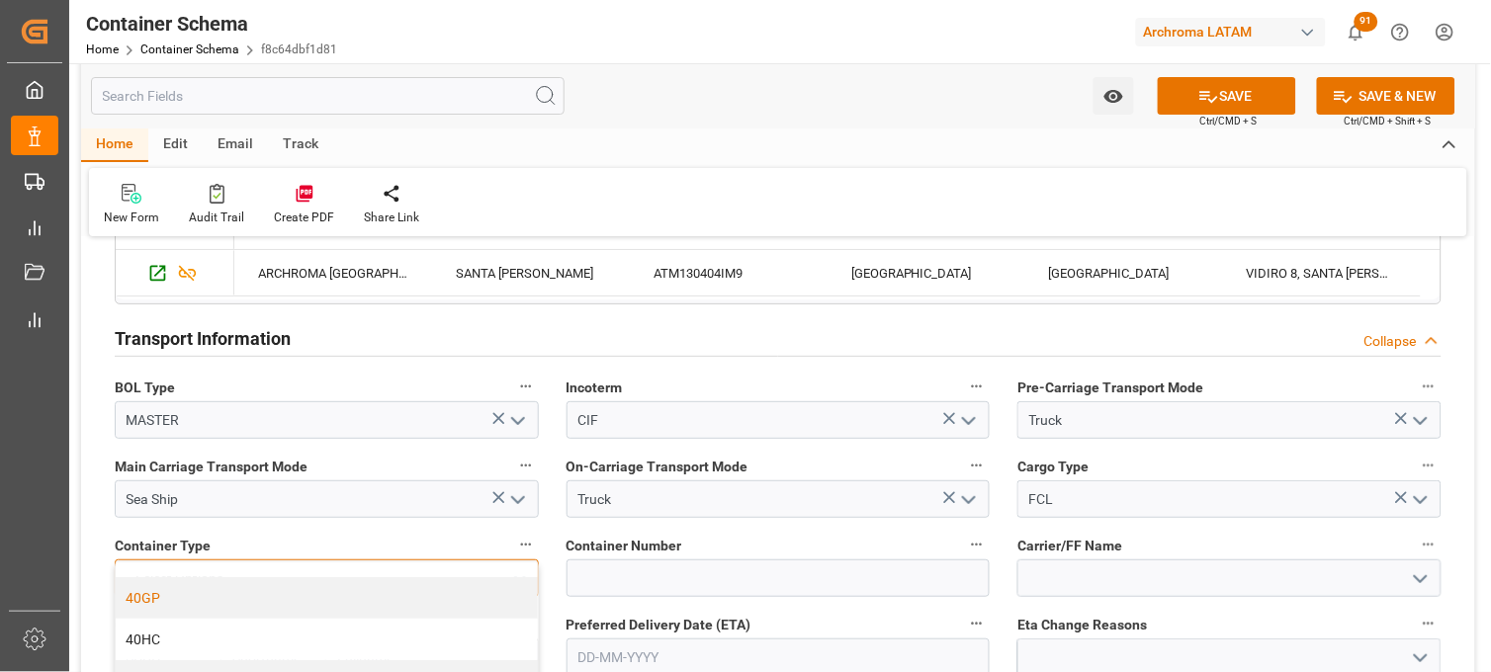
click at [213, 609] on div "40GP" at bounding box center [327, 598] width 422 height 42
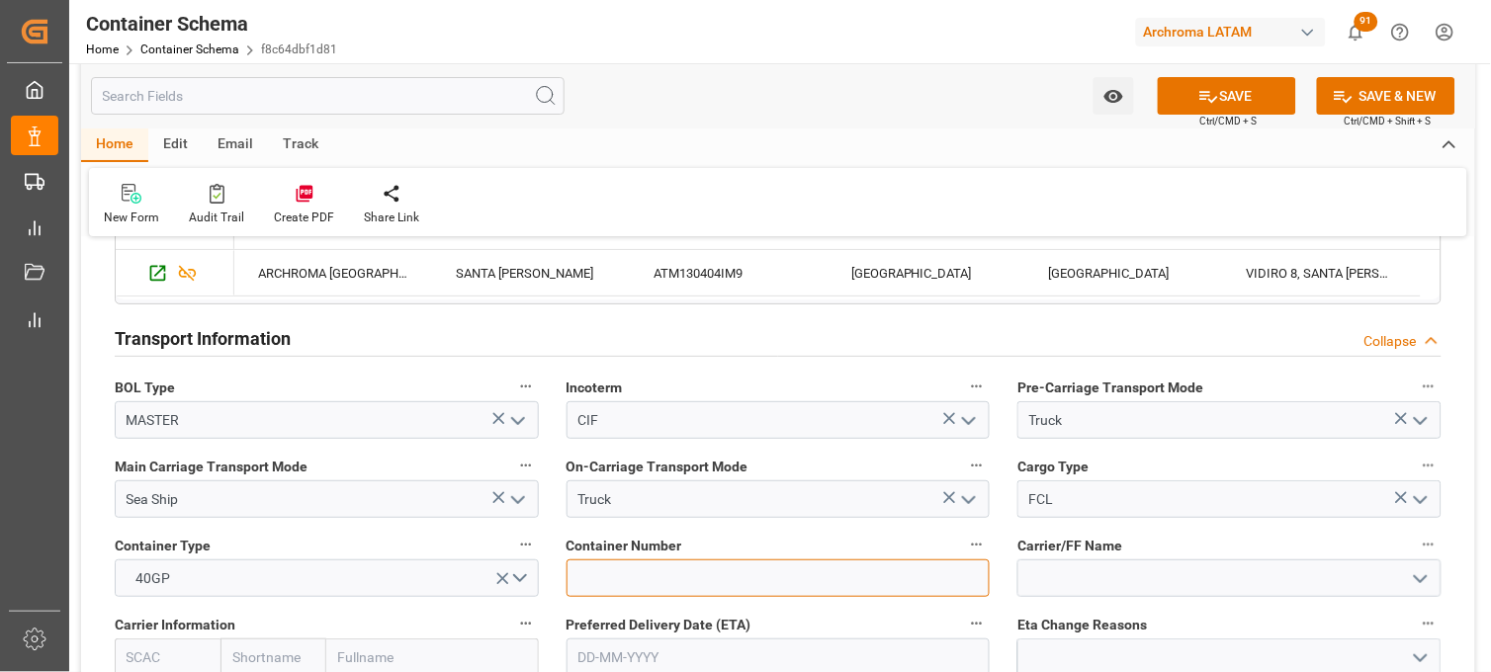
click at [579, 566] on input at bounding box center [778, 578] width 424 height 38
paste input "CAAU9183302"
type input "CAAU9183302"
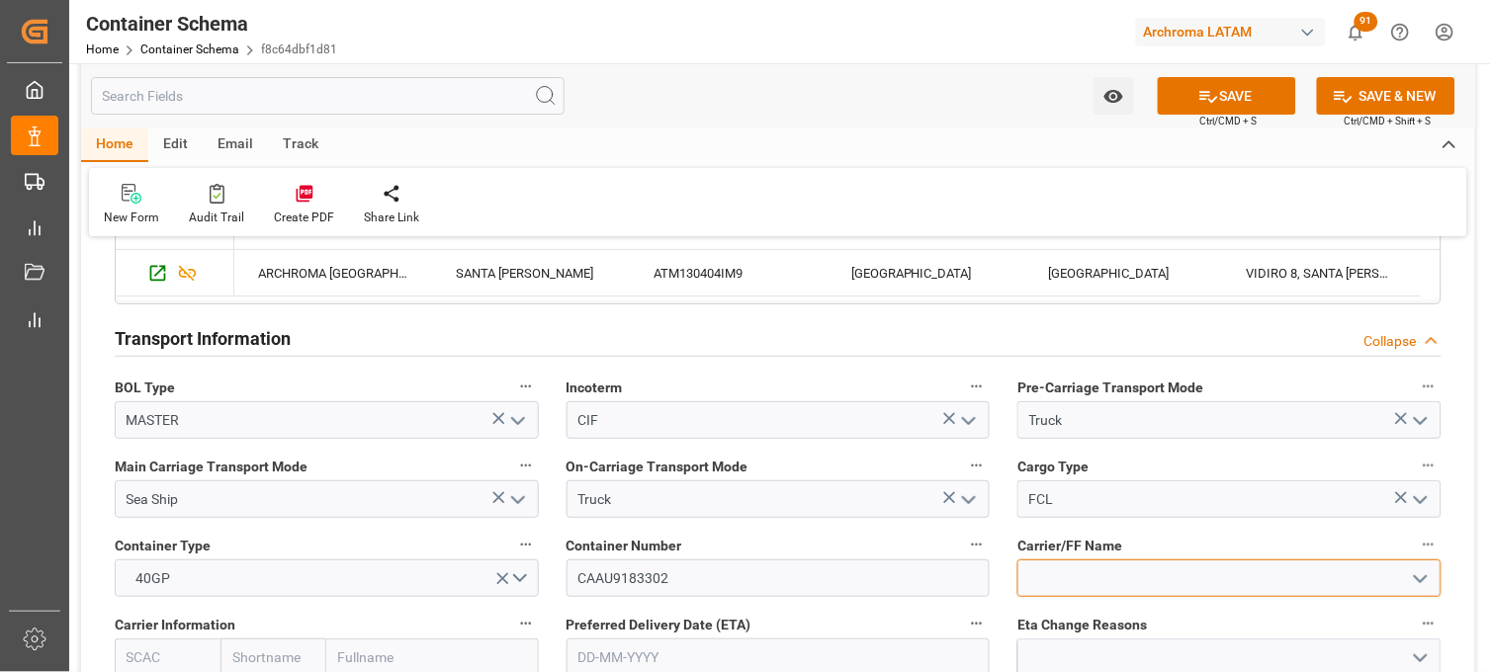
click at [1053, 577] on input at bounding box center [1229, 578] width 424 height 38
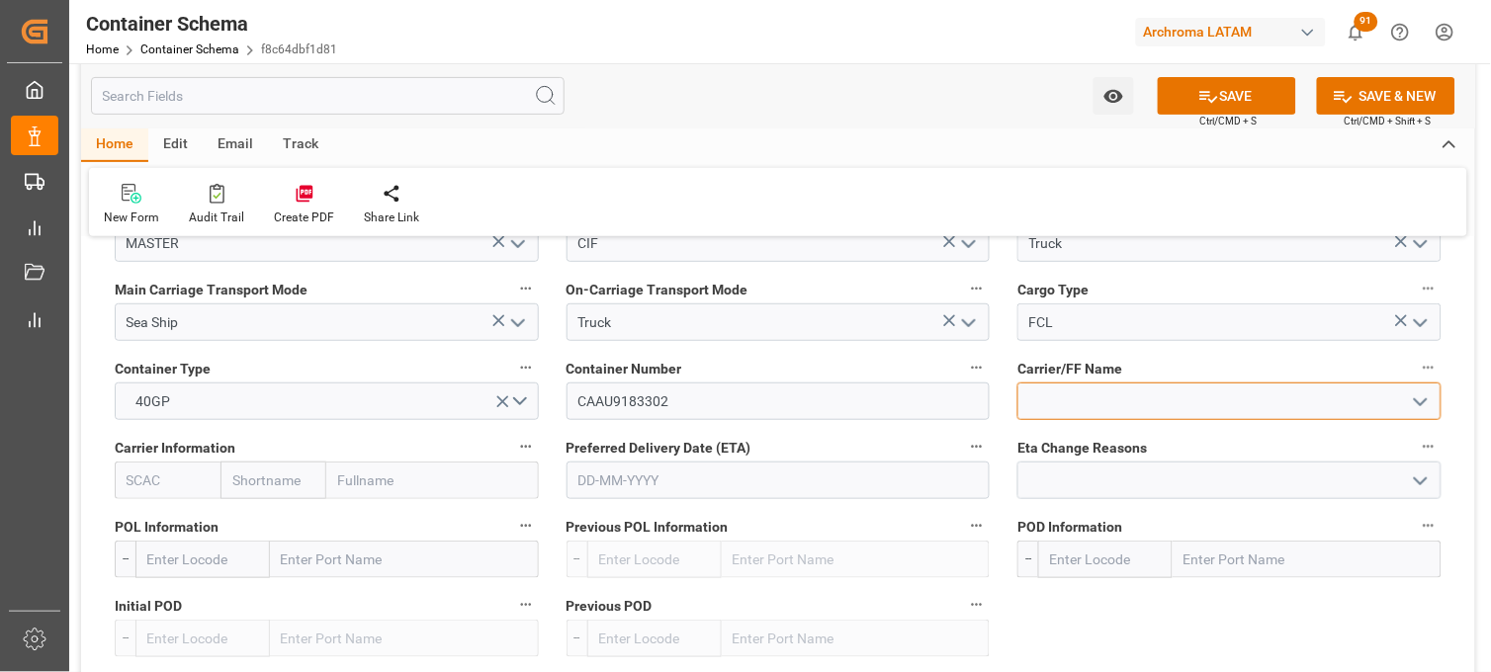
scroll to position [1866, 0]
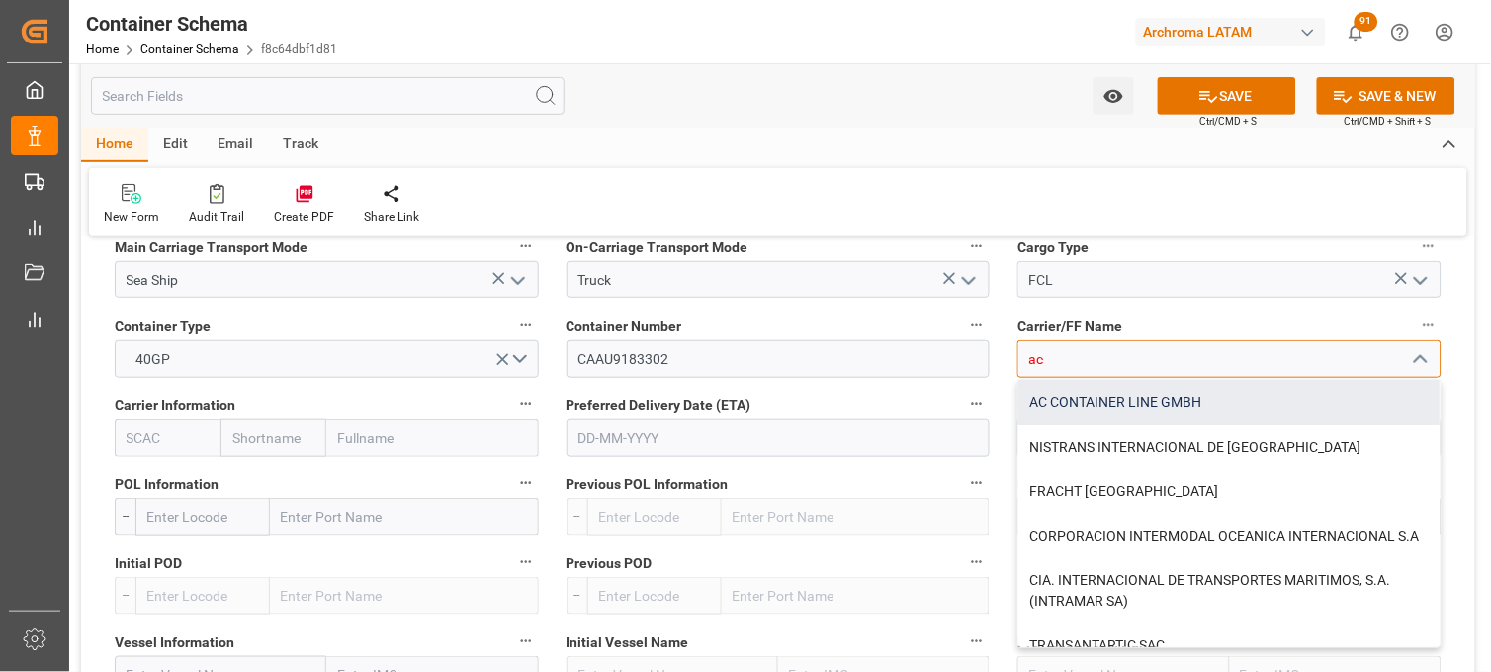
click at [1082, 392] on div "AC CONTAINER LINE GMBH" at bounding box center [1229, 403] width 422 height 44
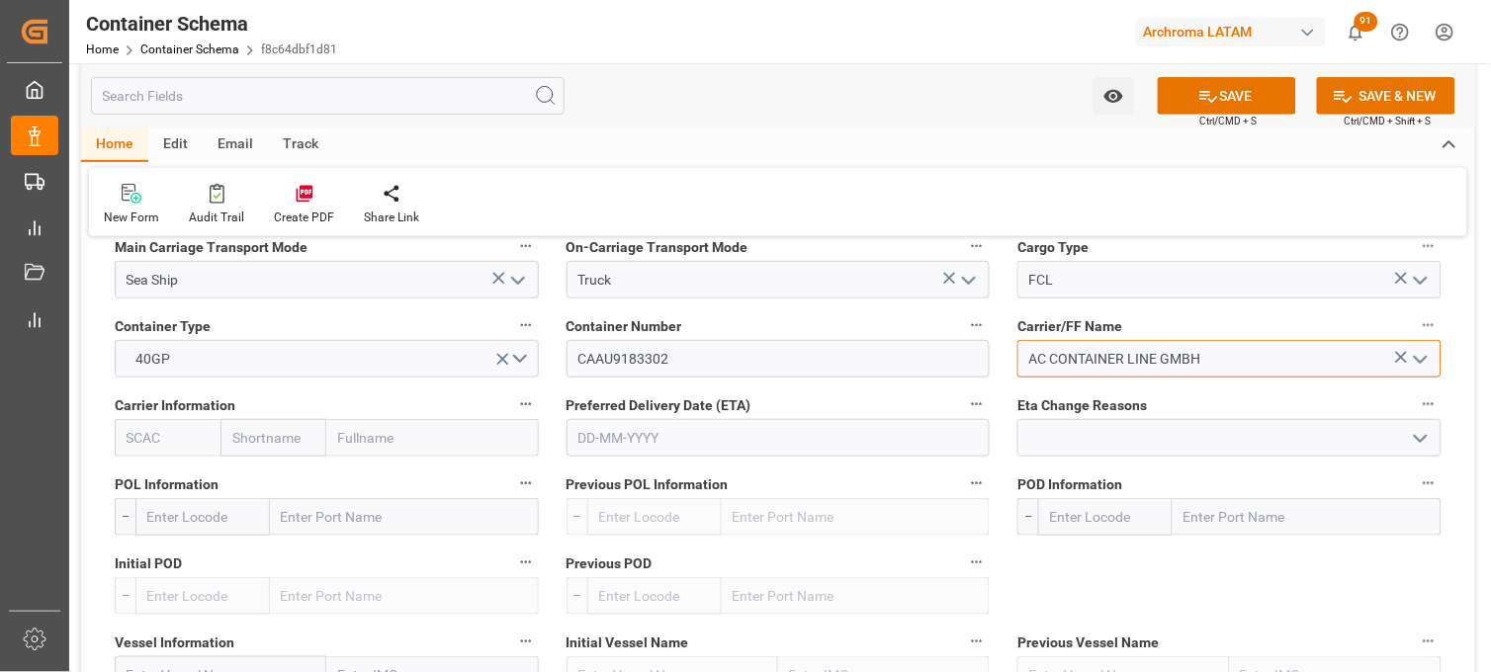
type input "AC CONTAINER LINE GMBH"
click at [293, 436] on input "text" at bounding box center [273, 438] width 106 height 38
type input "maersk"
click at [260, 476] on b "Maersk" at bounding box center [256, 481] width 46 height 16
type input "MAEU"
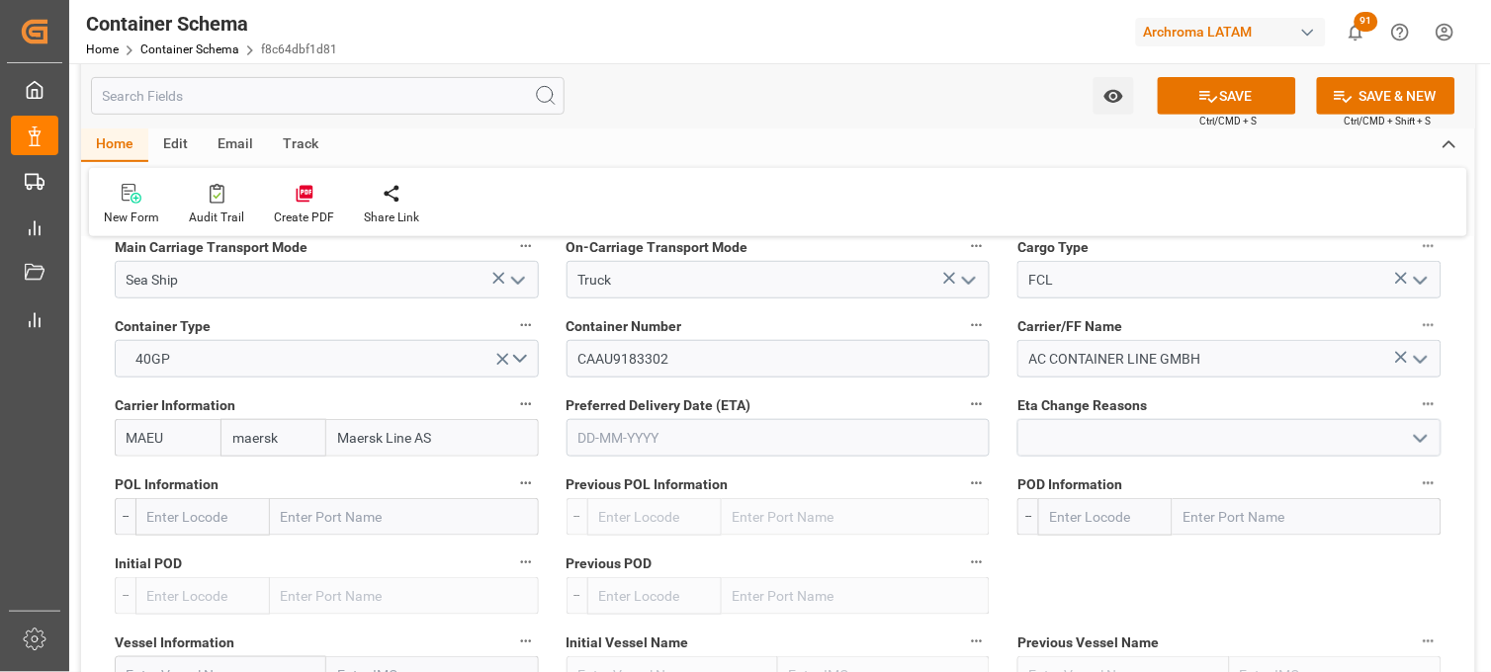
type input "Maersk"
type input "Maersk Line AS"
type input "Maersk"
click at [626, 443] on input "text" at bounding box center [778, 438] width 424 height 38
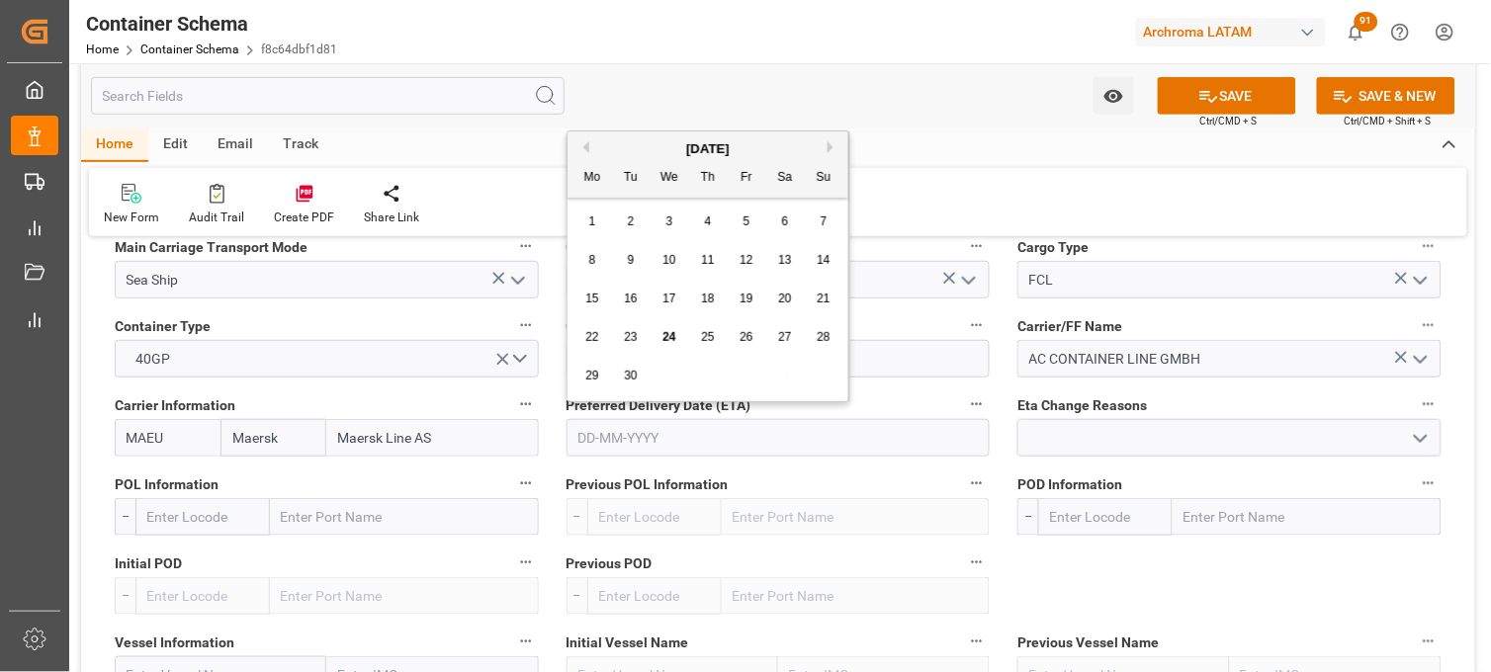
click at [834, 144] on button "Next Month" at bounding box center [833, 147] width 12 height 12
click at [628, 298] on span "14" at bounding box center [630, 299] width 13 height 14
type input "14-10-2025"
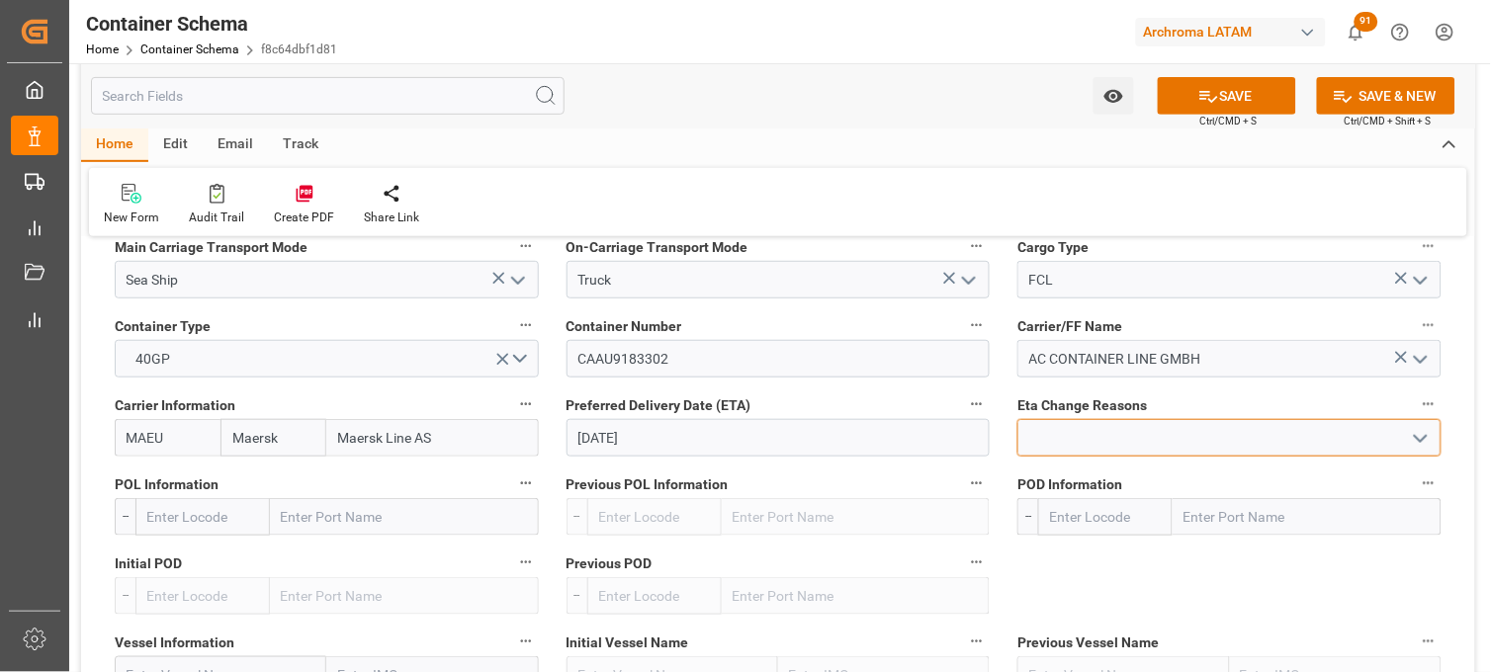
click at [1061, 436] on input at bounding box center [1229, 438] width 424 height 38
click at [372, 512] on input "text" at bounding box center [404, 517] width 269 height 38
type input "bremerhav"
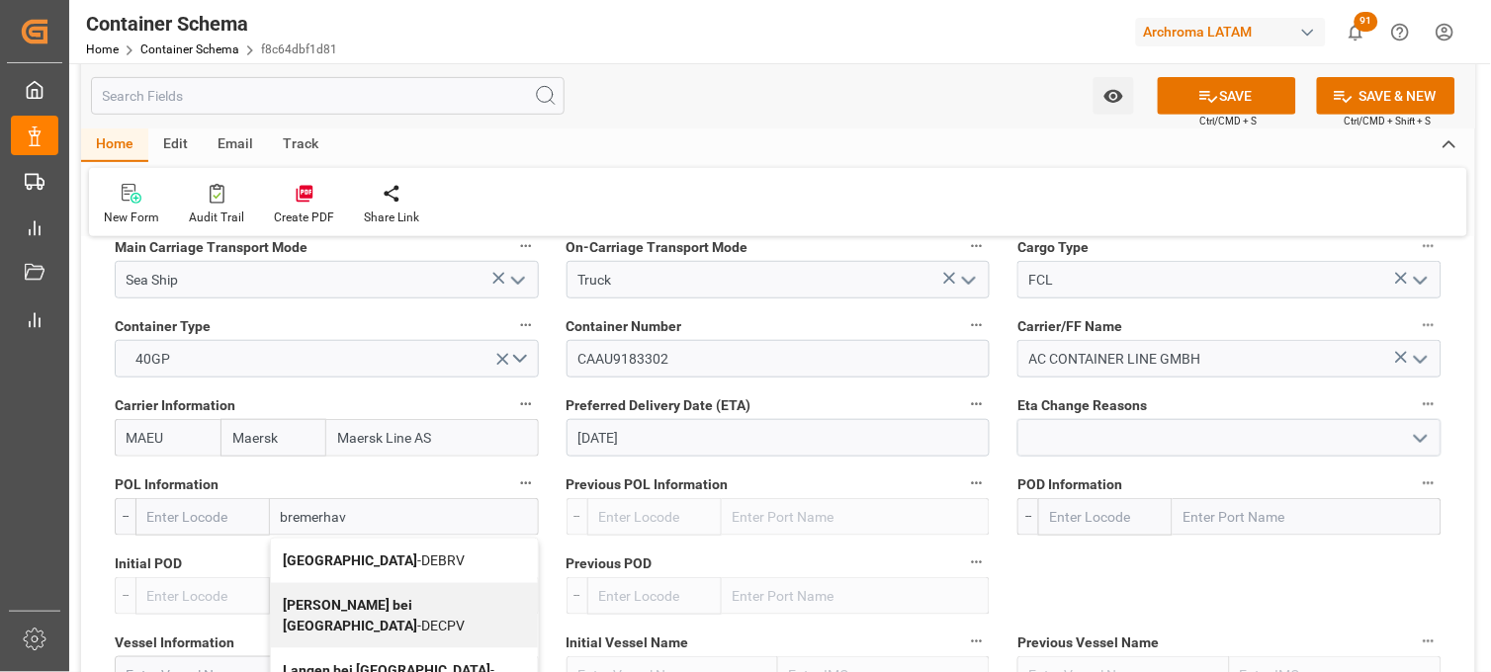
click at [328, 556] on b "Bremerhaven" at bounding box center [350, 561] width 134 height 16
type input "DEBRV"
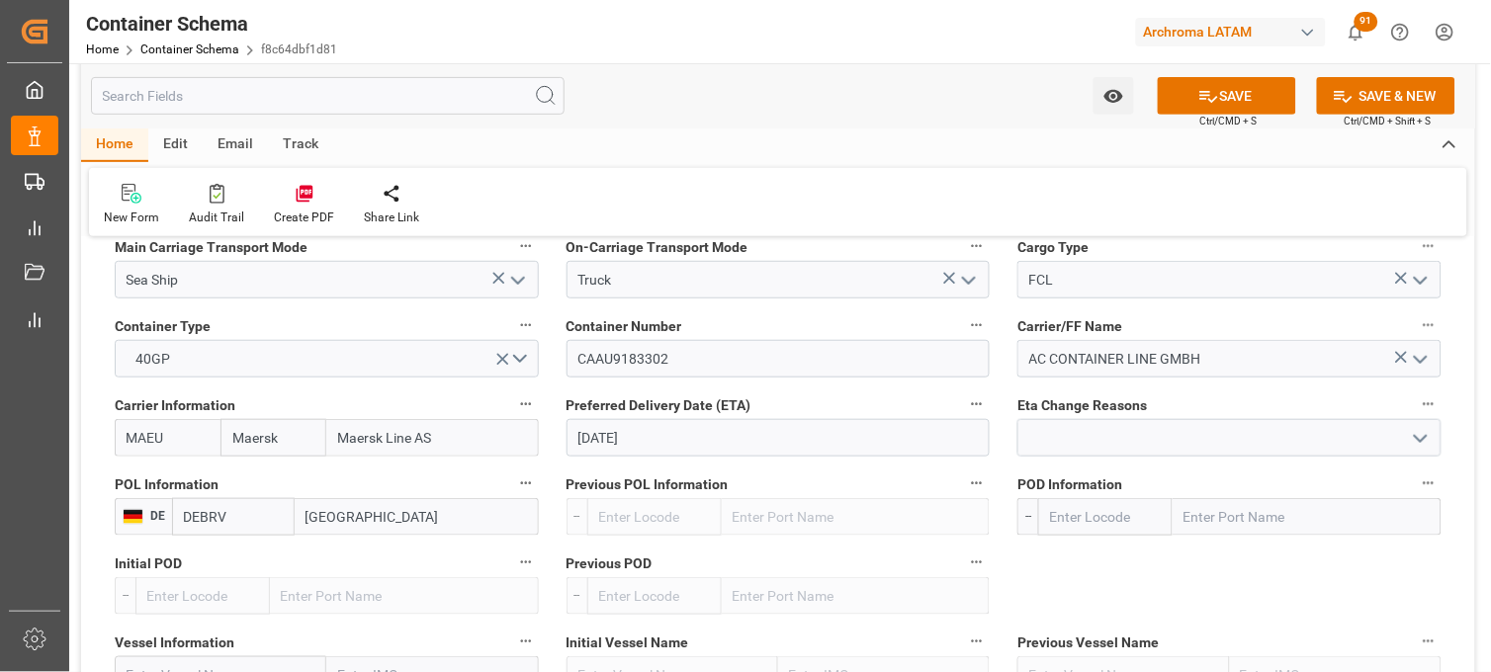
type input "Bremerhaven"
click at [1196, 515] on input "text" at bounding box center [1306, 517] width 269 height 38
type input "veracr"
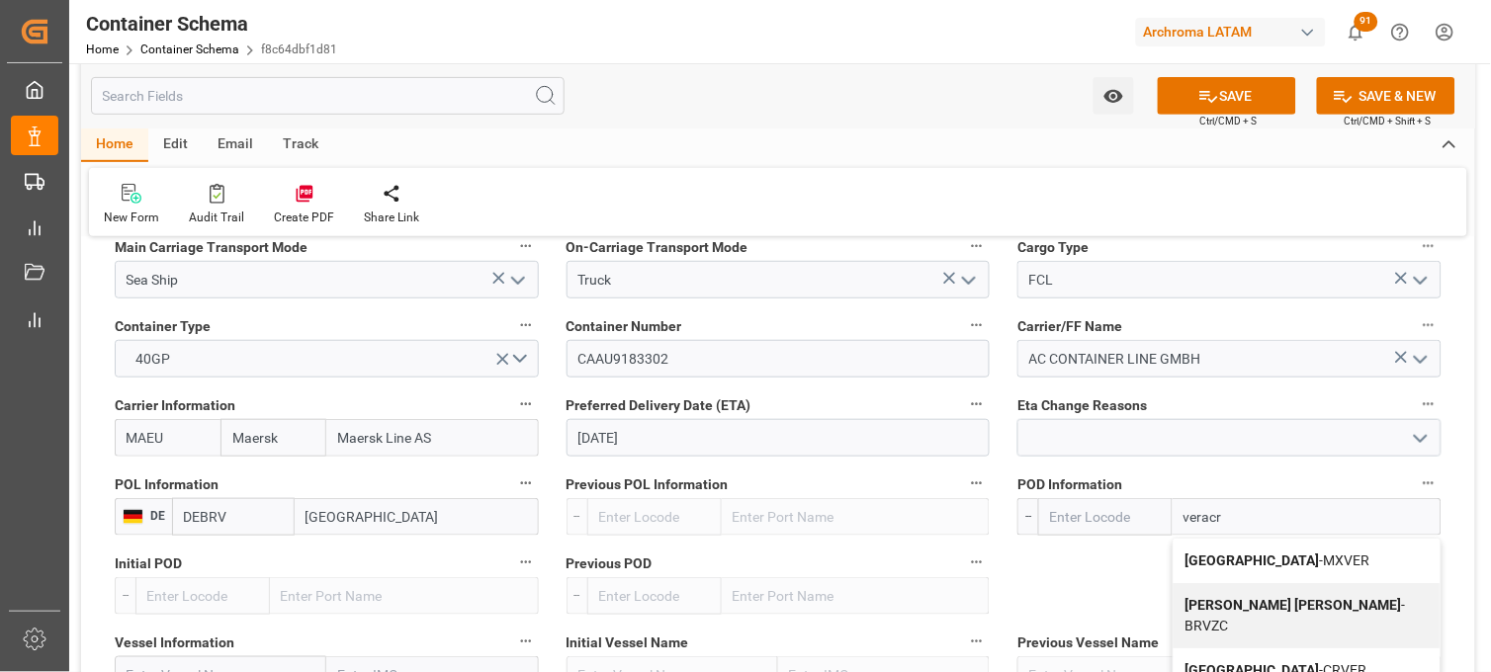
click at [1213, 554] on b "[GEOGRAPHIC_DATA]" at bounding box center [1252, 561] width 134 height 16
type input "MXVER"
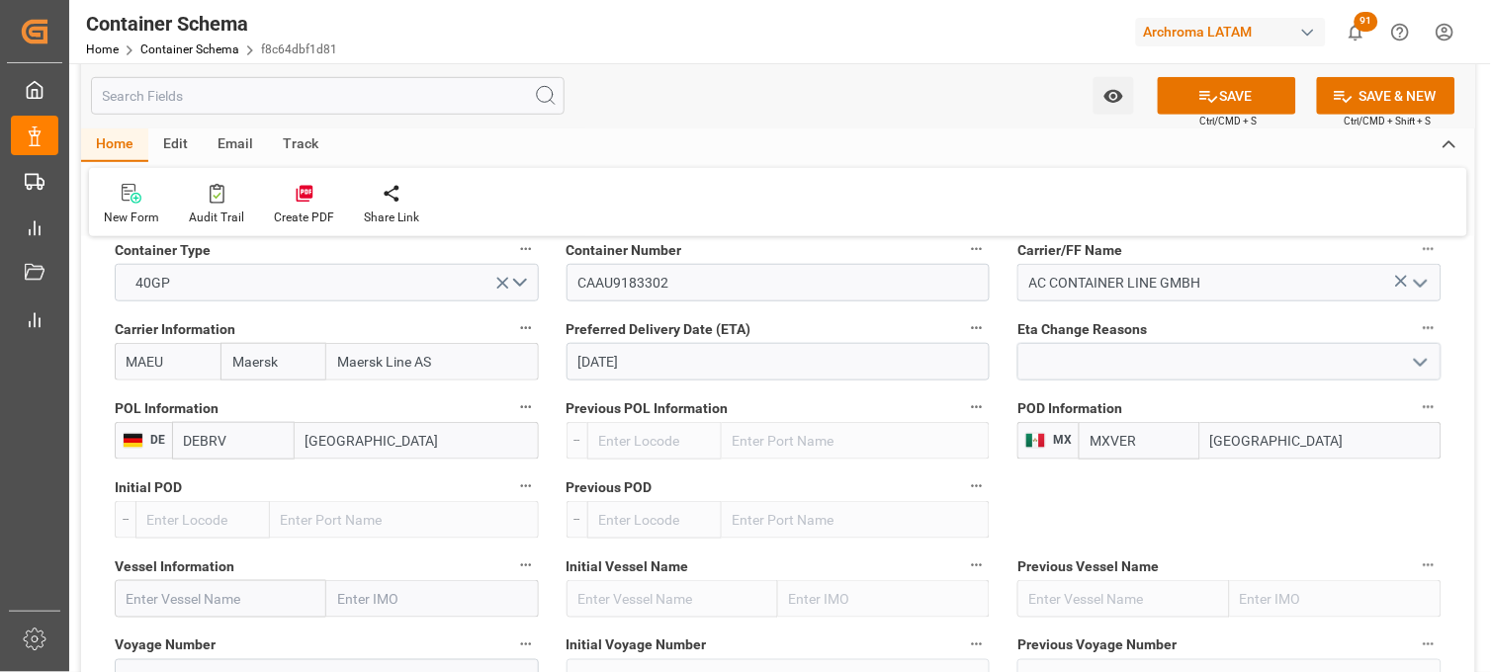
scroll to position [1977, 0]
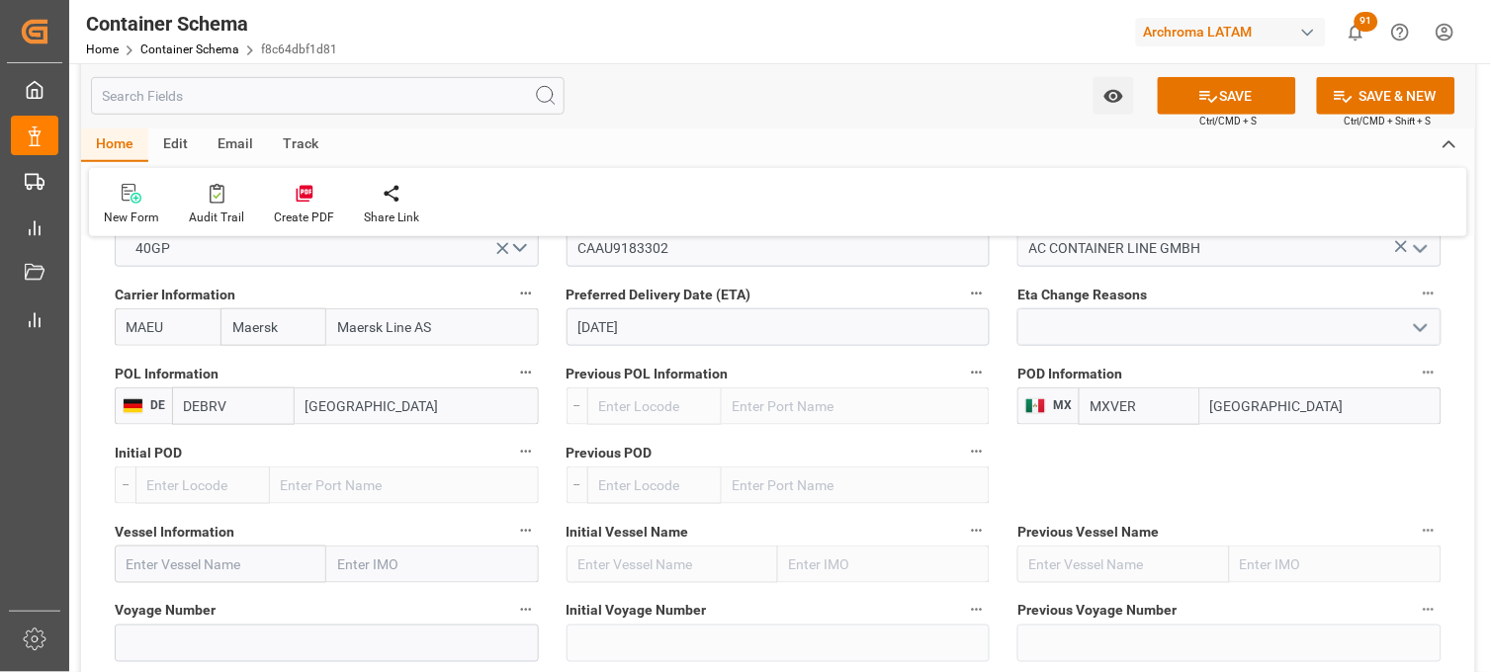
type input "[GEOGRAPHIC_DATA]"
click at [190, 556] on input "text" at bounding box center [221, 565] width 212 height 38
paste input "GSL MARIA"
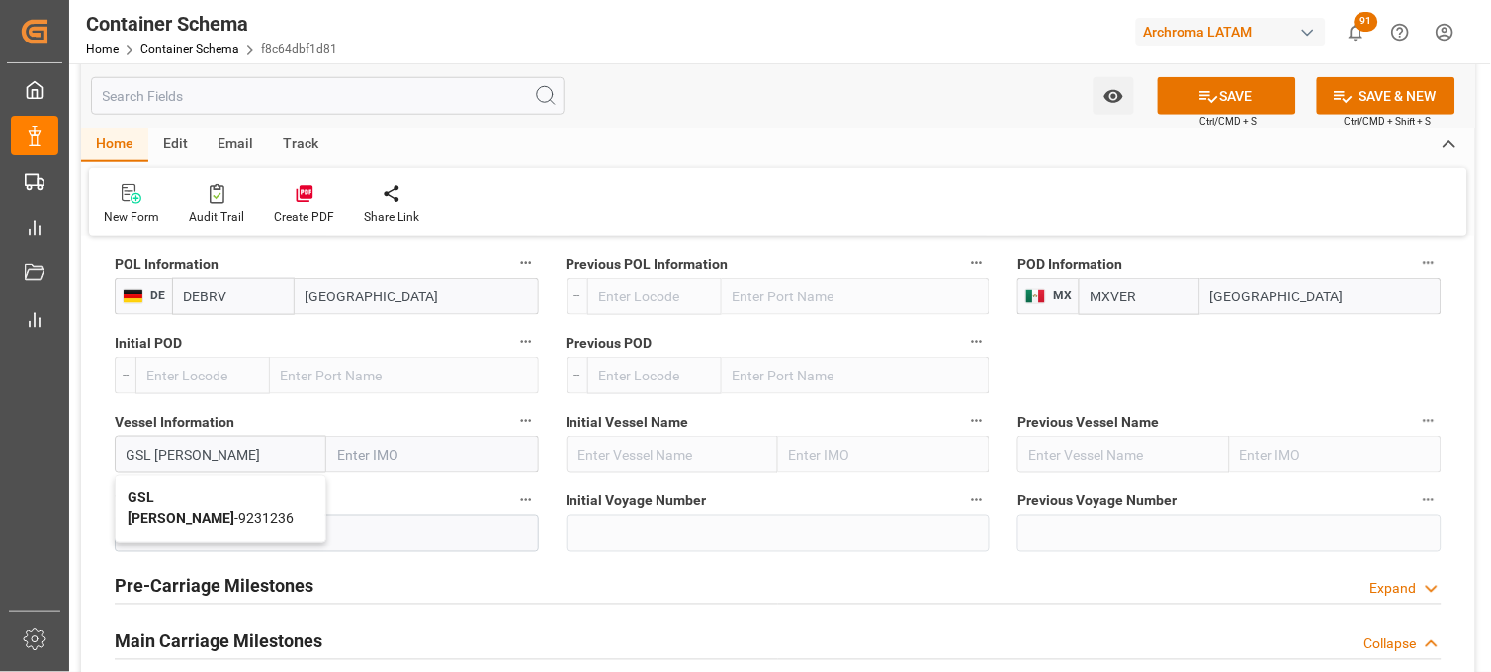
drag, startPoint x: 172, startPoint y: 488, endPoint x: 330, endPoint y: 524, distance: 162.1
click at [171, 490] on b "GSL MARIA" at bounding box center [181, 508] width 107 height 37
type input "GSL MARIA"
type input "9231236"
click at [299, 525] on input at bounding box center [327, 534] width 424 height 38
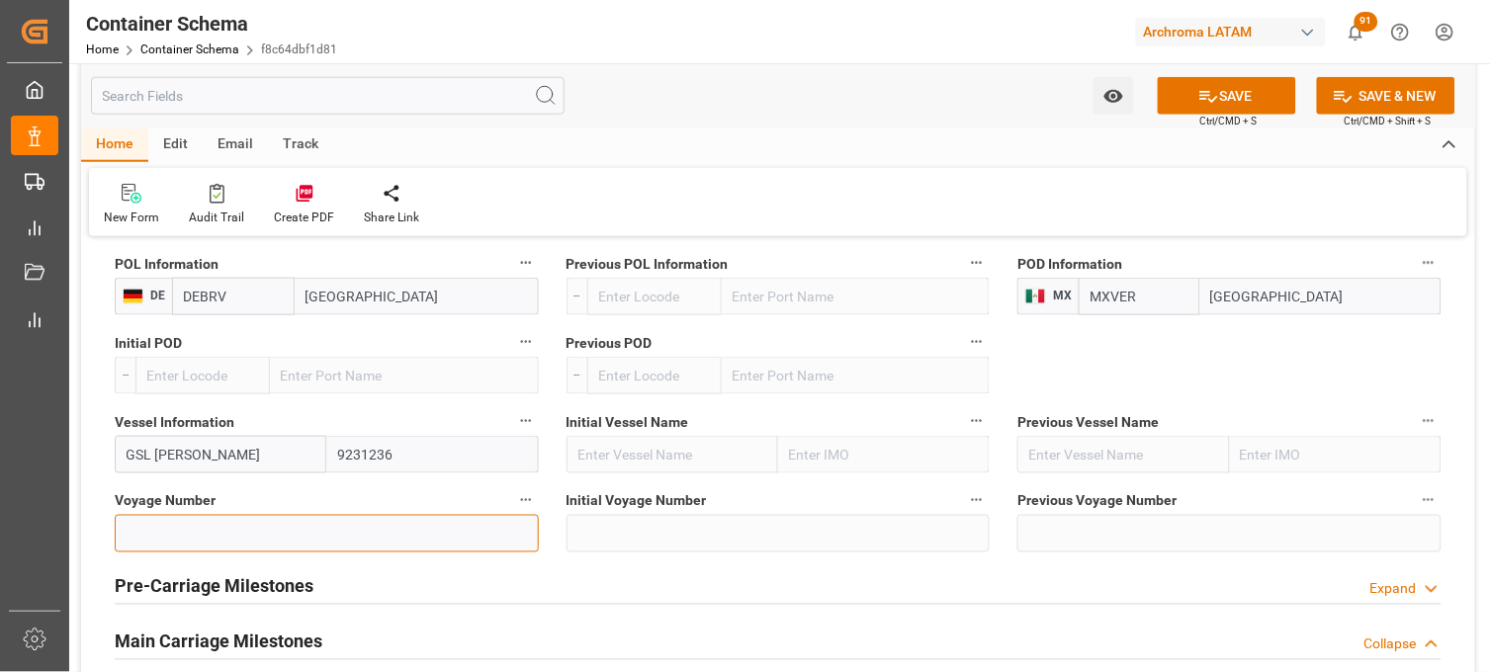
paste input "538W"
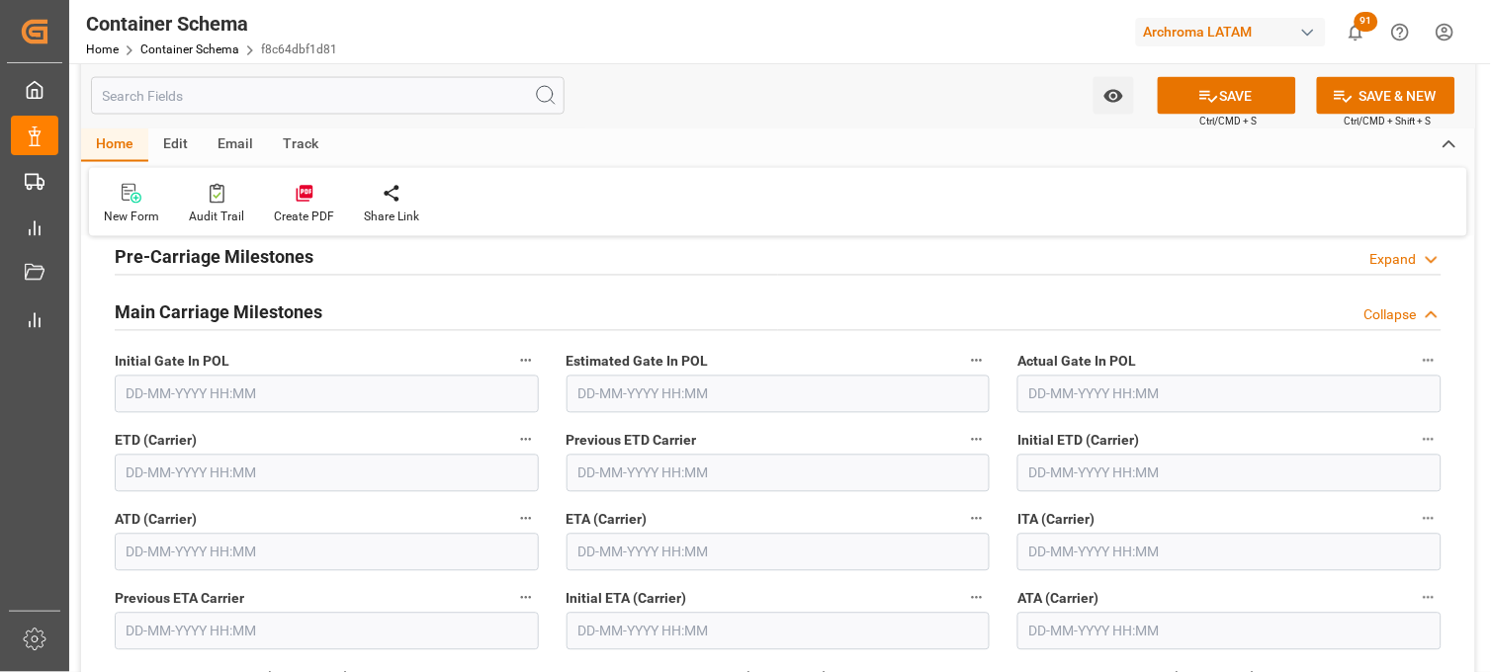
scroll to position [2525, 0]
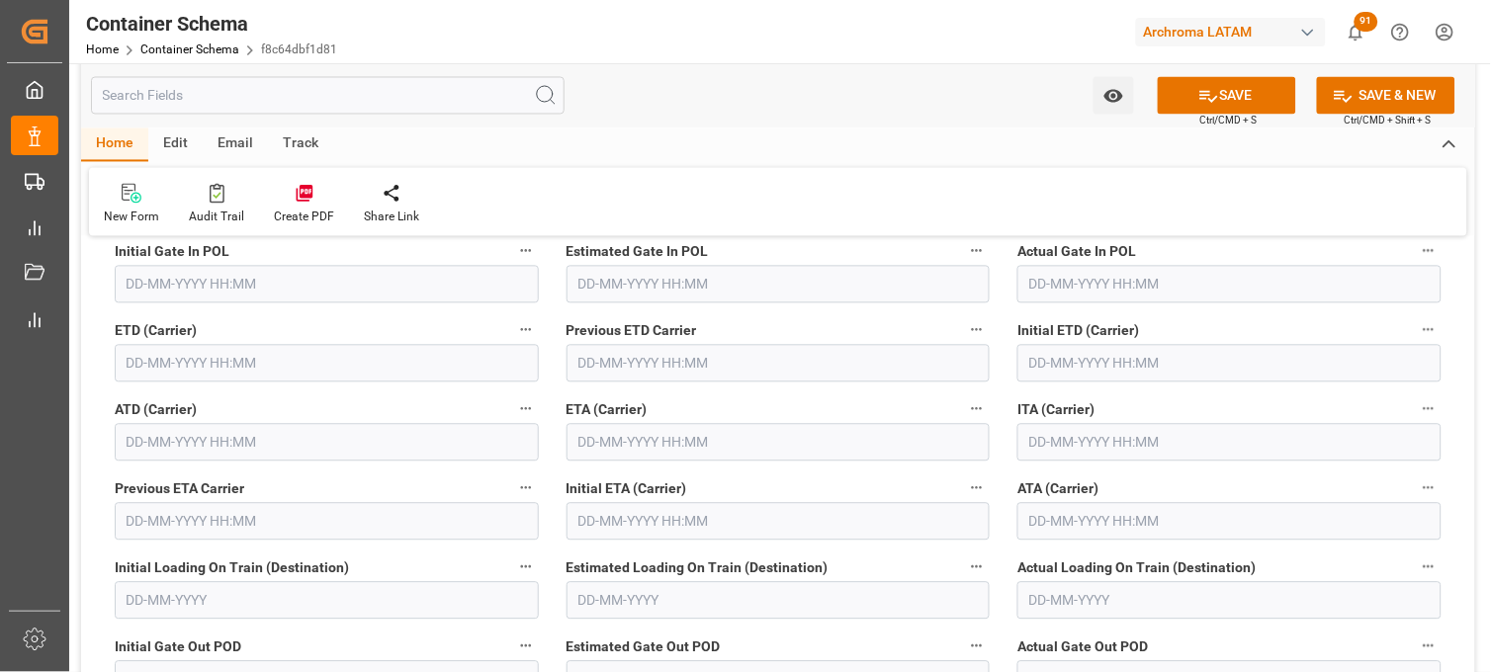
type input "538W"
click at [633, 448] on input "text" at bounding box center [778, 443] width 424 height 38
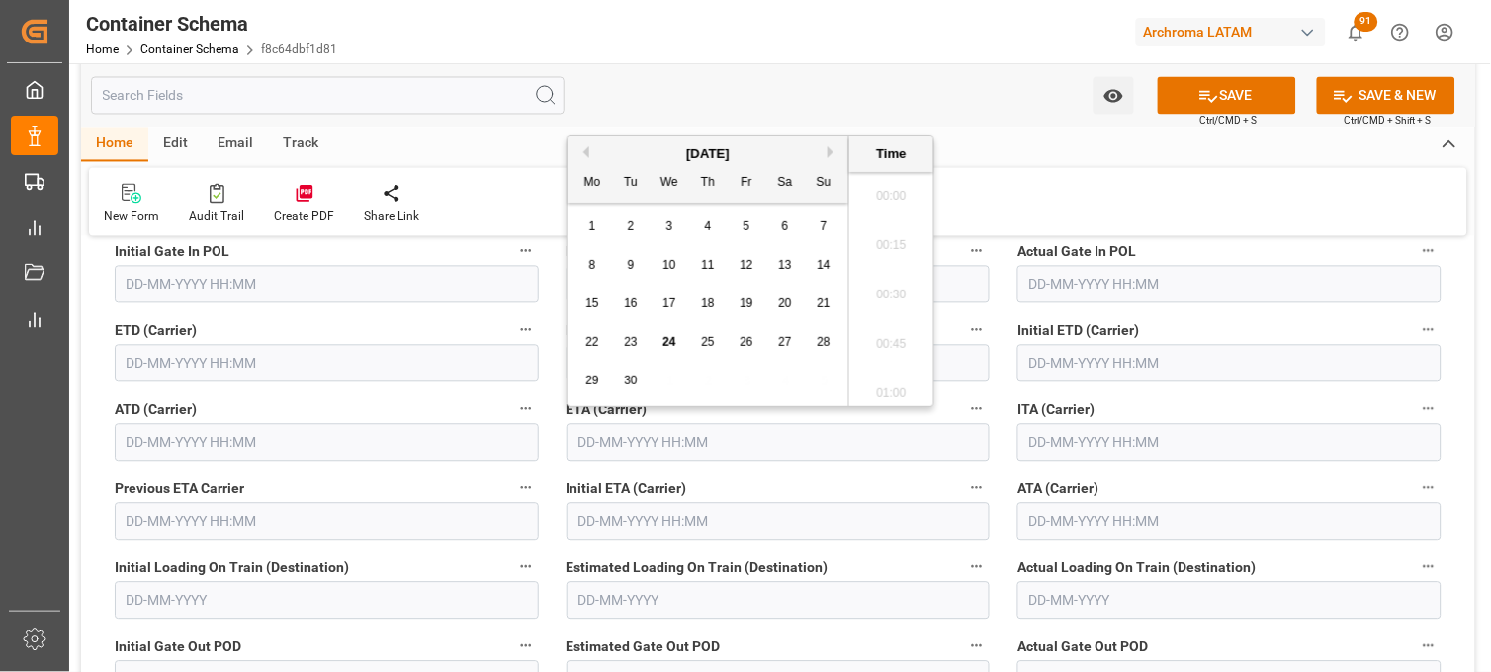
scroll to position [3119, 0]
click at [833, 264] on div "14" at bounding box center [824, 266] width 25 height 24
click at [887, 241] on li "16:00" at bounding box center [891, 239] width 84 height 49
type input "14-09-2025 16:00"
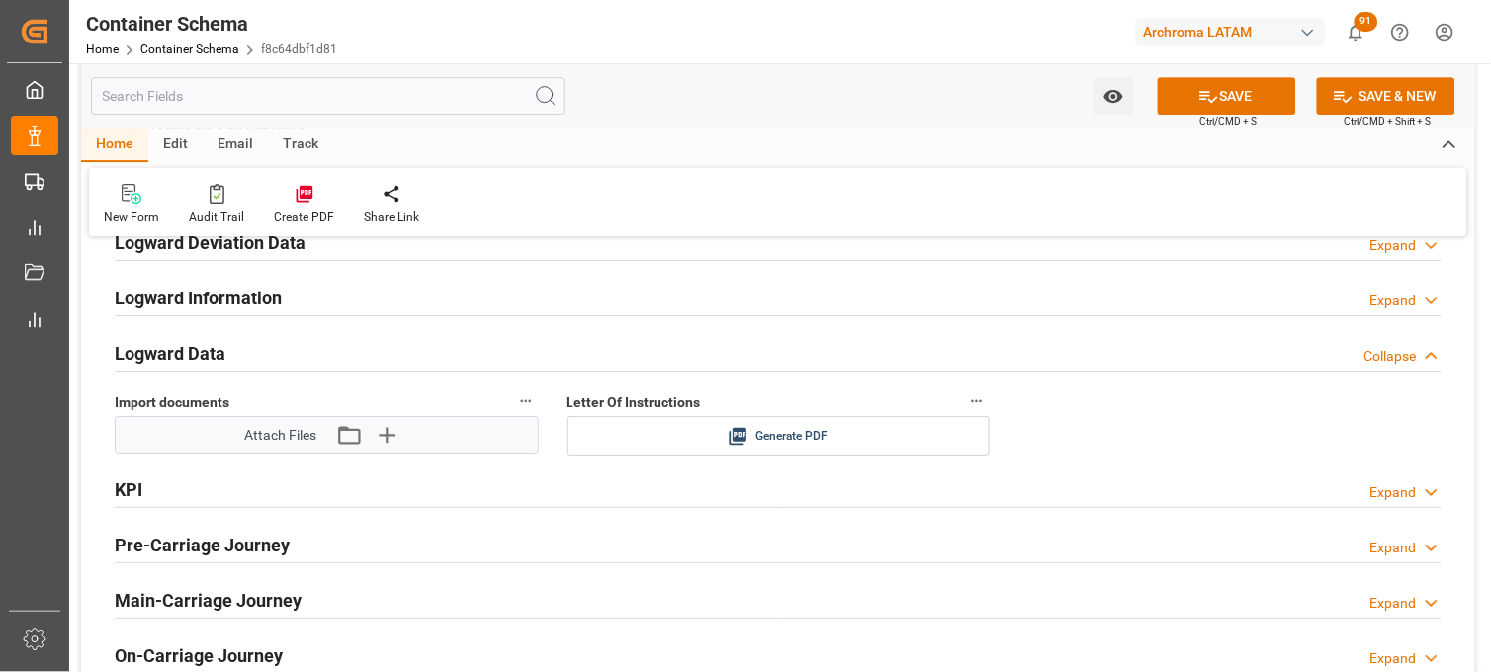
scroll to position [3185, 0]
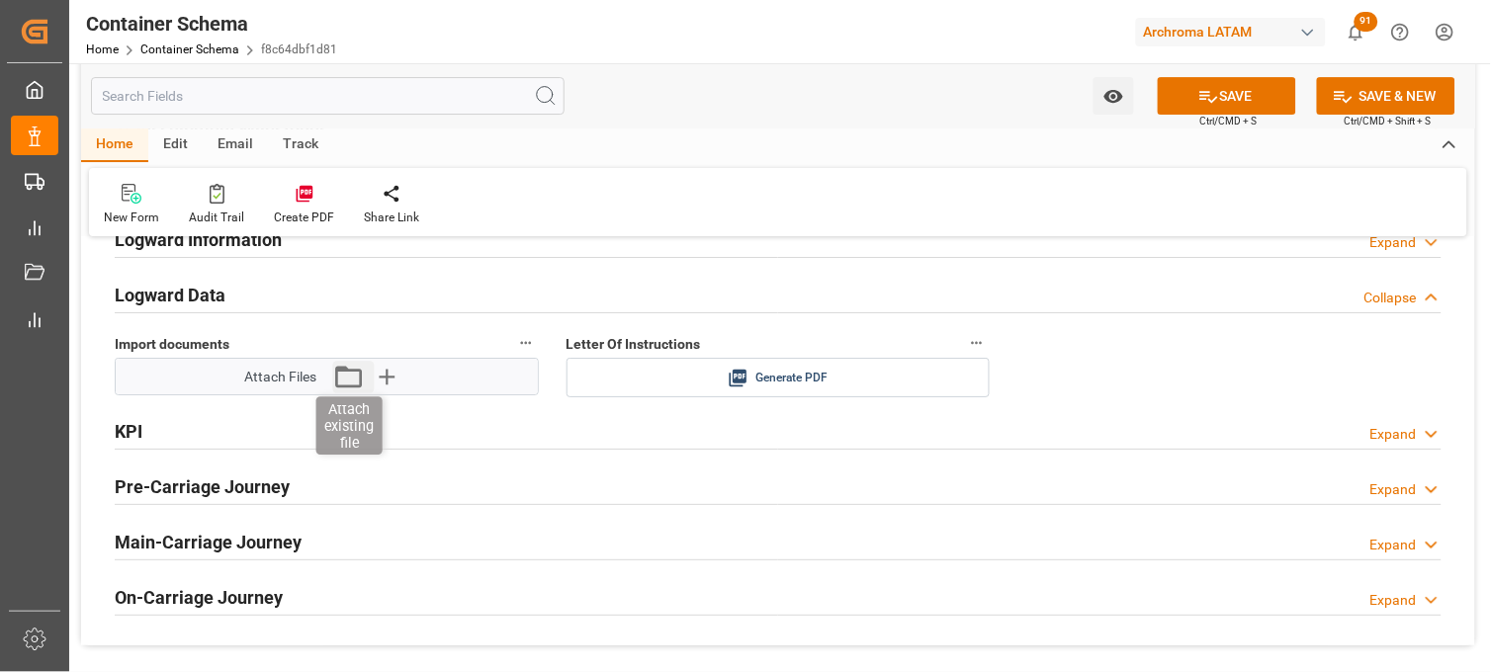
click at [352, 373] on icon "button" at bounding box center [349, 377] width 32 height 32
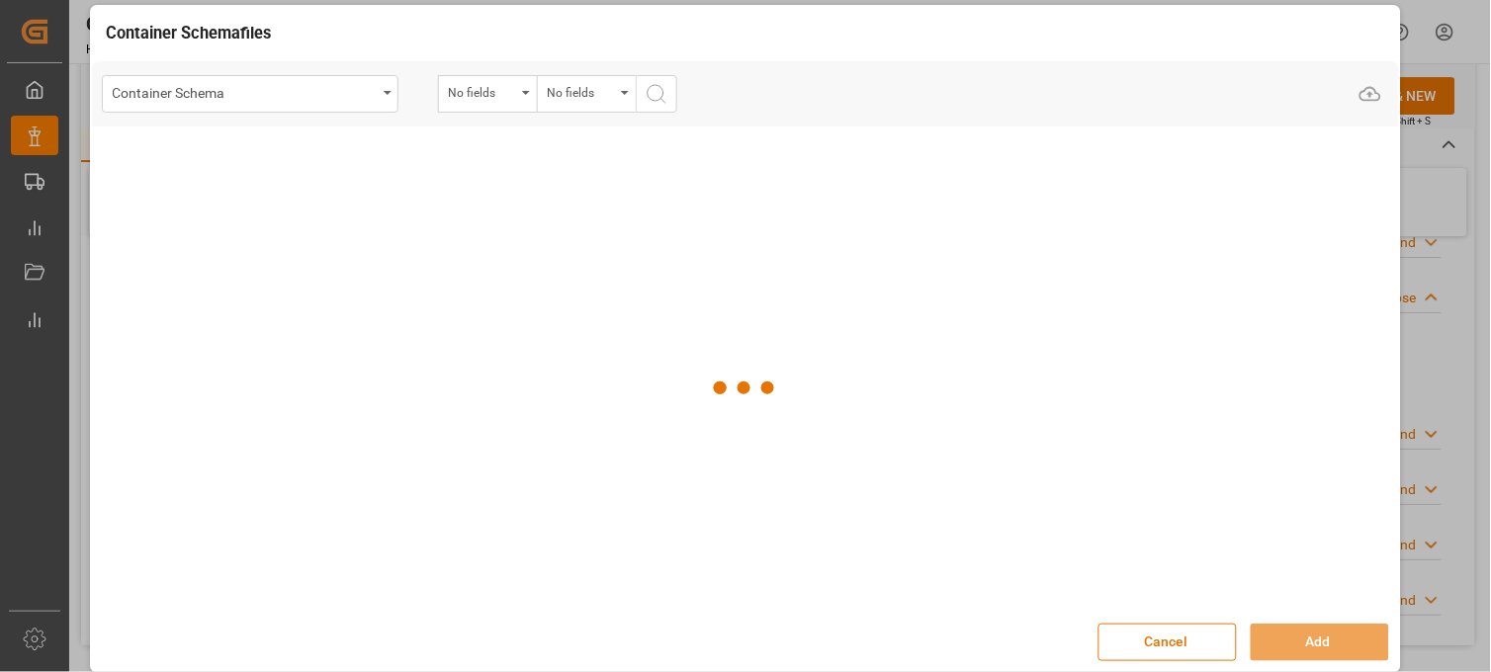
click at [238, 103] on div "Container Schema" at bounding box center [245, 91] width 264 height 25
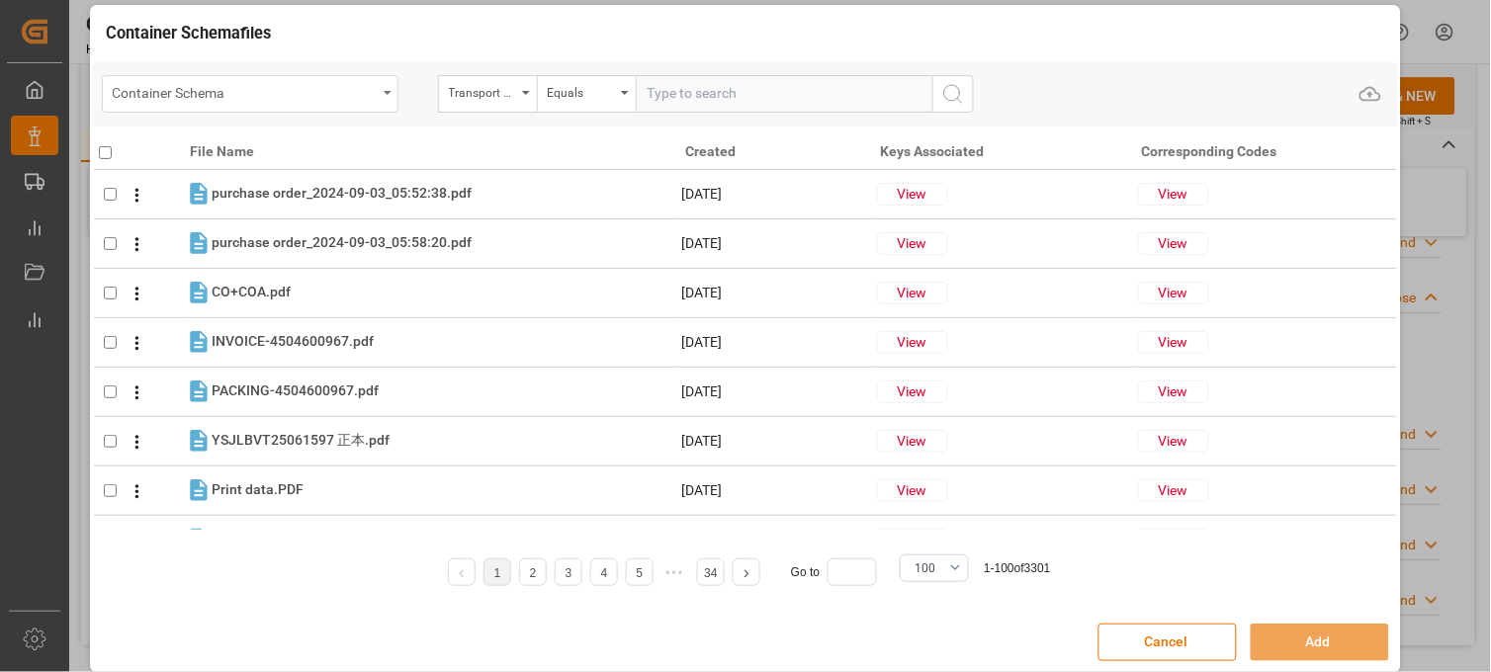
click at [299, 107] on div "Container Schema" at bounding box center [250, 94] width 297 height 38
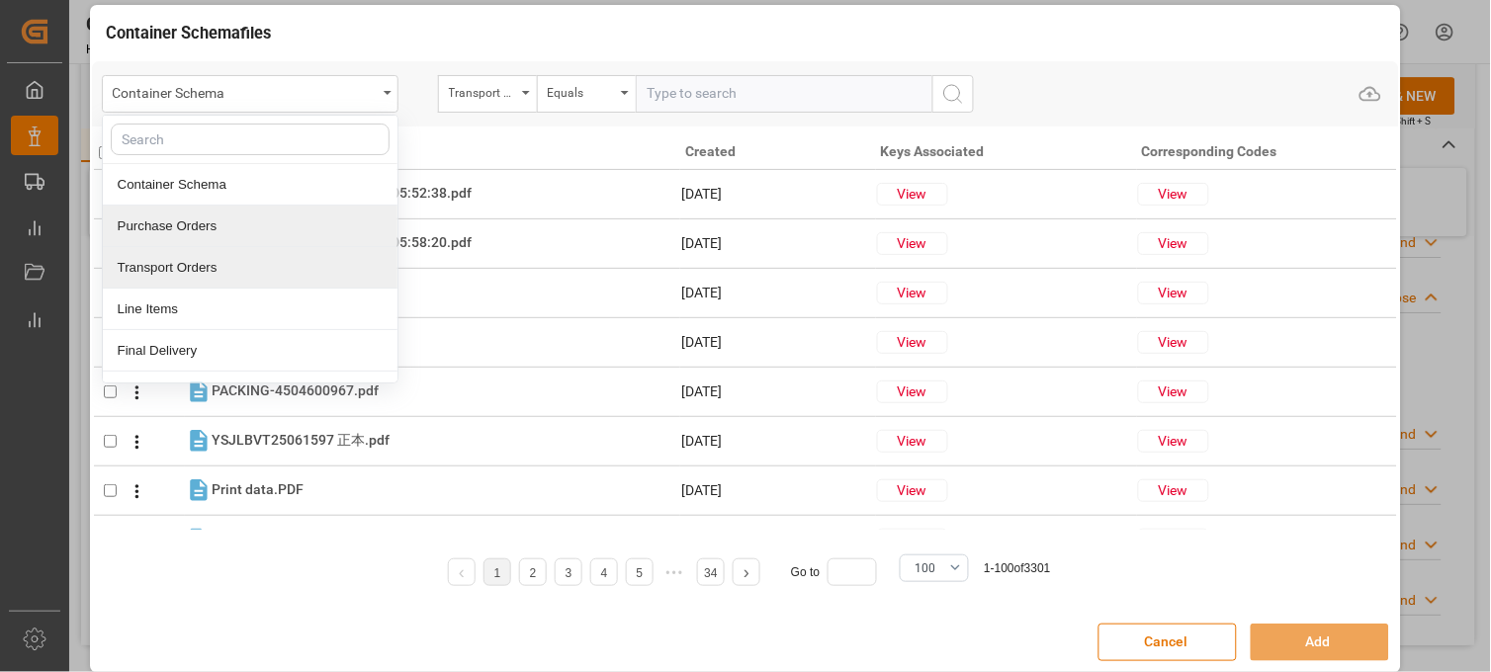
click at [202, 238] on div "Purchase Orders" at bounding box center [250, 227] width 295 height 42
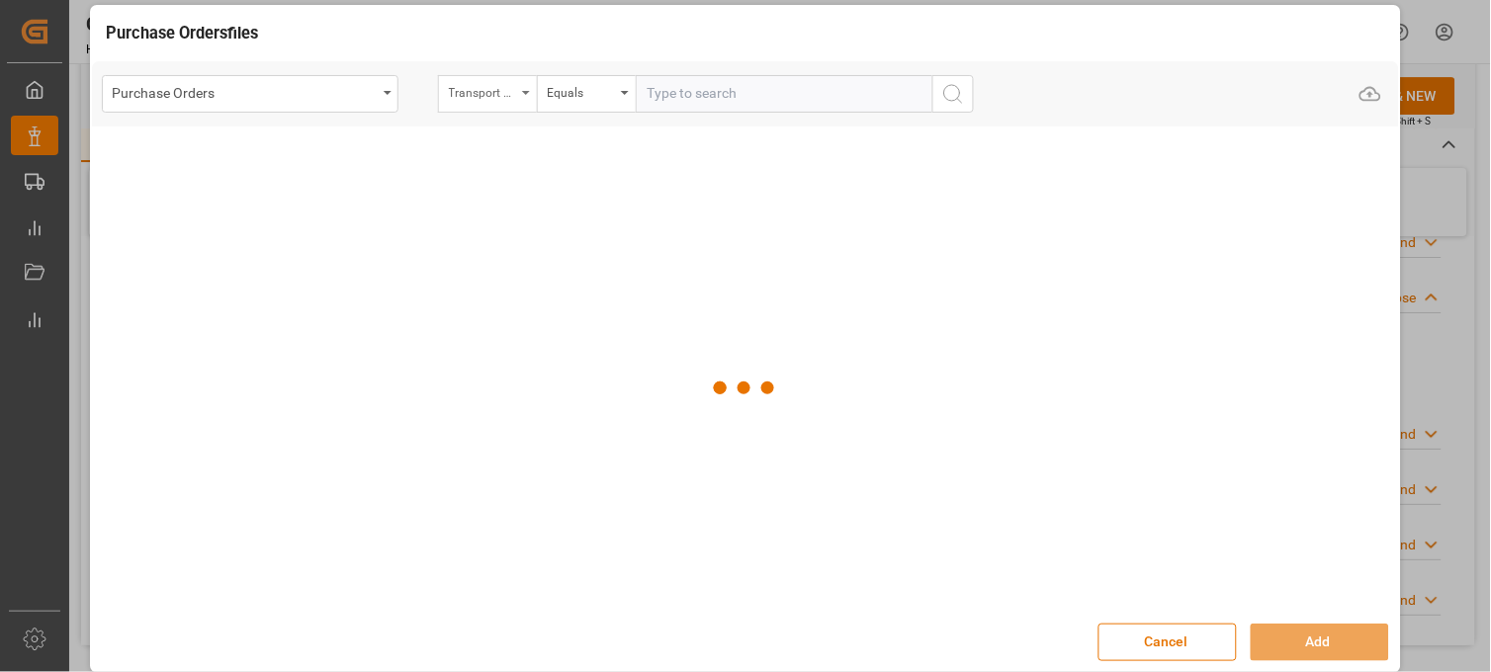
click at [474, 86] on div "Transport Type" at bounding box center [482, 90] width 67 height 23
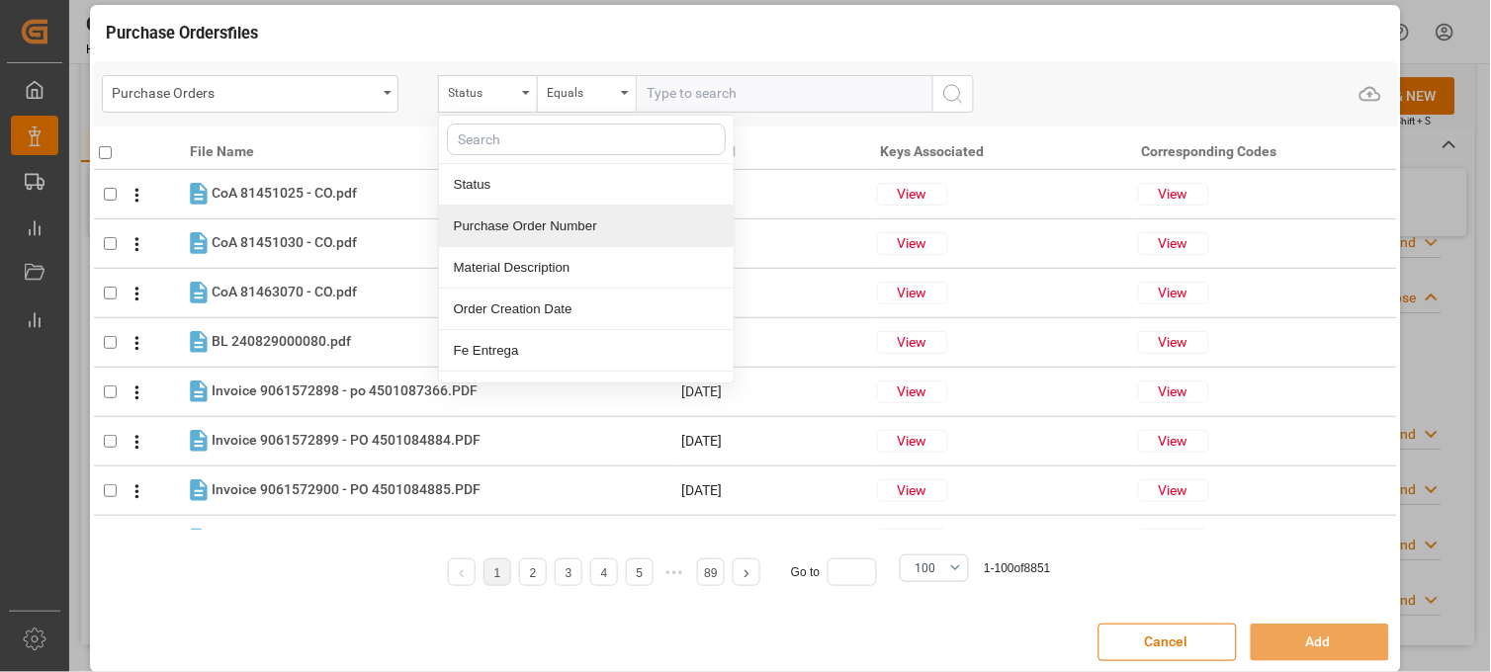
click at [517, 217] on div "Purchase Order Number" at bounding box center [586, 227] width 295 height 42
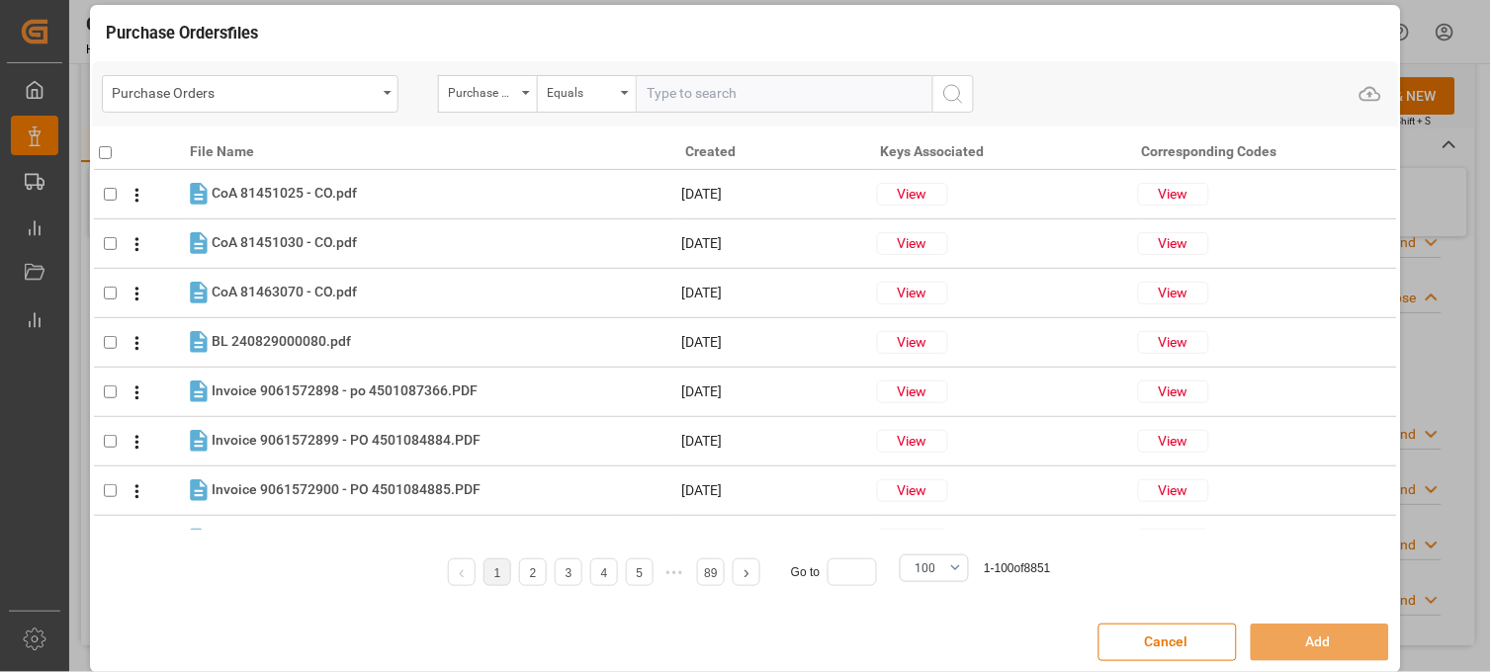
click at [649, 97] on input "text" at bounding box center [784, 94] width 297 height 38
paste input "4504650937"
type input "4504650937"
click at [953, 94] on icon "search button" at bounding box center [953, 94] width 24 height 24
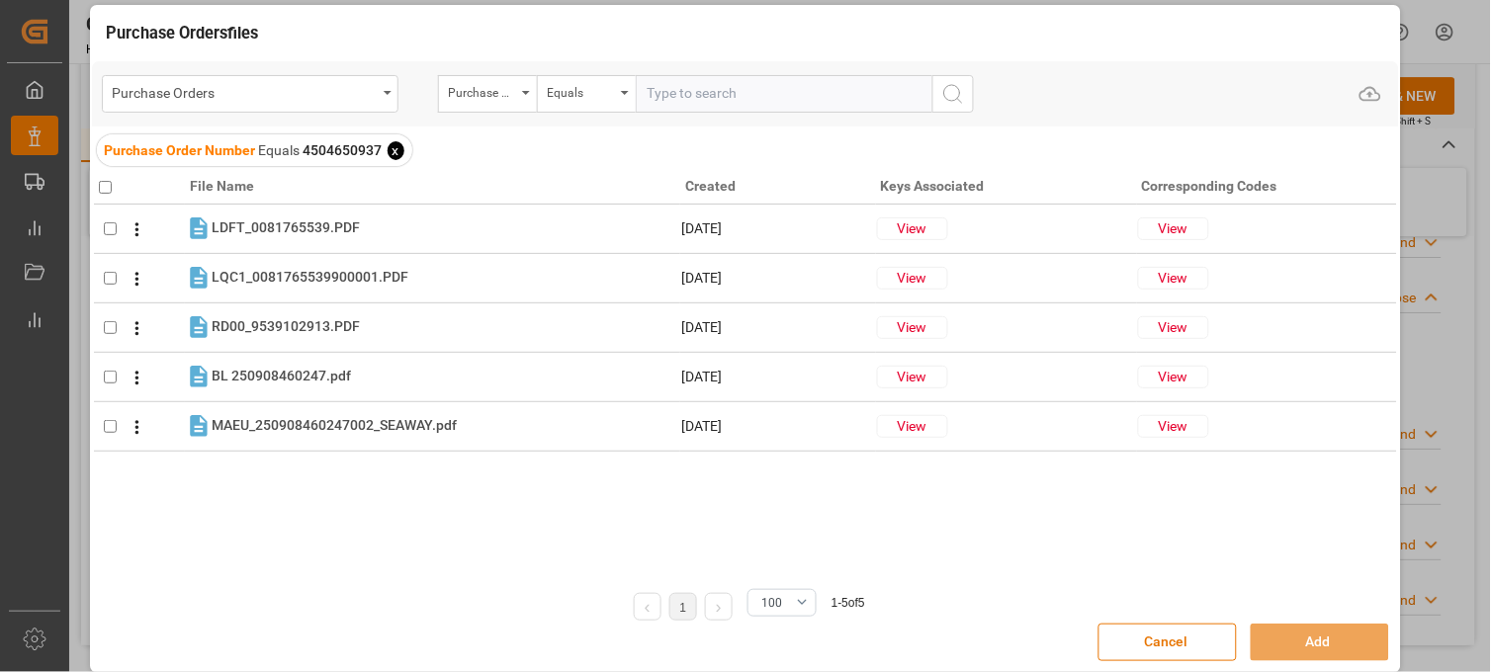
click at [107, 185] on input "checkbox" at bounding box center [105, 187] width 13 height 13
checkbox input "true"
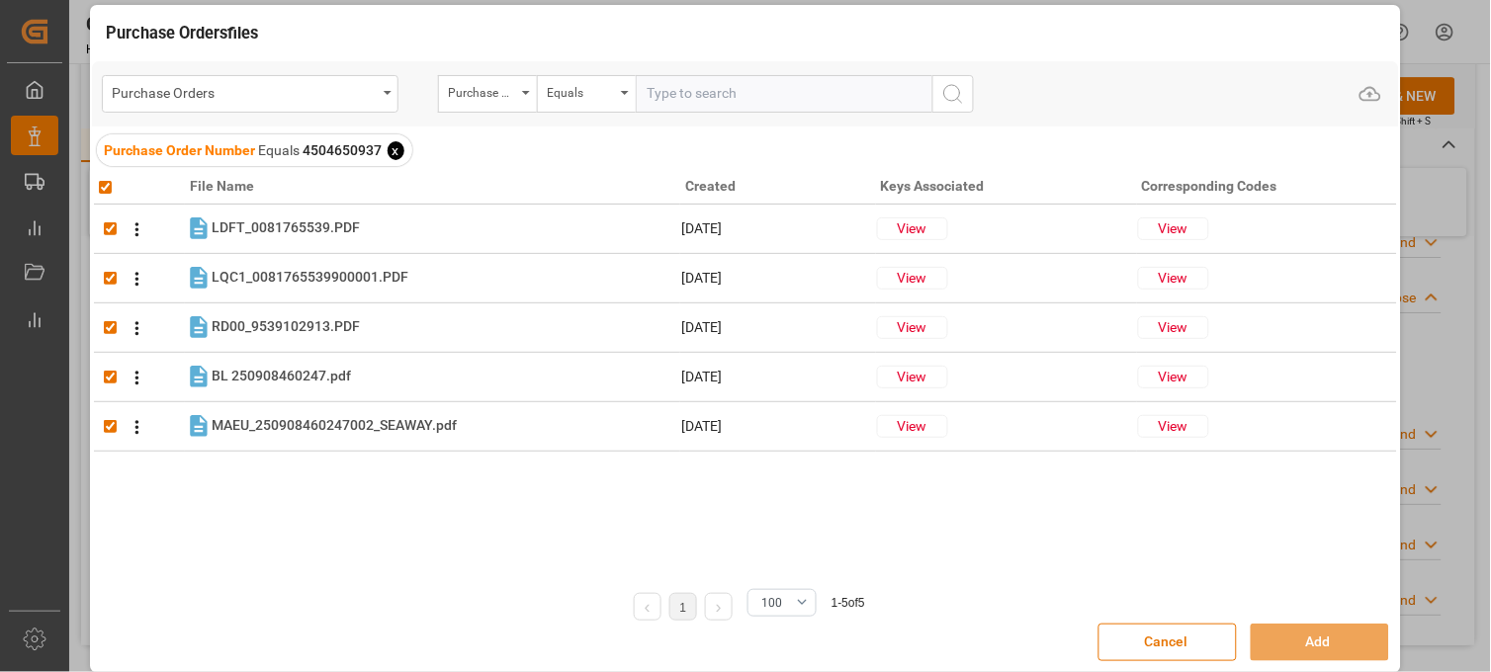
checkbox input "true"
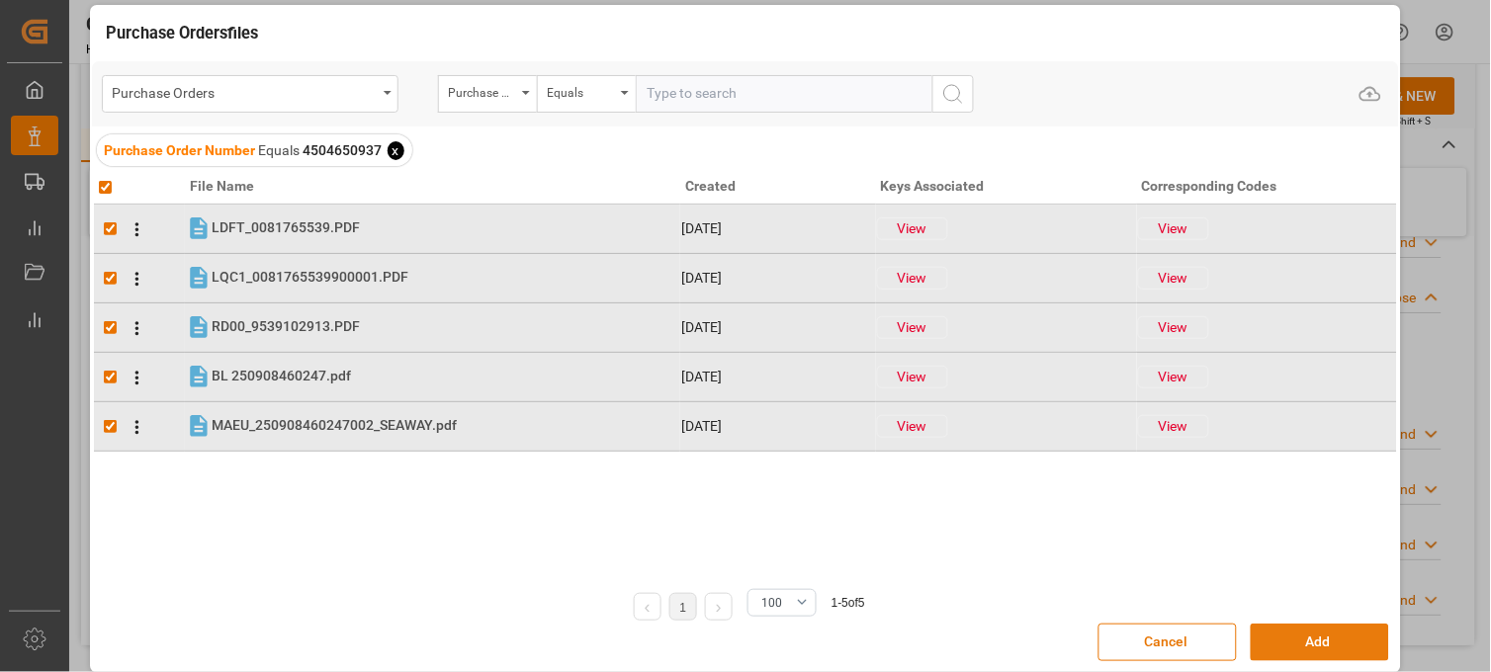
click at [1309, 645] on button "Add" at bounding box center [1319, 643] width 138 height 38
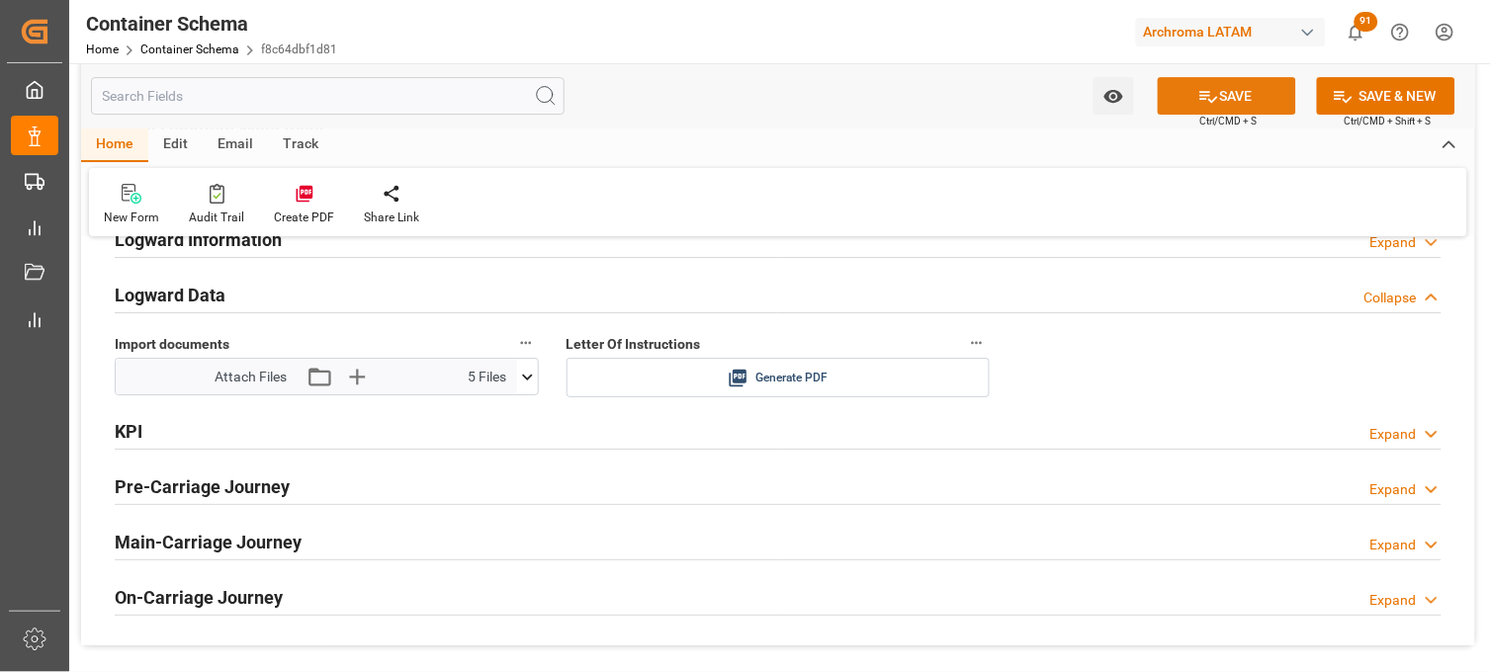
click at [1201, 111] on button "SAVE" at bounding box center [1226, 96] width 138 height 38
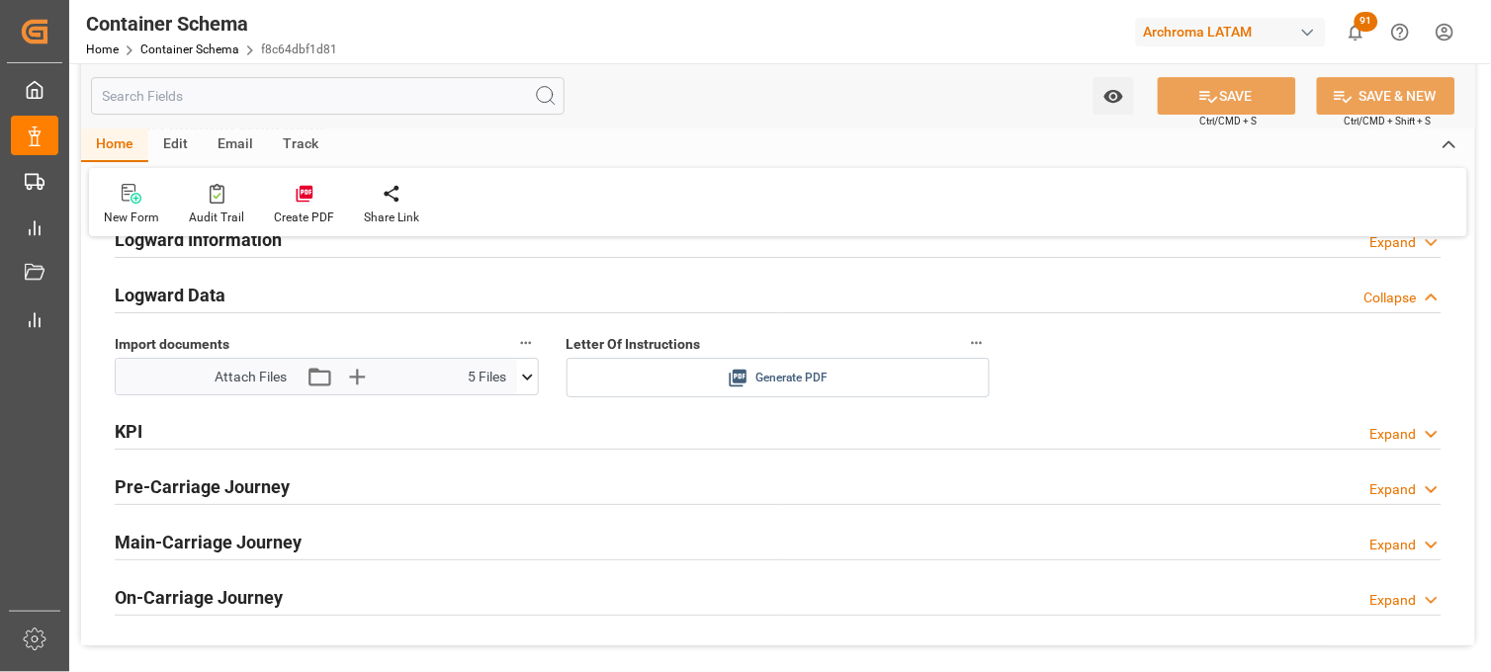
click at [732, 378] on icon at bounding box center [737, 378] width 21 height 21
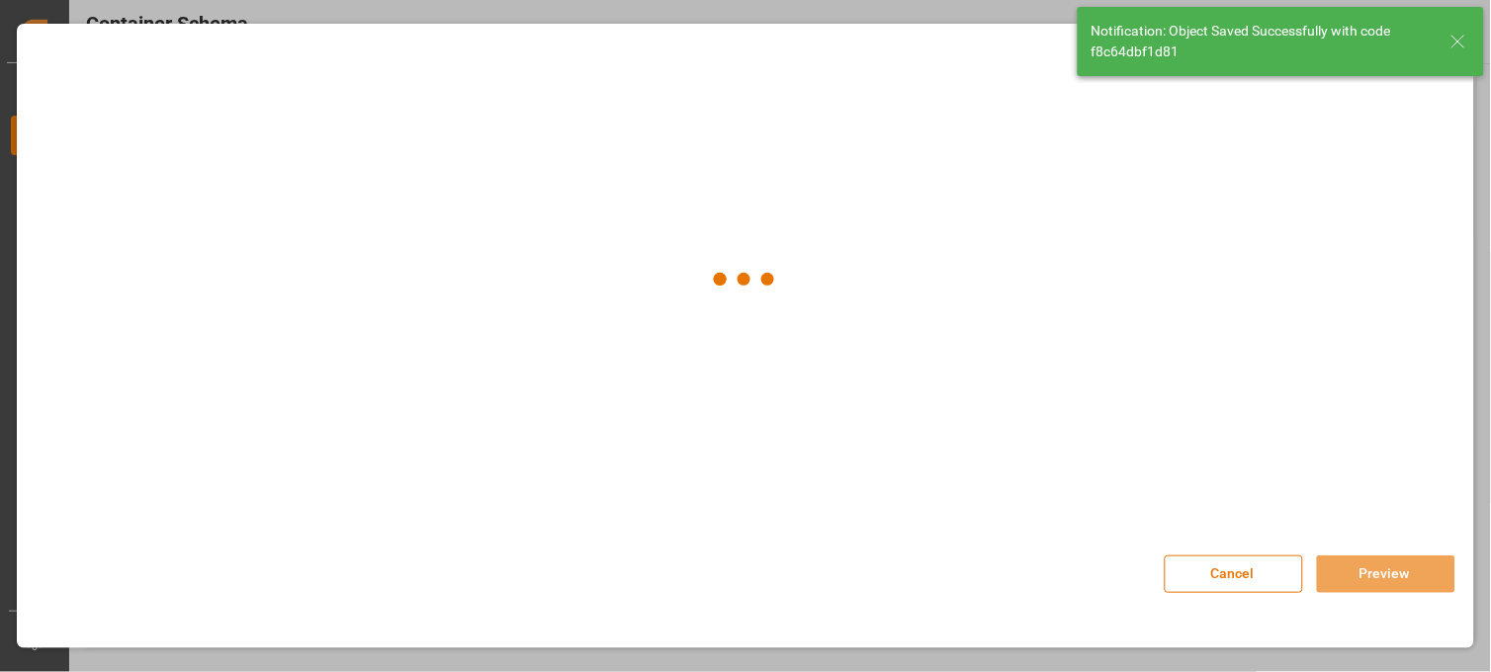
type input "Document Sent"
type input "MXVER"
type input "[GEOGRAPHIC_DATA]"
type input "GSL MARIA"
type input "9231236"
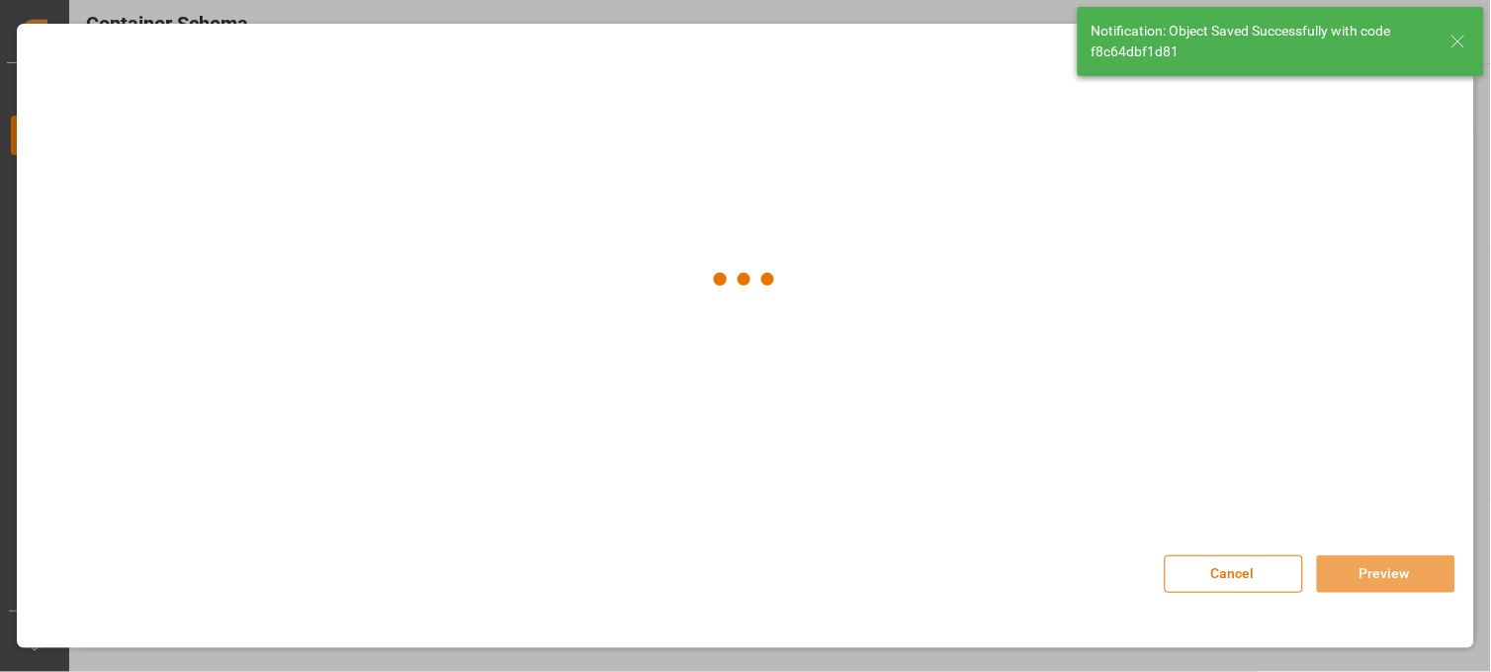
type input "538W"
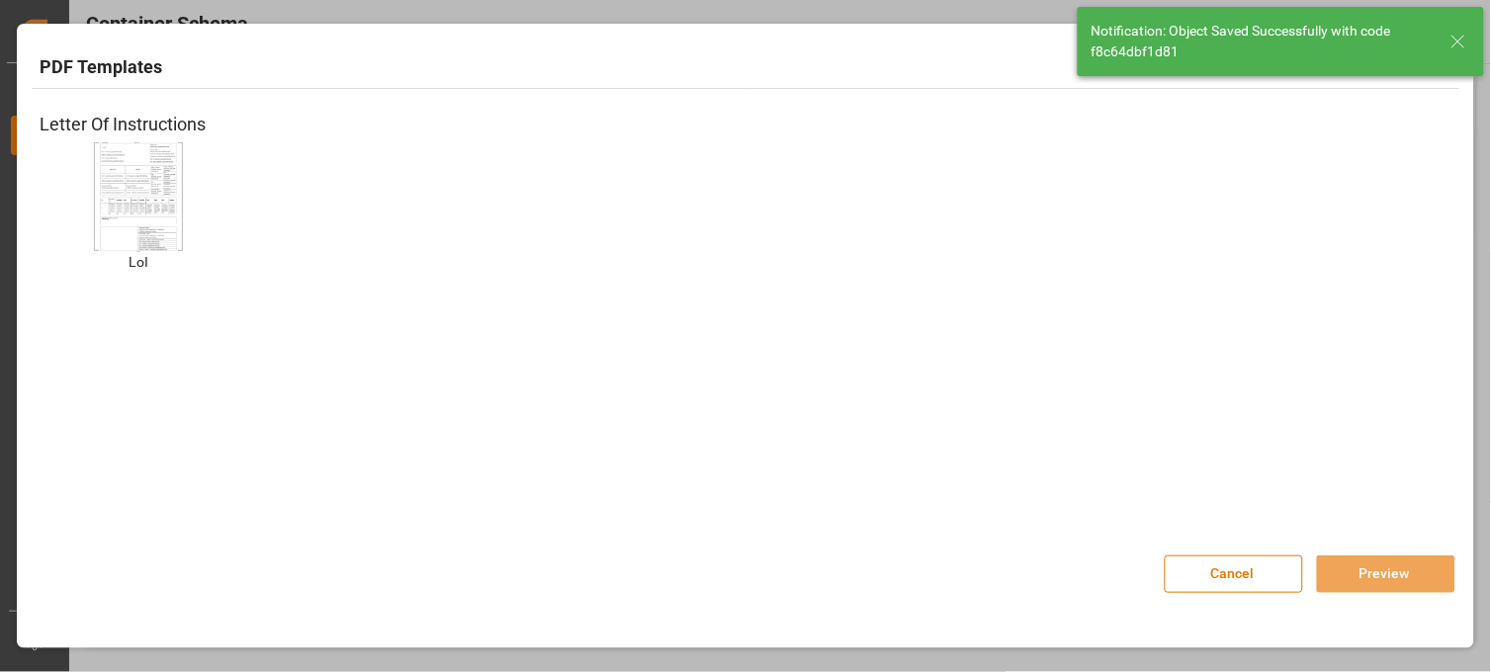
type input "14-09-2025 16:00"
click at [168, 201] on img at bounding box center [138, 196] width 79 height 112
click at [1352, 559] on button "Preview" at bounding box center [1386, 574] width 138 height 38
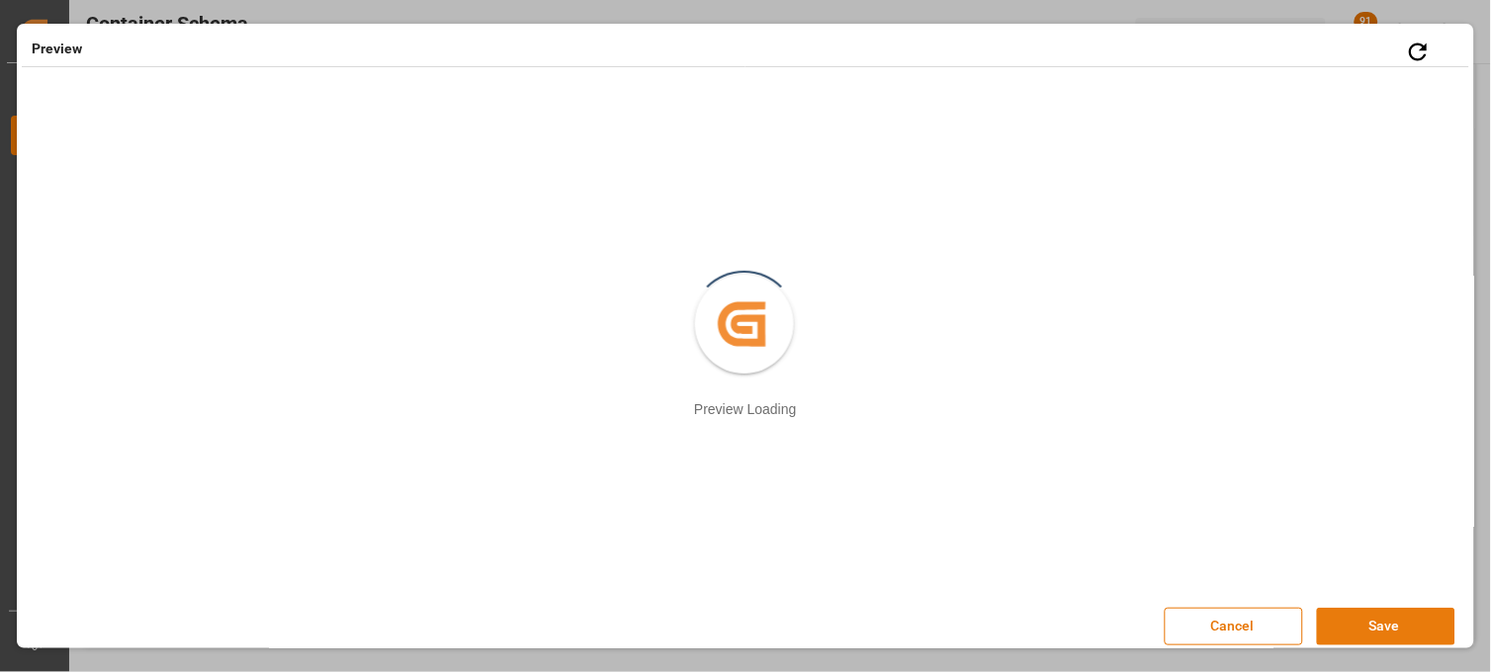
click at [1342, 623] on button "Save" at bounding box center [1386, 627] width 138 height 38
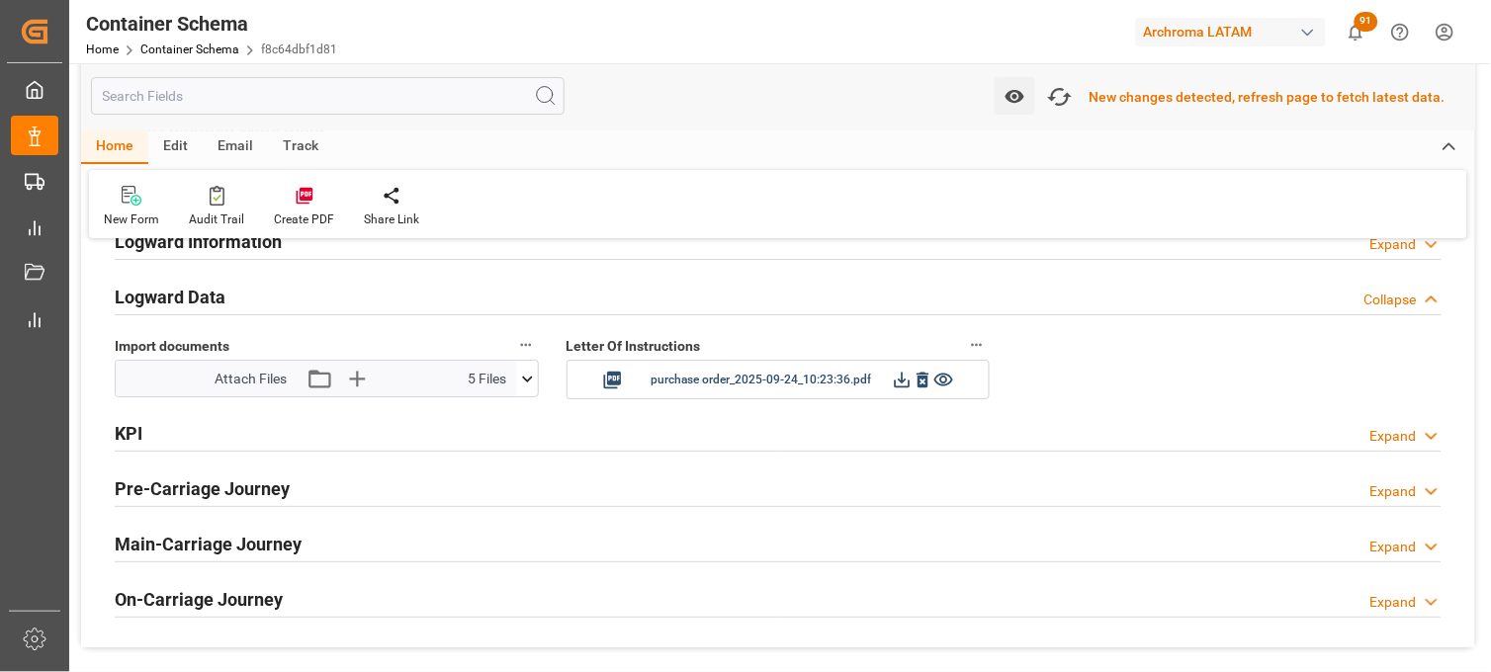
scroll to position [3187, 0]
click at [1068, 93] on icon "button" at bounding box center [1060, 97] width 32 height 32
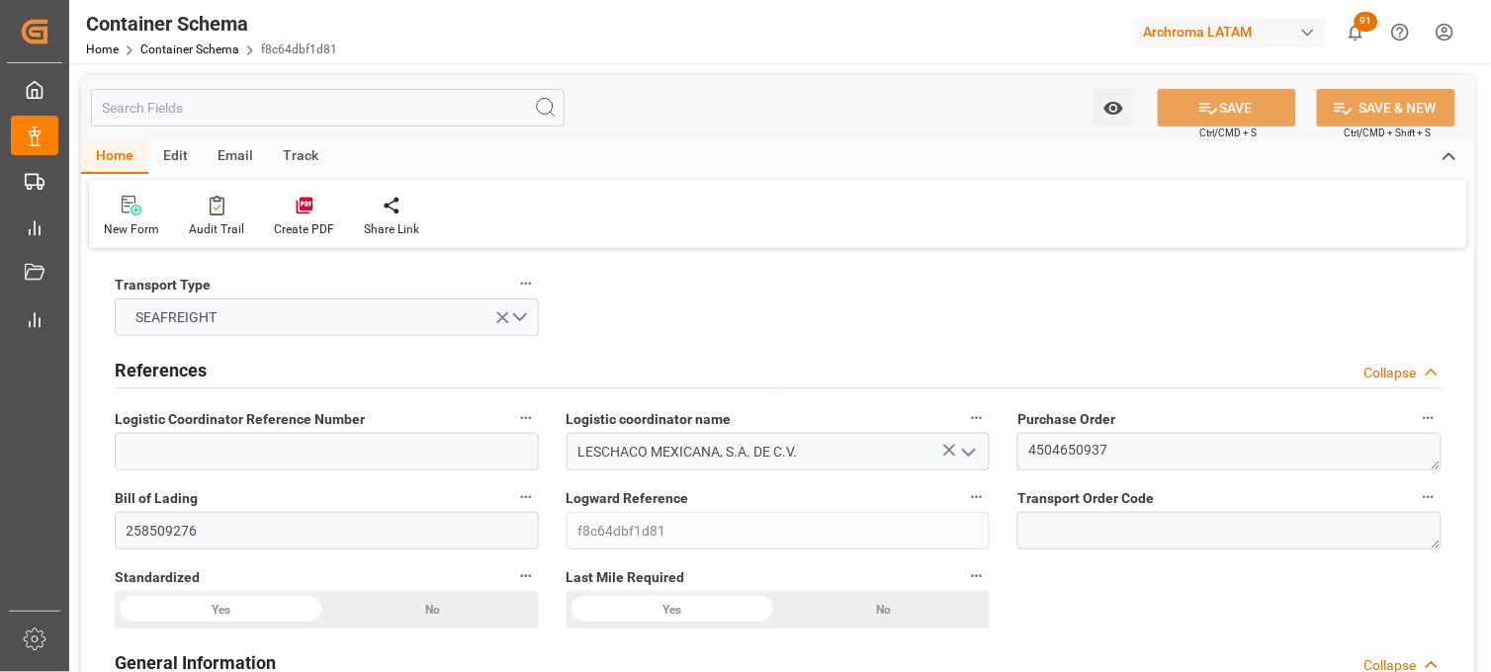
type input "14"
type input "7"
type input "1"
type input "18"
type input "22500"
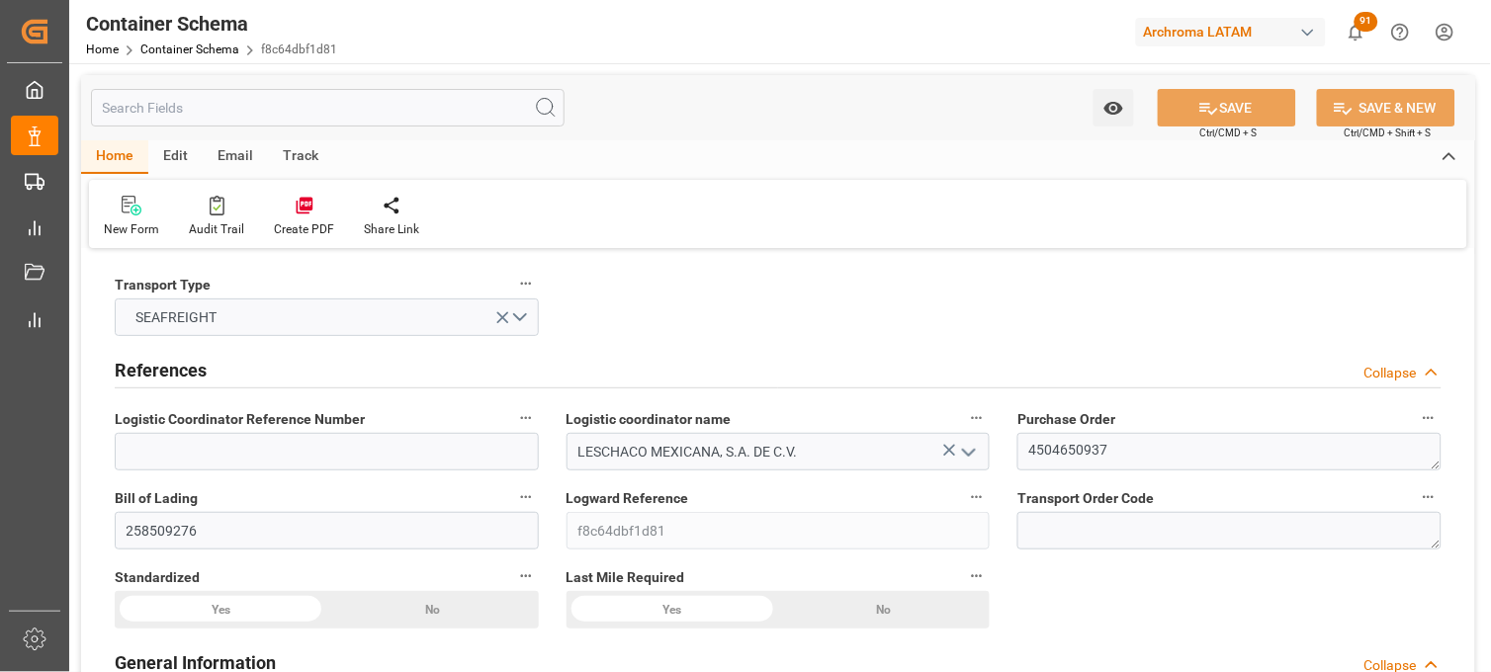
type input "23490"
type input "Maersk"
type input "Maersk Line AS"
type input "DEBRV"
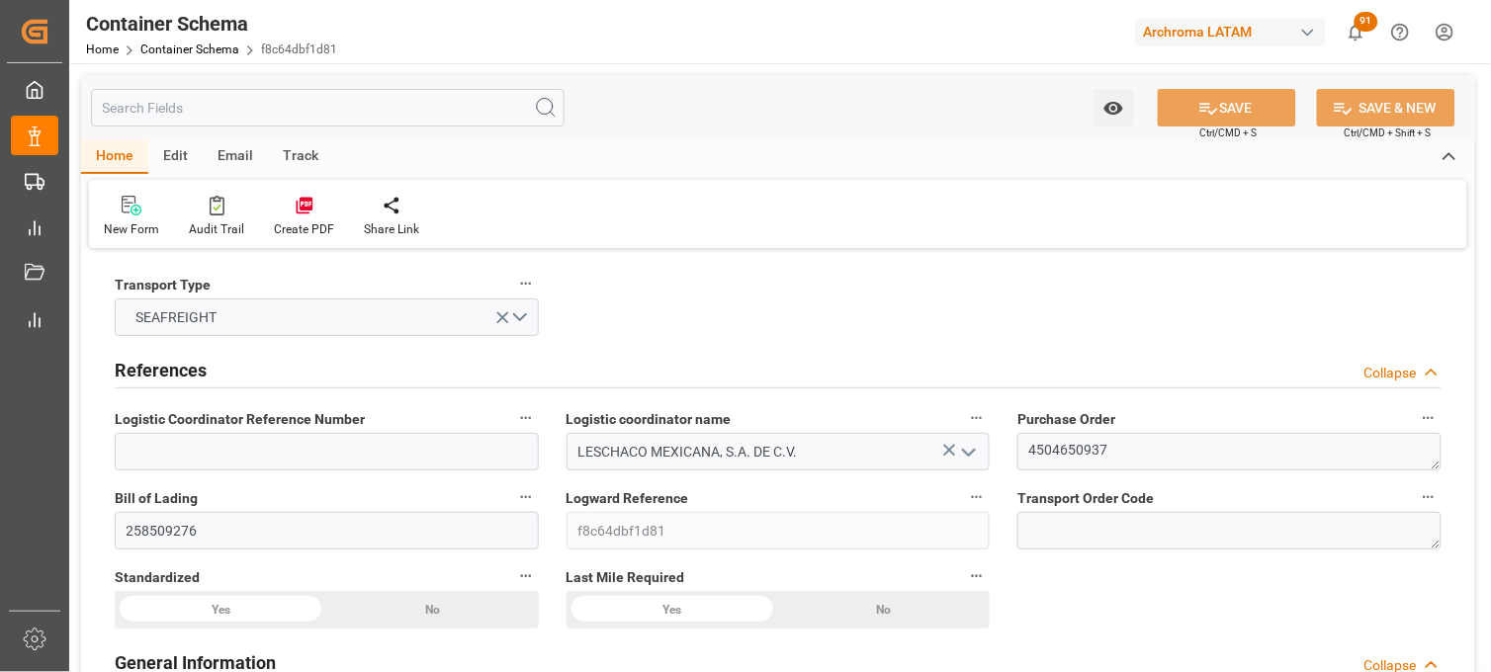
type input "MXVER"
type input "9231236"
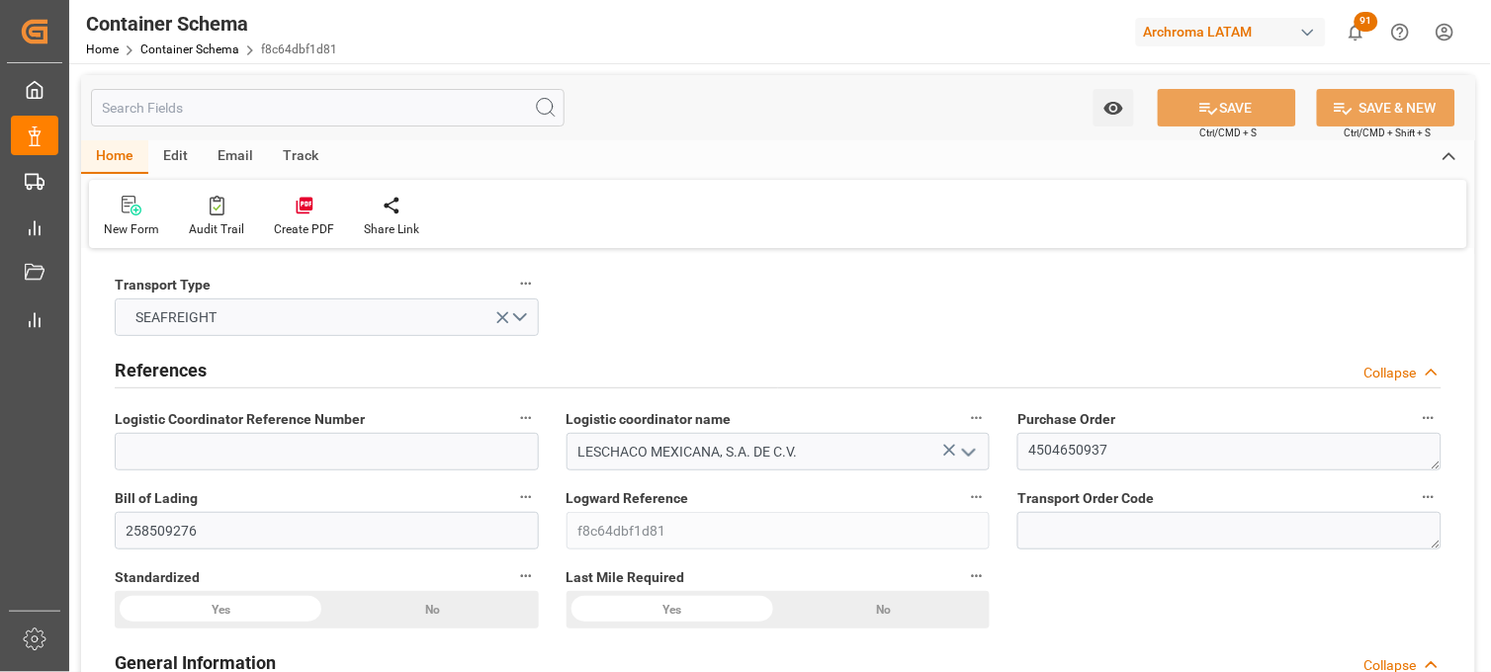
type input "9231236"
type input "24-09-2025 16:15"
type input "[DATE]"
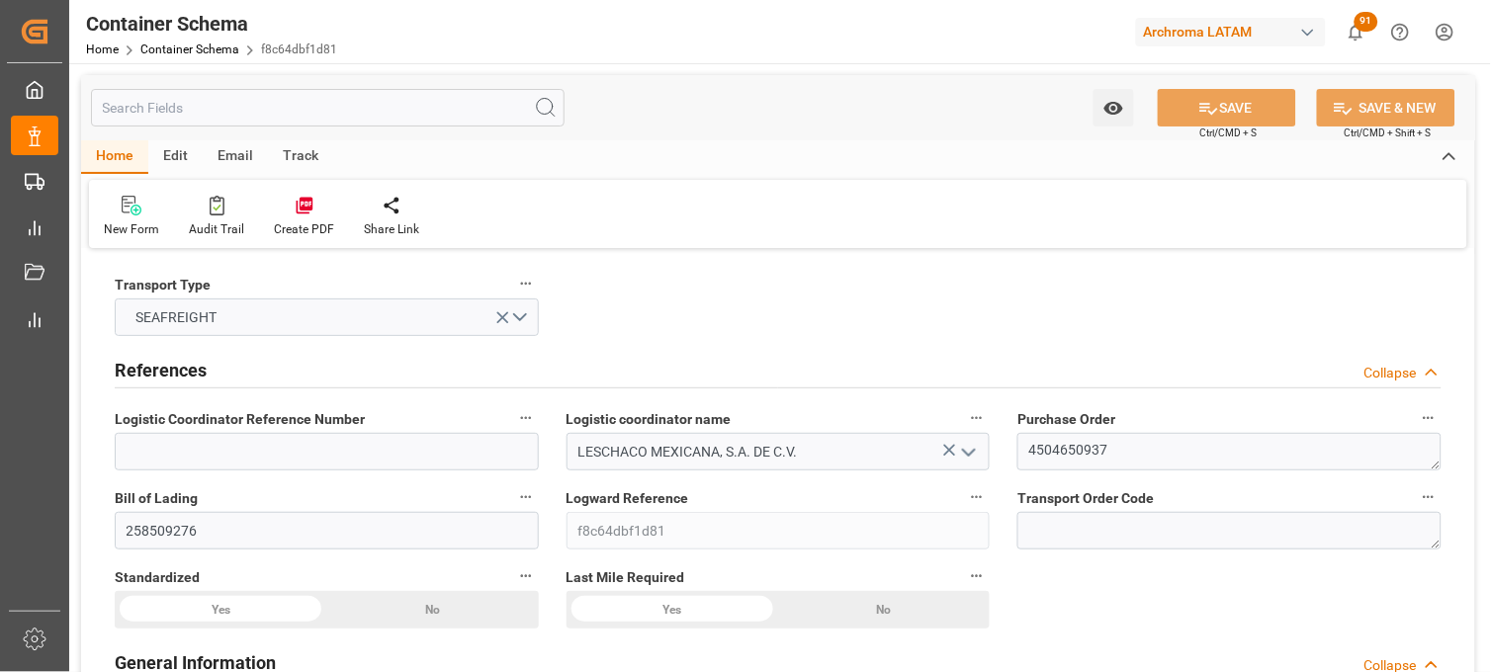
type input "14-09-2025 16:00"
drag, startPoint x: 1361, startPoint y: 599, endPoint x: 1172, endPoint y: 517, distance: 205.8
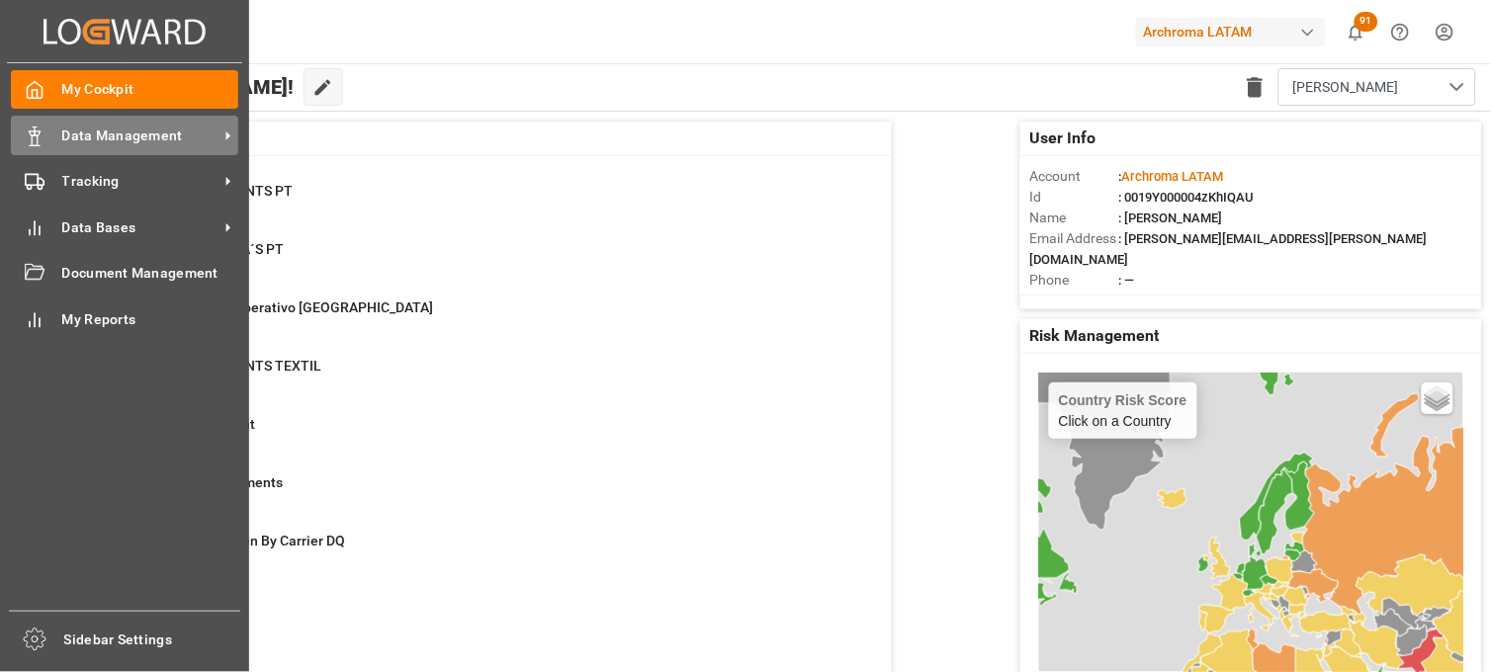
click at [46, 141] on div "Data Management Data Management" at bounding box center [124, 135] width 227 height 39
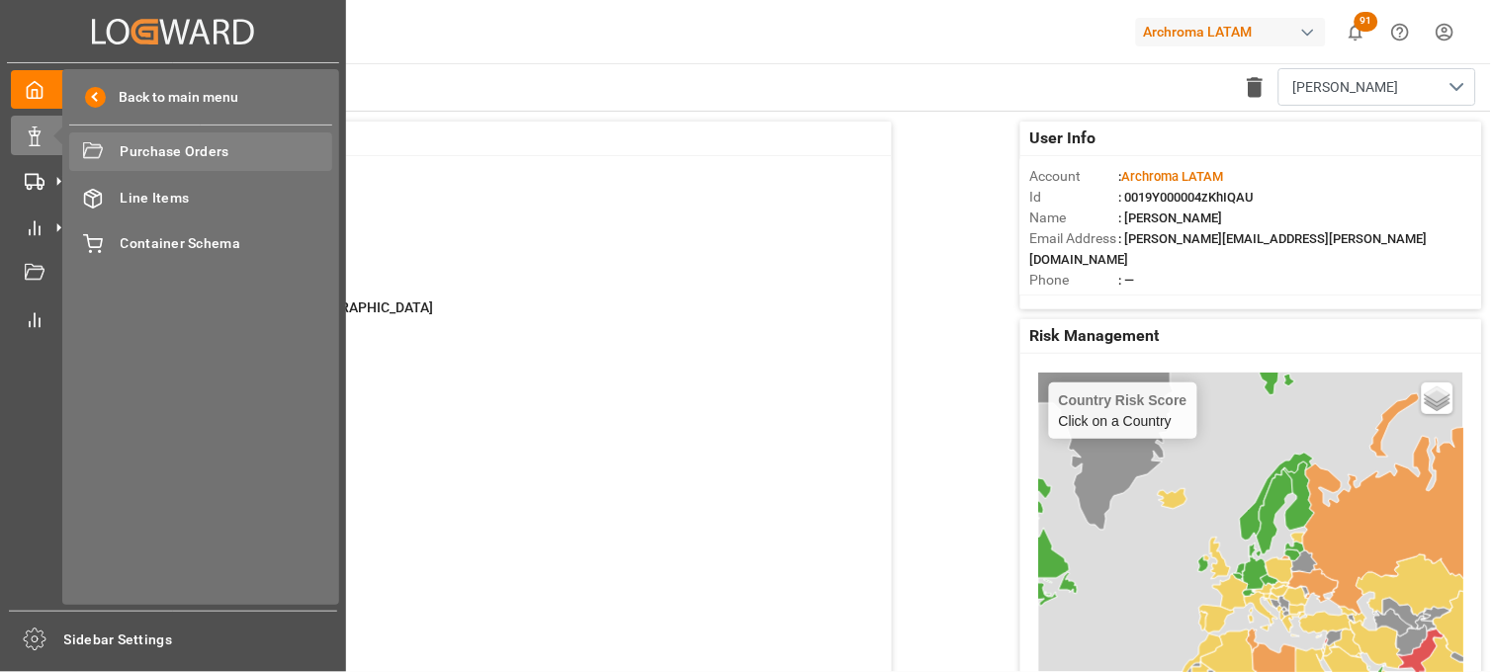
click at [128, 155] on span "Purchase Orders" at bounding box center [227, 151] width 213 height 21
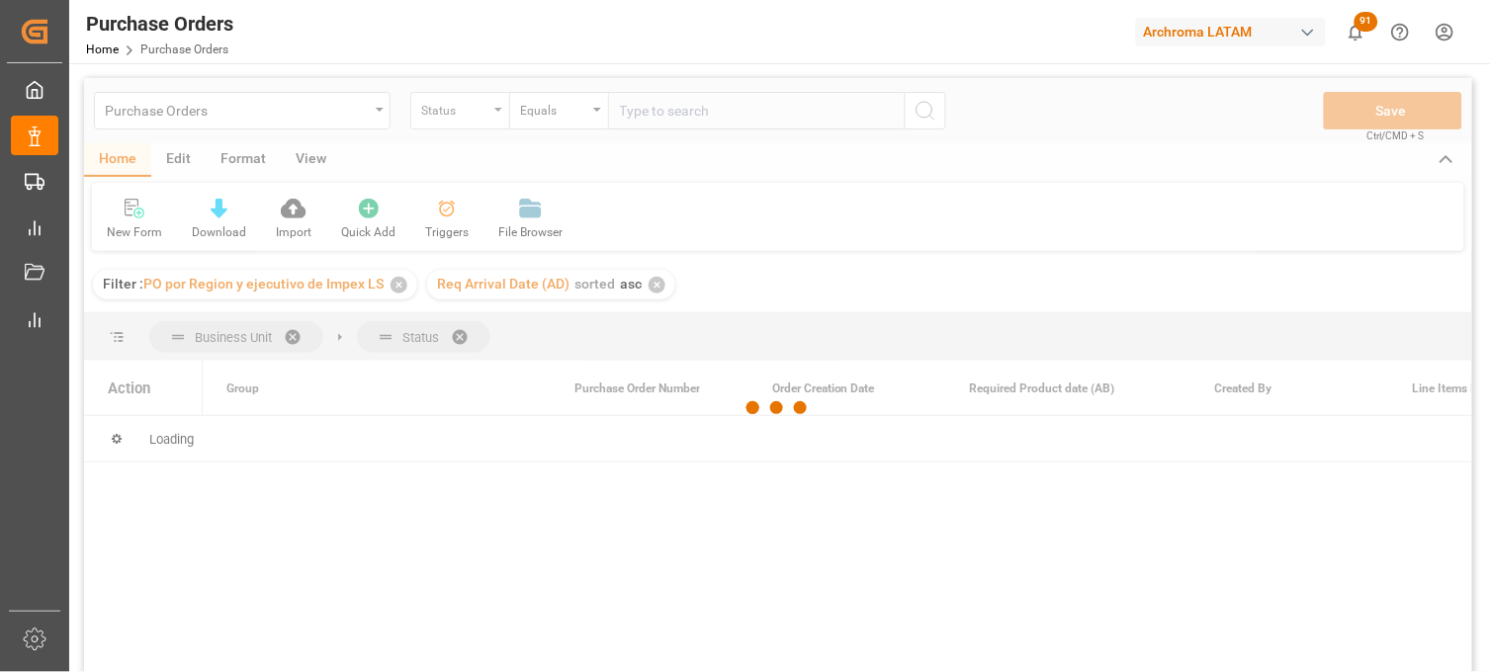
click at [491, 119] on div at bounding box center [778, 408] width 1388 height 660
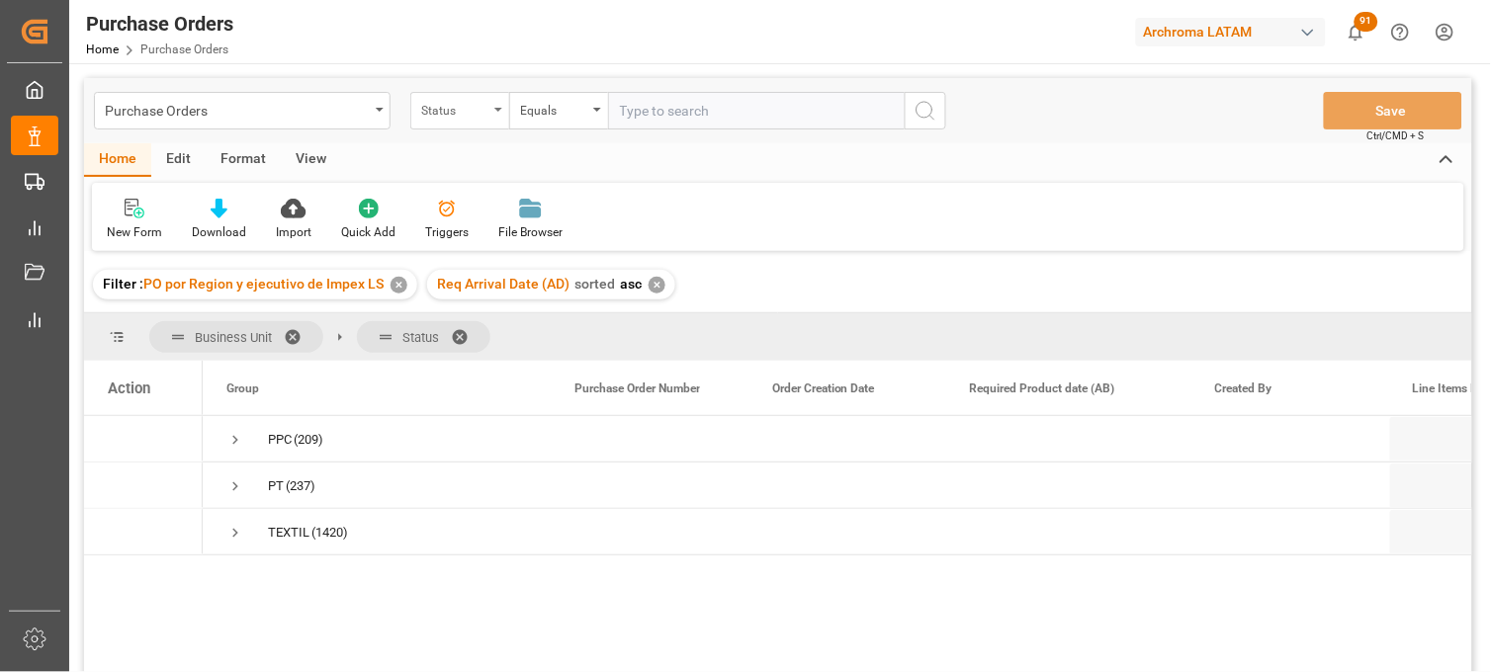
click at [496, 124] on div "Status" at bounding box center [459, 111] width 99 height 38
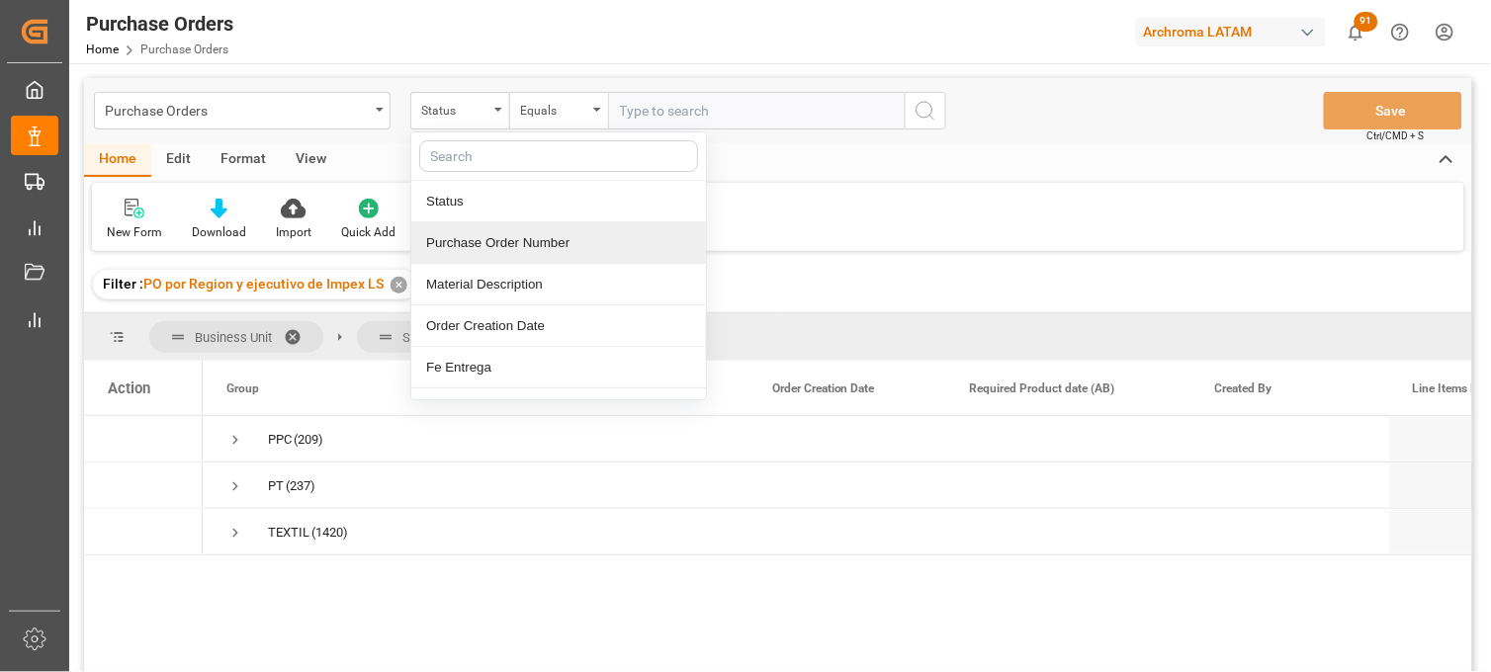
click at [474, 237] on div "Purchase Order Number" at bounding box center [558, 243] width 295 height 42
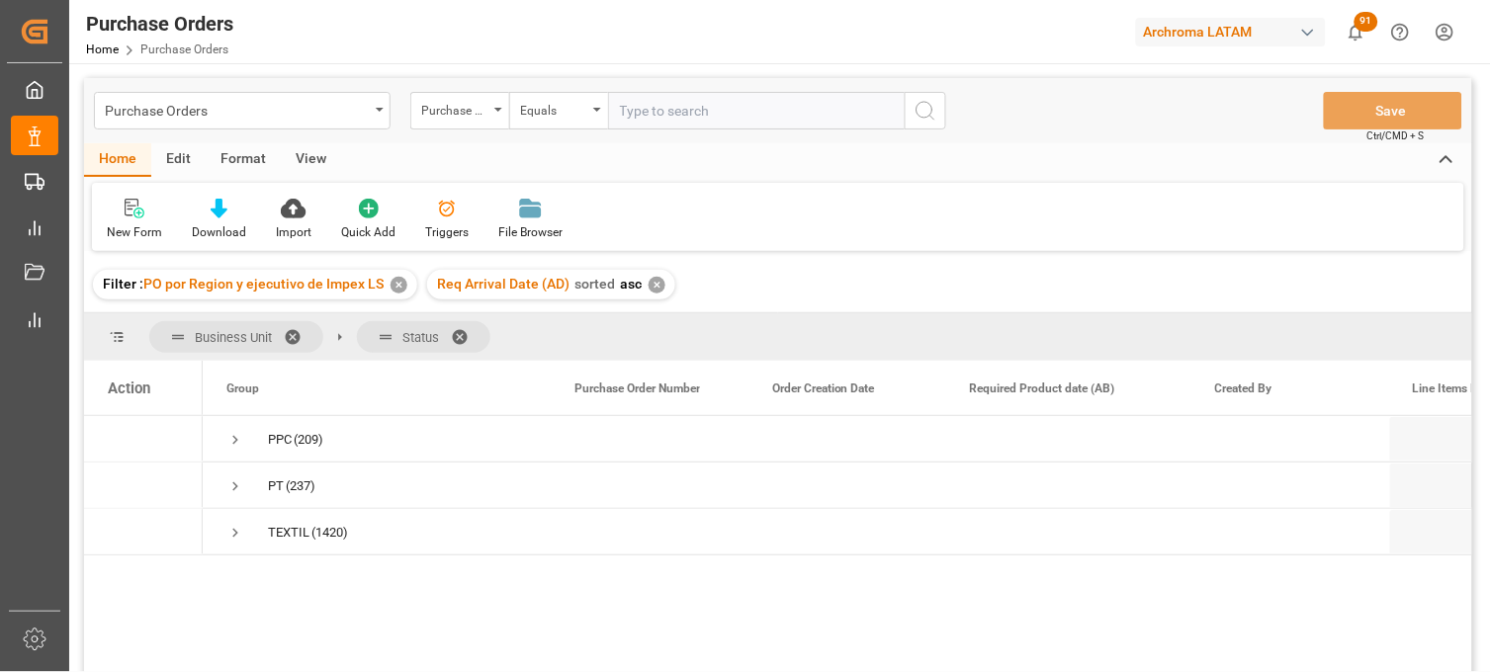
click at [654, 113] on input "text" at bounding box center [756, 111] width 297 height 38
paste input "4504642846"
type input "4504642846"
click at [235, 440] on span "Press SPACE to select this row." at bounding box center [235, 440] width 18 height 18
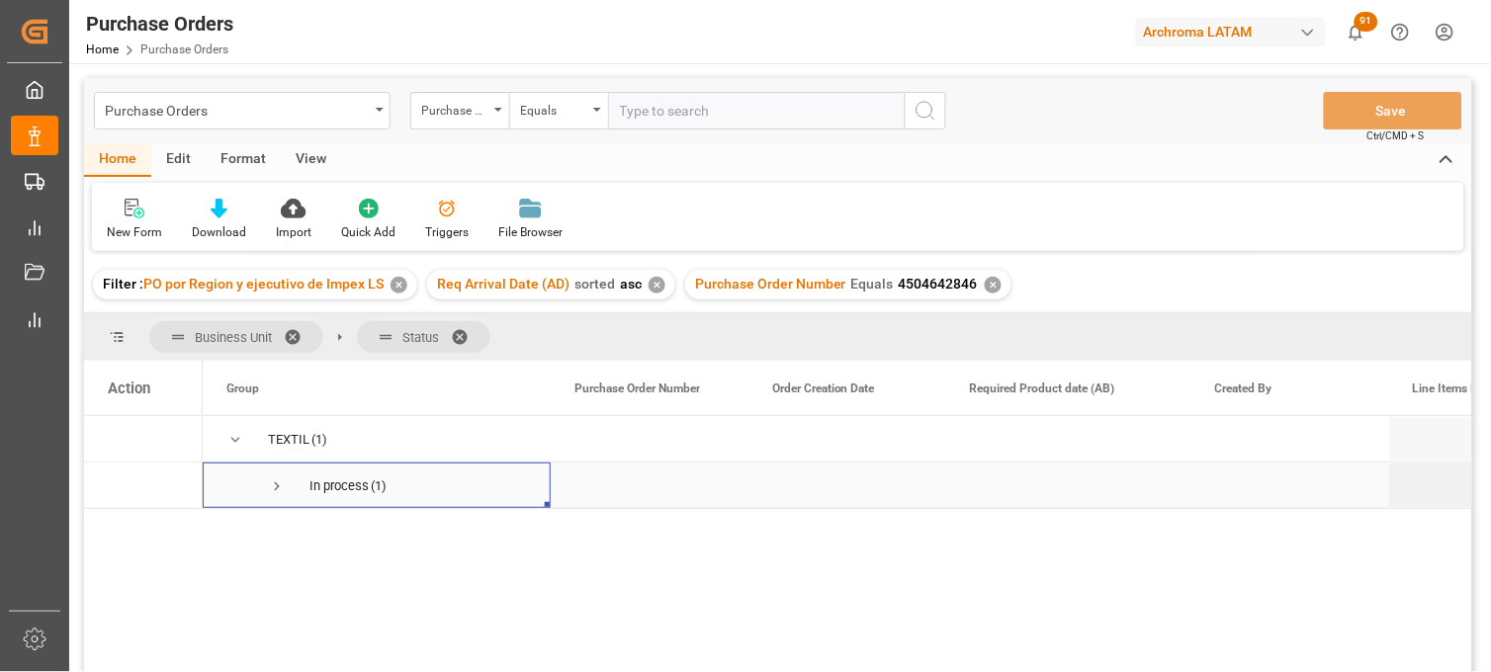
click at [281, 485] on span "Press SPACE to select this row." at bounding box center [277, 486] width 18 height 18
click at [613, 537] on div "4504642846" at bounding box center [650, 531] width 198 height 45
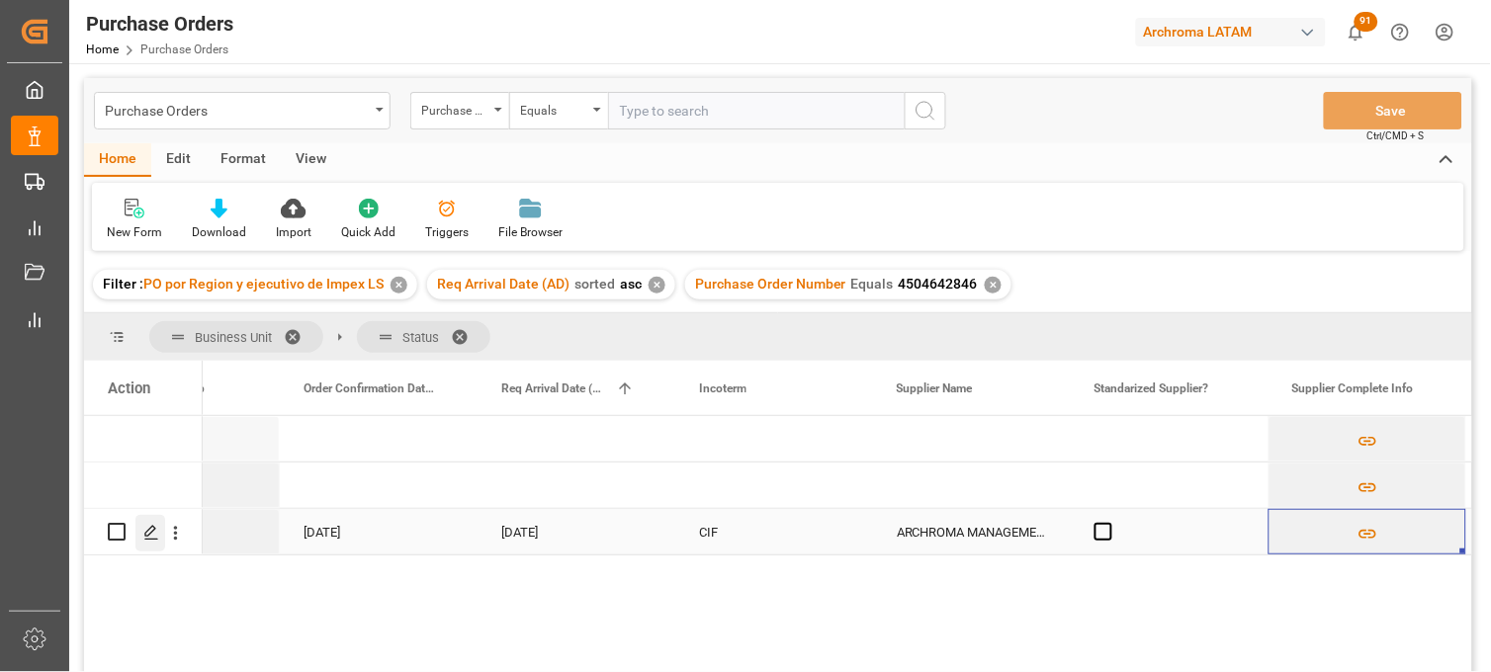
click at [156, 532] on icon "Press SPACE to select this row." at bounding box center [151, 533] width 16 height 16
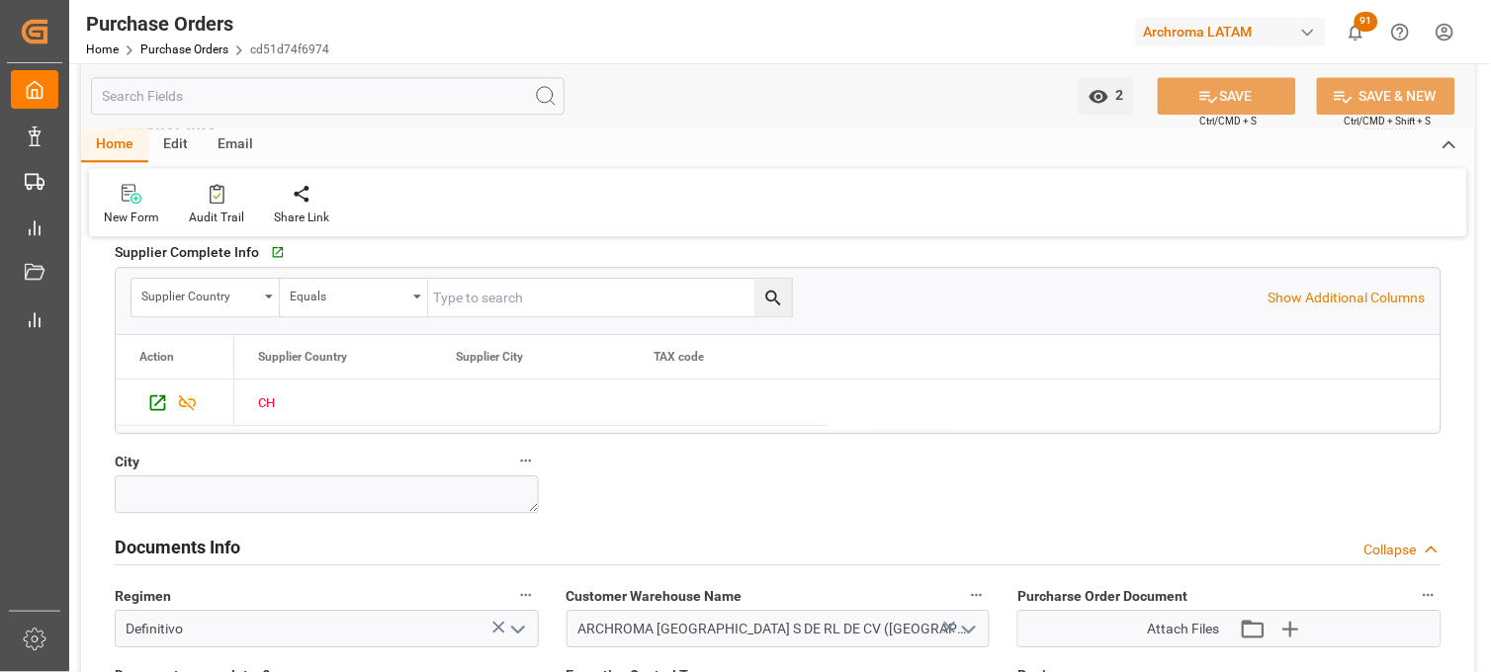
scroll to position [1318, 0]
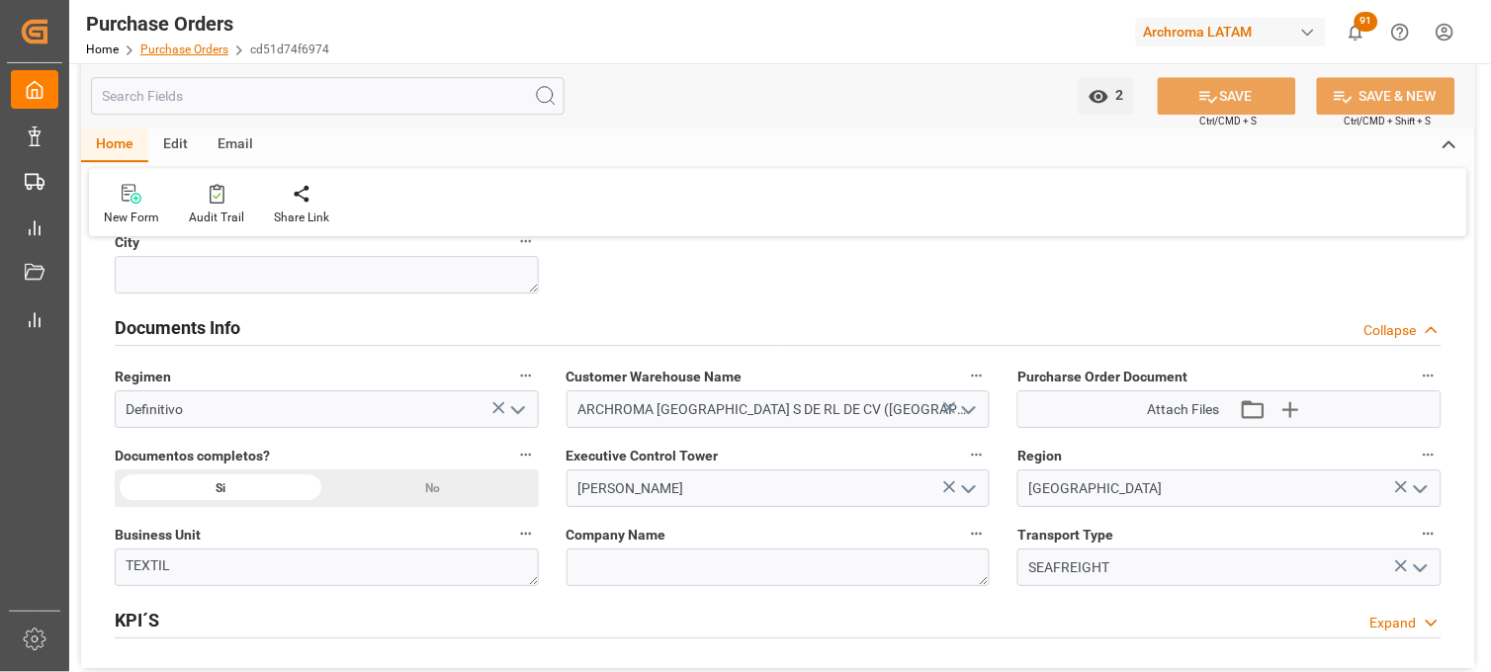
click at [183, 50] on link "Purchase Orders" at bounding box center [184, 50] width 88 height 14
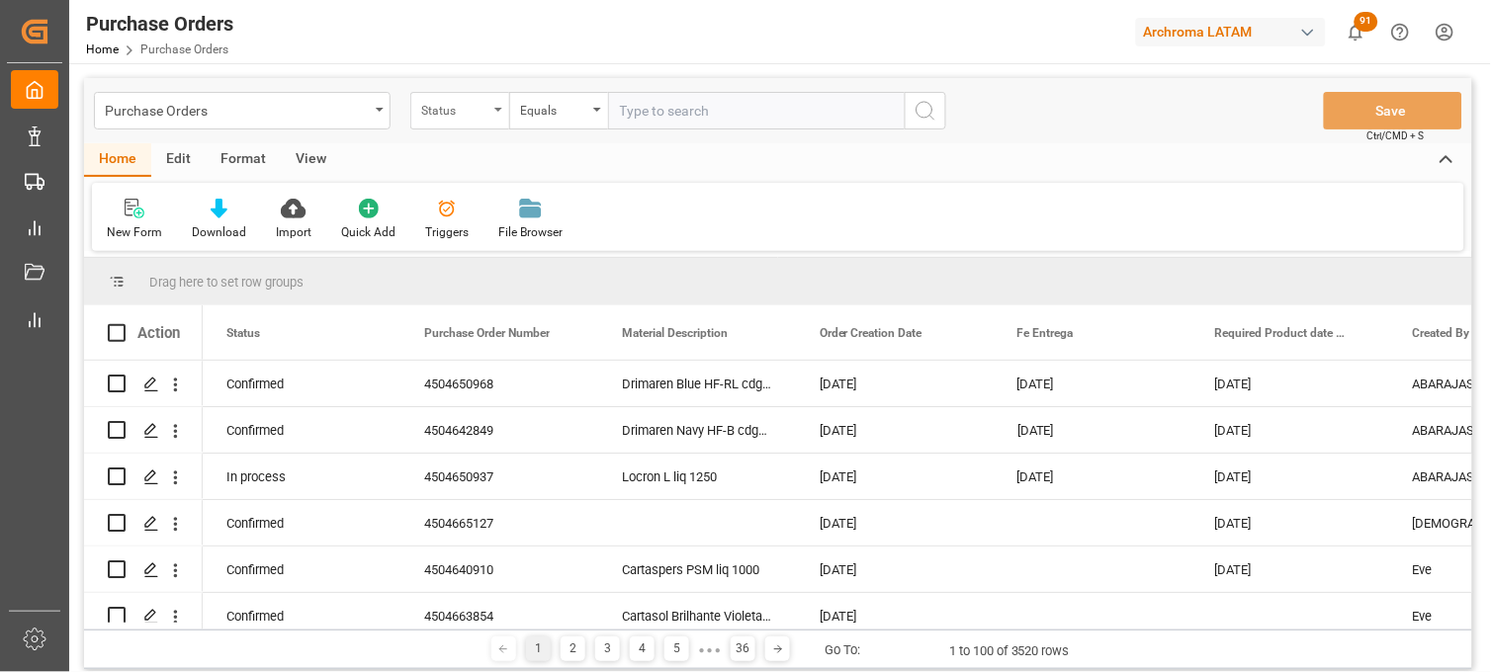
click at [480, 119] on div "Status" at bounding box center [454, 108] width 67 height 23
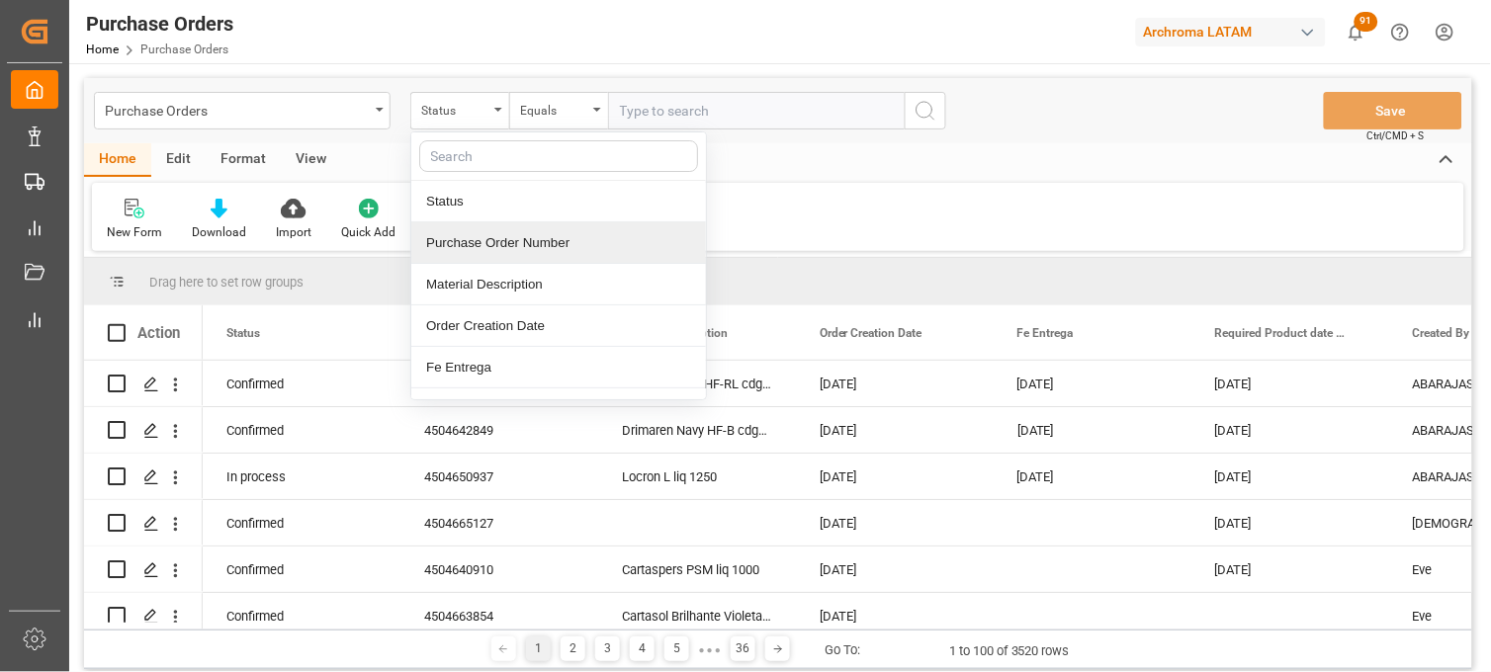
click at [524, 241] on div "Purchase Order Number" at bounding box center [558, 243] width 295 height 42
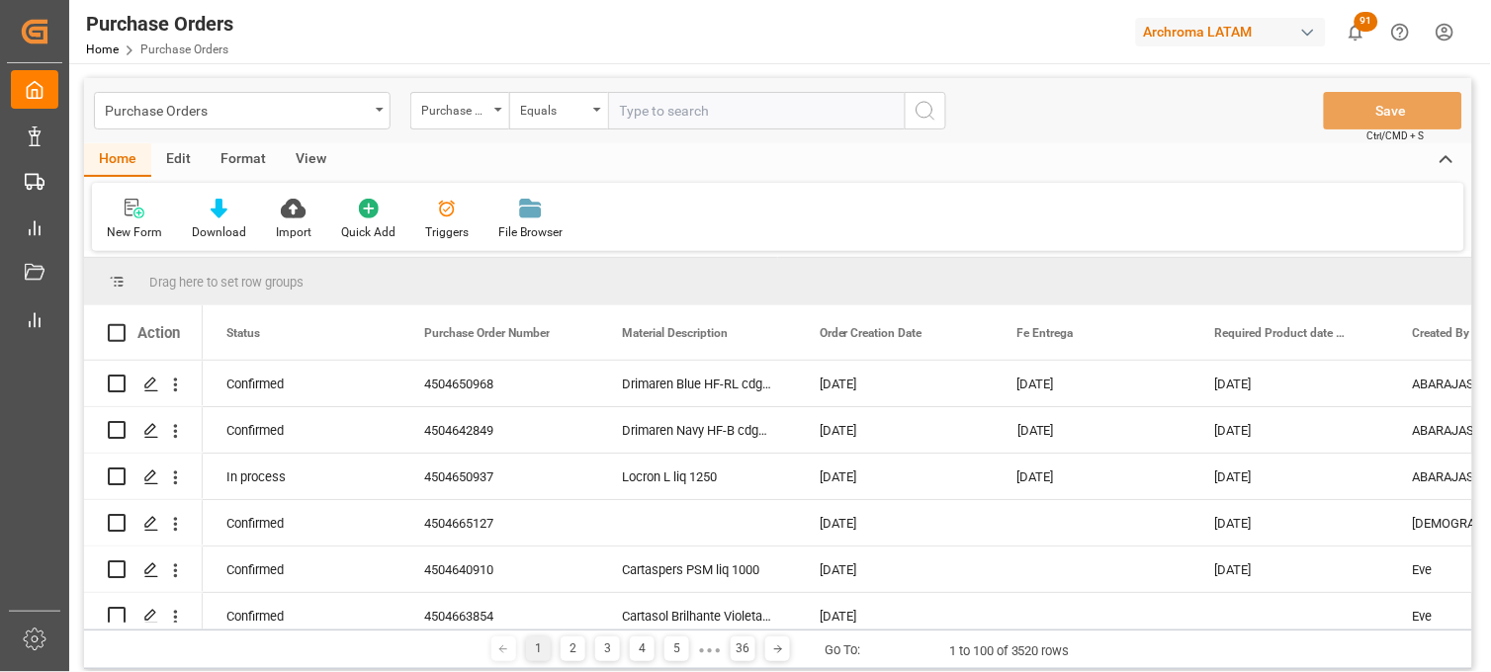
click at [647, 116] on input "text" at bounding box center [756, 111] width 297 height 38
paste input "4504650968"
type input "4504650968"
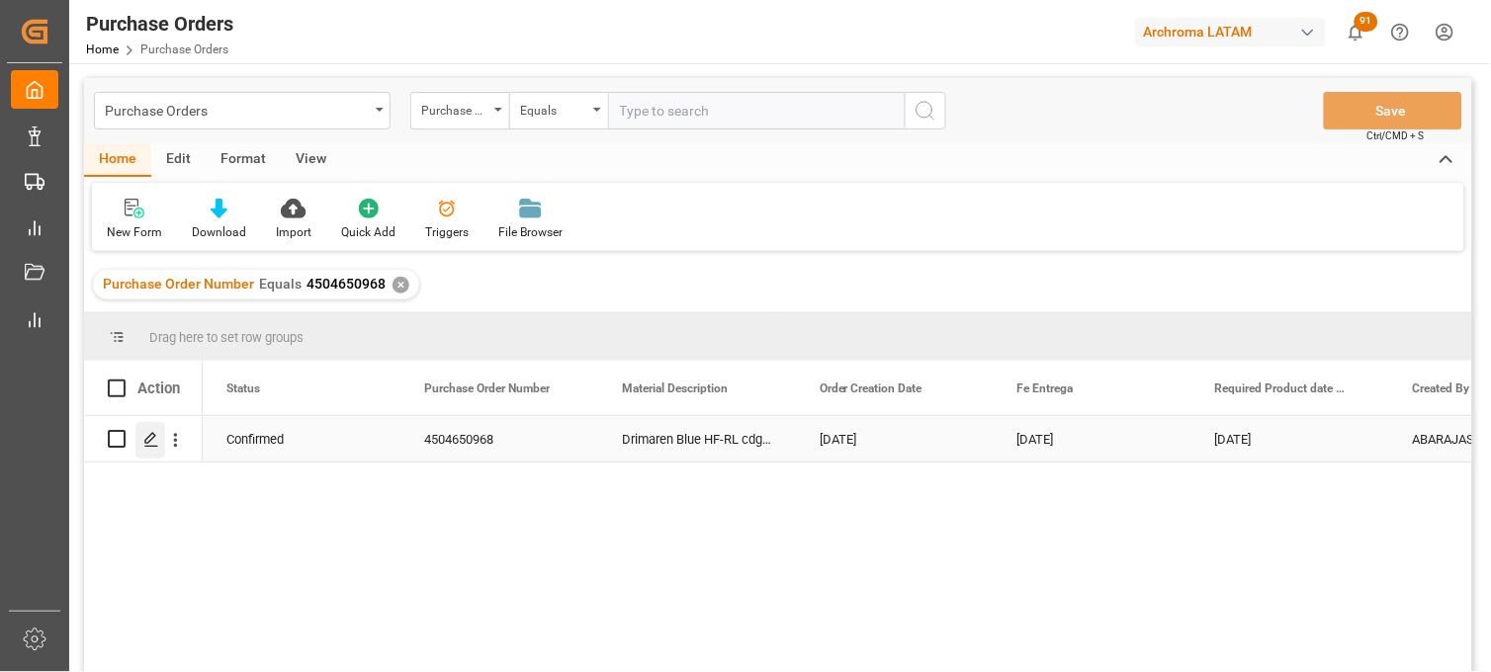
click at [141, 436] on div "Press SPACE to select this row." at bounding box center [150, 440] width 30 height 37
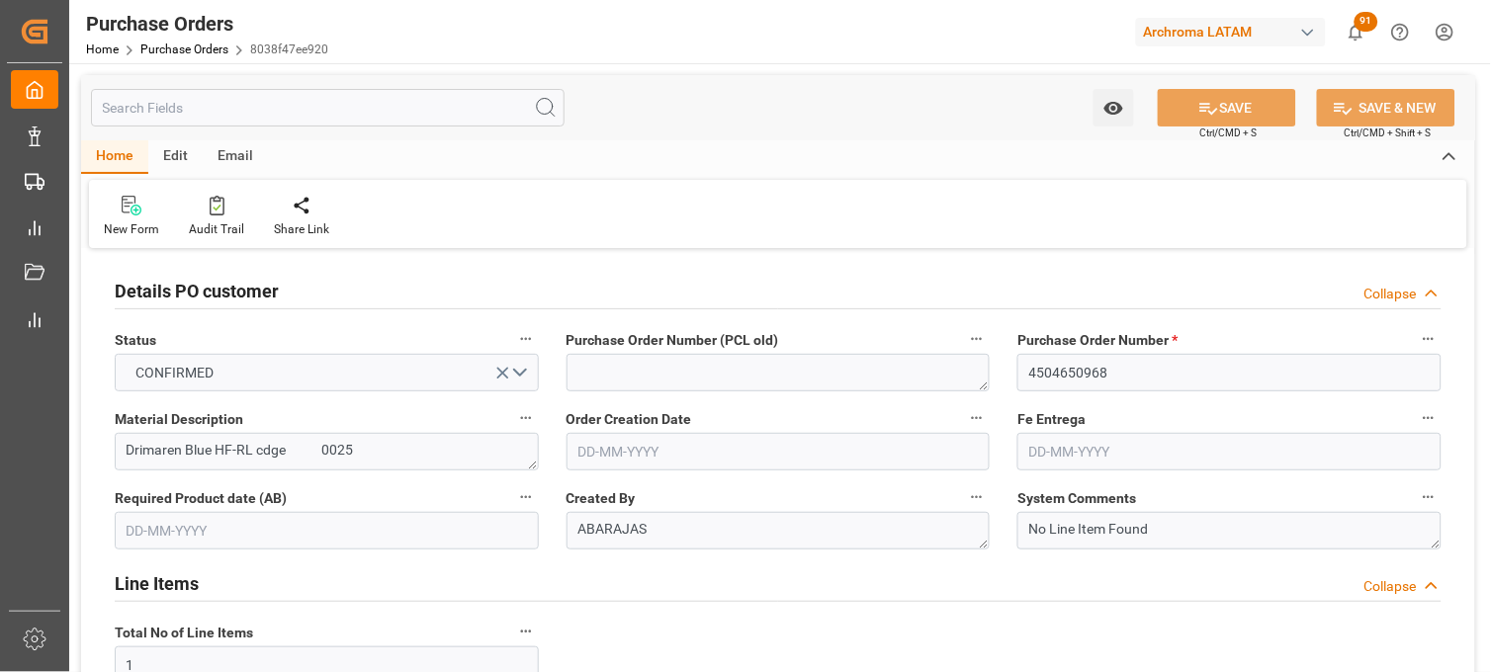
type input "02-08-2025"
type input "17-11-2025"
type input "13-10-2025"
type input "13-09-2025"
type input "[DATE]"
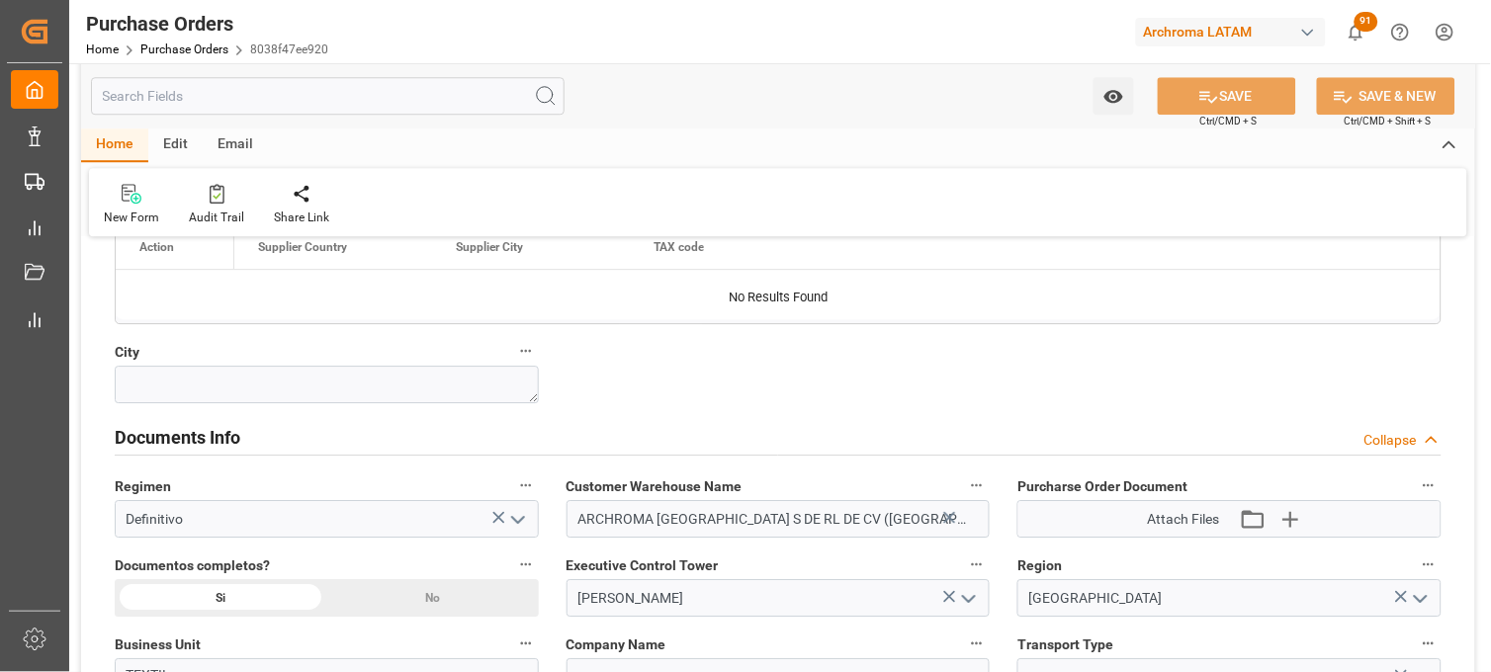
scroll to position [1318, 0]
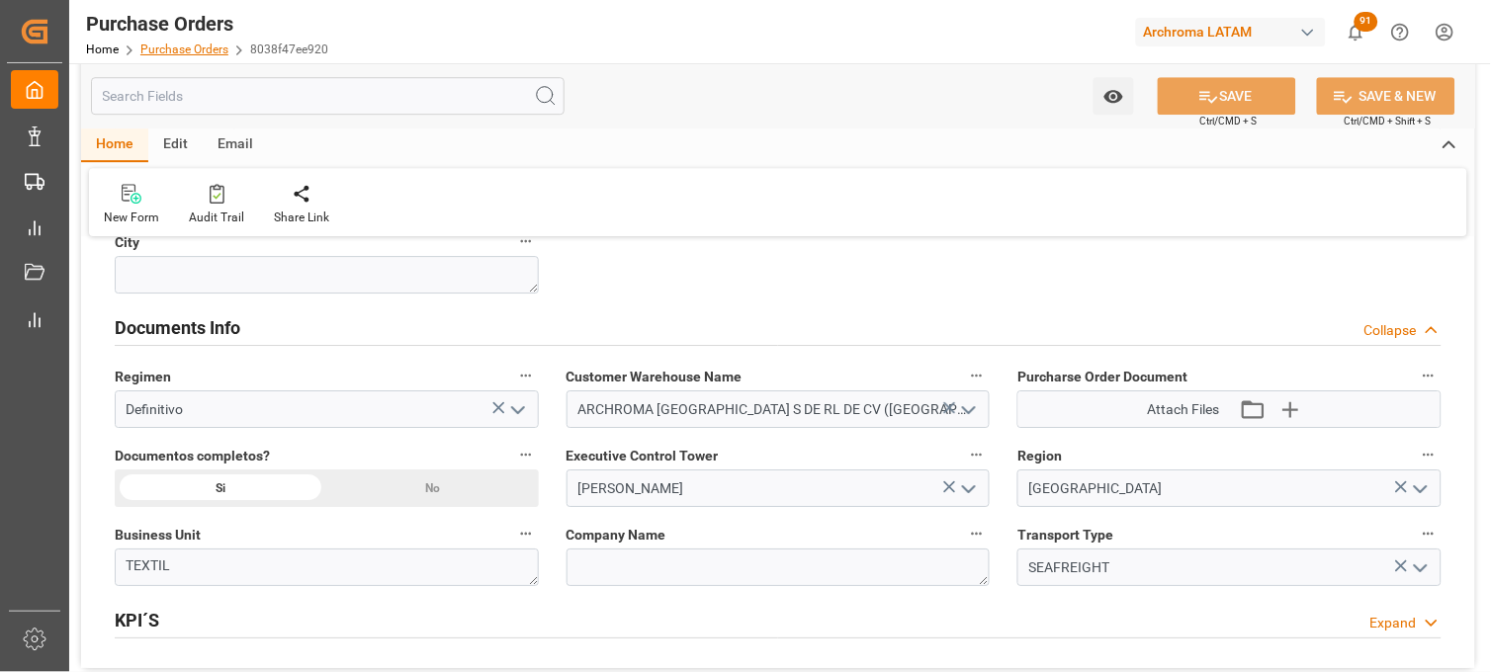
click at [185, 47] on link "Purchase Orders" at bounding box center [184, 50] width 88 height 14
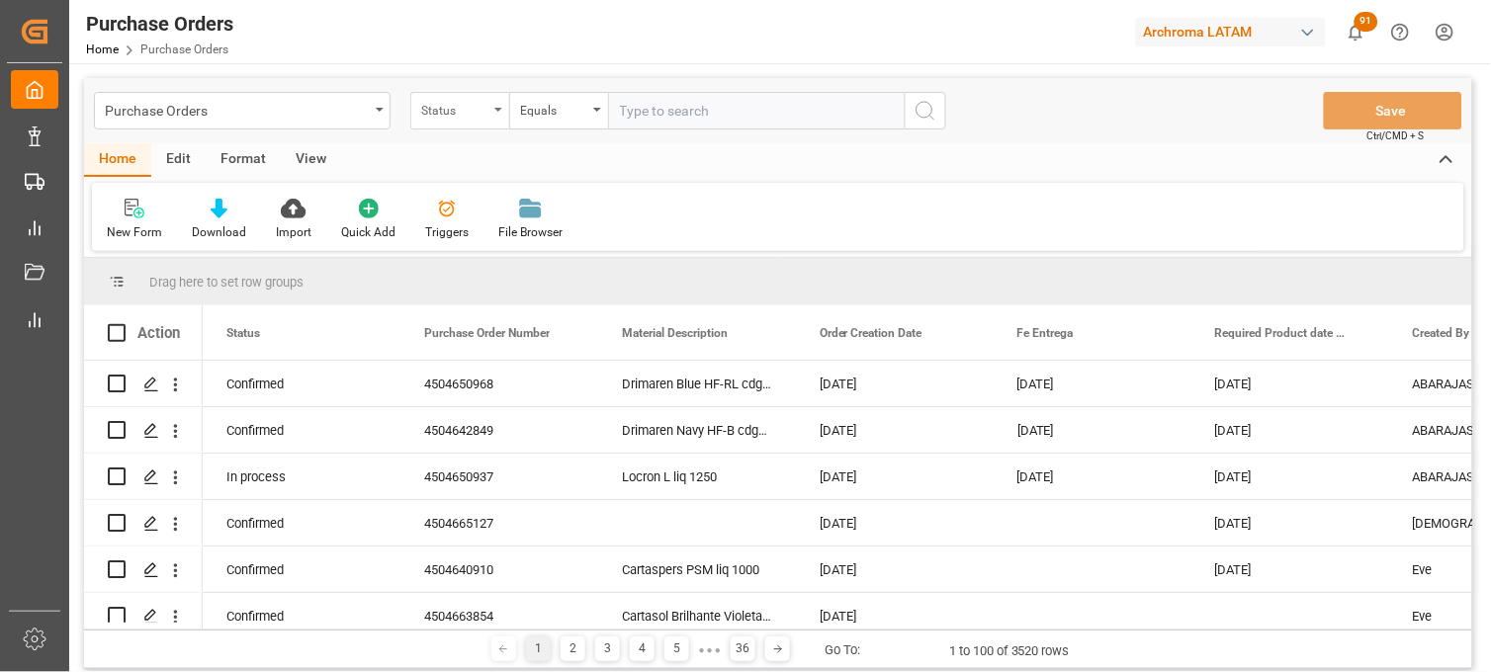
click at [492, 115] on div "Status" at bounding box center [459, 111] width 99 height 38
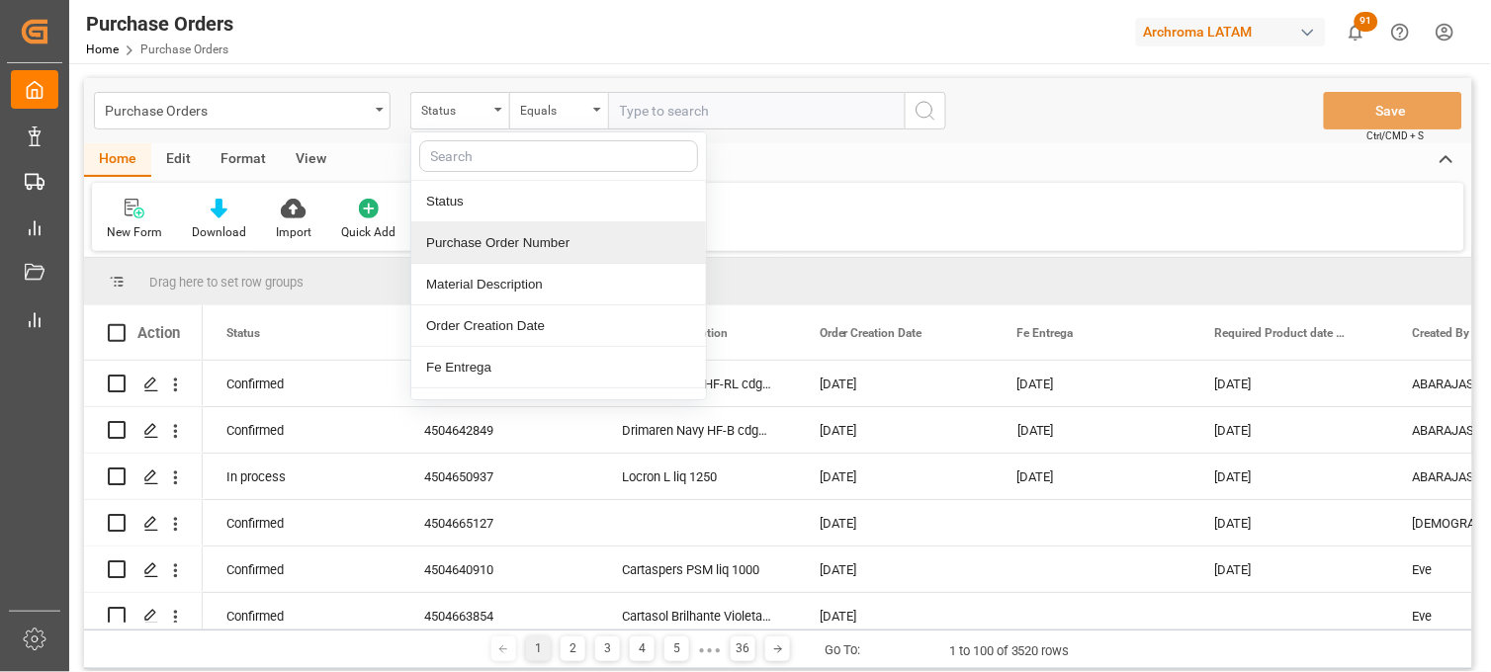
click at [485, 247] on div "Purchase Order Number" at bounding box center [558, 243] width 295 height 42
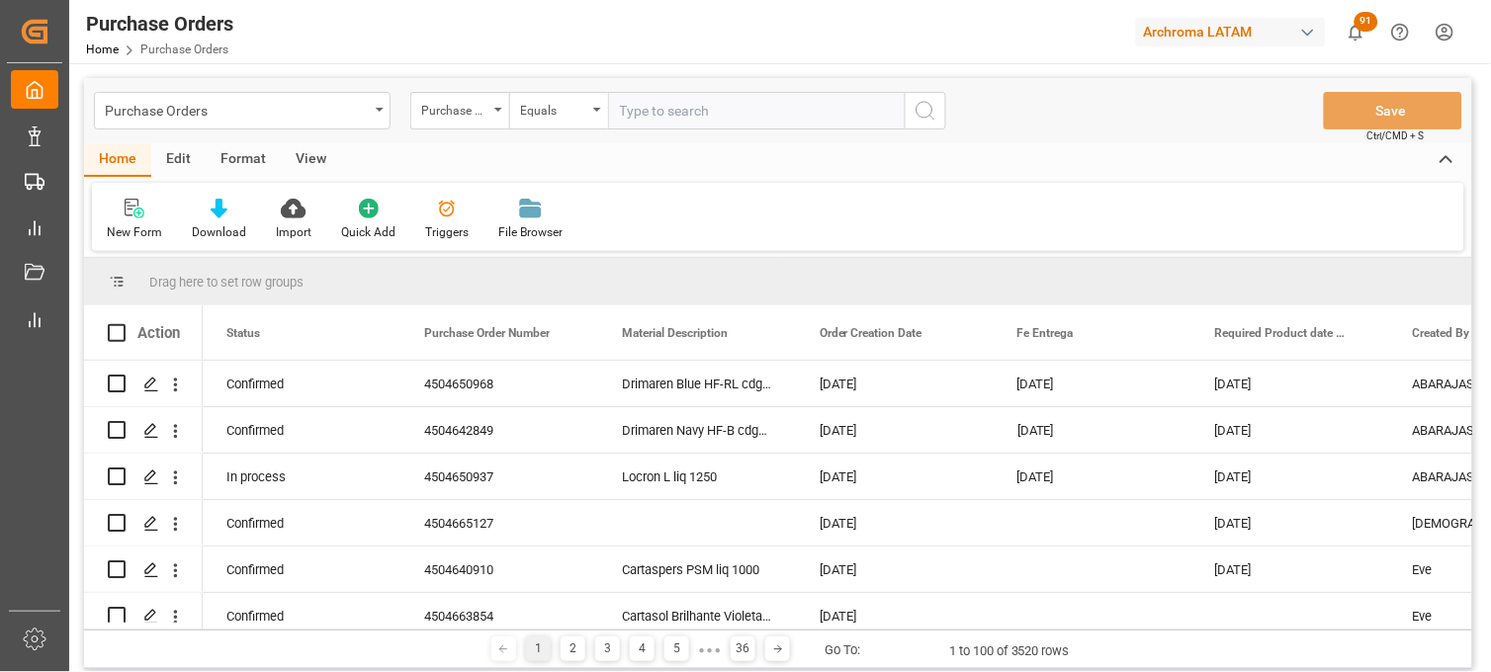
click at [683, 117] on input "text" at bounding box center [756, 111] width 297 height 38
paste input "4504642849"
type input "4504642849"
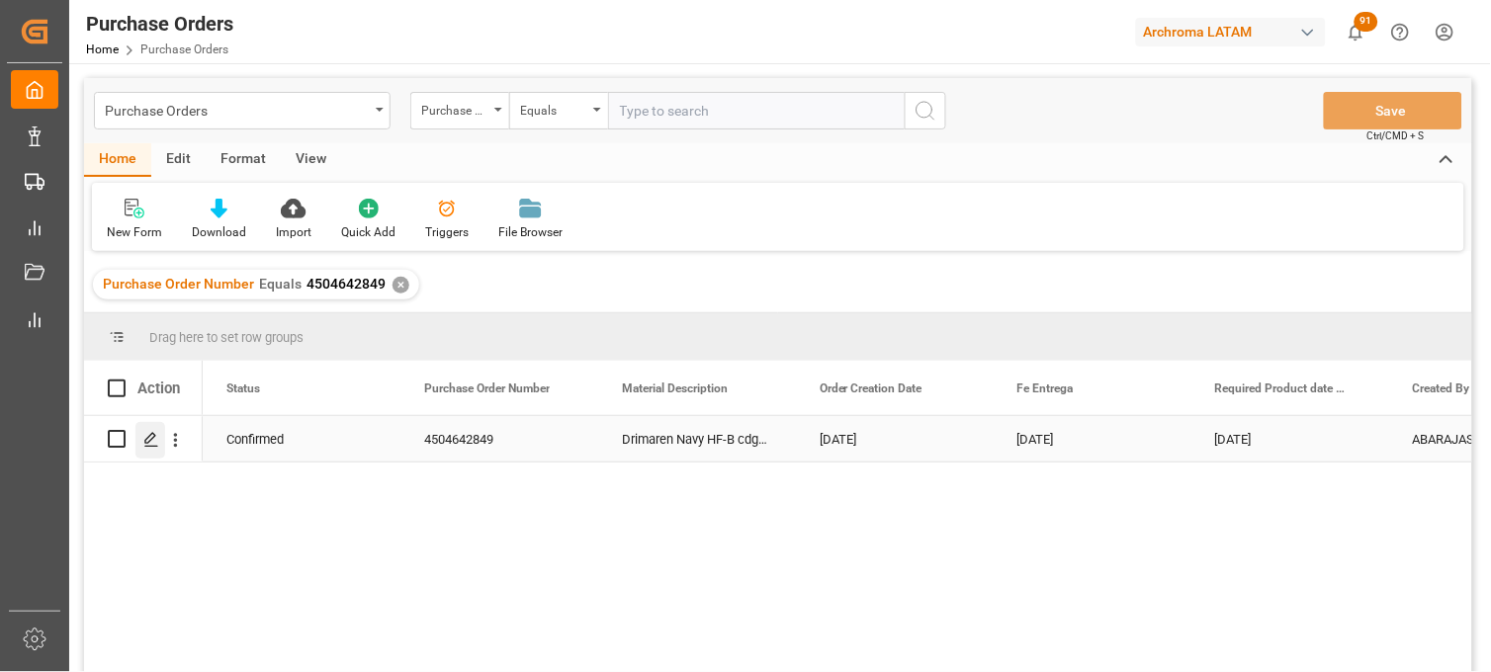
click at [150, 442] on icon "Press SPACE to select this row." at bounding box center [151, 440] width 16 height 16
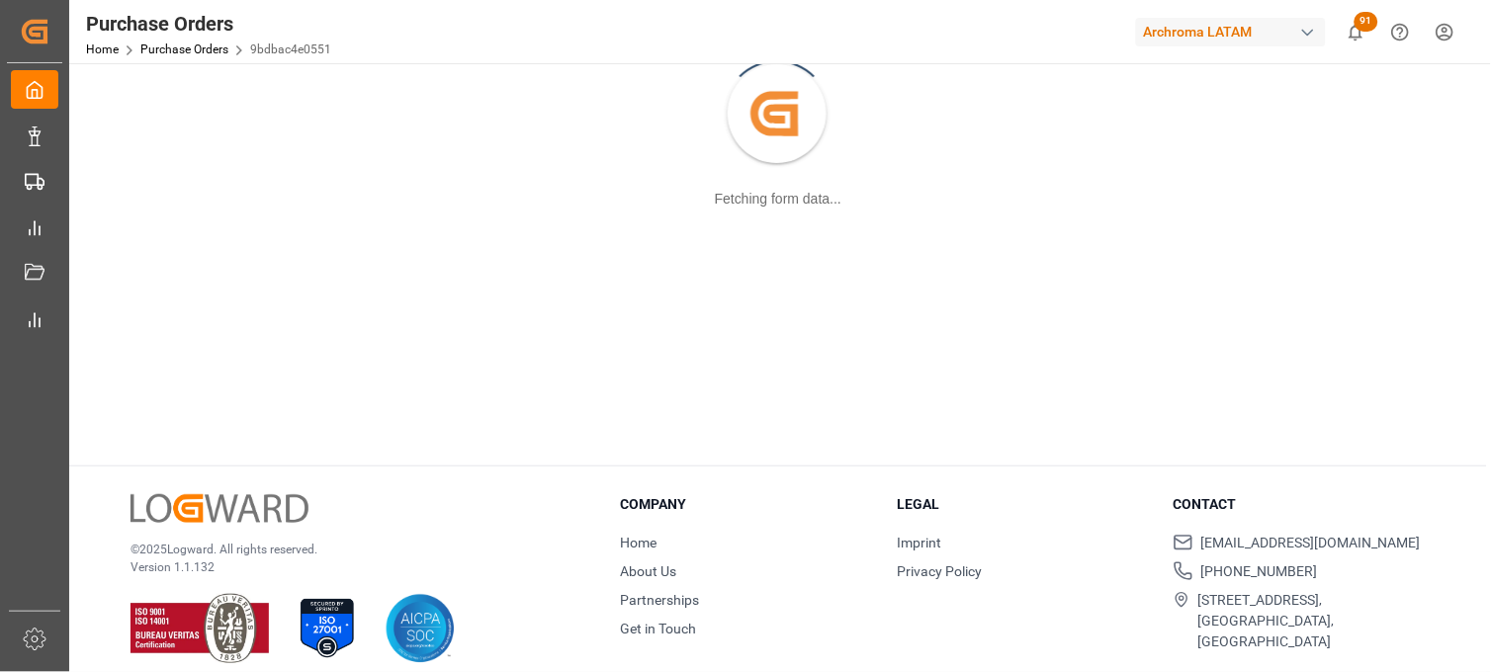
scroll to position [214, 0]
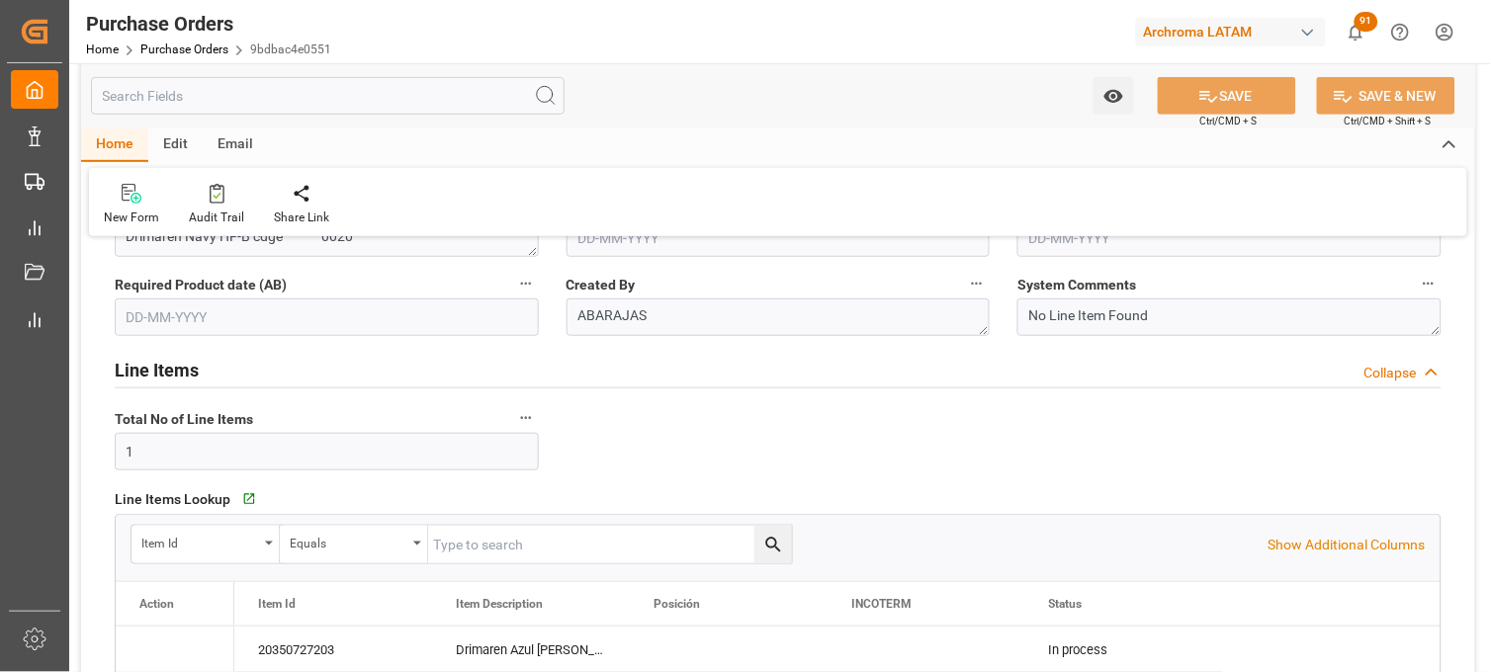
type input "14-07-2025"
type input "17-11-2025"
type input "17-12-2025"
type input "13-09-2025"
type input "[DATE]"
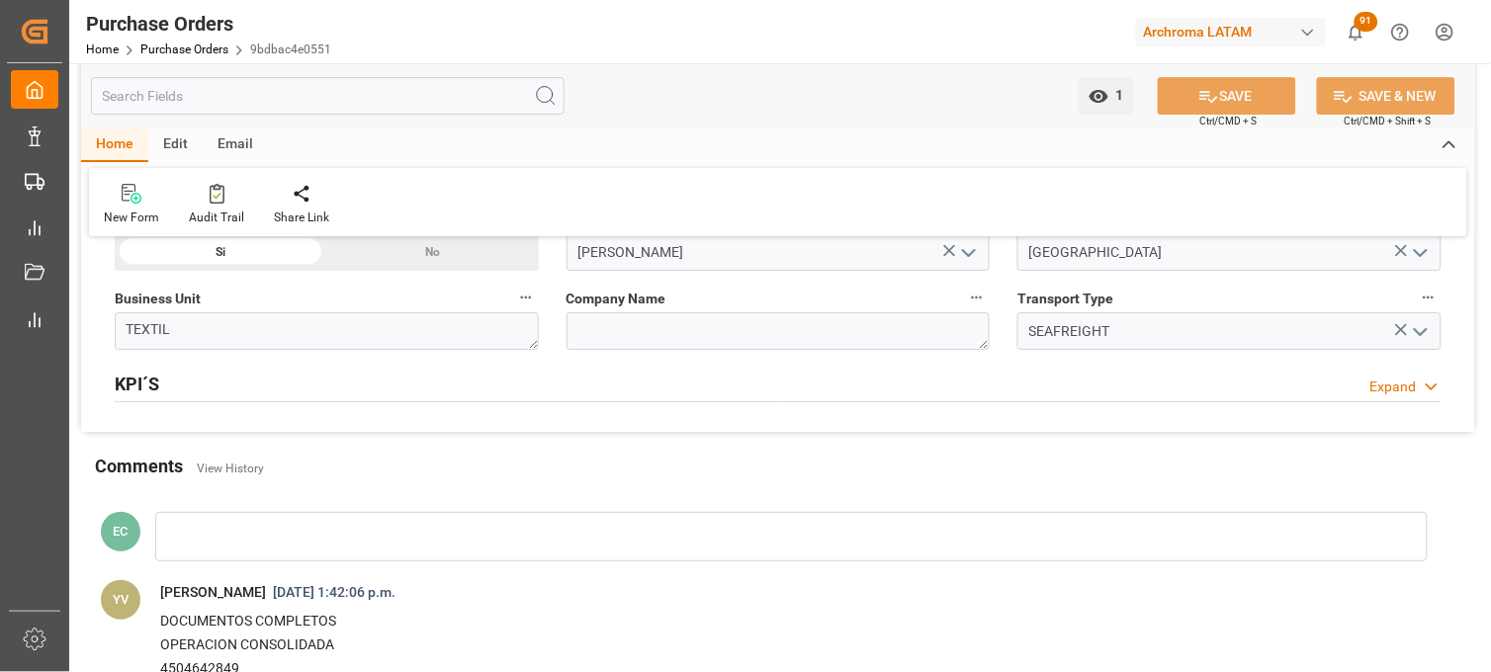
scroll to position [1421, 0]
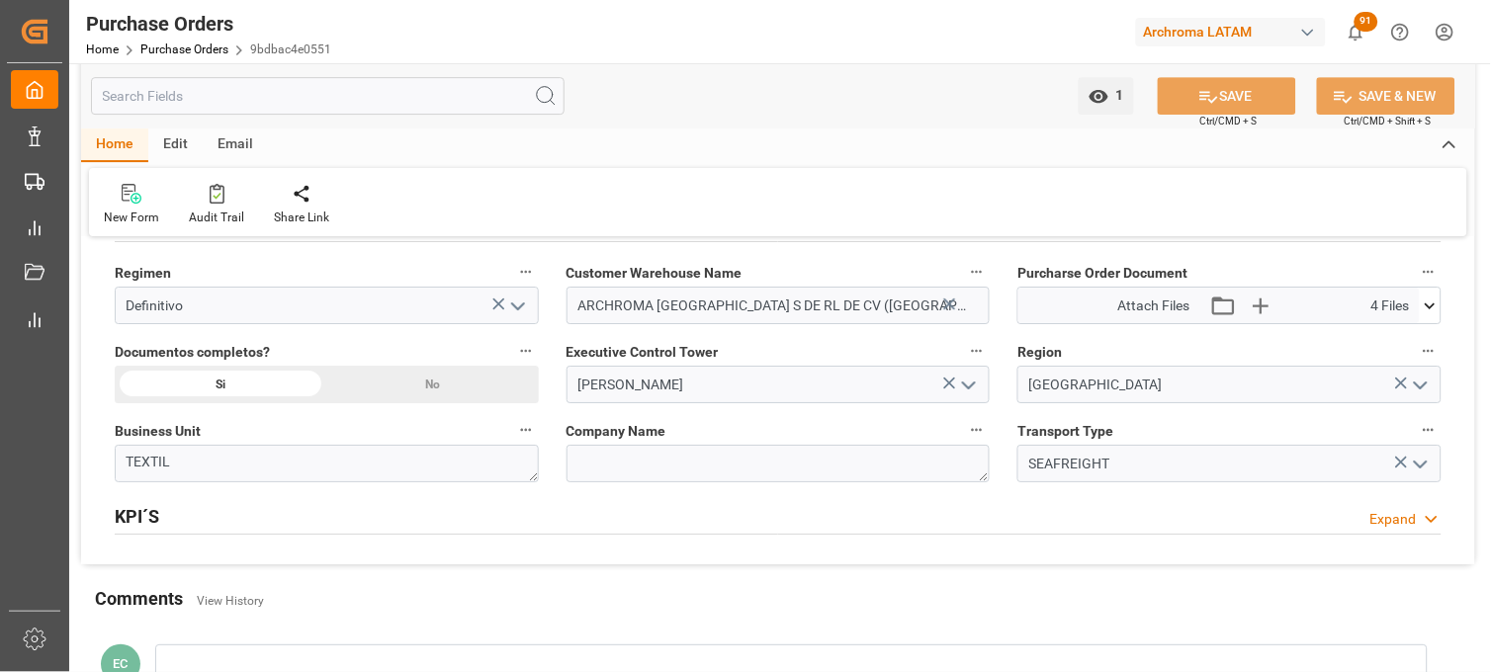
click at [1429, 313] on icon at bounding box center [1429, 306] width 21 height 21
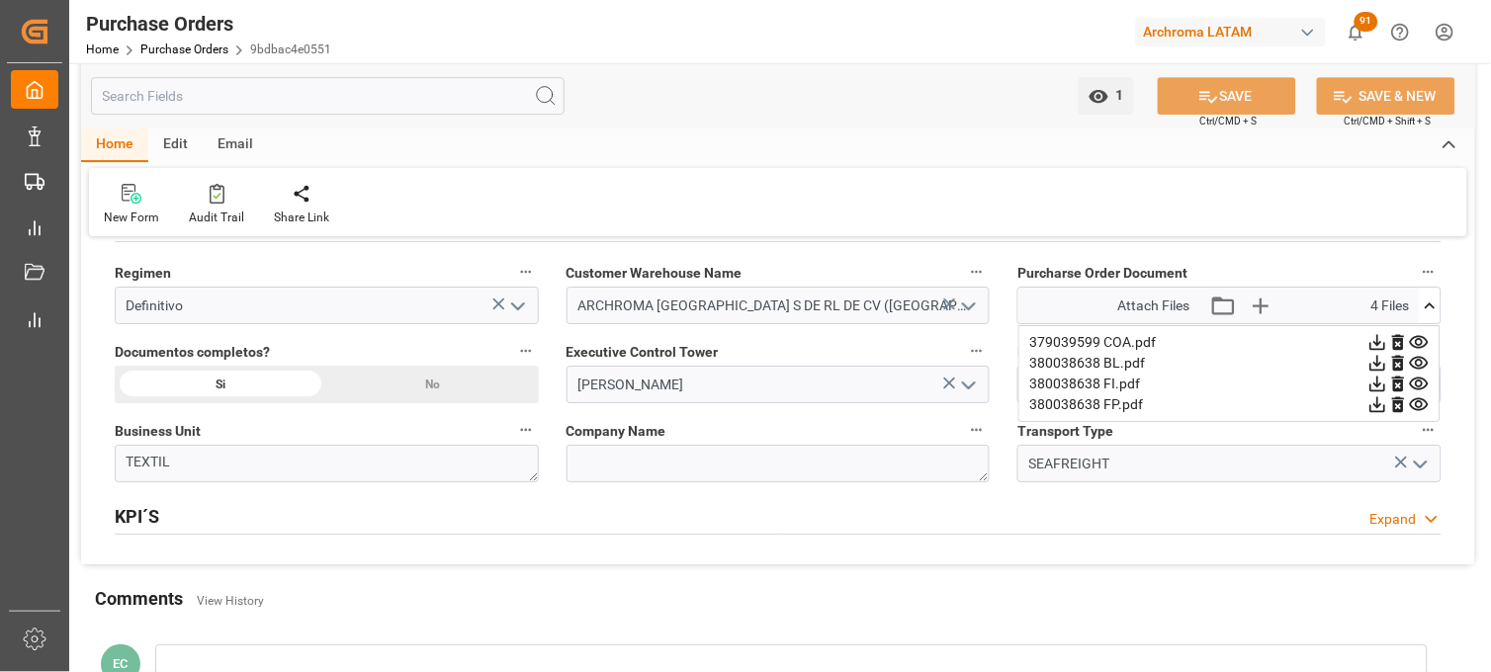
click at [1414, 402] on icon at bounding box center [1419, 404] width 21 height 21
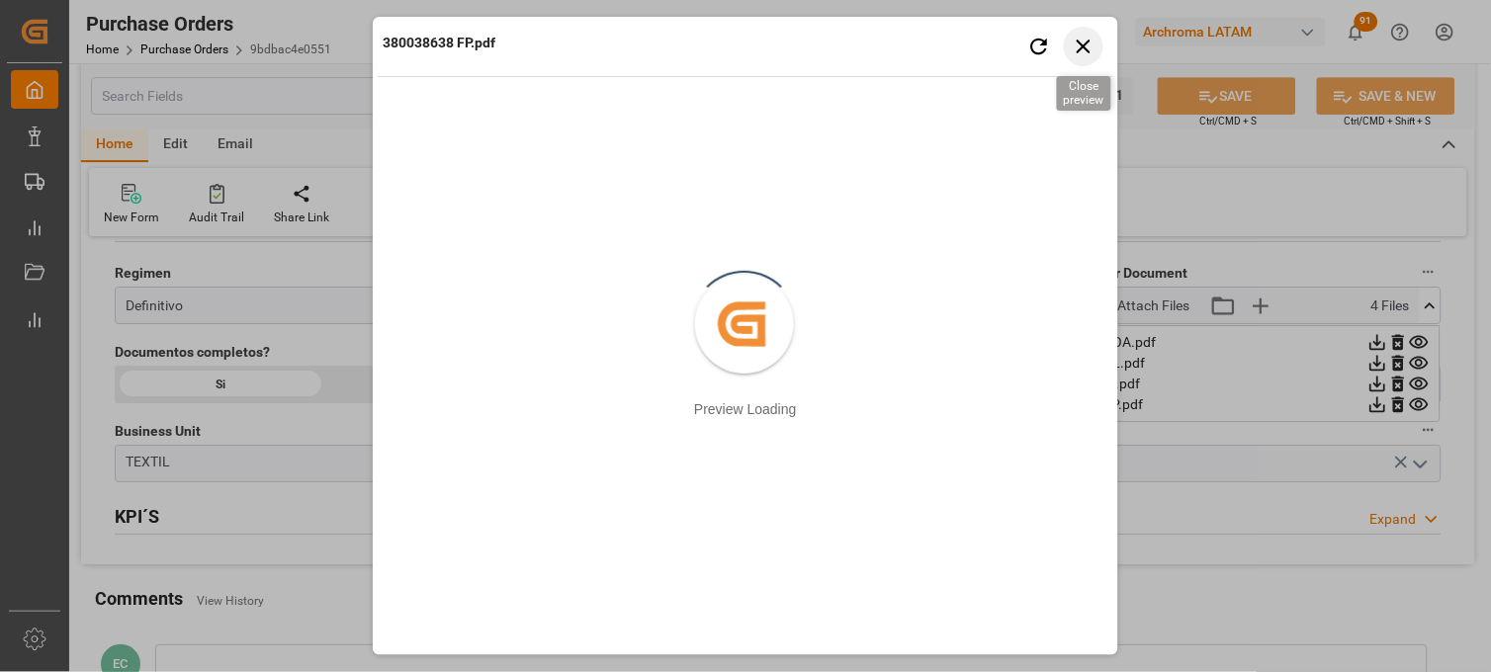
click at [1088, 45] on icon "button" at bounding box center [1083, 46] width 25 height 25
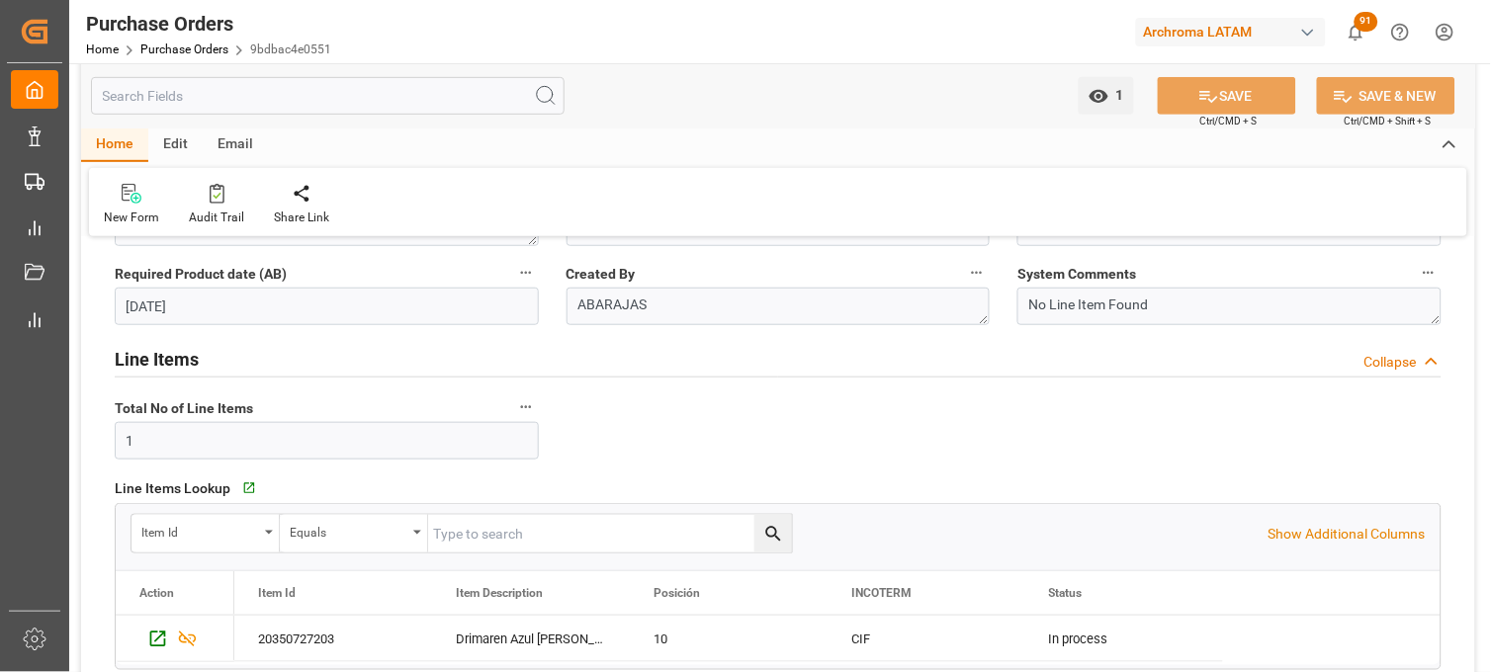
scroll to position [0, 0]
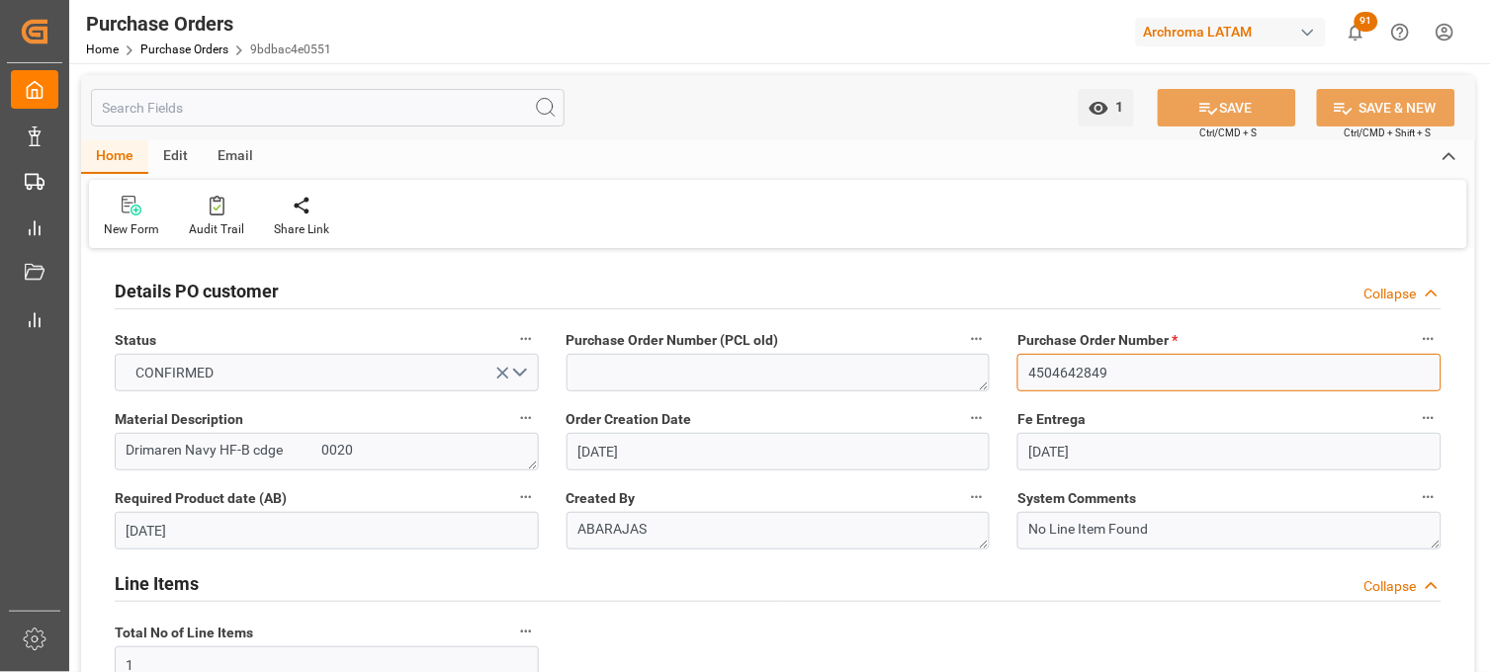
click at [1063, 380] on input "4504642849" at bounding box center [1229, 373] width 424 height 38
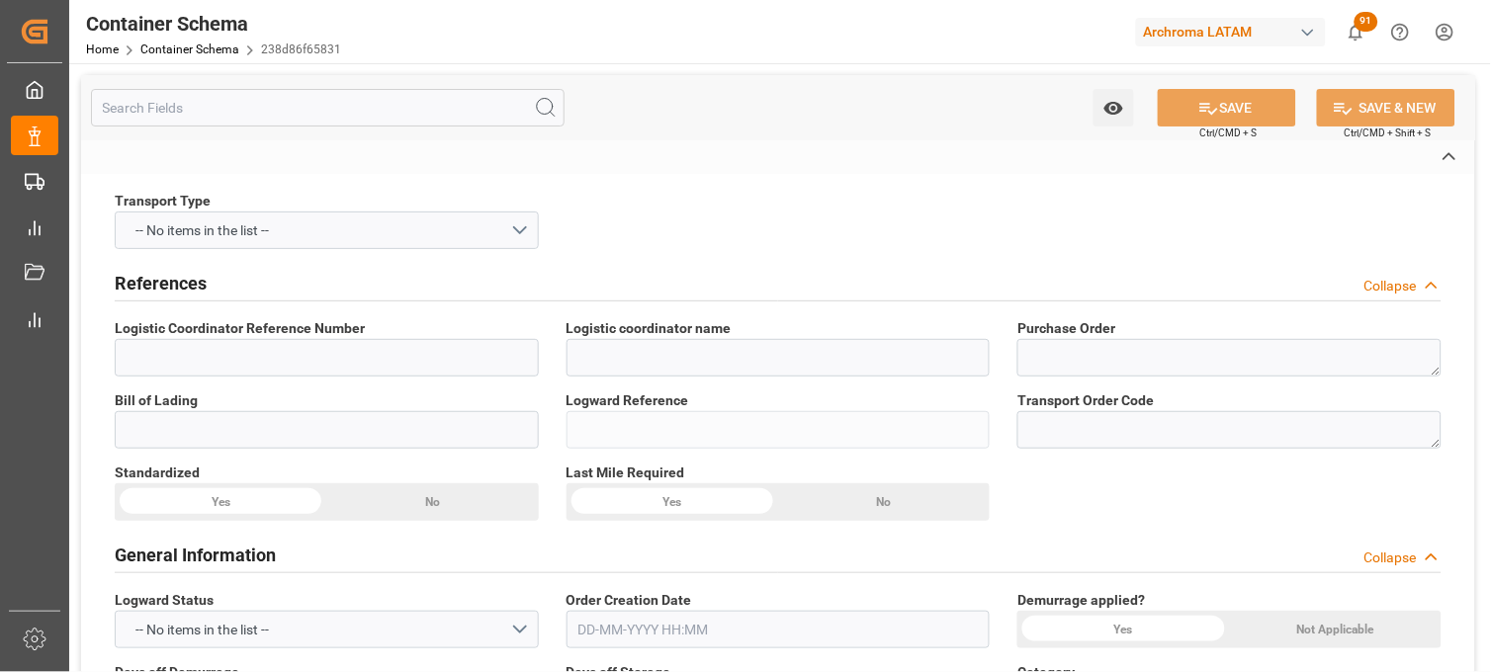
type textarea "4504650968,4504642849"
type input "238d86f65831"
type input "ARCHROMA [GEOGRAPHIC_DATA], PTE. LTD."
type input "Pending"
type input "MANZANILLO"
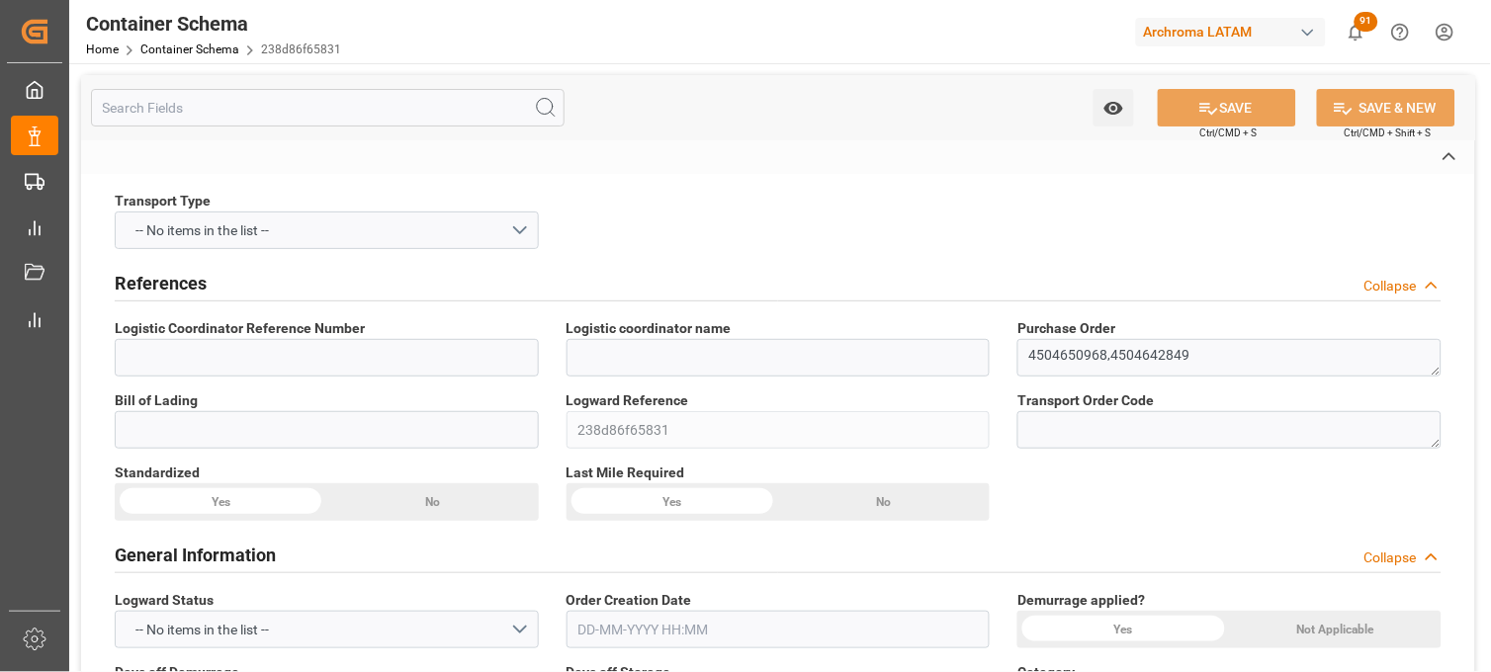
type textarea "BOX"
type input "54 BOX"
type input "ARCHROMA [GEOGRAPHIC_DATA] S DE RL DE CV ([GEOGRAPHIC_DATA][PERSON_NAME])"
type textarea "[GEOGRAPHIC_DATA][PERSON_NAME], [GEOGRAPHIC_DATA], [STREET_ADDRESS][PERSON_NAME…"
type input "CIF"
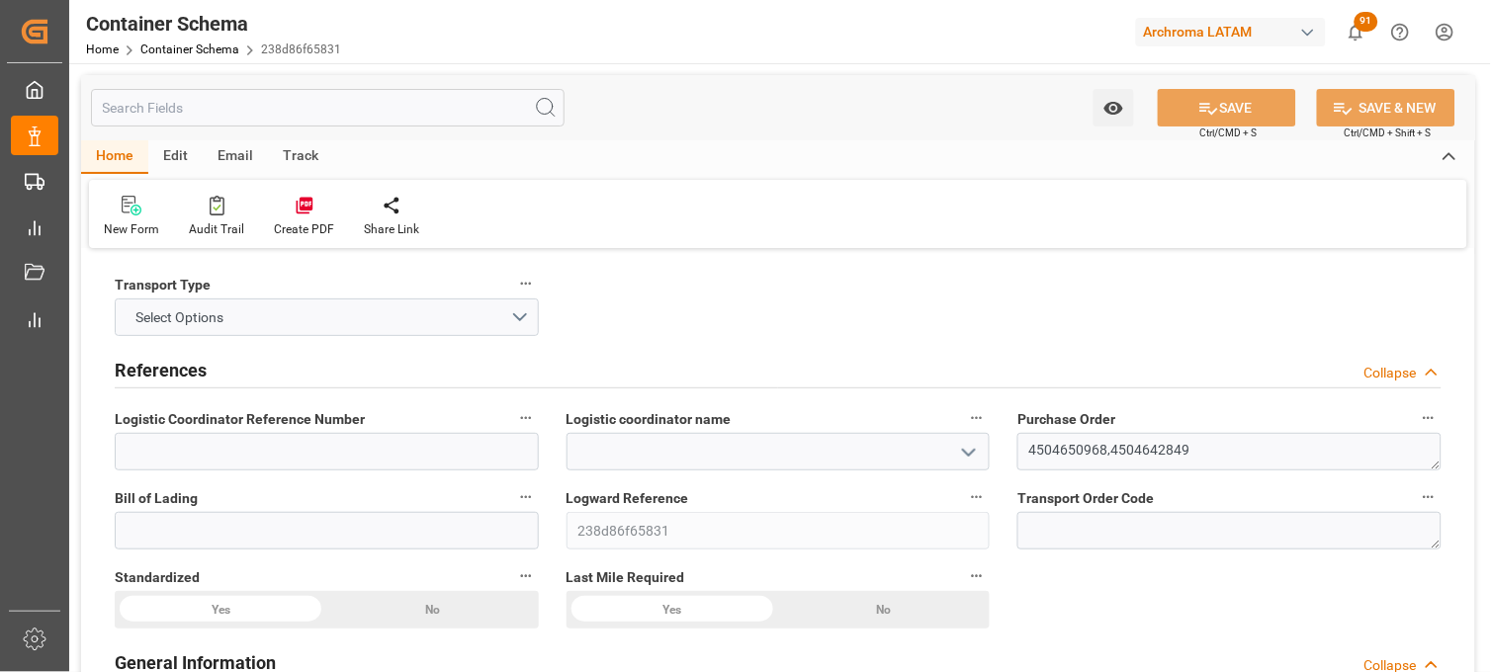
type input "0"
type input "2"
type input "54"
type input "1260"
type input "1357.2"
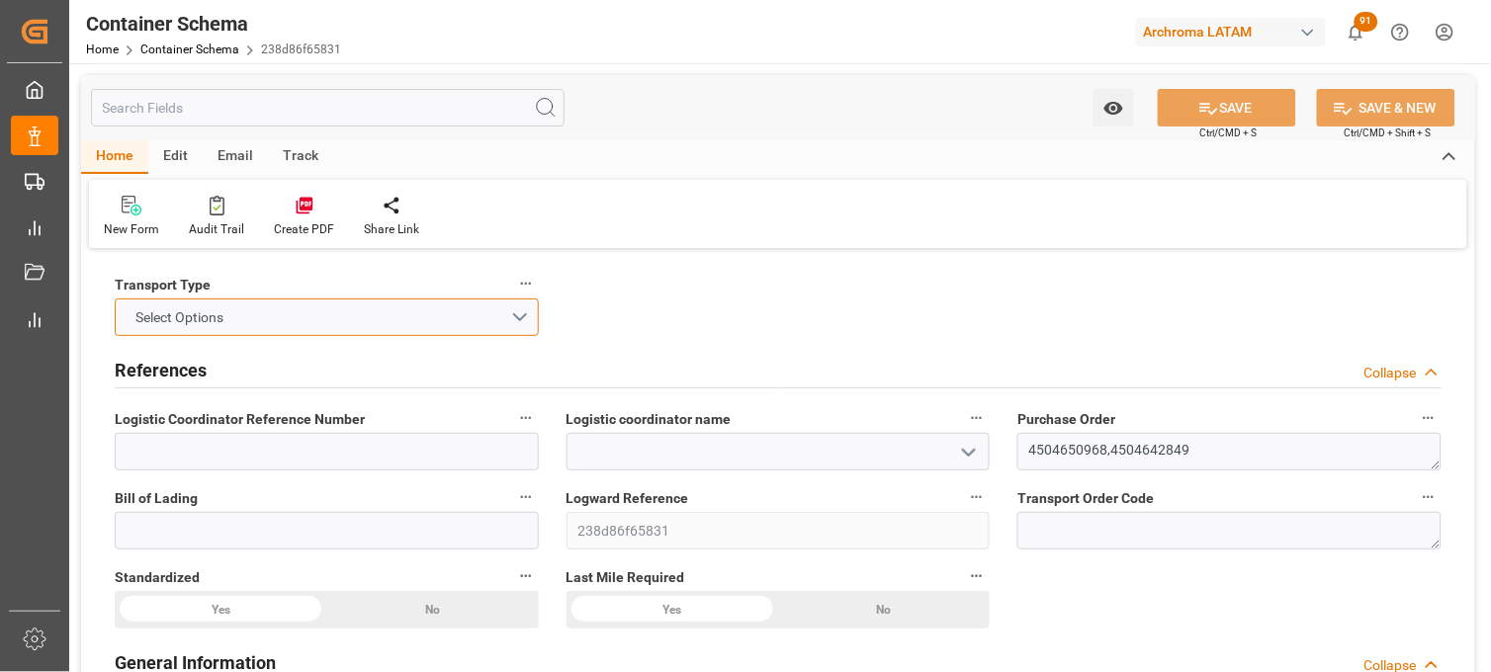
click at [390, 318] on button "Select Options" at bounding box center [327, 318] width 424 height 38
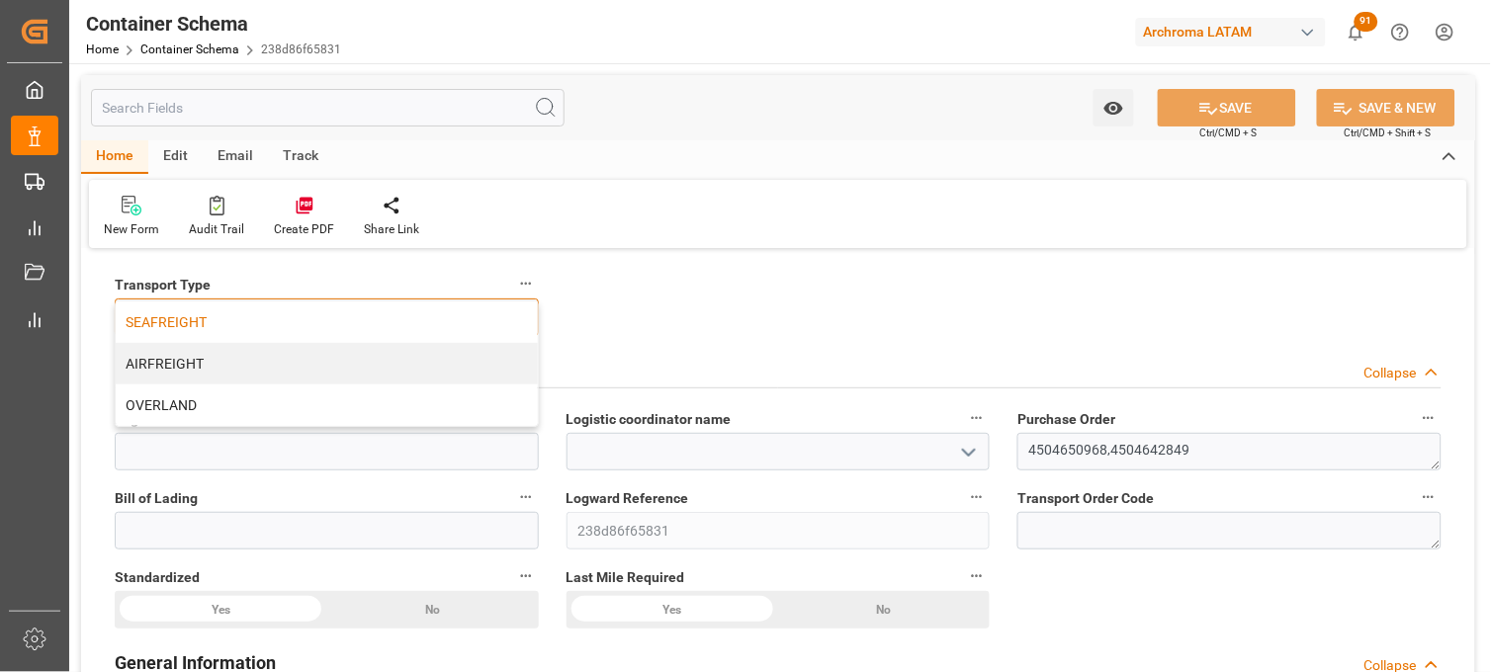
click at [183, 319] on div "SEAFREIGHT" at bounding box center [327, 322] width 422 height 42
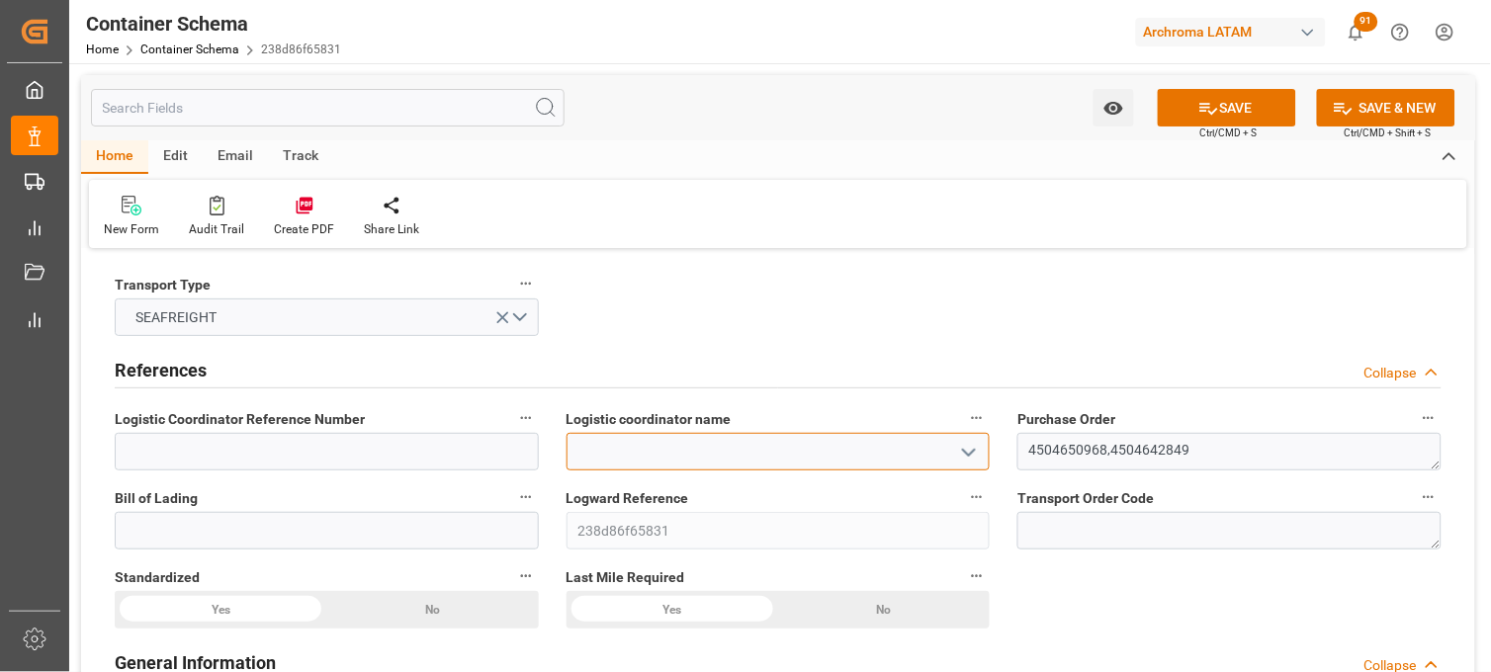
click at [781, 452] on input at bounding box center [778, 452] width 424 height 38
click at [960, 447] on icon "open menu" at bounding box center [969, 453] width 24 height 24
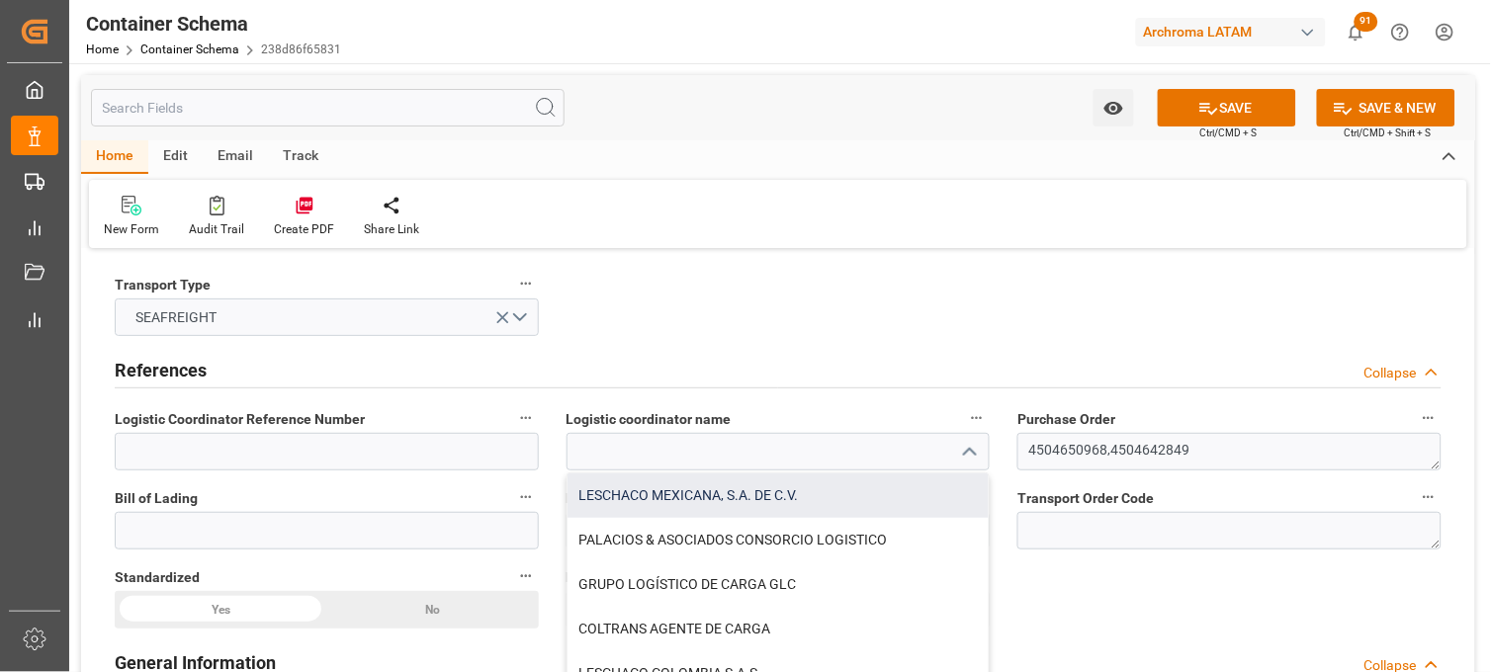
click at [623, 484] on div "LESCHACO MEXICANA, S.A. DE C.V." at bounding box center [778, 495] width 422 height 44
type input "LESCHACO MEXICANA, S.A. DE C.V."
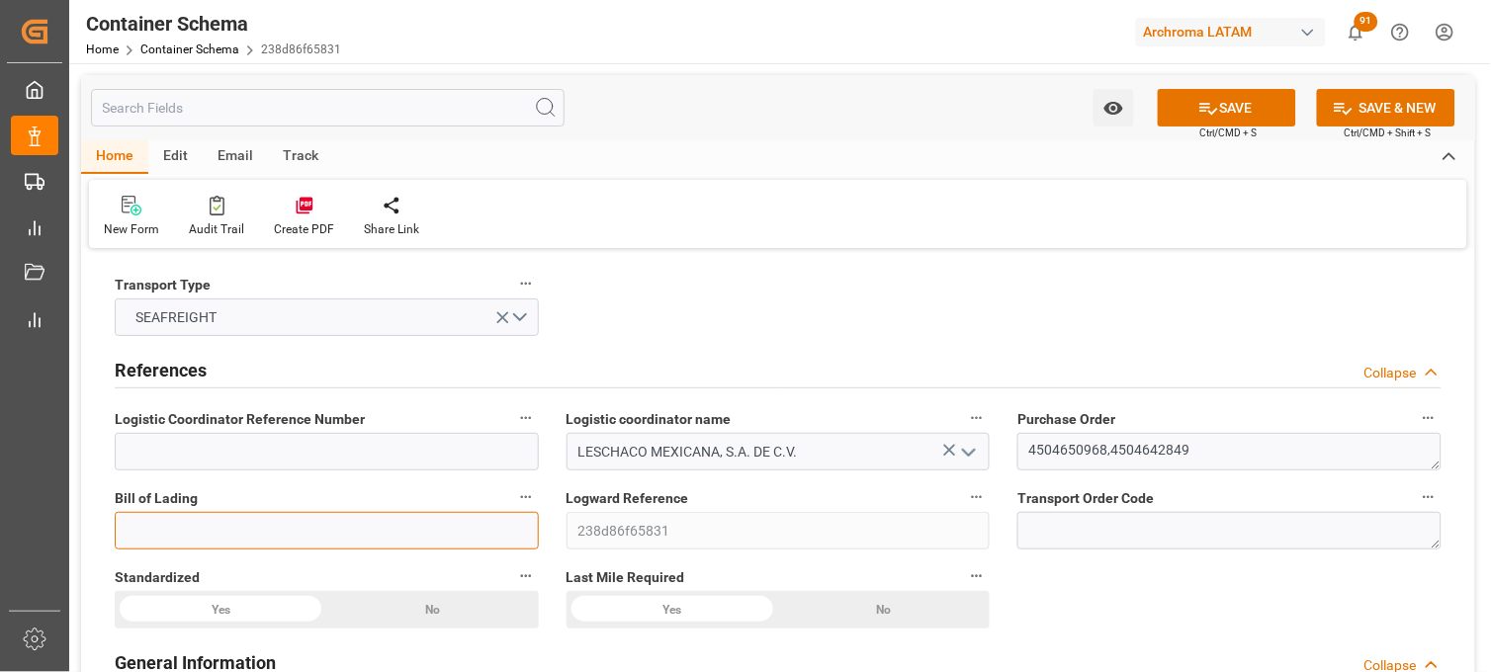
click at [215, 518] on input at bounding box center [327, 531] width 424 height 38
type input "LMTD25MUM08"
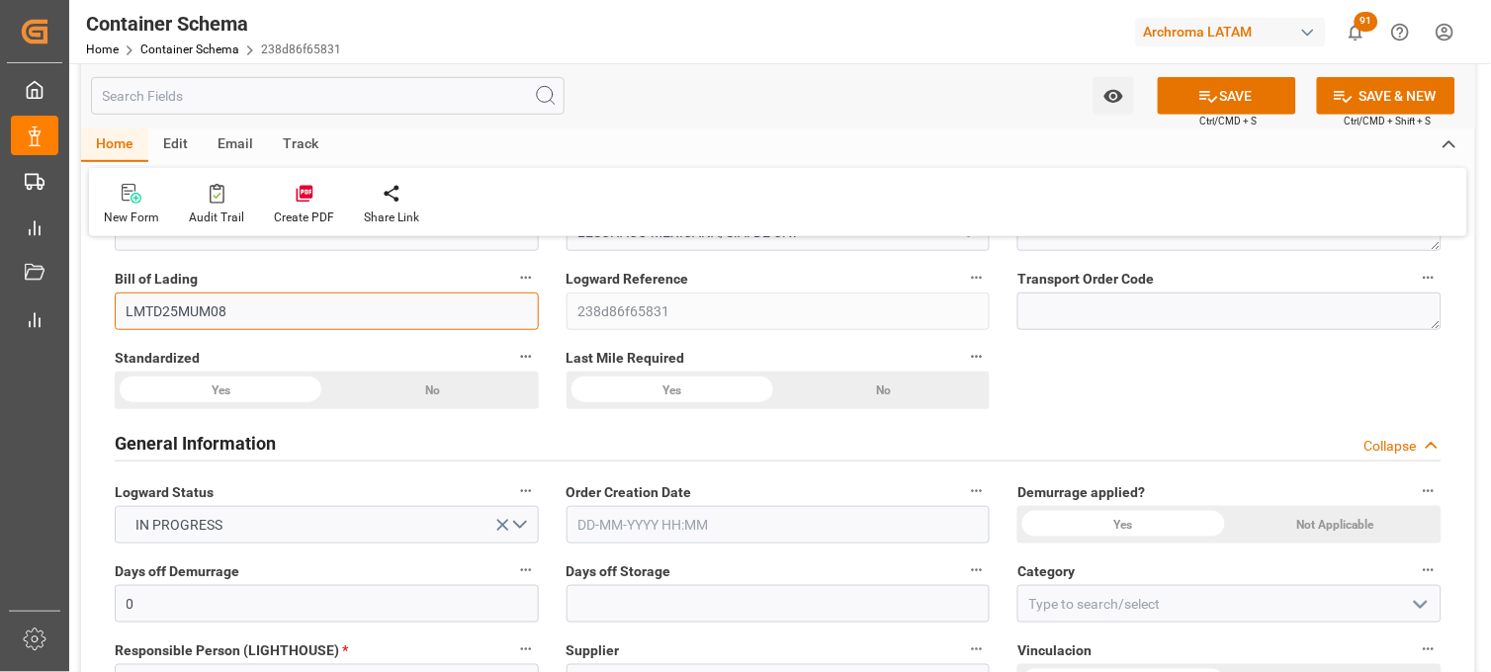
scroll to position [329, 0]
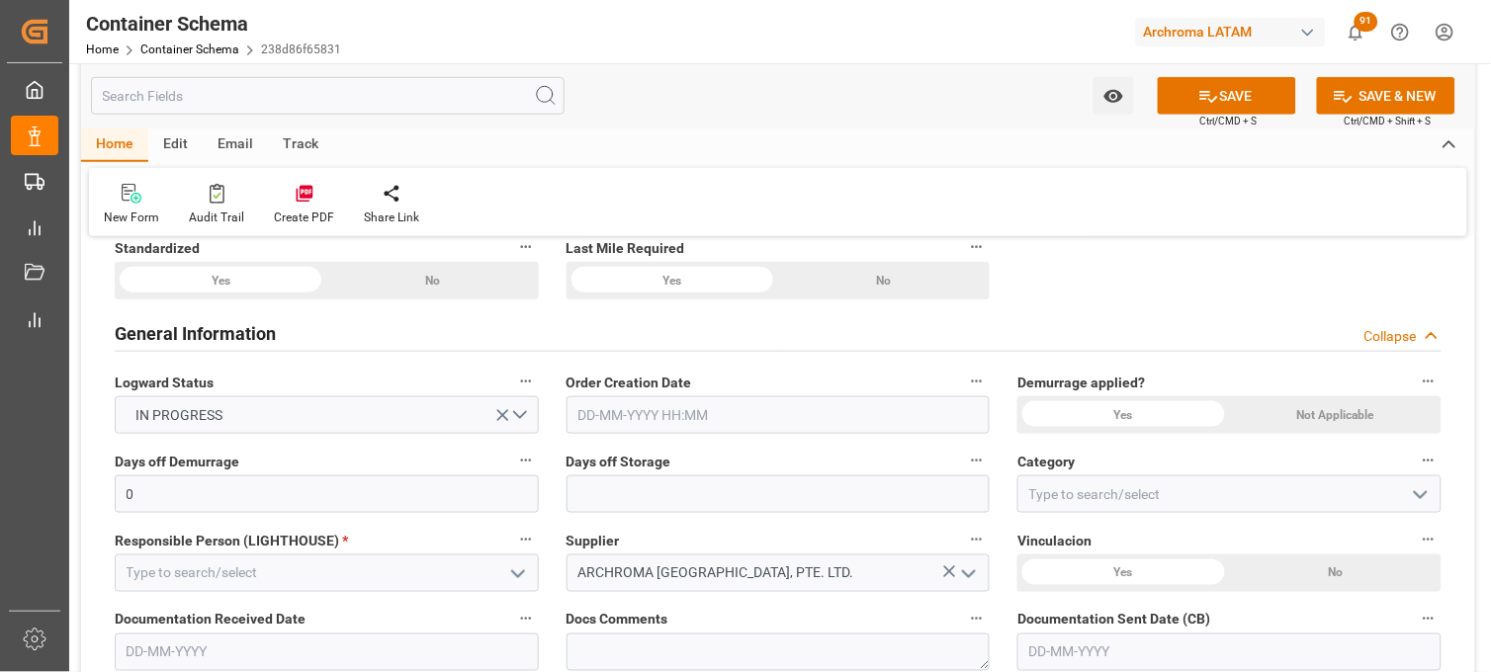
click at [641, 422] on input "text" at bounding box center [778, 415] width 424 height 38
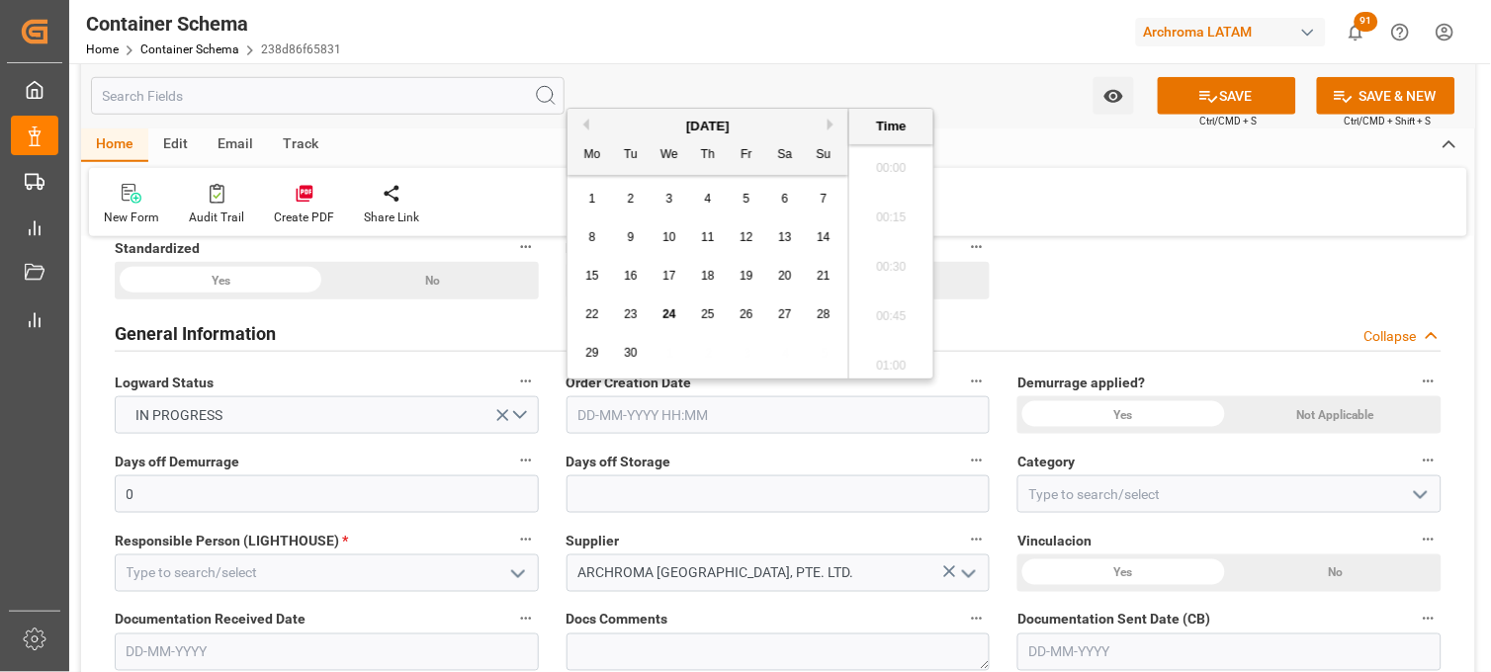
scroll to position [3218, 0]
click at [604, 217] on div "1 2 3 4 5 6 7" at bounding box center [708, 199] width 270 height 39
click at [667, 310] on span "24" at bounding box center [668, 314] width 13 height 14
click at [896, 218] on li "16:30" at bounding box center [891, 212] width 84 height 49
type input "[DATE] 16:30"
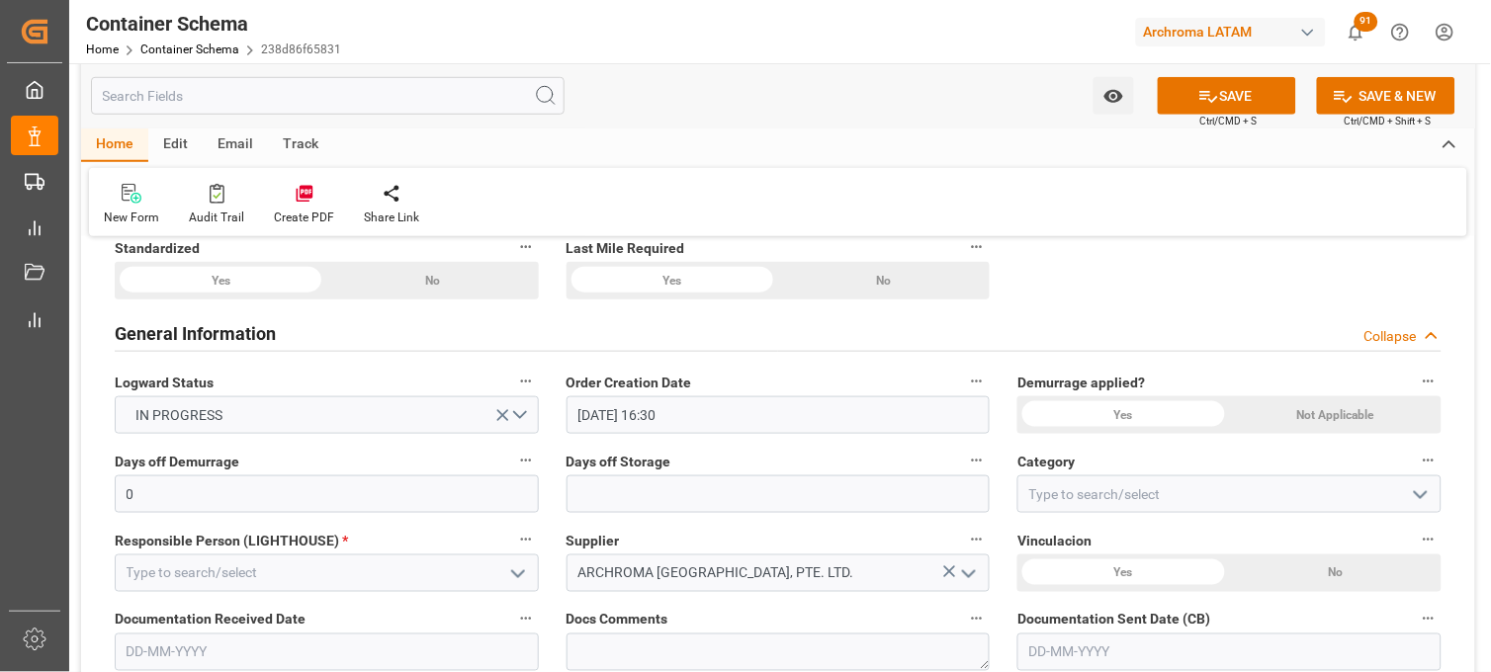
click at [1282, 413] on div "Not Applicable" at bounding box center [1336, 415] width 212 height 38
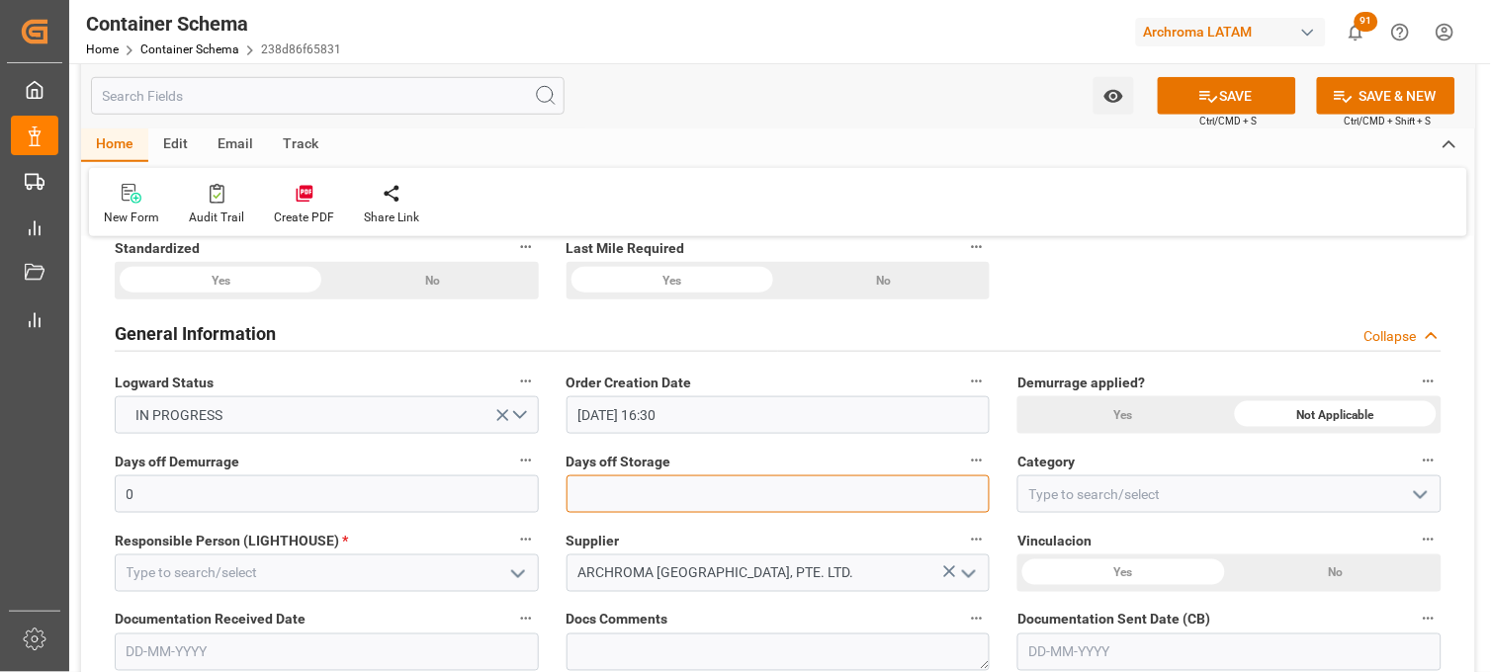
click at [724, 491] on input "text" at bounding box center [778, 494] width 424 height 38
type input "7"
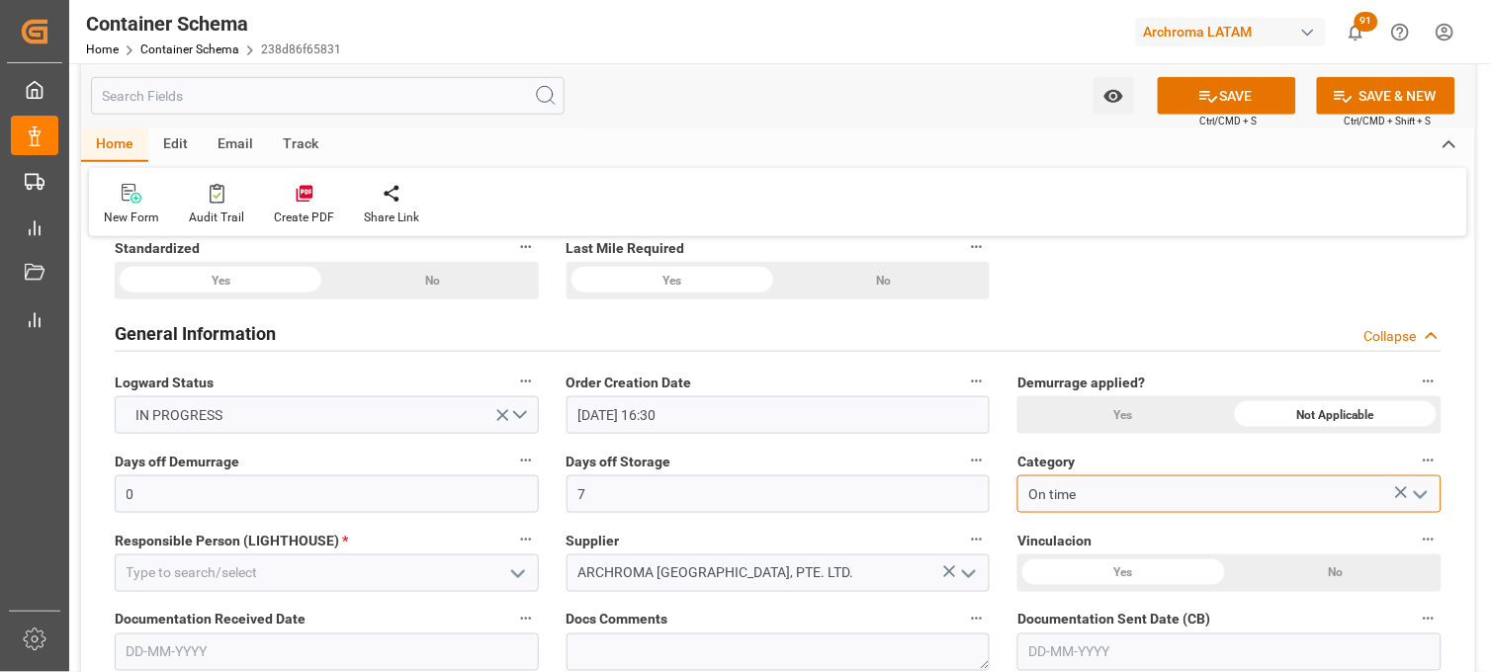
type input "On time"
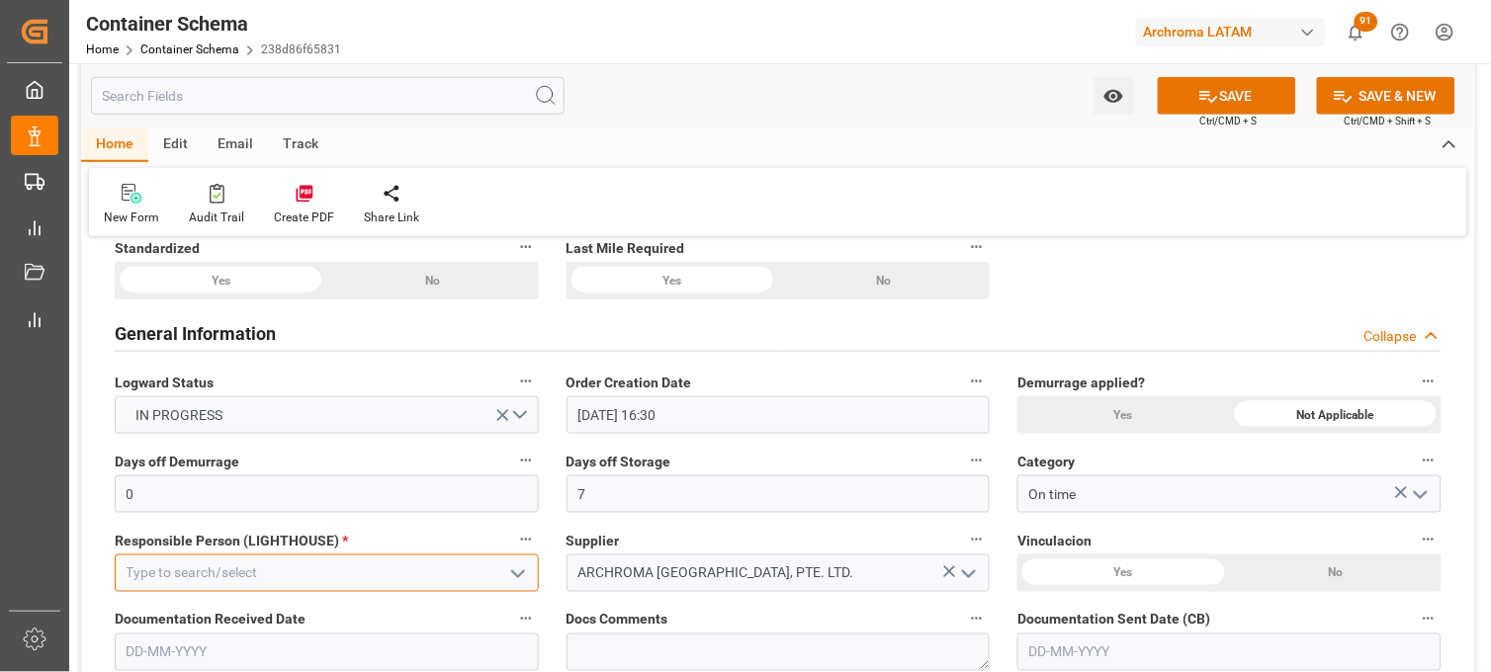
click at [347, 564] on input at bounding box center [327, 574] width 424 height 38
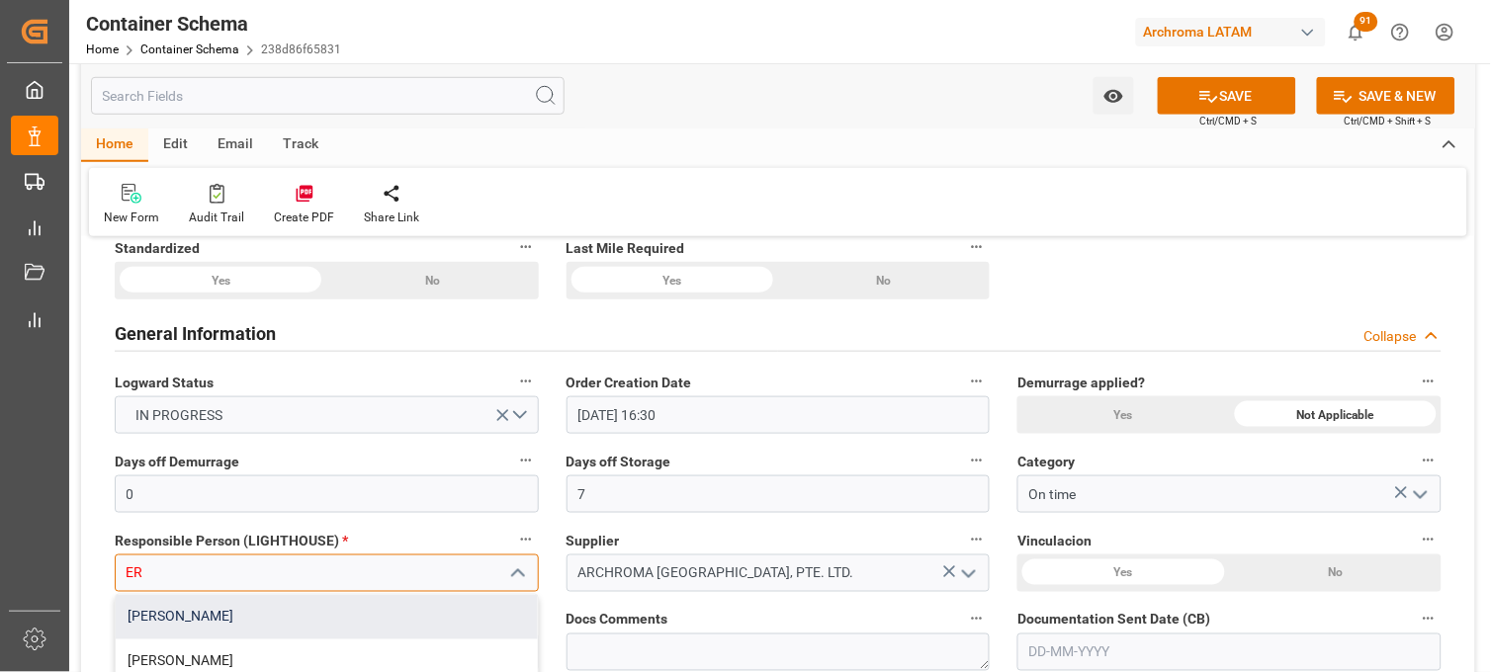
click at [300, 603] on div "[PERSON_NAME]" at bounding box center [327, 617] width 422 height 44
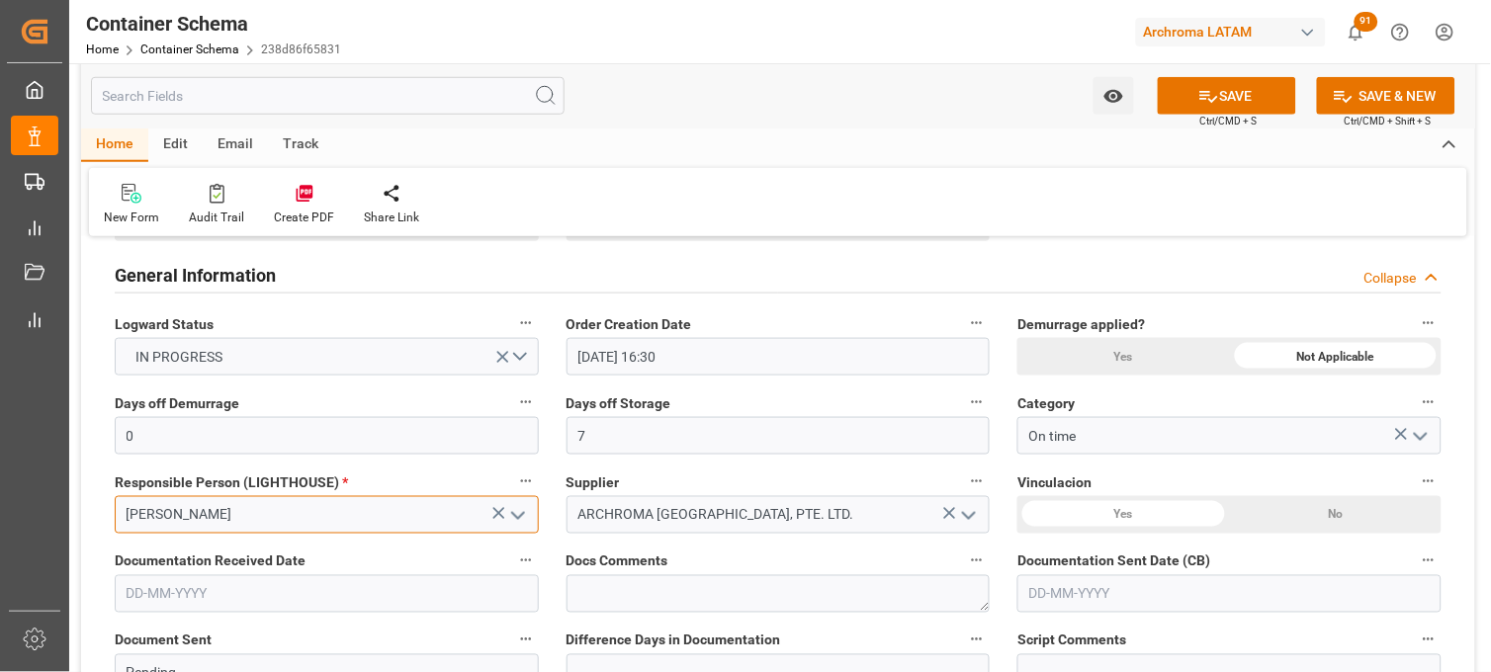
scroll to position [439, 0]
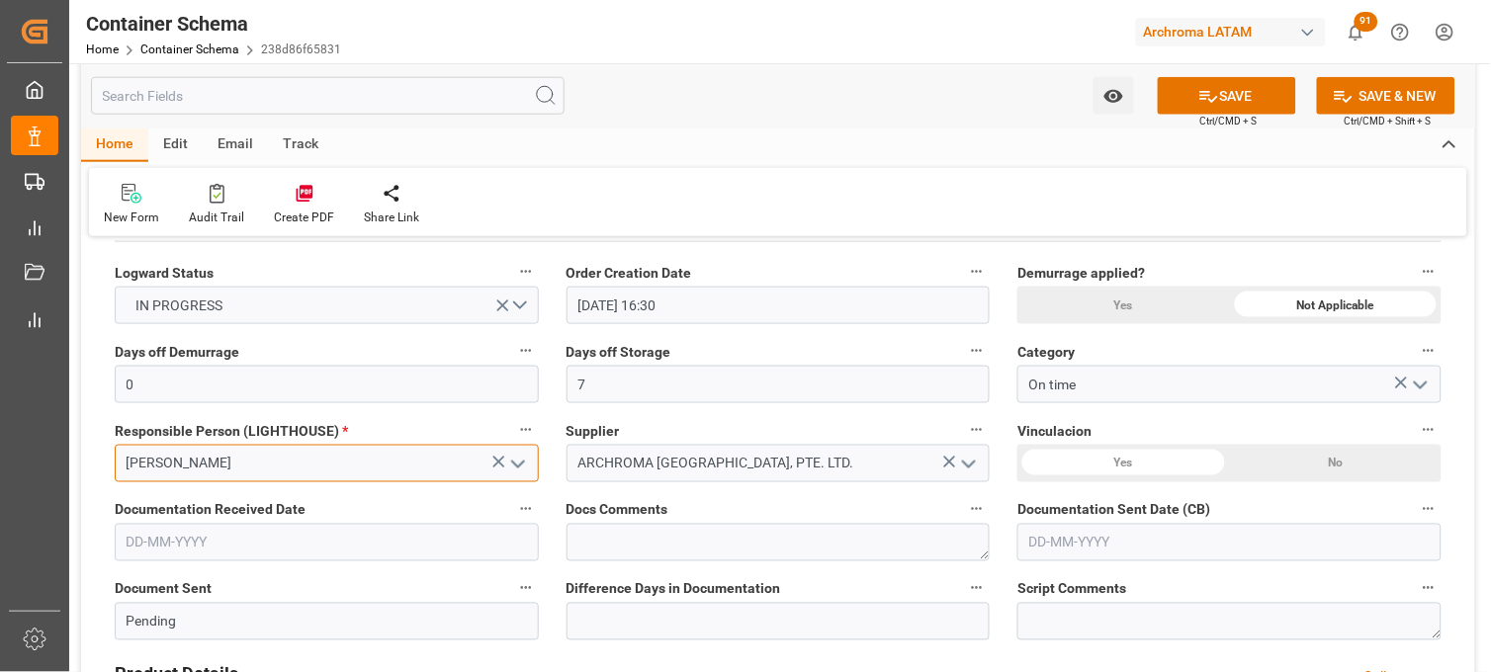
type input "[PERSON_NAME]"
click at [1170, 462] on div "Yes" at bounding box center [1123, 464] width 212 height 38
click at [302, 549] on input "text" at bounding box center [327, 543] width 424 height 38
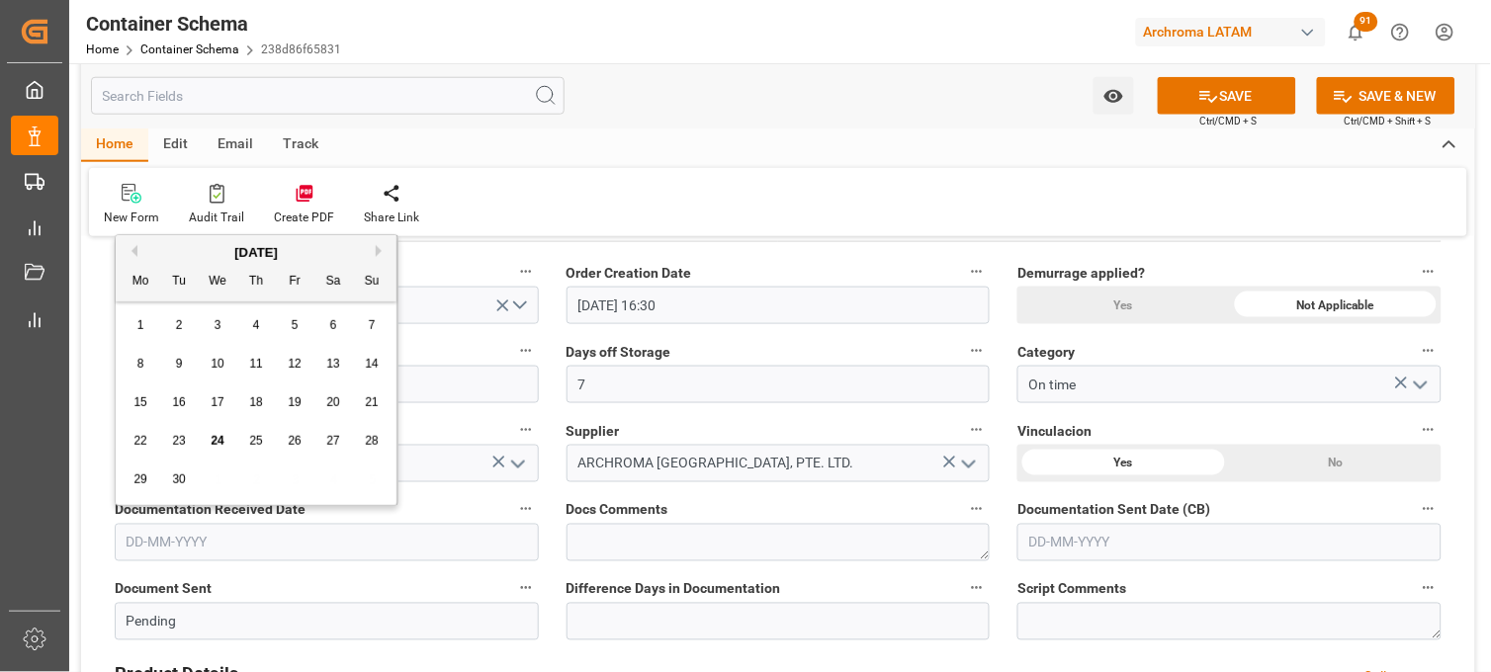
click at [154, 459] on div "22 23 24 25 26 27 28" at bounding box center [257, 441] width 270 height 39
drag, startPoint x: 214, startPoint y: 441, endPoint x: 244, endPoint y: 446, distance: 31.0
click at [214, 441] on span "24" at bounding box center [217, 441] width 13 height 14
type input "[DATE]"
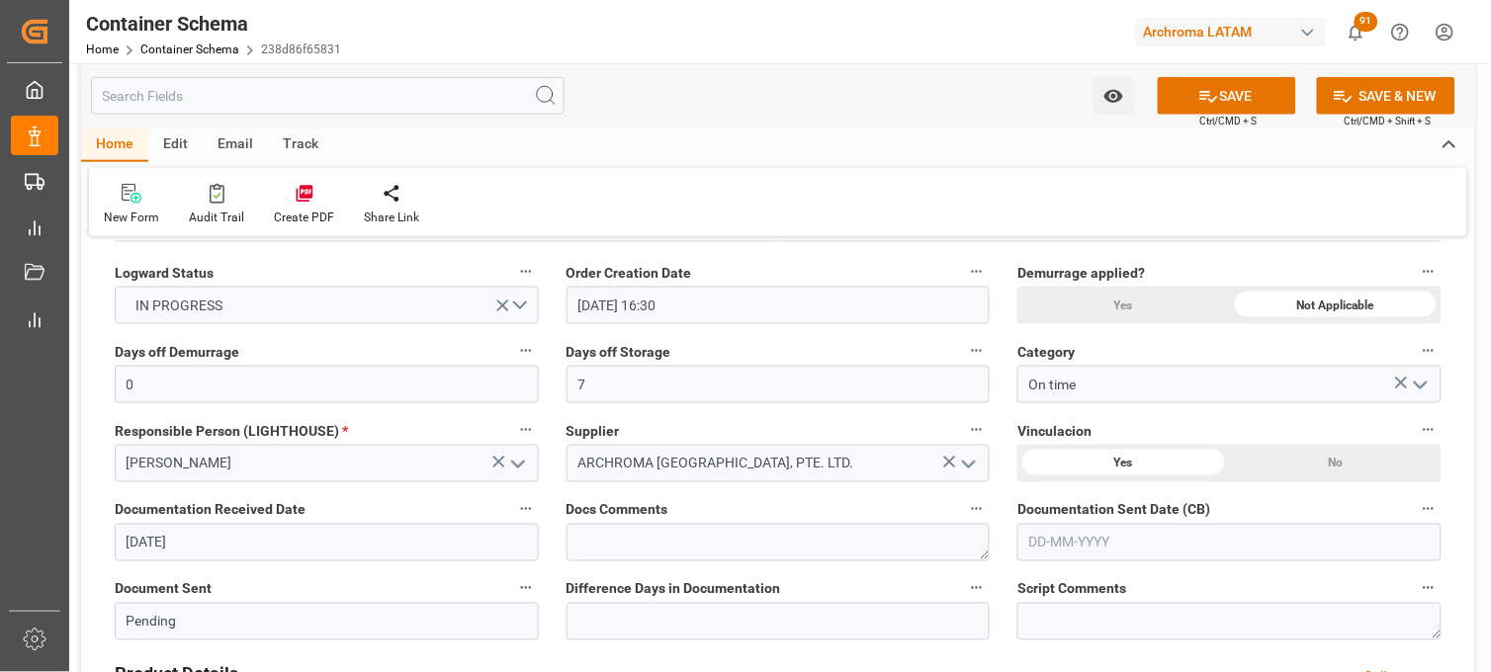
click at [1084, 544] on input "text" at bounding box center [1229, 543] width 424 height 38
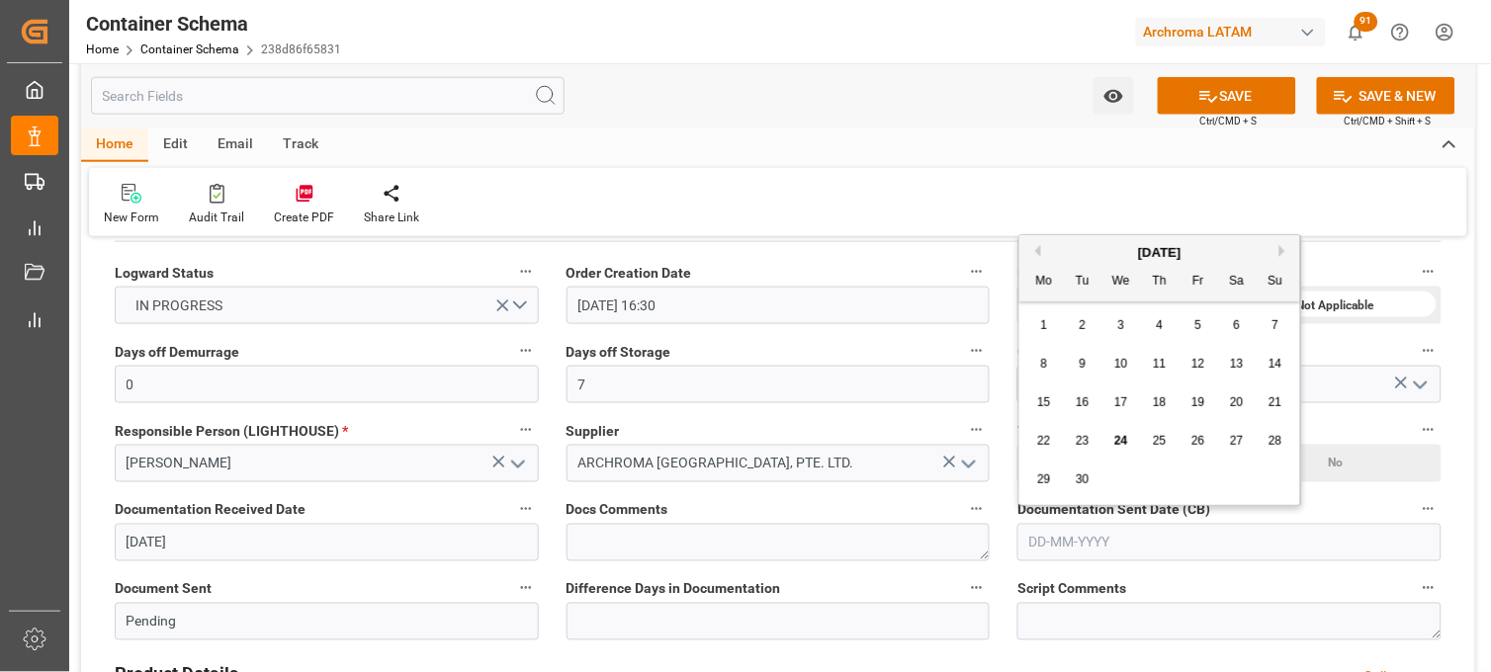
click at [1054, 463] on div "29 30 1 2 3 4 5" at bounding box center [1160, 480] width 270 height 39
click at [1110, 446] on div "24" at bounding box center [1121, 442] width 25 height 24
type input "[DATE]"
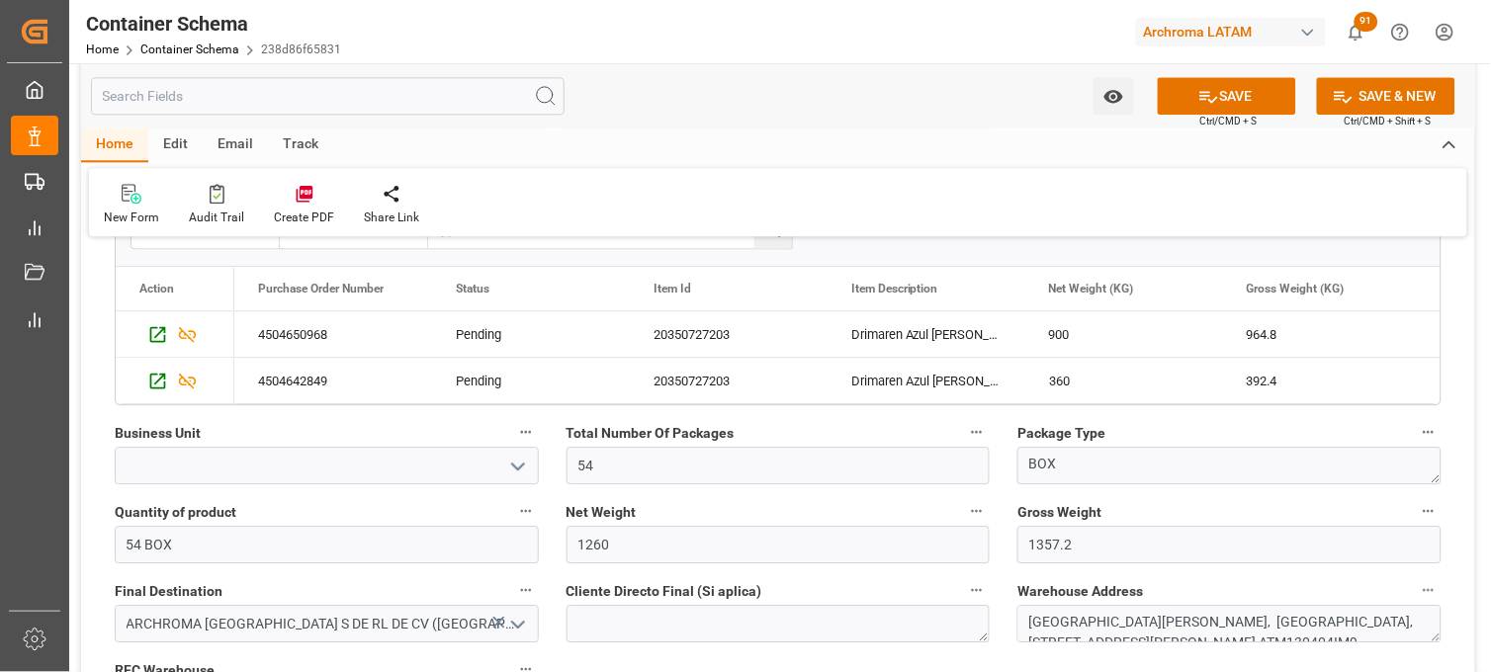
scroll to position [1098, 0]
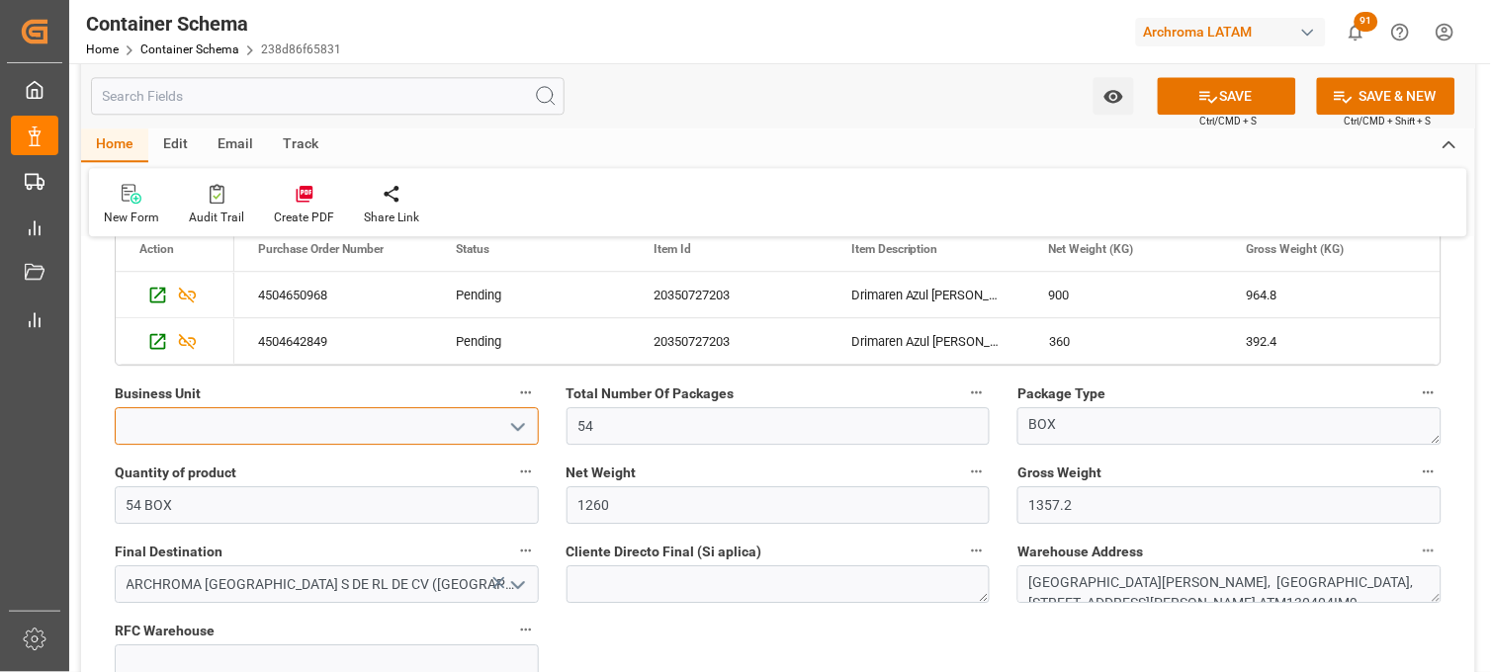
click at [440, 430] on input at bounding box center [327, 426] width 424 height 38
click at [518, 426] on icon "open menu" at bounding box center [518, 427] width 24 height 24
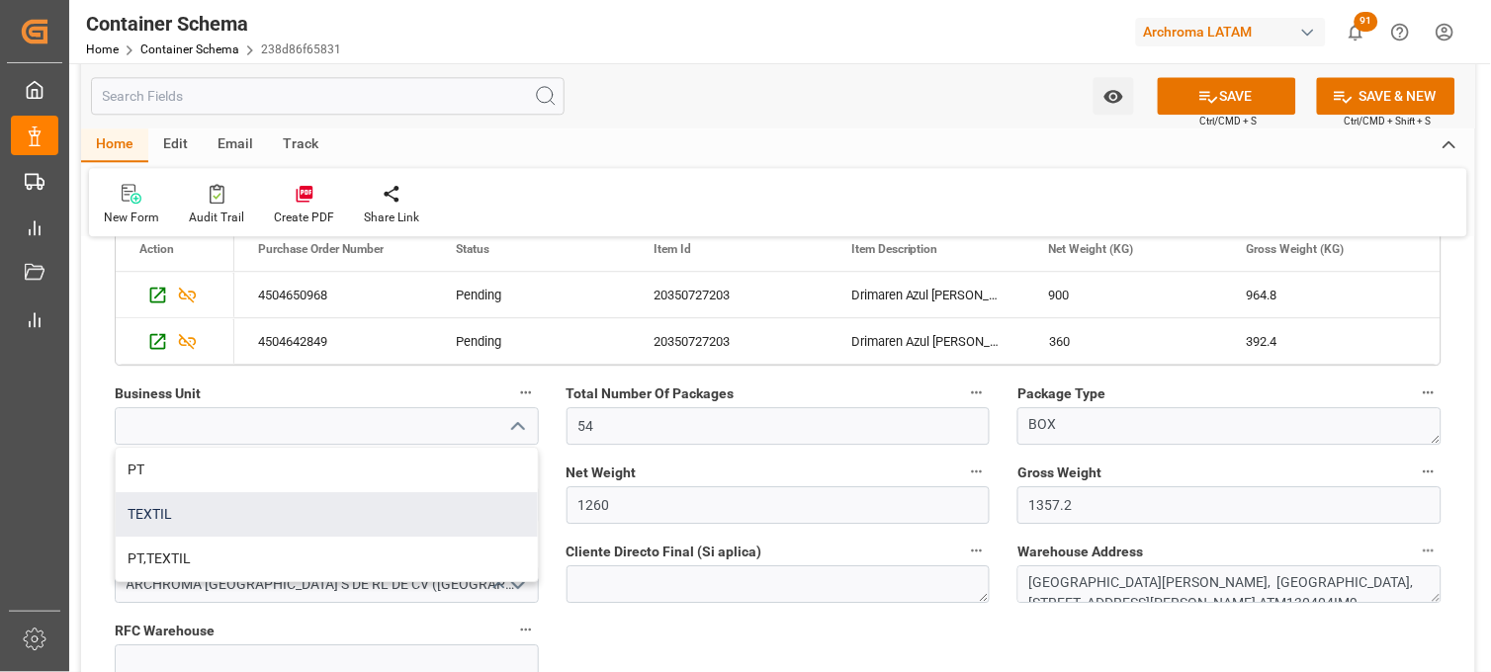
click at [302, 506] on div "TEXTIL" at bounding box center [327, 514] width 422 height 44
type input "TEXTIL"
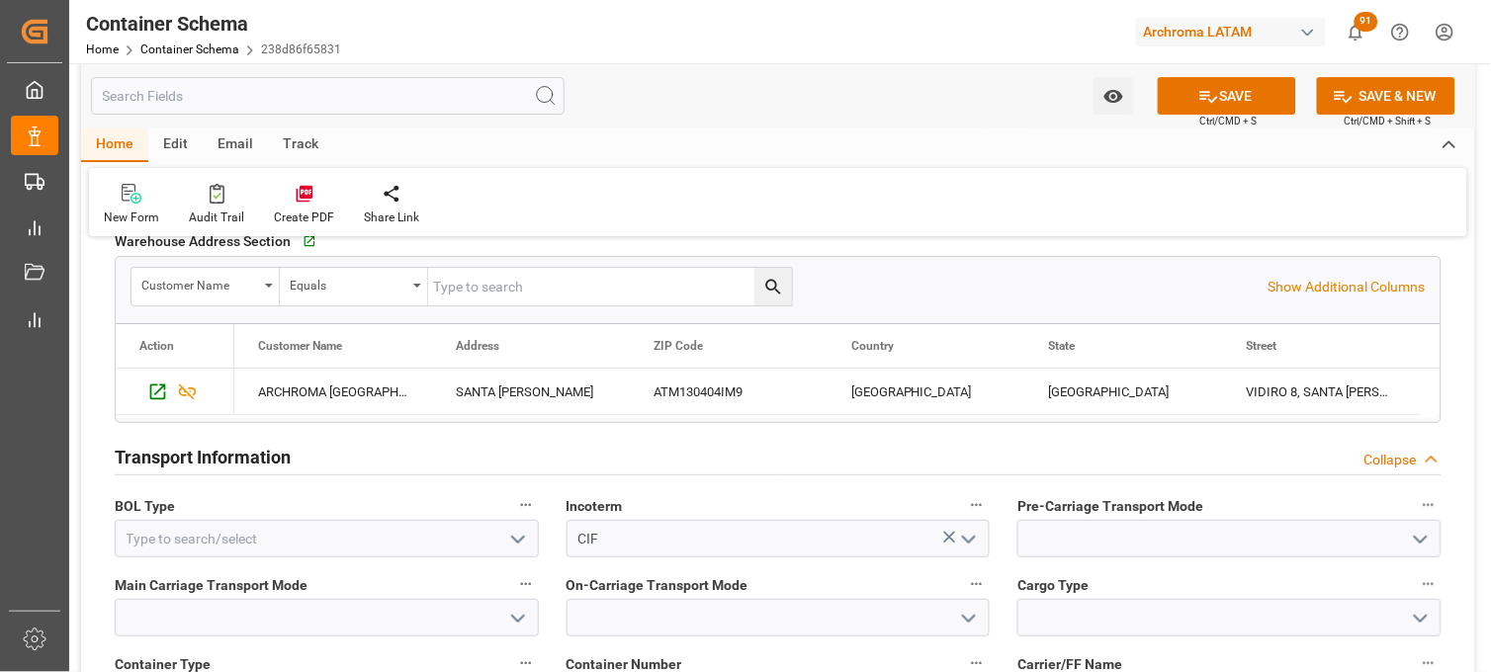
scroll to position [1647, 0]
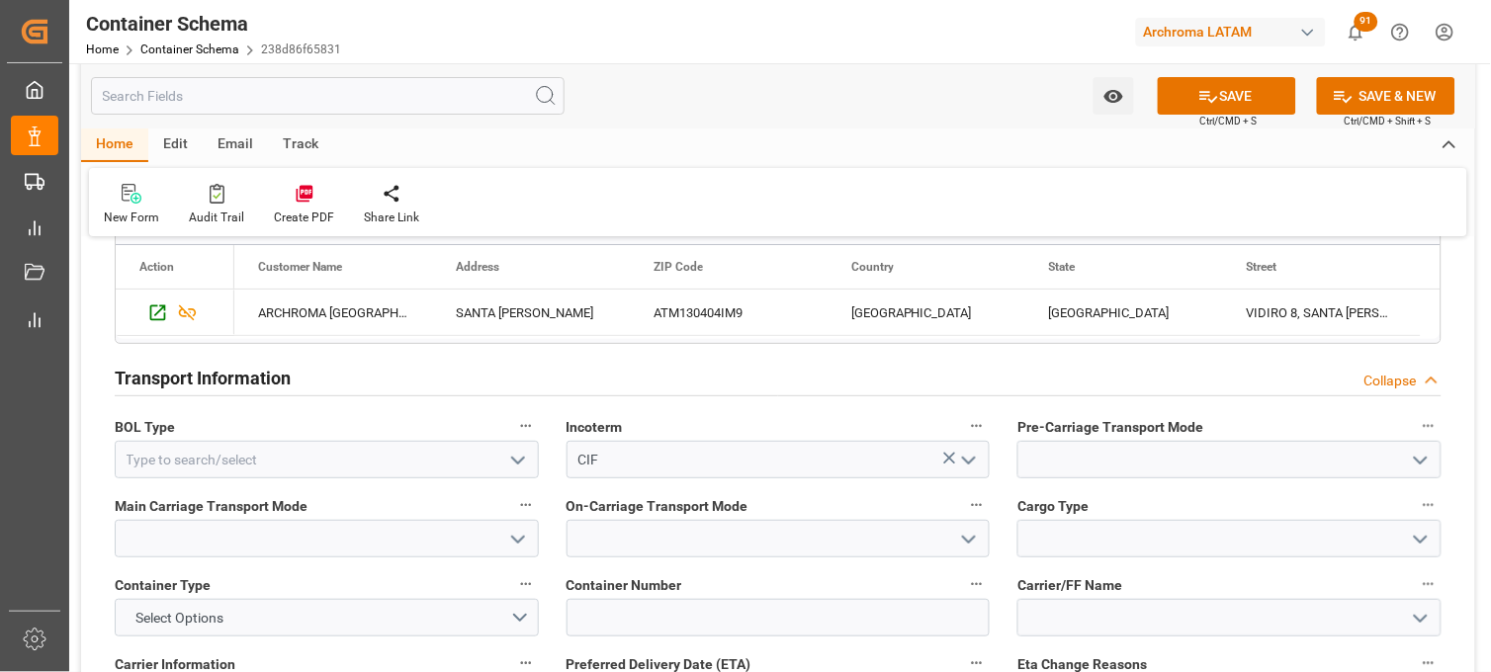
click at [518, 450] on icon "open menu" at bounding box center [518, 461] width 24 height 24
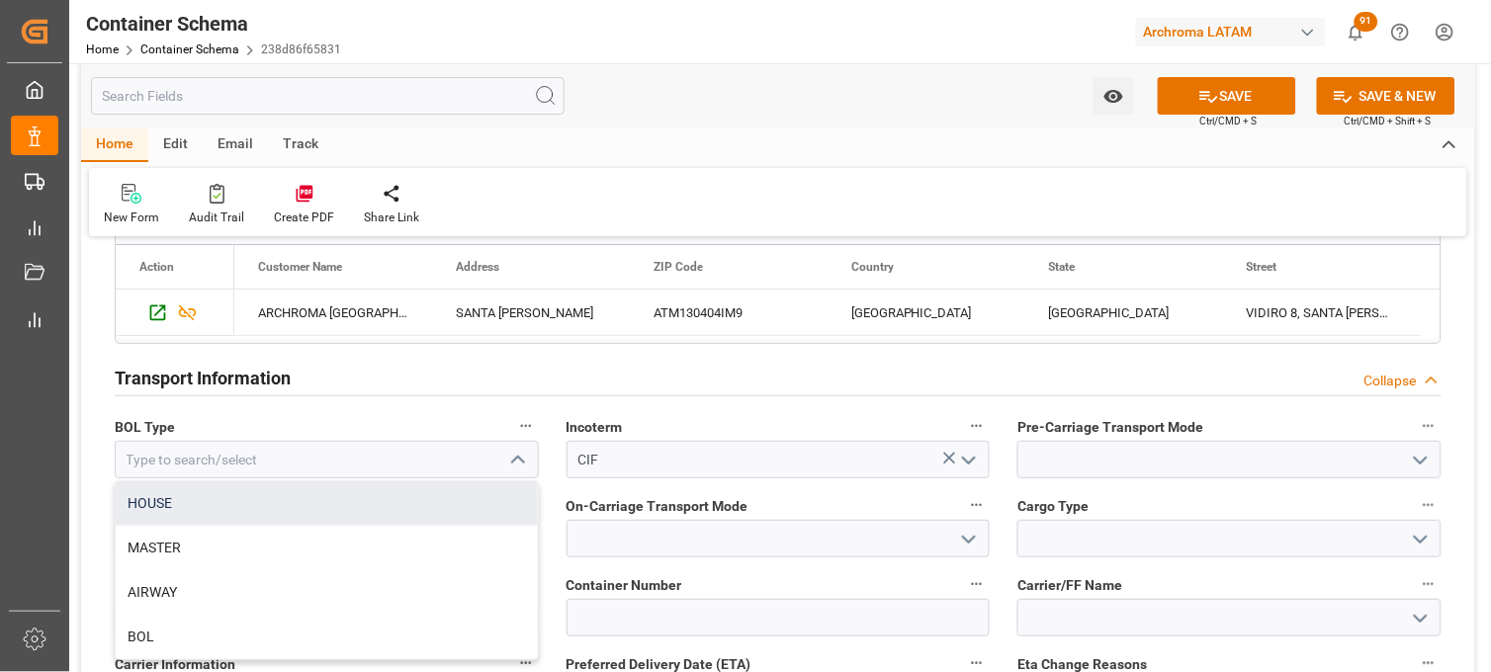
click at [380, 499] on div "HOUSE" at bounding box center [327, 503] width 422 height 44
type input "HOUSE"
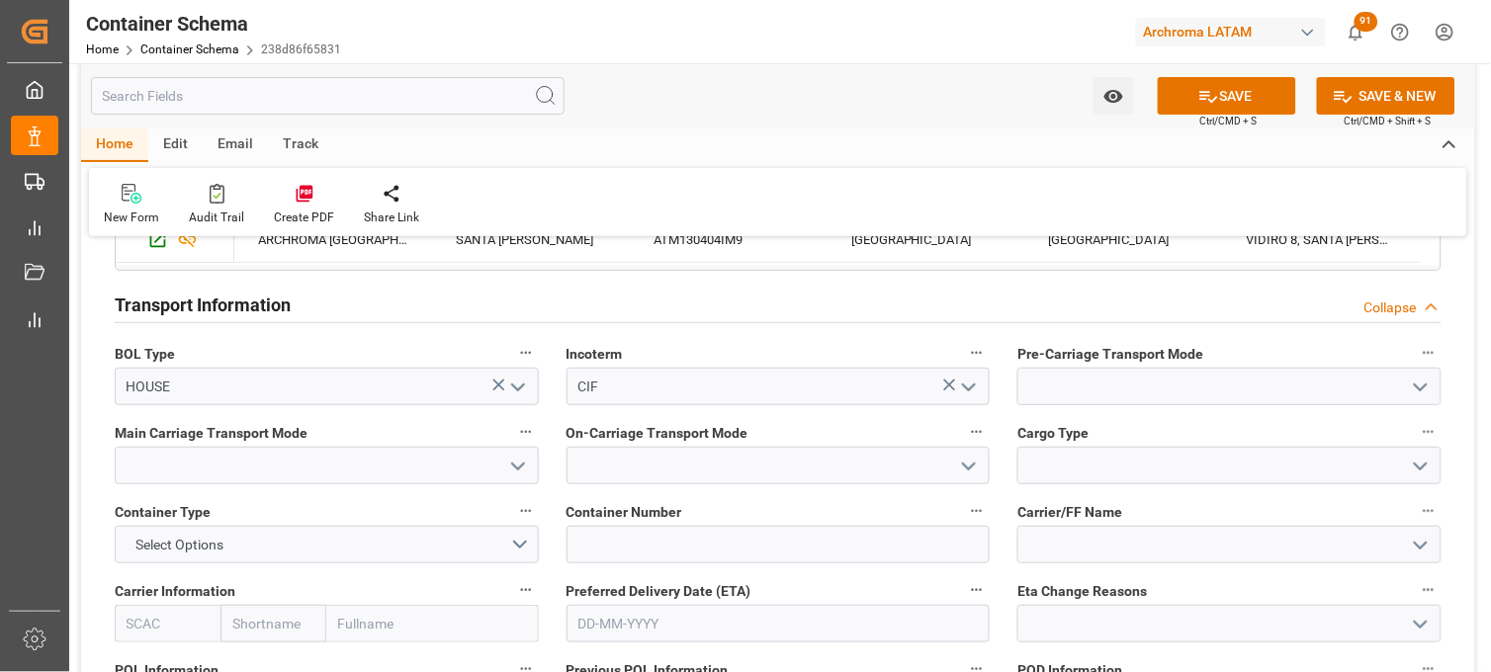
scroll to position [1756, 0]
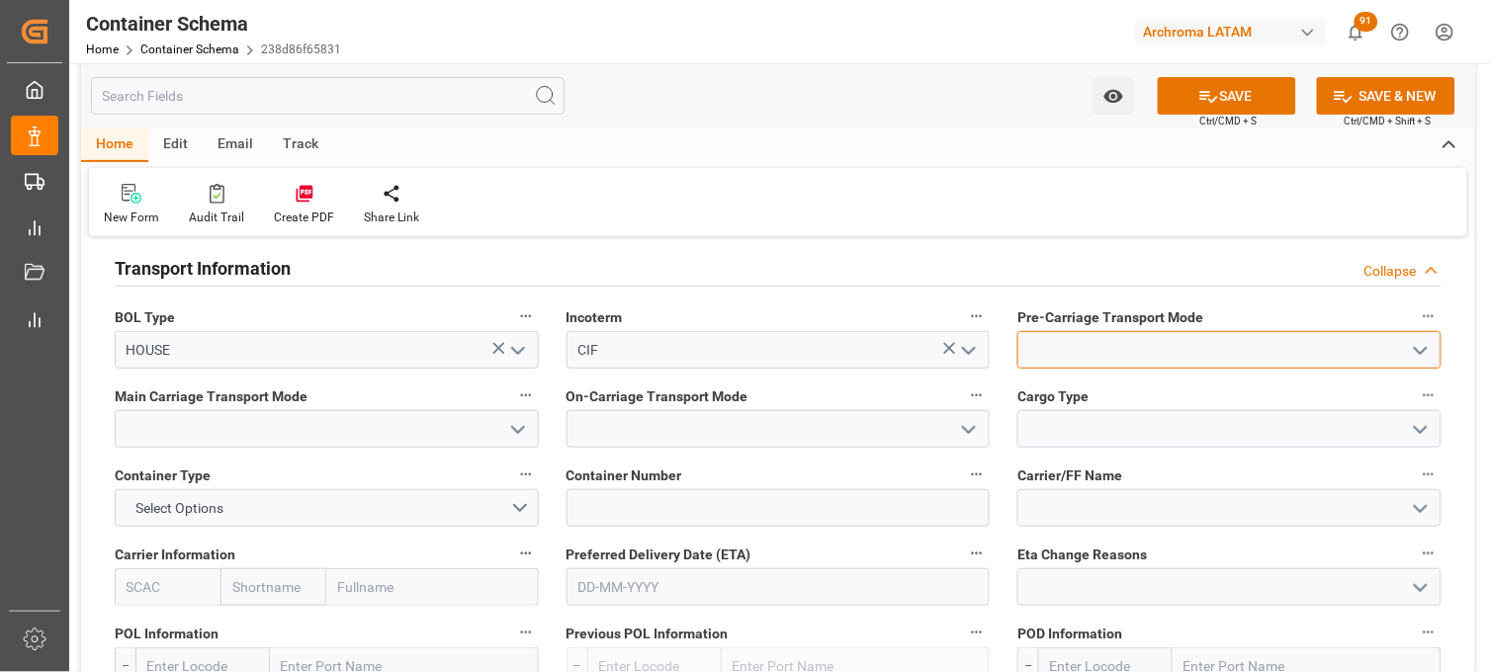
click at [1023, 350] on input at bounding box center [1229, 350] width 424 height 38
click at [1061, 385] on div "Truck" at bounding box center [1229, 394] width 422 height 44
type input "Truck"
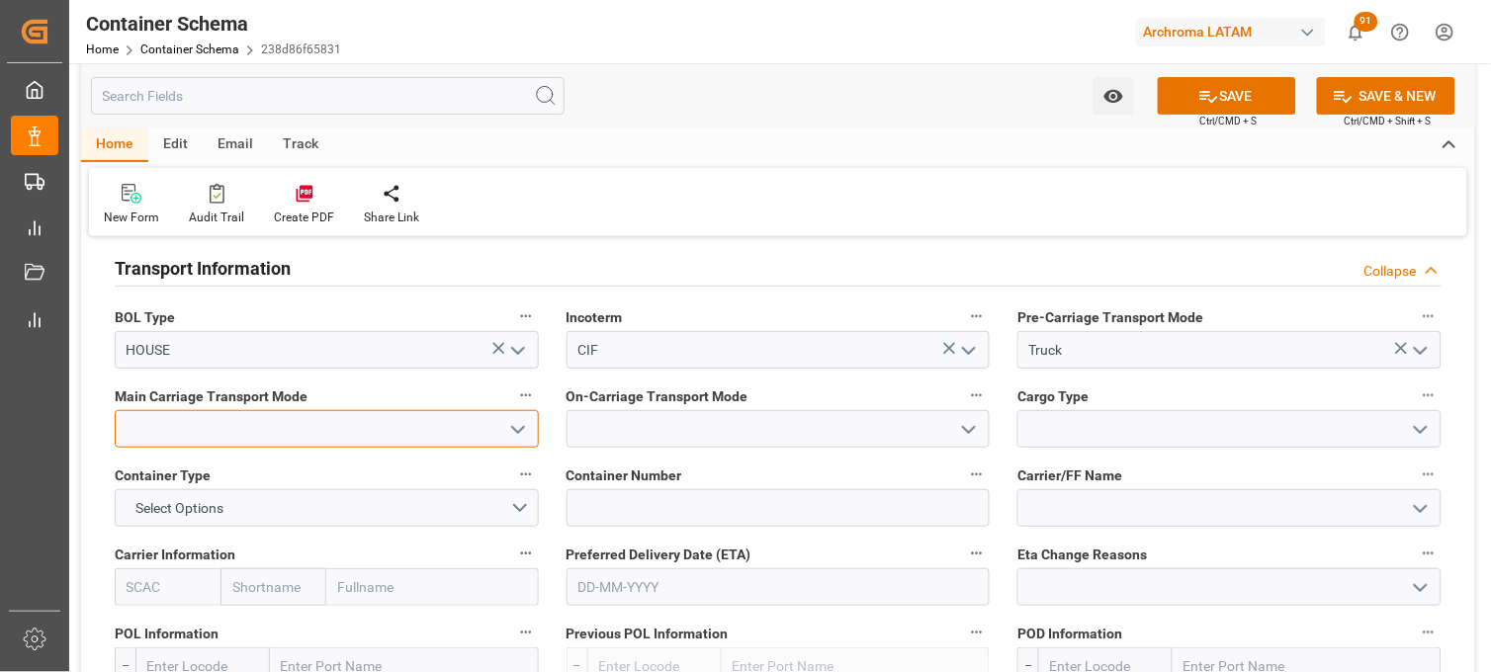
click at [380, 425] on input at bounding box center [327, 429] width 424 height 38
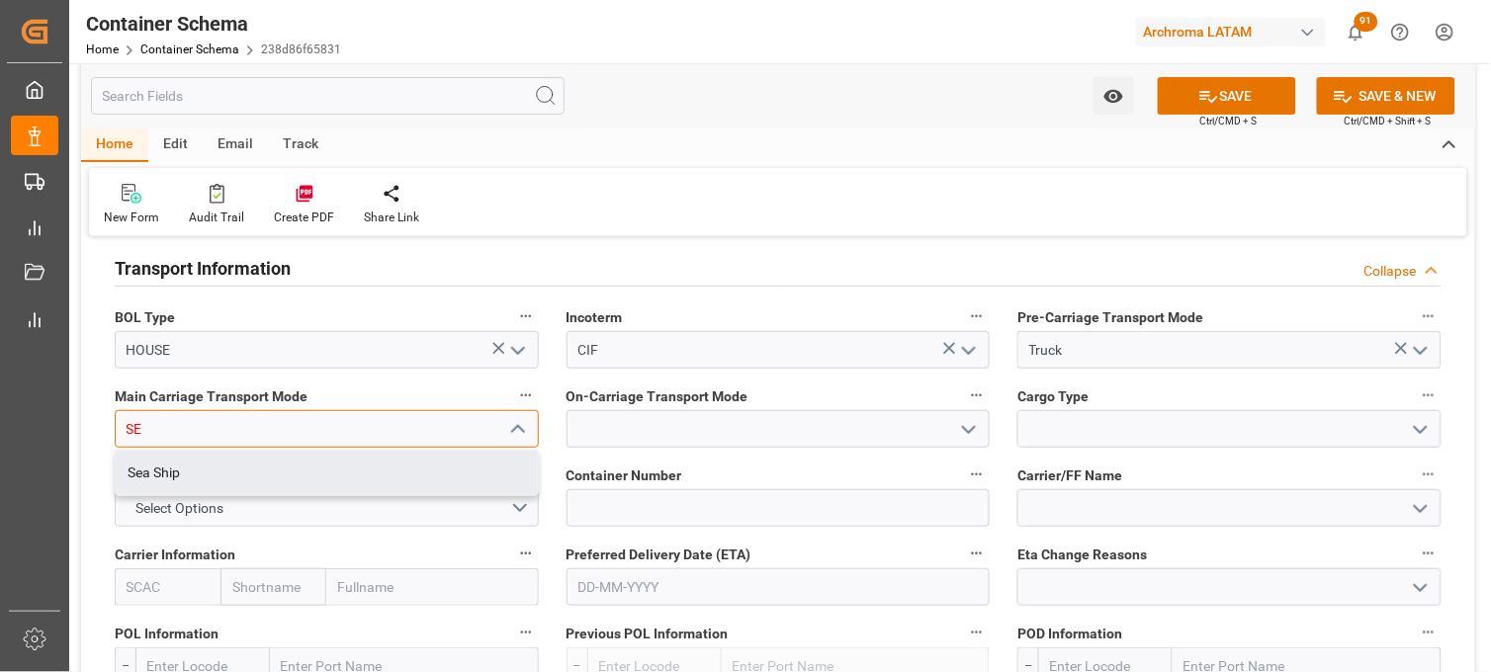
click at [380, 468] on div "Sea Ship" at bounding box center [327, 473] width 422 height 44
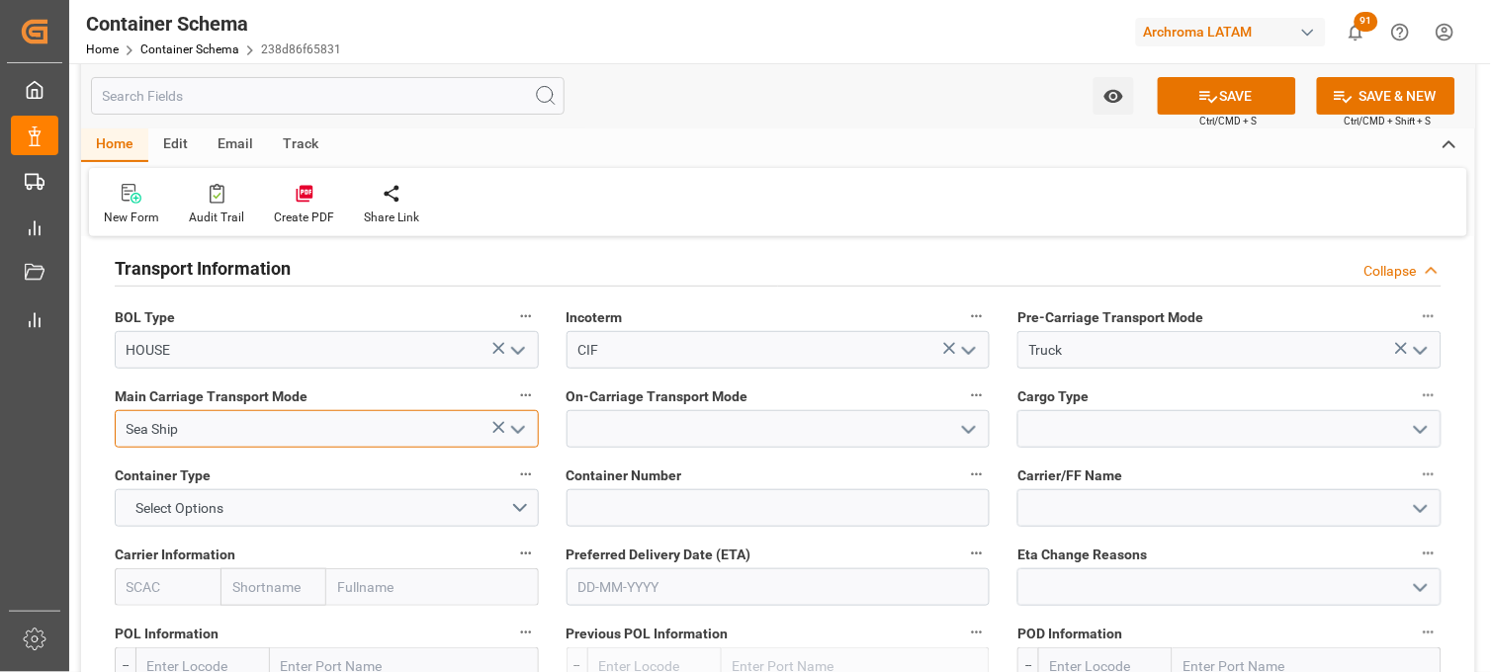
type input "Sea Ship"
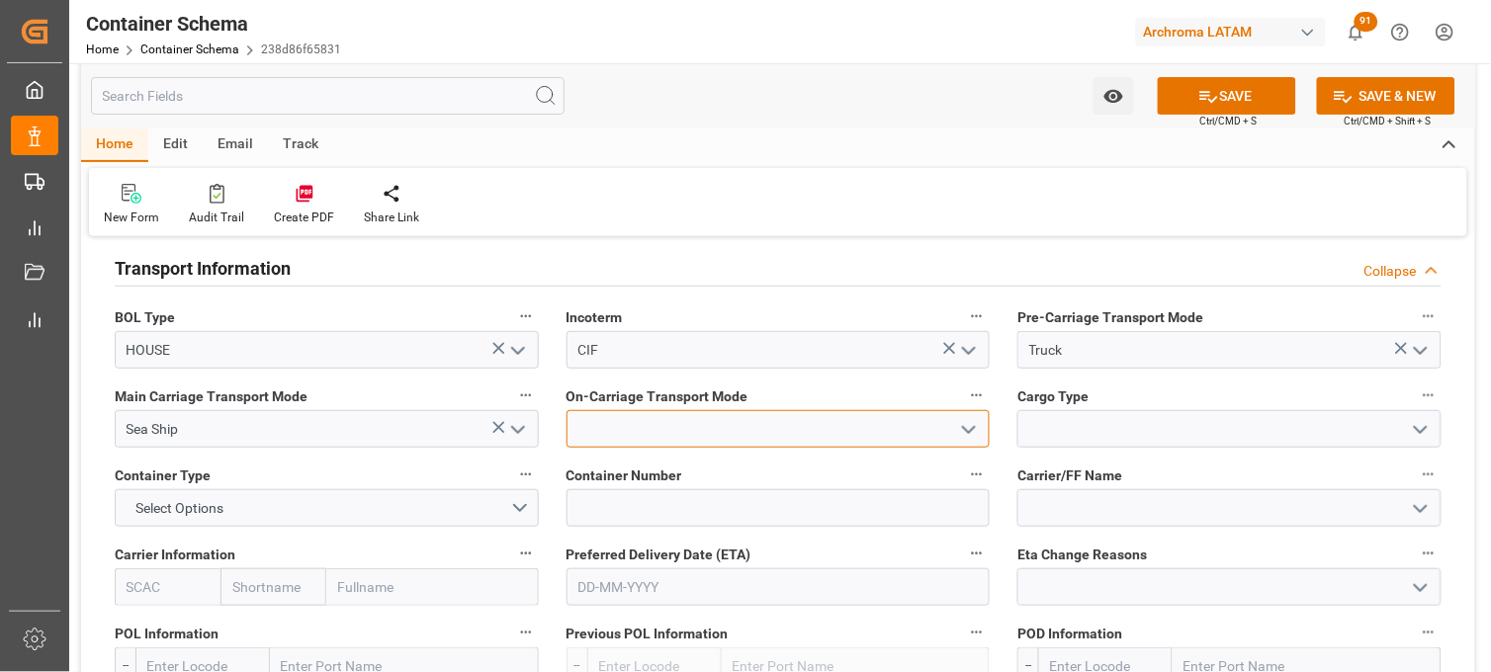
click at [676, 430] on input at bounding box center [778, 429] width 424 height 38
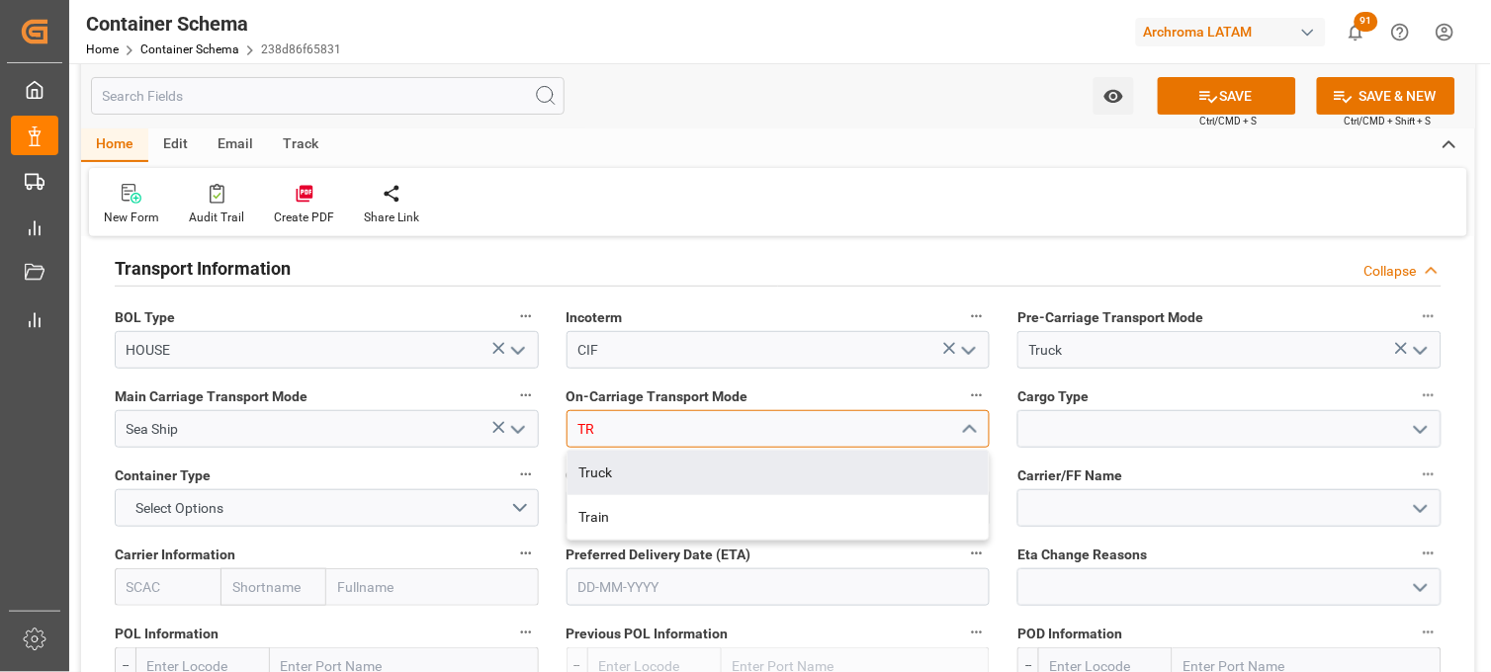
click at [665, 468] on div "Truck" at bounding box center [778, 473] width 422 height 44
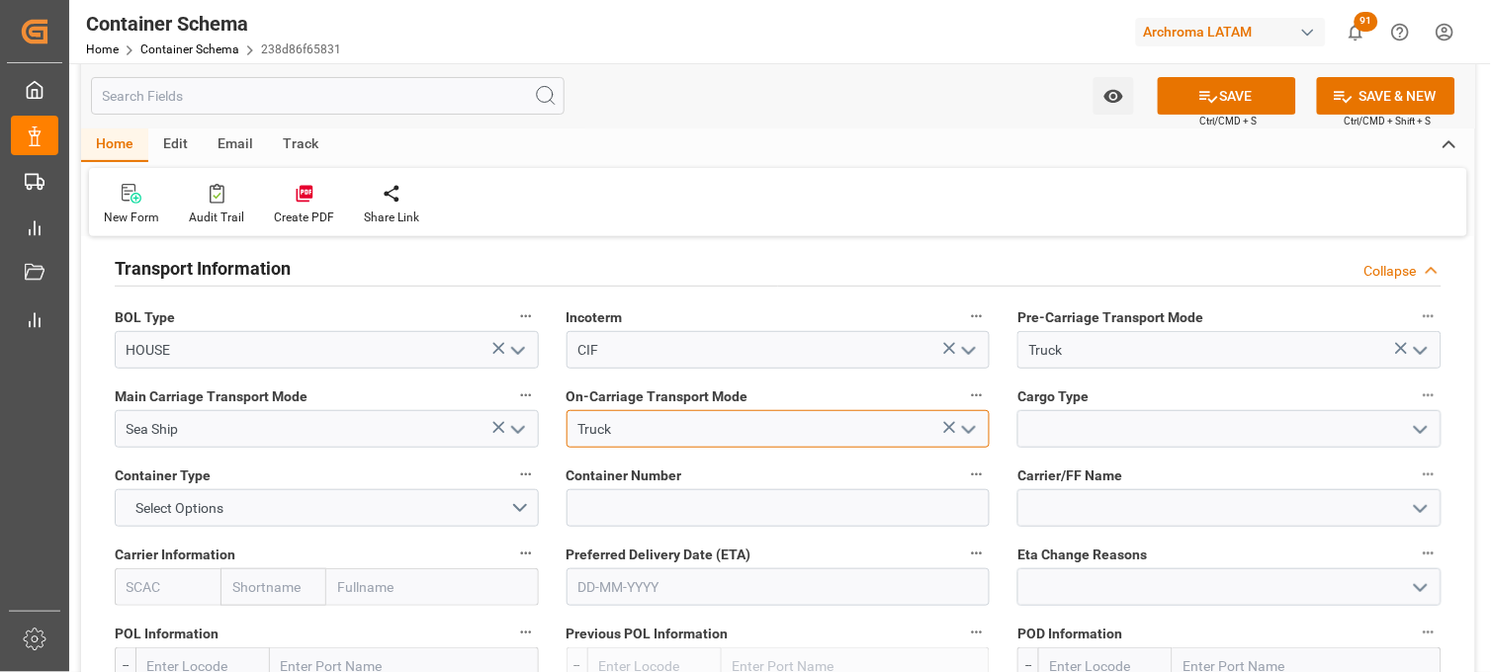
type input "Truck"
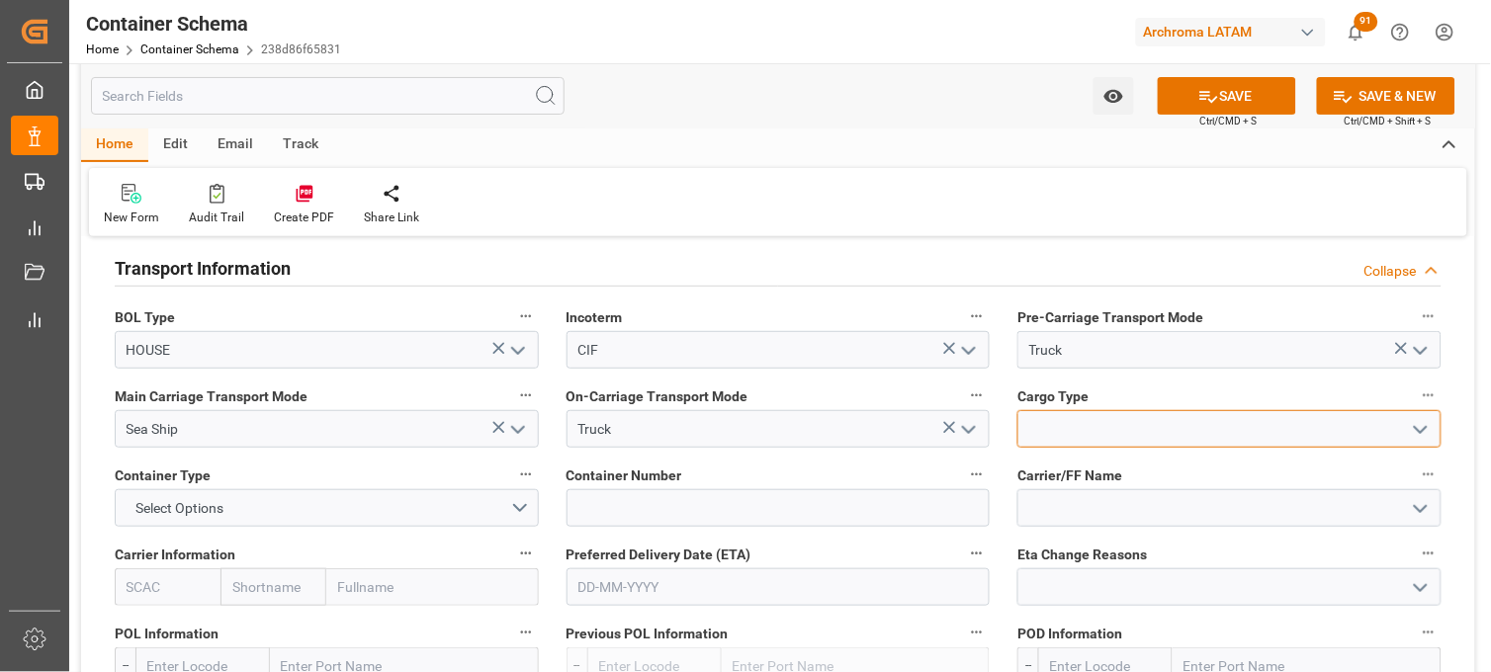
click at [1048, 437] on input at bounding box center [1229, 429] width 424 height 38
click at [1409, 431] on icon "open menu" at bounding box center [1421, 430] width 24 height 24
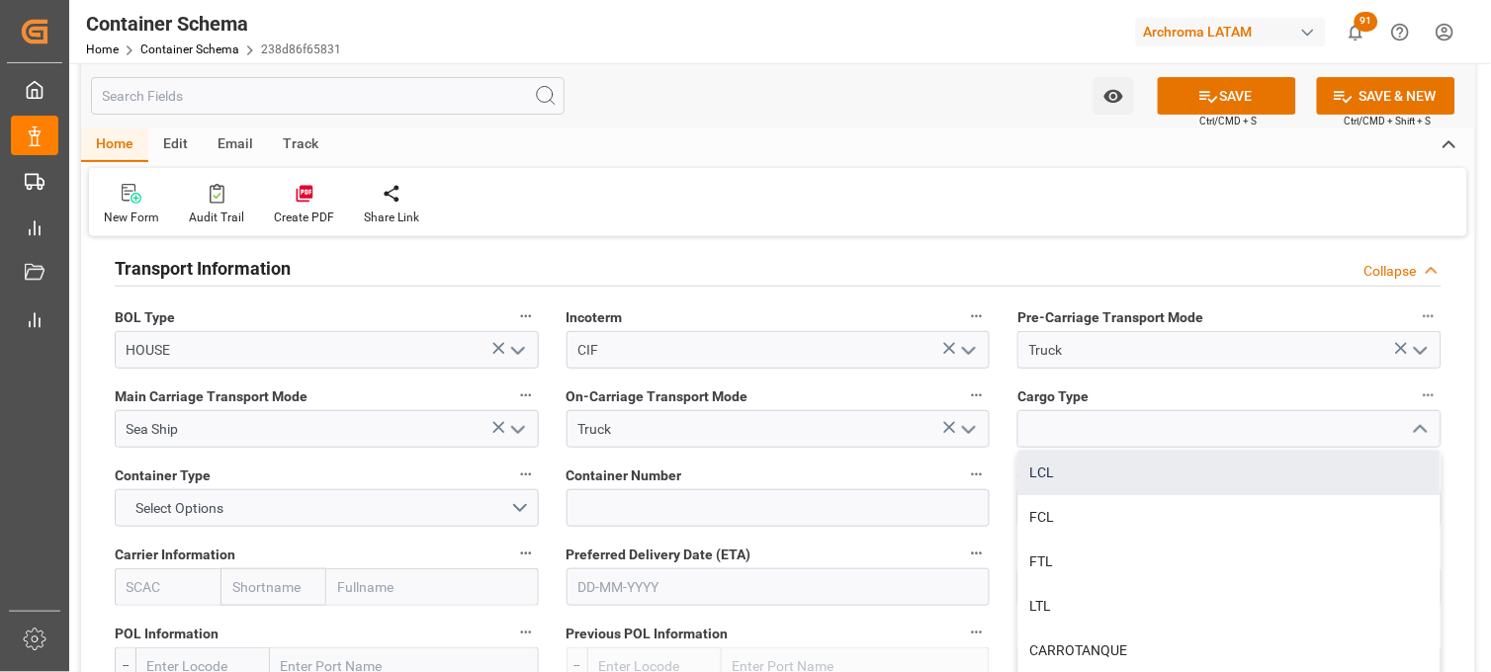
click at [1111, 475] on div "LCL" at bounding box center [1229, 473] width 422 height 44
type input "LCL"
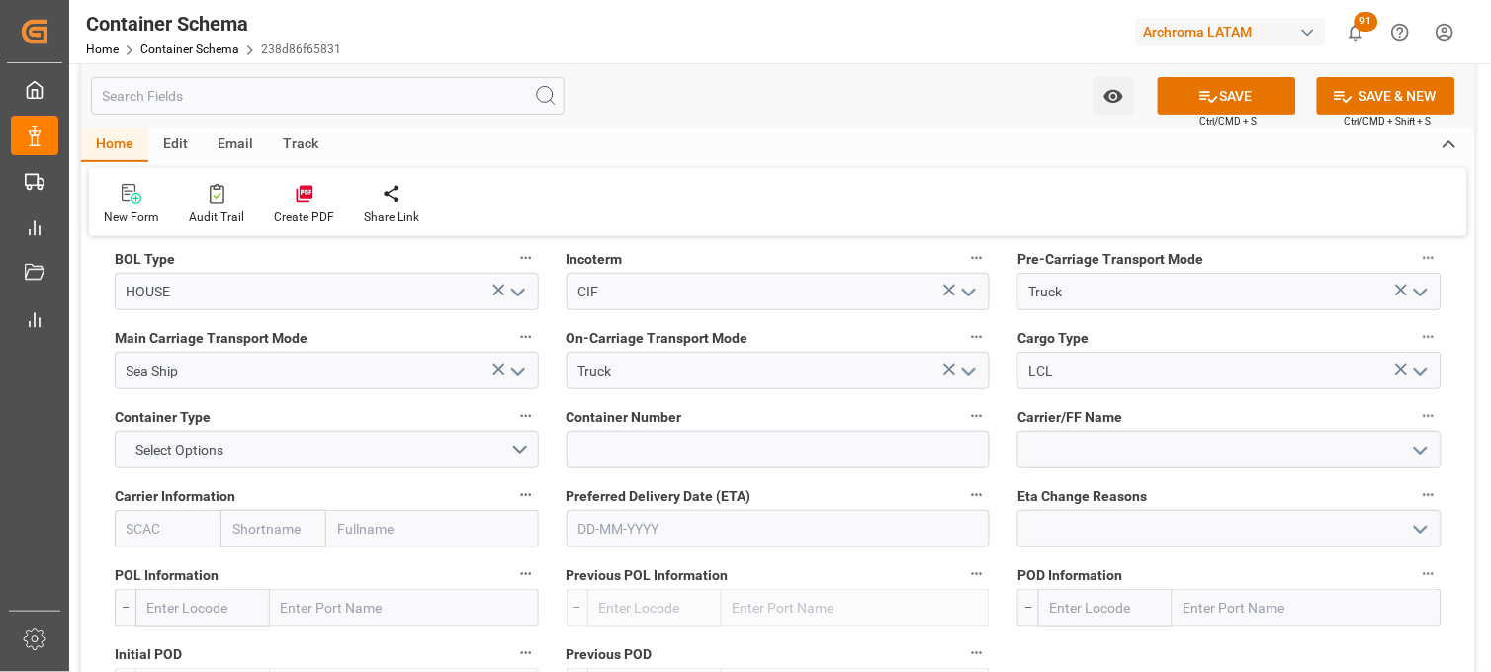
scroll to position [1866, 0]
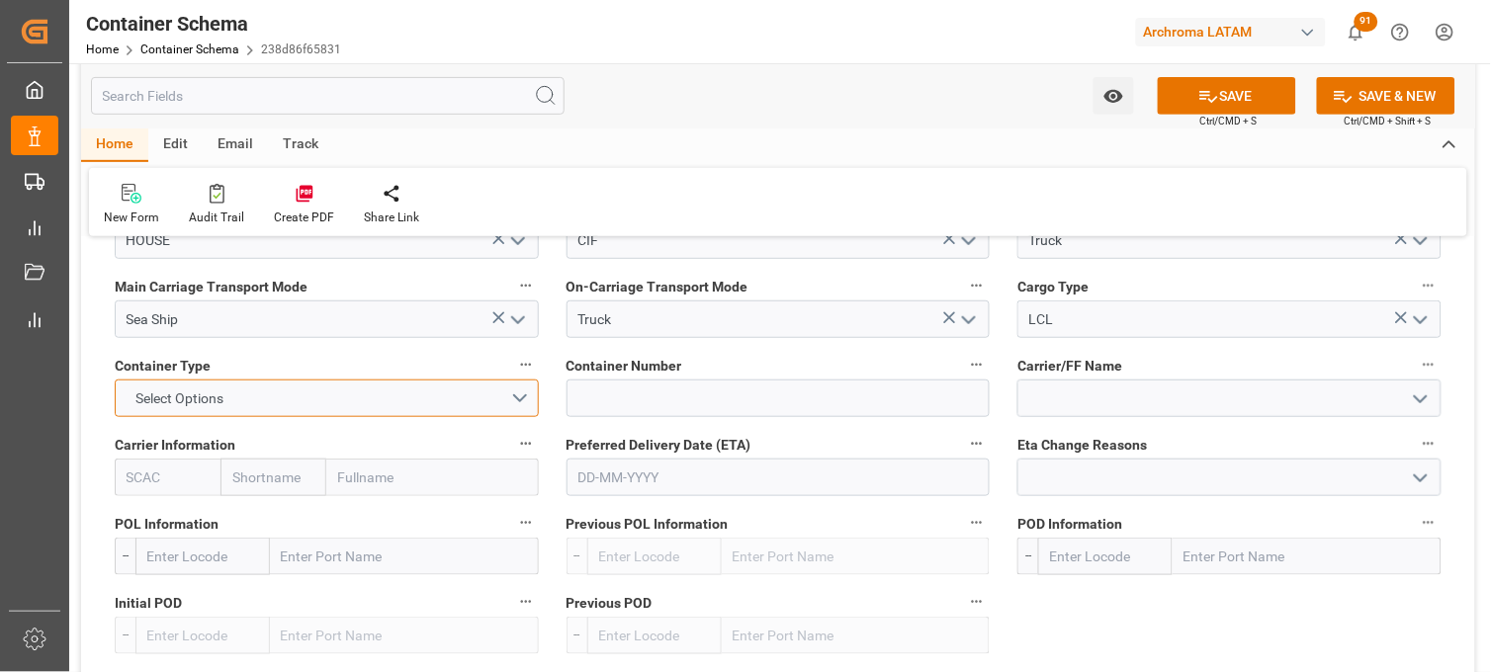
click at [531, 405] on button "Select Options" at bounding box center [327, 399] width 424 height 38
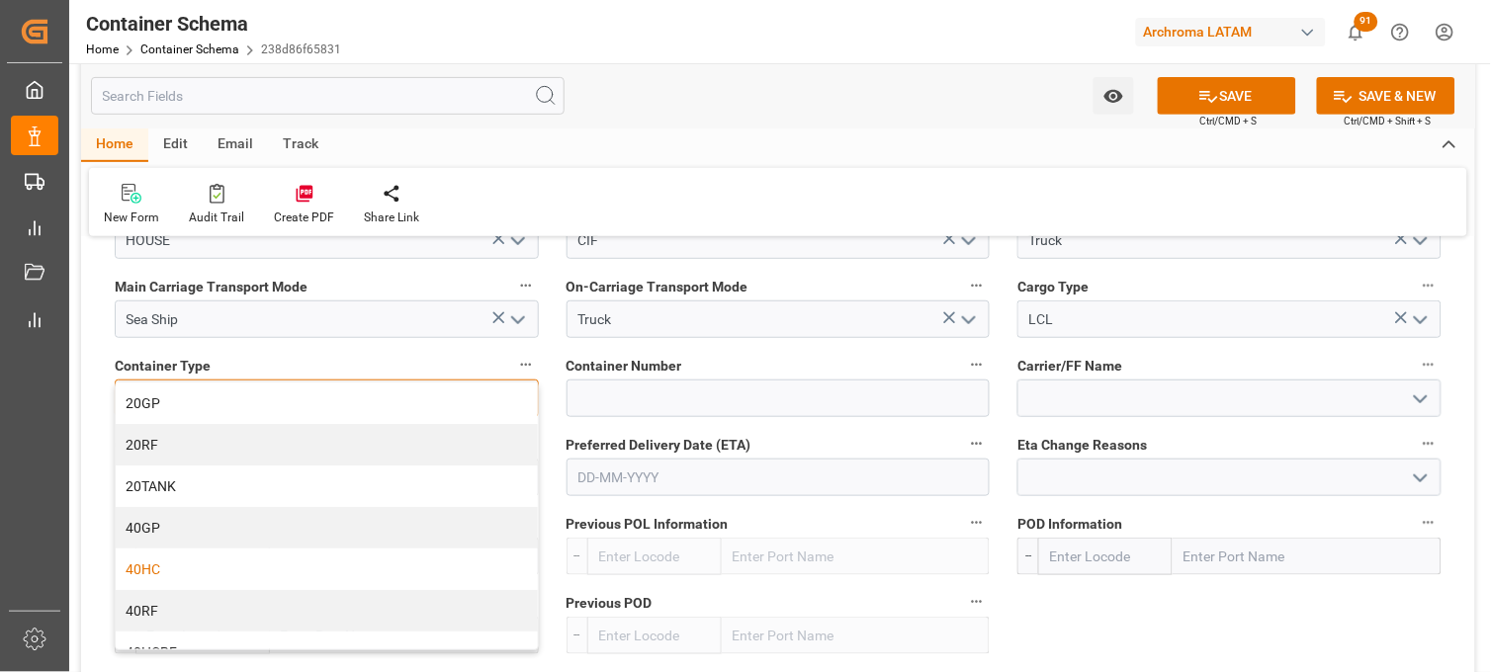
click at [269, 568] on div "40HC" at bounding box center [327, 570] width 422 height 42
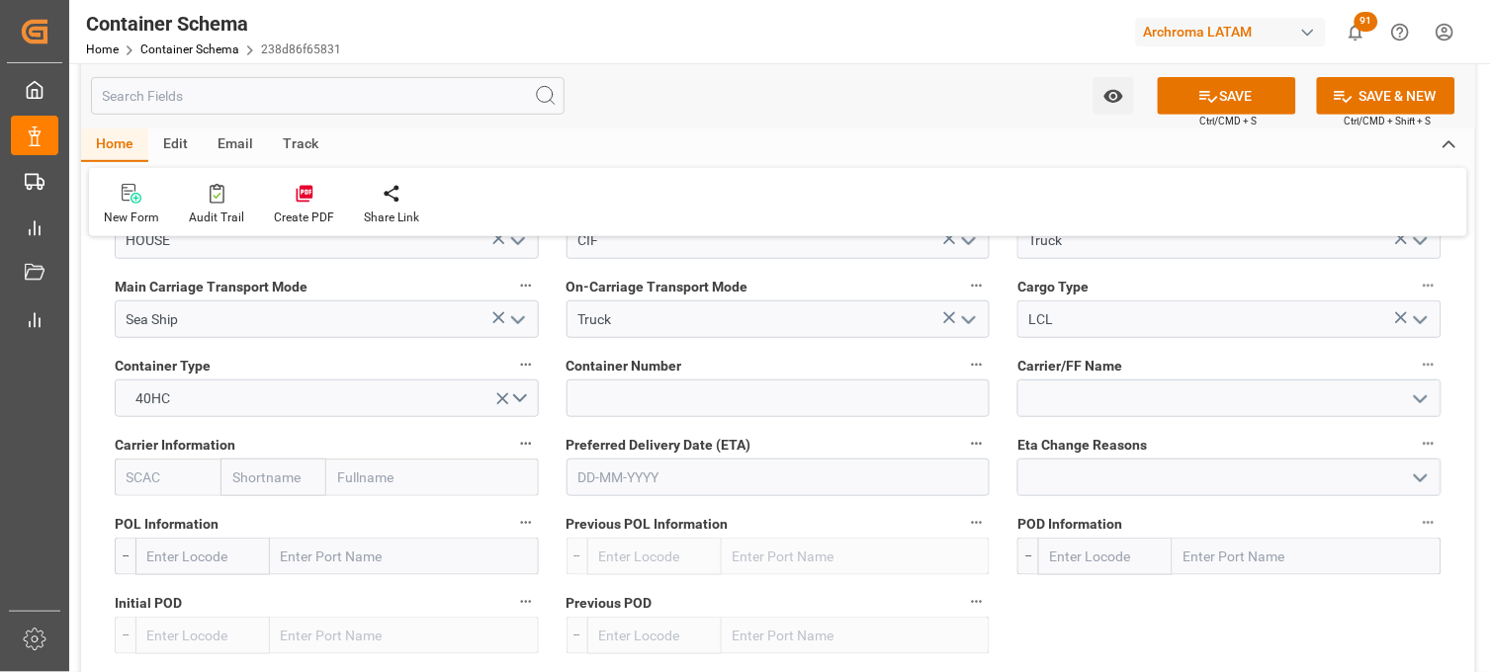
click at [606, 419] on div "Container Number" at bounding box center [779, 384] width 452 height 79
click at [601, 406] on input at bounding box center [778, 399] width 424 height 38
paste input "MSDU6065518"
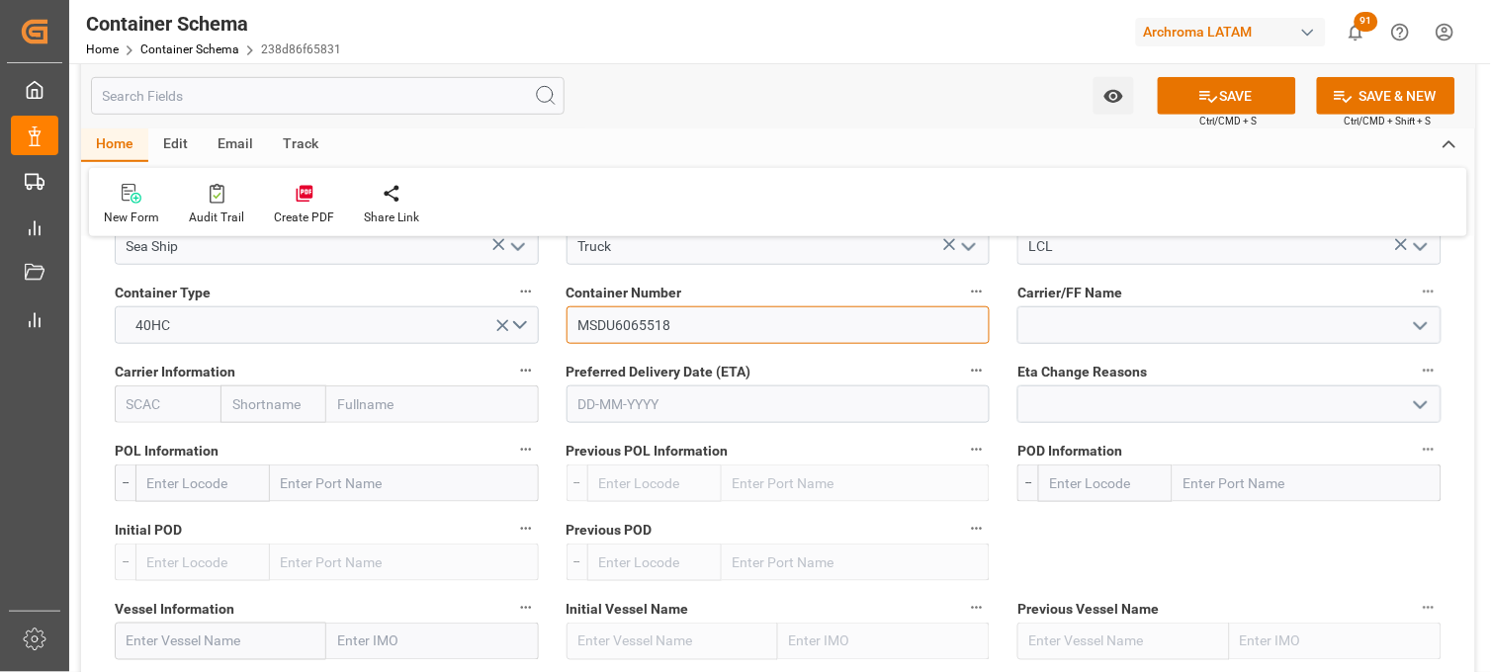
scroll to position [1977, 0]
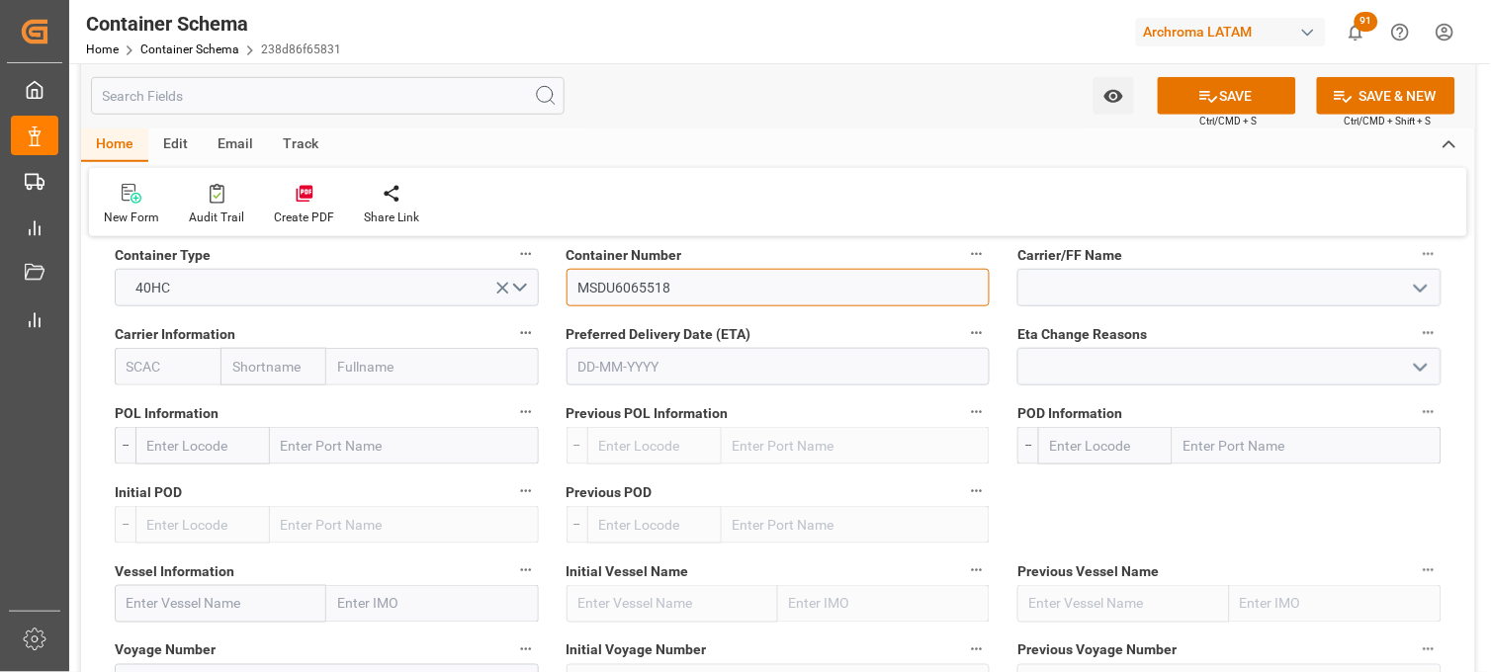
type input "MSDU6065518"
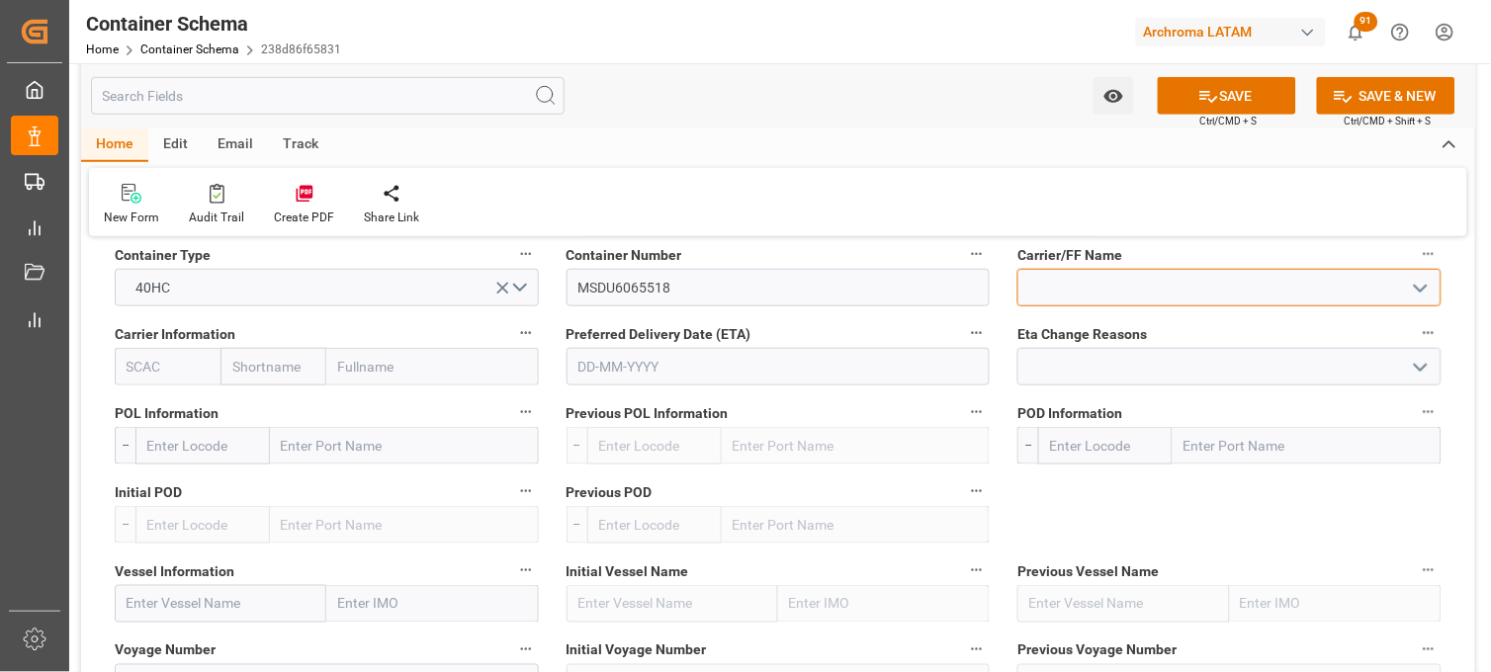
click at [1063, 288] on input at bounding box center [1229, 288] width 424 height 38
drag, startPoint x: 1041, startPoint y: 292, endPoint x: 979, endPoint y: 292, distance: 62.3
click at [979, 292] on div "Transport Type SEAFREIGHT References Collapse Logistic Coordinator Reference Nu…" at bounding box center [778, 85] width 1394 height 3616
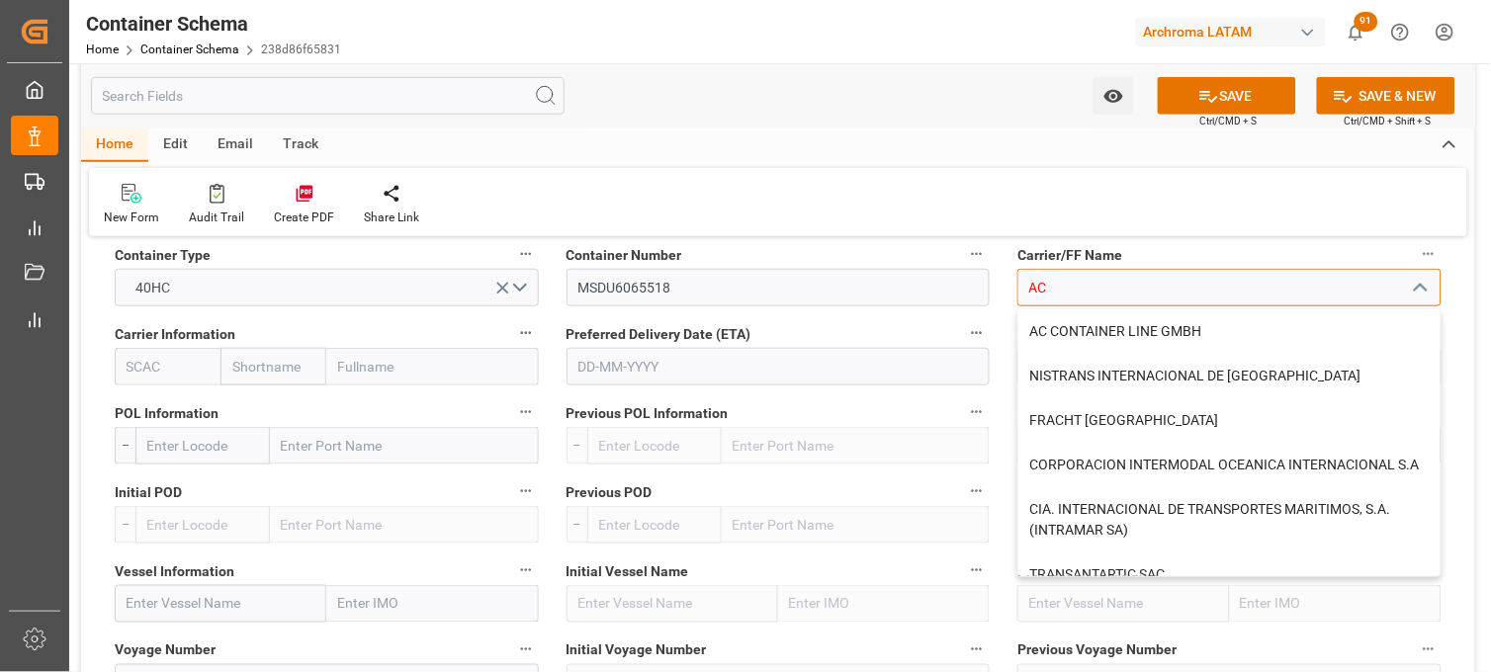
type input "A"
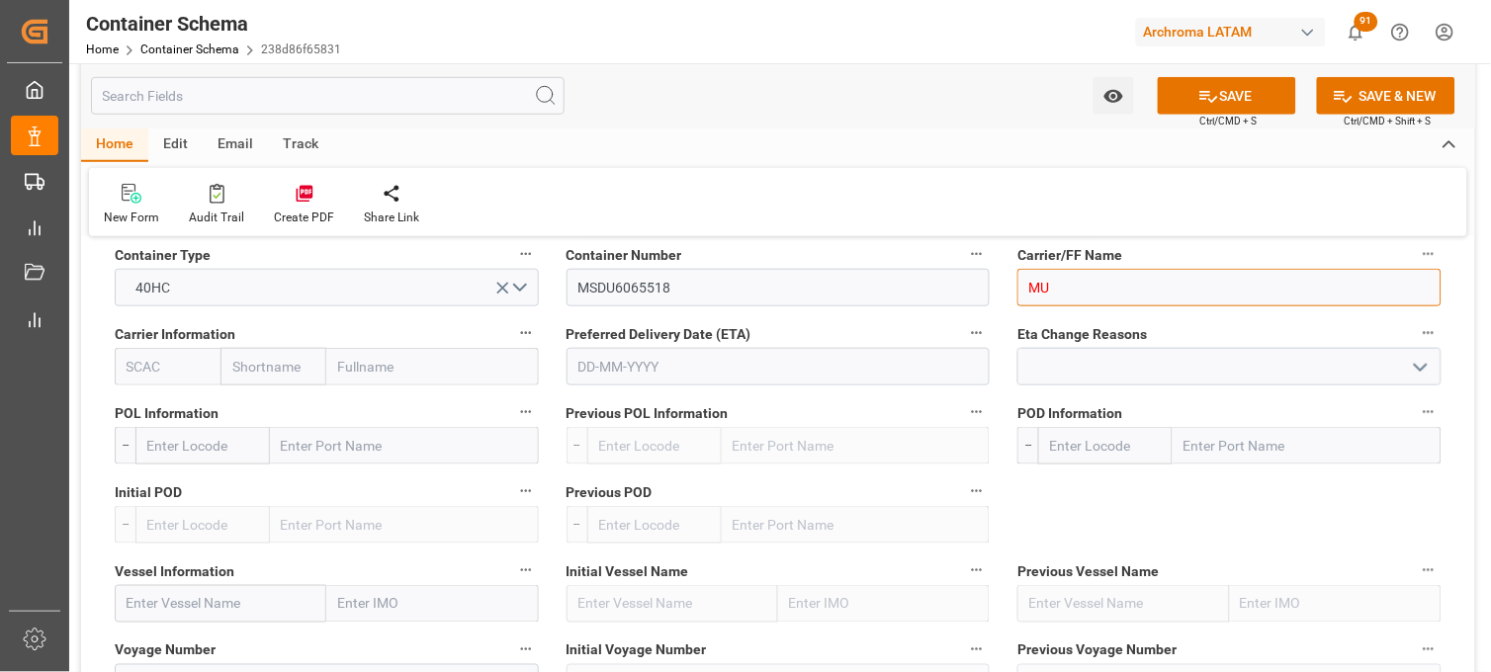
type input "M"
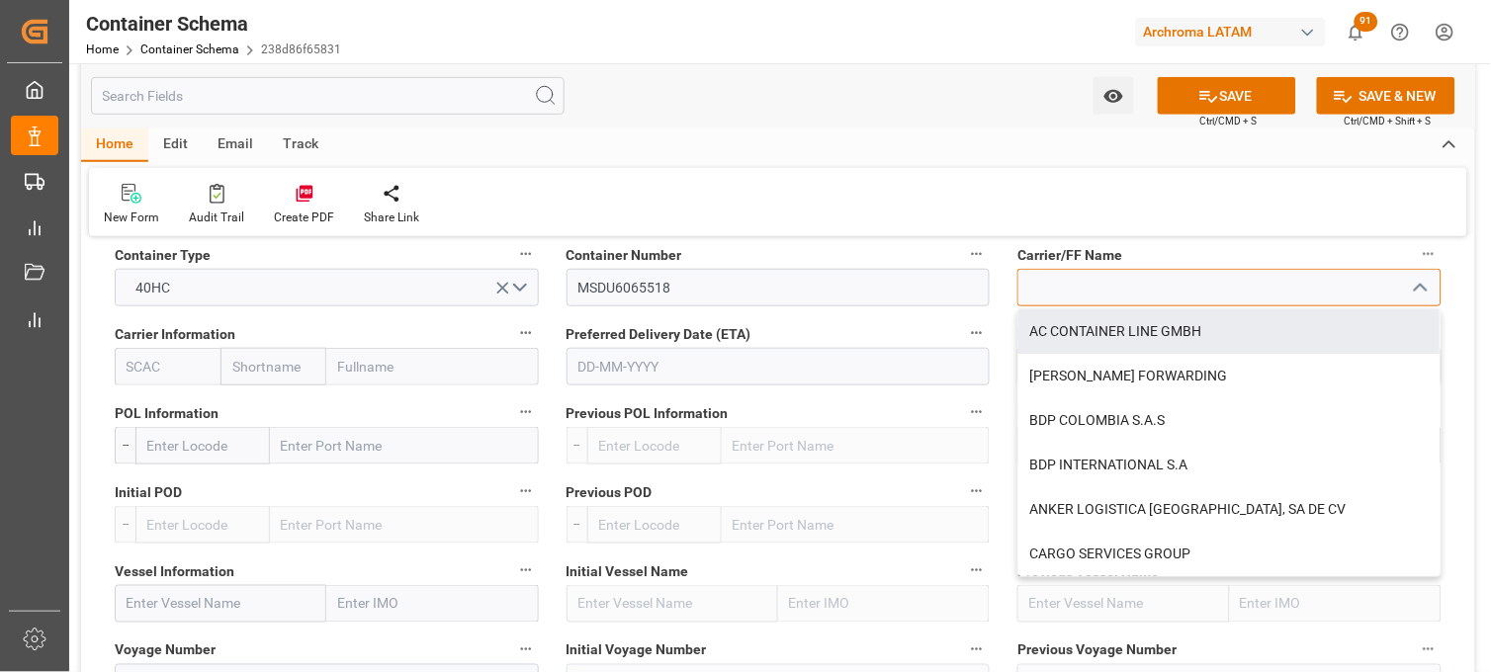
click at [1094, 295] on input at bounding box center [1229, 288] width 424 height 38
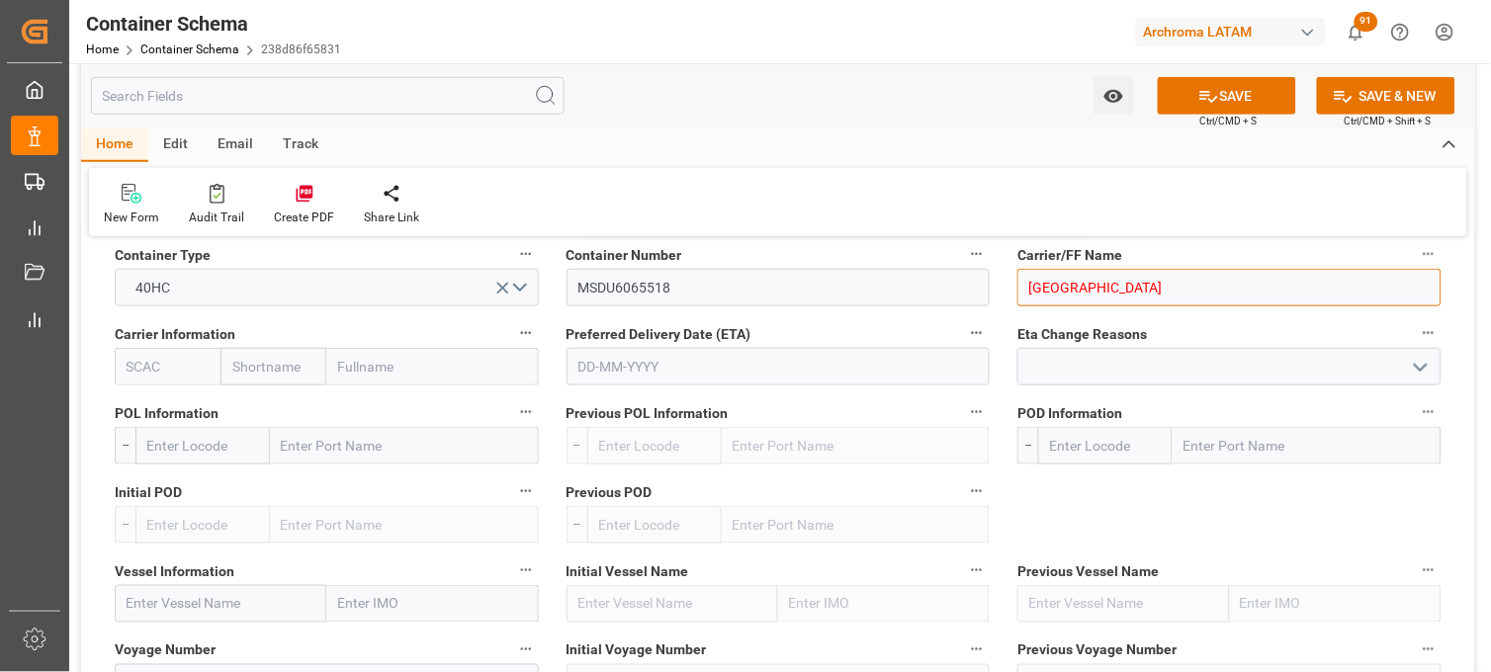
drag, startPoint x: 1125, startPoint y: 289, endPoint x: 1004, endPoint y: 291, distance: 120.6
click at [1004, 291] on div "INDIA" at bounding box center [1229, 288] width 454 height 38
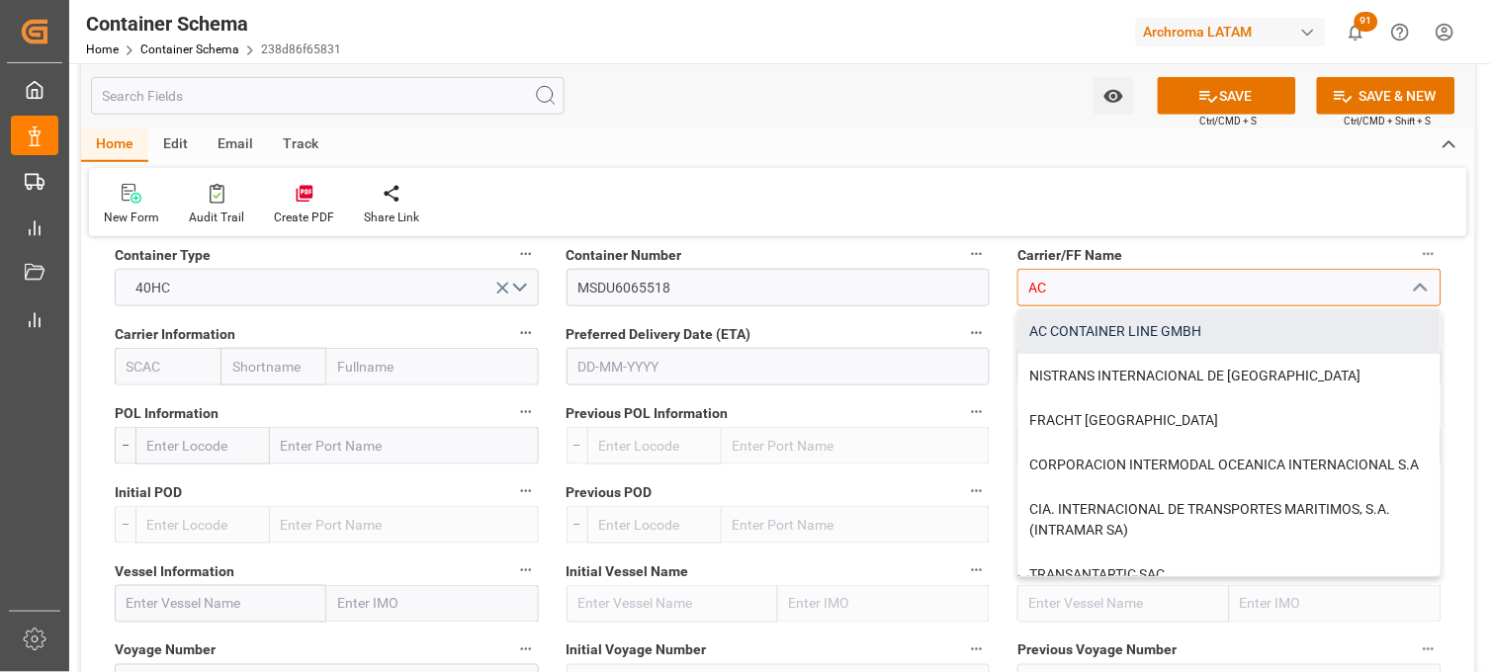
click at [1049, 328] on div "AC CONTAINER LINE GMBH" at bounding box center [1229, 331] width 422 height 44
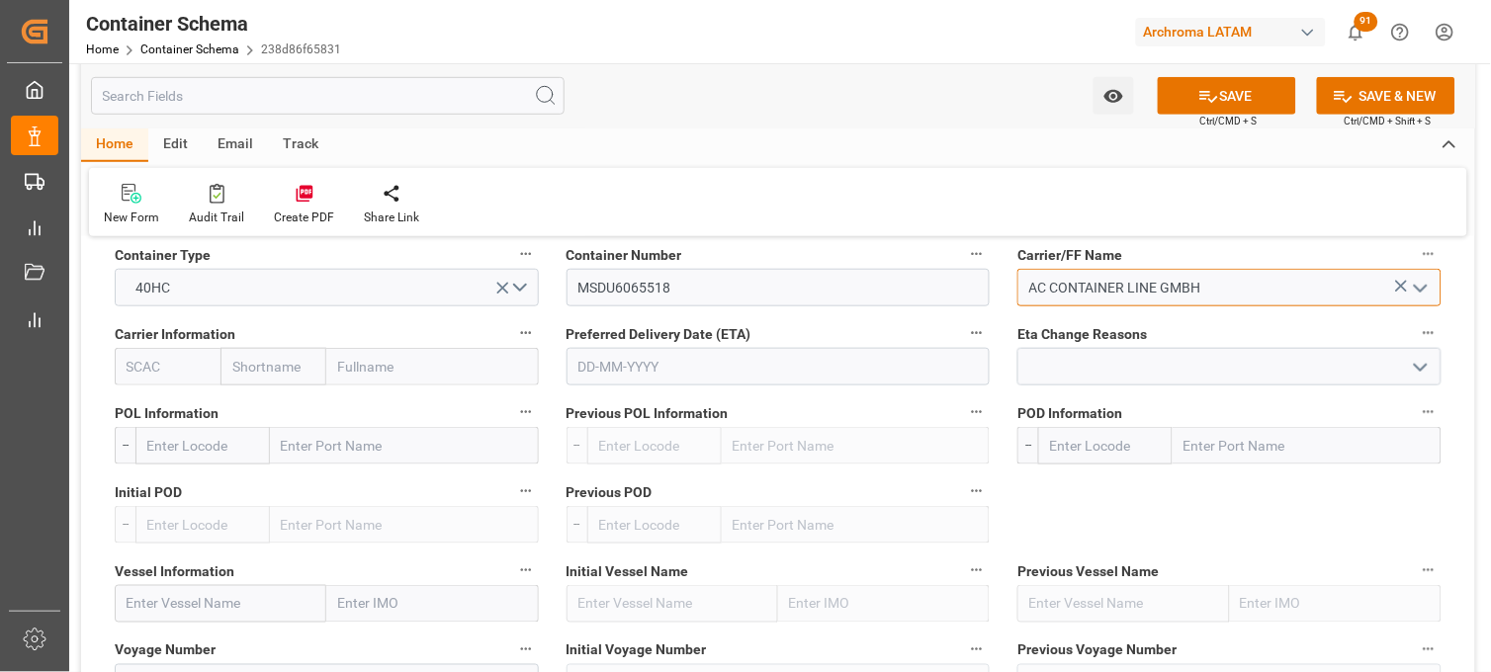
type input "AC CONTAINER LINE GMBH"
click at [265, 366] on input "text" at bounding box center [273, 367] width 106 height 38
type input "MSC"
click at [253, 408] on b "MSC" at bounding box center [248, 410] width 30 height 16
type input "MSCU"
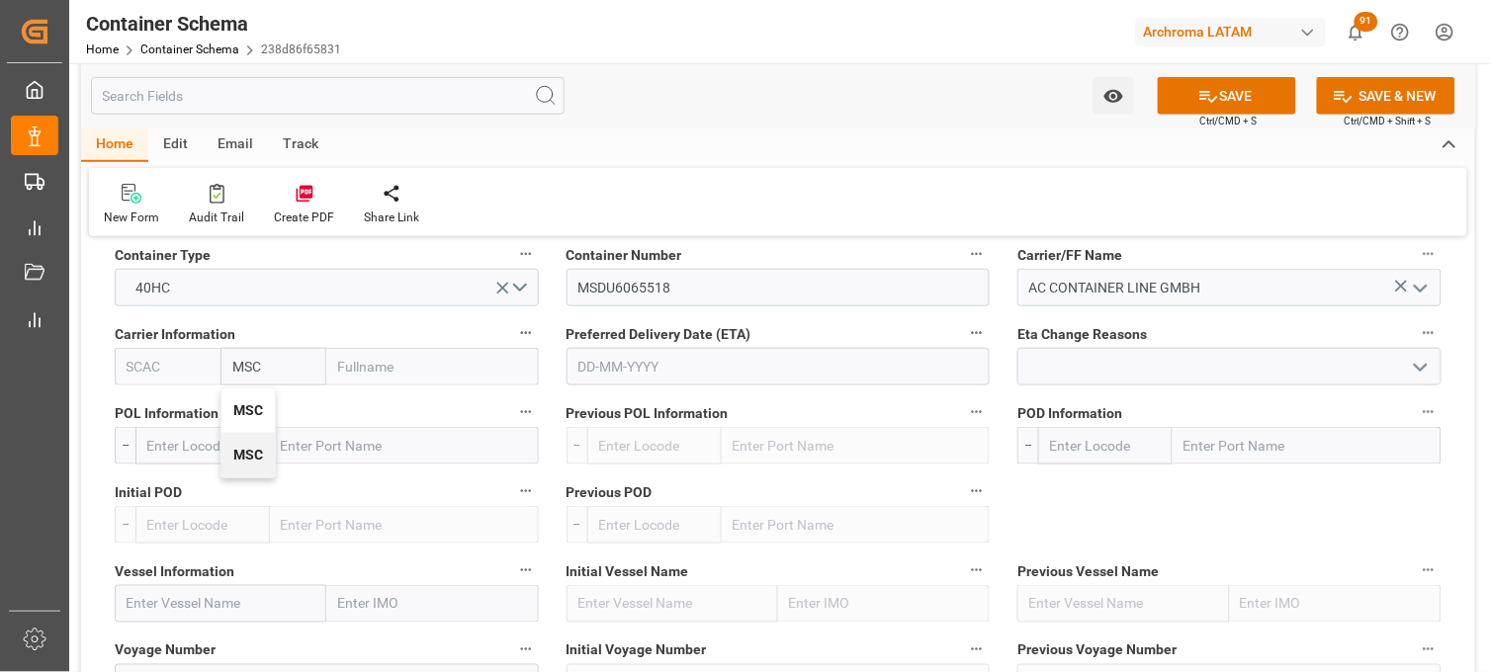
type input "Mediterranean Shipping Company"
type input "MSC"
click at [600, 369] on input "text" at bounding box center [778, 367] width 424 height 38
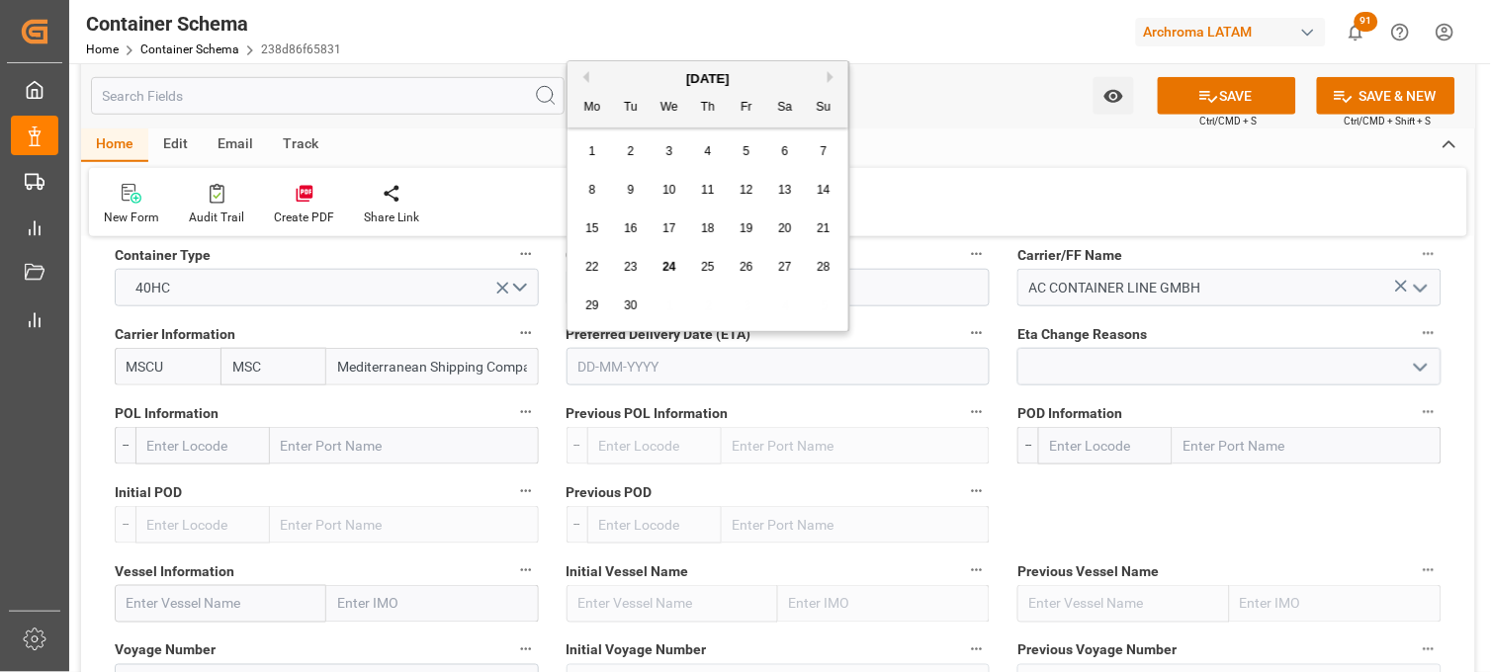
click at [832, 74] on button "Next Month" at bounding box center [833, 77] width 12 height 12
click at [673, 186] on div "5" at bounding box center [669, 191] width 25 height 24
type input "[DATE]"
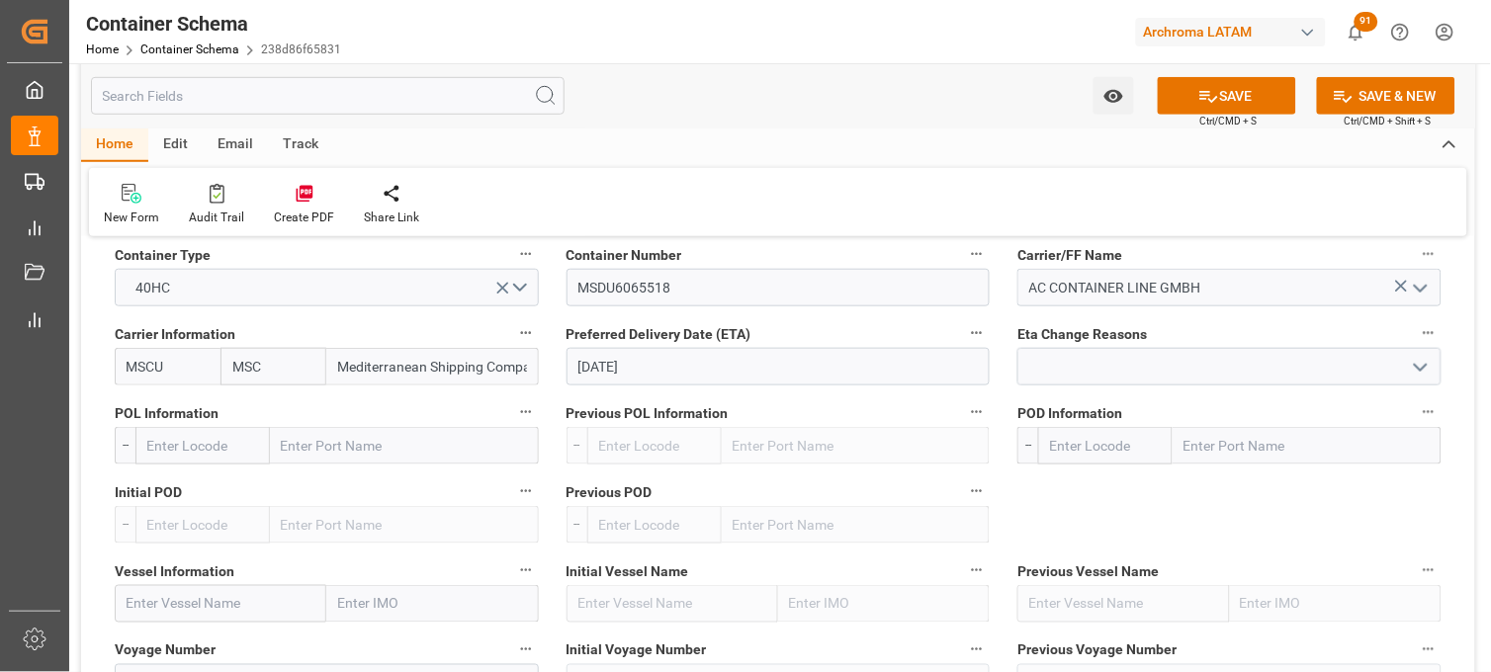
click at [302, 452] on input "text" at bounding box center [404, 446] width 269 height 38
type input "NHAVA"
click at [314, 508] on span "Jawaharlal Nehru (Nhava Sheva) - INNSA" at bounding box center [398, 499] width 230 height 37
type input "INNSA"
type input "[PERSON_NAME] ([PERSON_NAME])"
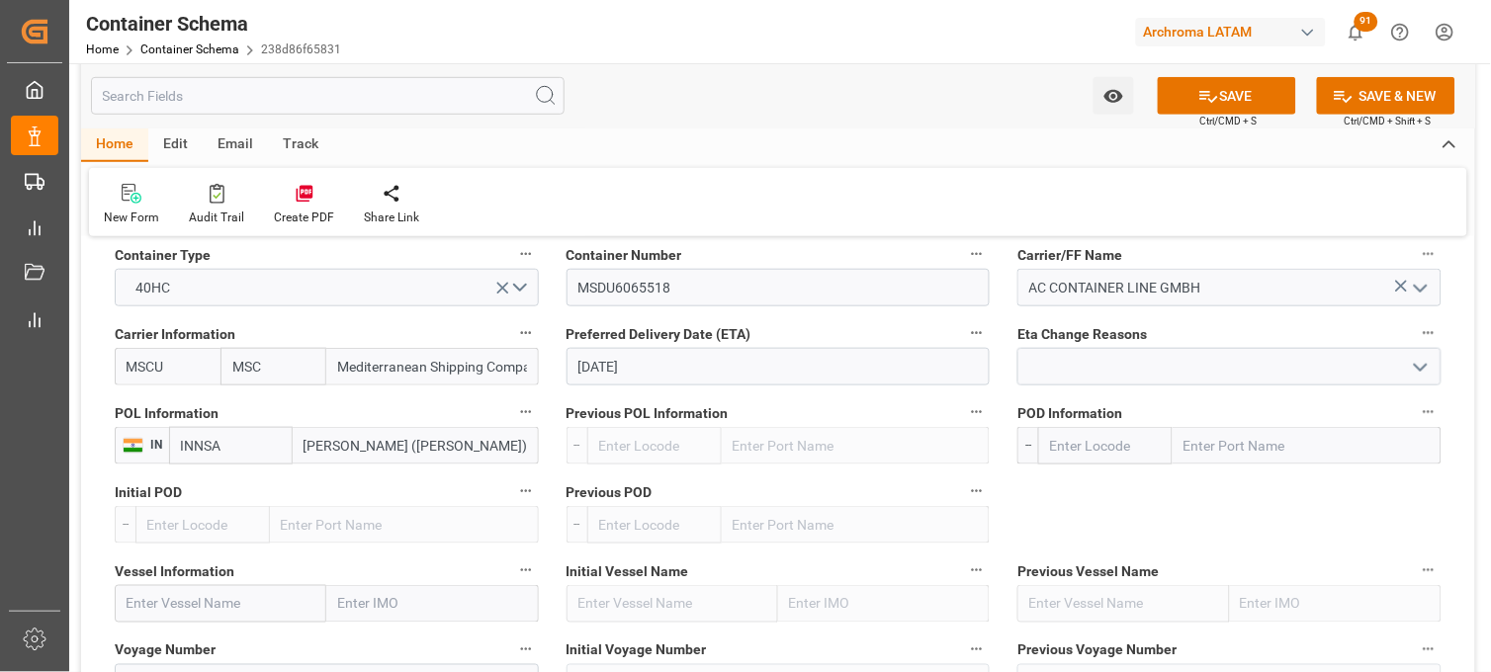
click at [1257, 449] on input "text" at bounding box center [1306, 446] width 269 height 38
click at [1255, 451] on input "text" at bounding box center [1306, 446] width 269 height 38
type input "VERAC"
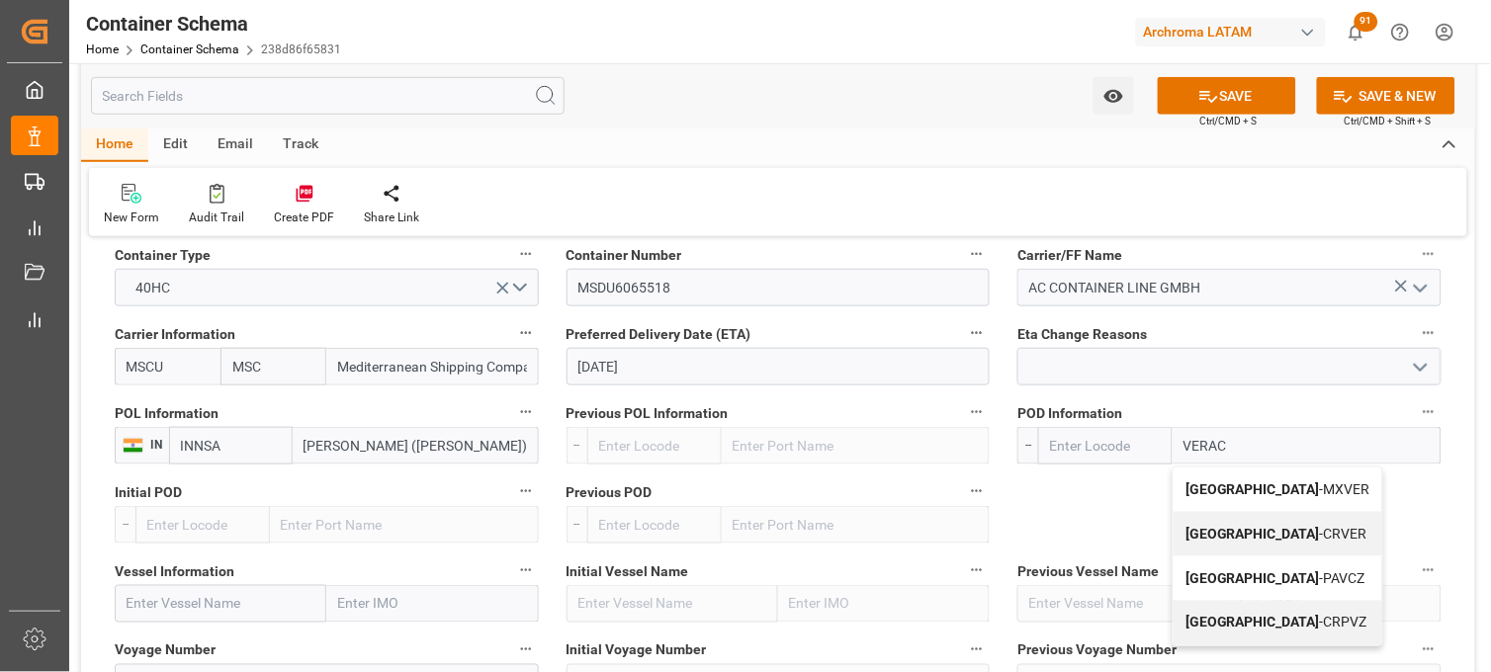
click at [1241, 479] on div "Veracruz - MXVER" at bounding box center [1277, 490] width 209 height 44
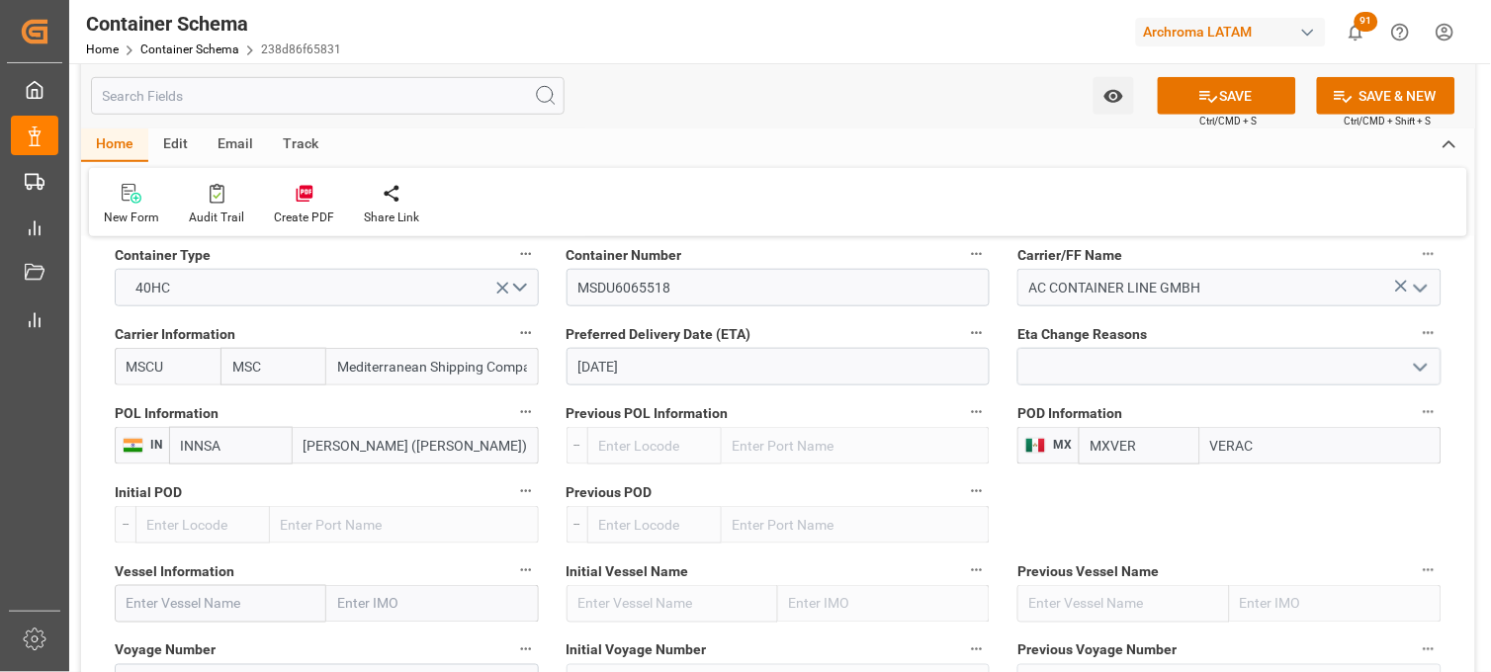
type input "MXVER"
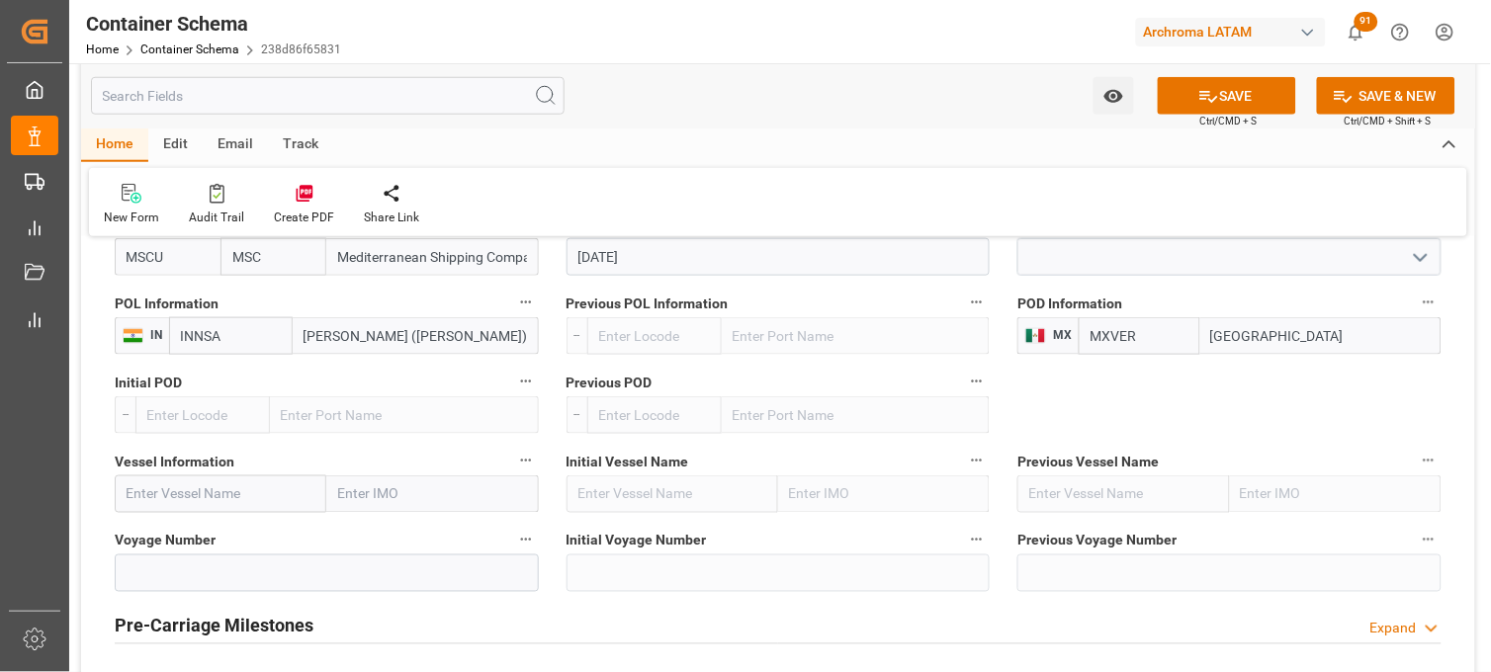
type input "[GEOGRAPHIC_DATA]"
click at [188, 498] on input "text" at bounding box center [221, 494] width 212 height 38
click at [242, 490] on input "text" at bounding box center [221, 494] width 212 height 38
paste input "MSC [PERSON_NAME]"
click at [180, 540] on b "MSC [PERSON_NAME]" at bounding box center [181, 548] width 107 height 37
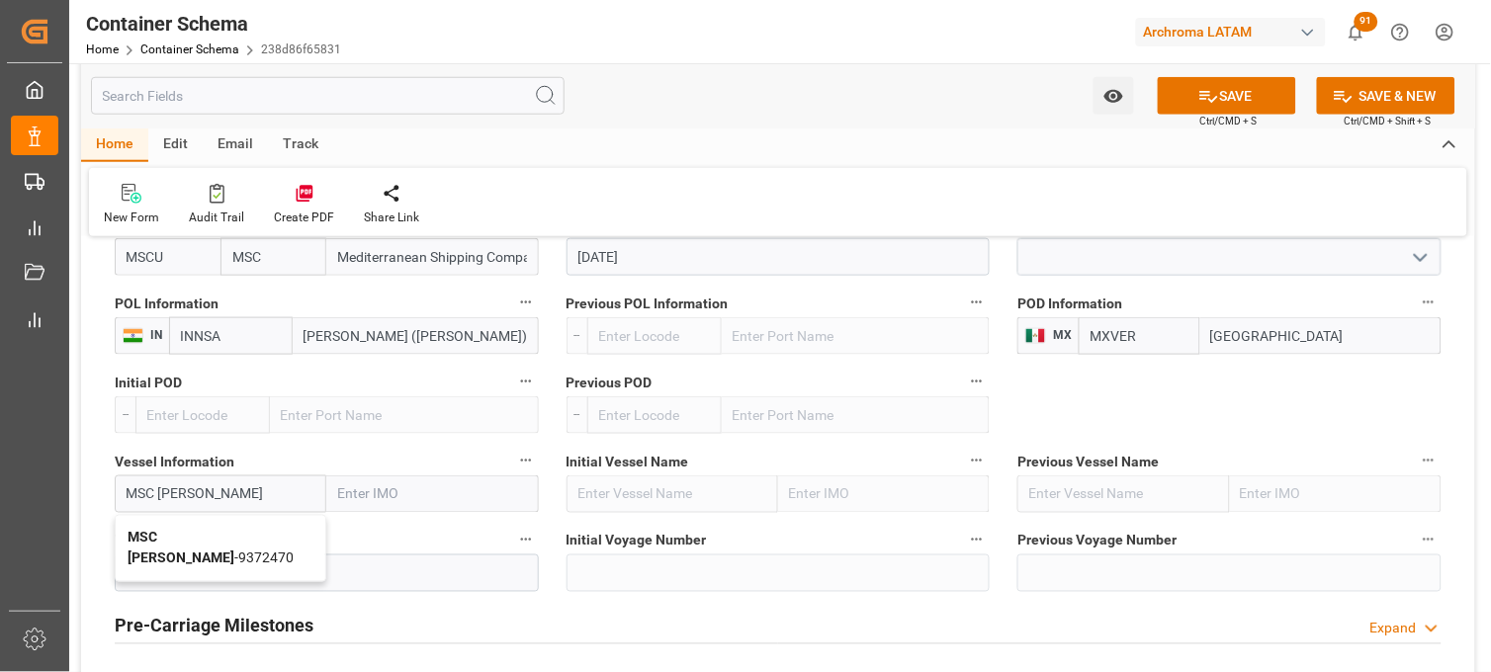
type input "MSC [PERSON_NAME]"
type input "9372470"
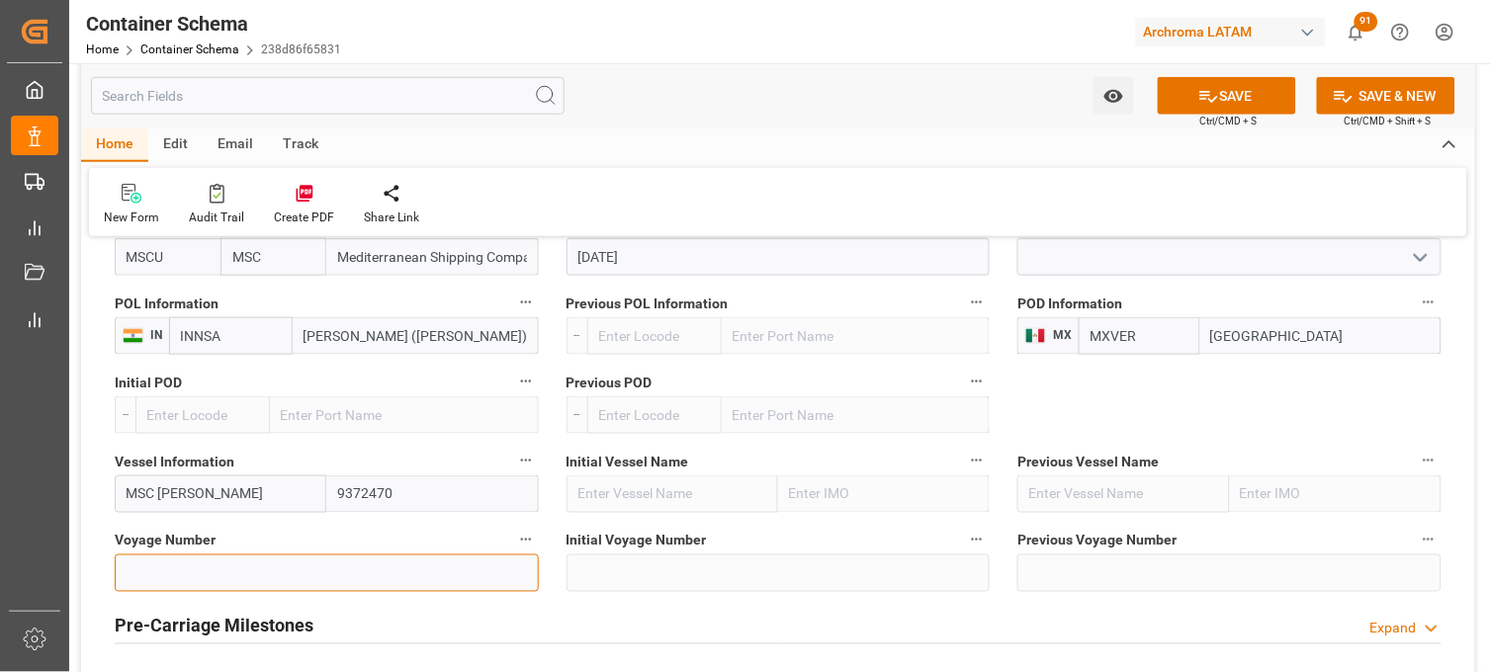
click at [180, 567] on input at bounding box center [327, 574] width 424 height 38
paste input "IV543R"
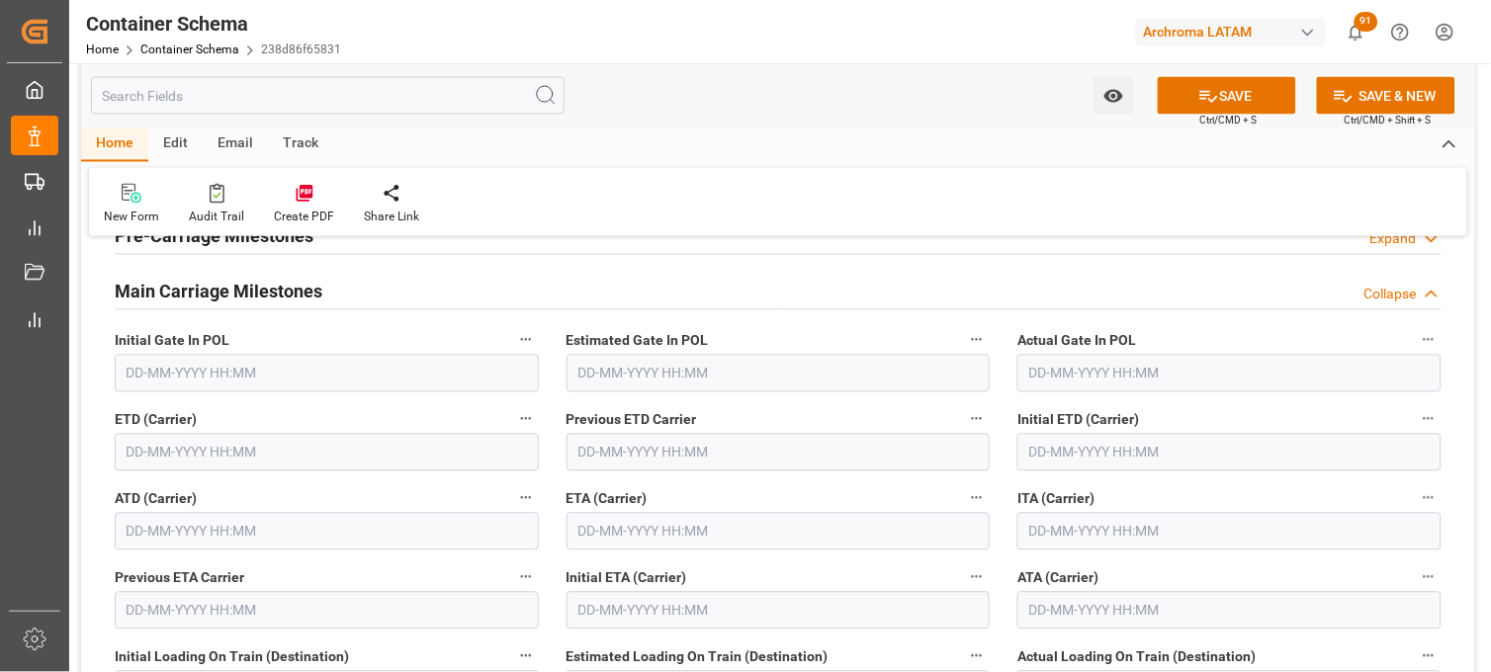
scroll to position [2525, 0]
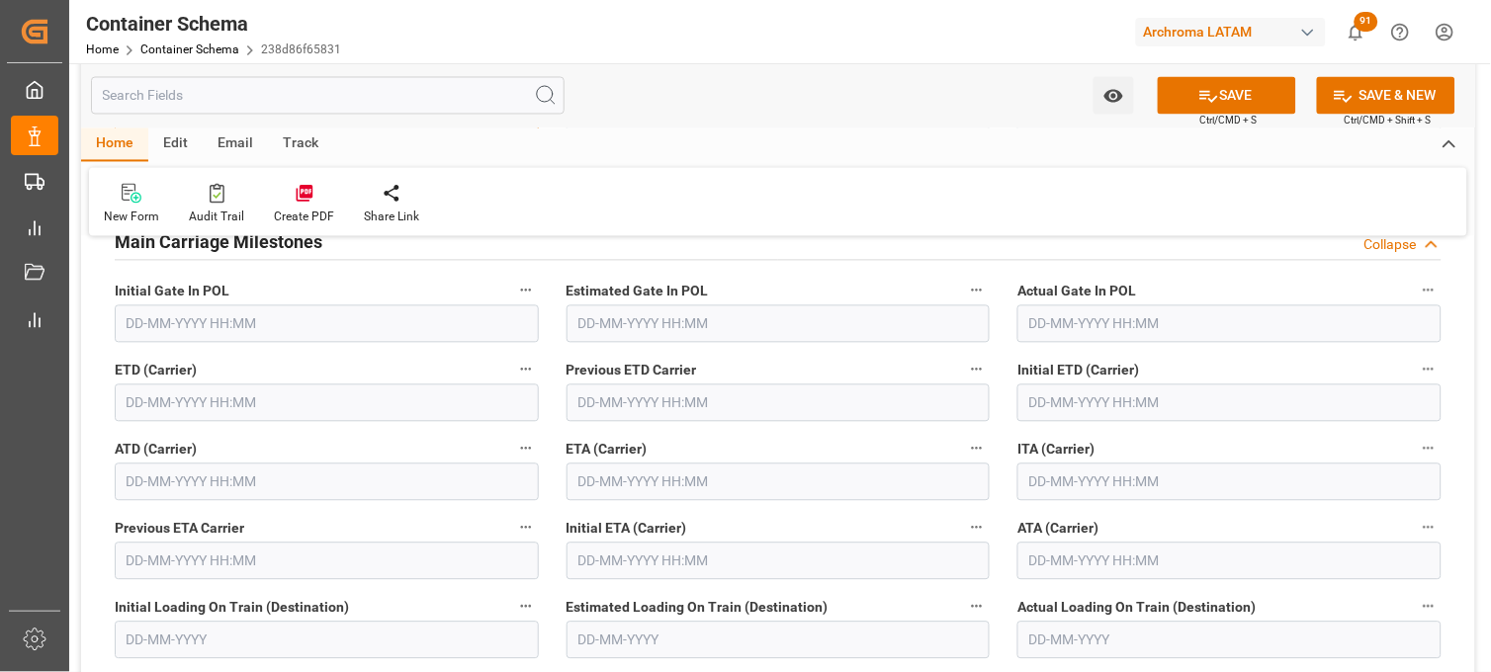
type input "IV543R"
click at [615, 480] on input "text" at bounding box center [778, 483] width 424 height 38
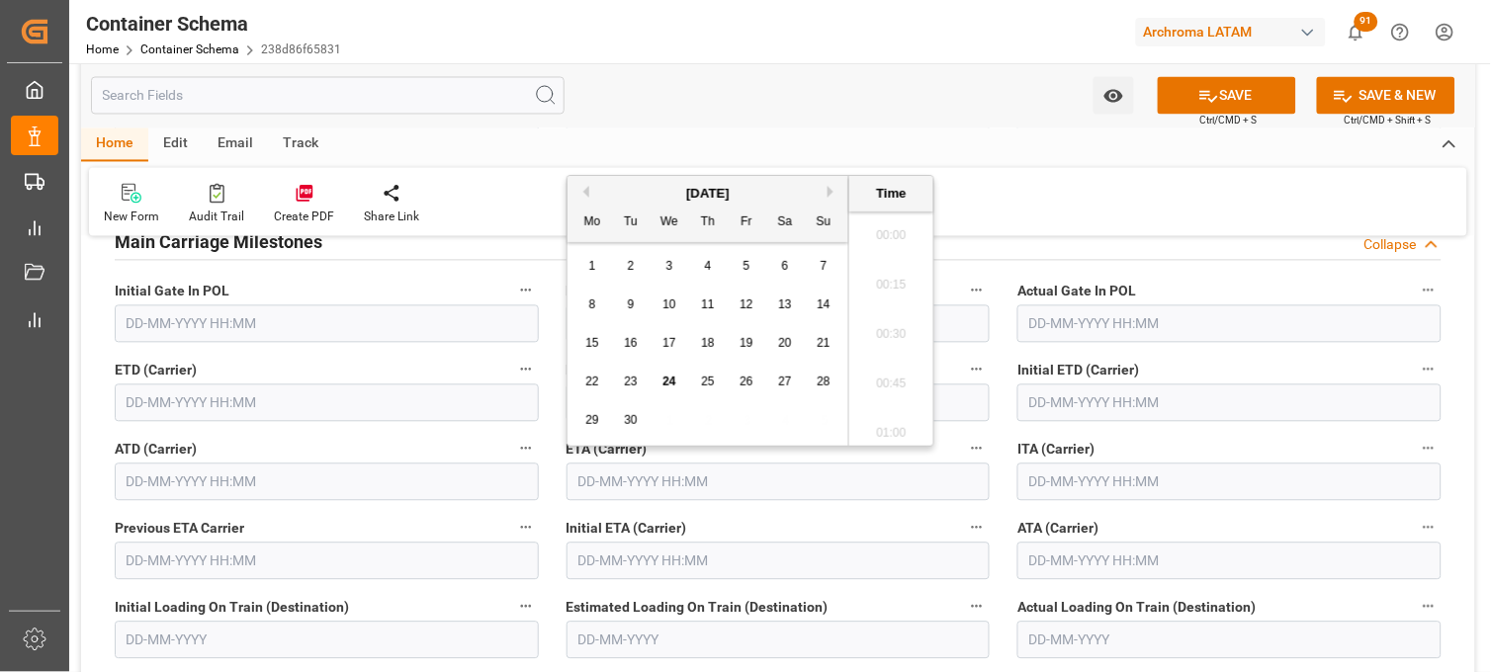
scroll to position [3268, 0]
click at [746, 267] on span "5" at bounding box center [746, 266] width 7 height 14
click at [880, 321] on li "17:00" at bounding box center [891, 328] width 84 height 49
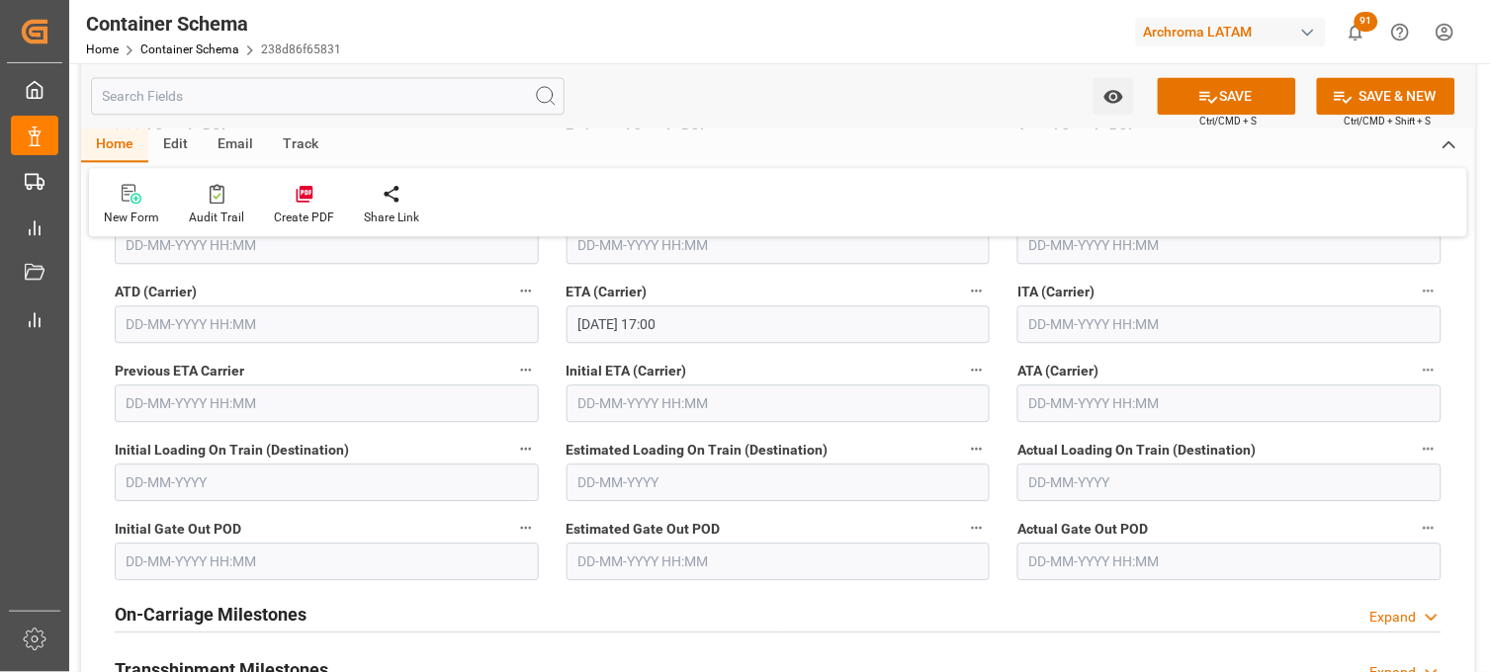
scroll to position [2635, 0]
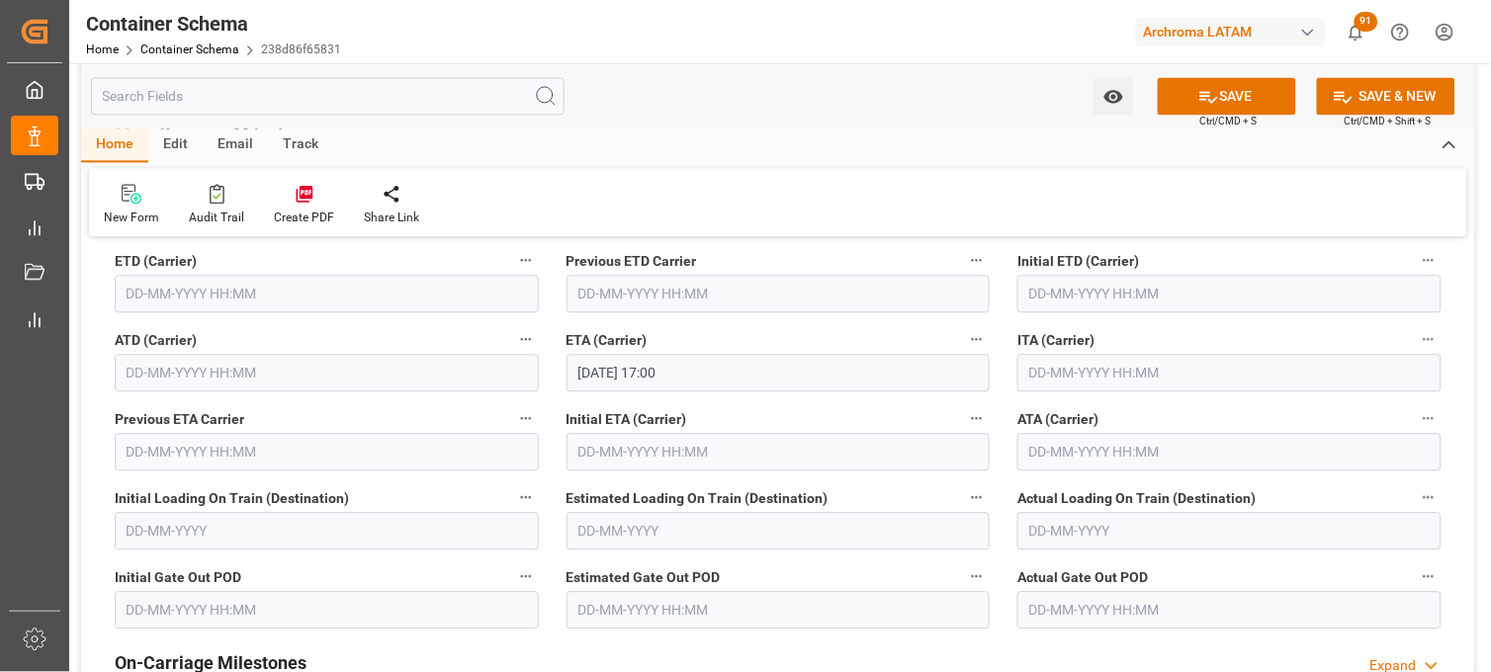
click at [594, 374] on input "05-09-2025 17:00" at bounding box center [778, 373] width 424 height 38
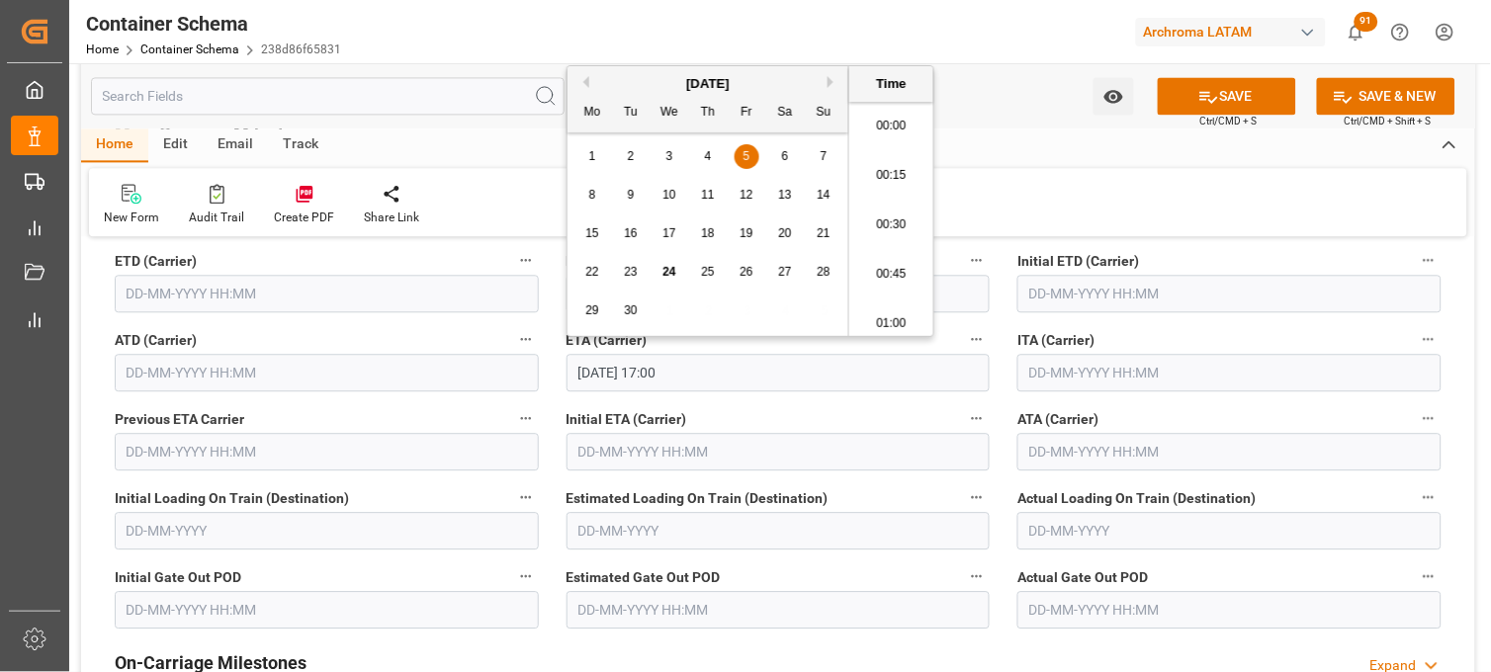
scroll to position [3268, 0]
click at [827, 82] on button "Next Month" at bounding box center [833, 82] width 12 height 12
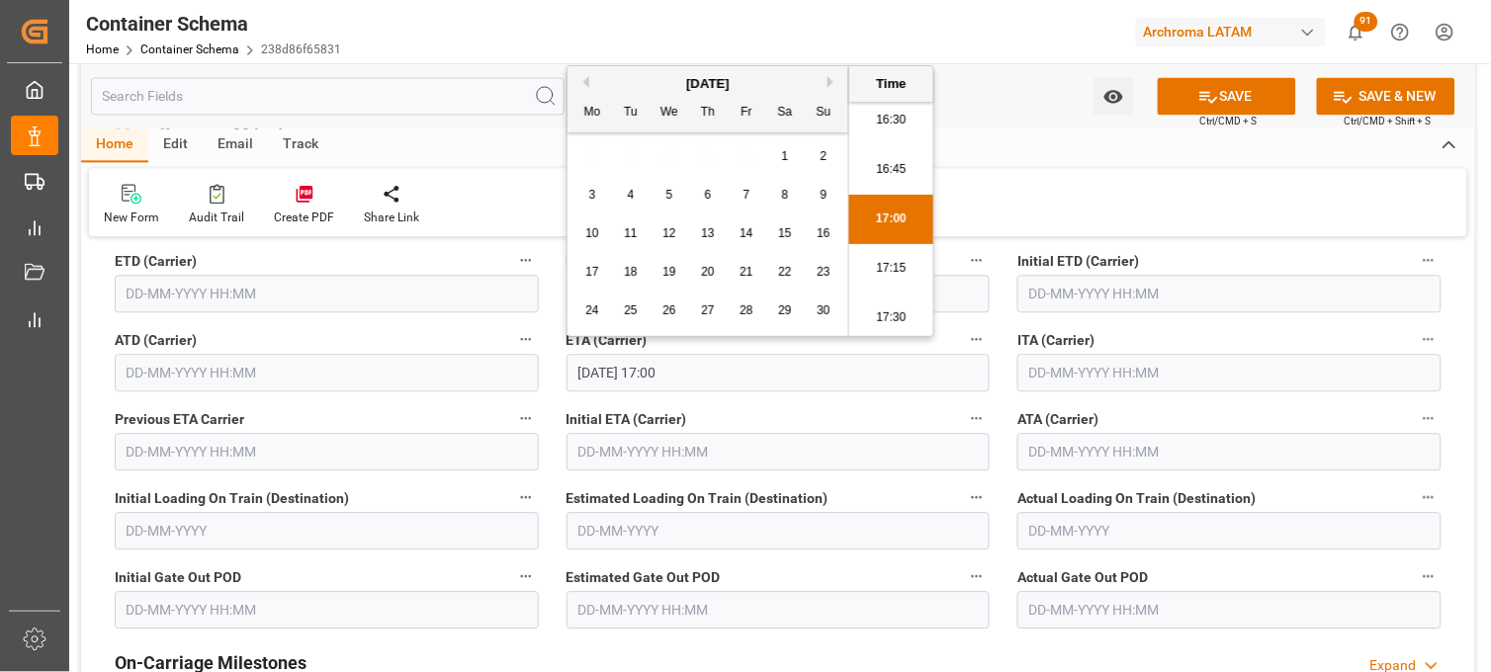
click at [666, 198] on span "5" at bounding box center [669, 195] width 7 height 14
click at [876, 128] on li "16:30" at bounding box center [891, 120] width 84 height 49
type input "[DATE] 16:30"
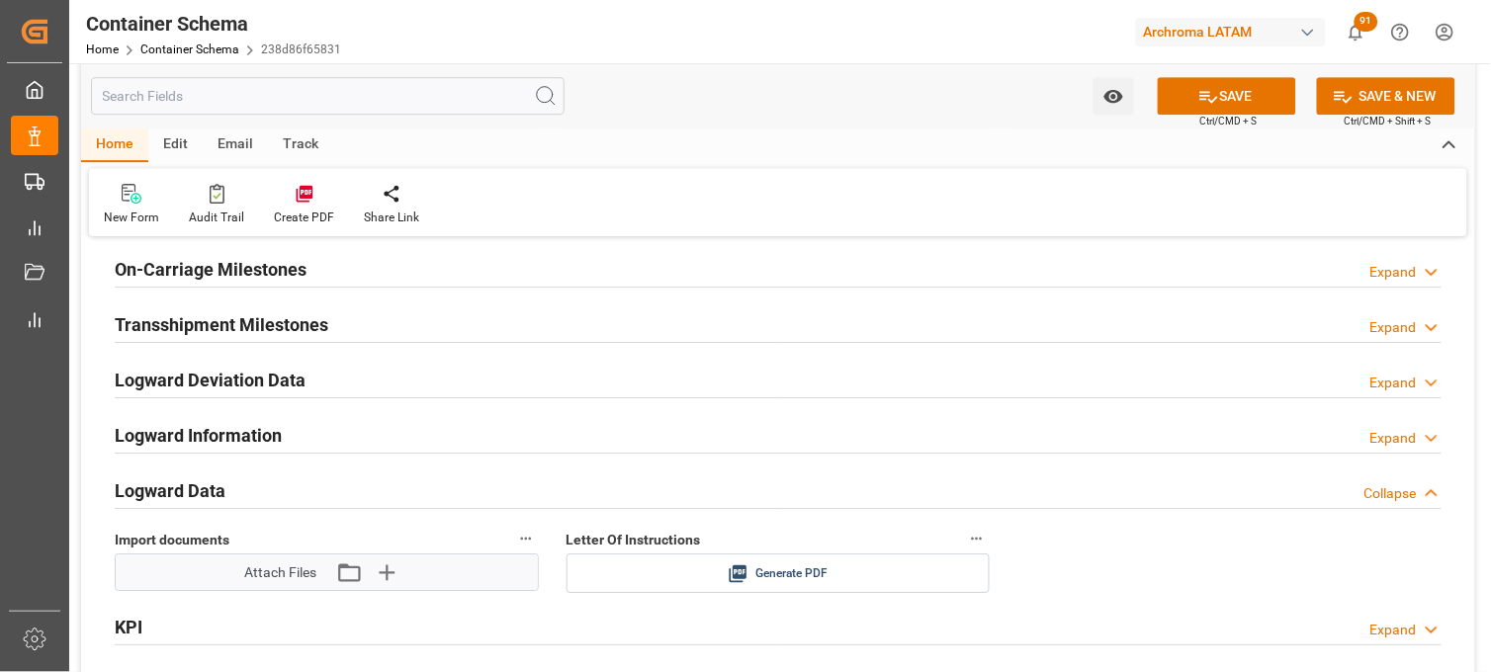
scroll to position [3075, 0]
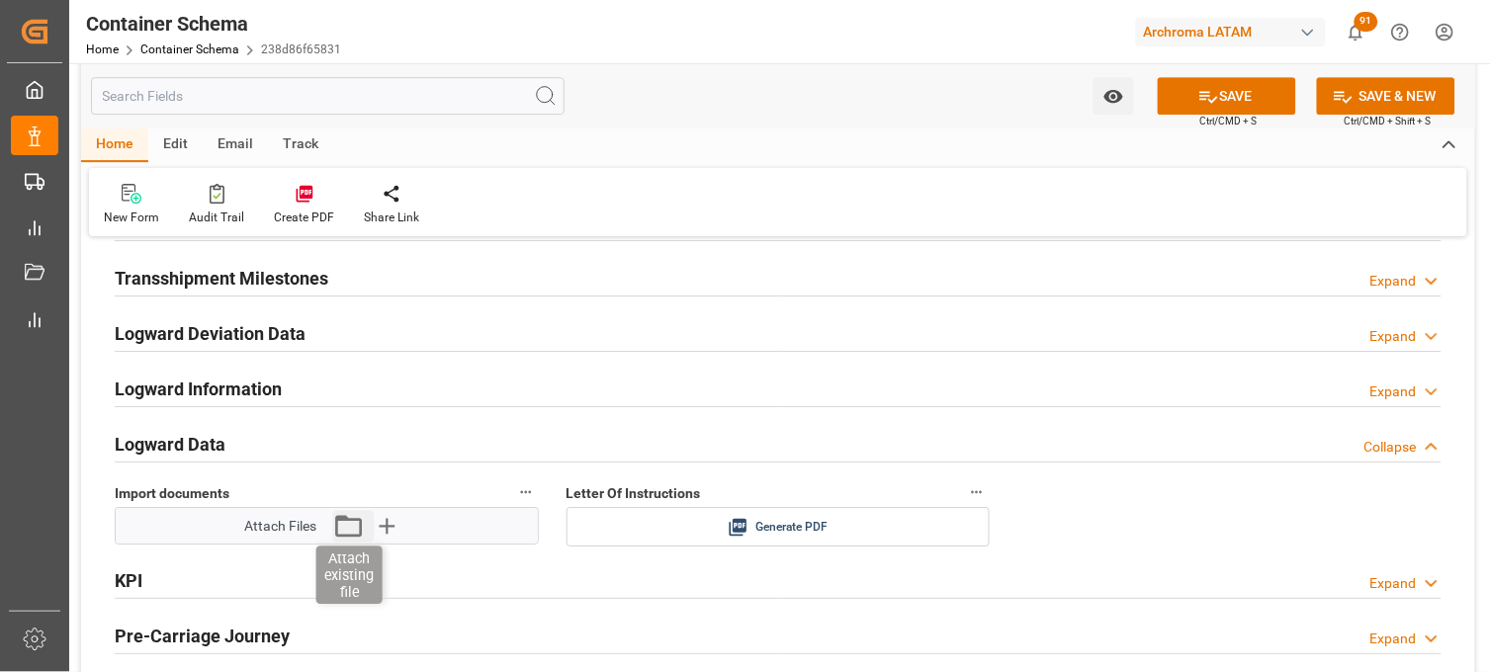
click at [344, 528] on icon "button" at bounding box center [349, 526] width 32 height 32
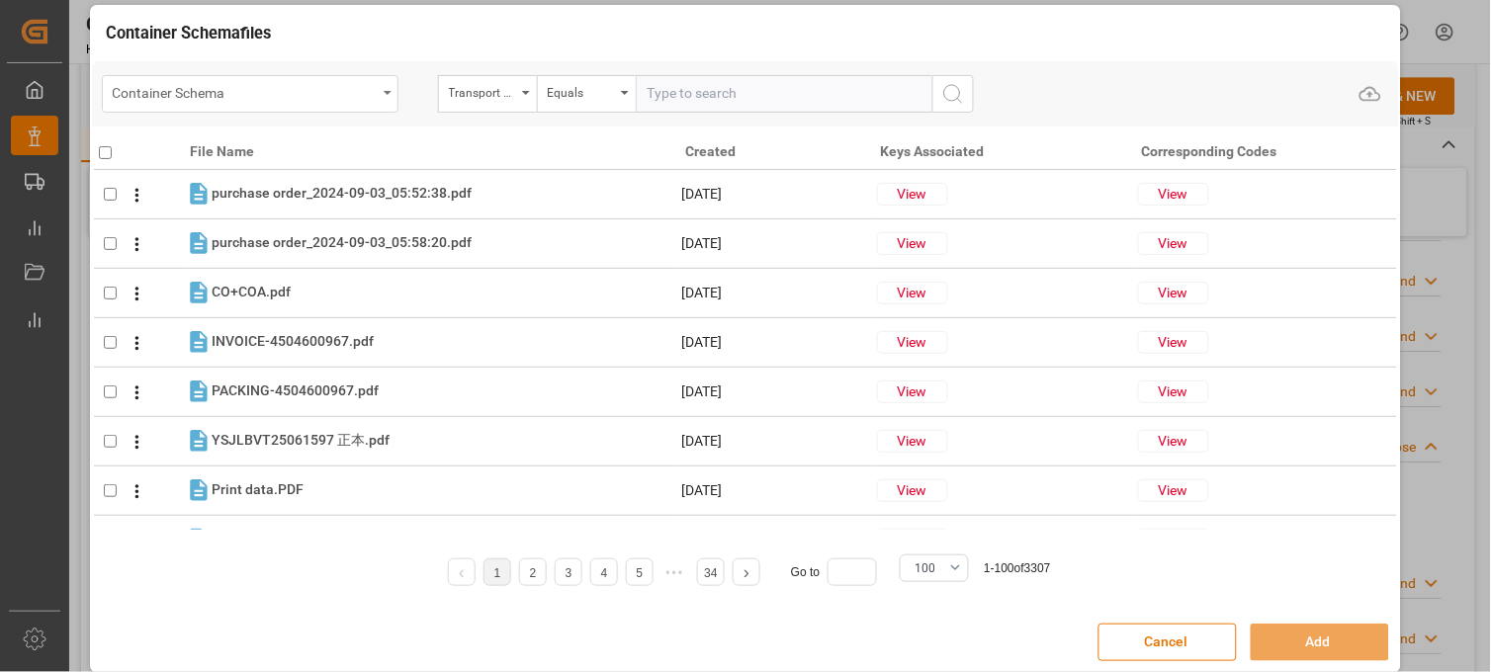
click at [371, 85] on div "Container Schema" at bounding box center [245, 91] width 264 height 25
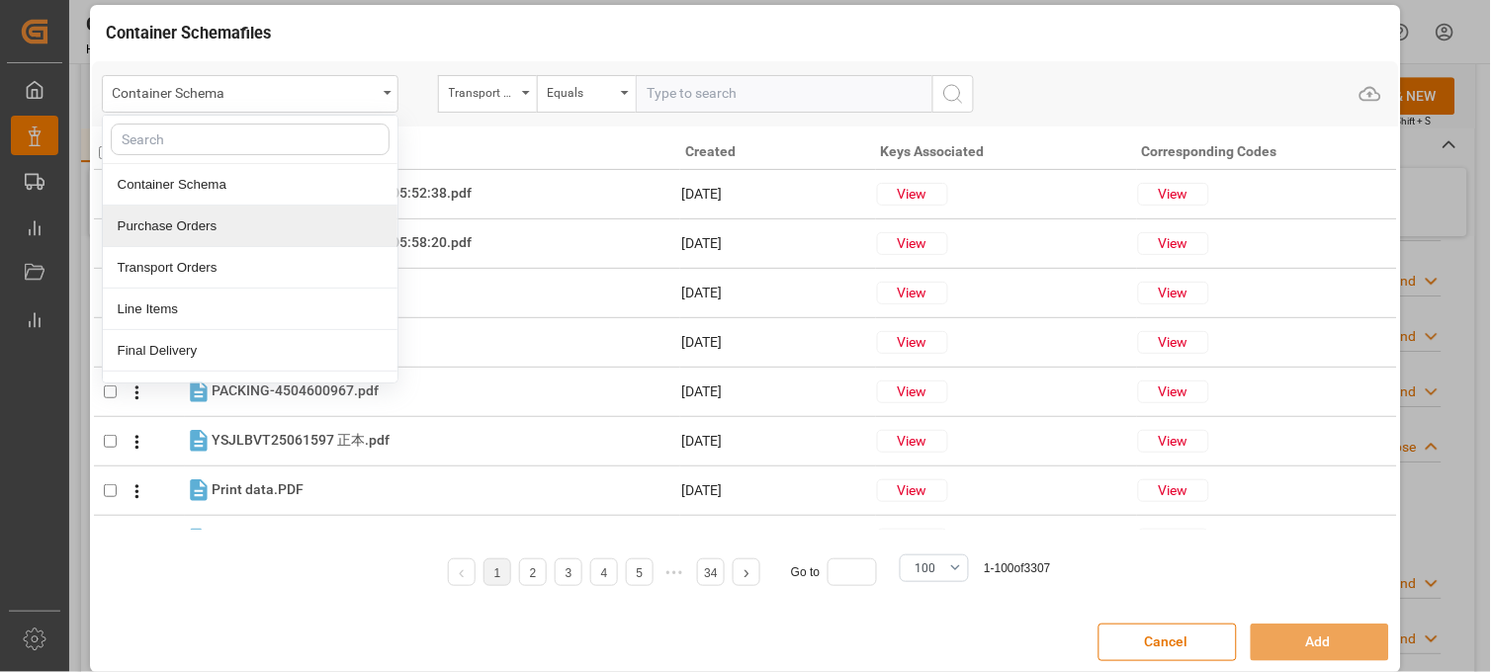
click at [183, 227] on div "Purchase Orders" at bounding box center [250, 227] width 295 height 42
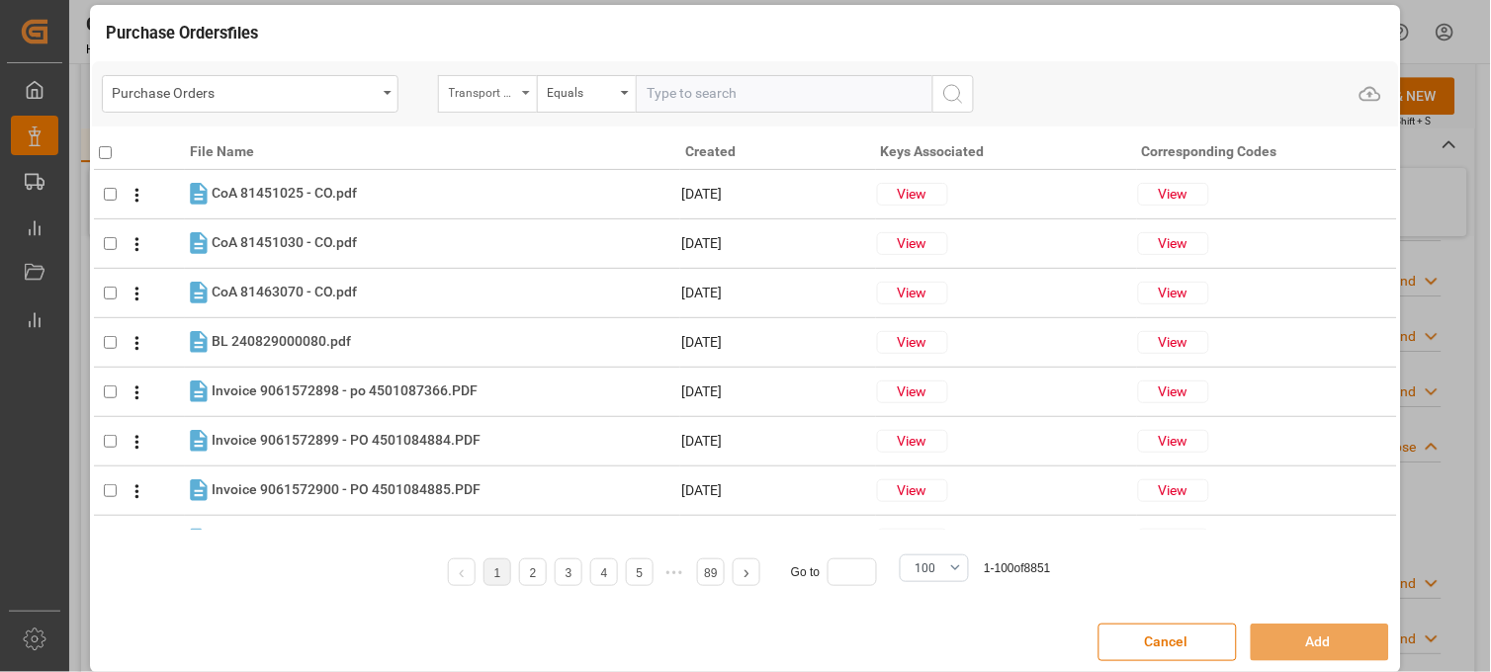
click at [522, 91] on icon "open menu" at bounding box center [526, 93] width 8 height 4
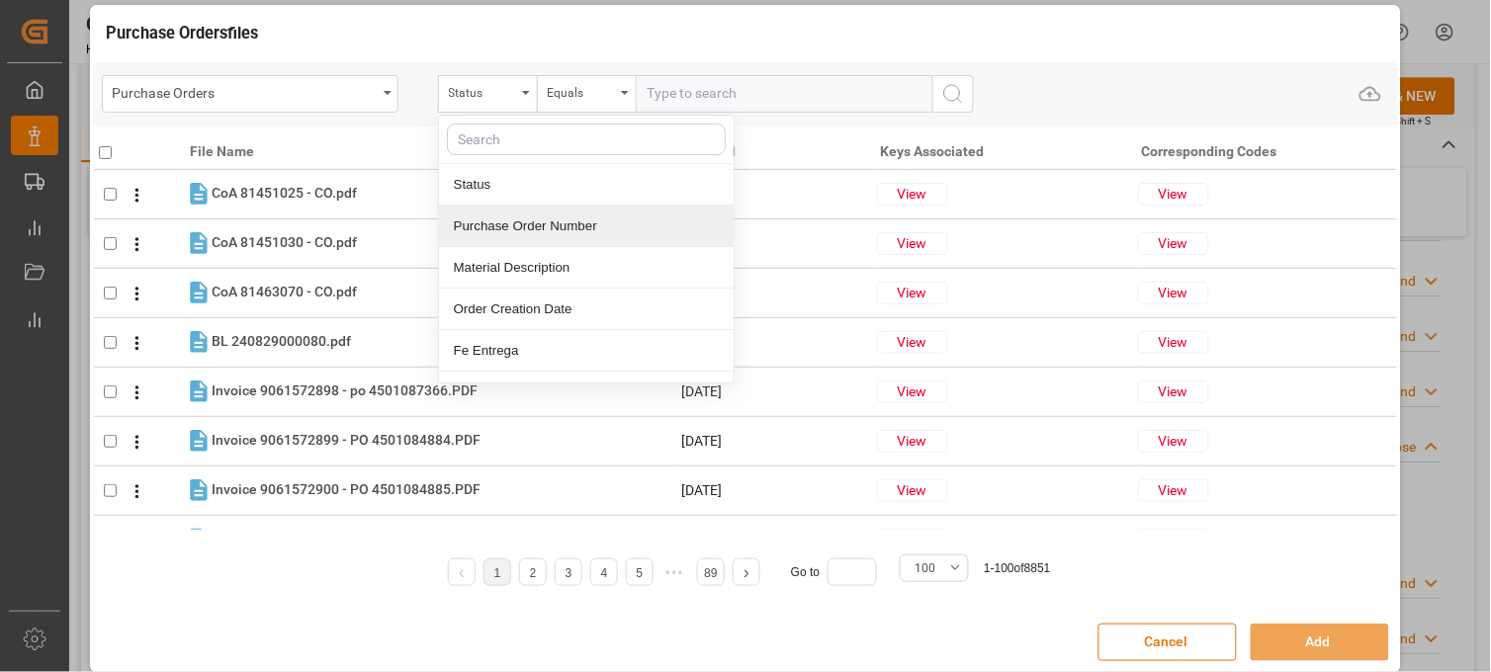
click at [540, 230] on div "Purchase Order Number" at bounding box center [586, 227] width 295 height 42
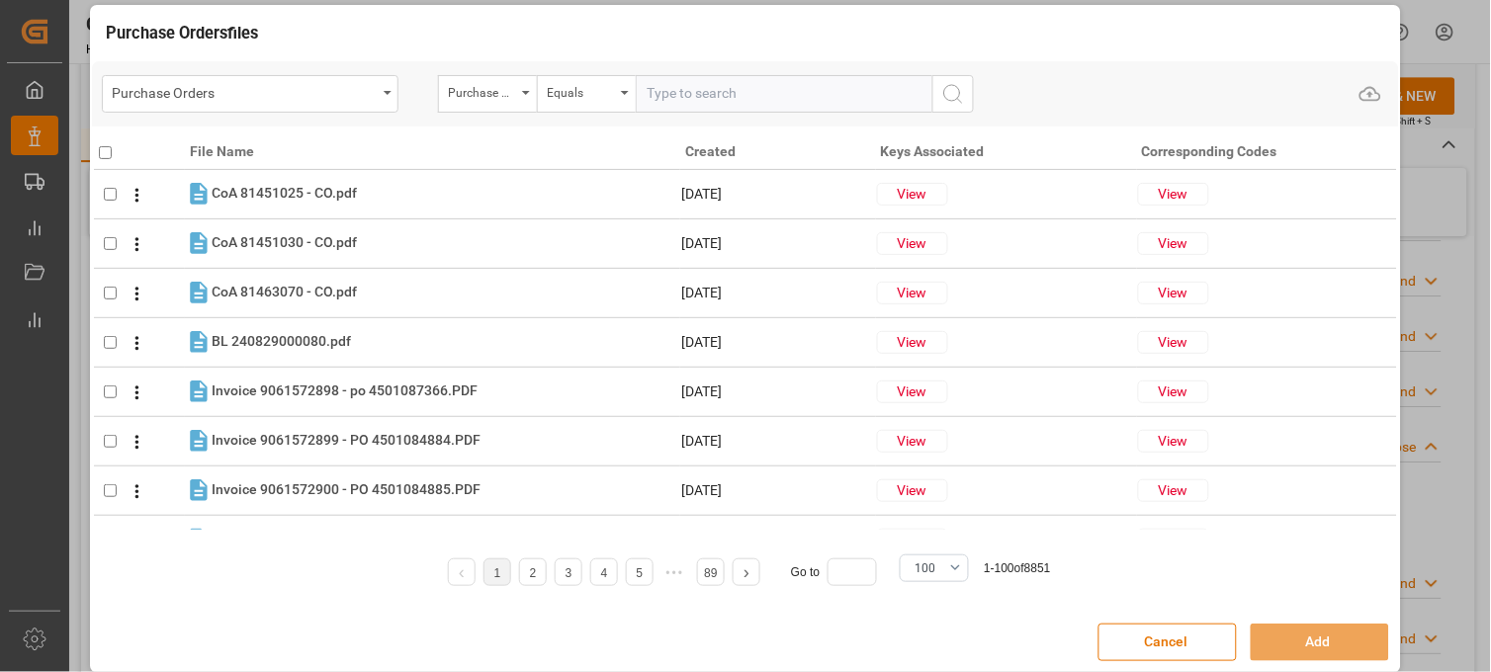
click at [648, 80] on input "text" at bounding box center [784, 94] width 297 height 38
paste input "4504642849"
type input "4504642849"
click at [953, 92] on icon "search button" at bounding box center [953, 94] width 24 height 24
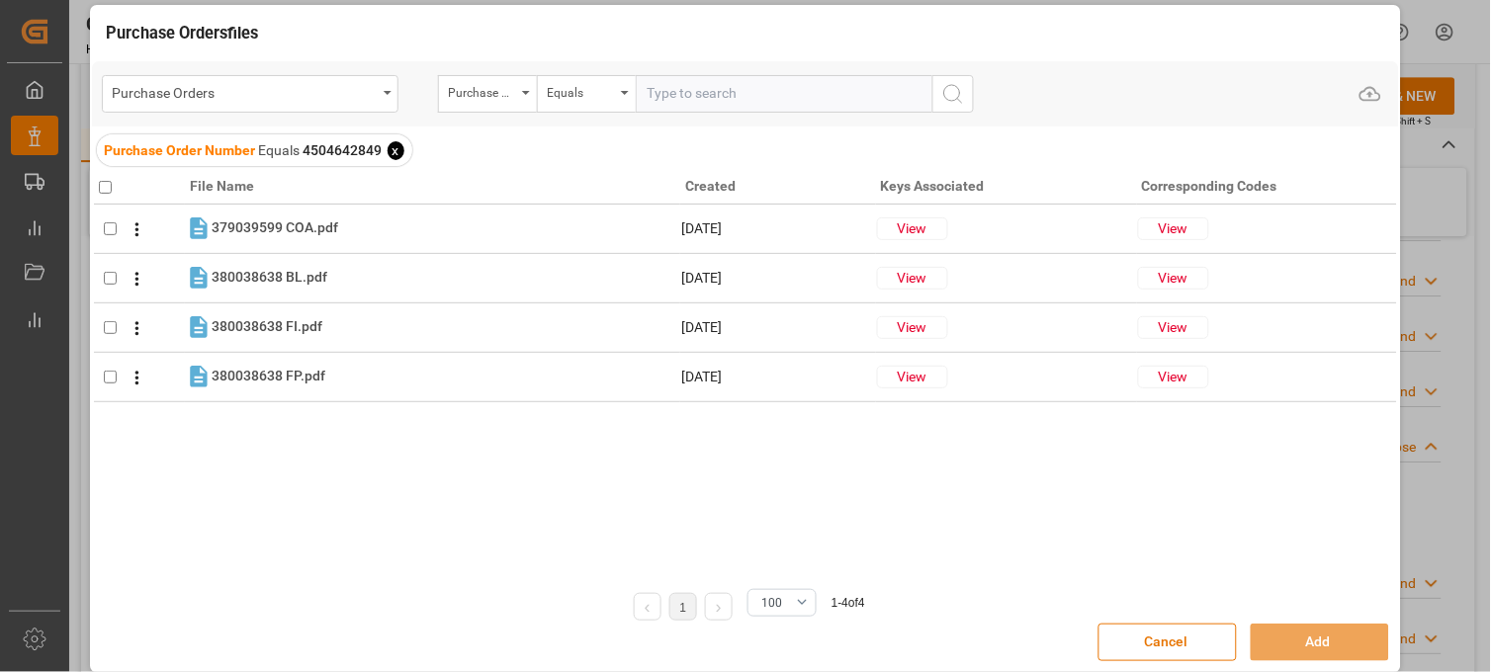
click at [104, 192] on input "checkbox" at bounding box center [105, 187] width 13 height 13
checkbox input "true"
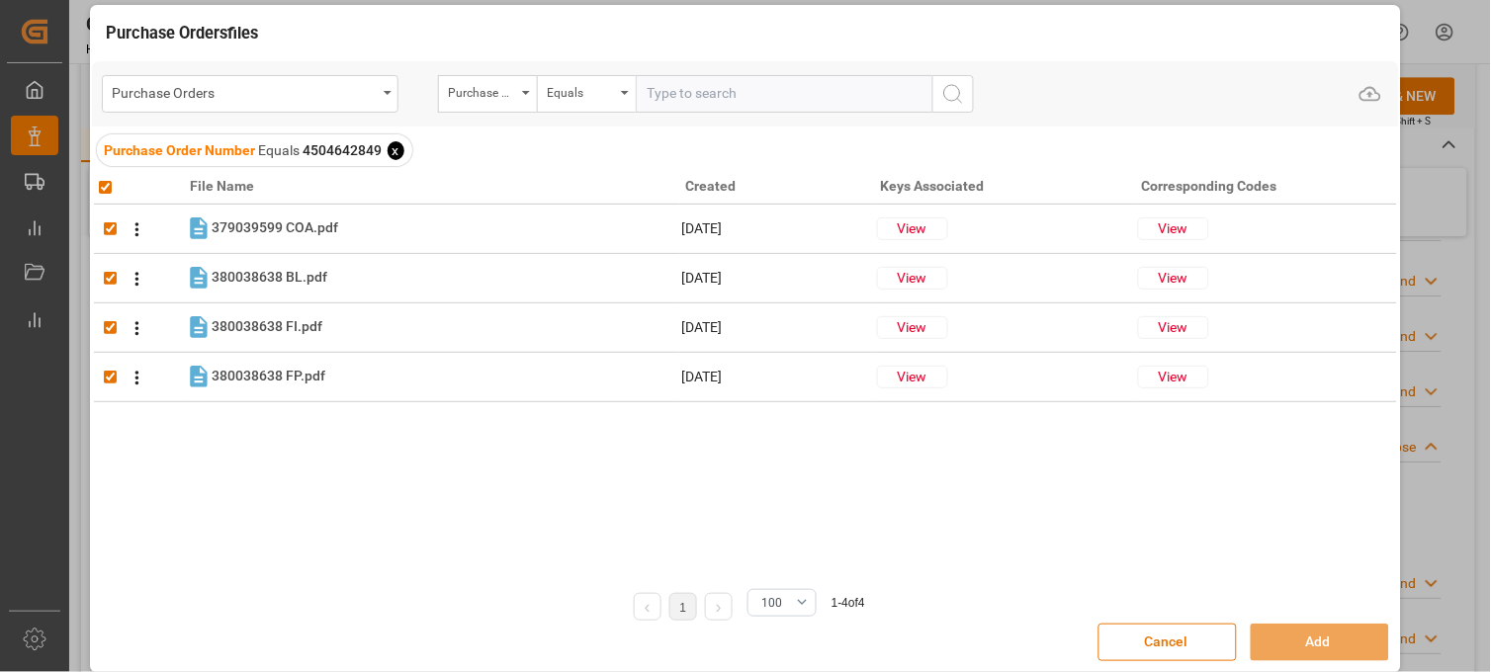
checkbox input "true"
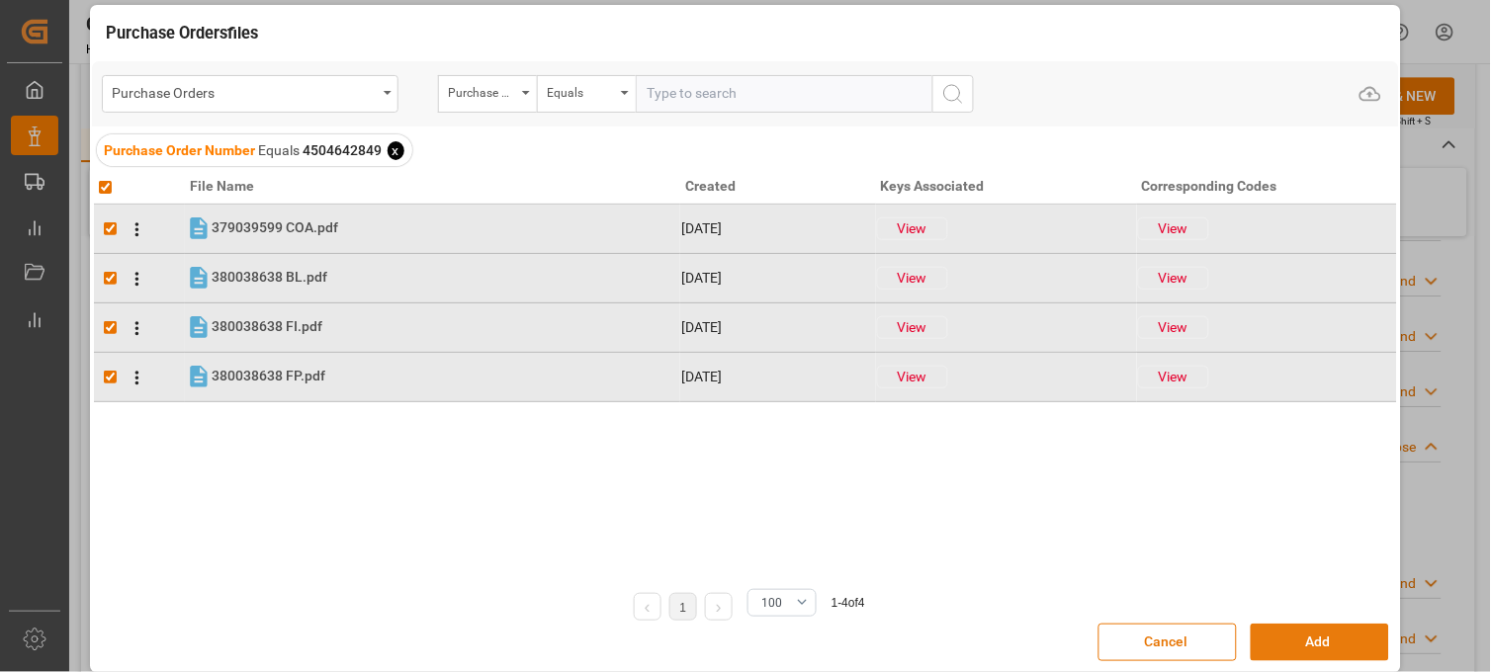
click at [1318, 642] on button "Add" at bounding box center [1319, 643] width 138 height 38
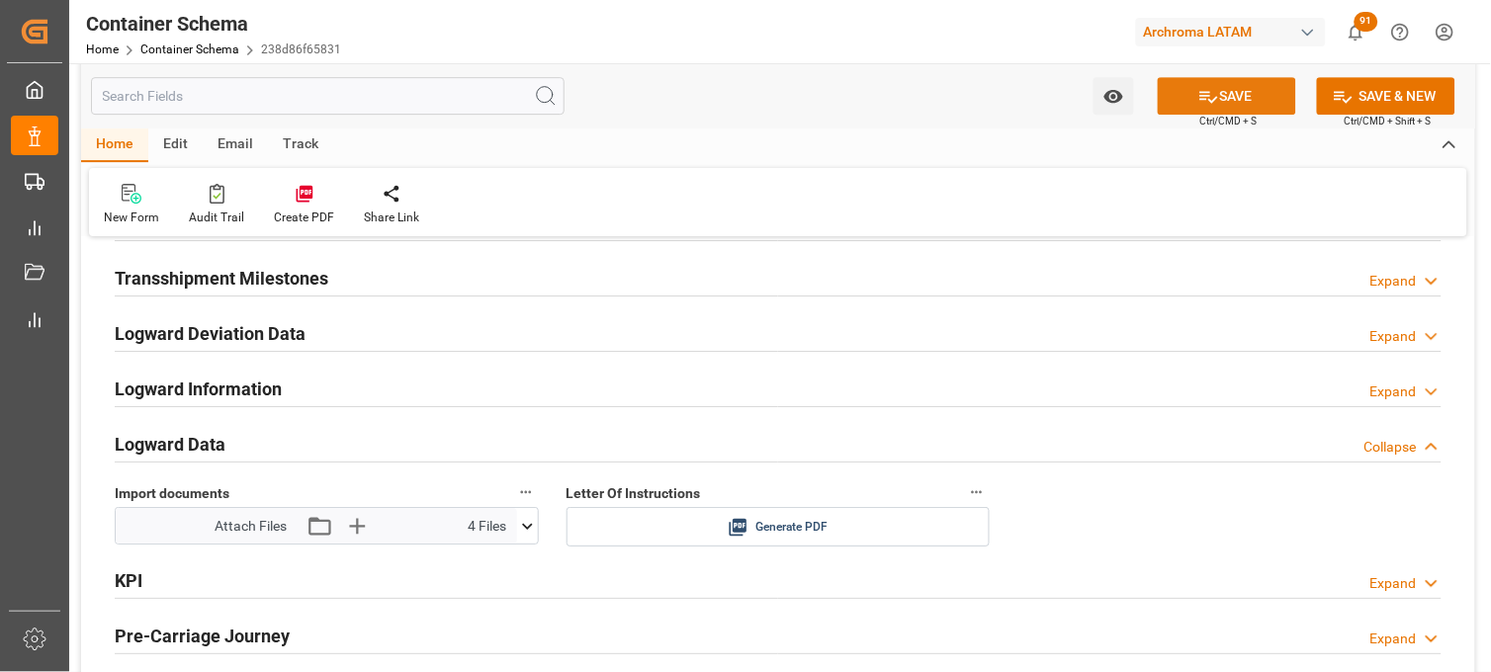
click at [1179, 91] on button "SAVE" at bounding box center [1226, 96] width 138 height 38
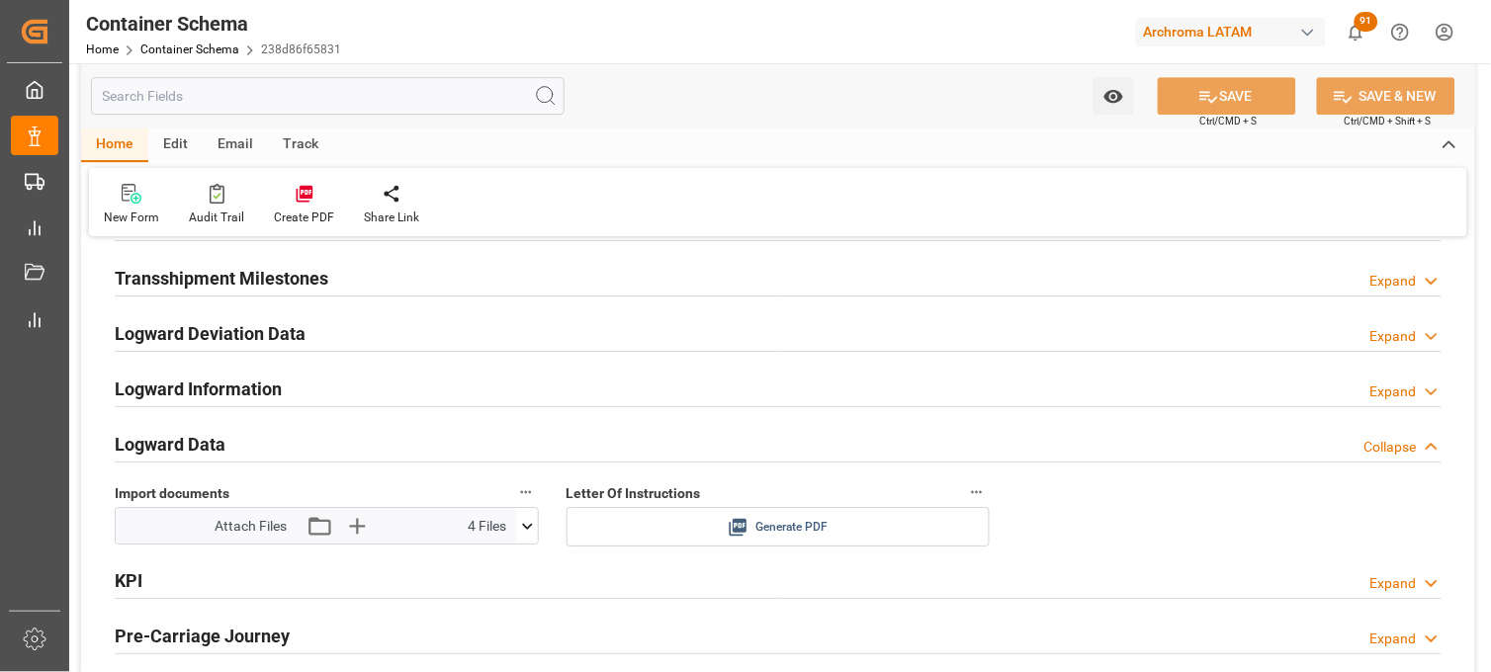
click at [734, 527] on icon at bounding box center [738, 528] width 18 height 18
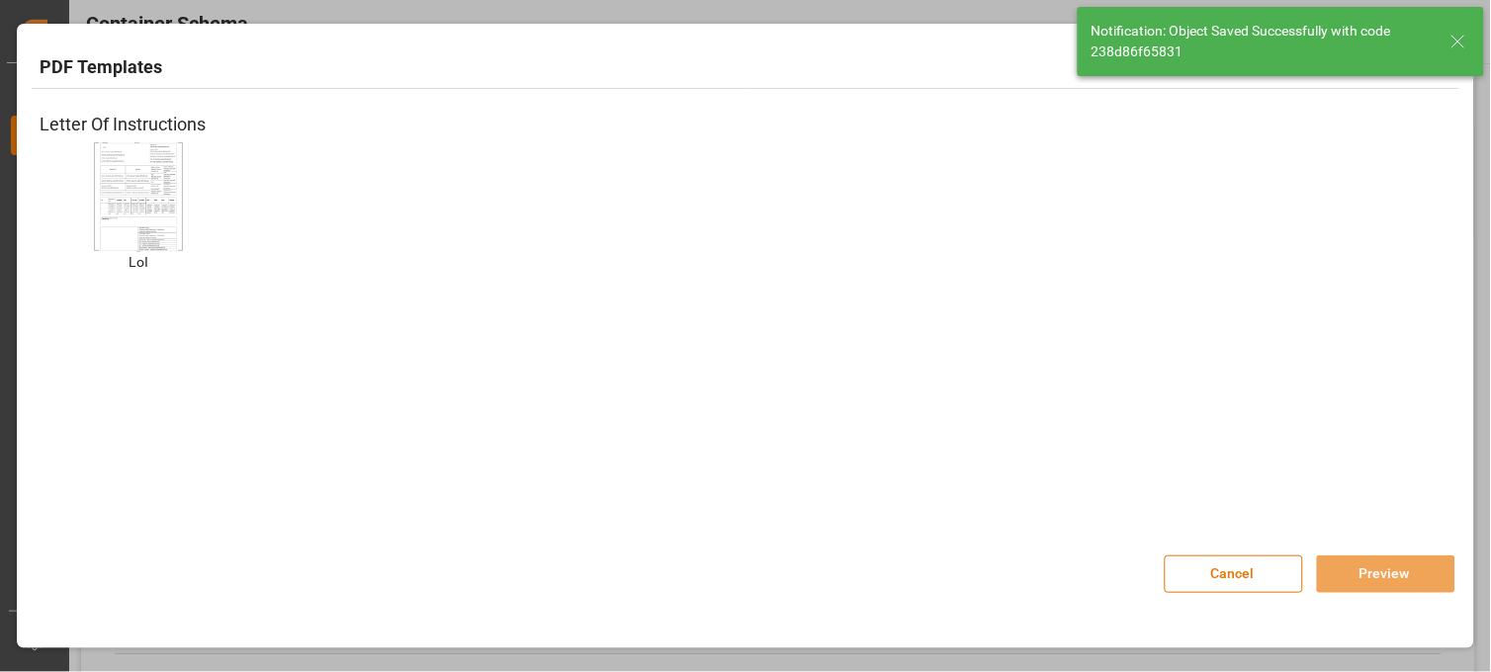
type input "Document Sent"
type input "MXVER"
type input "[GEOGRAPHIC_DATA]"
type input "MSC [PERSON_NAME]"
type input "9372470"
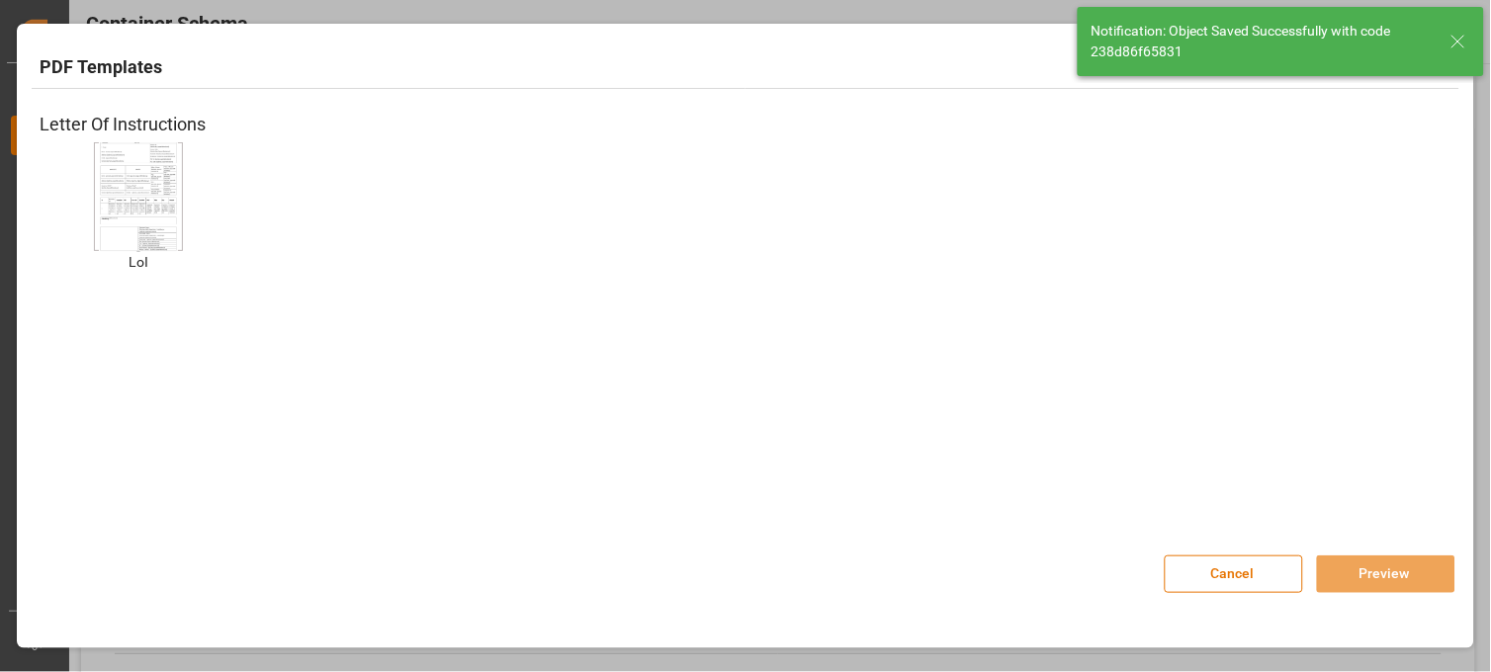
type input "IV543R"
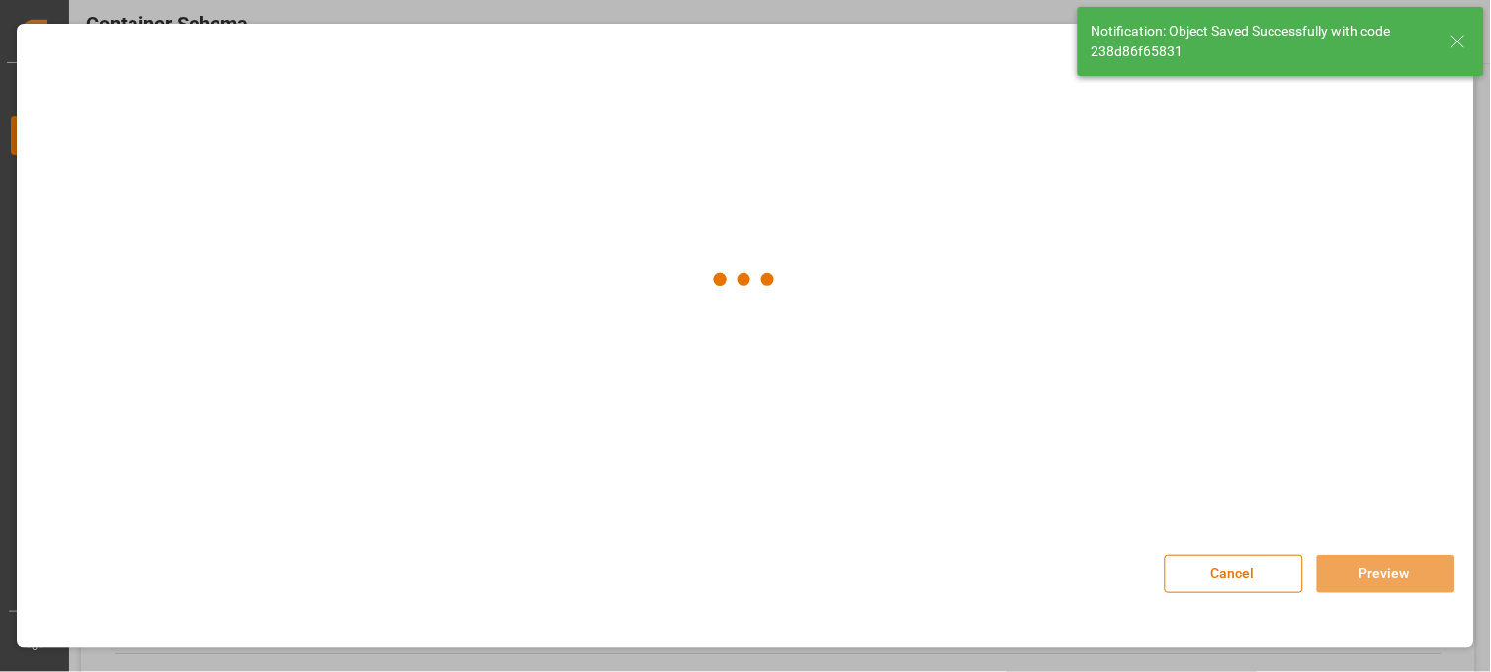
type input "[DATE] 16:30"
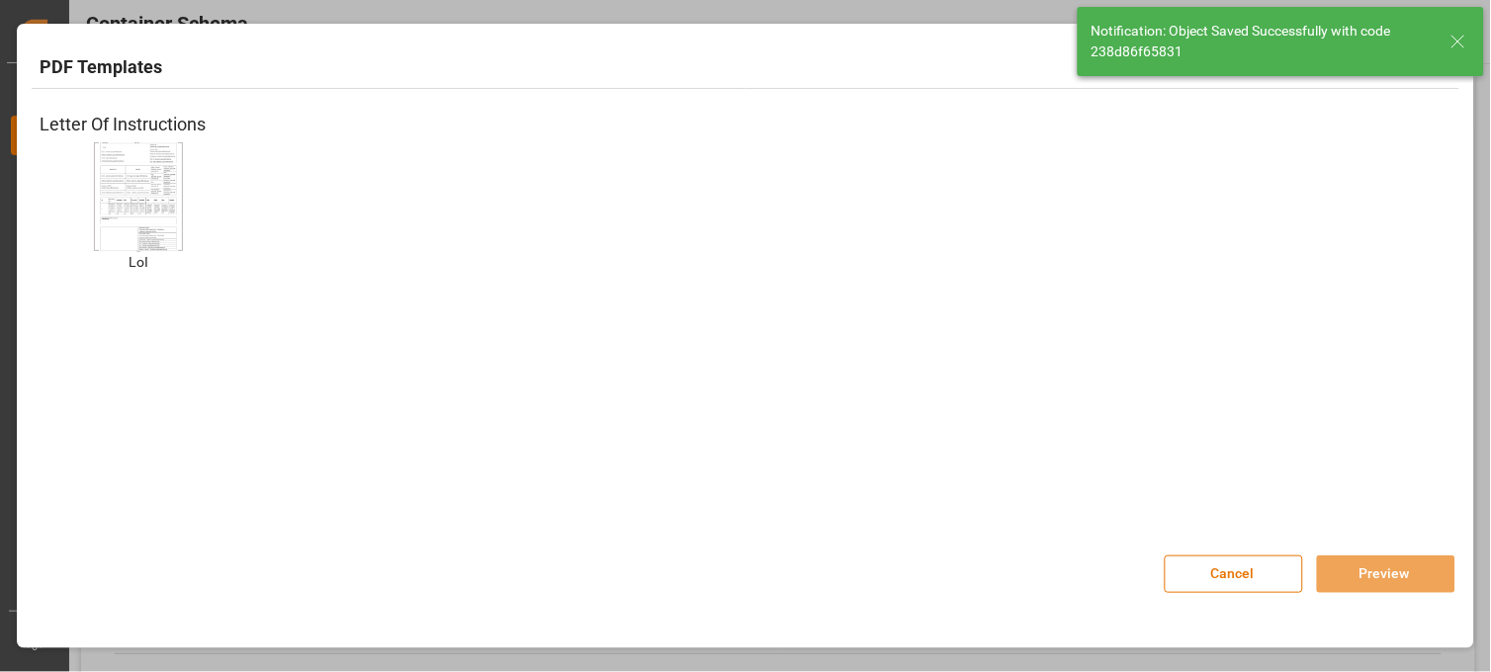
click at [143, 182] on img at bounding box center [138, 196] width 79 height 112
click at [1362, 577] on button "Preview" at bounding box center [1386, 574] width 138 height 38
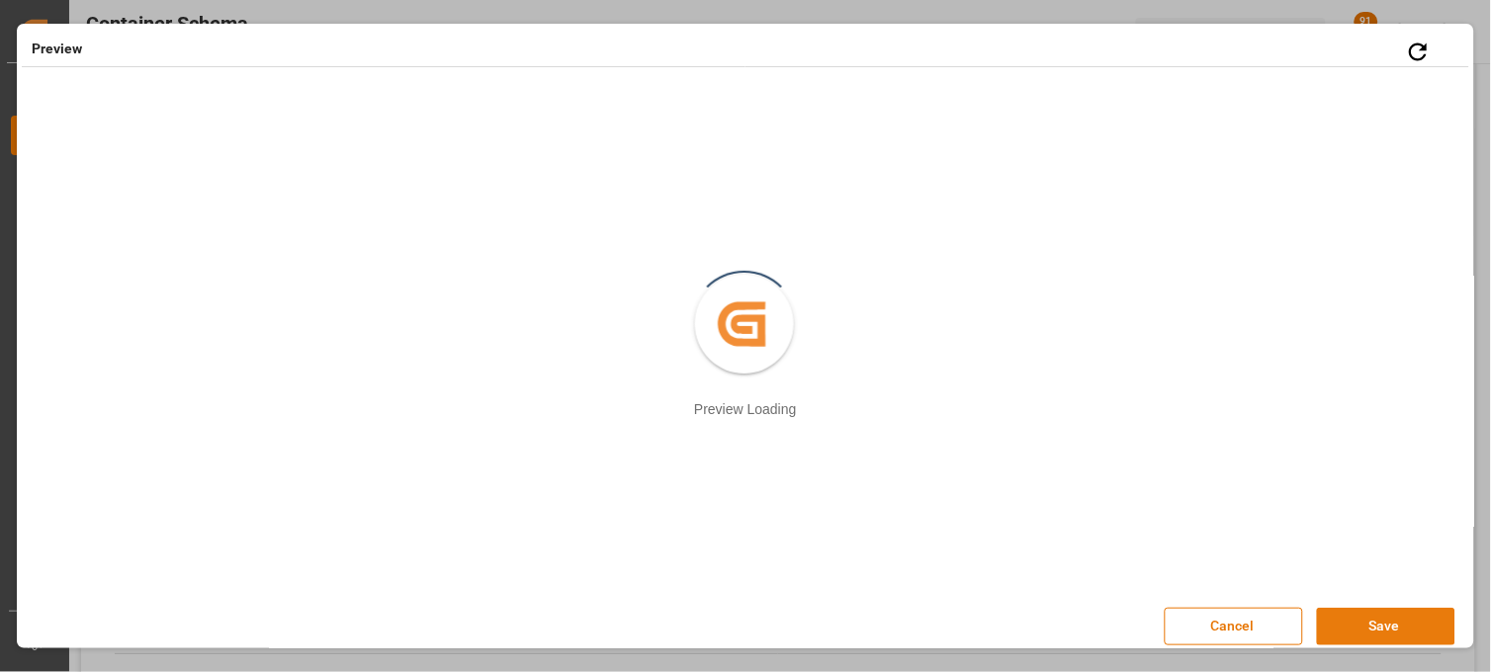
click at [1347, 637] on button "Save" at bounding box center [1386, 627] width 138 height 38
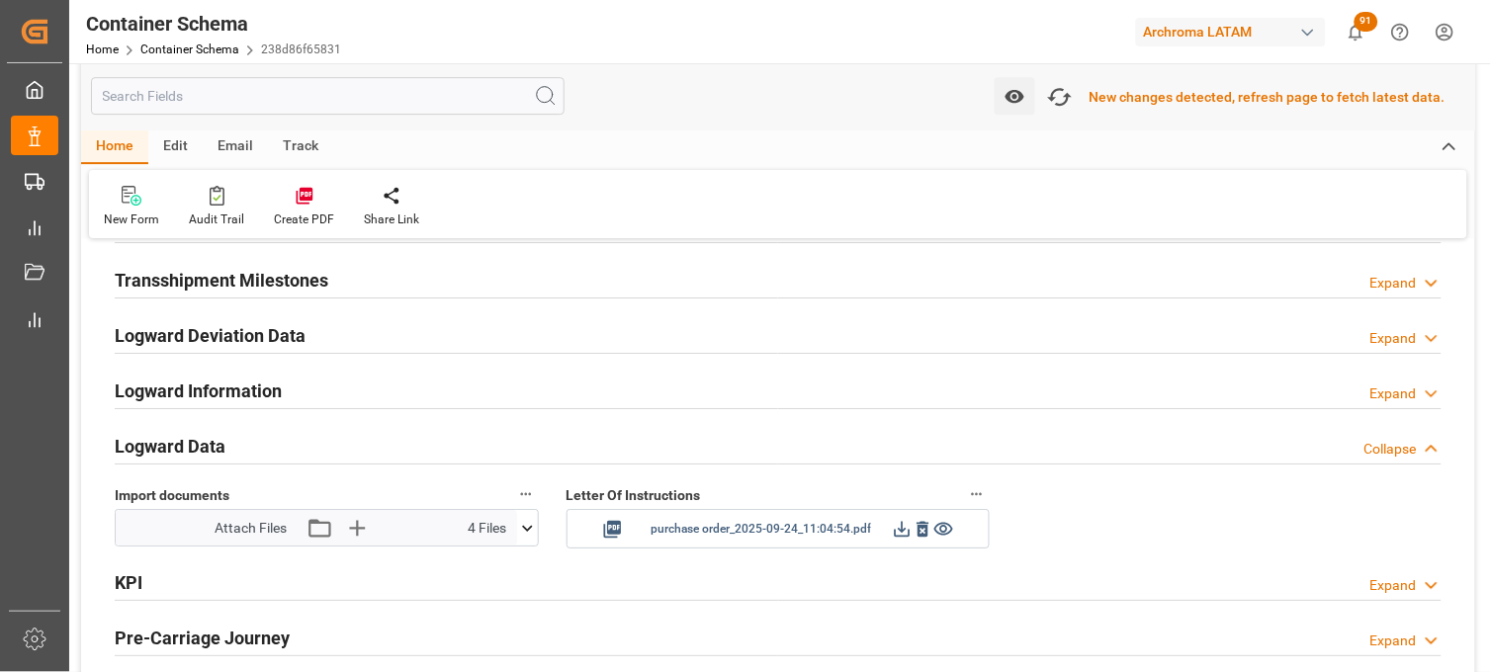
scroll to position [3077, 0]
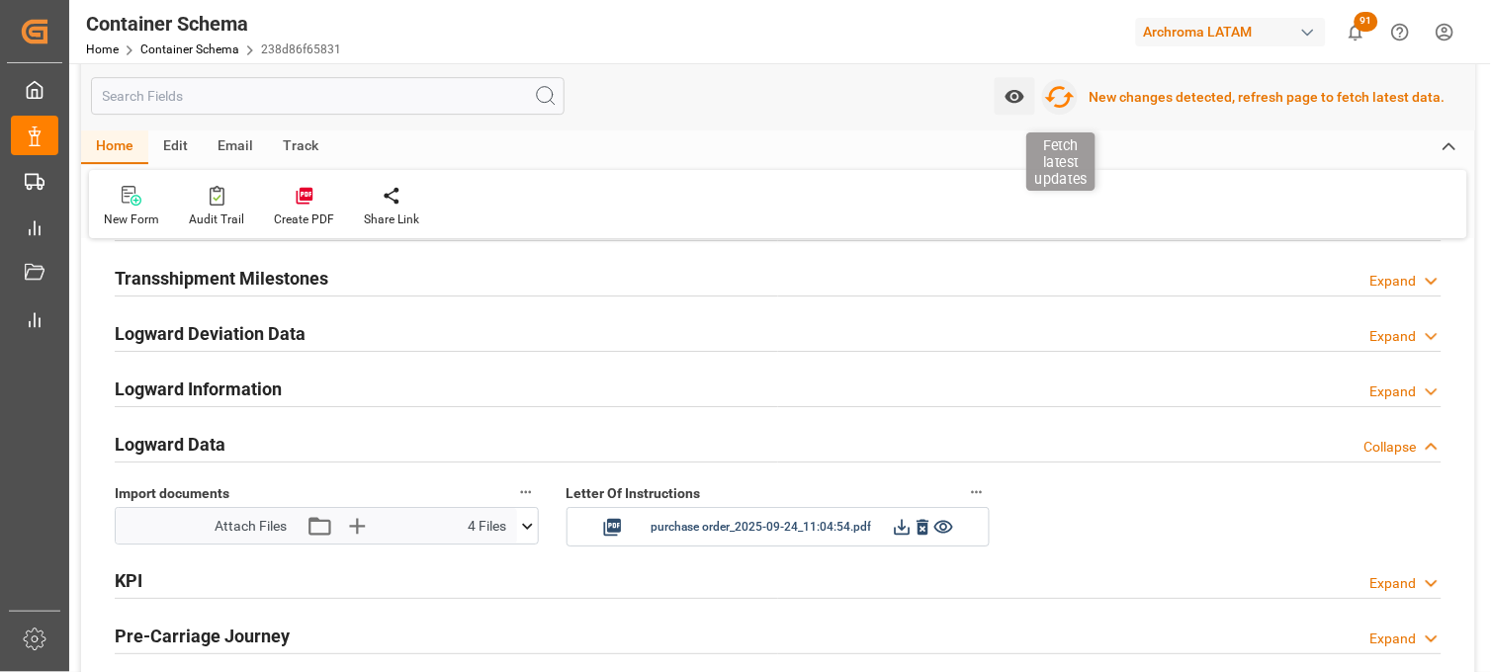
click at [1075, 91] on icon "button" at bounding box center [1060, 97] width 32 height 32
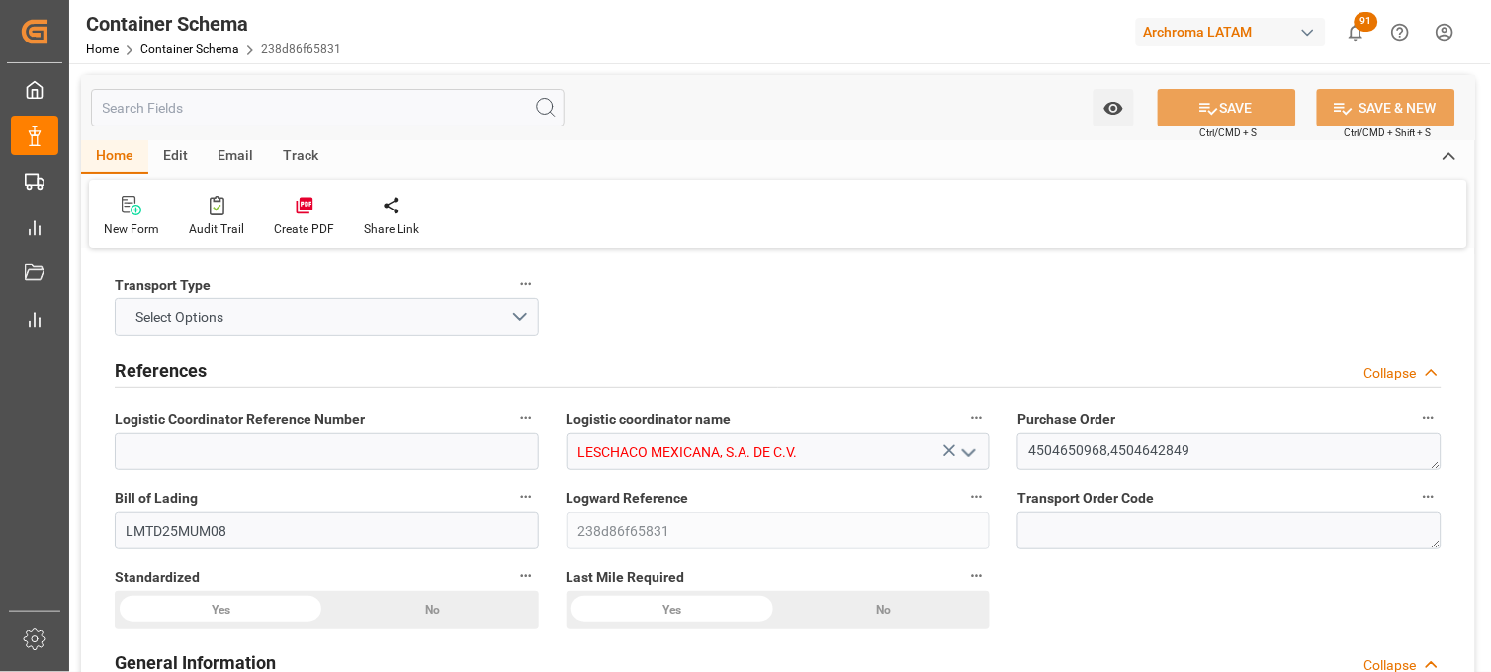
type input "0"
type input "7"
type input "2"
type input "54"
type input "1260"
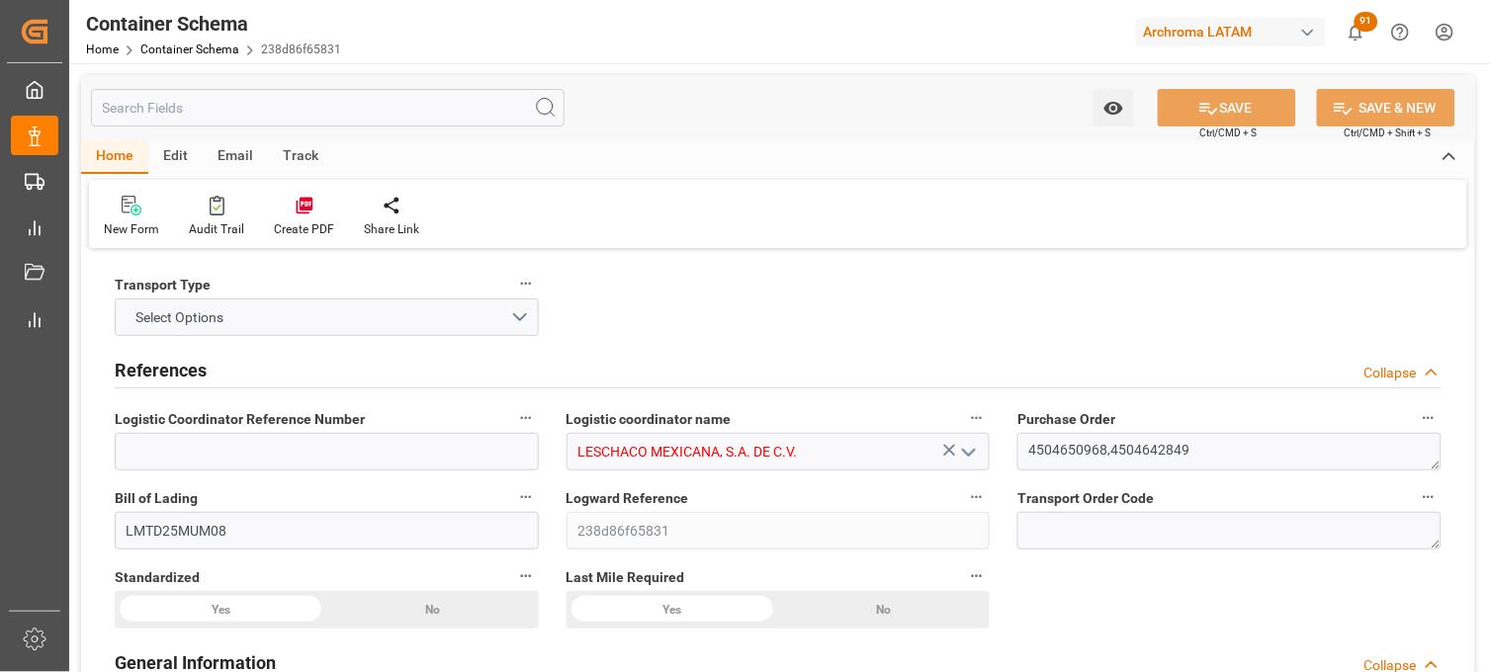
type input "1357.2"
type input "MSC"
type input "Mediterranean Shipping Company"
type input "INNSA"
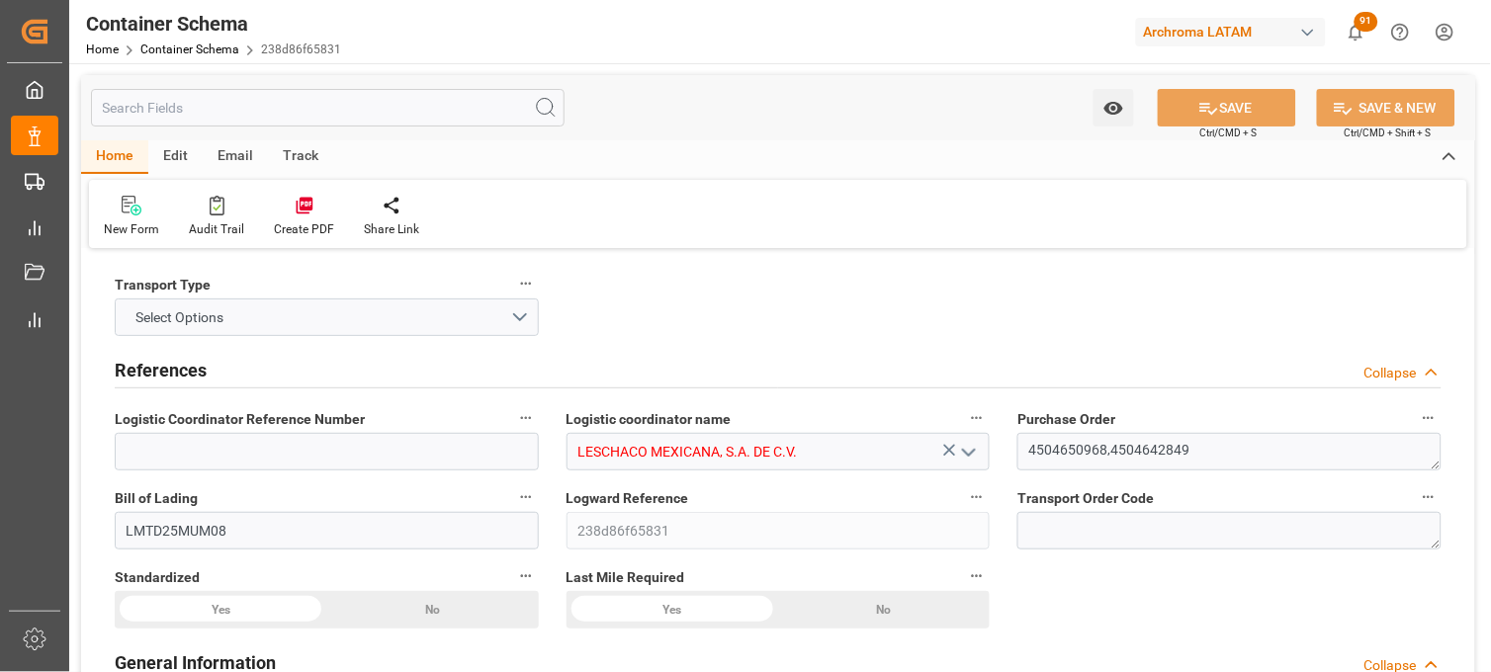
type input "MXVER"
type input "9372470"
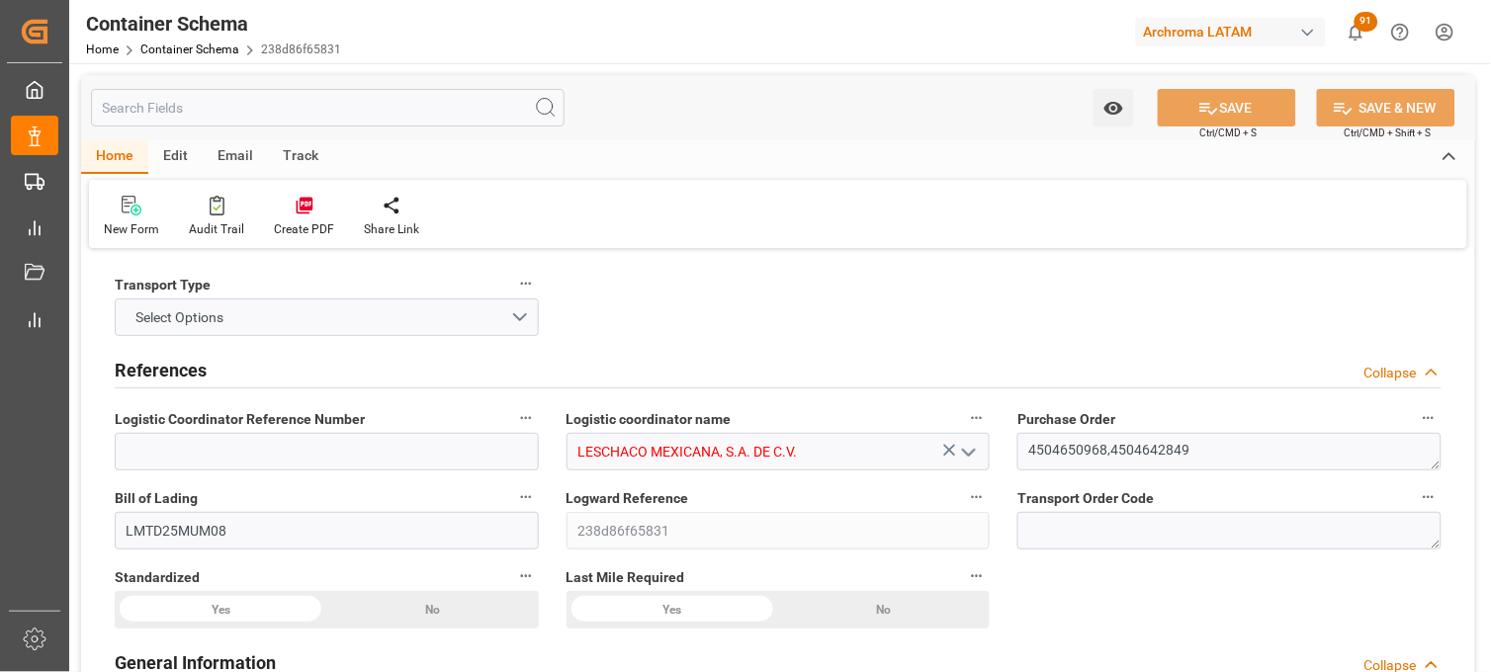
type input "9372470"
type input "[DATE] 16:30"
type input "[DATE]"
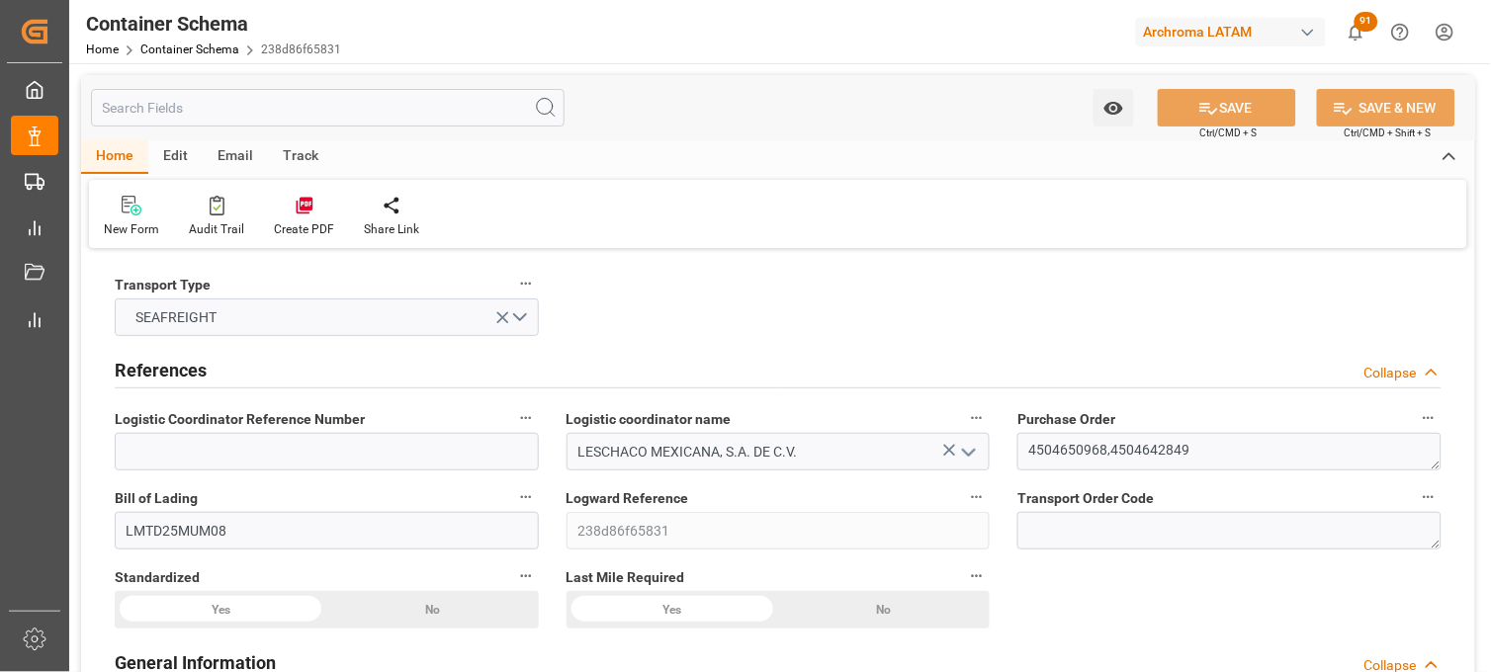
type input "[DATE] 16:30"
